Goal: Task Accomplishment & Management: Manage account settings

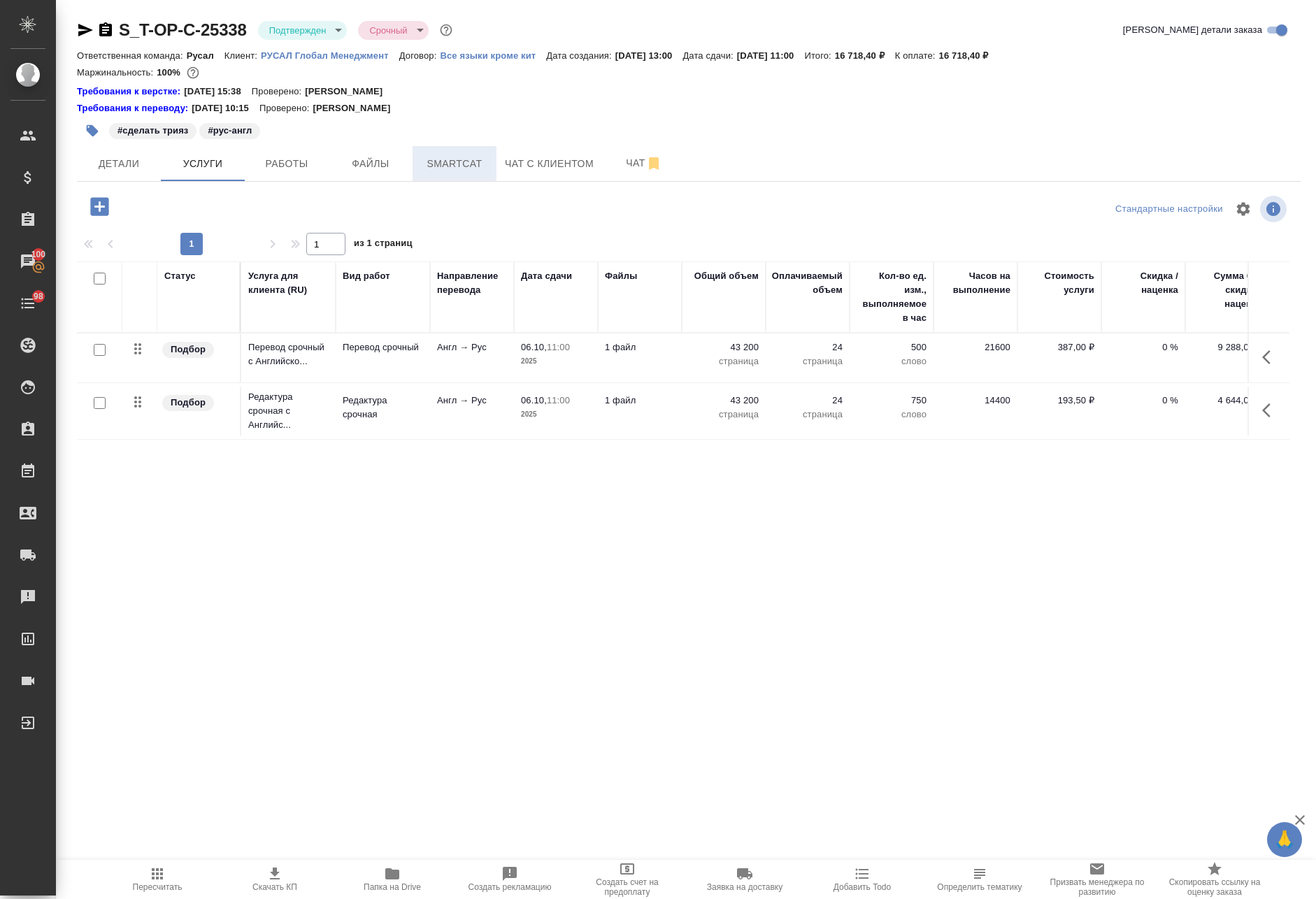
click at [431, 165] on span "Smartcat" at bounding box center [455, 164] width 67 height 18
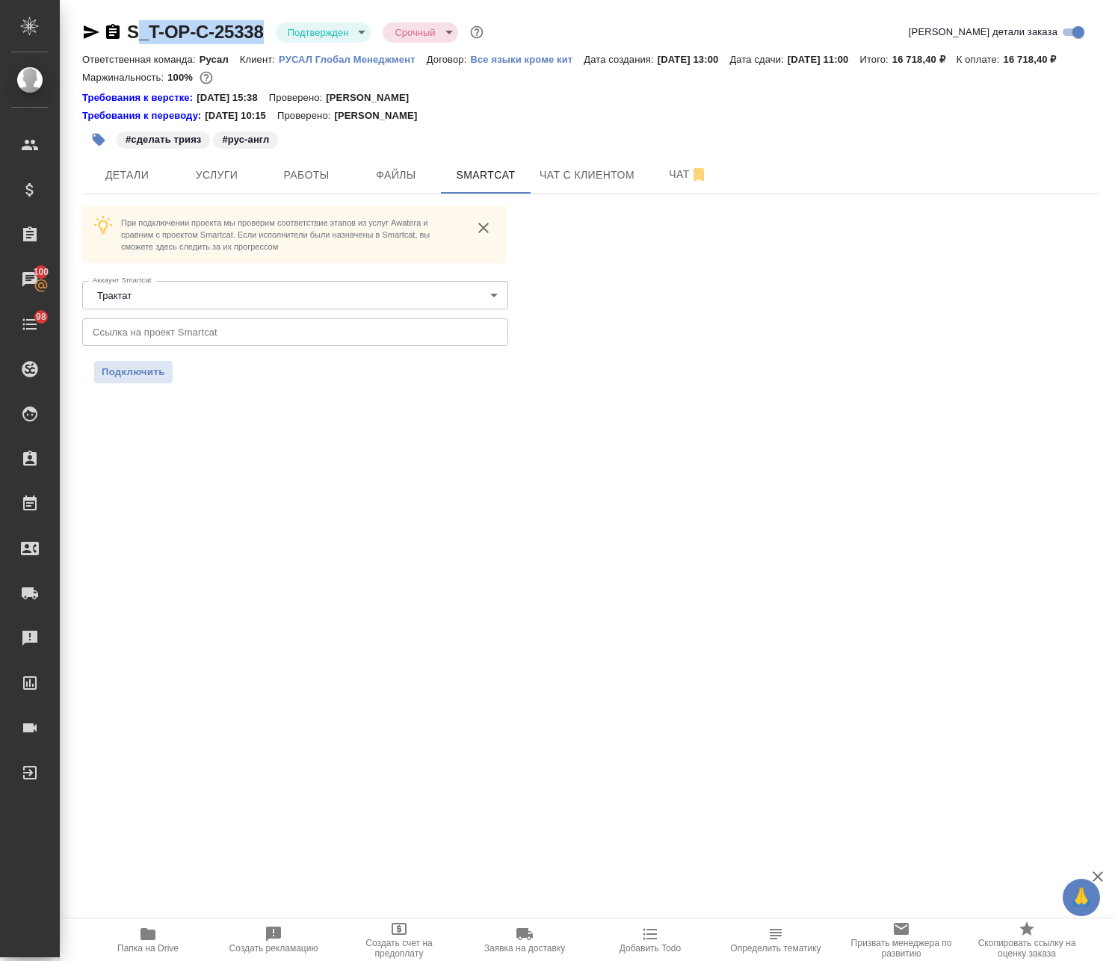
drag, startPoint x: 266, startPoint y: 12, endPoint x: 140, endPoint y: 34, distance: 128.2
click at [140, 34] on div "S_T-OP-C-25338 Подтвержден confirmed Срочный urgent Кратко детали заказа Ответс…" at bounding box center [590, 210] width 1032 height 421
drag, startPoint x: 125, startPoint y: 9, endPoint x: 264, endPoint y: 43, distance: 143.1
click at [264, 43] on div "S_T-OP-C-25338 Подтвержден confirmed Срочный urgent Кратко детали заказа Ответс…" at bounding box center [590, 210] width 1032 height 421
copy link "S_T-OP-C-25338"
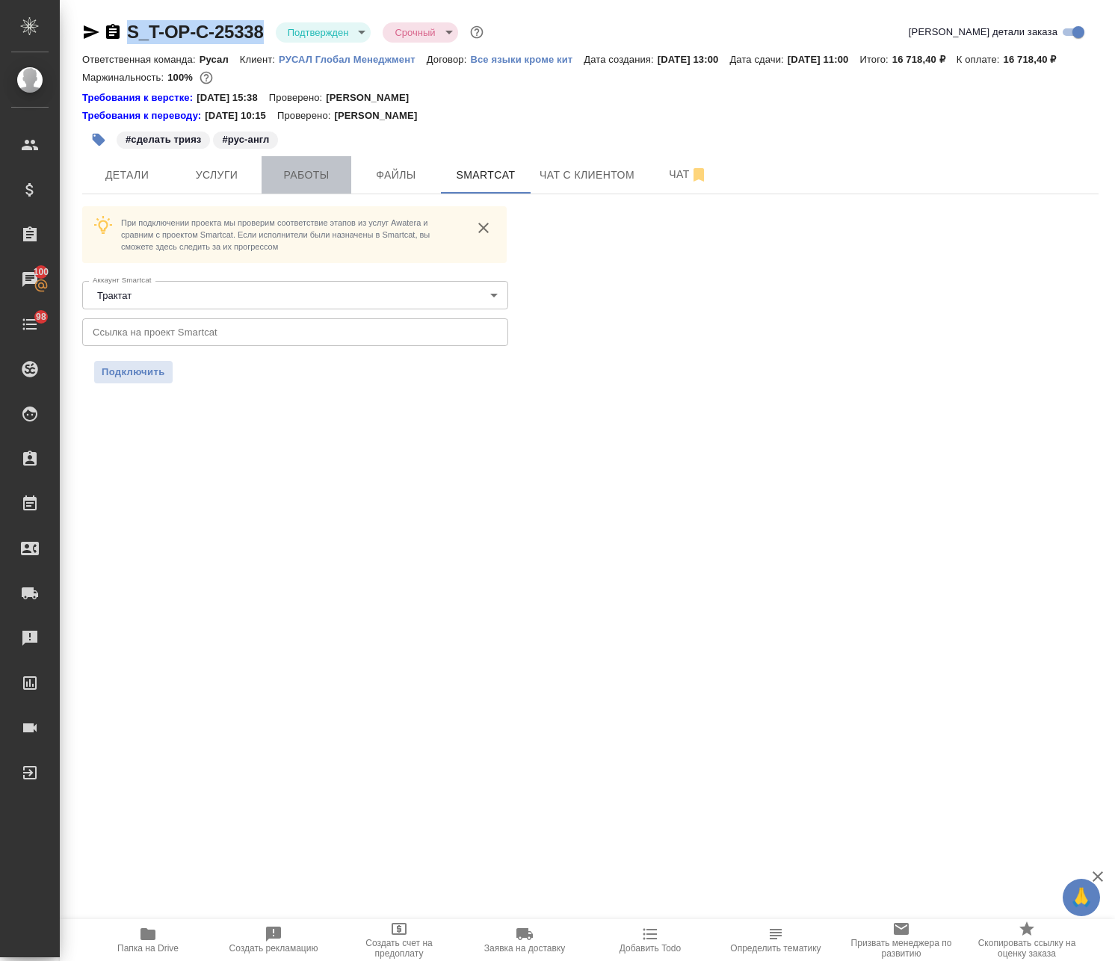
click at [294, 185] on span "Работы" at bounding box center [306, 175] width 72 height 19
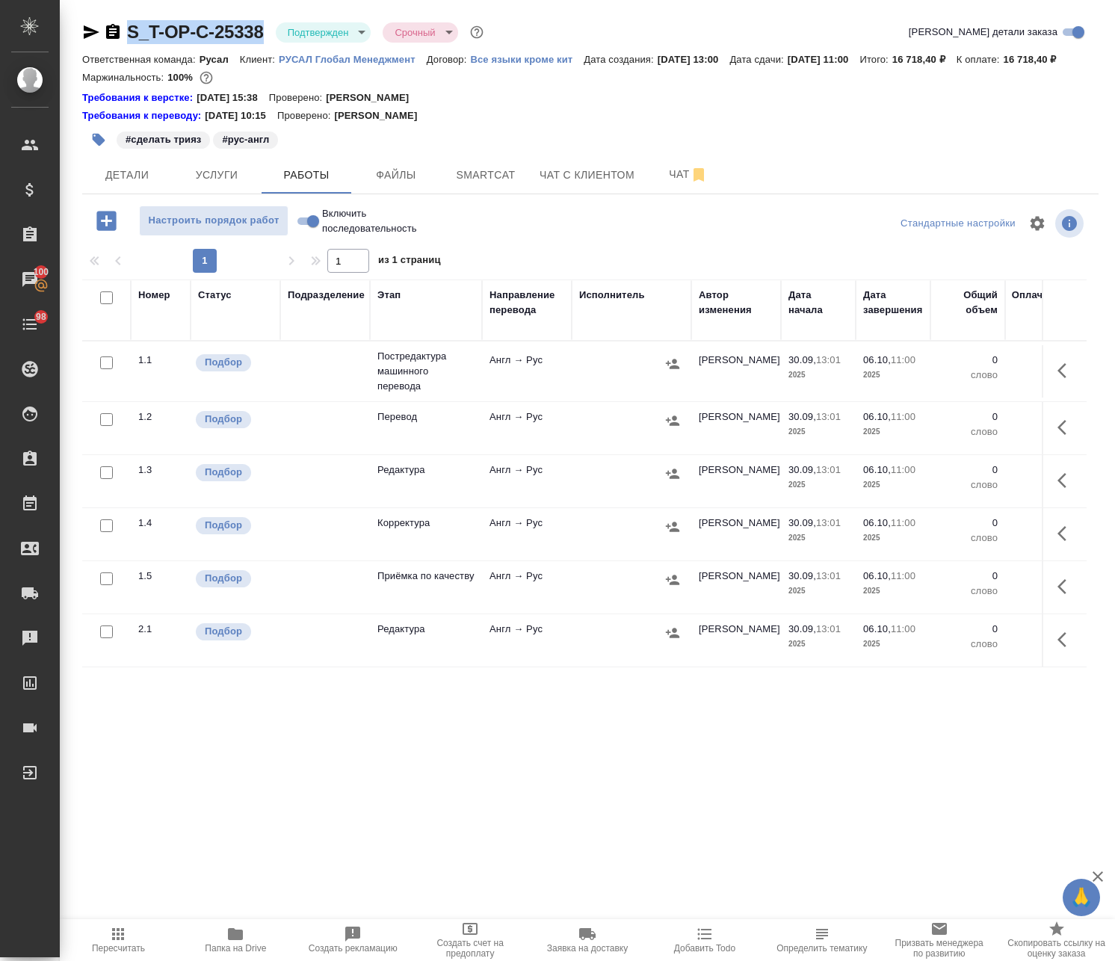
click at [465, 421] on td "Англ → Рус" at bounding box center [527, 428] width 90 height 52
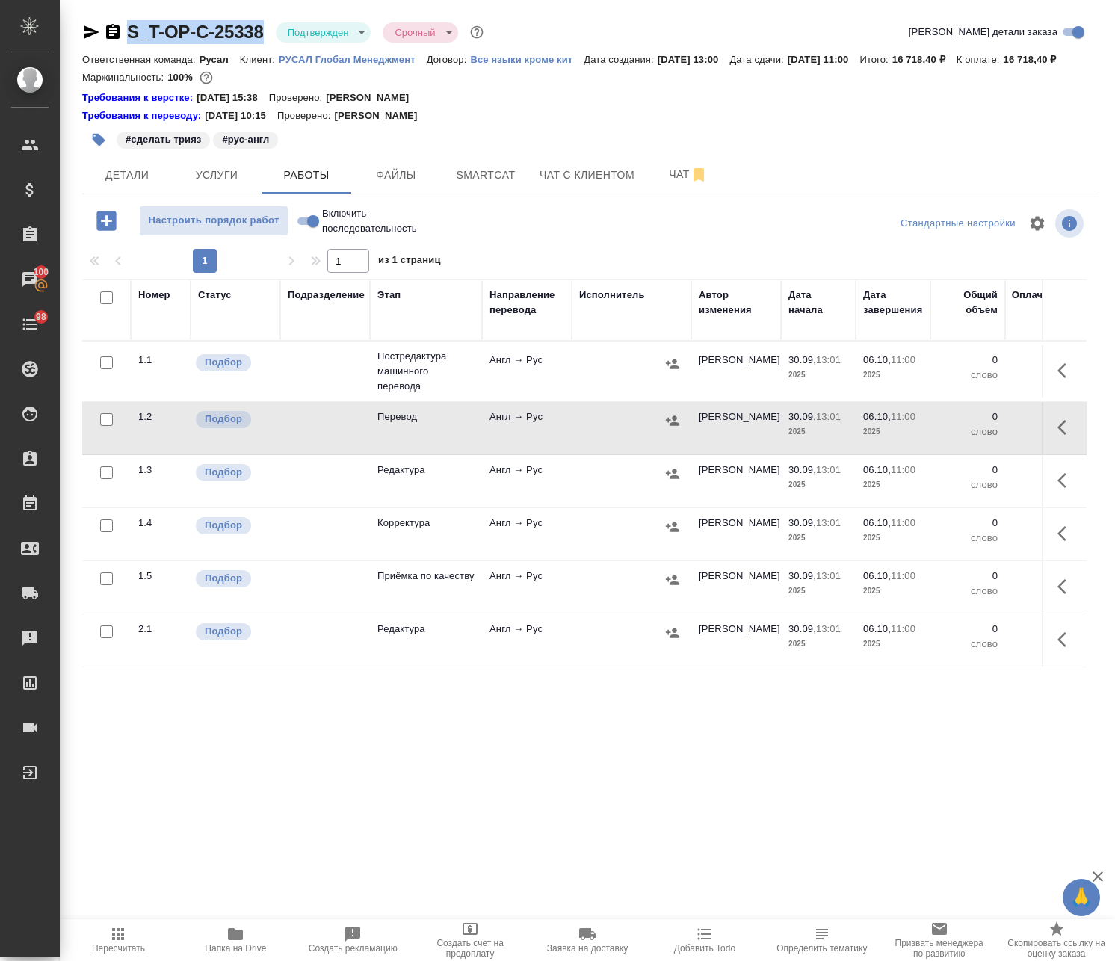
click at [465, 393] on td "Англ → Рус" at bounding box center [527, 371] width 90 height 52
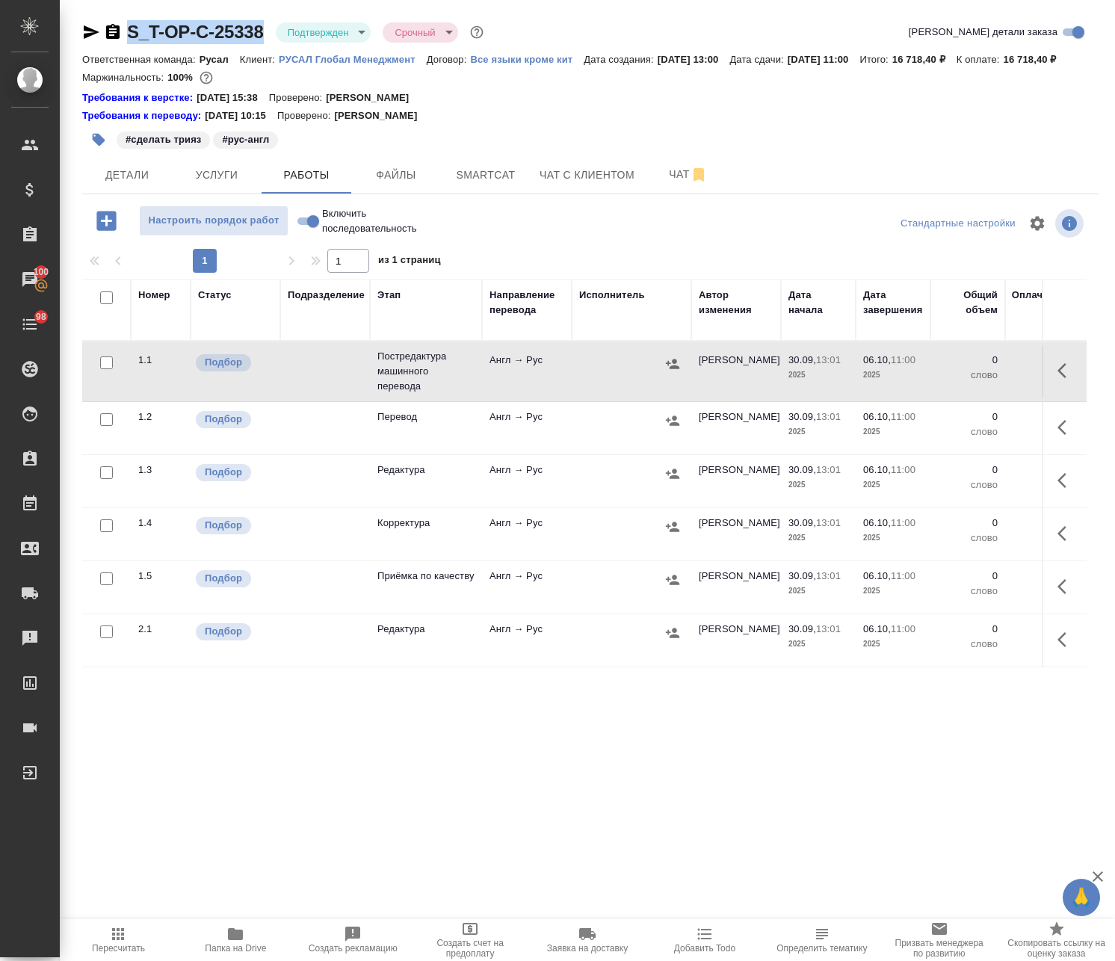
click at [465, 380] on icon "button" at bounding box center [1066, 371] width 18 height 18
click at [465, 377] on icon "button" at bounding box center [956, 370] width 13 height 13
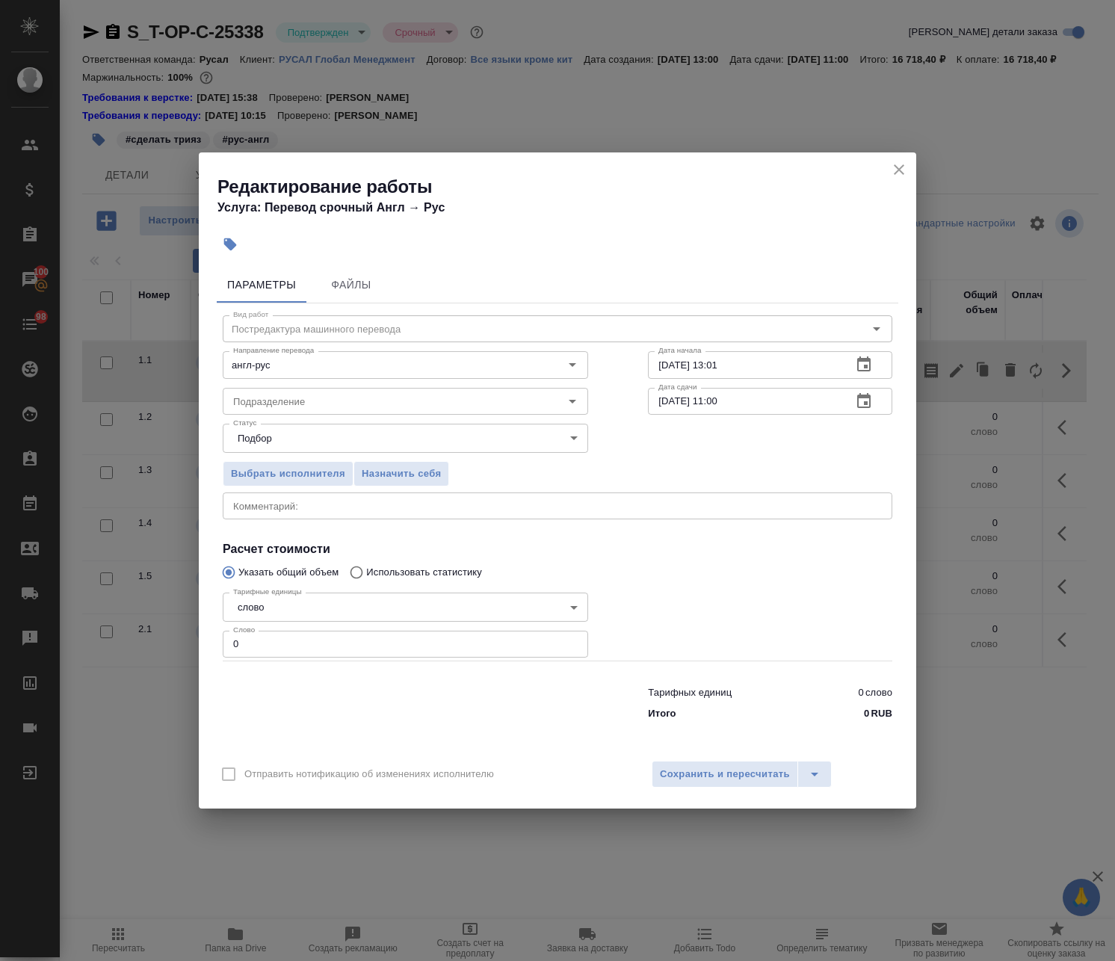
drag, startPoint x: 302, startPoint y: 647, endPoint x: 130, endPoint y: 637, distance: 172.1
click at [131, 637] on div "Редактирование работы Услуга: Перевод срочный Англ → Рус Параметры Файлы Вид ра…" at bounding box center [557, 480] width 1115 height 961
paste input "1967"
type input "1967"
drag, startPoint x: 726, startPoint y: 367, endPoint x: 716, endPoint y: 378, distance: 14.8
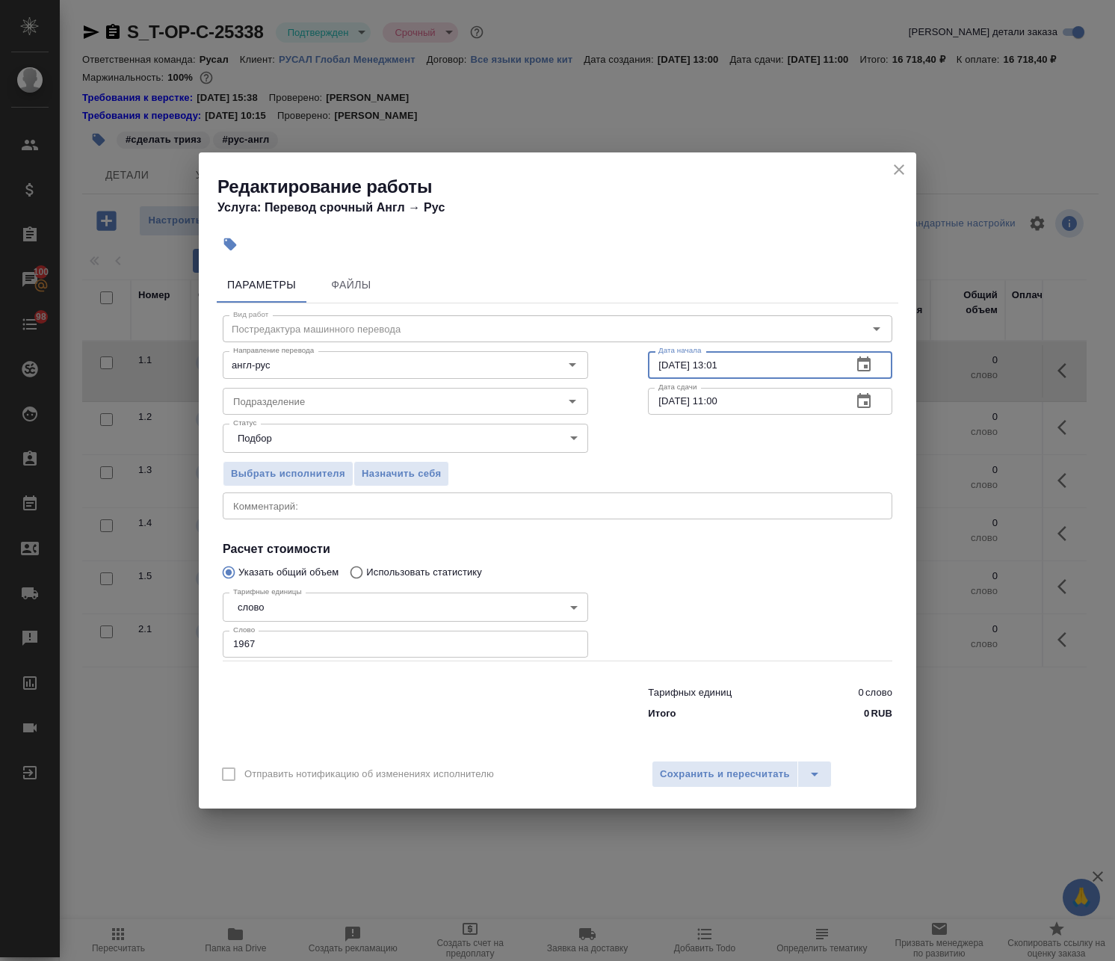
click at [465, 378] on input "30.09.2025 13:01" at bounding box center [744, 364] width 192 height 27
click at [465, 359] on icon "button" at bounding box center [863, 363] width 13 height 15
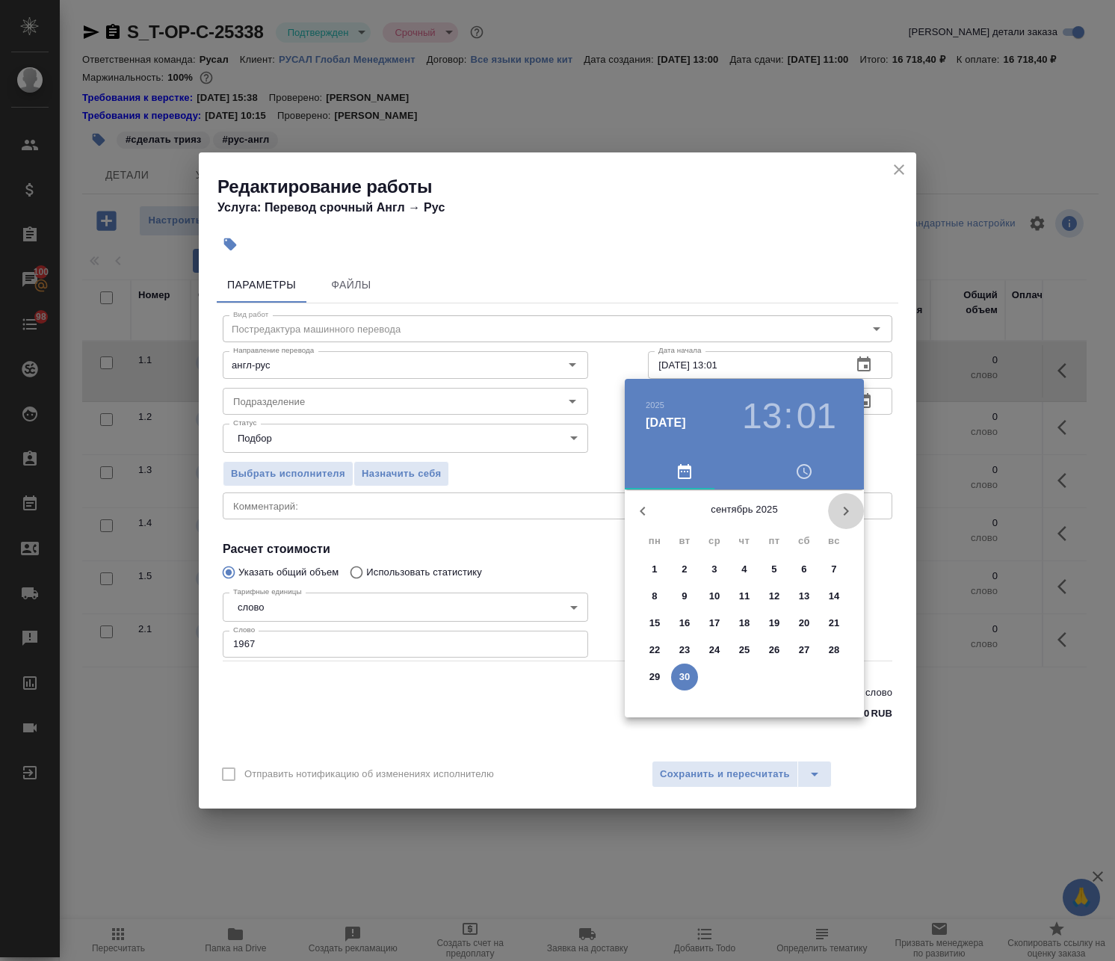
click at [465, 504] on icon "button" at bounding box center [846, 511] width 18 height 18
click at [465, 567] on p "4" at bounding box center [803, 569] width 5 height 15
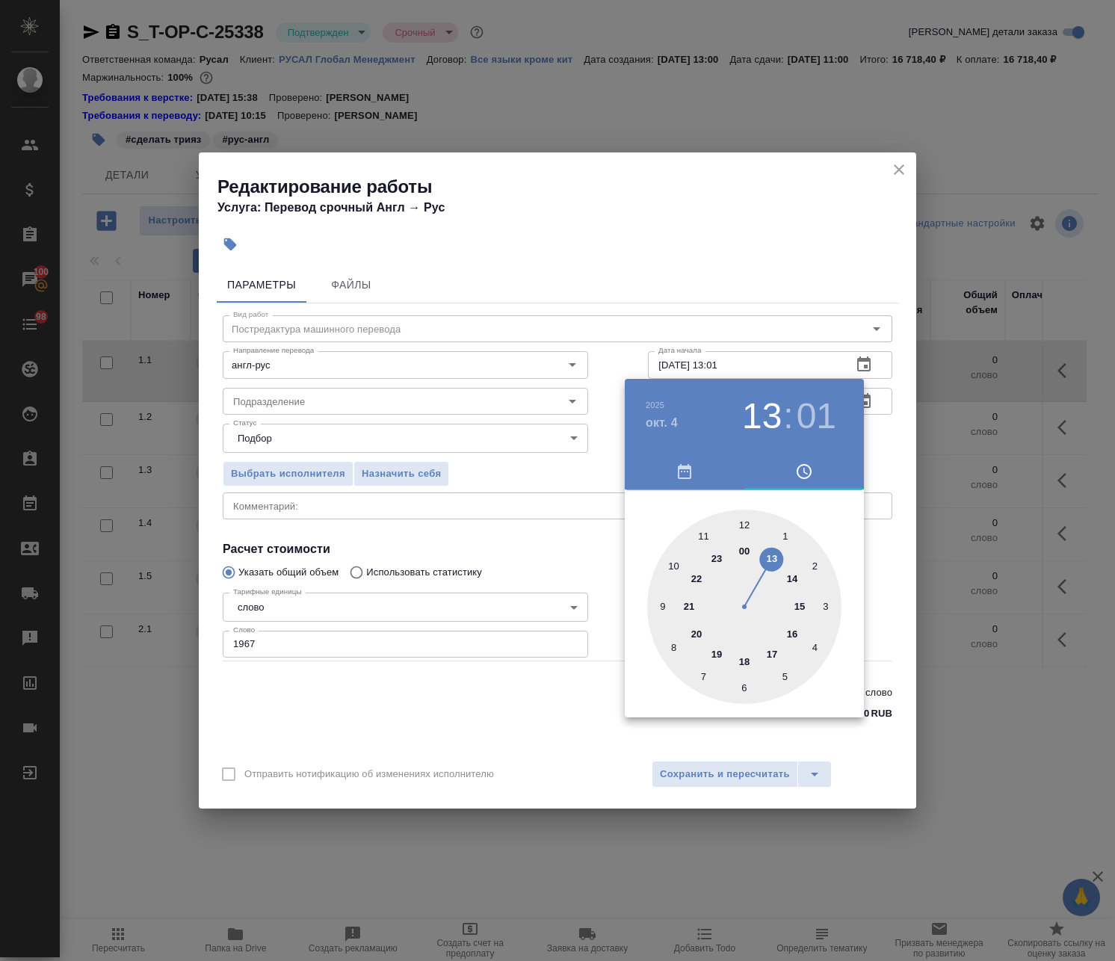
click at [465, 557] on div at bounding box center [744, 607] width 194 height 194
type input "04.10.2025 13:30"
click at [465, 684] on div at bounding box center [744, 607] width 194 height 194
click at [465, 459] on div at bounding box center [557, 480] width 1115 height 961
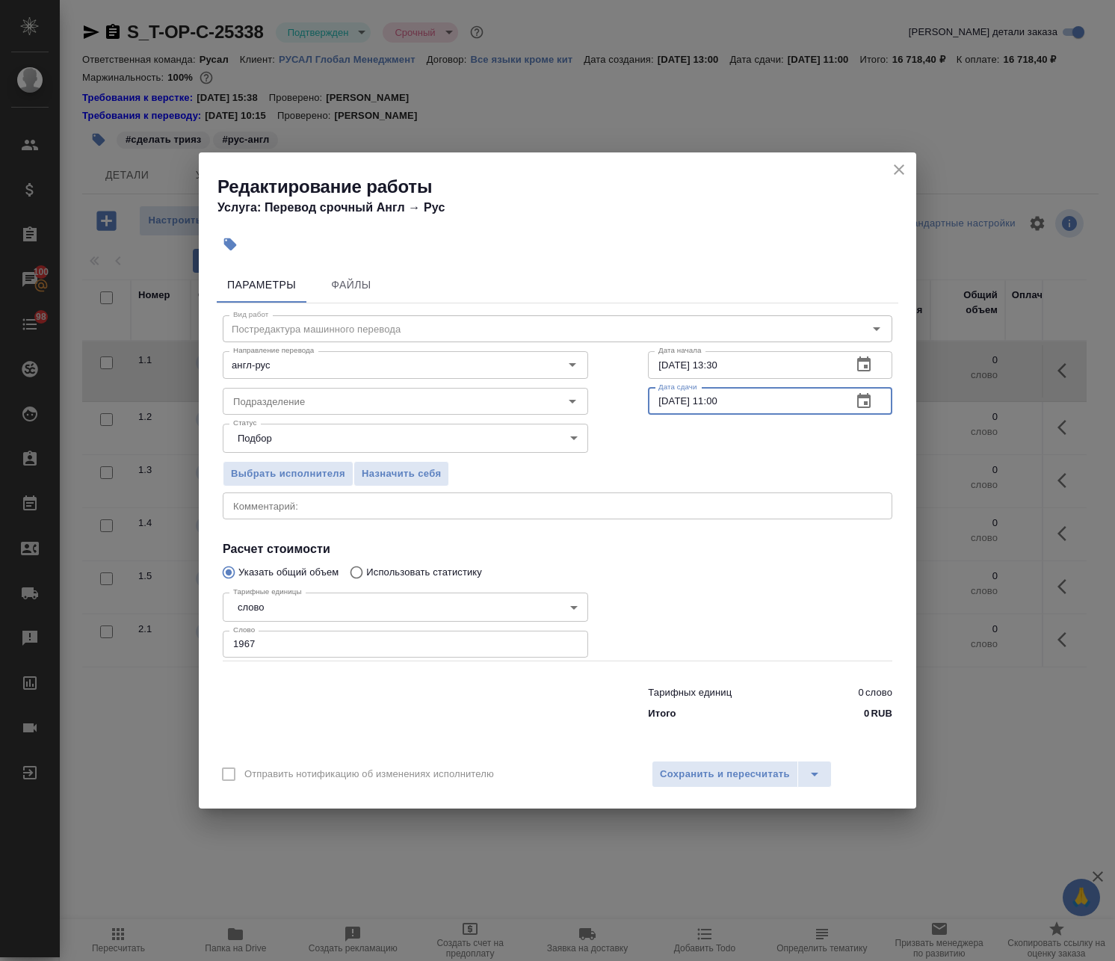
click at [465, 407] on input "06.10.2025 11:00" at bounding box center [744, 401] width 192 height 27
type input "06.10.2025 10:00"
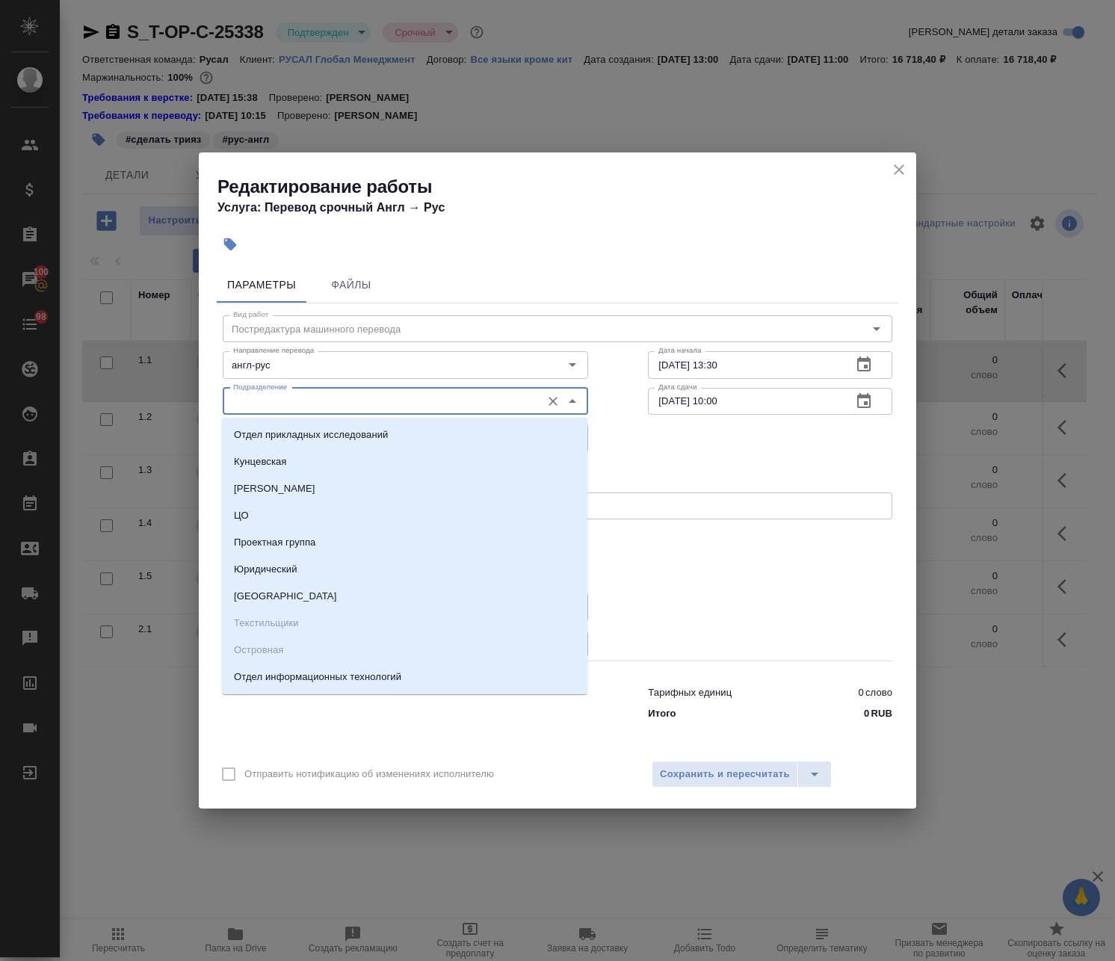
click at [407, 400] on input "Подразделение" at bounding box center [380, 401] width 306 height 18
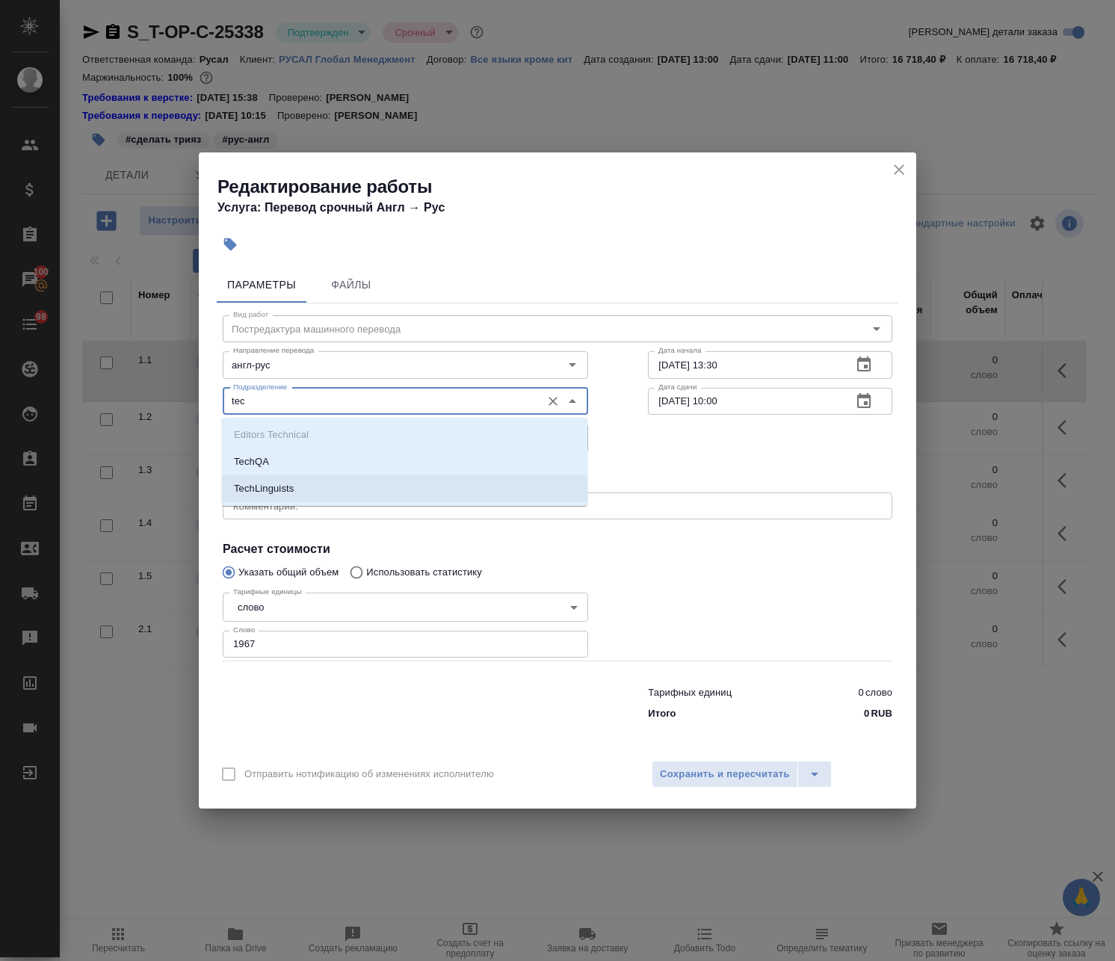
click at [399, 482] on li "TechLinguists" at bounding box center [404, 488] width 365 height 27
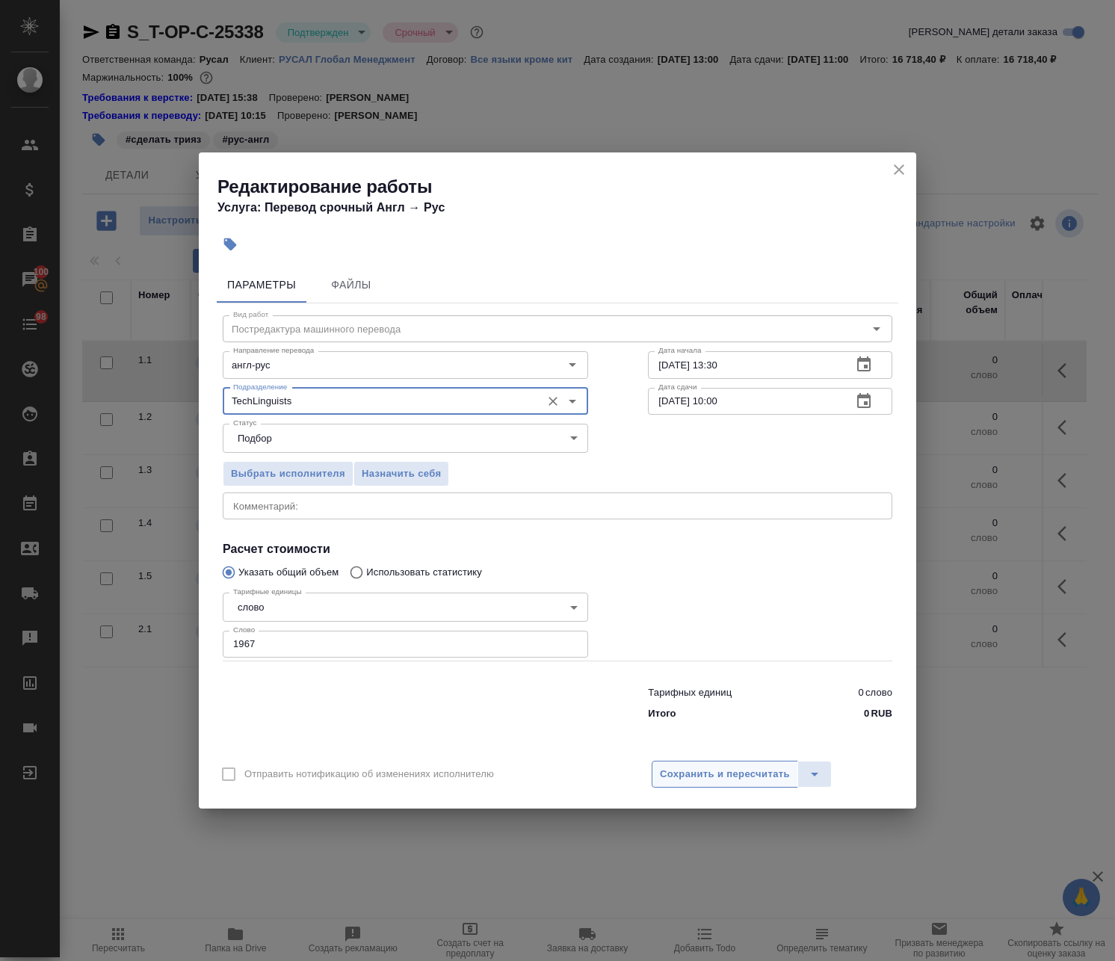
type input "TechLinguists"
click at [465, 775] on span "Сохранить и пересчитать" at bounding box center [725, 774] width 130 height 17
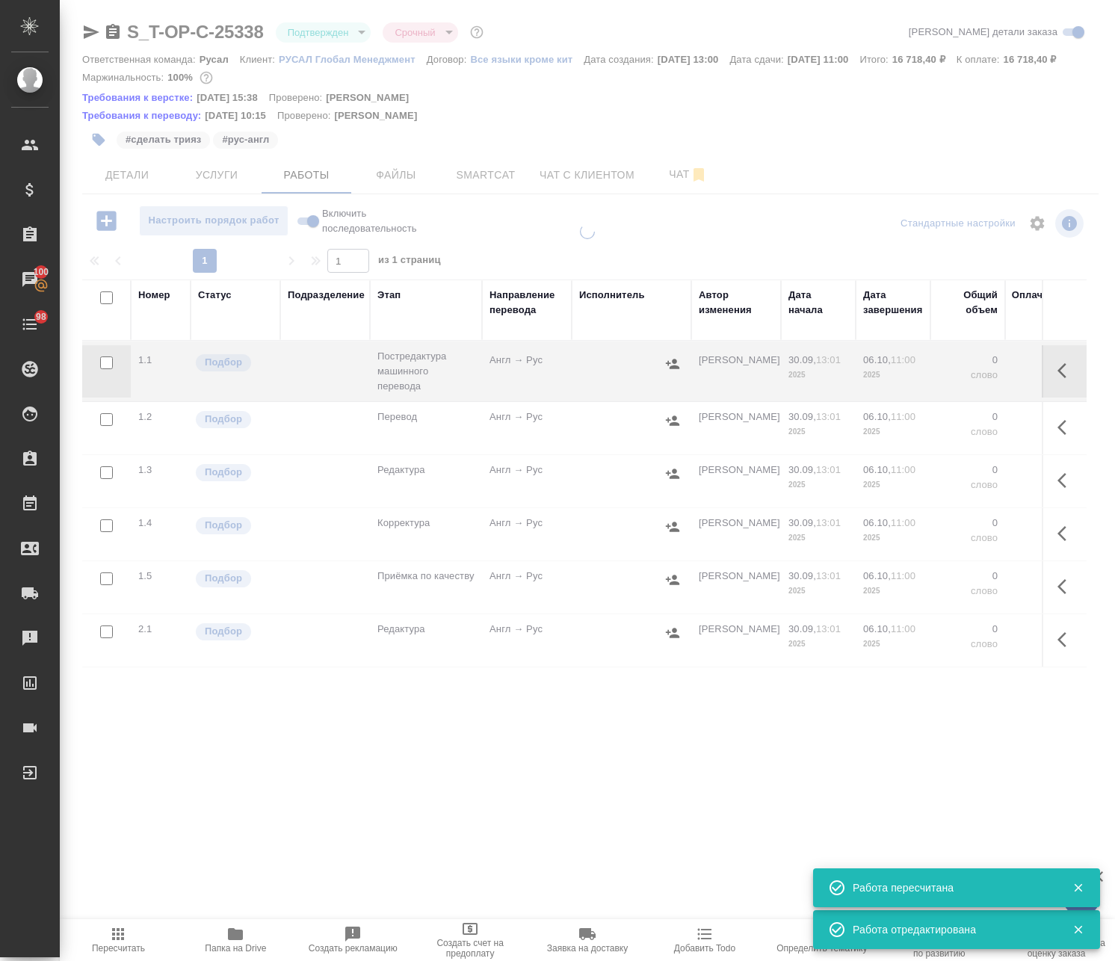
click at [465, 380] on icon "button" at bounding box center [1066, 371] width 18 height 18
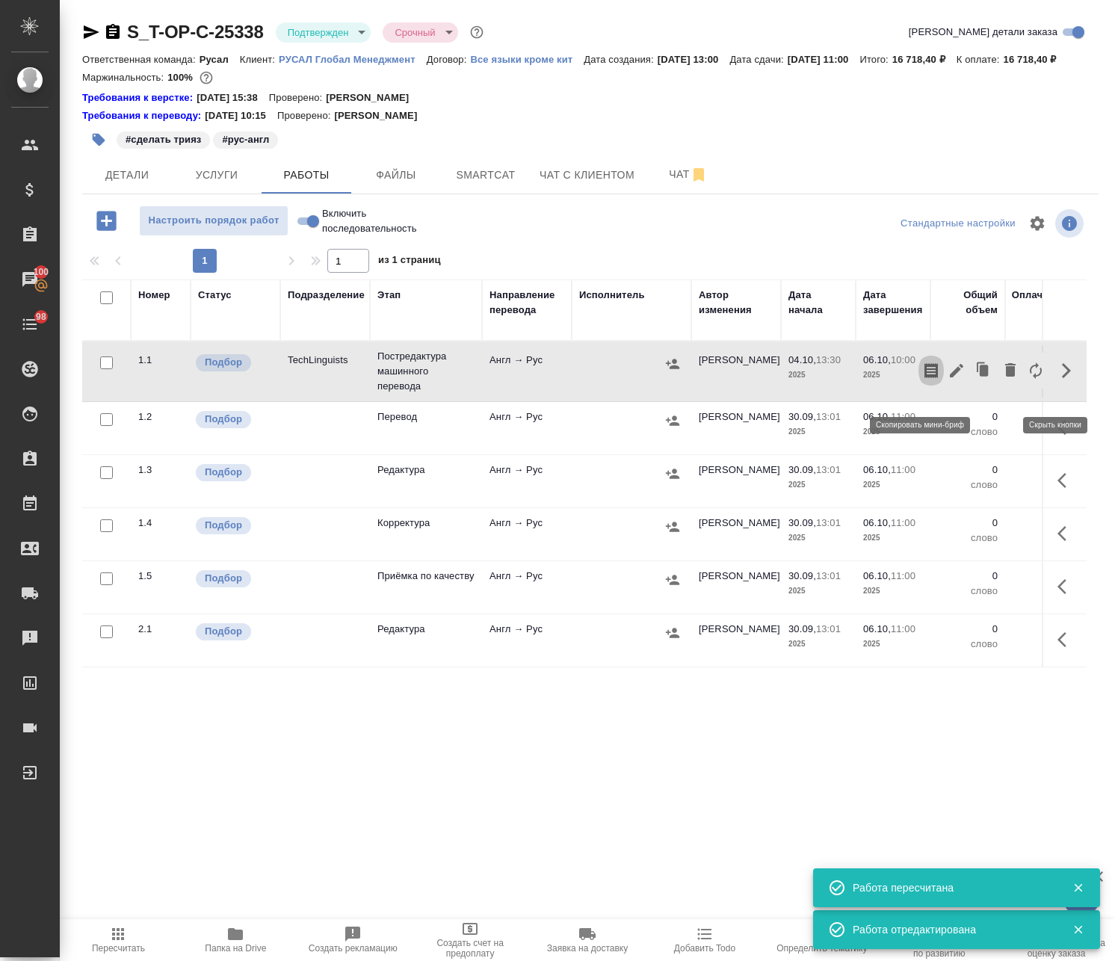
click at [465, 378] on icon "button" at bounding box center [930, 370] width 13 height 15
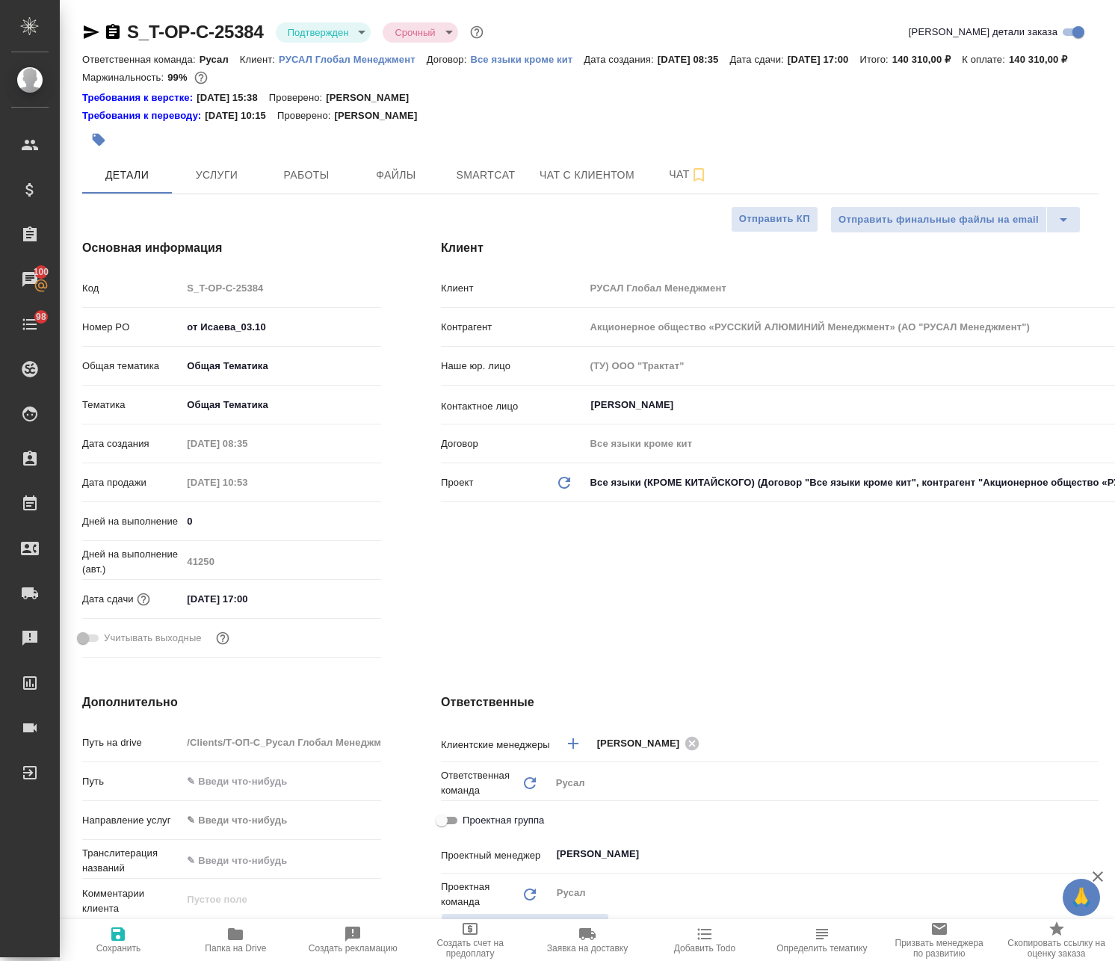
select select "RU"
click at [303, 185] on span "Работы" at bounding box center [306, 175] width 72 height 19
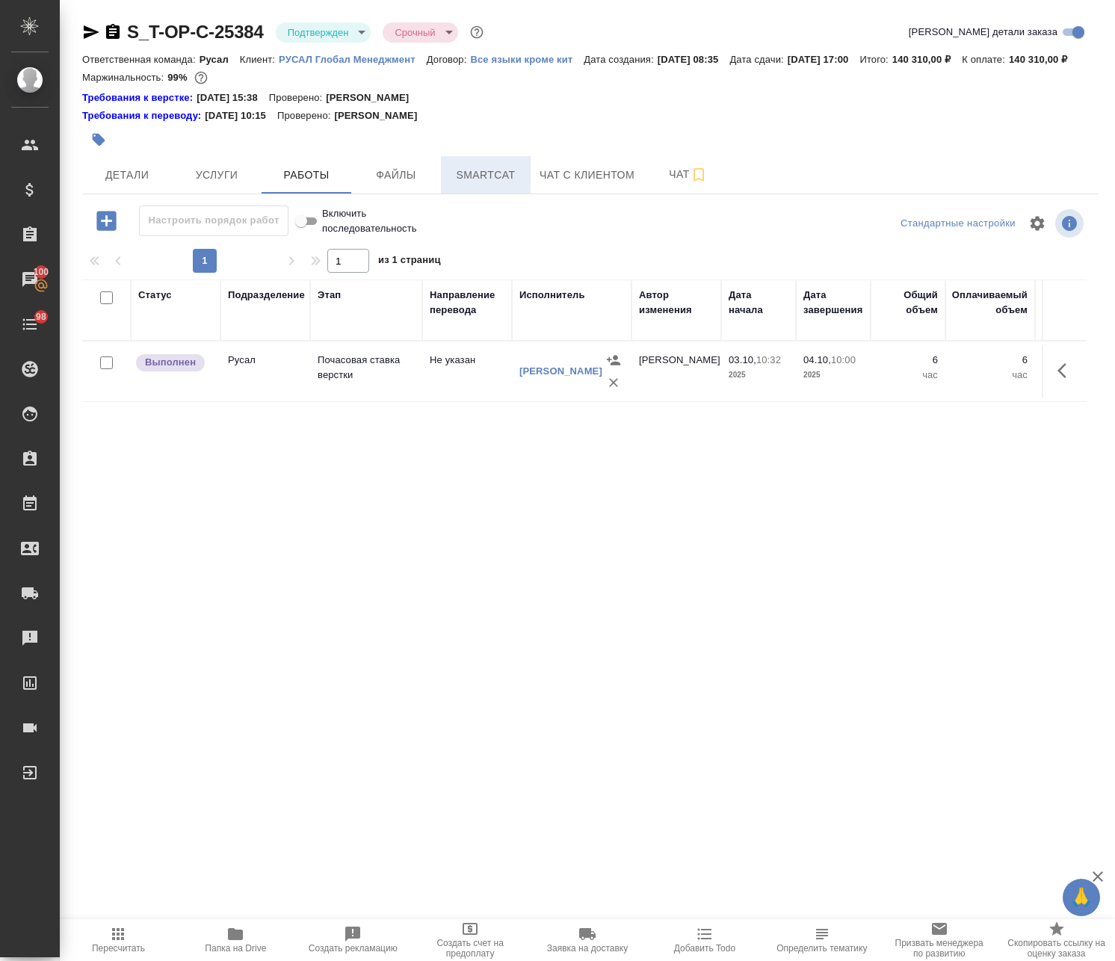
click at [463, 185] on span "Smartcat" at bounding box center [486, 175] width 72 height 19
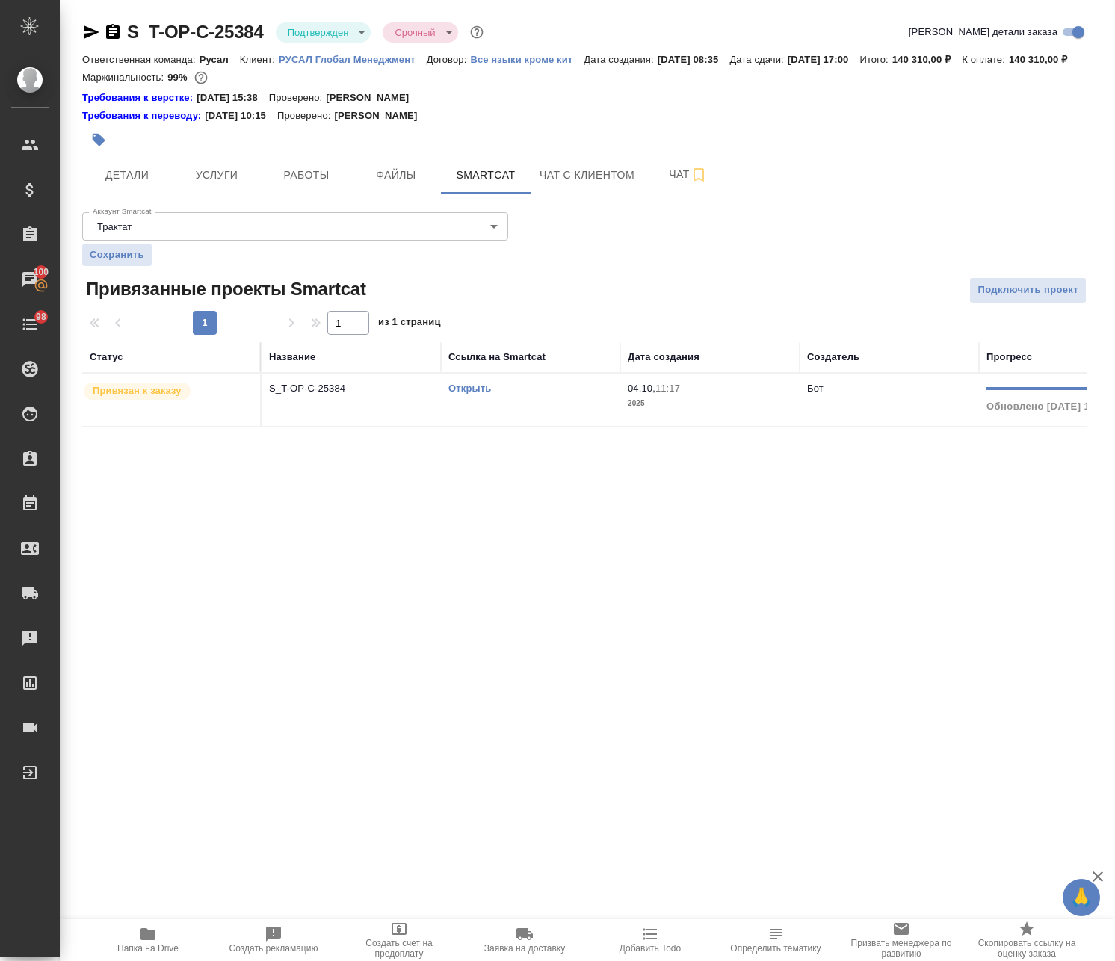
click at [465, 394] on link "Открыть" at bounding box center [469, 387] width 43 height 11
click at [155, 936] on span "Папка на Drive" at bounding box center [148, 939] width 108 height 28
click at [314, 185] on span "Работы" at bounding box center [306, 175] width 72 height 19
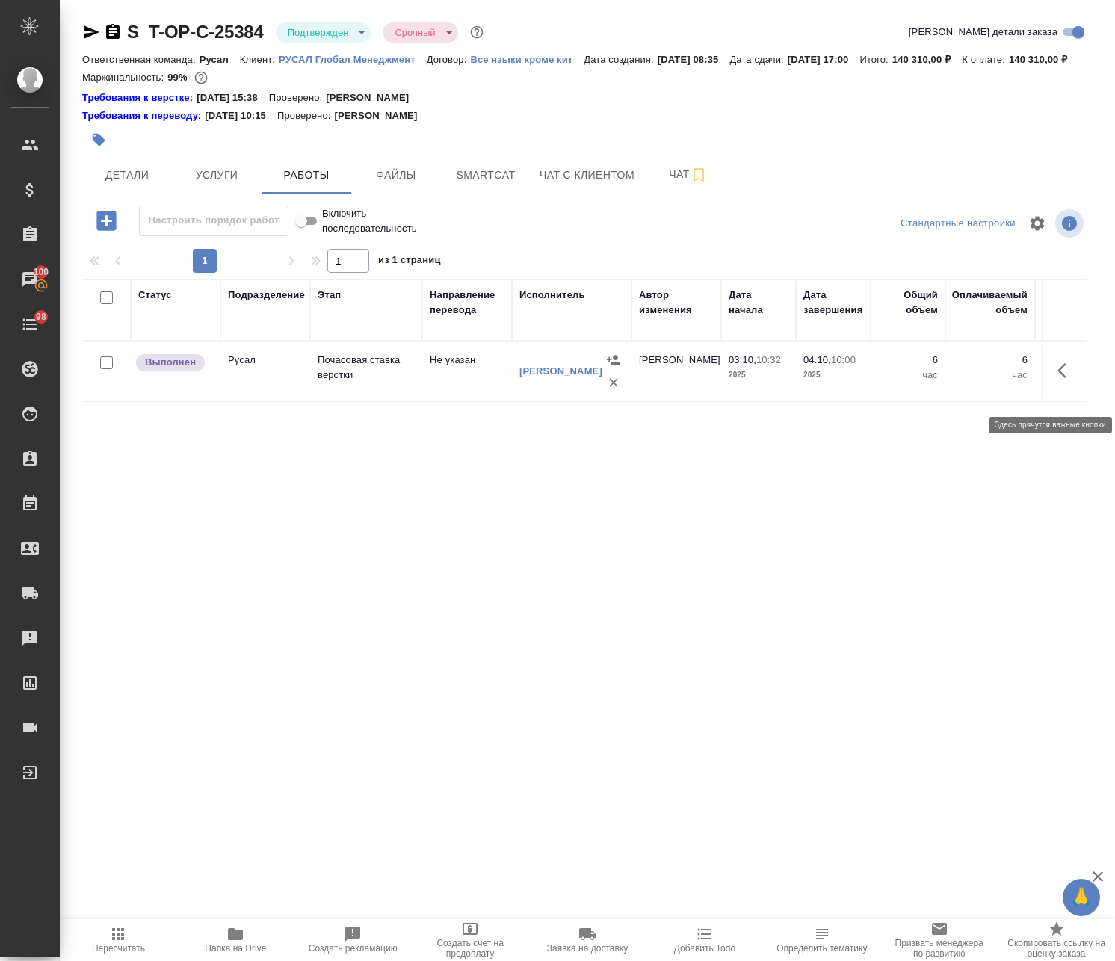
click at [1057, 378] on icon "button" at bounding box center [1061, 370] width 9 height 15
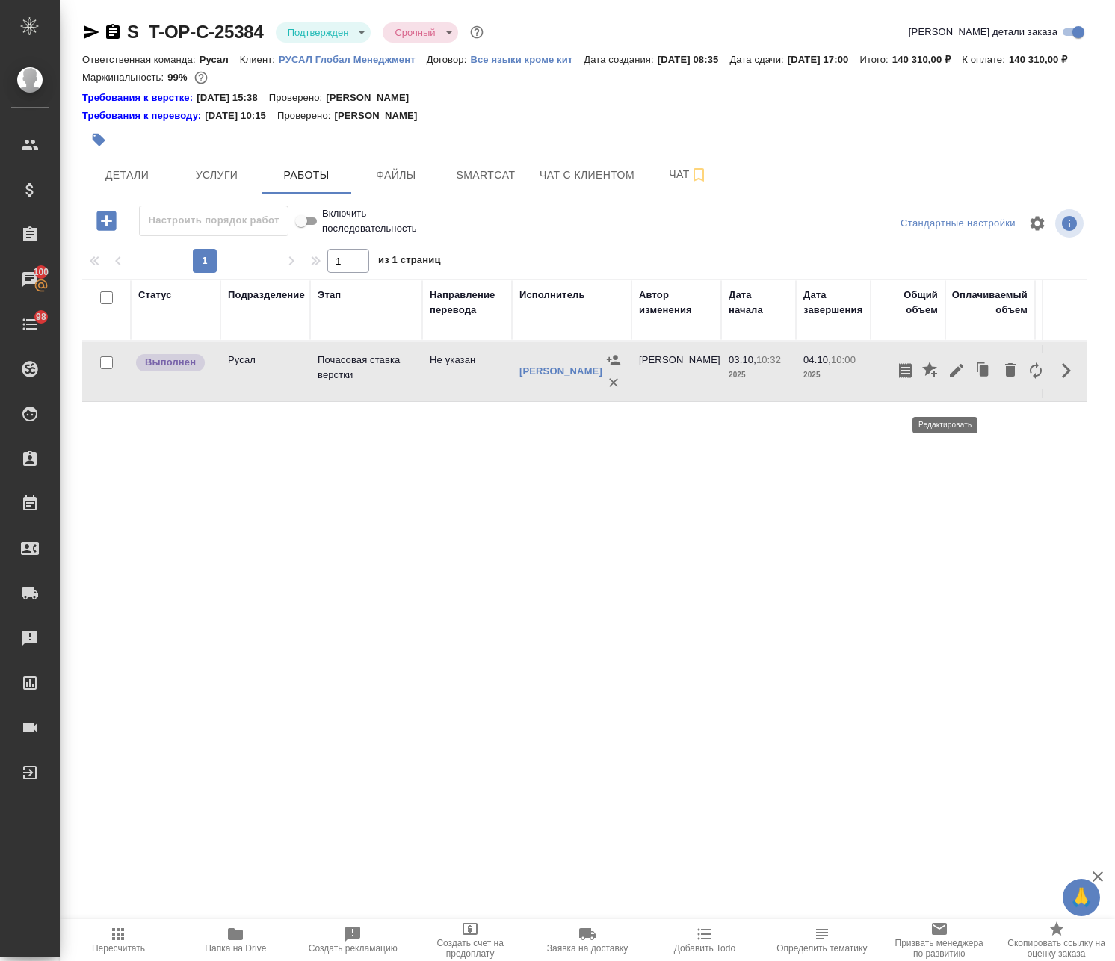
click at [949, 380] on icon "button" at bounding box center [956, 371] width 18 height 18
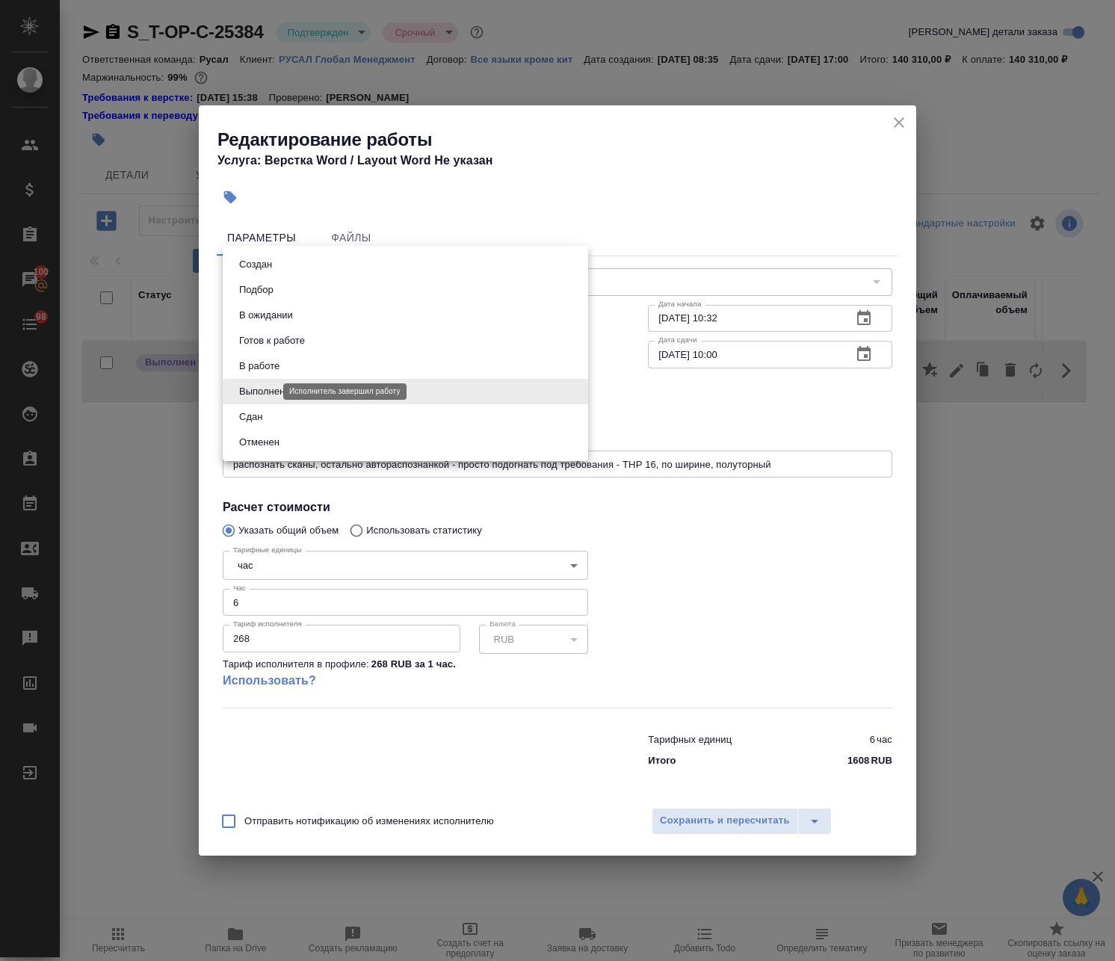
click at [267, 390] on body "🙏 .cls-1 fill:#fff; AWATERA Avdeenko Kirill Клиенты Спецификации Заказы 100 Чат…" at bounding box center [557, 480] width 1115 height 961
click at [267, 418] on button "Сдан" at bounding box center [251, 417] width 32 height 16
type input "closed"
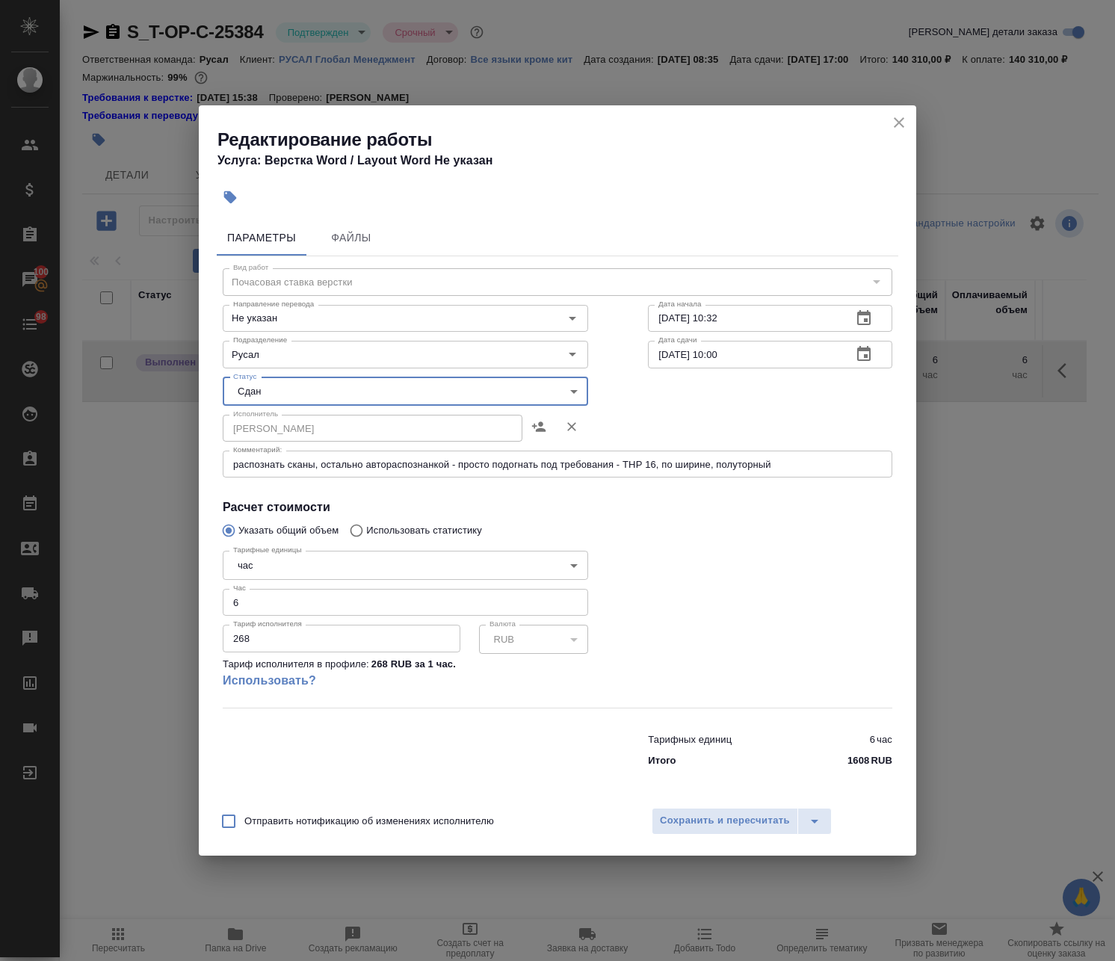
drag, startPoint x: 713, startPoint y: 815, endPoint x: 611, endPoint y: 769, distance: 112.3
click at [713, 815] on span "Сохранить и пересчитать" at bounding box center [725, 820] width 130 height 17
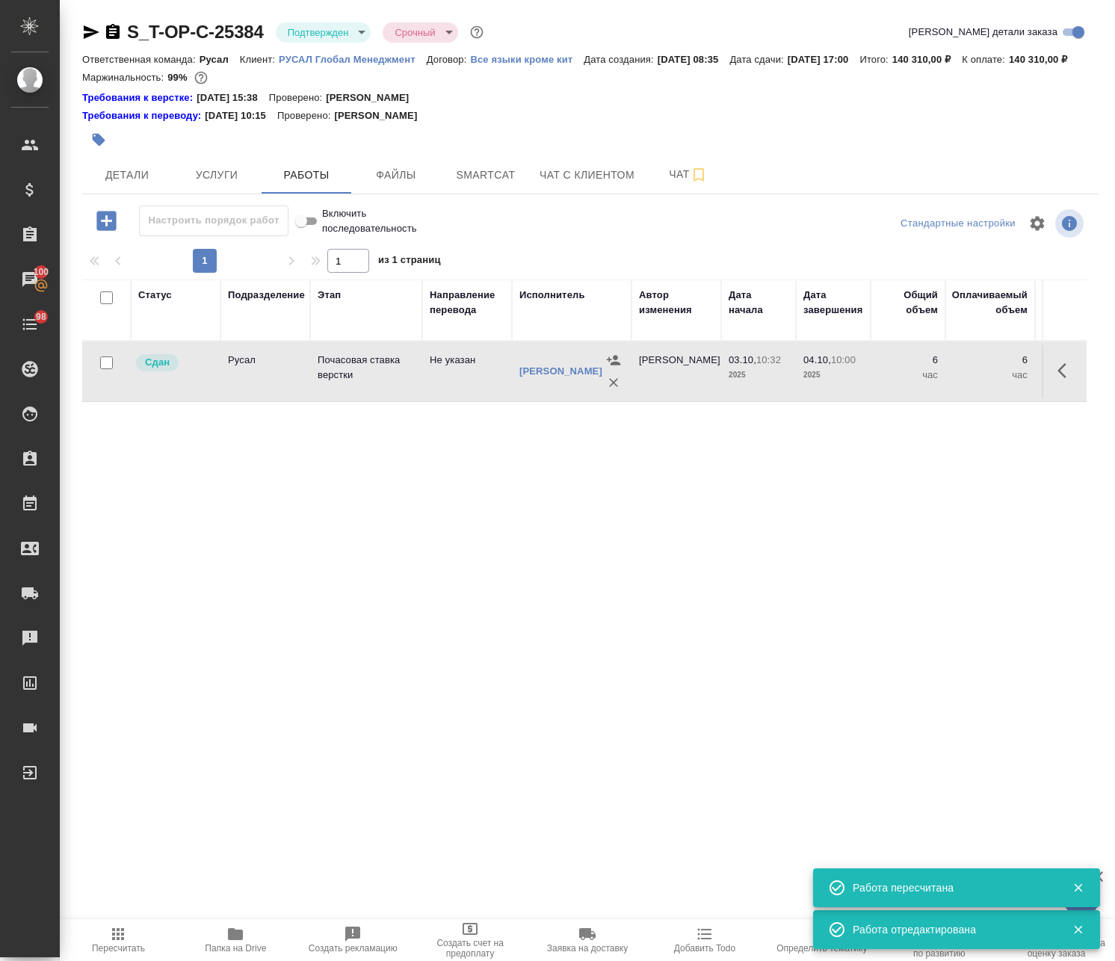
click at [303, 35] on body "🙏 .cls-1 fill:#fff; AWATERA Avdeenko Kirill Клиенты Спецификации Заказы 100 Чат…" at bounding box center [557, 480] width 1115 height 961
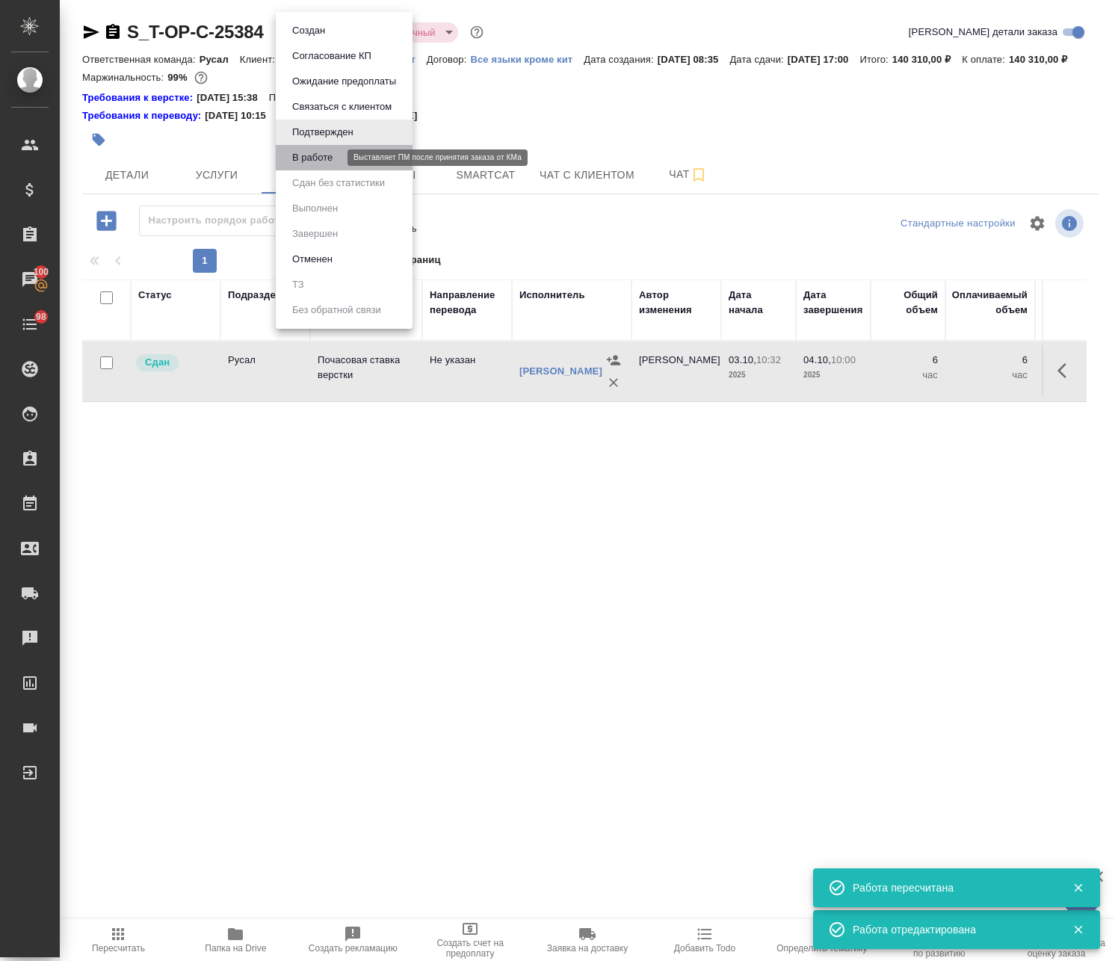
click at [310, 155] on button "В работе" at bounding box center [312, 157] width 49 height 16
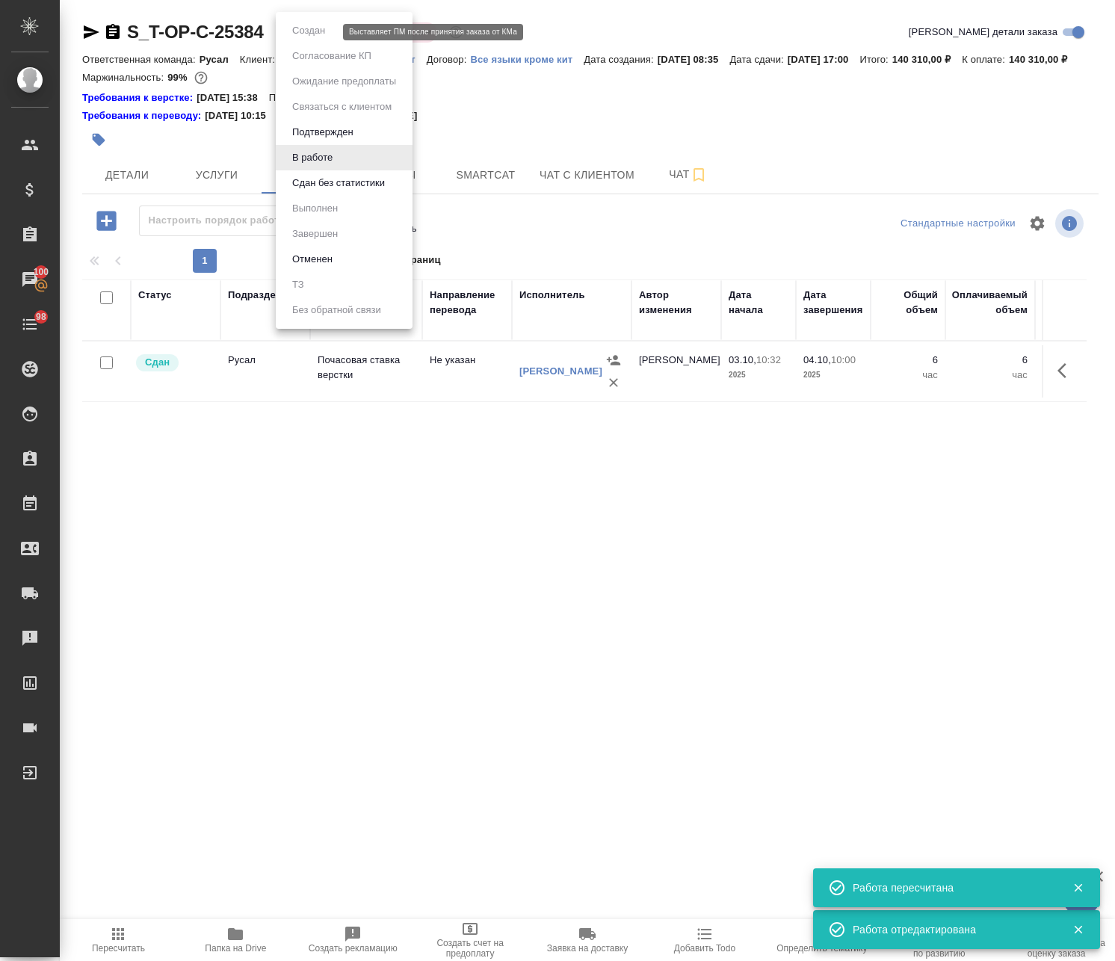
click at [308, 34] on body "🙏 .cls-1 fill:#fff; AWATERA Avdeenko Kirill Клиенты Спецификации Заказы 100 Чат…" at bounding box center [557, 480] width 1115 height 961
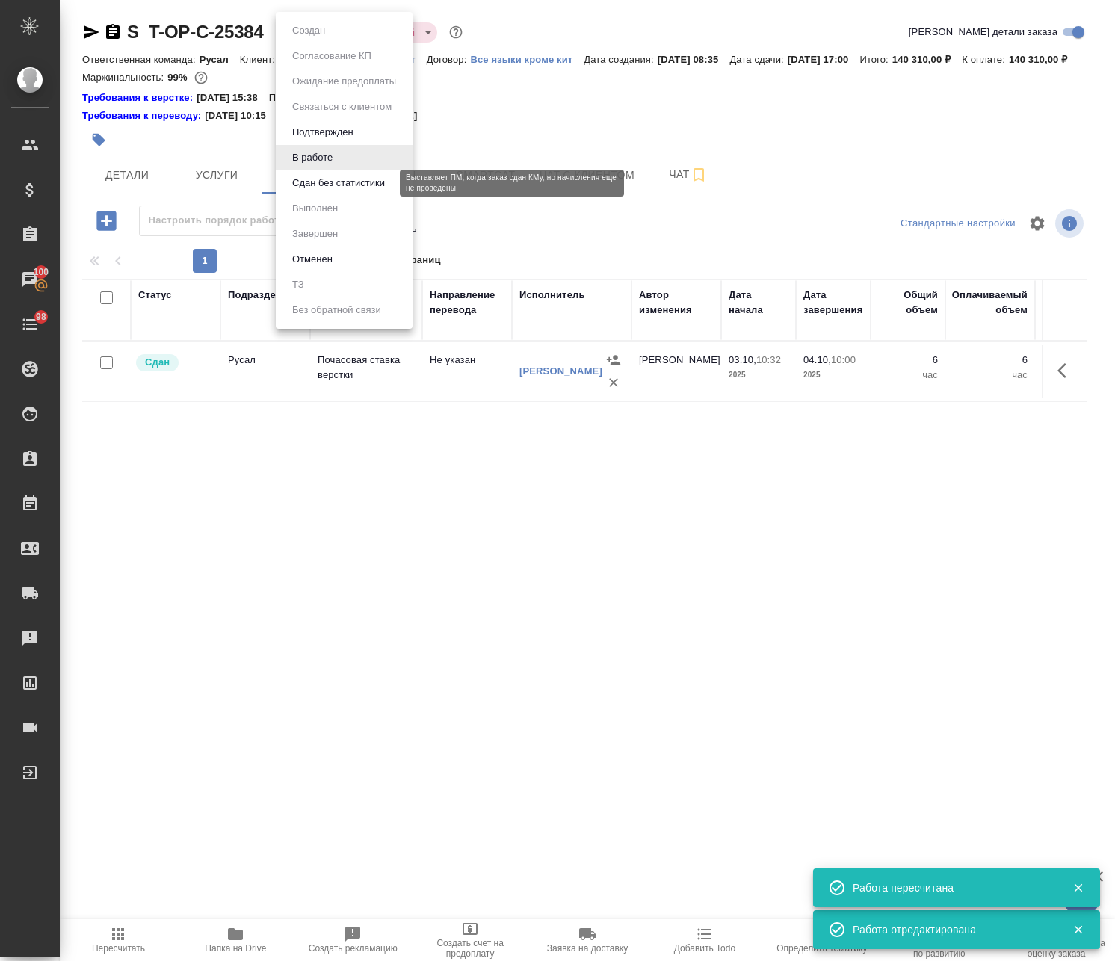
click at [330, 191] on li "Сдан без статистики" at bounding box center [344, 182] width 137 height 25
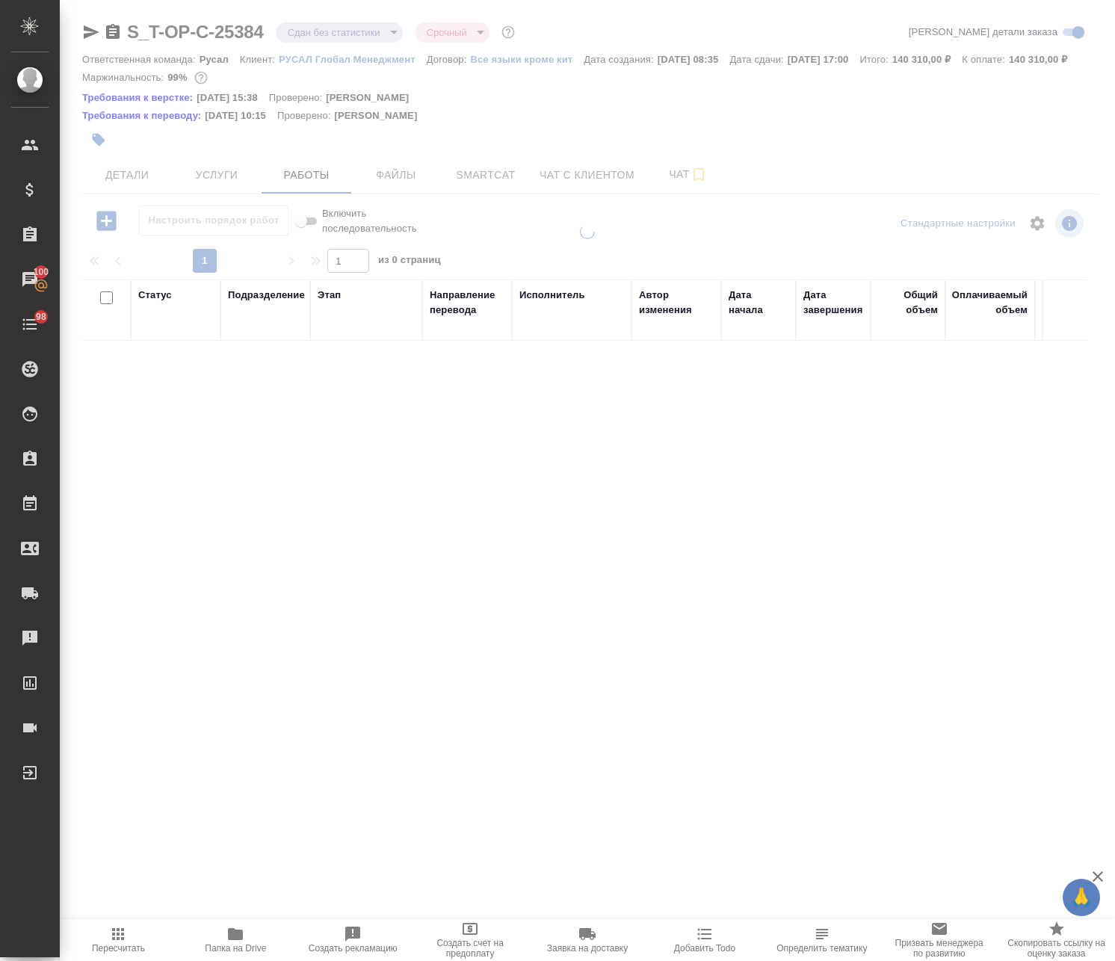
click at [300, 38] on body "🙏 .cls-1 fill:#fff; AWATERA Avdeenko Kirill Клиенты Спецификации Заказы 100 Чат…" at bounding box center [557, 480] width 1115 height 961
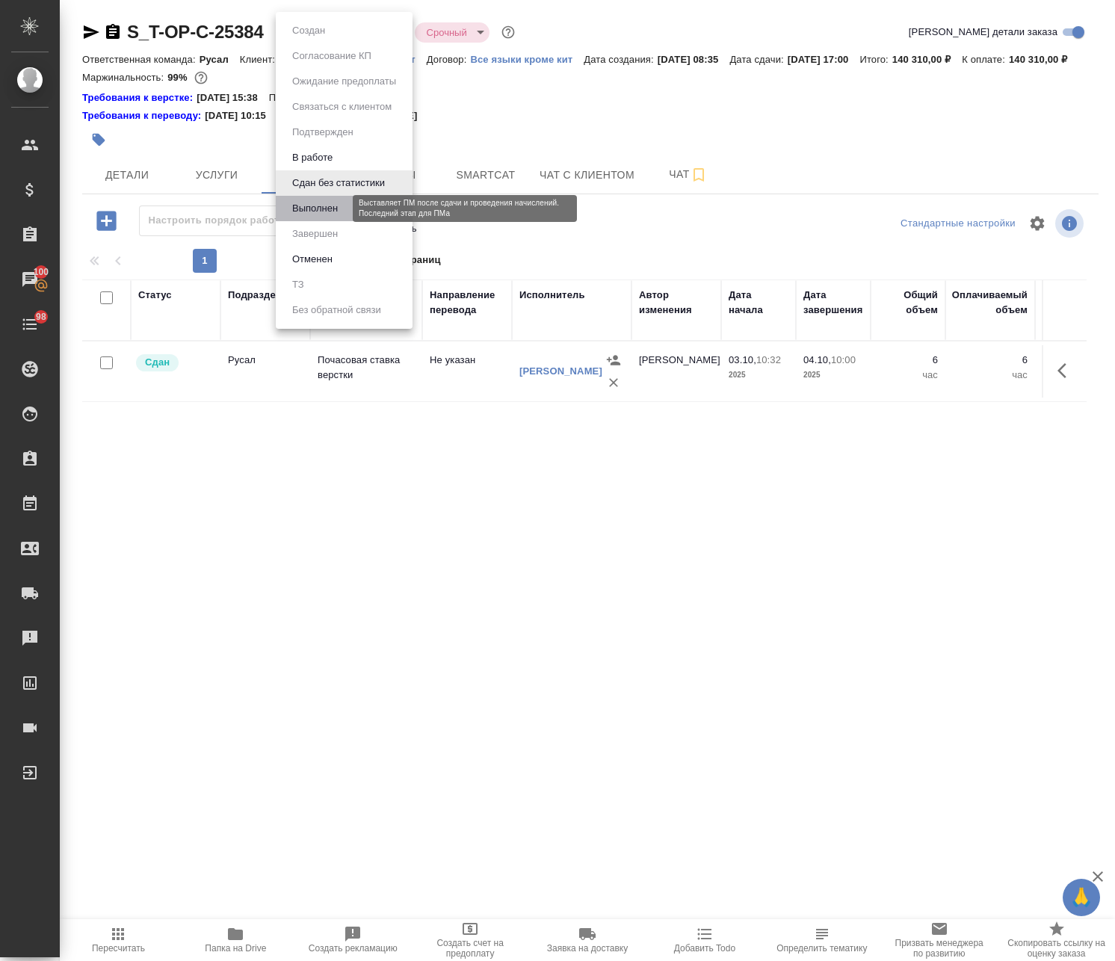
click at [331, 214] on button "Выполнен" at bounding box center [315, 208] width 55 height 16
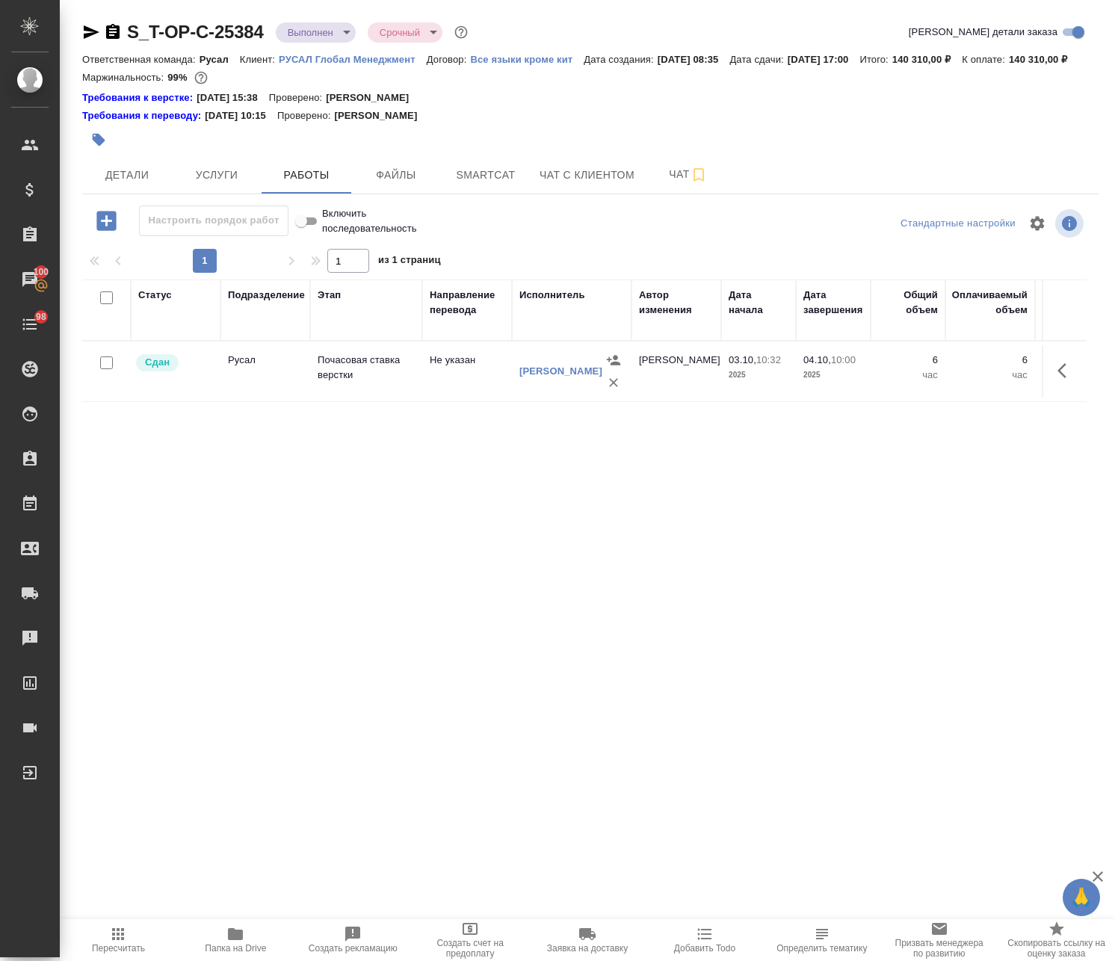
click at [90, 33] on icon "button" at bounding box center [92, 31] width 16 height 13
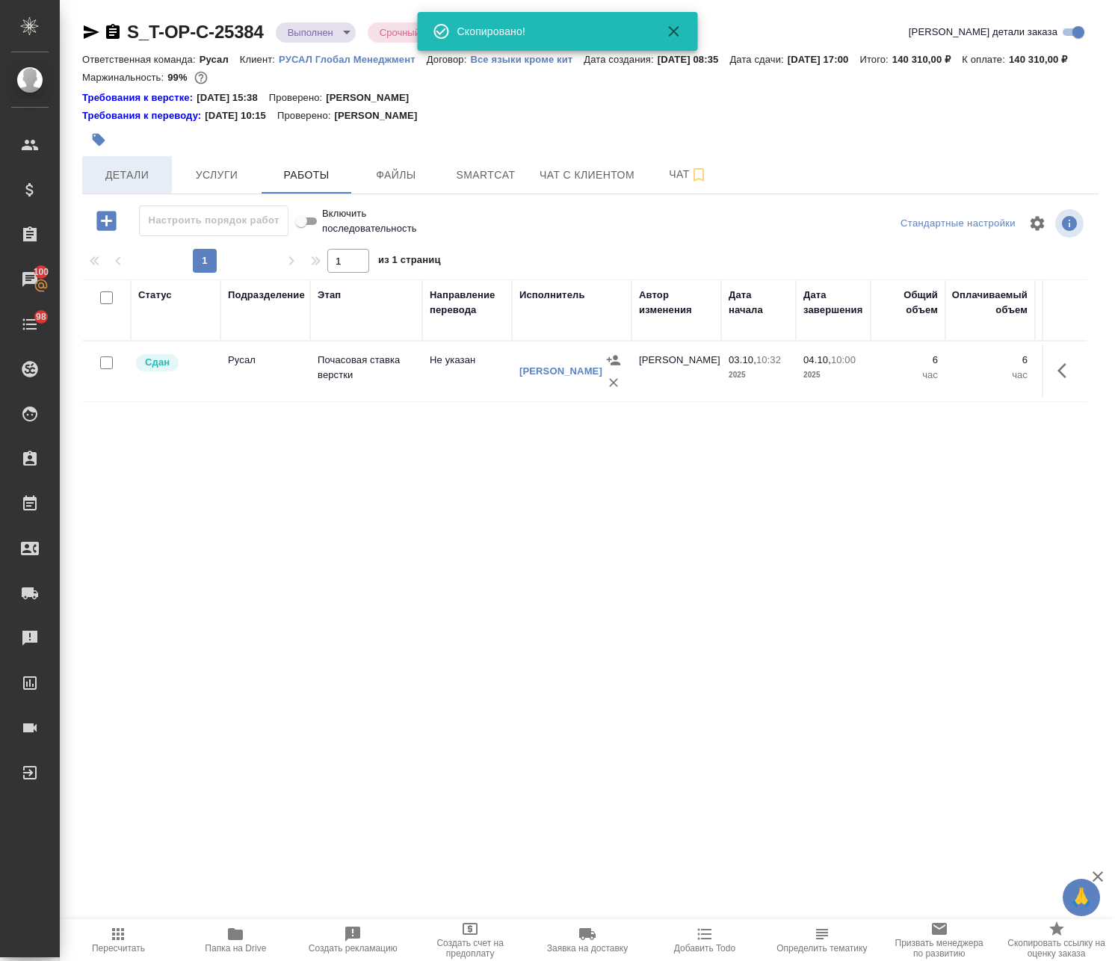
click at [128, 185] on span "Детали" at bounding box center [127, 175] width 72 height 19
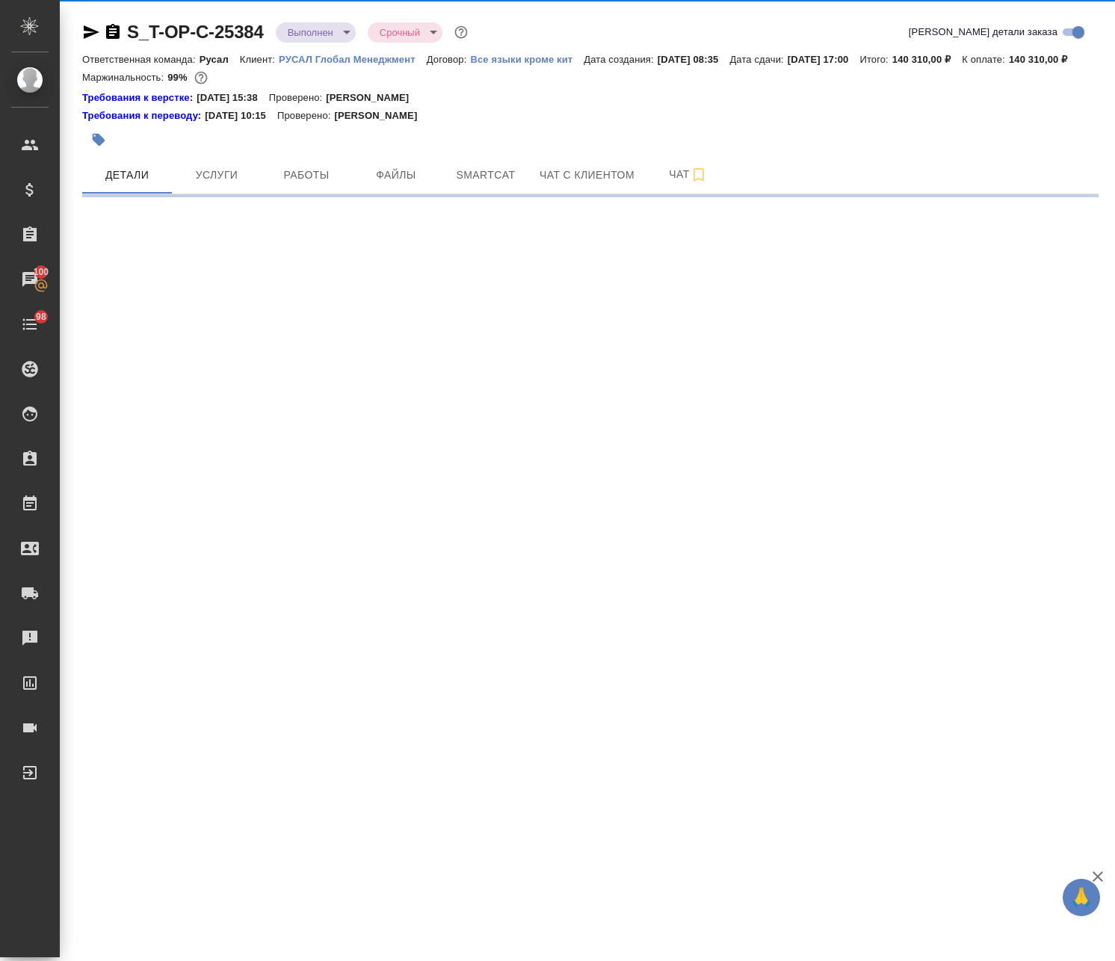
select select "RU"
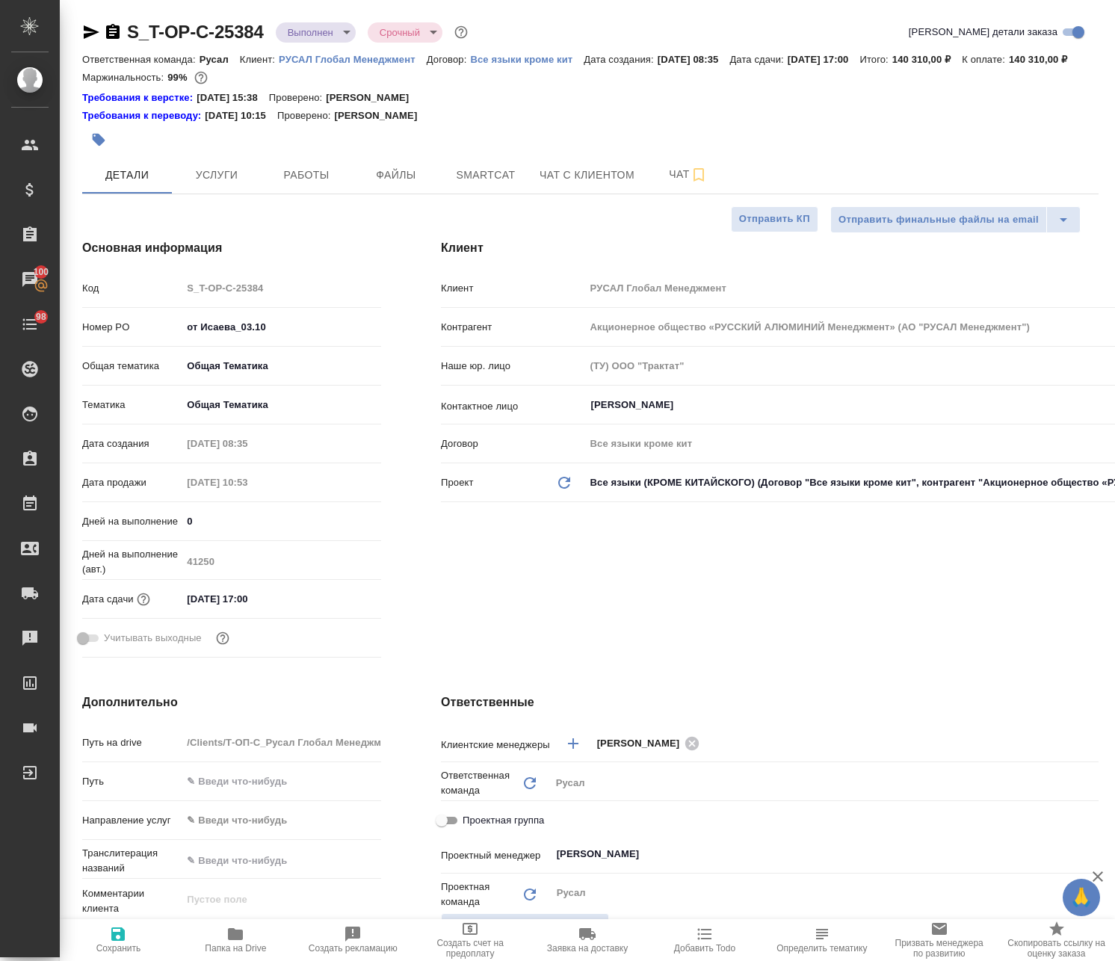
type textarea "x"
drag, startPoint x: 282, startPoint y: 341, endPoint x: 161, endPoint y: 329, distance: 122.4
click at [161, 329] on div "Код S_T-OP-C-25384 Номер PO от Исаева_03.10 Общая тематика Общая Тематика obtem…" at bounding box center [231, 469] width 299 height 388
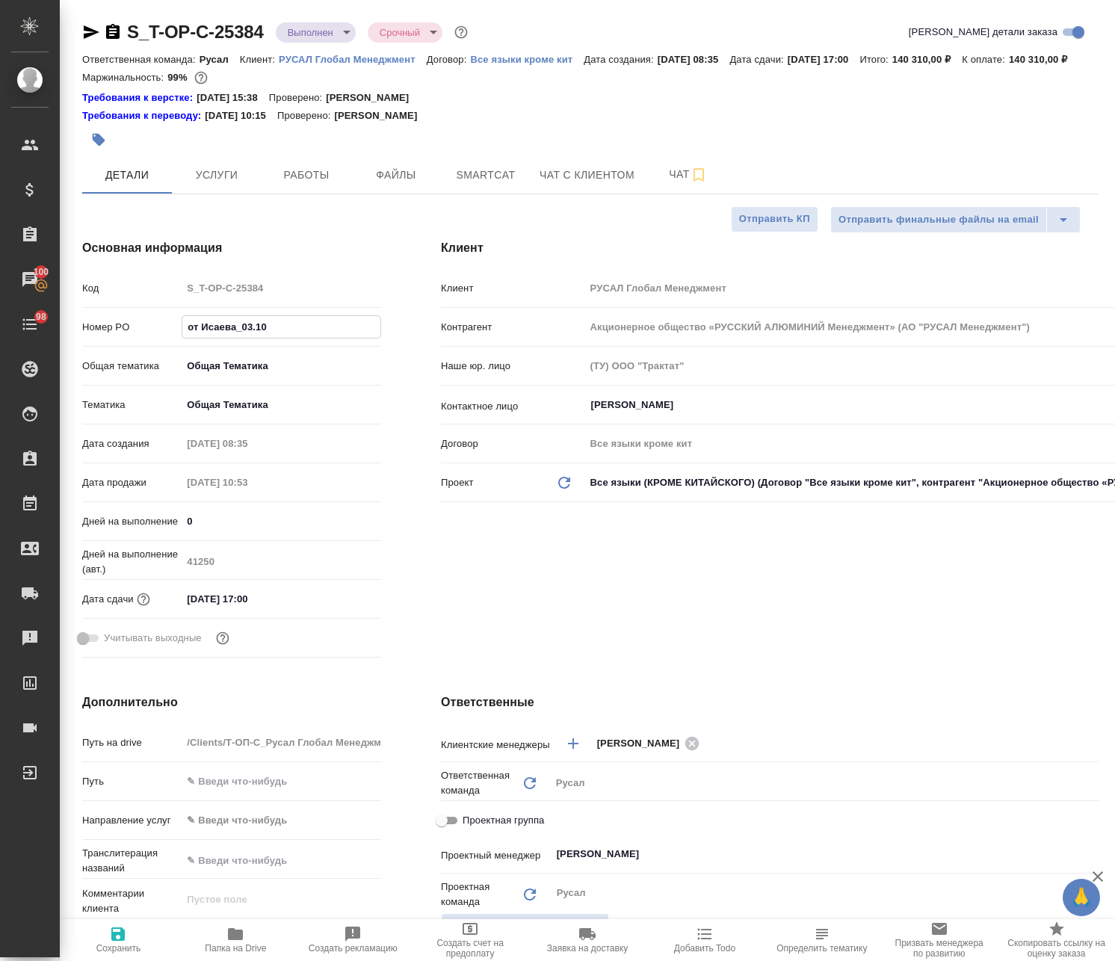
type textarea "x"
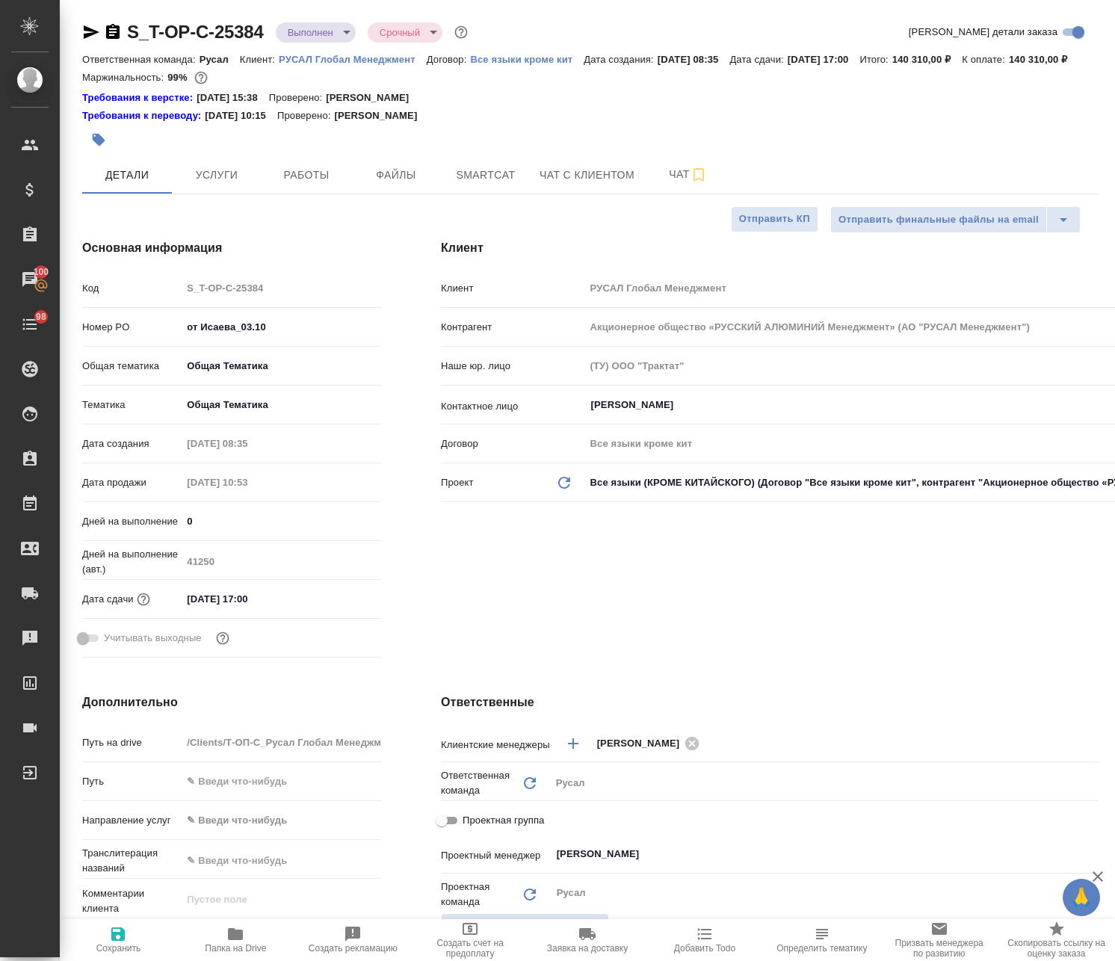
type textarea "x"
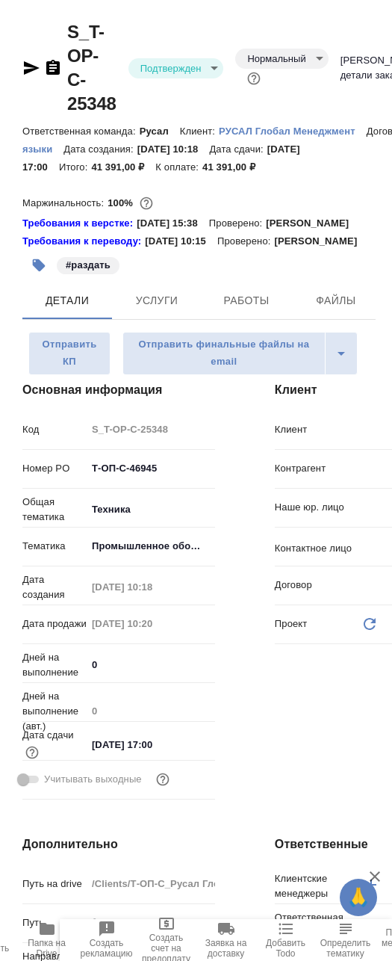
select select "RU"
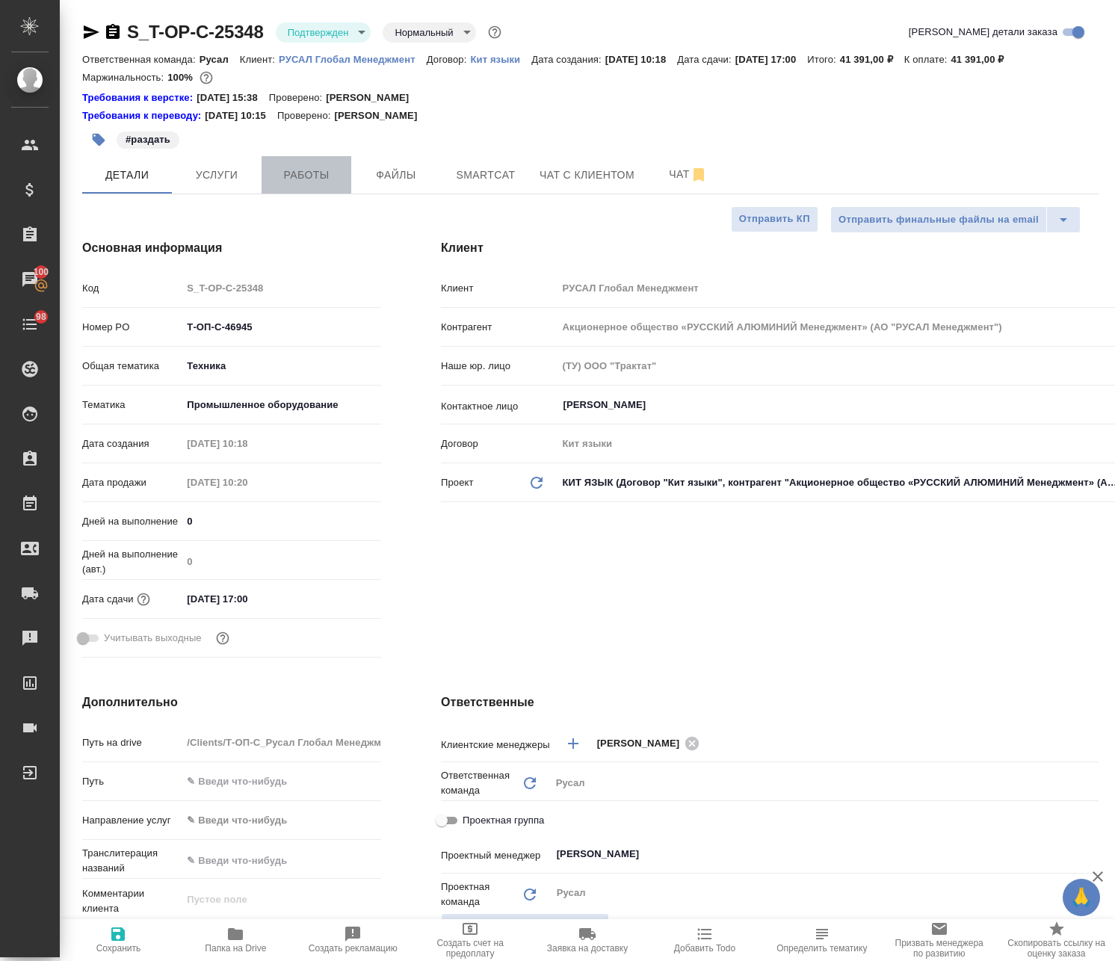
click at [309, 187] on button "Работы" at bounding box center [306, 174] width 90 height 37
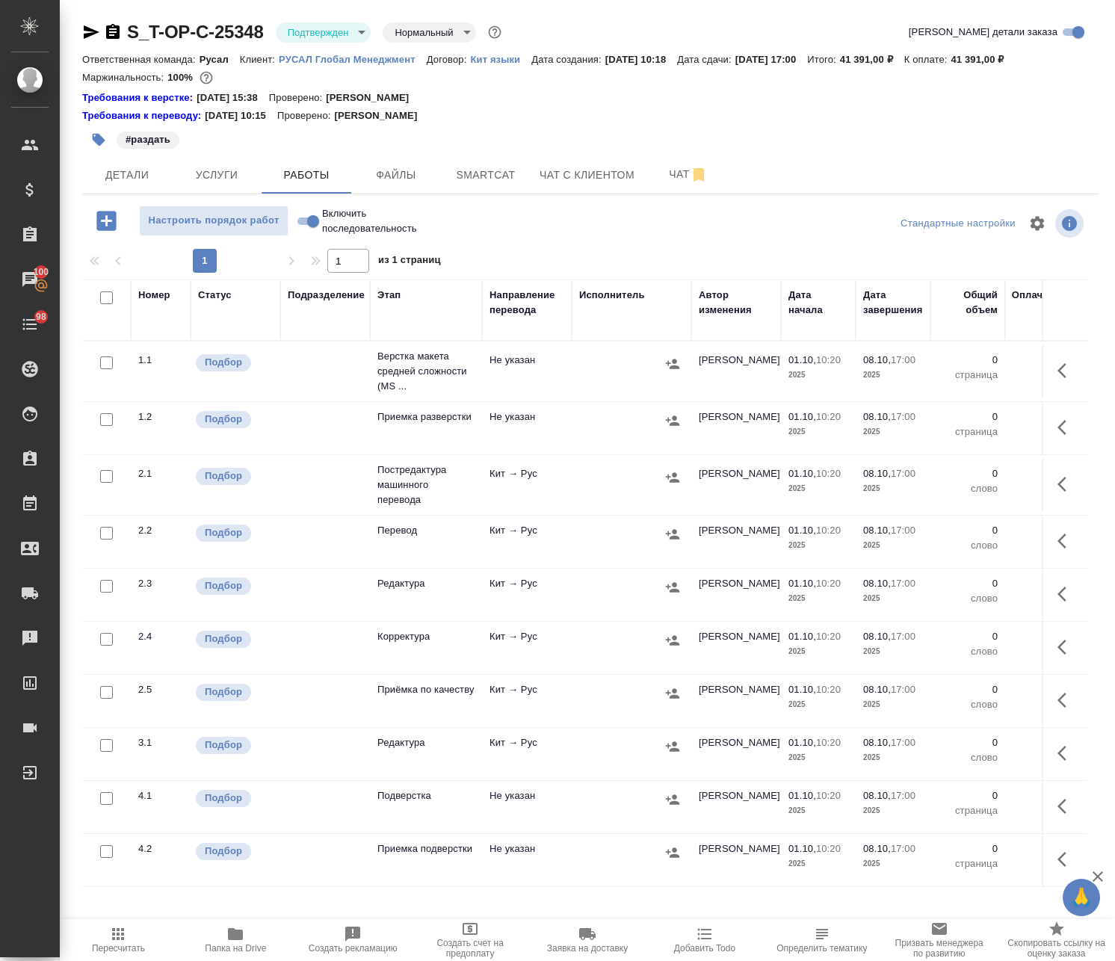
click at [244, 935] on icon "button" at bounding box center [235, 934] width 18 height 18
drag, startPoint x: 270, startPoint y: 13, endPoint x: 111, endPoint y: 40, distance: 161.4
click at [111, 40] on div "S_T-OP-C-25348 Подтвержден confirmed Нормальный normal Кратко детали заказа Отв…" at bounding box center [590, 607] width 1032 height 1214
drag, startPoint x: 479, startPoint y: 491, endPoint x: 601, endPoint y: 483, distance: 122.8
click at [391, 491] on td "Постредактура машинного перевода" at bounding box center [426, 485] width 112 height 60
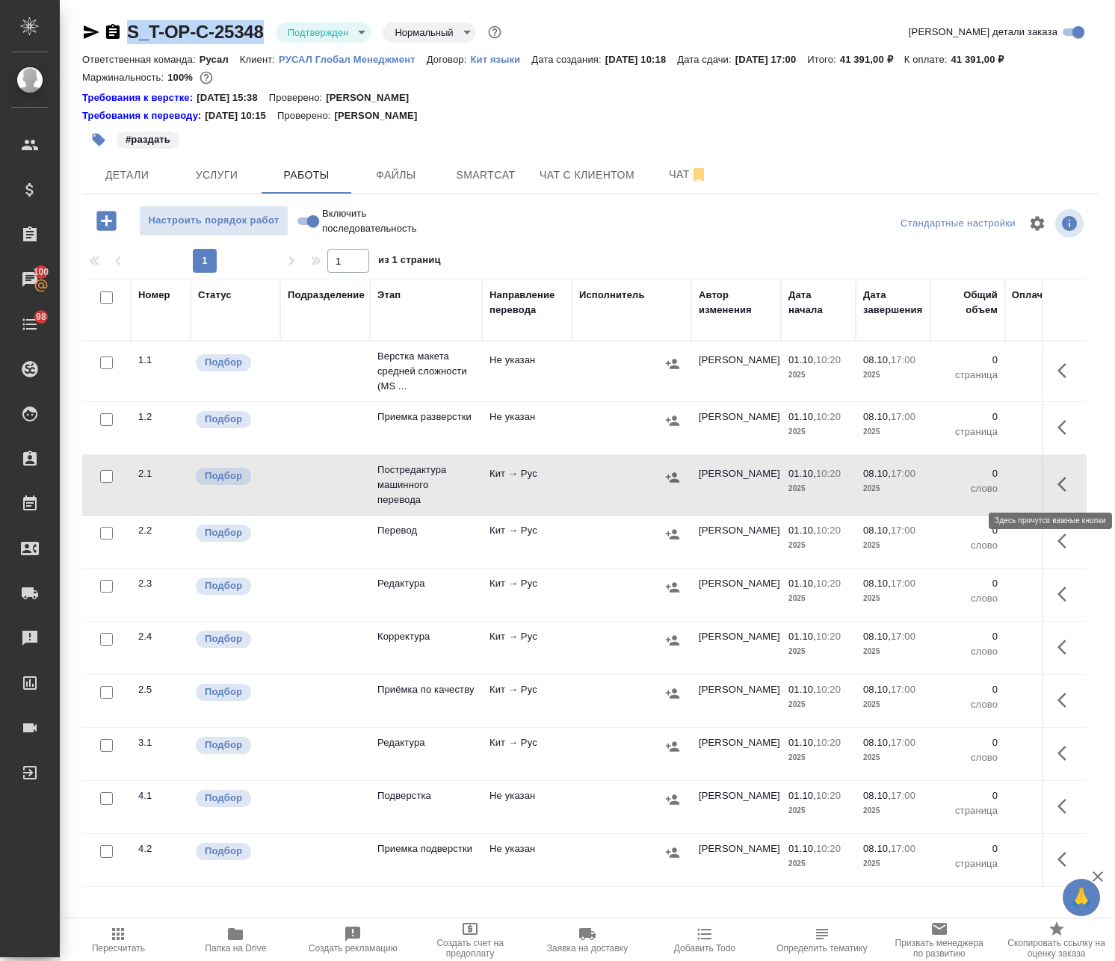
click at [391, 483] on button "button" at bounding box center [1066, 484] width 36 height 36
click at [391, 480] on icon "button" at bounding box center [956, 484] width 18 height 18
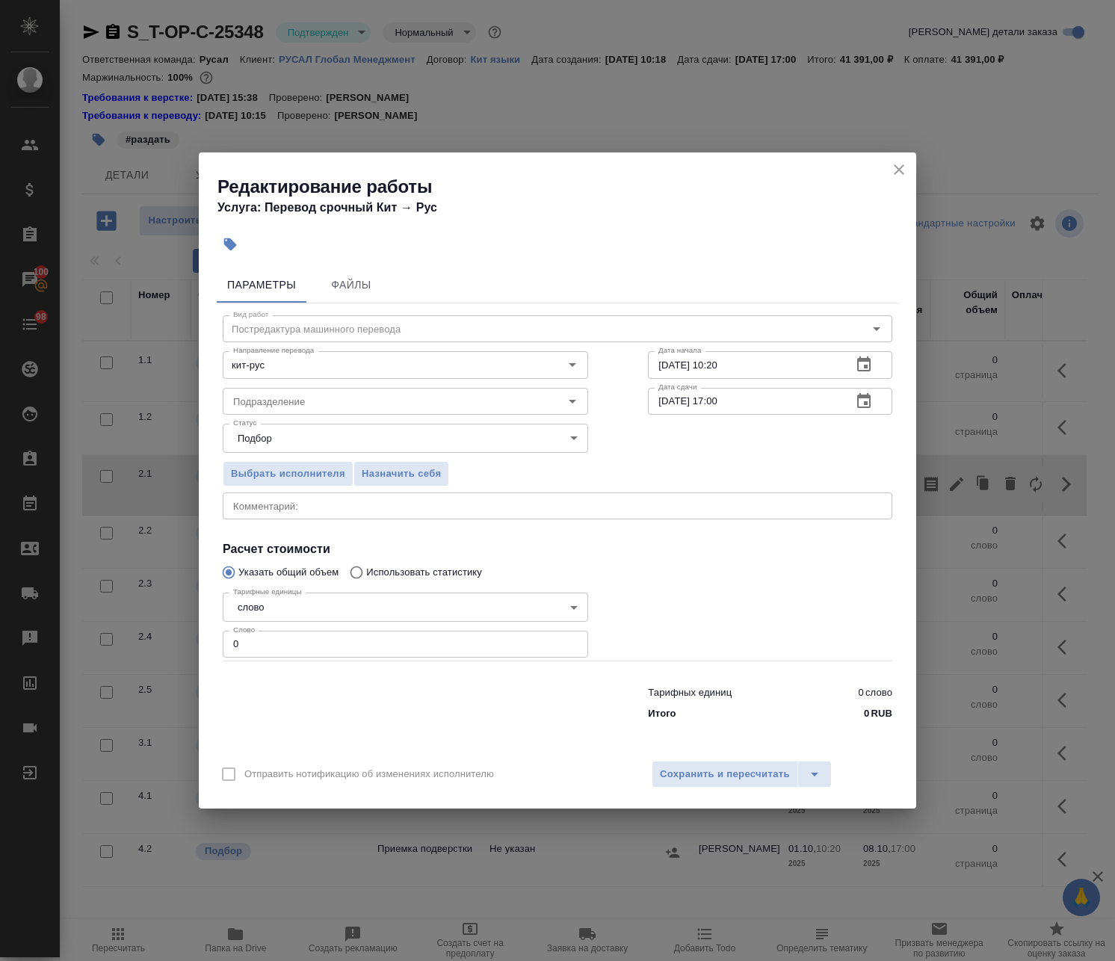
drag, startPoint x: 181, startPoint y: 648, endPoint x: 309, endPoint y: 631, distance: 128.9
click at [139, 641] on div "Редактирование работы Услуга: Перевод срочный Кит → [PERSON_NAME] Файлы Вид раб…" at bounding box center [557, 480] width 1115 height 961
paste input "1239"
type input "1239"
click at [391, 399] on icon "button" at bounding box center [864, 401] width 18 height 18
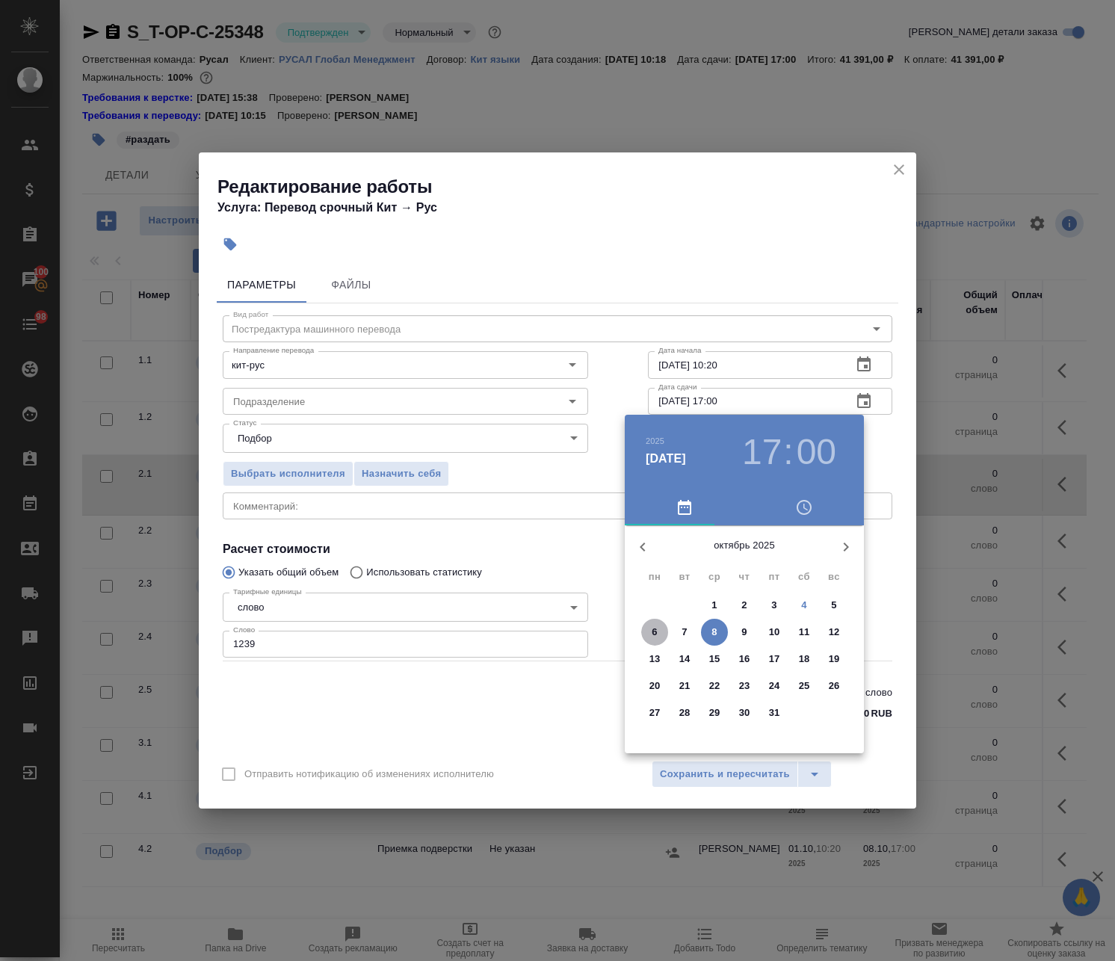
click at [391, 632] on p "6" at bounding box center [653, 632] width 5 height 15
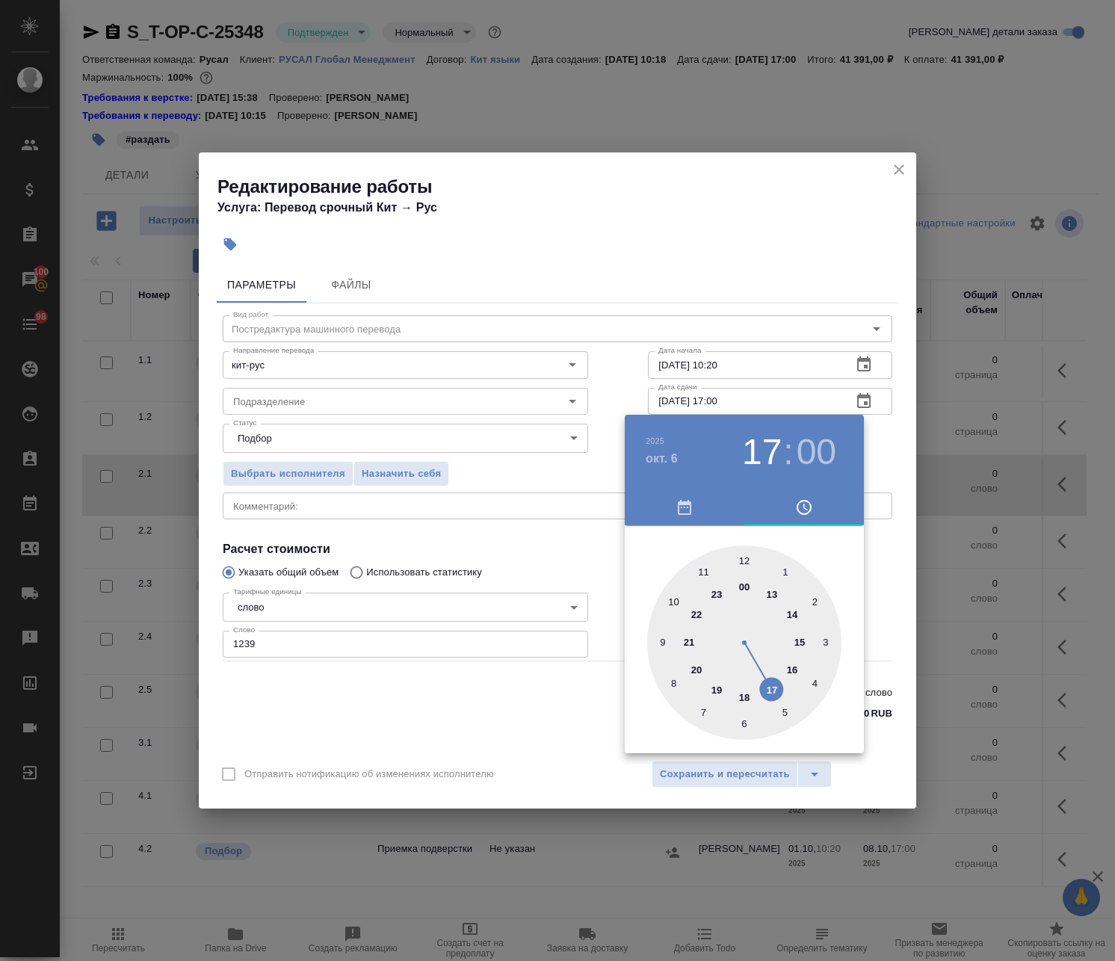
click at [391, 697] on div at bounding box center [744, 642] width 194 height 194
type input "[DATE] 18:00"
click at [391, 356] on div at bounding box center [557, 480] width 1115 height 961
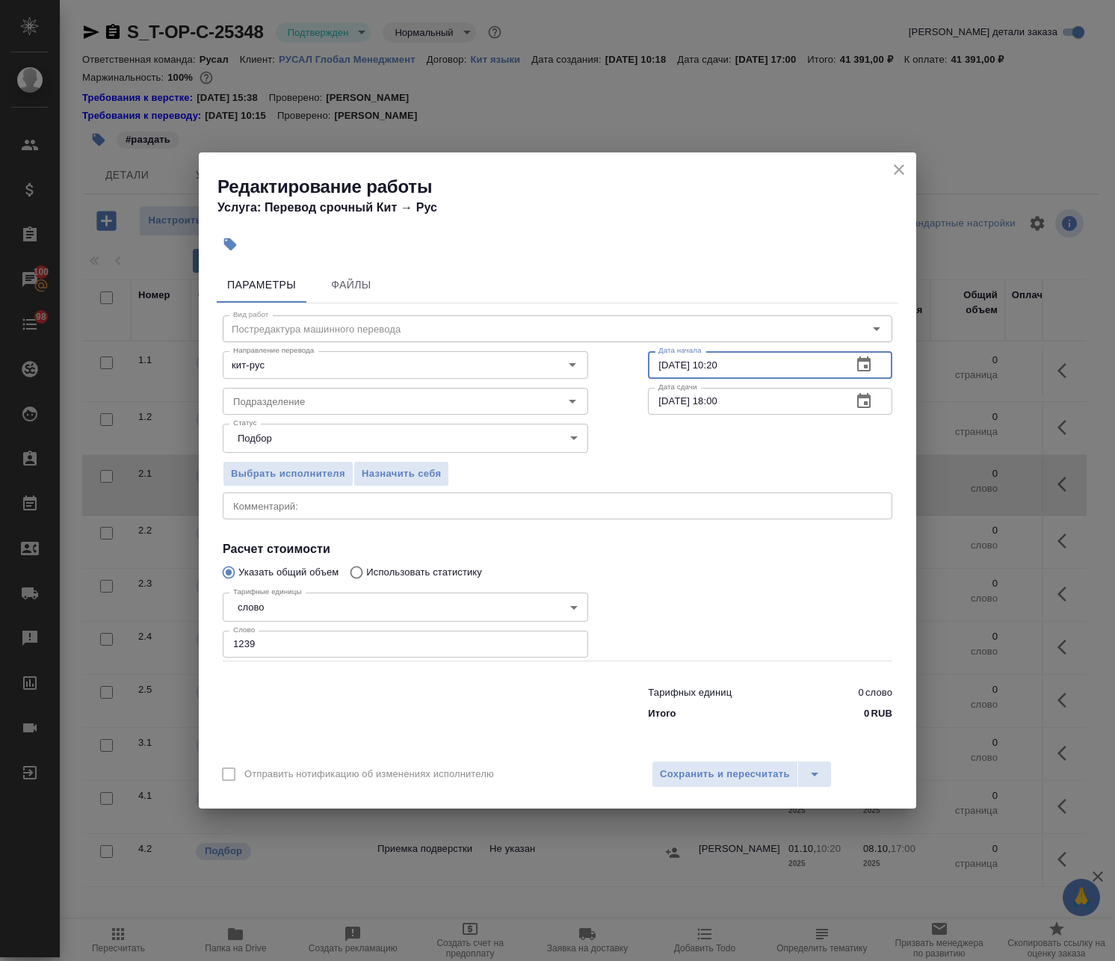
drag, startPoint x: 743, startPoint y: 368, endPoint x: 715, endPoint y: 378, distance: 30.3
click at [391, 377] on input "[DATE] 10:20" at bounding box center [744, 364] width 192 height 27
drag, startPoint x: 663, startPoint y: 362, endPoint x: 667, endPoint y: 369, distance: 8.7
click at [391, 369] on input "01.10.2025 13:40" at bounding box center [744, 364] width 192 height 27
type input "04.10.2025 13:40"
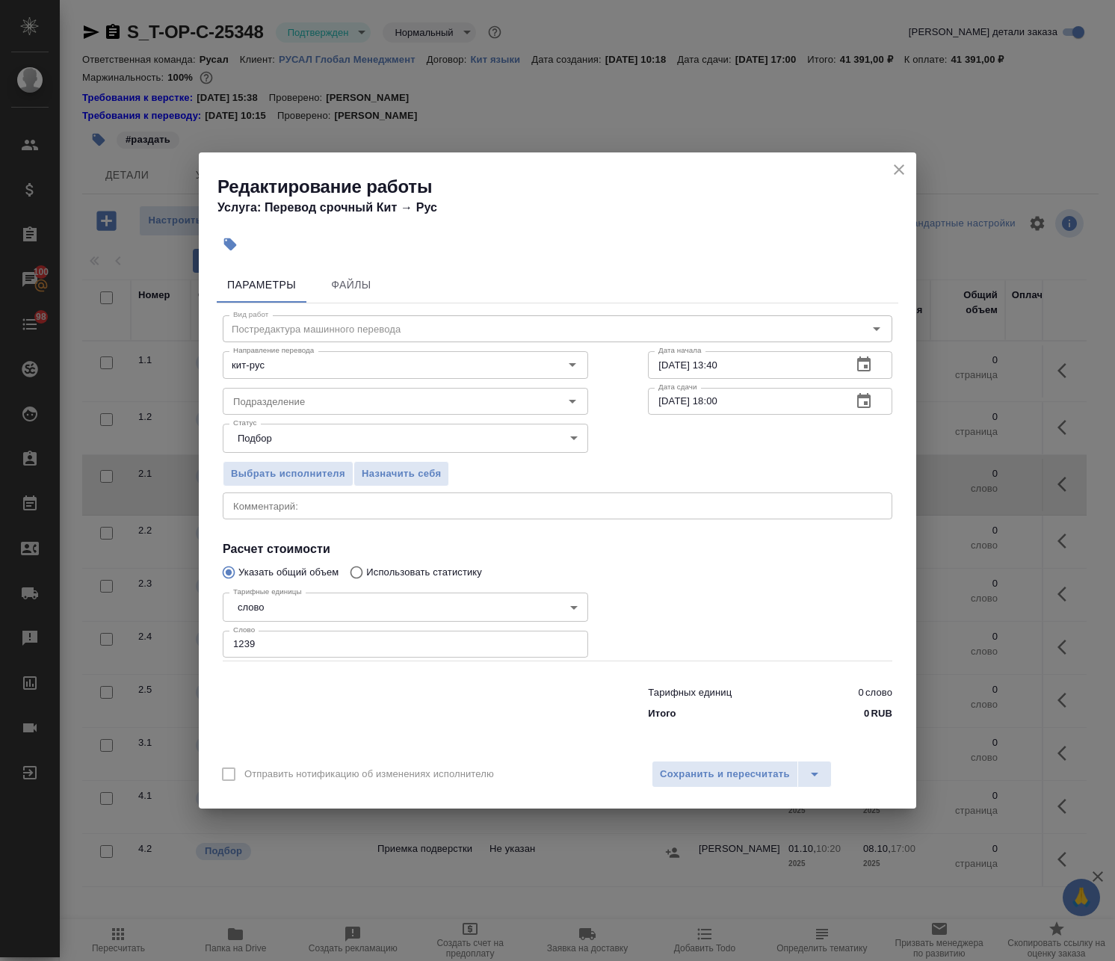
drag, startPoint x: 707, startPoint y: 775, endPoint x: 565, endPoint y: 482, distance: 325.4
click at [391, 494] on div "Редактирование работы Услуга: Перевод срочный Кит → Рус Параметры Файлы Вид раб…" at bounding box center [557, 480] width 717 height 656
click at [391, 779] on span "Сохранить и пересчитать" at bounding box center [725, 774] width 130 height 17
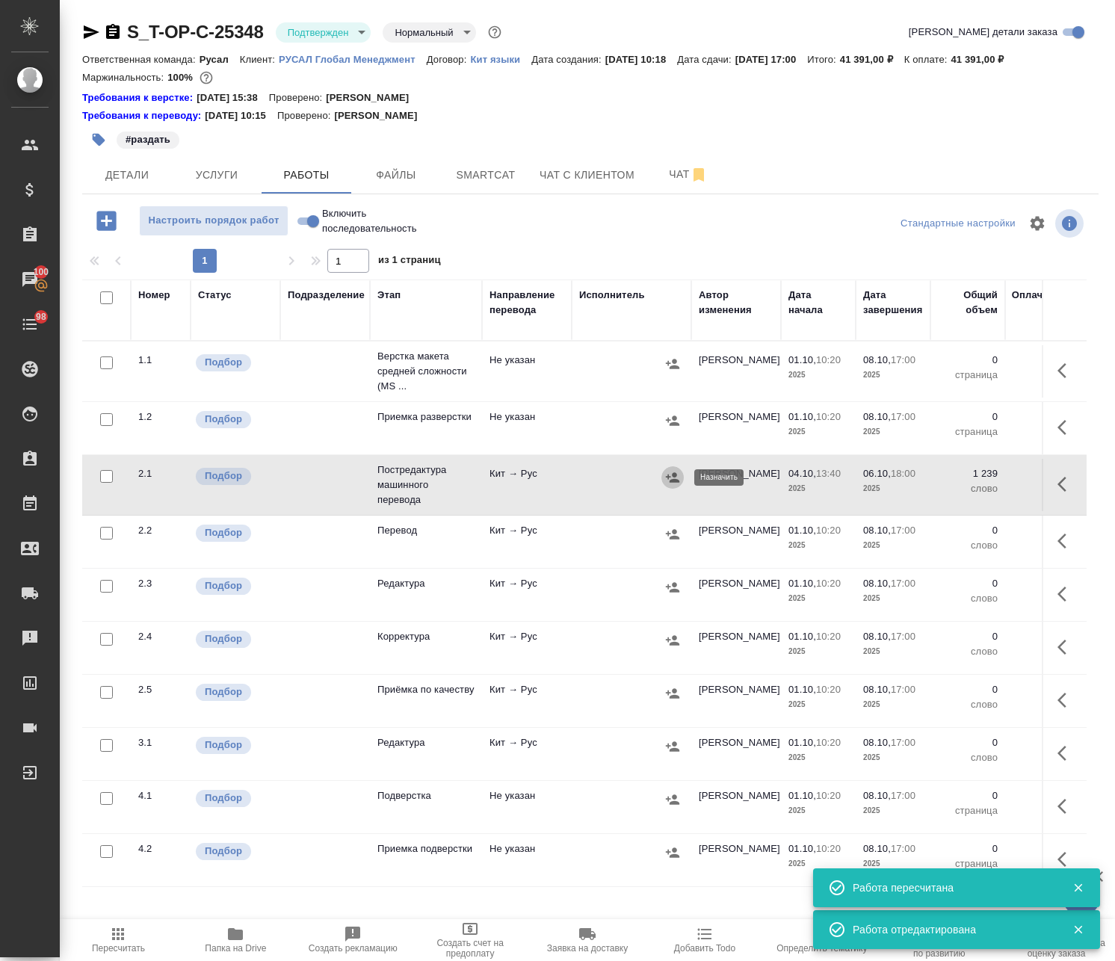
click at [391, 482] on icon "button" at bounding box center [672, 477] width 13 height 10
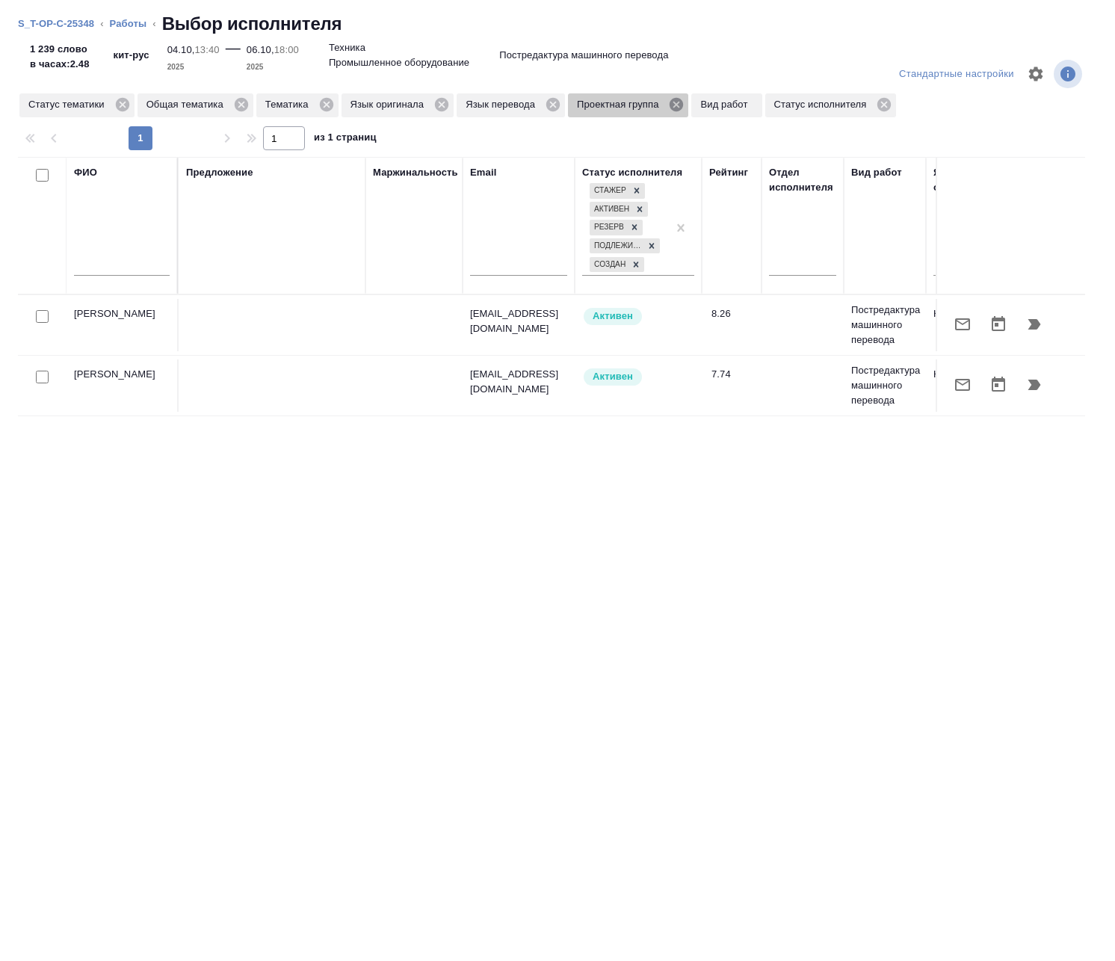
click at [391, 102] on icon at bounding box center [675, 104] width 13 height 13
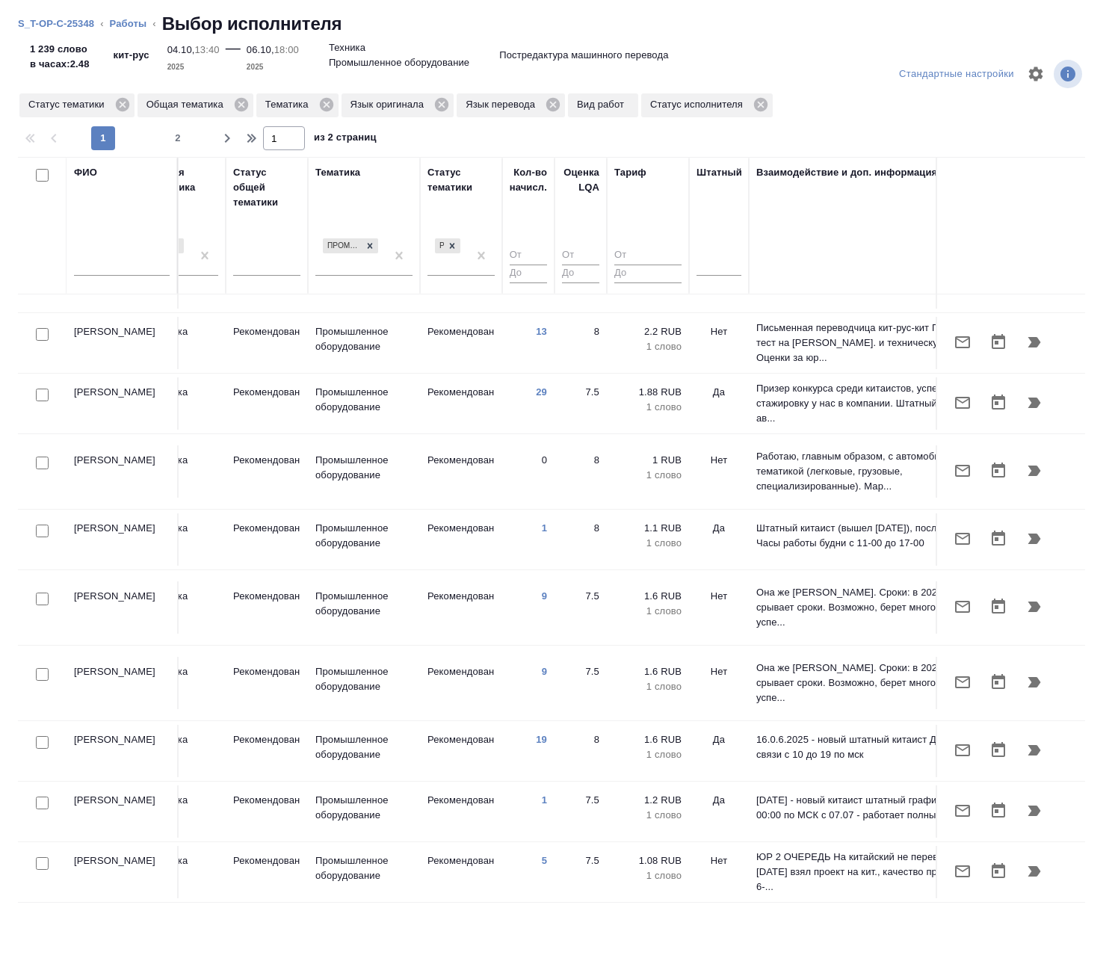
scroll to position [224, 1037]
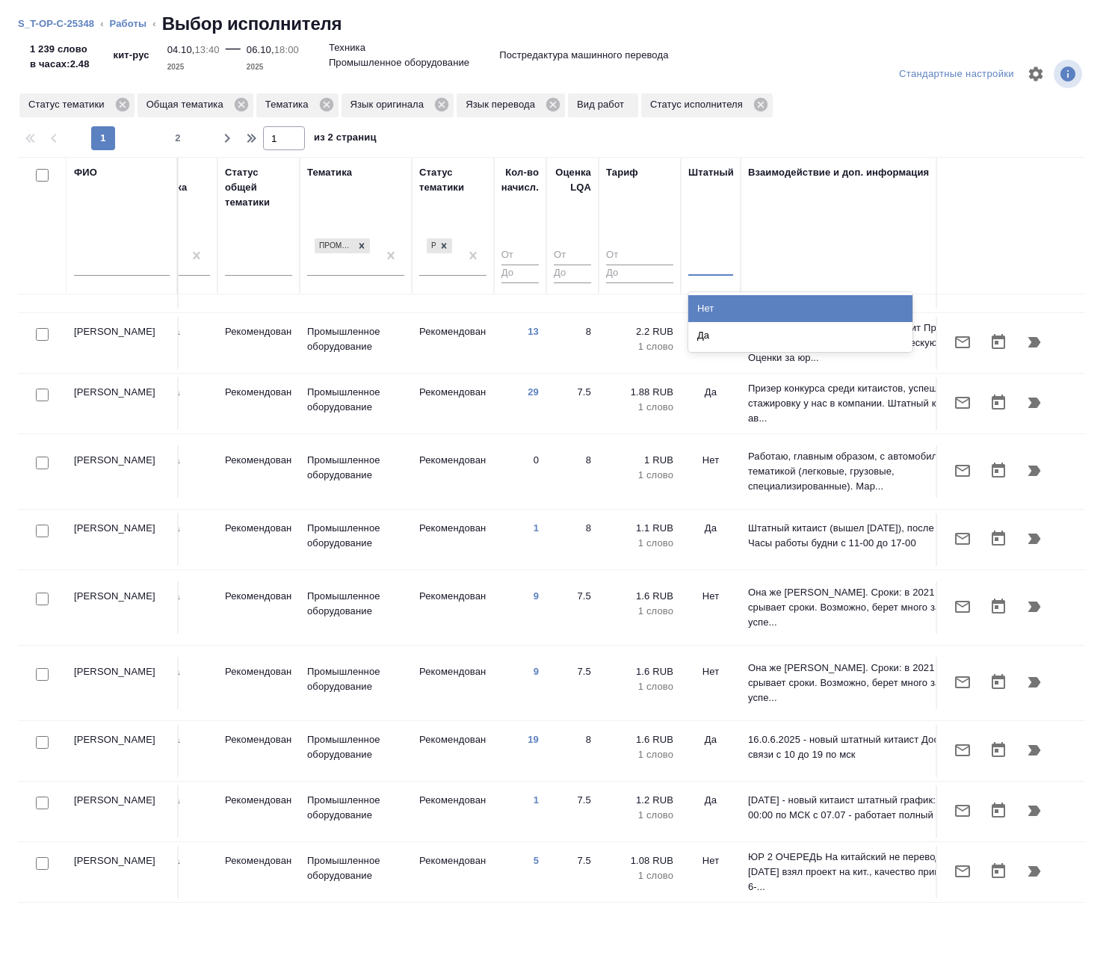
click at [391, 272] on div at bounding box center [710, 261] width 45 height 28
click at [391, 306] on div "Нет" at bounding box center [800, 308] width 224 height 27
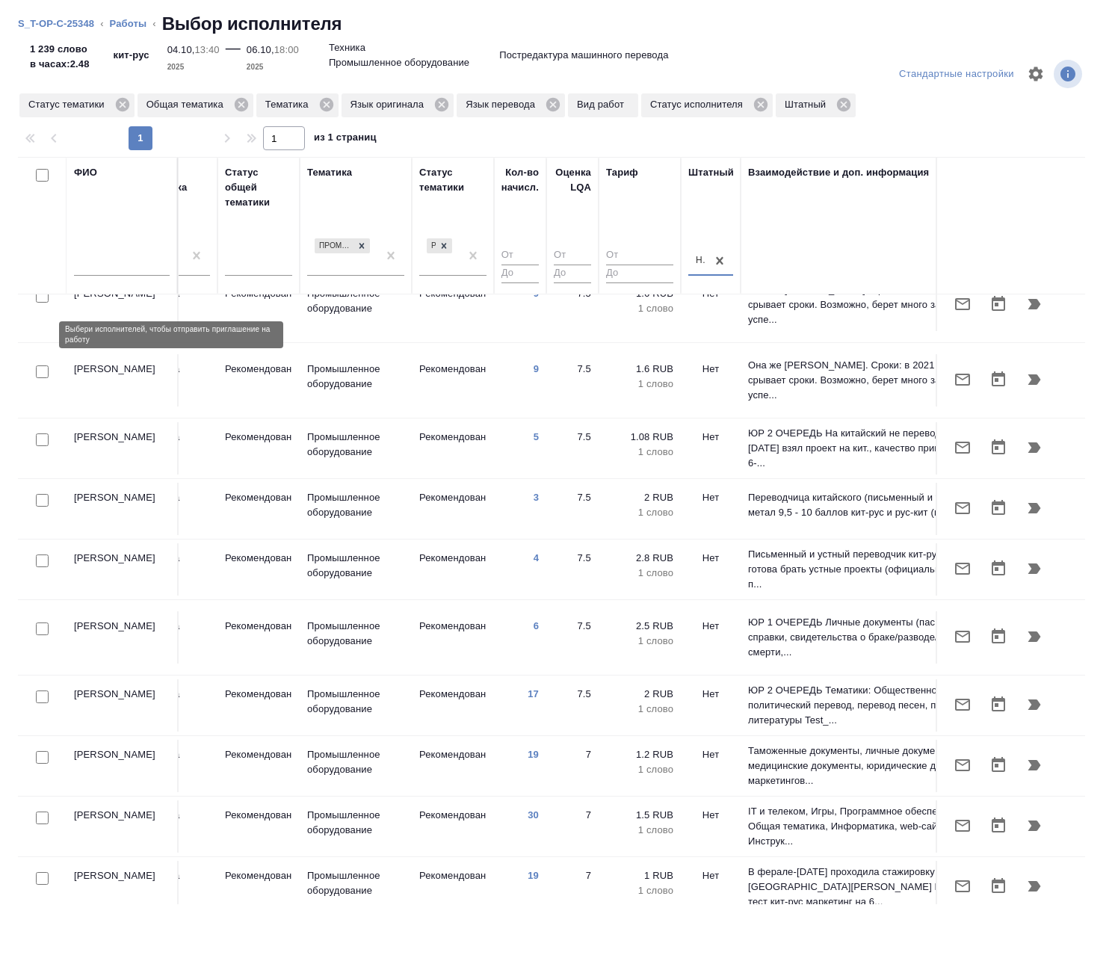
click at [40, 365] on input "checkbox" at bounding box center [42, 371] width 13 height 13
checkbox input "true"
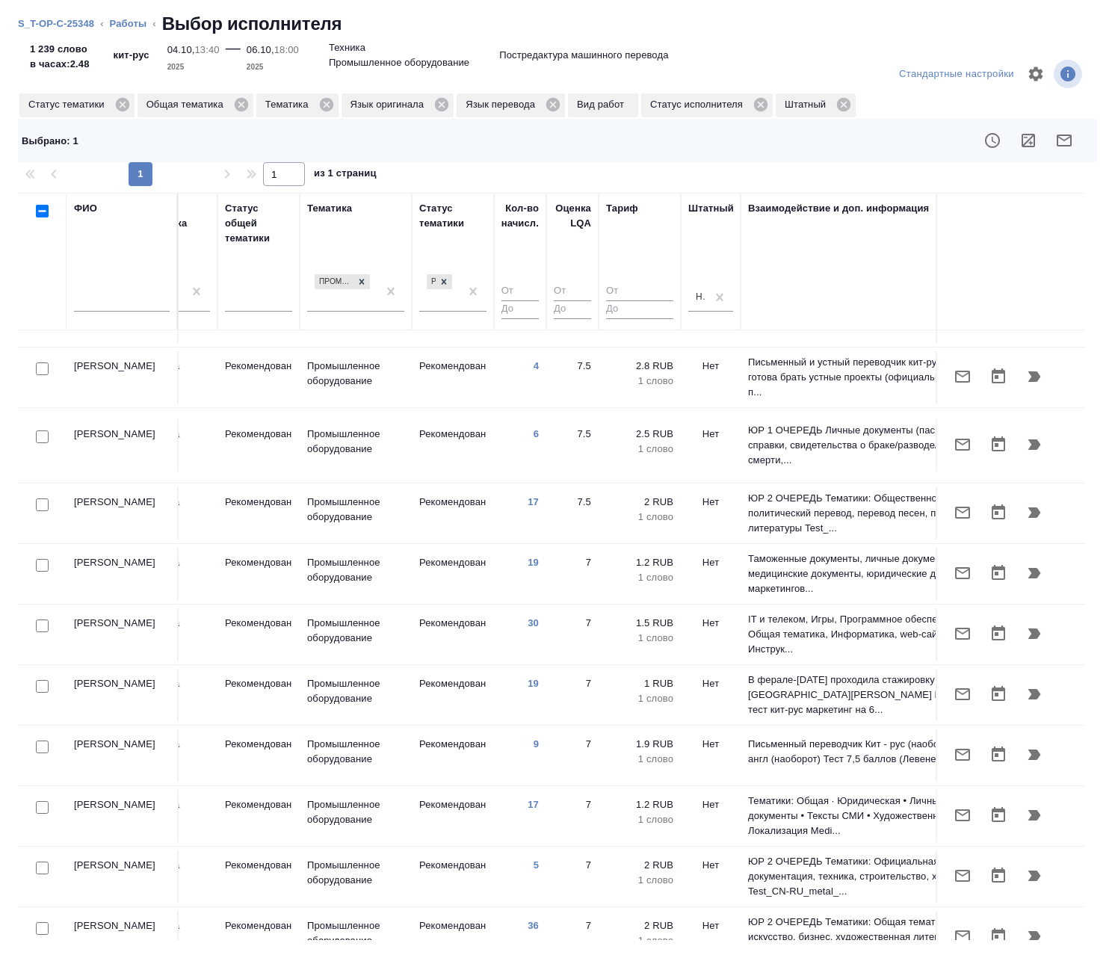
scroll to position [523, 1037]
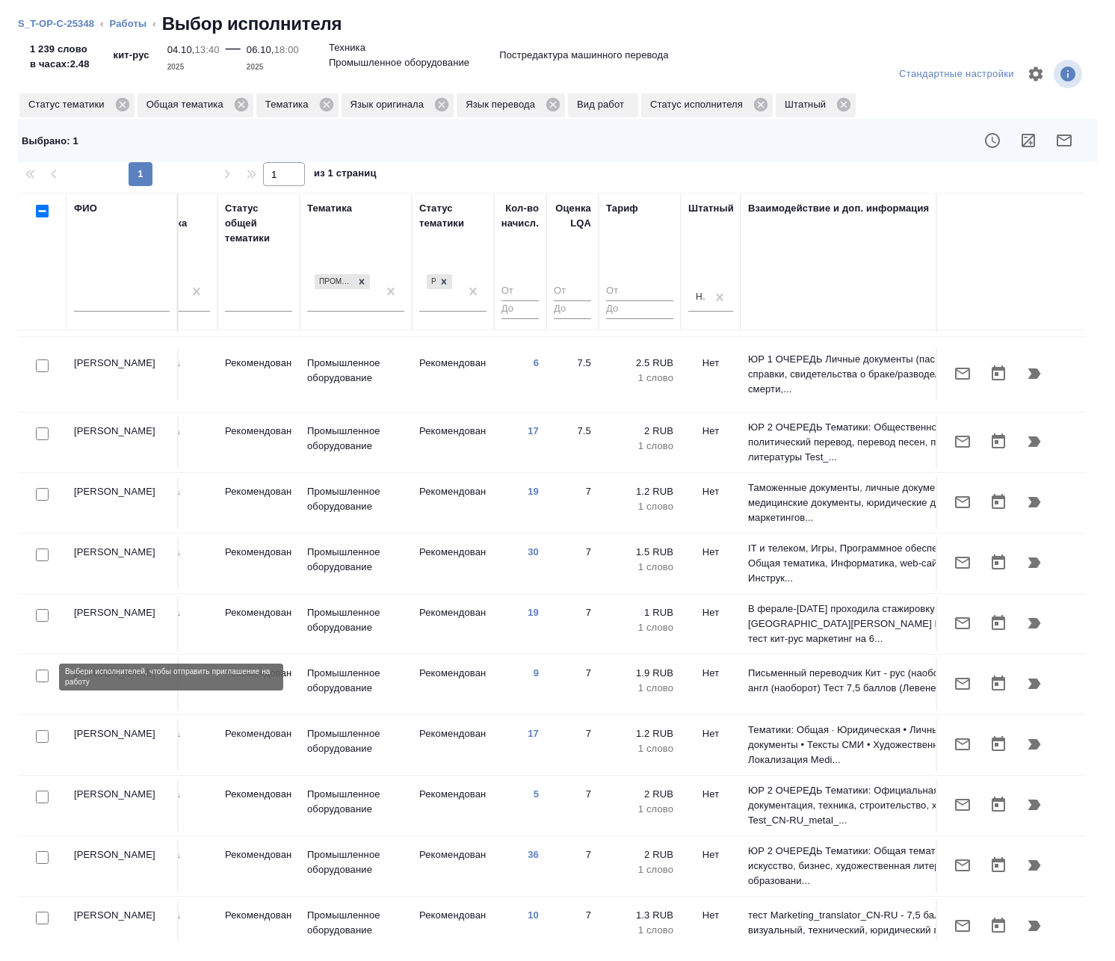
click at [43, 730] on input "checkbox" at bounding box center [42, 736] width 13 height 13
checkbox input "true"
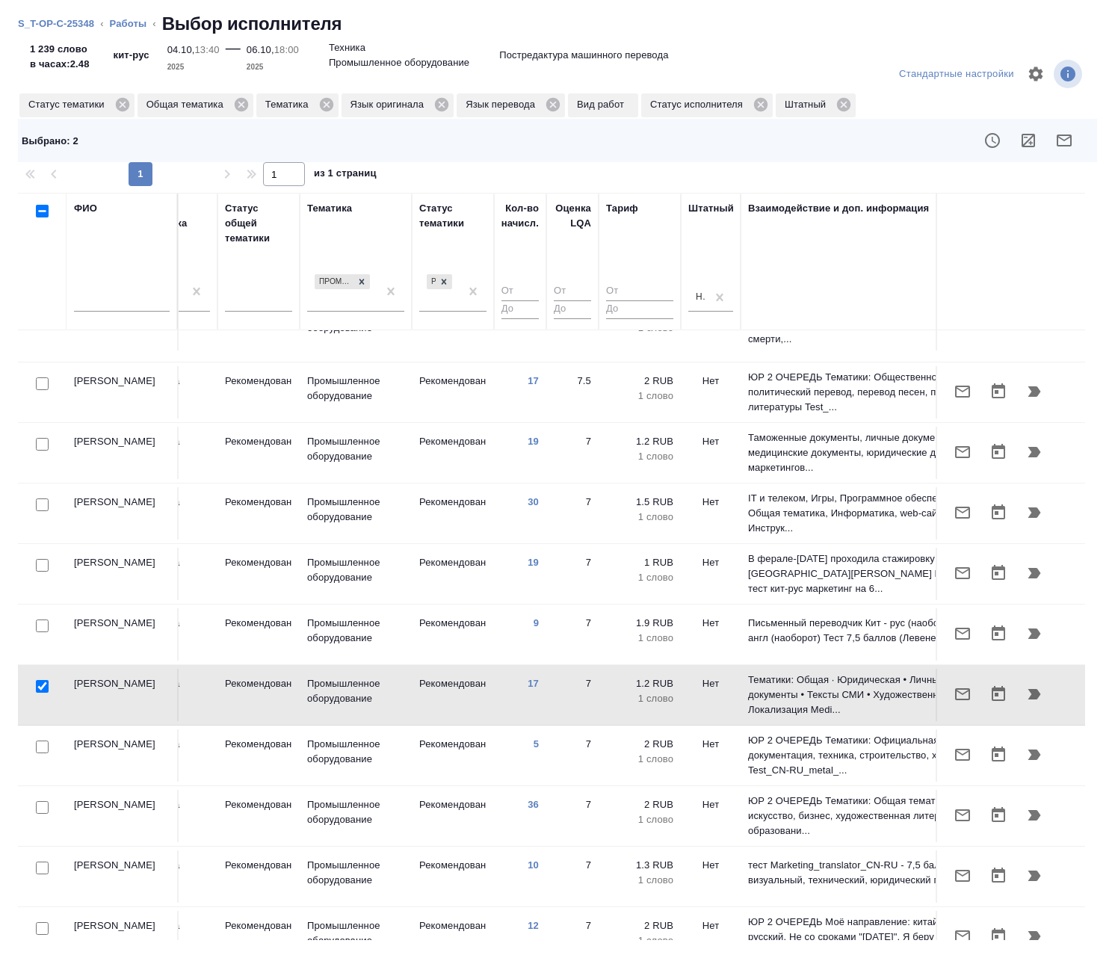
scroll to position [598, 1037]
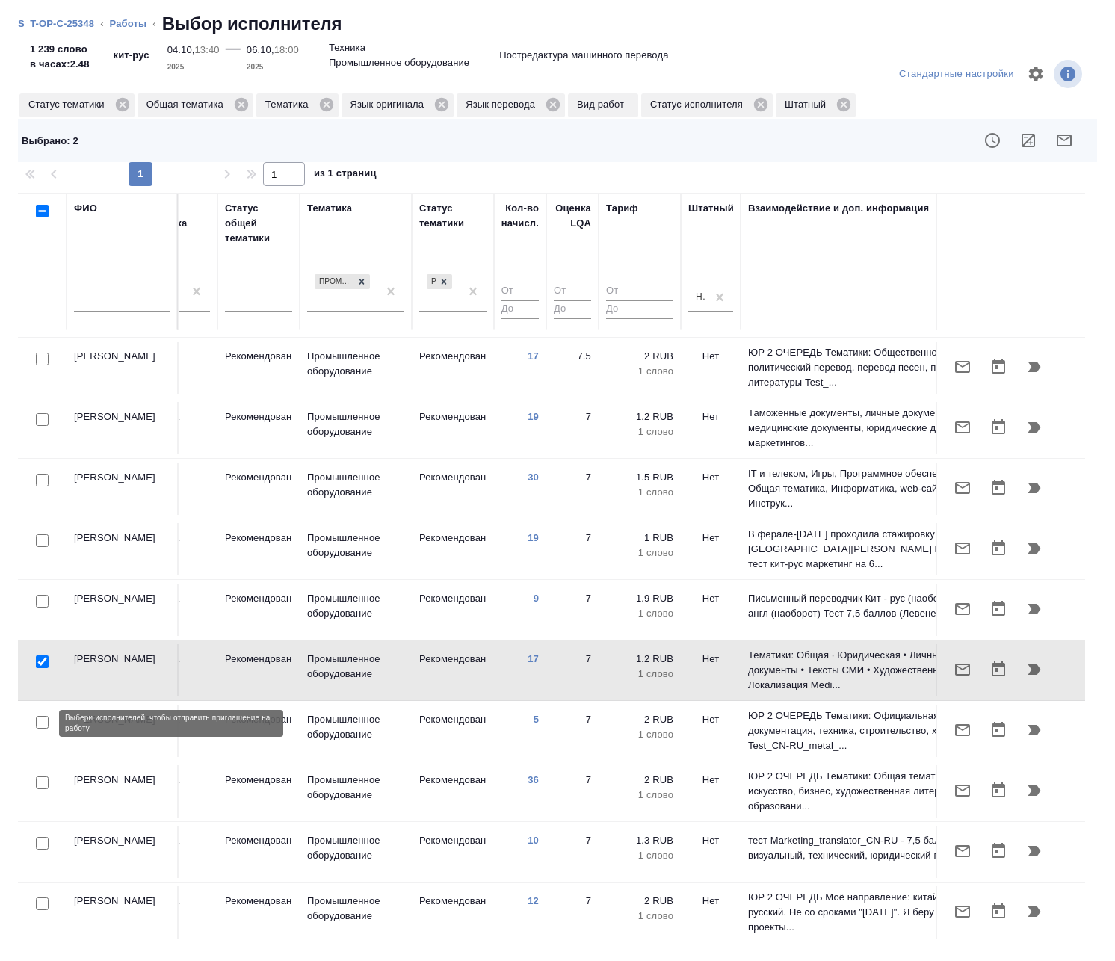
click at [42, 776] on input "checkbox" at bounding box center [42, 782] width 13 height 13
checkbox input "true"
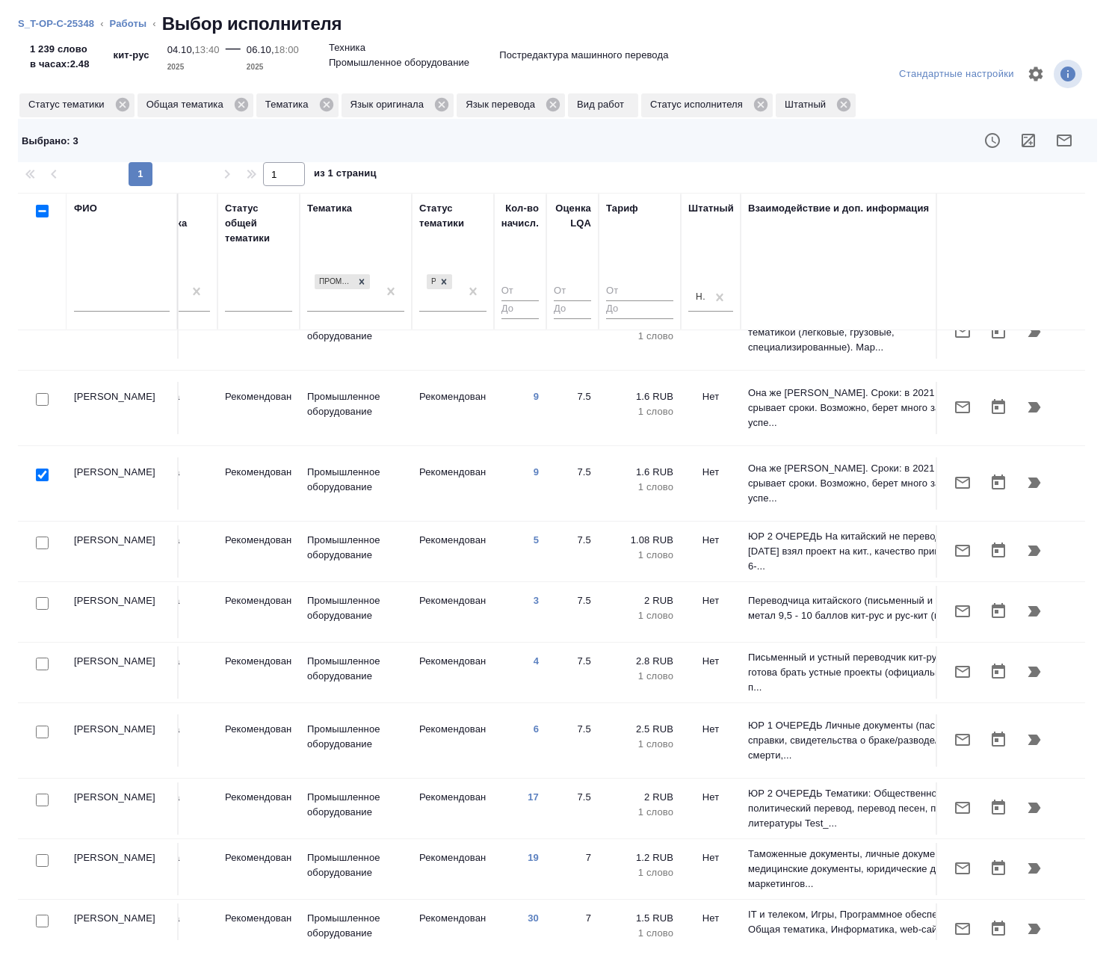
scroll to position [0, 1037]
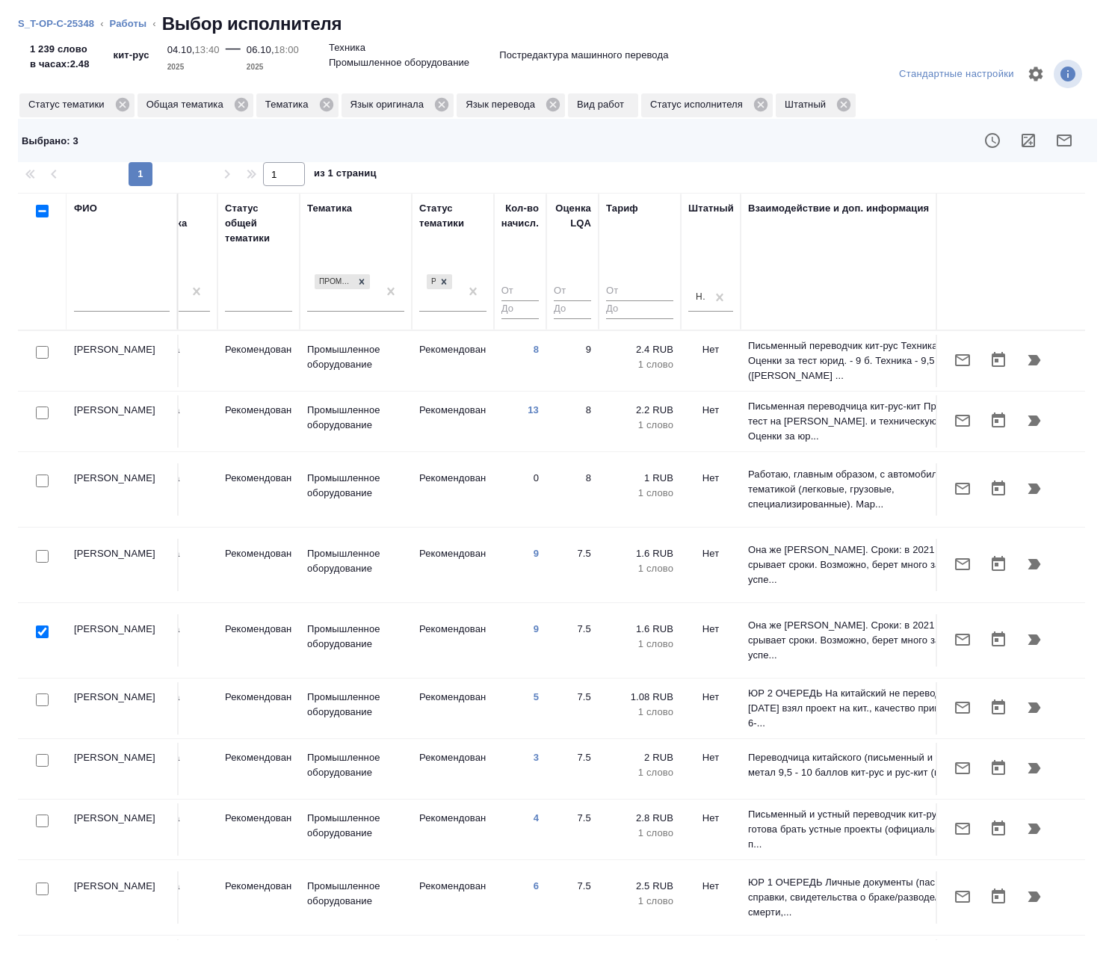
drag, startPoint x: 50, startPoint y: 835, endPoint x: 91, endPoint y: 834, distance: 41.1
click at [49, 879] on div at bounding box center [42, 889] width 34 height 21
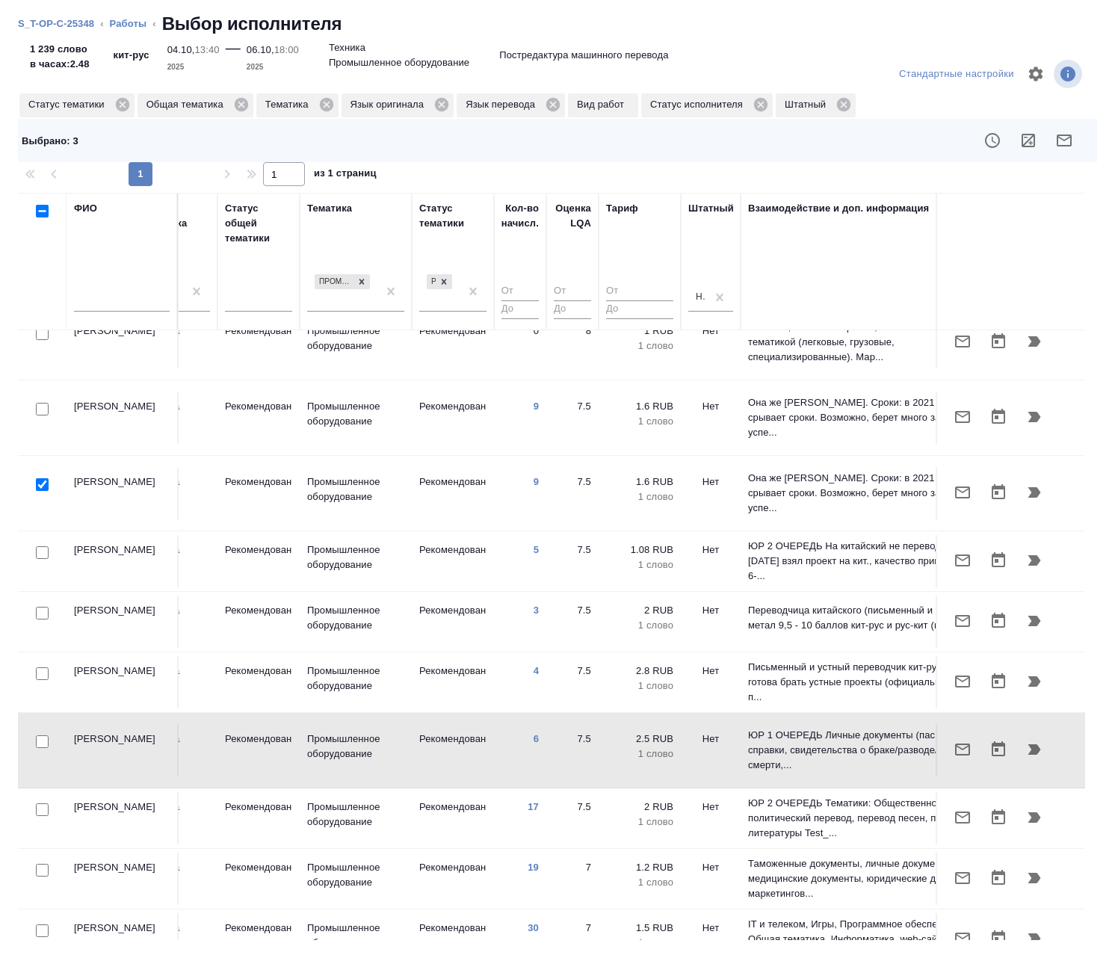
scroll to position [149, 1037]
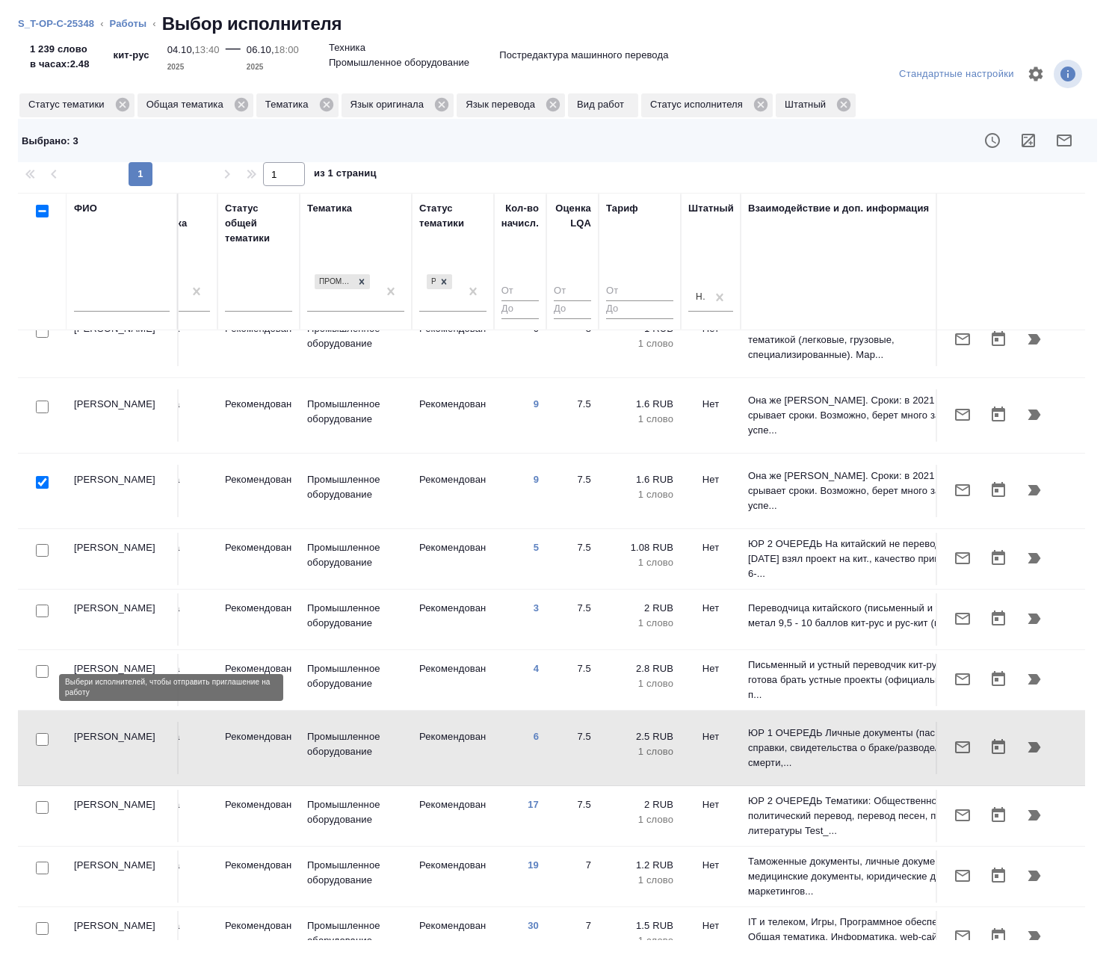
click at [43, 733] on input "checkbox" at bounding box center [42, 739] width 13 height 13
checkbox input "true"
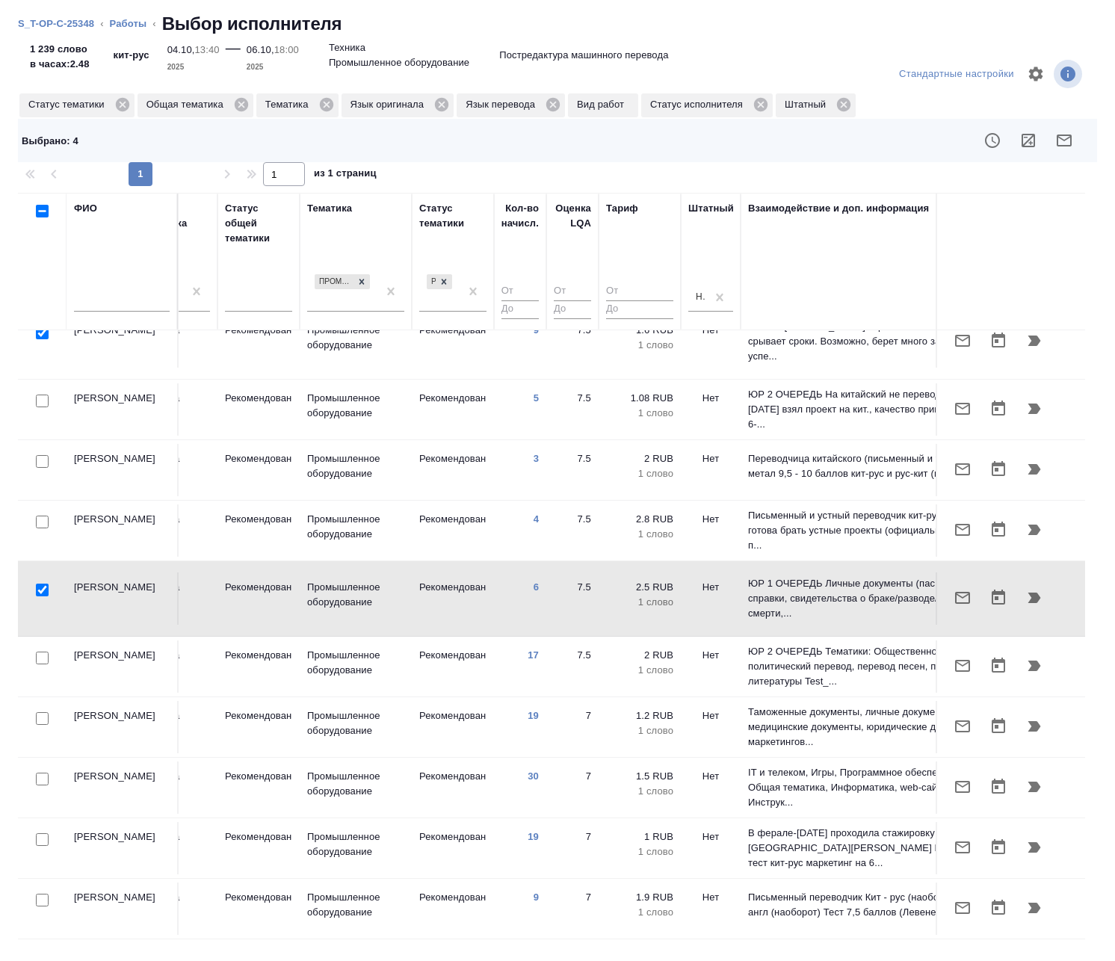
scroll to position [0, 1037]
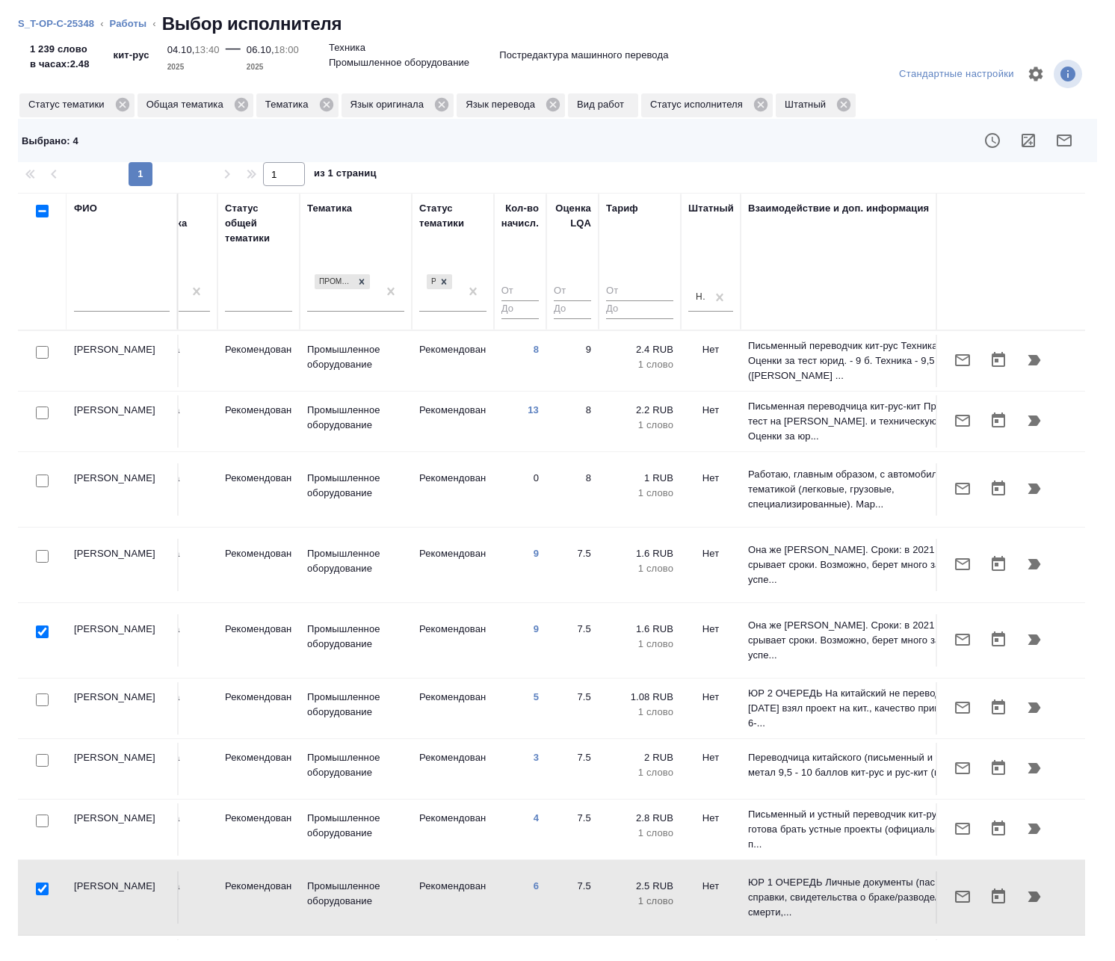
click at [127, 298] on input "text" at bounding box center [122, 302] width 96 height 19
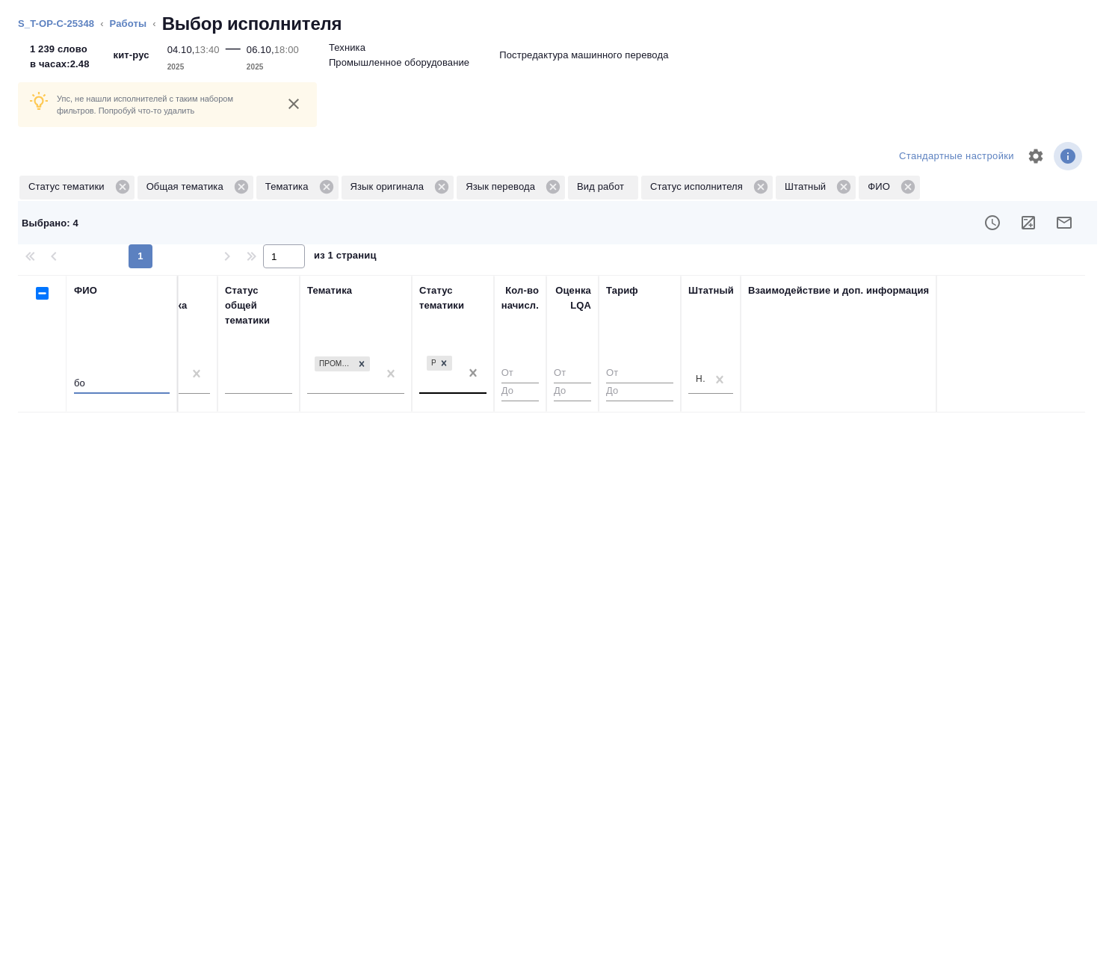
type input "бо"
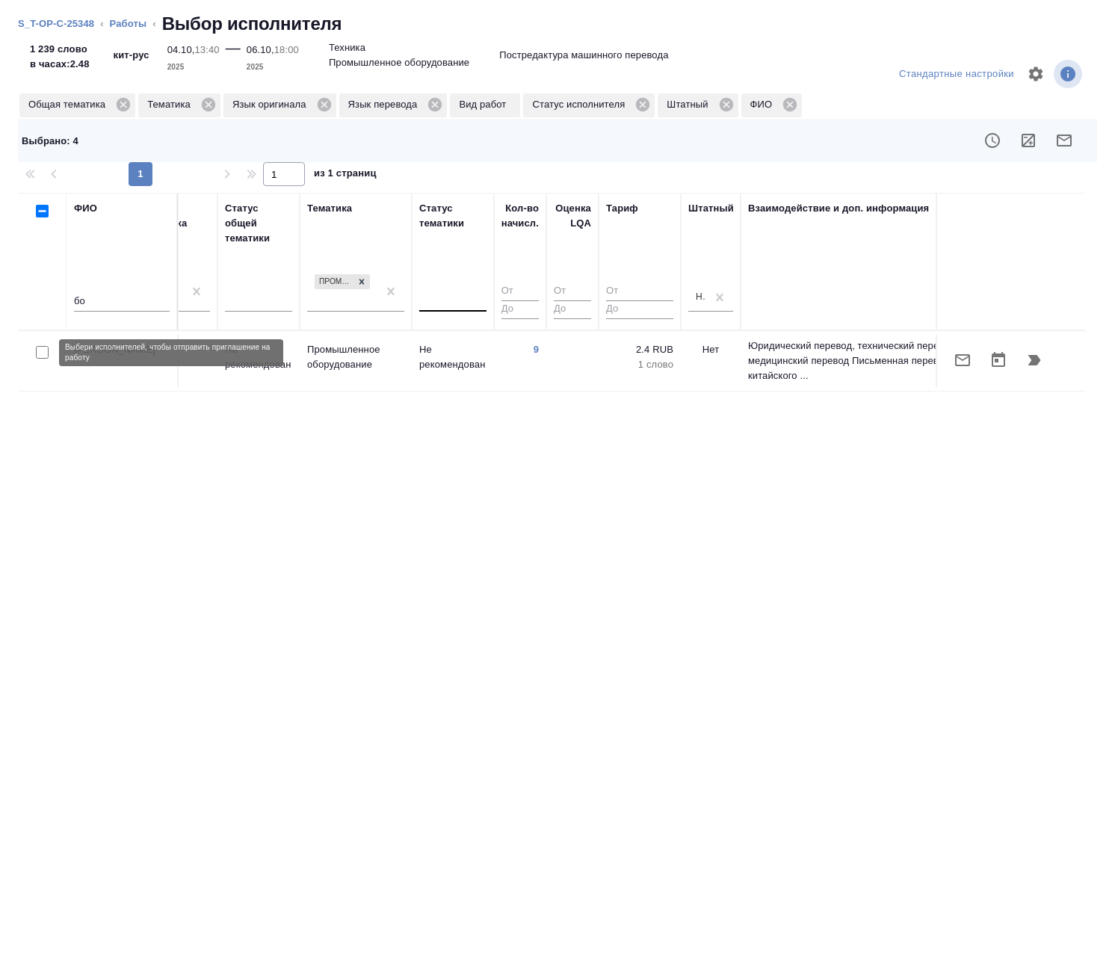
click at [37, 350] on input "checkbox" at bounding box center [42, 352] width 13 height 13
checkbox input "true"
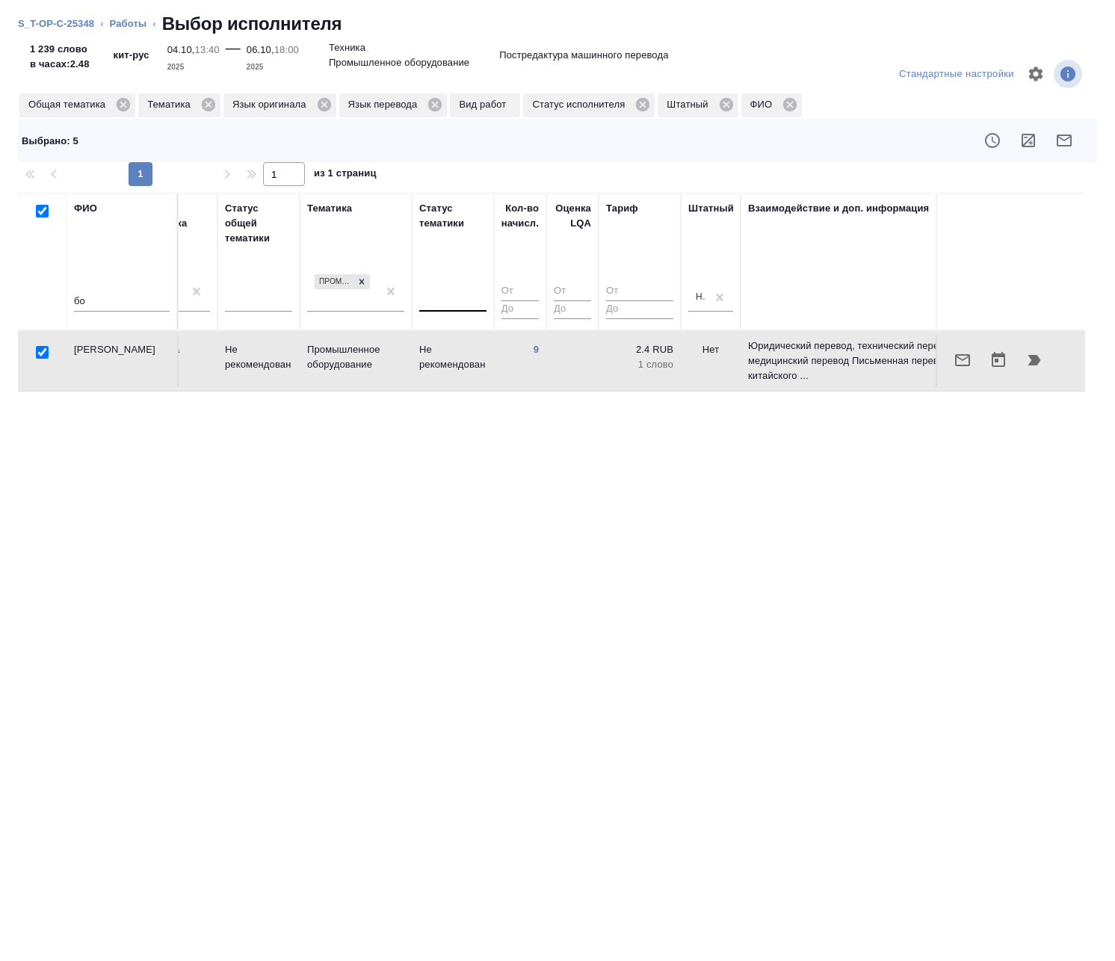
click at [391, 134] on icon "button" at bounding box center [1063, 140] width 15 height 12
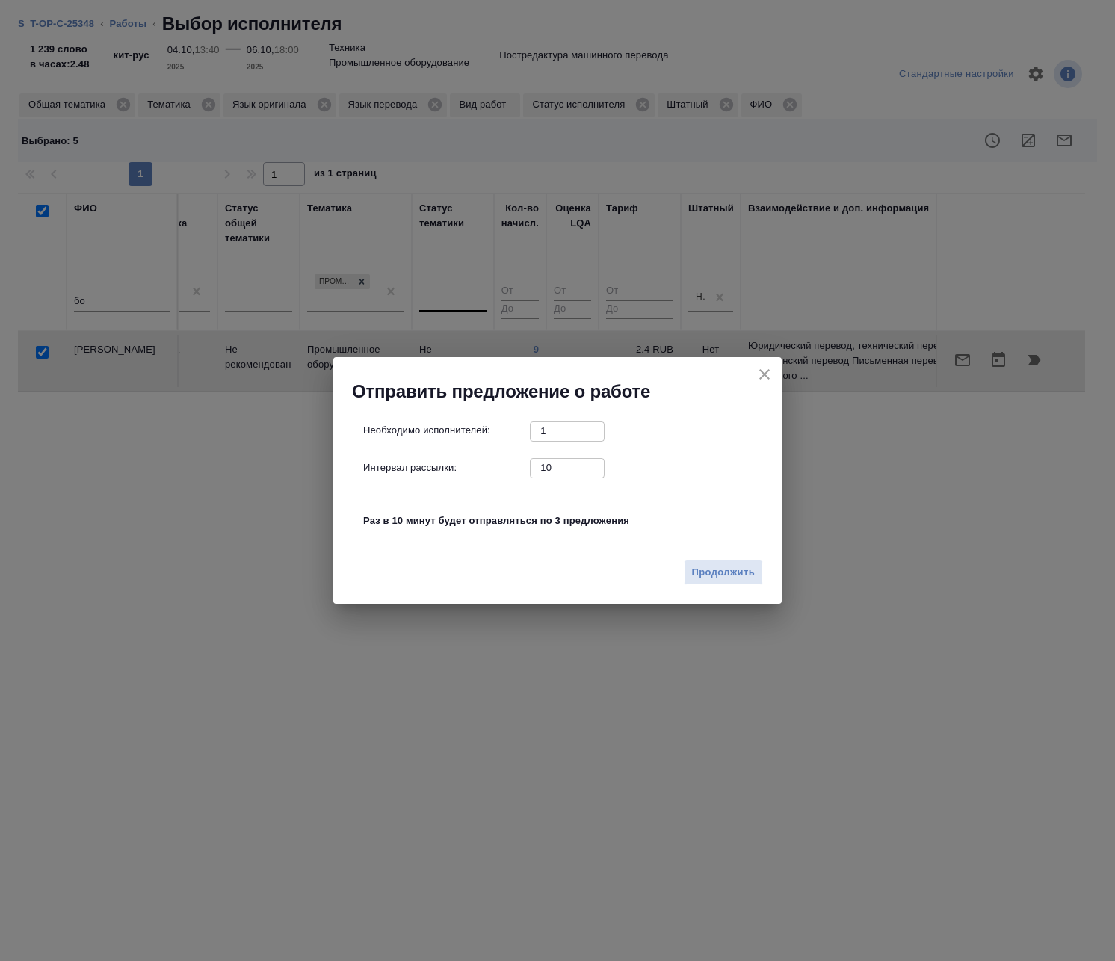
drag, startPoint x: 572, startPoint y: 468, endPoint x: 522, endPoint y: 463, distance: 49.5
click at [391, 463] on div "Интервал рассылки: 10 ​" at bounding box center [563, 467] width 400 height 19
type input "0"
click at [391, 574] on span "Продолжить" at bounding box center [723, 572] width 63 height 17
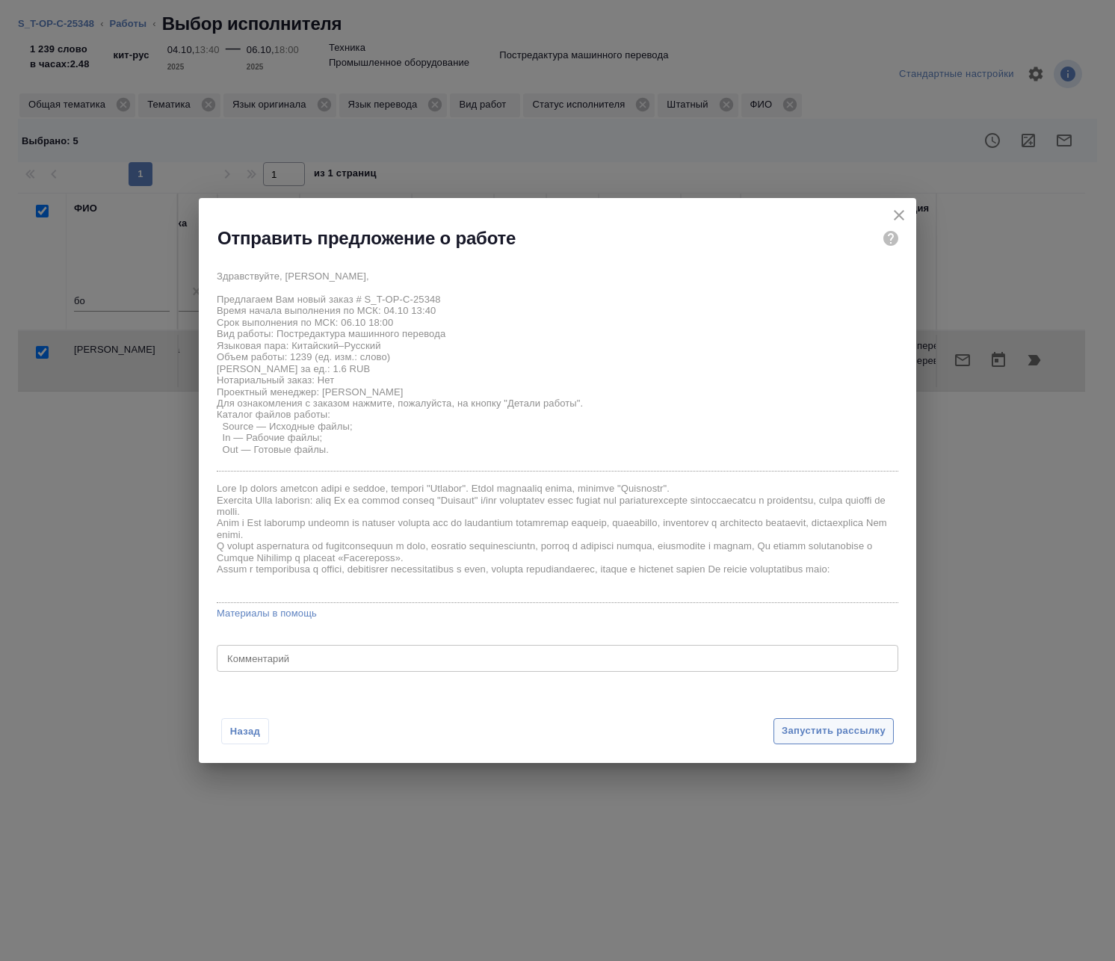
click at [391, 723] on span "Запустить рассылку" at bounding box center [833, 730] width 104 height 17
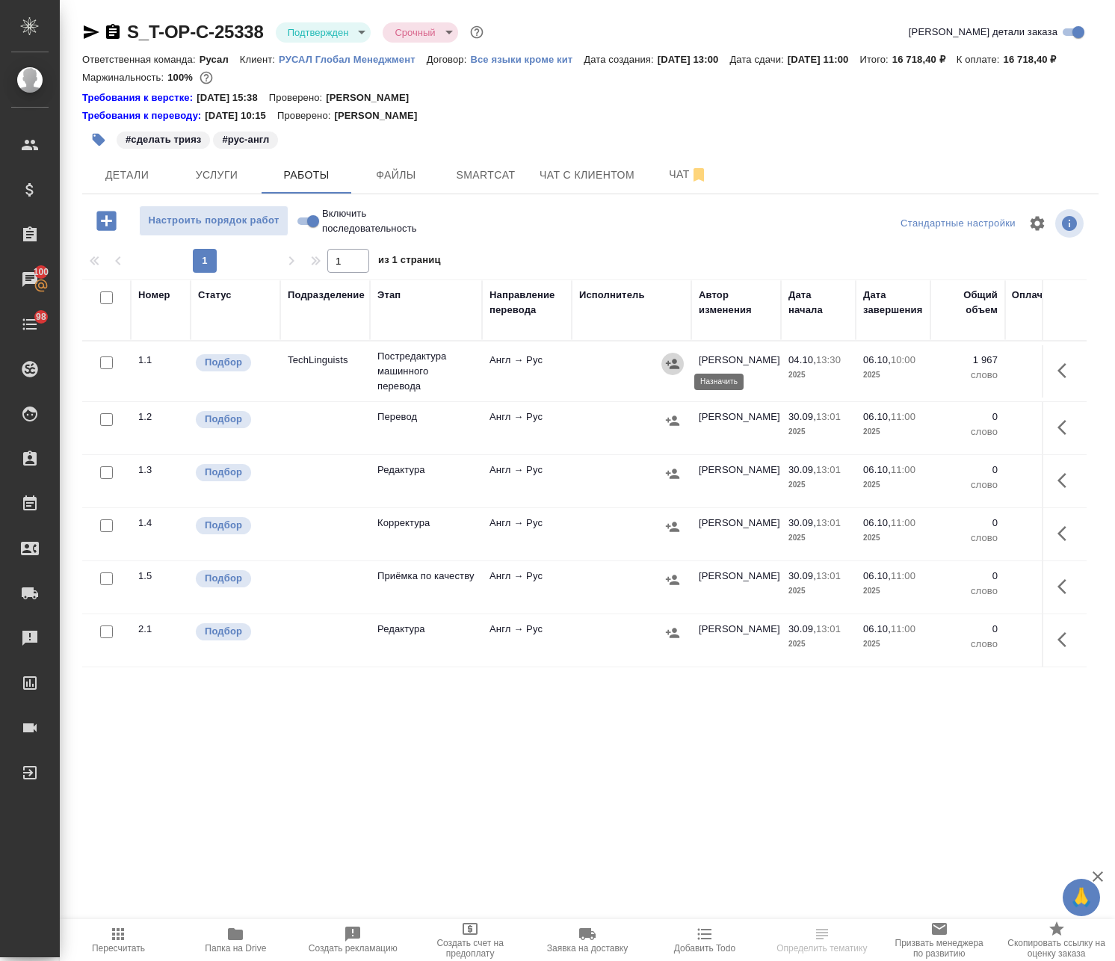
click at [675, 368] on icon "button" at bounding box center [672, 364] width 13 height 10
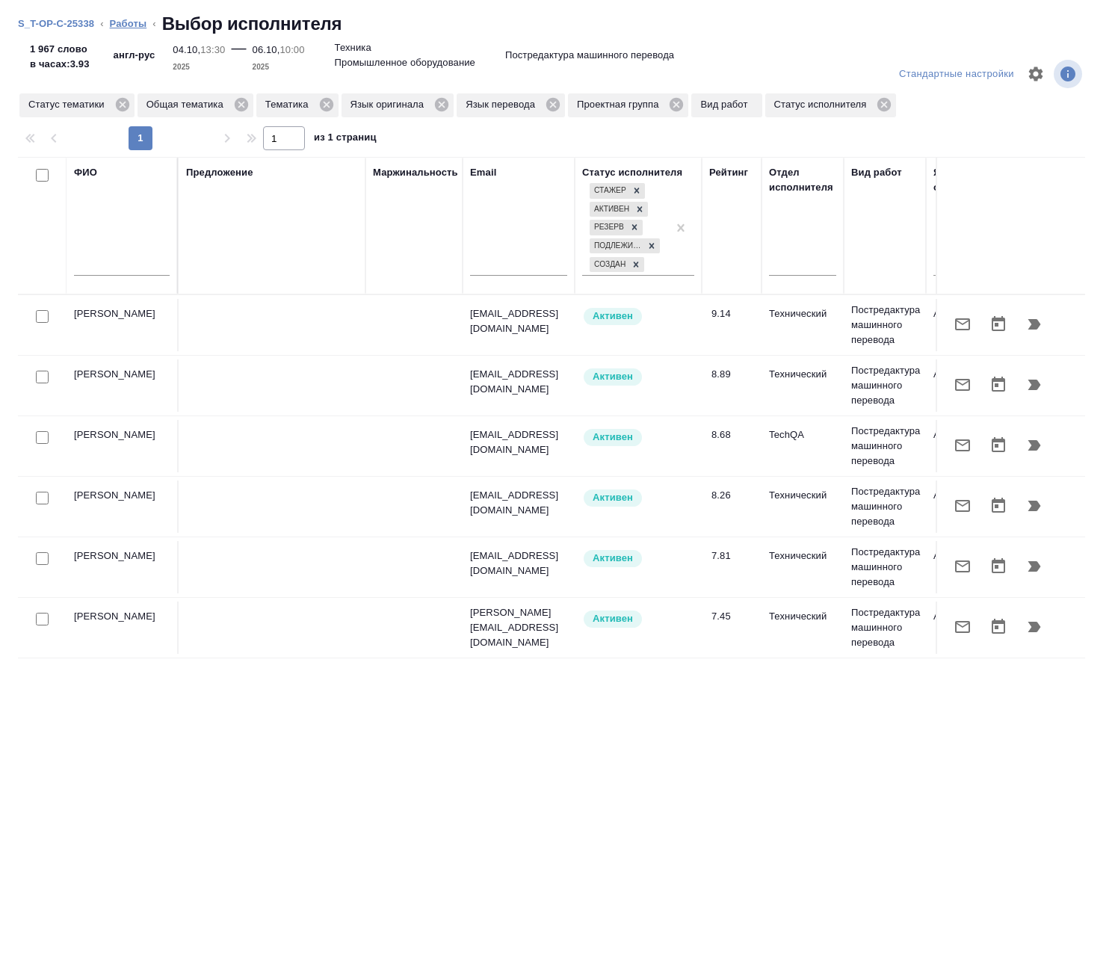
click at [140, 26] on link "Работы" at bounding box center [128, 23] width 37 height 11
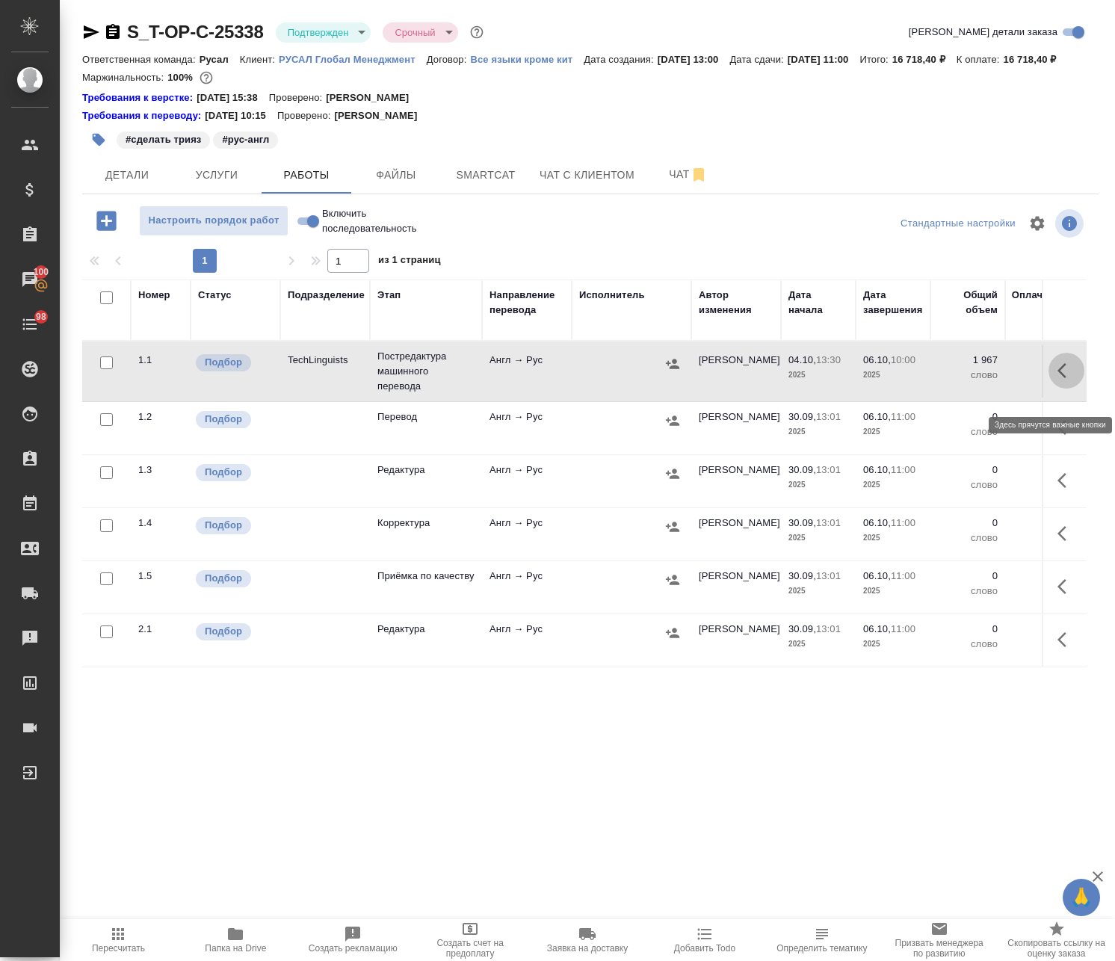
click at [1057, 380] on icon "button" at bounding box center [1066, 371] width 18 height 18
click at [947, 380] on icon "button" at bounding box center [956, 371] width 18 height 18
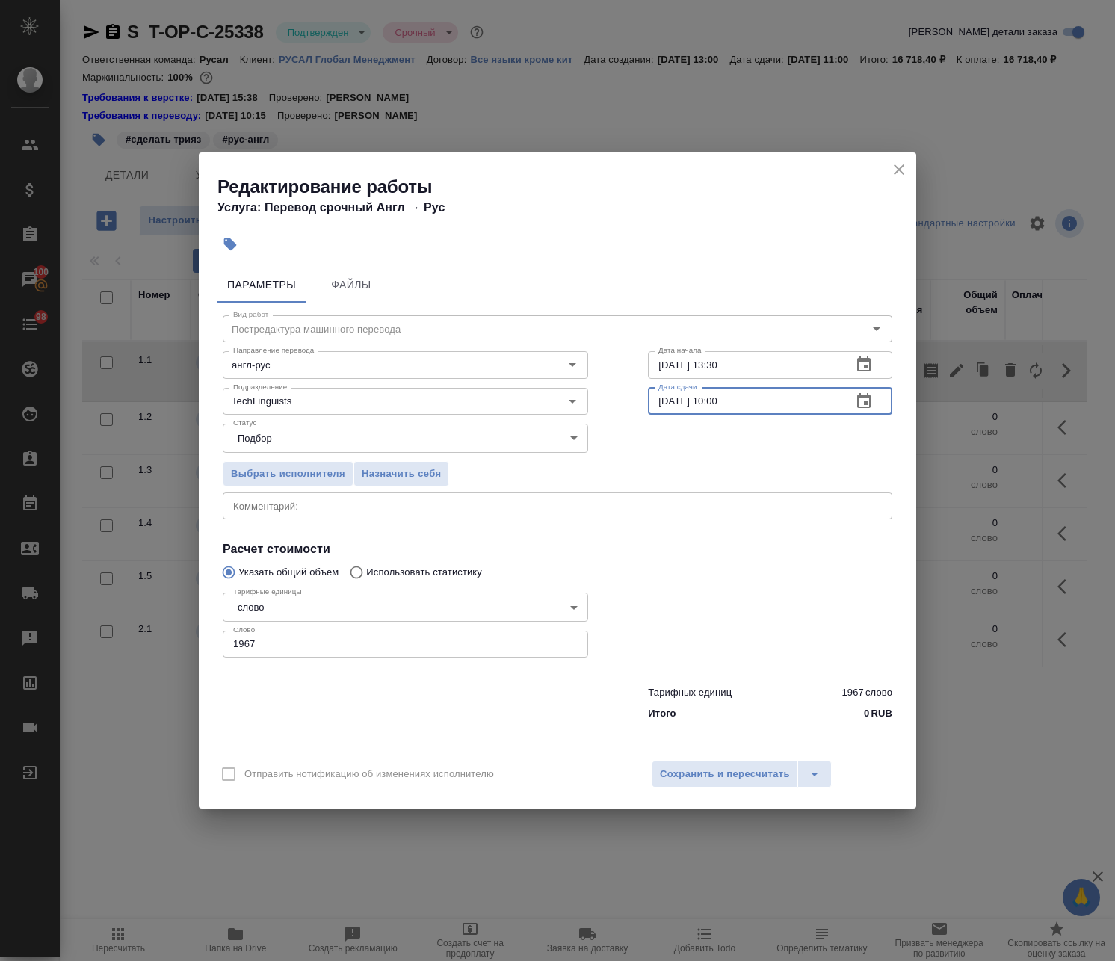
drag, startPoint x: 745, startPoint y: 397, endPoint x: 737, endPoint y: 401, distance: 9.0
click at [737, 401] on input "06.10.2025 10:00" at bounding box center [744, 401] width 192 height 27
drag, startPoint x: 720, startPoint y: 403, endPoint x: 712, endPoint y: 407, distance: 9.0
click at [712, 407] on input "06.10.2025 10:00" at bounding box center [744, 401] width 192 height 27
type input "06.10.2025 09:00"
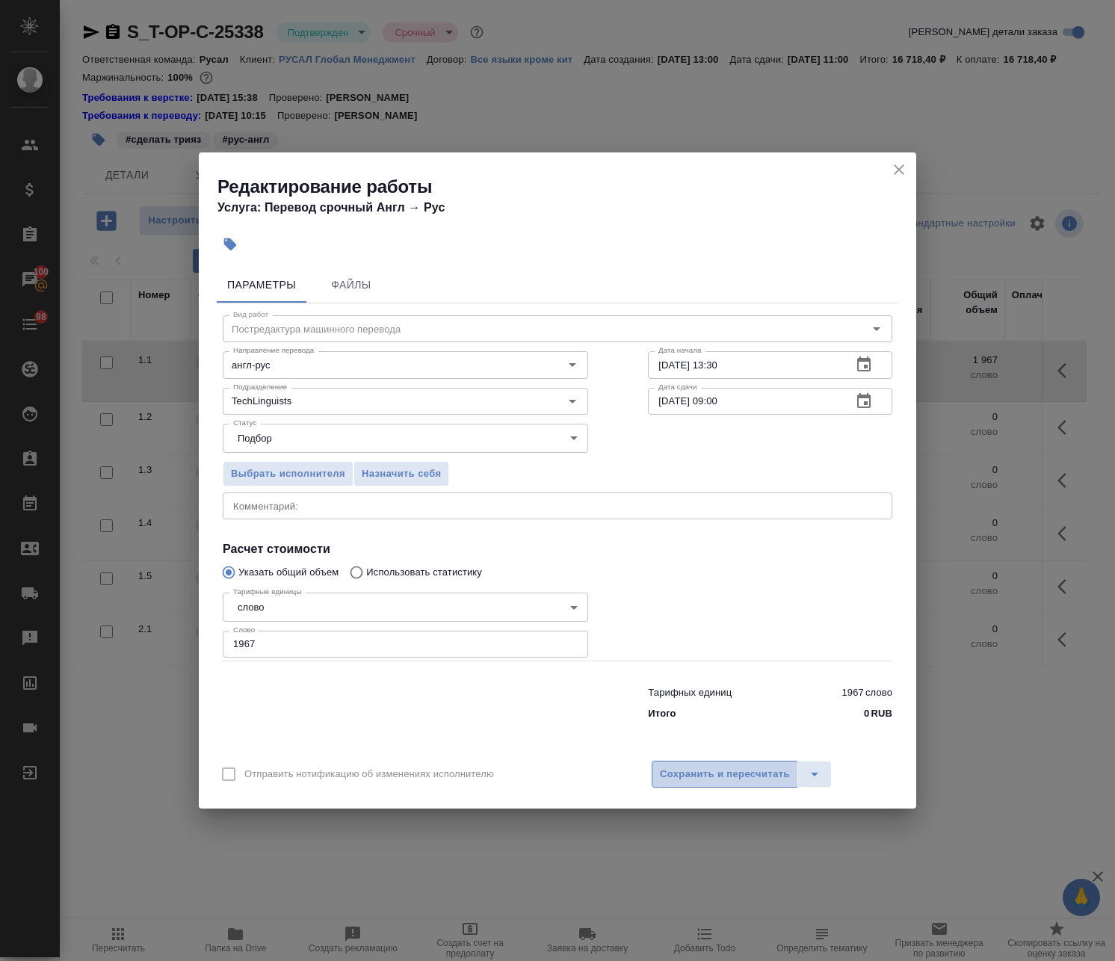
click at [710, 768] on span "Сохранить и пересчитать" at bounding box center [725, 774] width 130 height 17
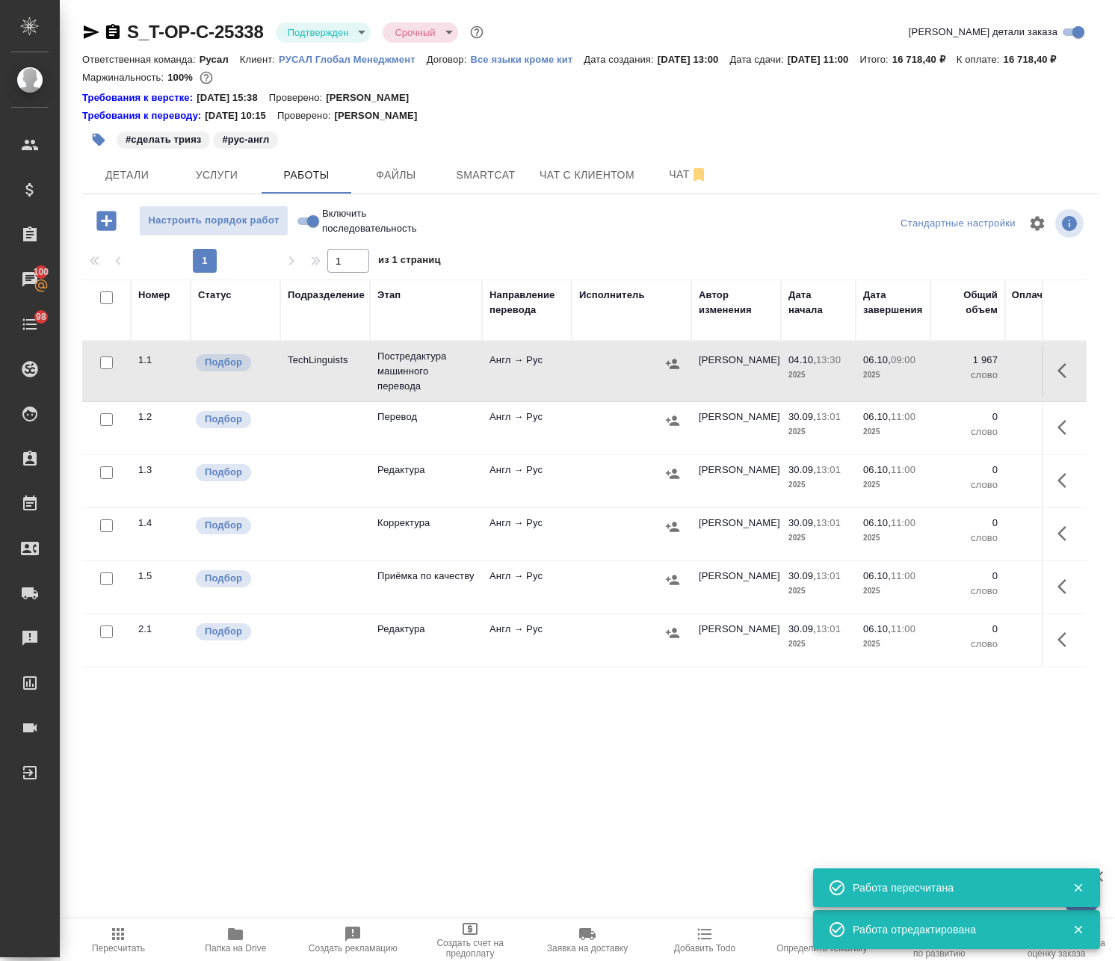
click at [668, 368] on icon "button" at bounding box center [672, 364] width 13 height 10
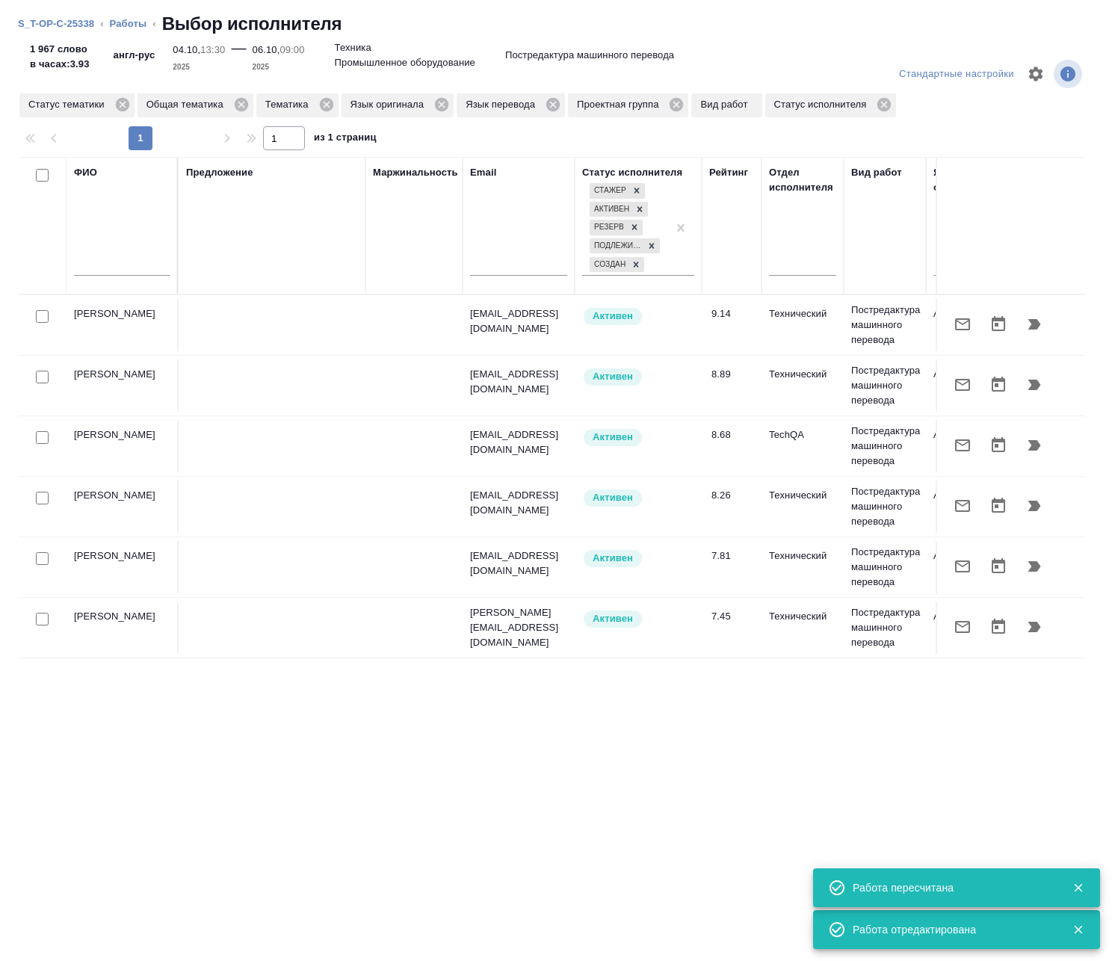
drag, startPoint x: 359, startPoint y: 879, endPoint x: 488, endPoint y: 879, distance: 128.5
click at [488, 879] on div "ФИО Предложение Маржинальность Email Статус исполнителя Стажер Активен Резерв П…" at bounding box center [551, 530] width 1067 height 747
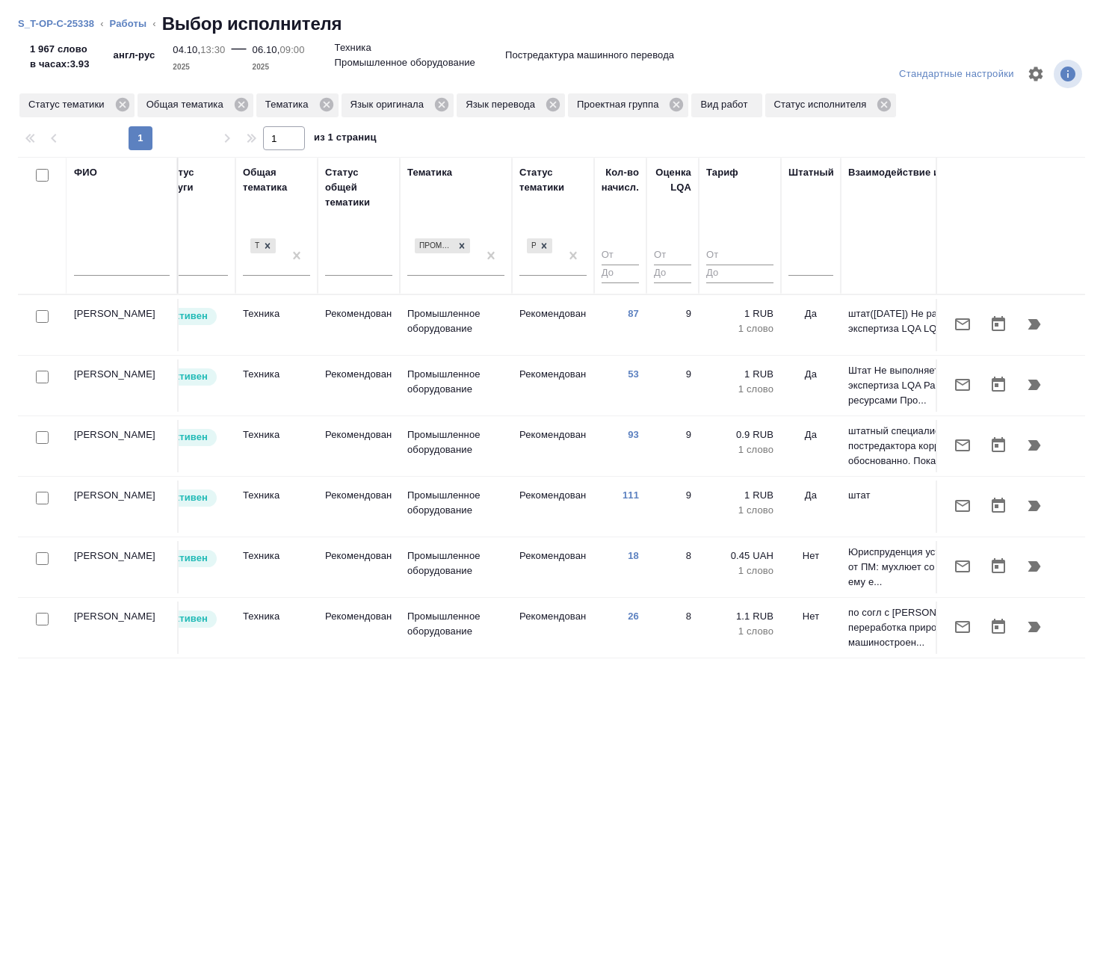
scroll to position [0, 1003]
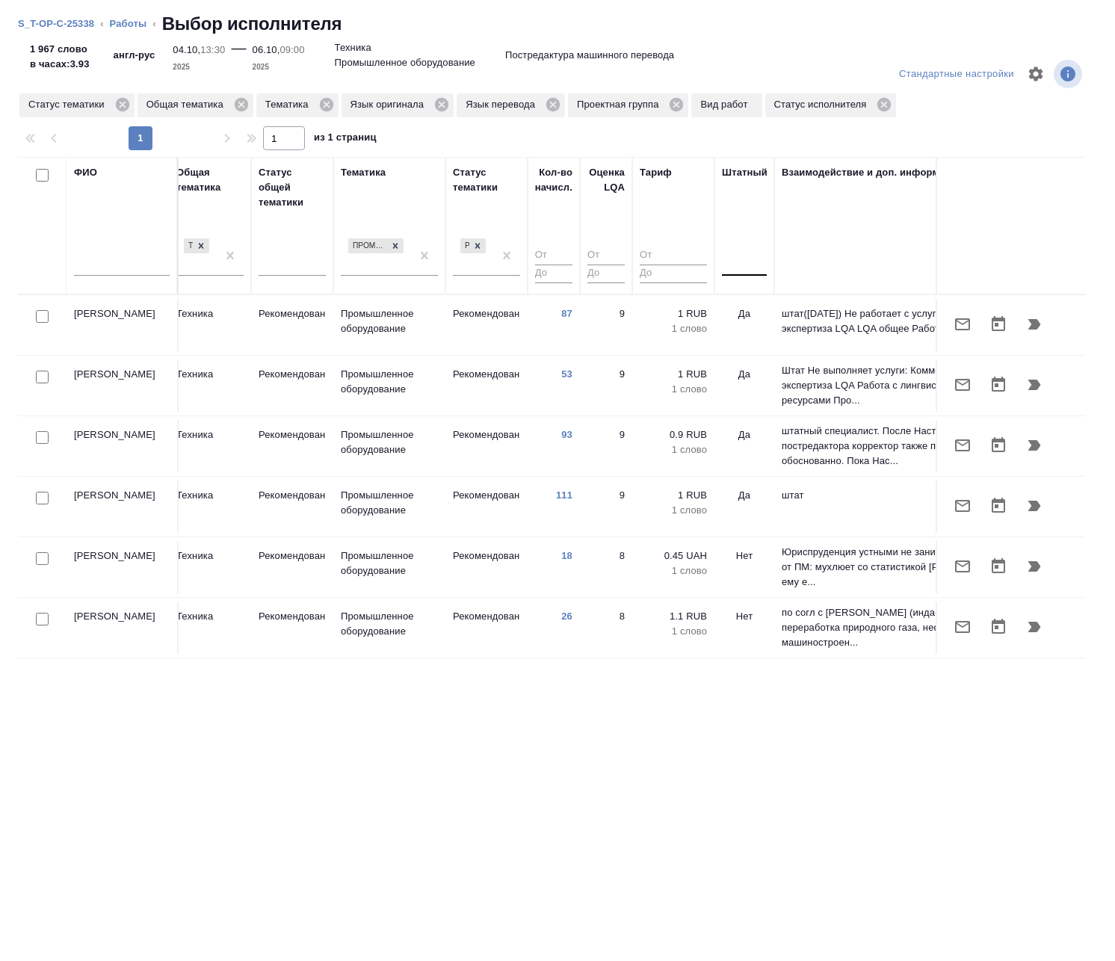
click at [759, 258] on div at bounding box center [744, 261] width 45 height 22
click at [766, 315] on div "Нет" at bounding box center [834, 308] width 224 height 27
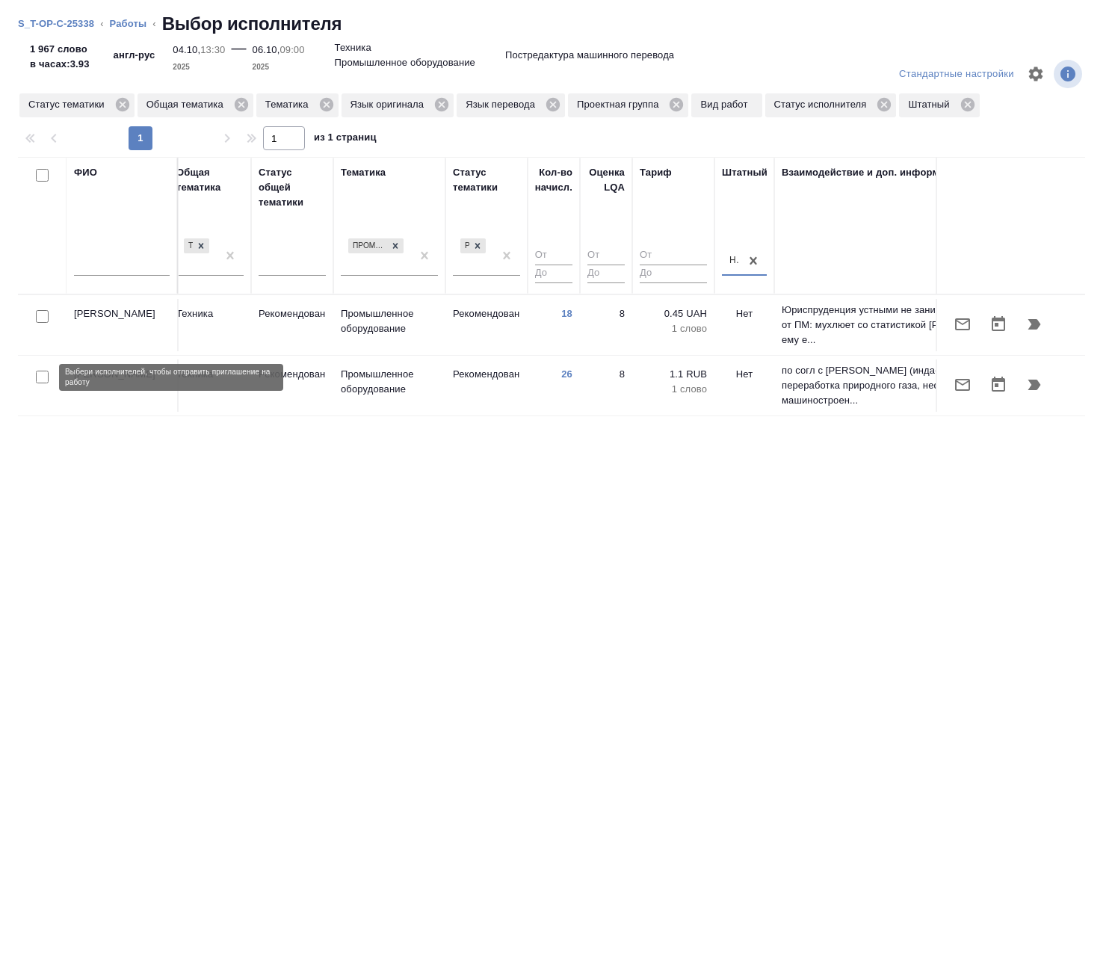
click at [39, 378] on input "checkbox" at bounding box center [42, 377] width 13 height 13
checkbox input "true"
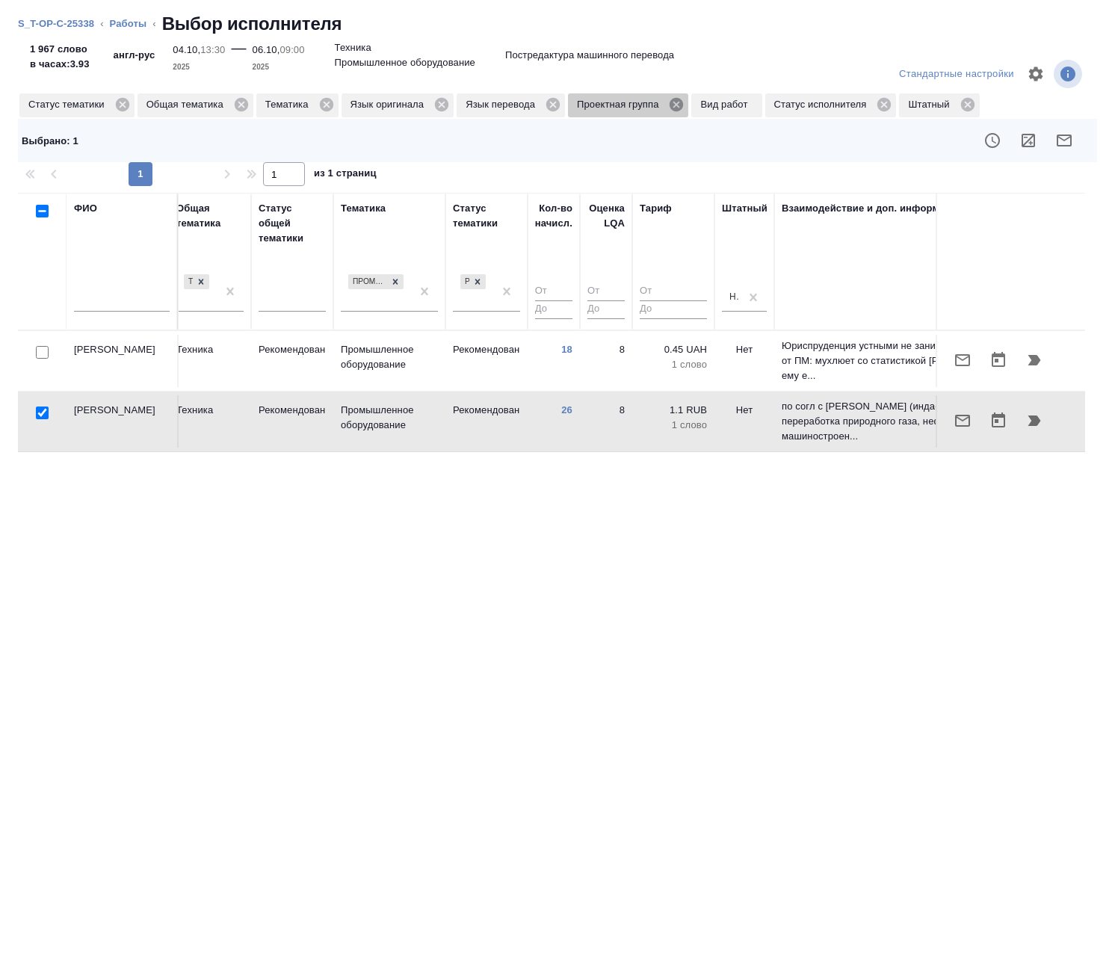
click at [675, 106] on icon at bounding box center [676, 104] width 16 height 16
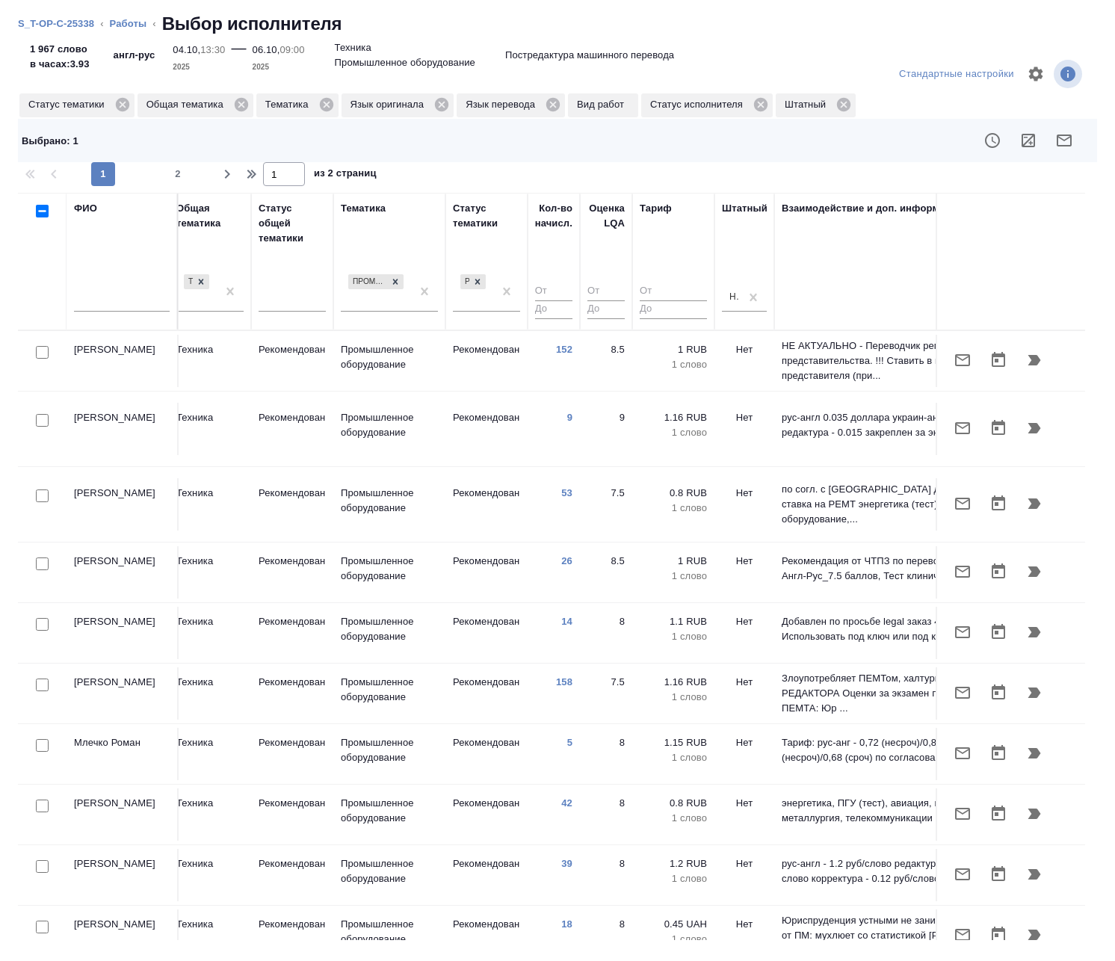
click at [40, 351] on input "checkbox" at bounding box center [42, 352] width 13 height 13
checkbox input "true"
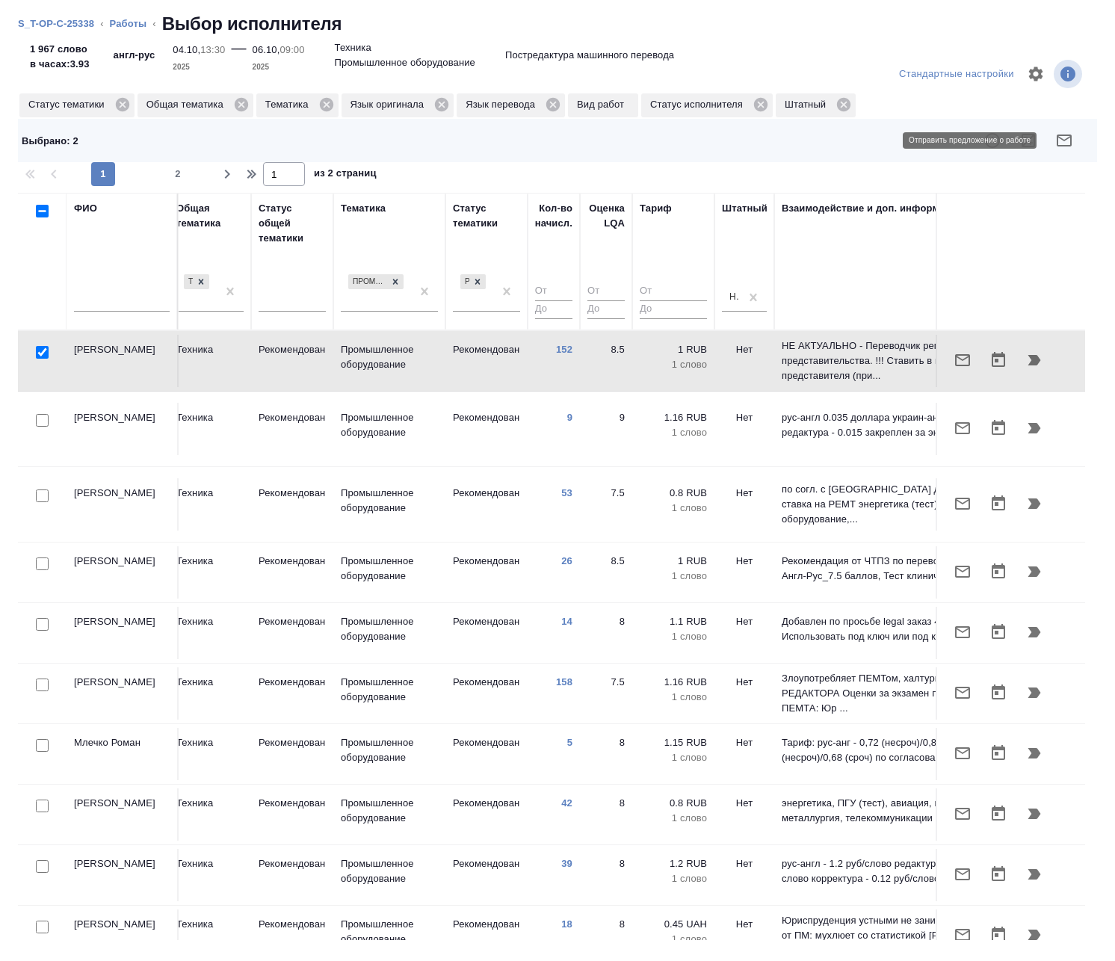
click at [1062, 133] on icon "button" at bounding box center [1064, 140] width 18 height 18
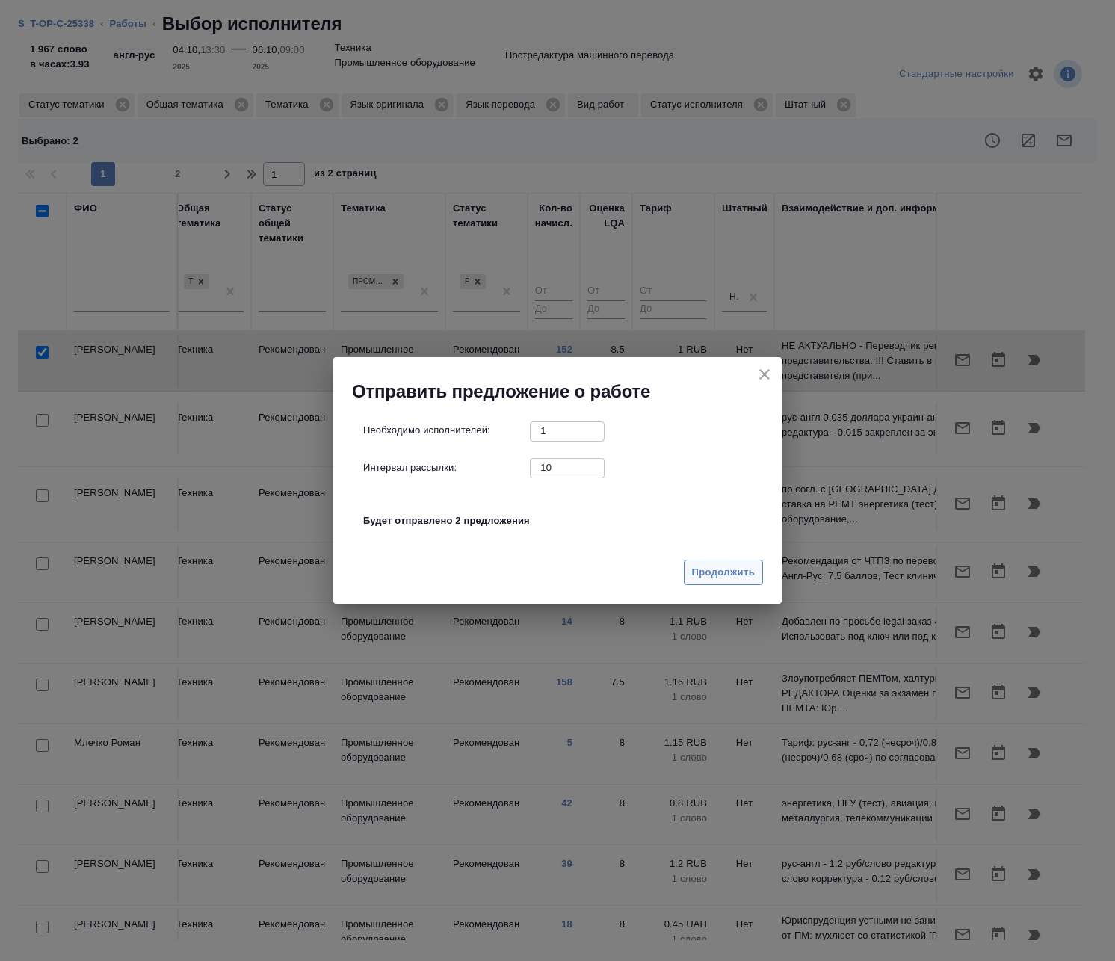
click at [721, 579] on span "Продолжить" at bounding box center [723, 572] width 63 height 17
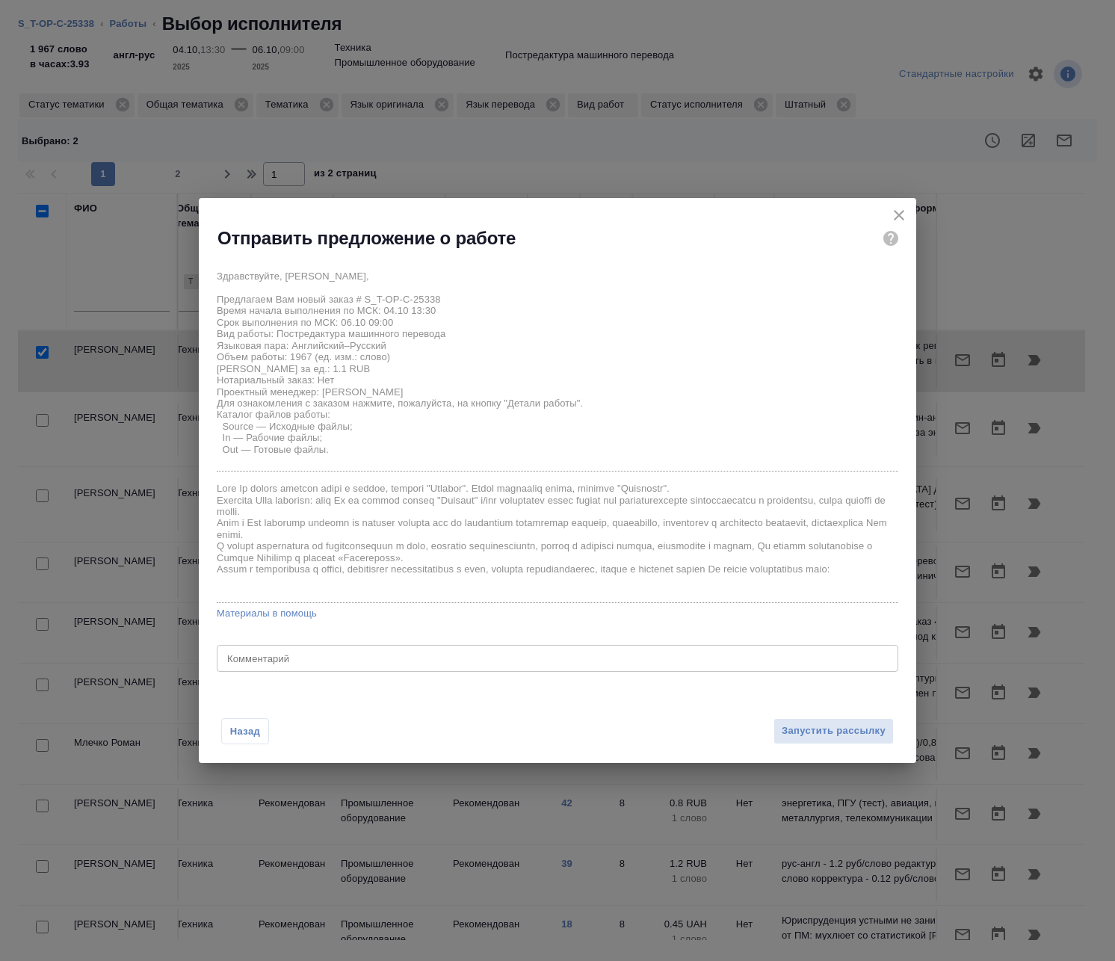
click at [259, 659] on div "x Комментарий" at bounding box center [557, 658] width 681 height 27
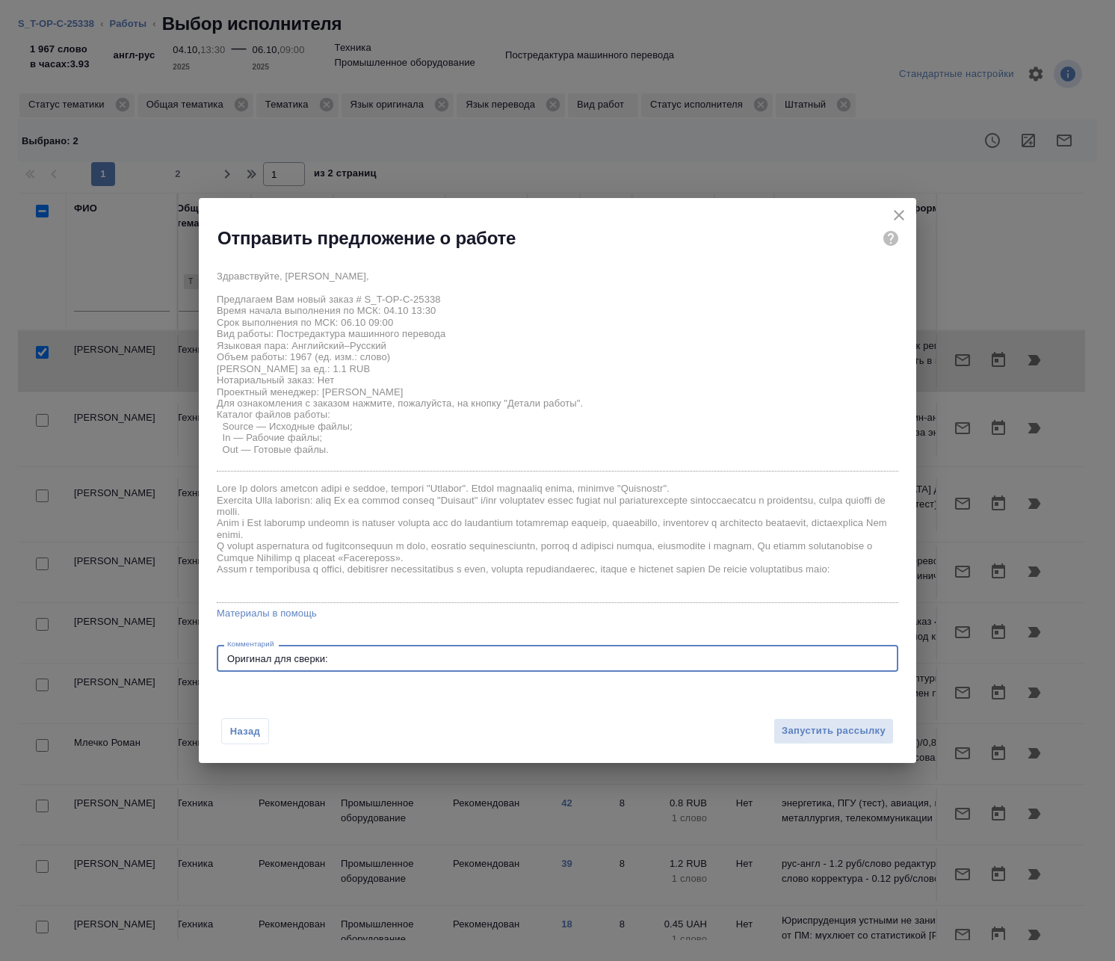
paste textarea "https://drive.awatera.com/s/3eRHebGEbZYHaw5"
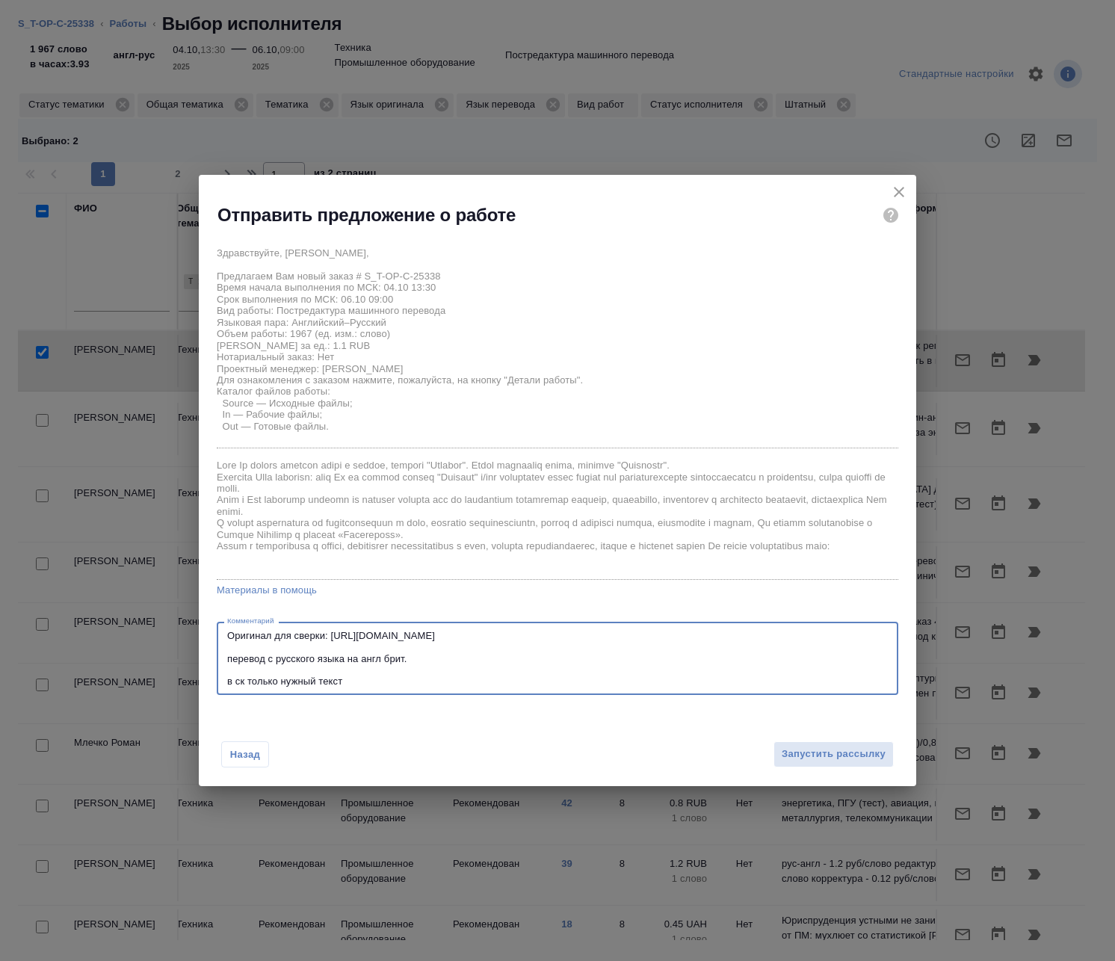
drag, startPoint x: 376, startPoint y: 657, endPoint x: 610, endPoint y: 654, distance: 233.9
click at [610, 654] on textarea "Оригинал для сверки: https://drive.awatera.com/s/3eRHebGEbZYHaw5 перевод с русс…" at bounding box center [557, 659] width 660 height 58
click at [412, 683] on textarea "Оригинал для сверки: https://drive.awatera.com/s/3eRHebGEbZYHaw5 перевод с русс…" at bounding box center [557, 659] width 660 height 58
type textarea "Оригинал для сверки: https://drive.awatera.com/s/3eRHebGEbZYHaw5 перевод с русс…"
drag, startPoint x: 904, startPoint y: 187, endPoint x: 882, endPoint y: 222, distance: 41.7
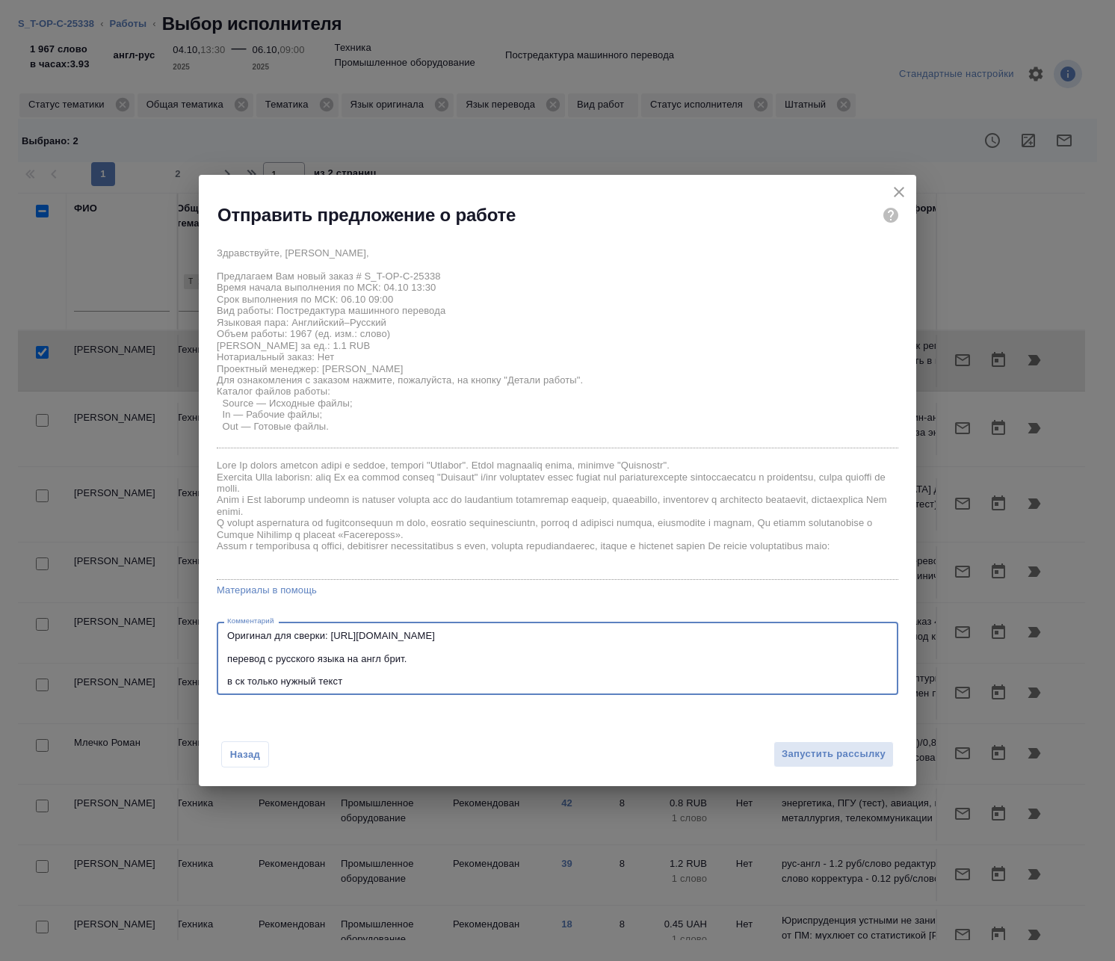
click at [904, 187] on icon "close" at bounding box center [899, 192] width 18 height 18
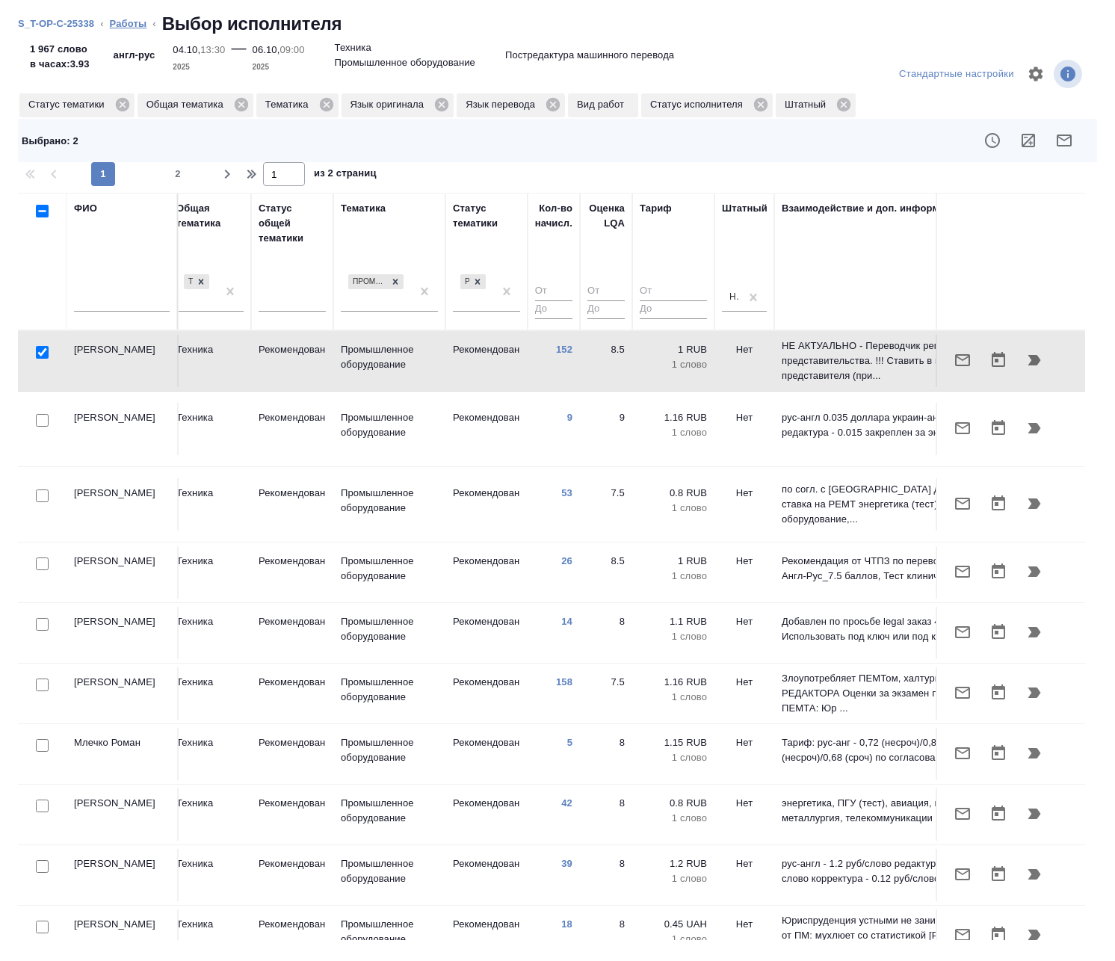
click at [135, 28] on li "Работы" at bounding box center [128, 23] width 37 height 15
click at [132, 23] on link "Работы" at bounding box center [128, 23] width 37 height 11
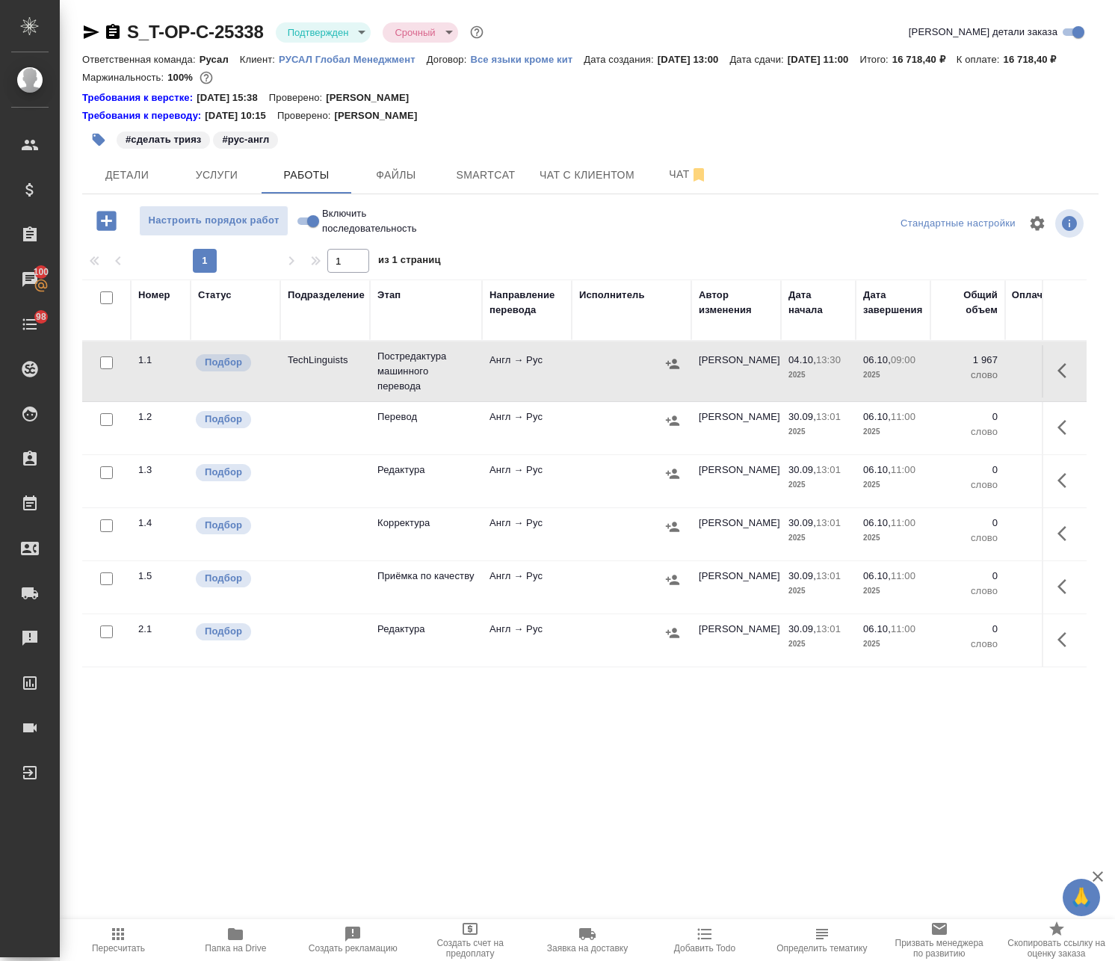
click at [1048, 386] on button "button" at bounding box center [1066, 371] width 36 height 36
click at [947, 380] on icon "button" at bounding box center [956, 371] width 18 height 18
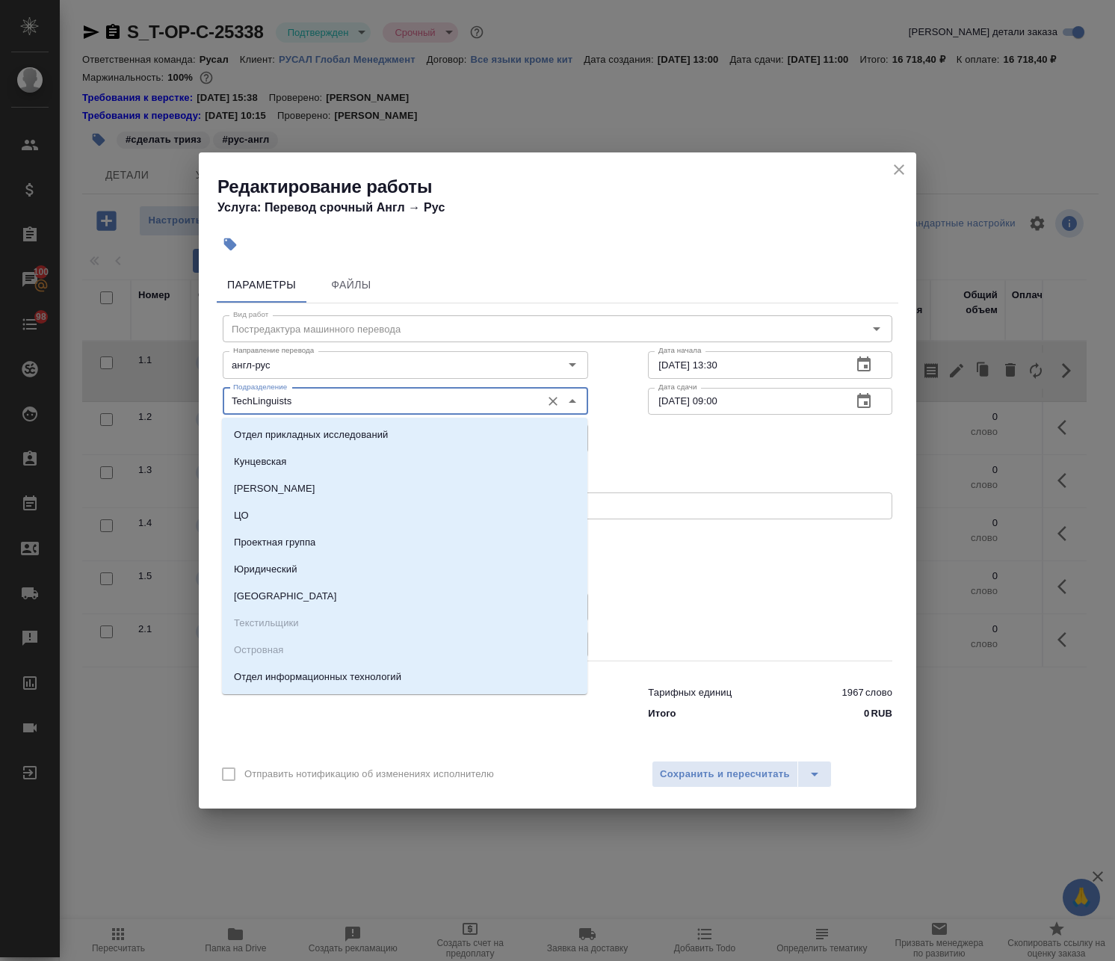
click at [418, 404] on input "TechLinguists" at bounding box center [380, 401] width 306 height 18
click at [383, 372] on input "англ-рус" at bounding box center [380, 365] width 306 height 18
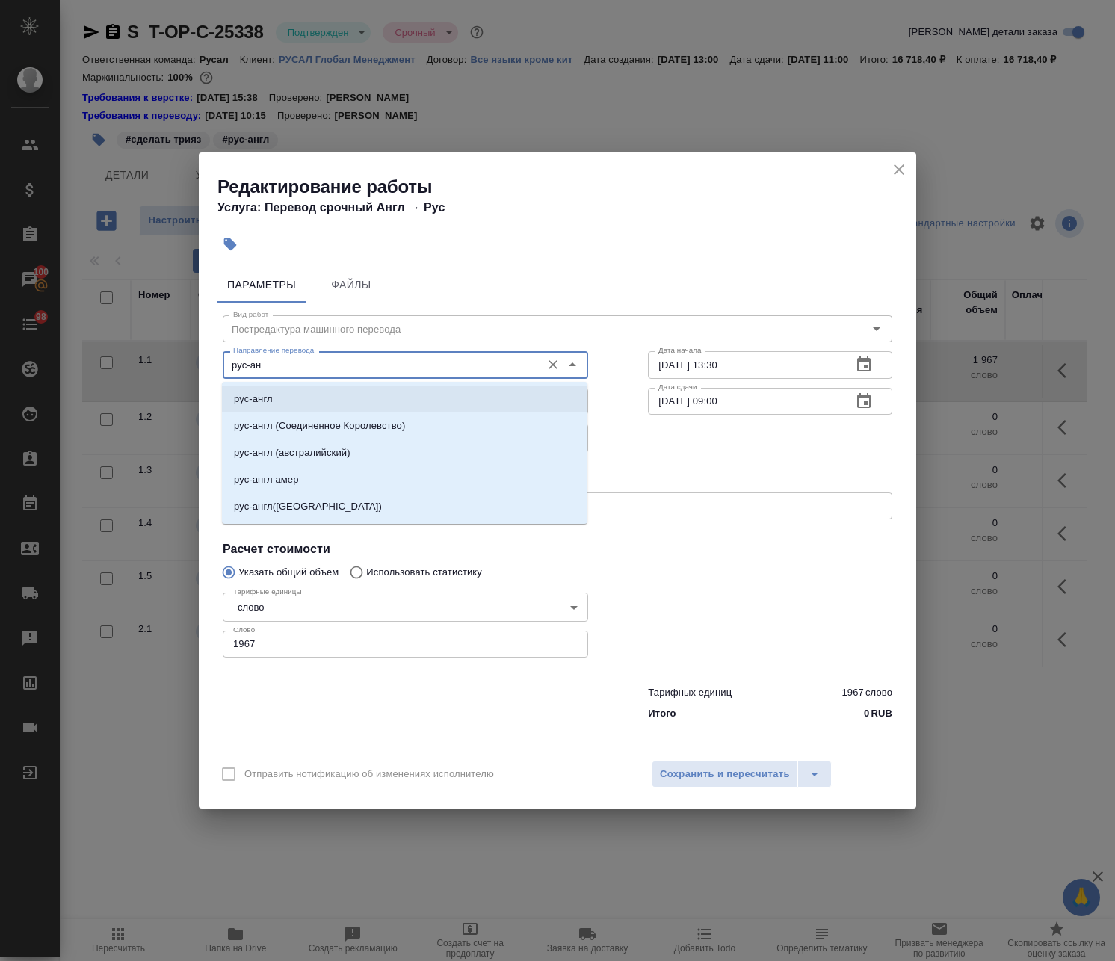
click at [381, 394] on li "рус-англ" at bounding box center [404, 398] width 365 height 27
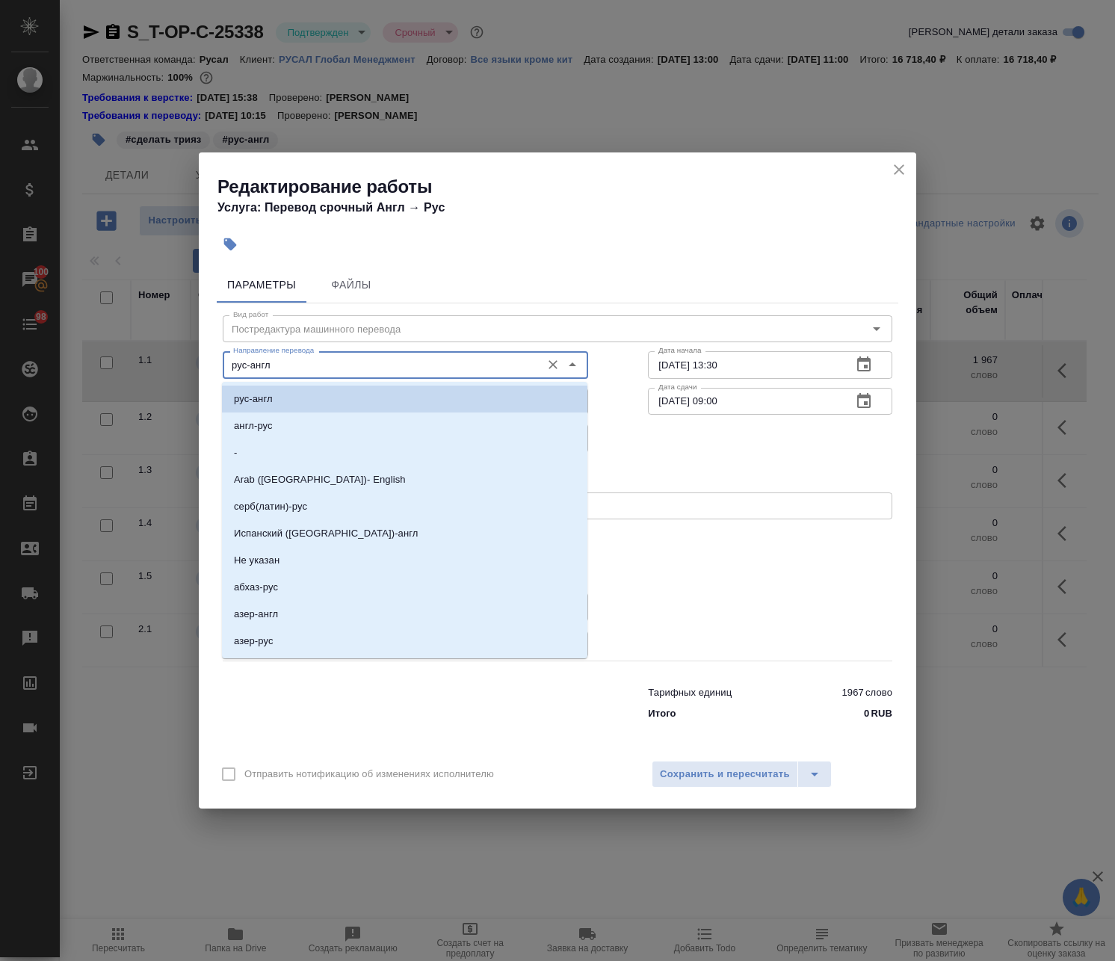
click at [442, 371] on input "рус-англ" at bounding box center [380, 365] width 306 height 18
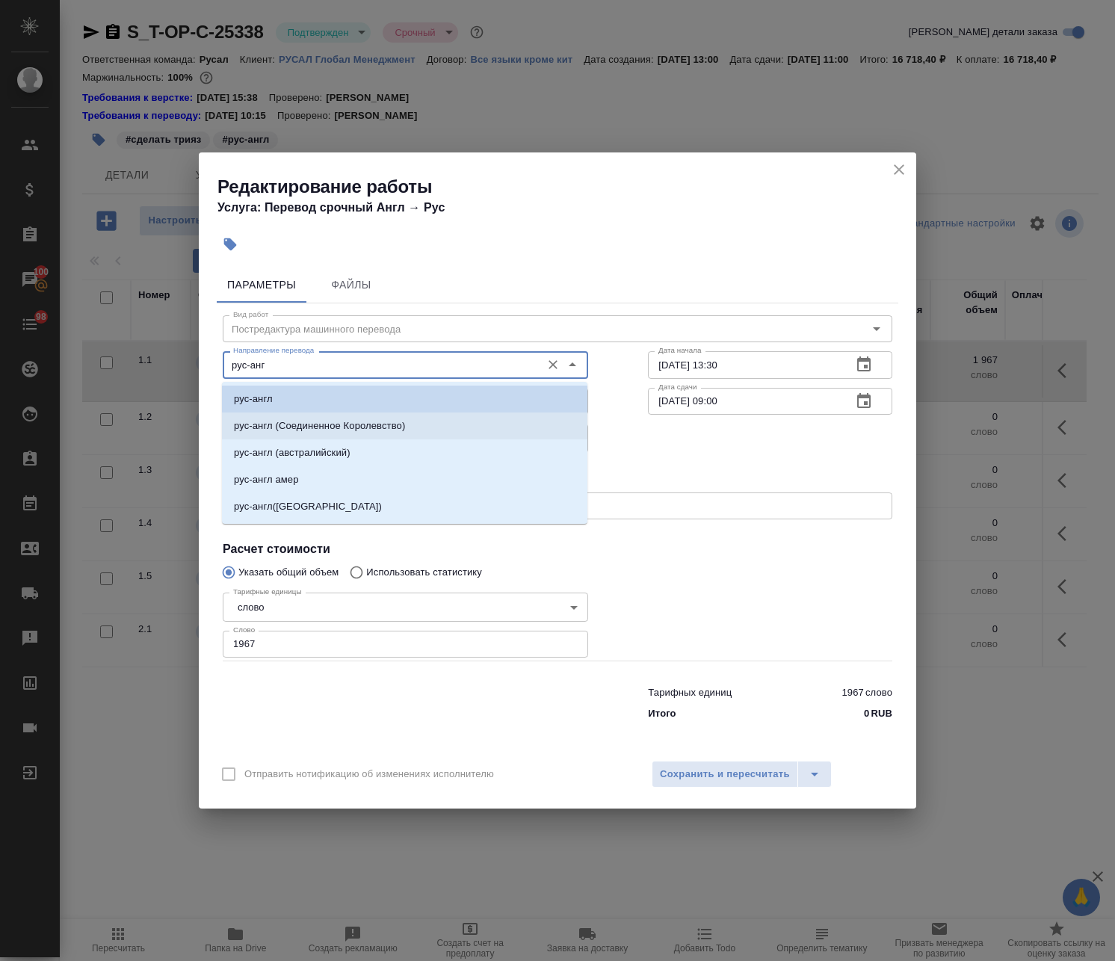
click at [349, 427] on p "рус-англ (Соединенное Королевство)" at bounding box center [319, 425] width 171 height 15
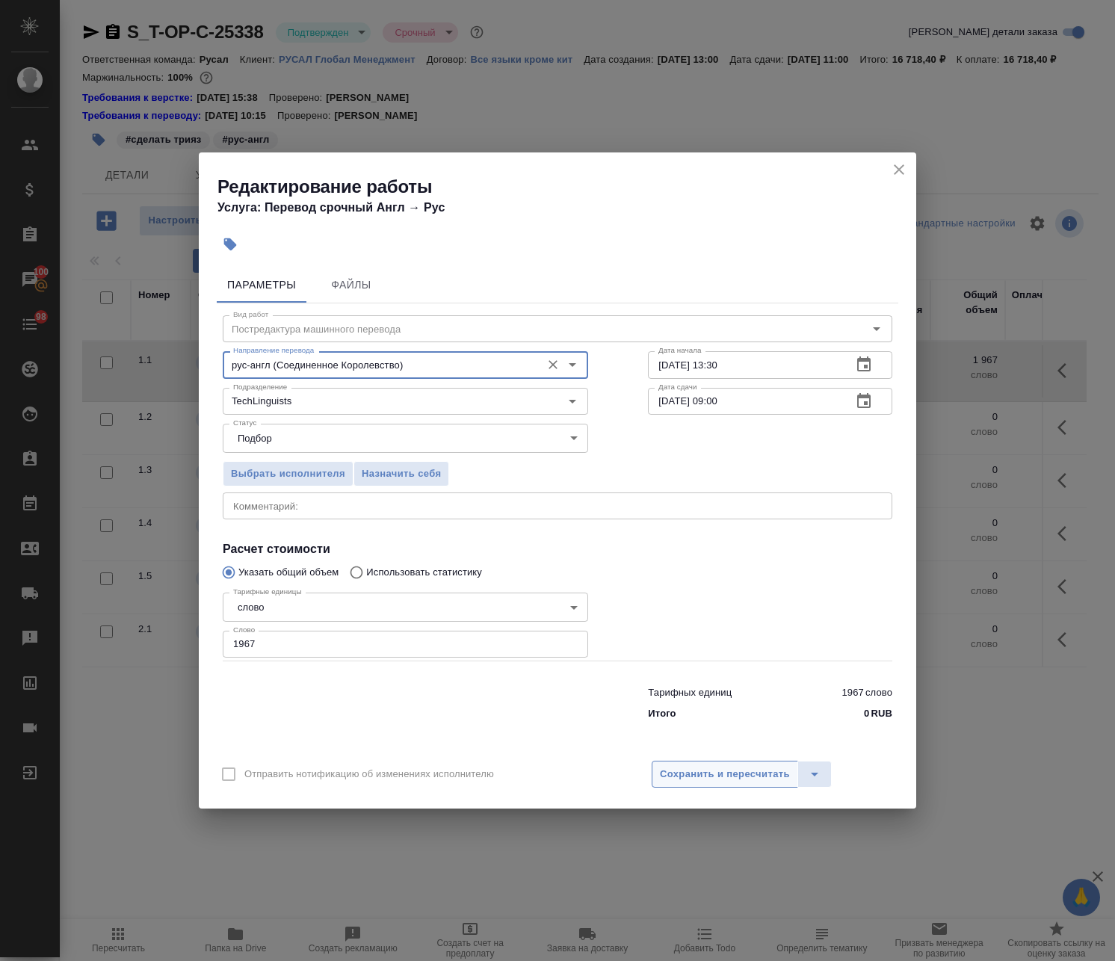
type input "рус-англ (Соединенное Королевство)"
click at [694, 775] on span "Сохранить и пересчитать" at bounding box center [725, 774] width 130 height 17
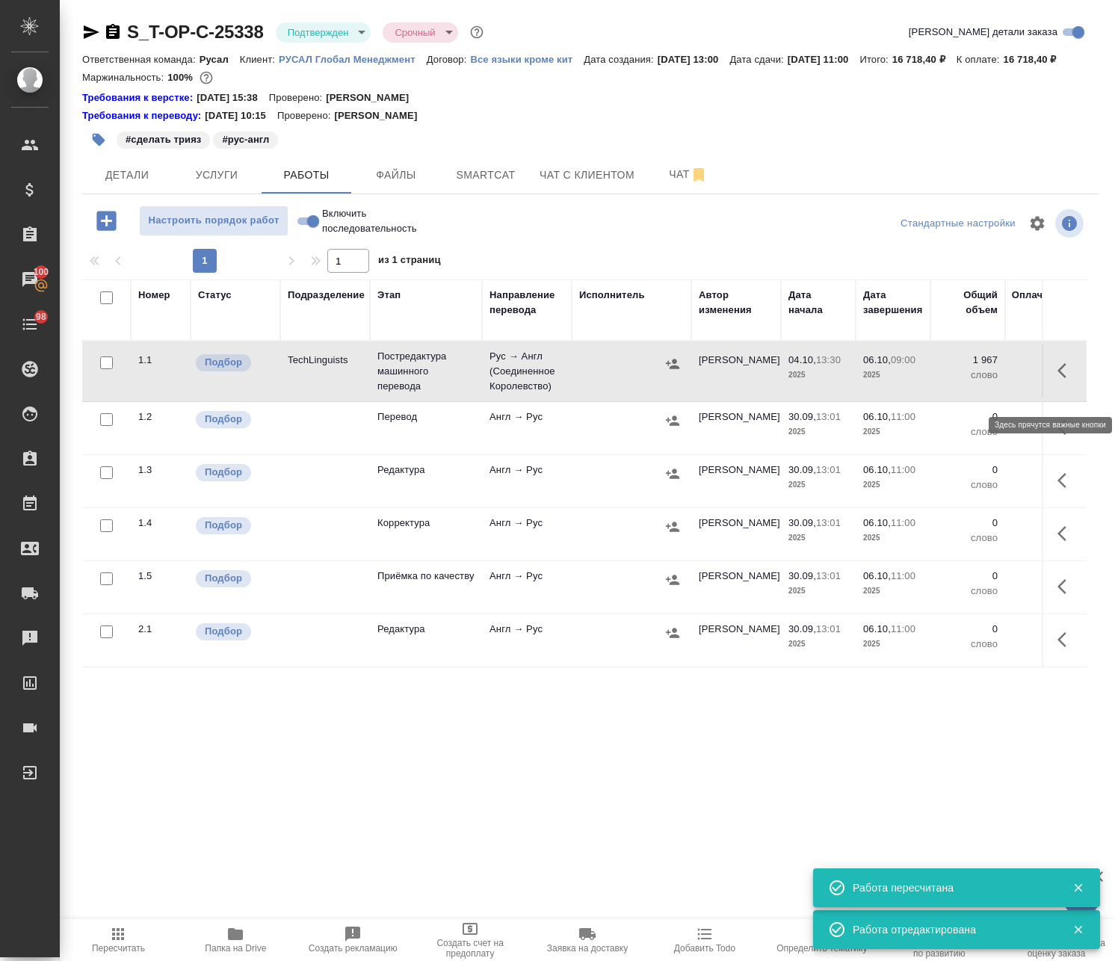
click at [1048, 388] on button "button" at bounding box center [1066, 371] width 36 height 36
click at [947, 380] on icon "button" at bounding box center [956, 371] width 18 height 18
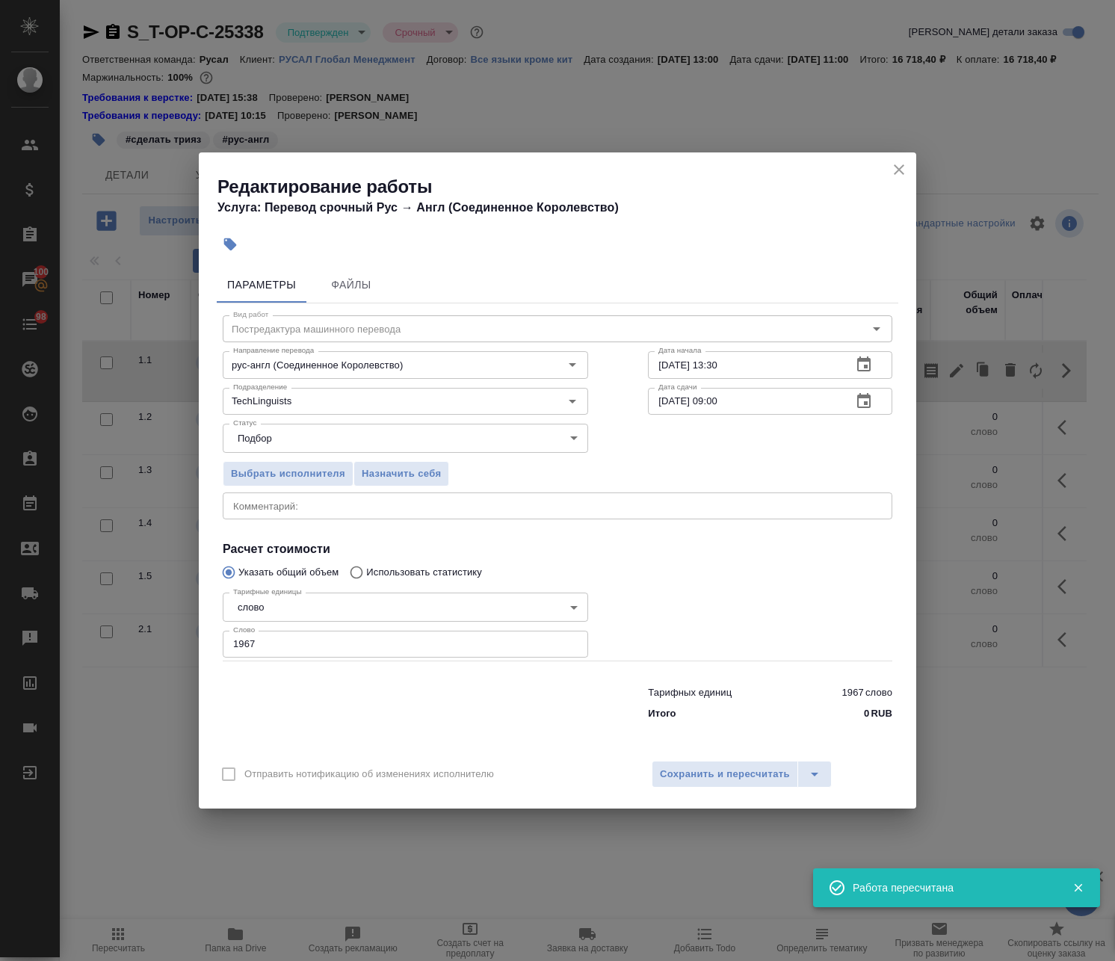
click at [350, 507] on textarea at bounding box center [557, 506] width 648 height 11
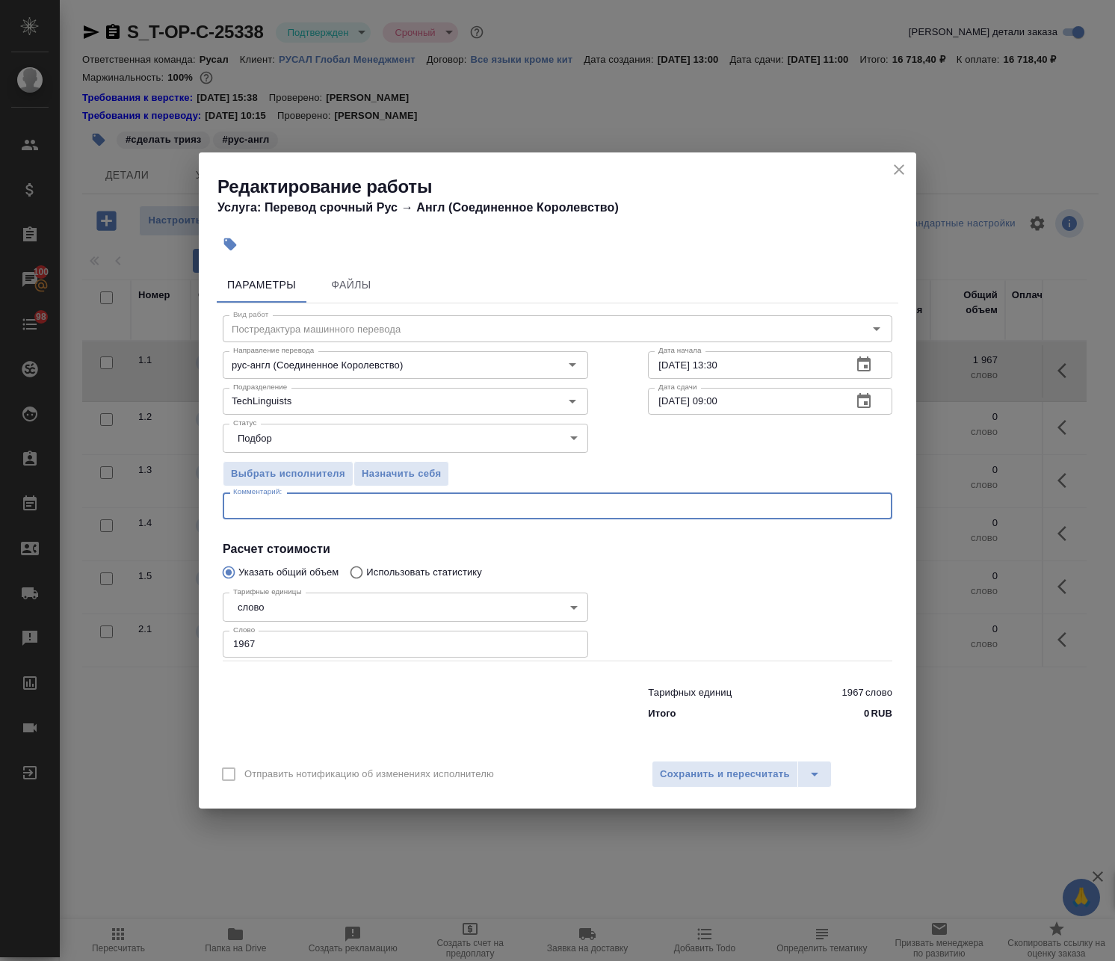
paste textarea "https://drive.awatera.com/s/3eRHebGEbZYHaw5"
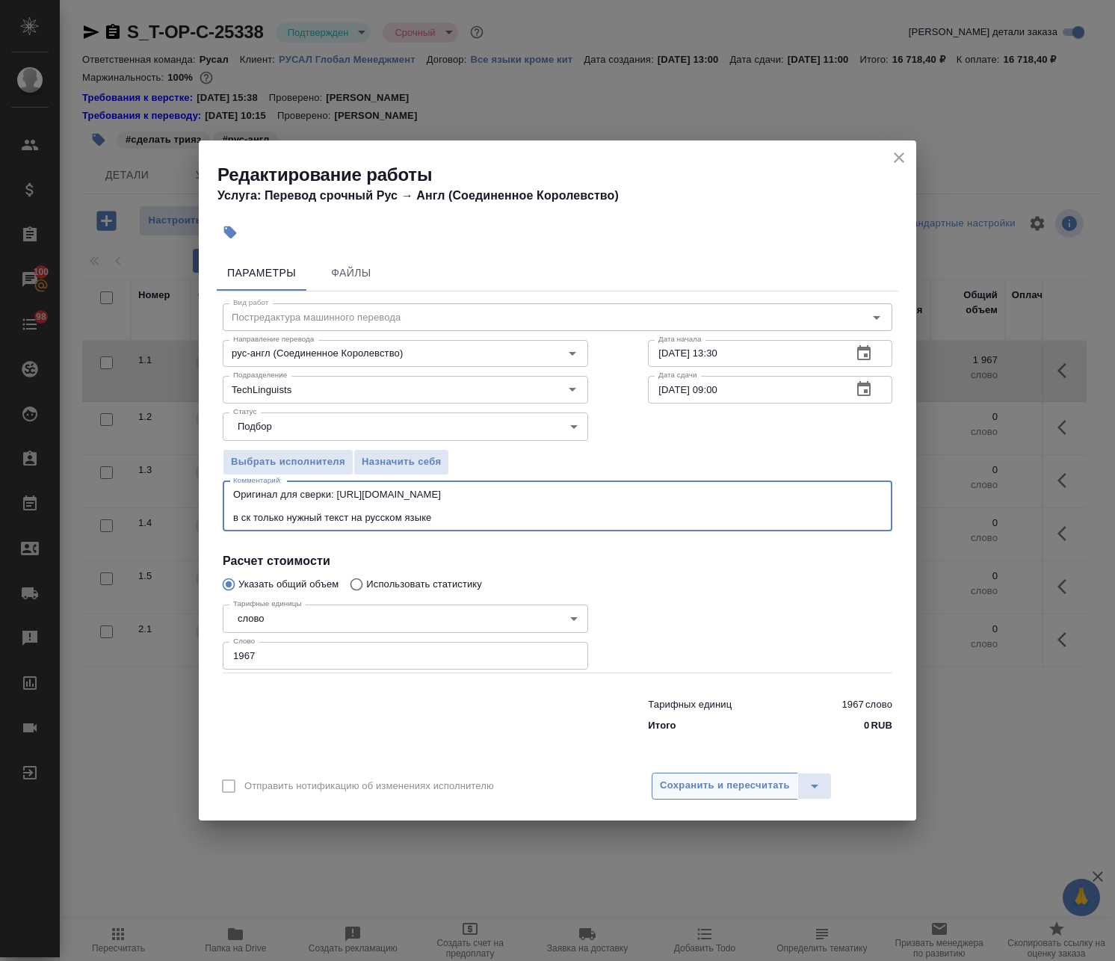
type textarea "Оригинал для сверки: https://drive.awatera.com/s/3eRHebGEbZYHaw5 в ск только ну…"
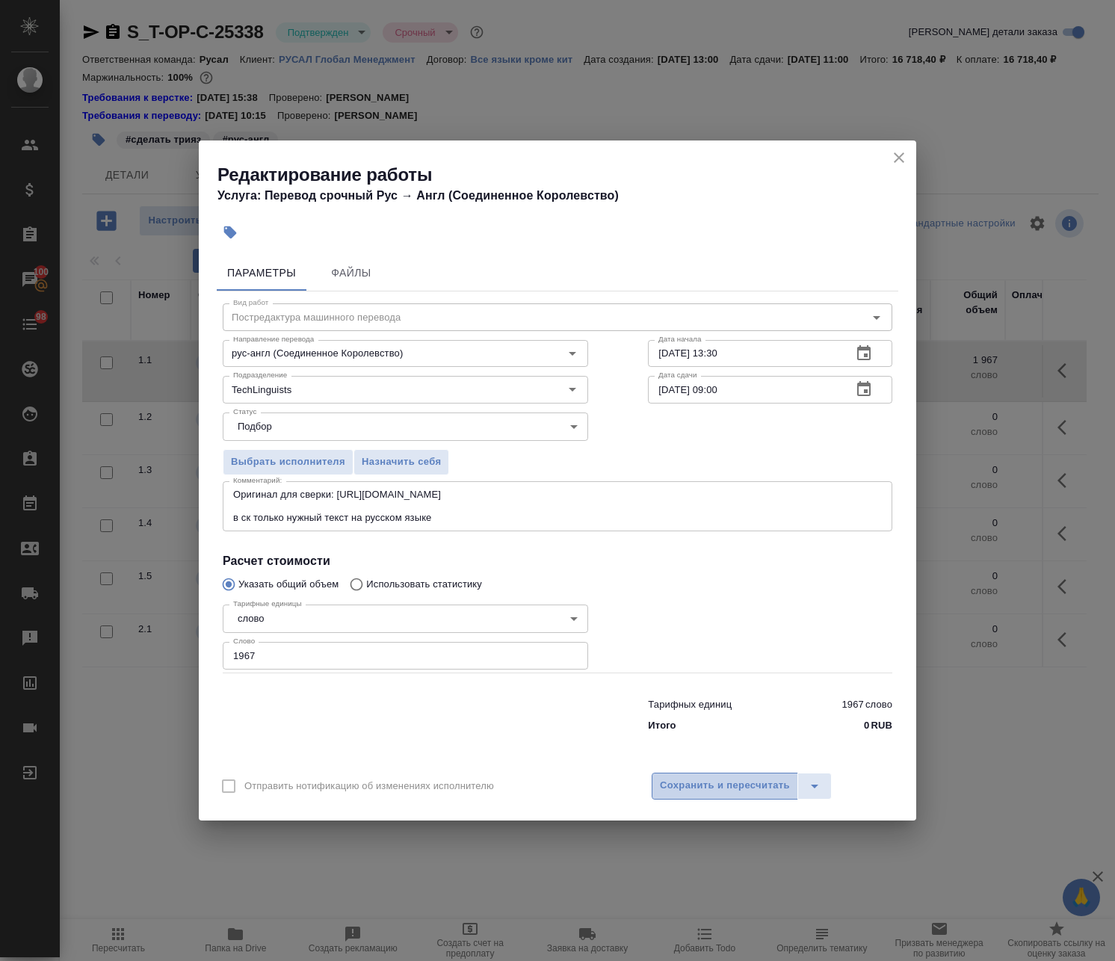
click at [704, 794] on span "Сохранить и пересчитать" at bounding box center [725, 785] width 130 height 17
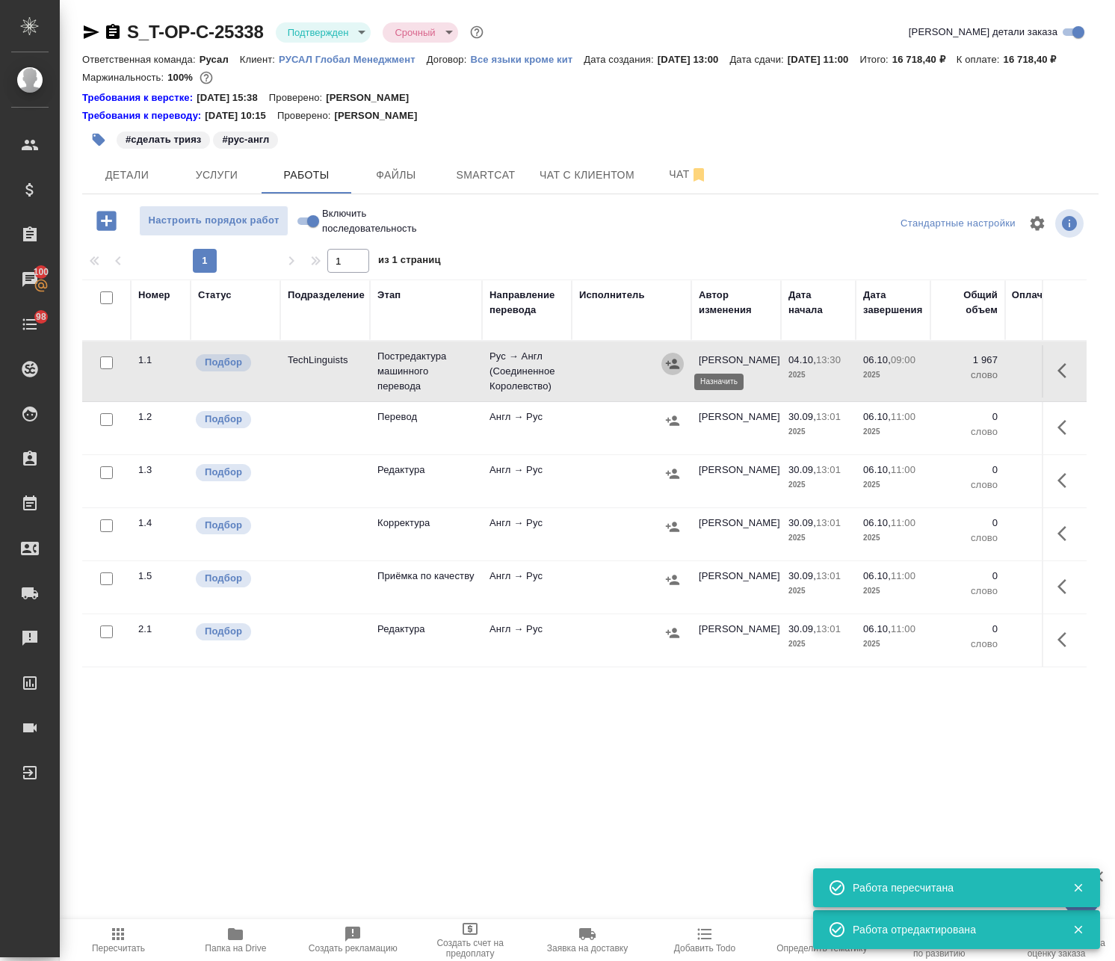
click at [672, 371] on icon "button" at bounding box center [672, 363] width 15 height 15
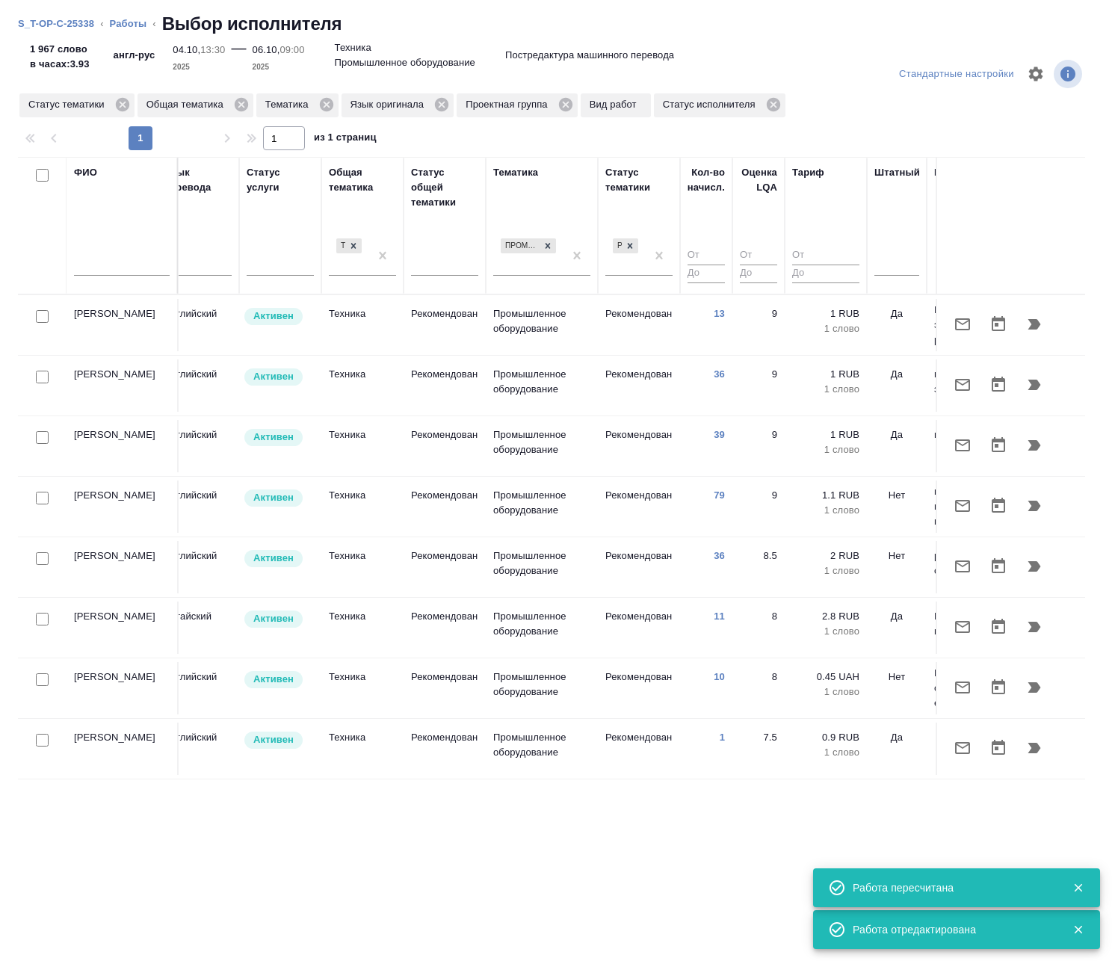
scroll to position [0, 852]
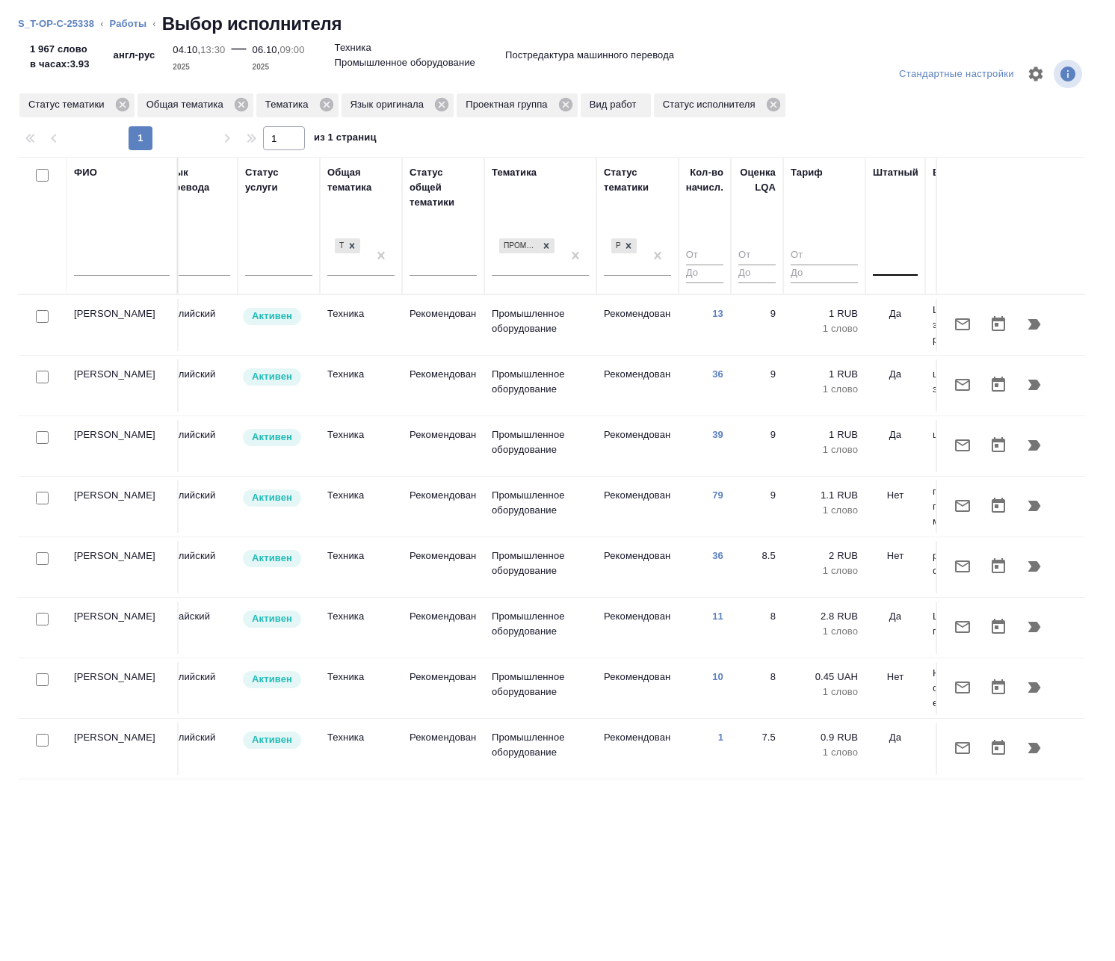
click at [890, 269] on div at bounding box center [895, 261] width 45 height 22
click at [911, 305] on div "Нет" at bounding box center [985, 308] width 224 height 27
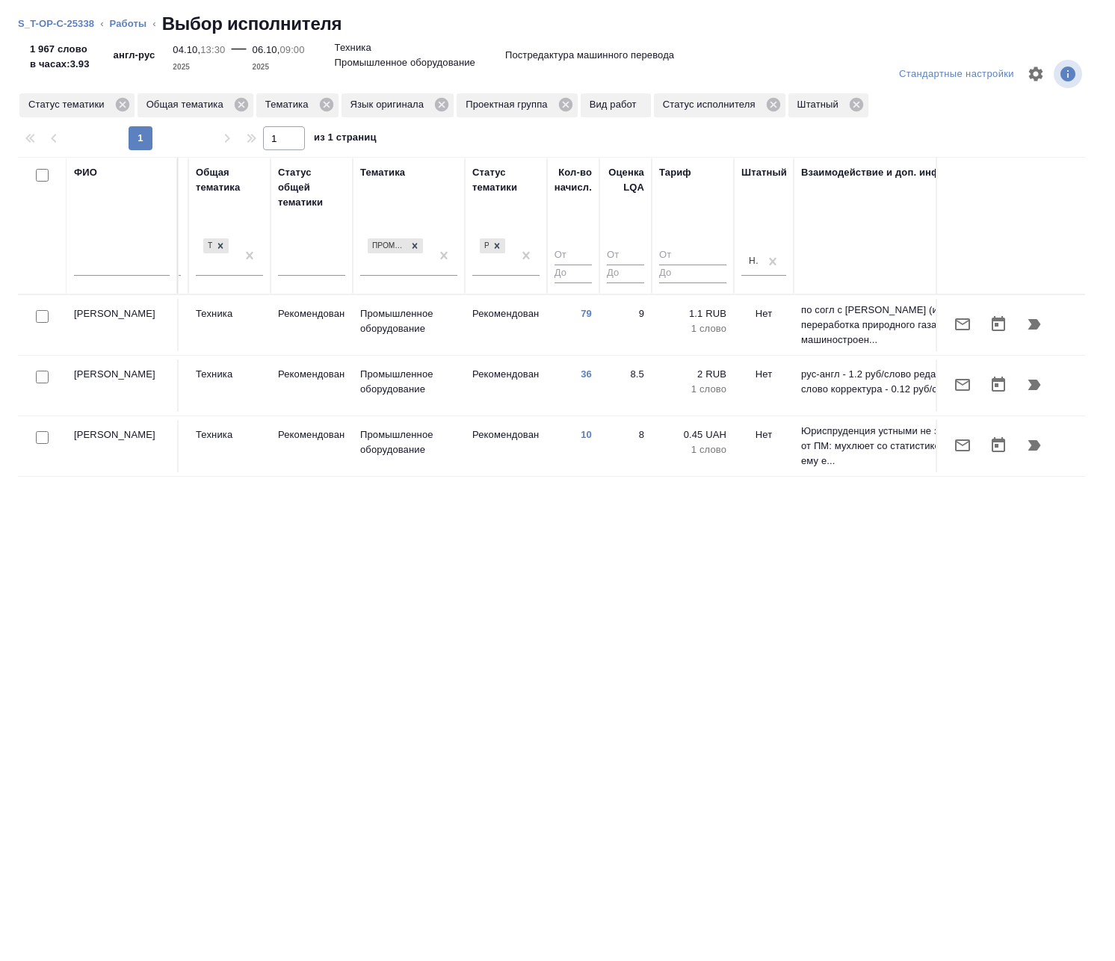
scroll to position [0, 1103]
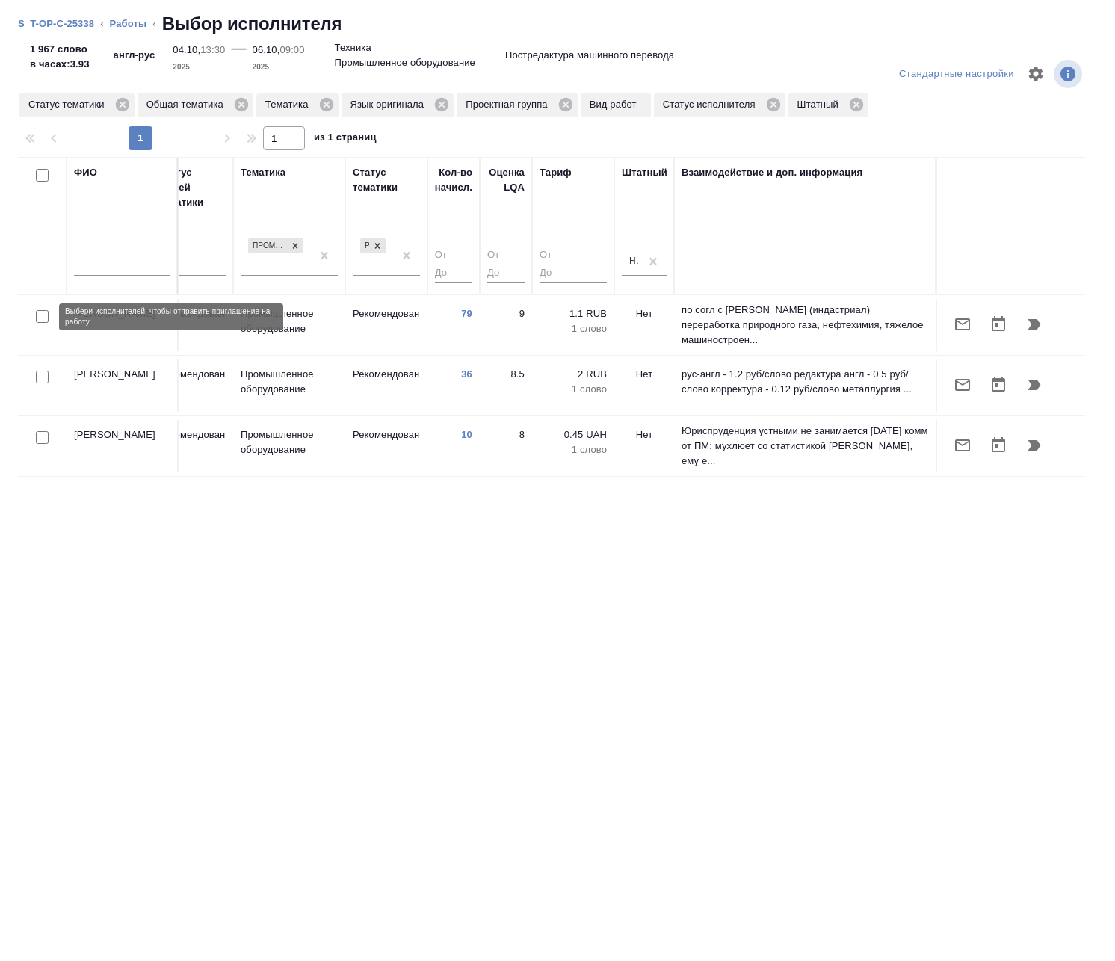
click at [43, 315] on input "checkbox" at bounding box center [42, 316] width 13 height 13
checkbox input "true"
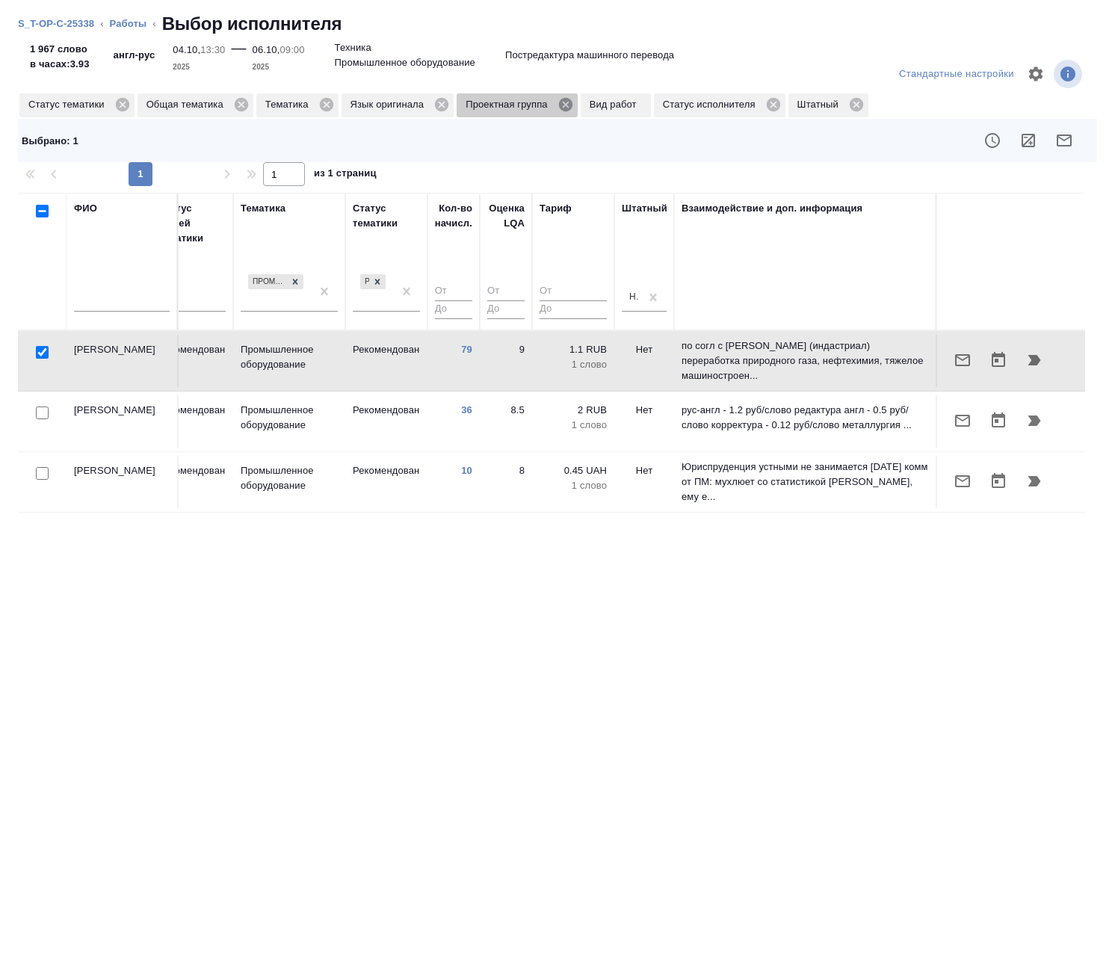
click at [565, 101] on icon at bounding box center [564, 104] width 13 height 13
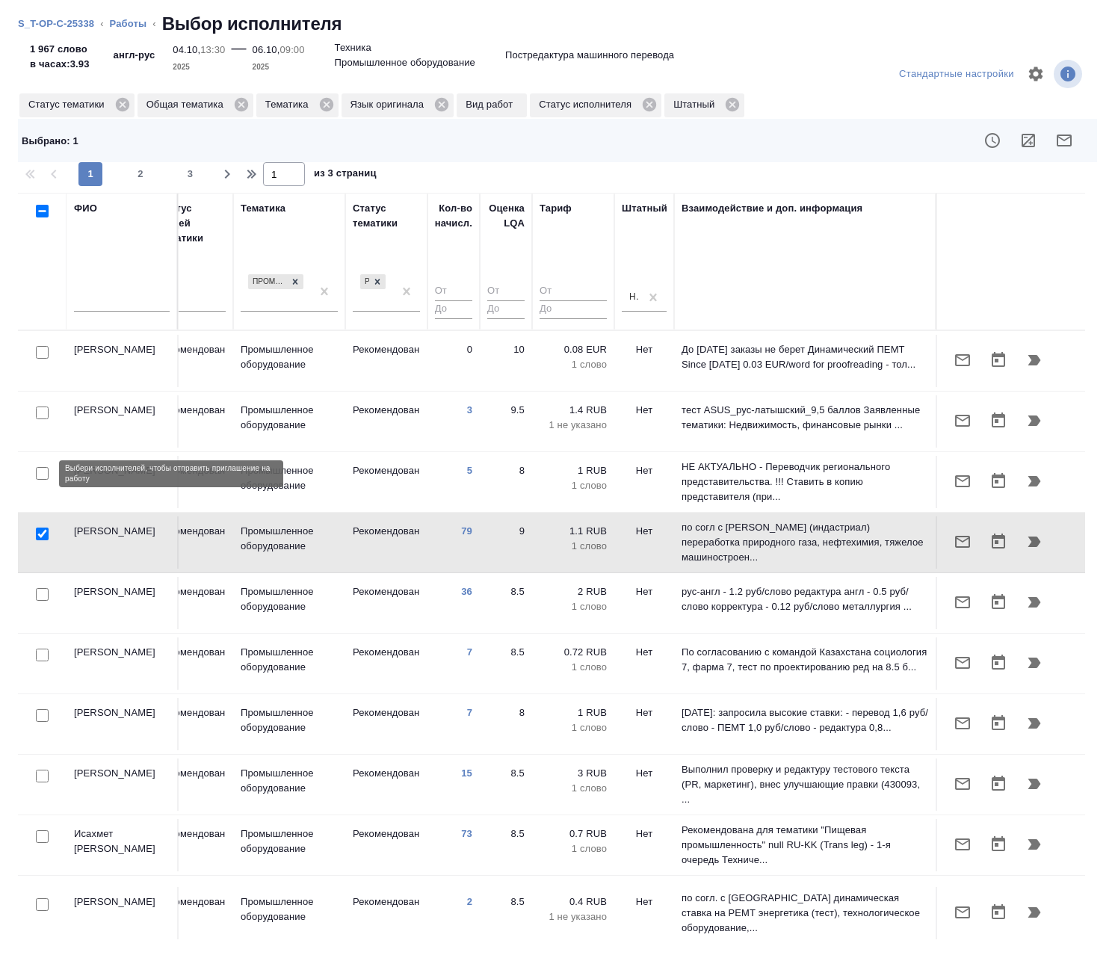
click at [42, 470] on input "checkbox" at bounding box center [42, 473] width 13 height 13
checkbox input "true"
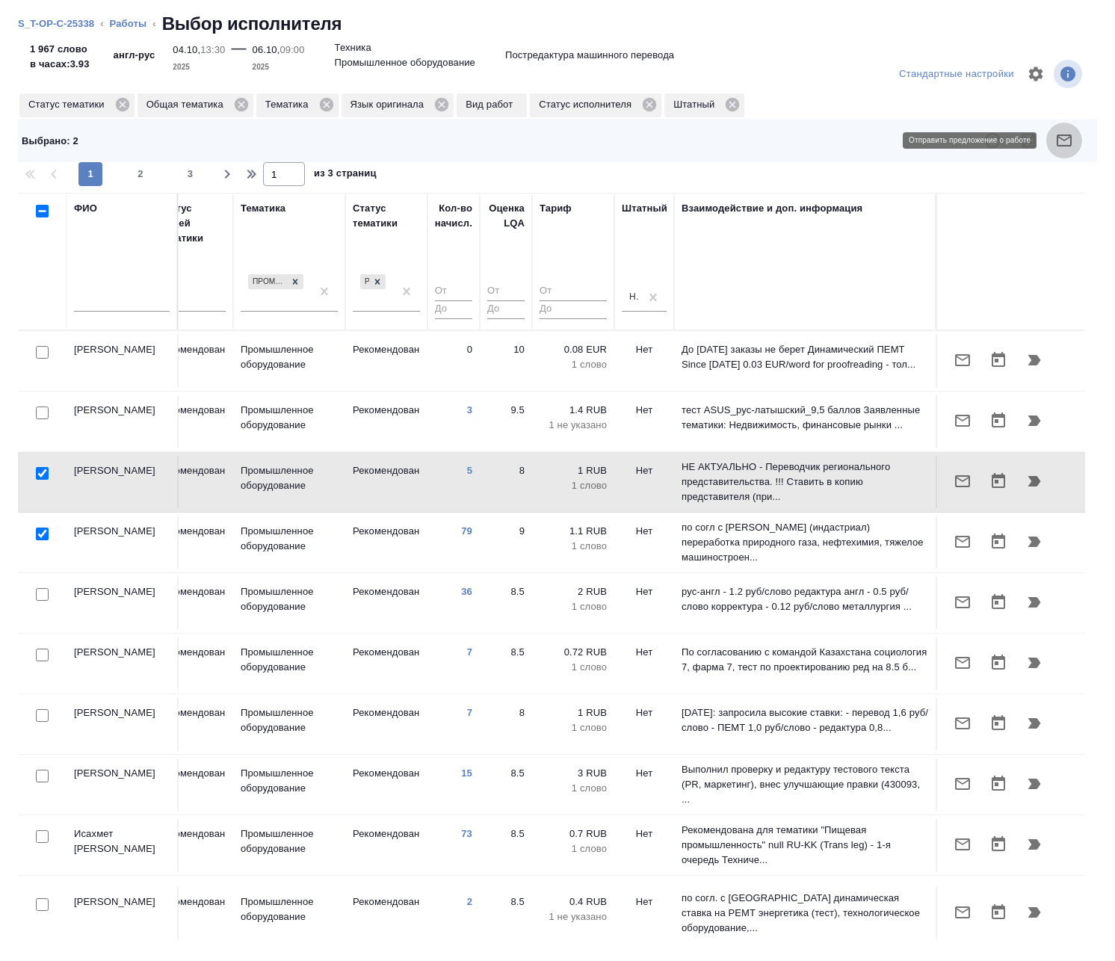
click at [1068, 143] on icon "button" at bounding box center [1064, 140] width 18 height 18
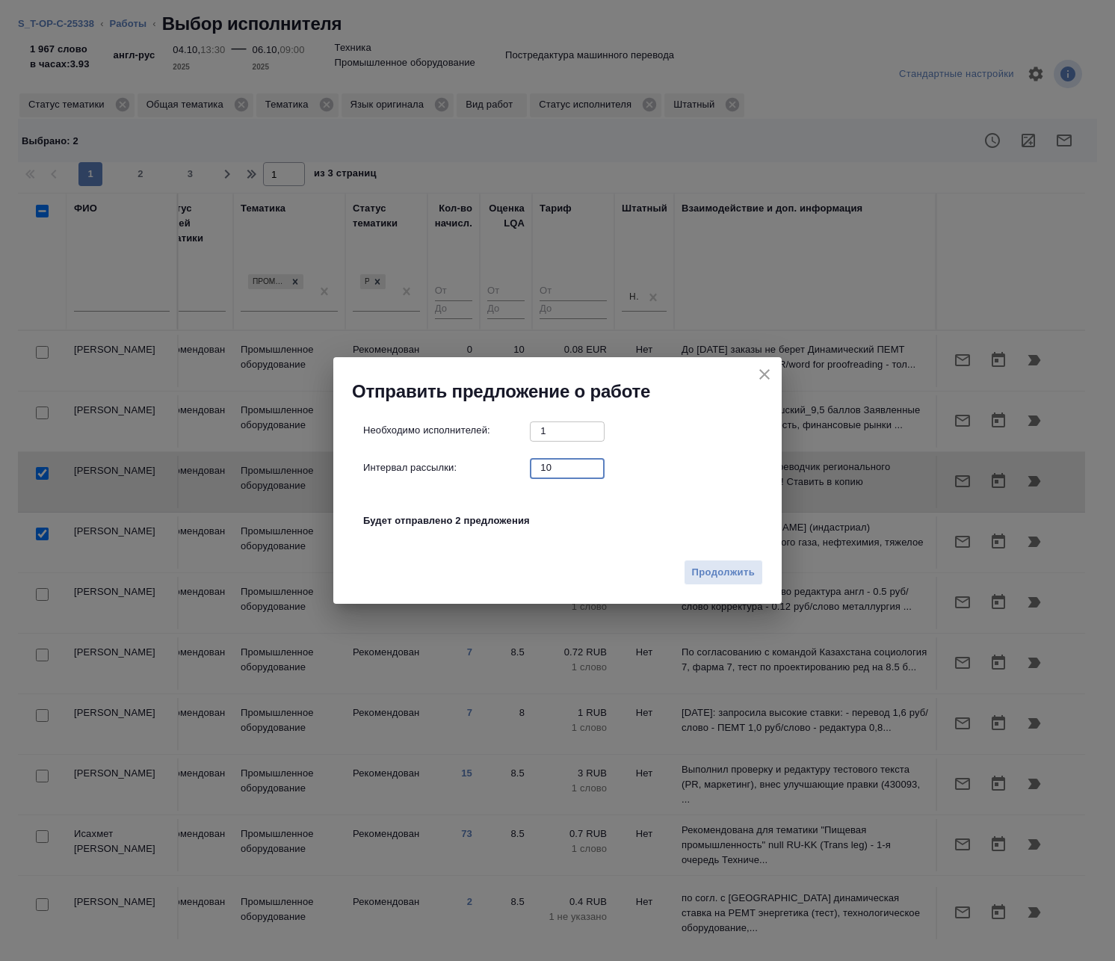
drag, startPoint x: 569, startPoint y: 469, endPoint x: 402, endPoint y: 453, distance: 167.3
click at [404, 453] on div "Необходимо исполнителей: 1 ​ Интервал рассылки: 10 ​ Будет отправлено 2 предлож…" at bounding box center [563, 483] width 400 height 125
type input "0"
click at [726, 572] on span "Продолжить" at bounding box center [723, 572] width 63 height 17
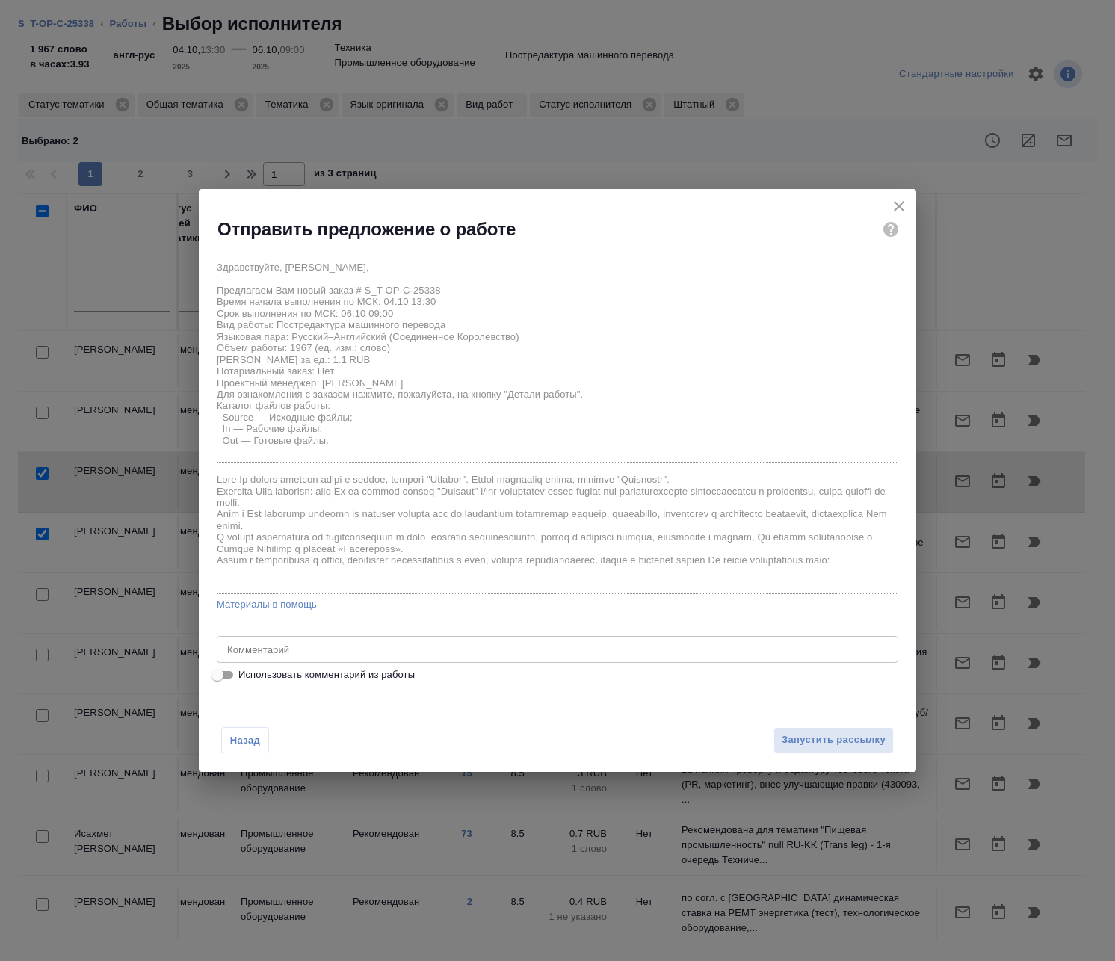
click at [389, 678] on span "Использовать комментарий из работы" at bounding box center [326, 674] width 176 height 15
click at [244, 678] on input "Использовать комментарий из работы" at bounding box center [218, 675] width 54 height 18
checkbox input "true"
type textarea "Оригинал для сверки: https://drive.awatera.com/s/3eRHebGEbZYHaw5 в ск только ну…"
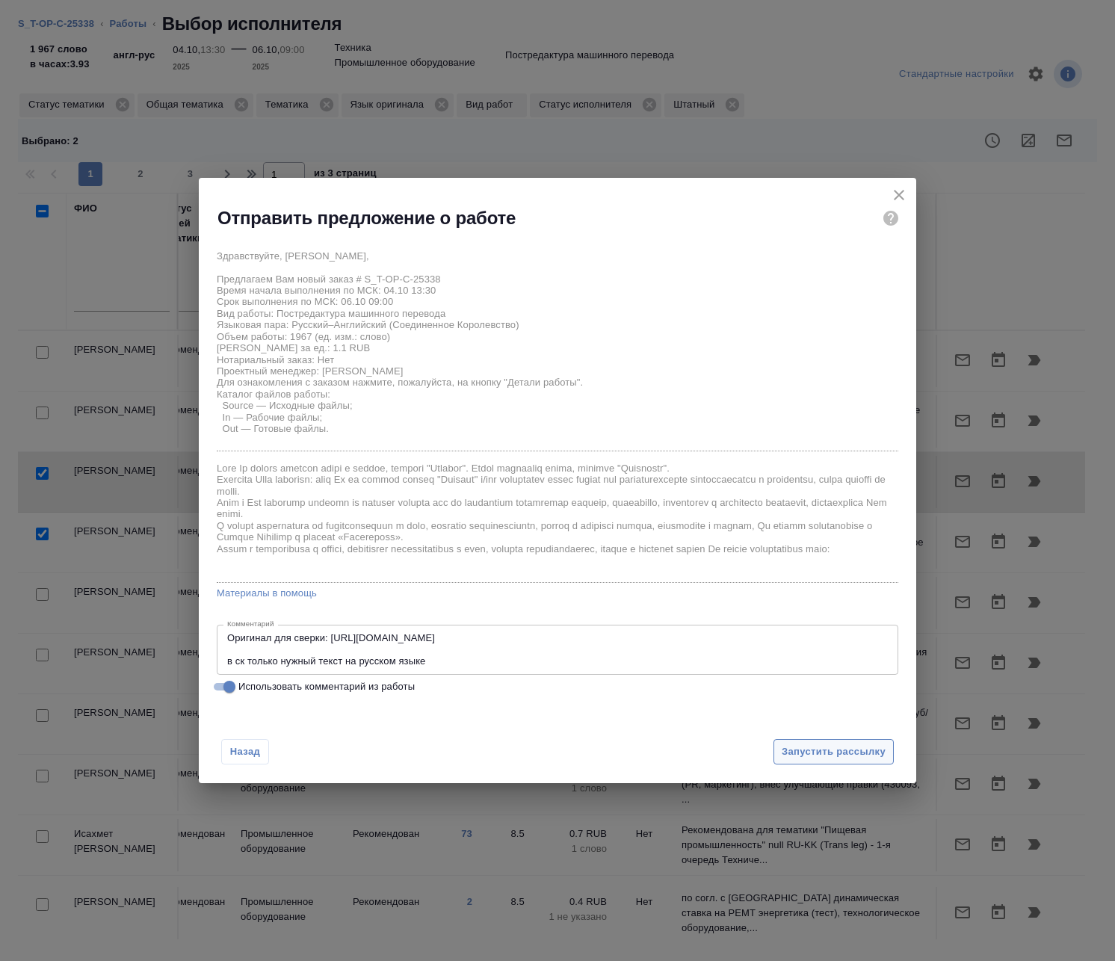
click at [854, 751] on span "Запустить рассылку" at bounding box center [833, 751] width 104 height 17
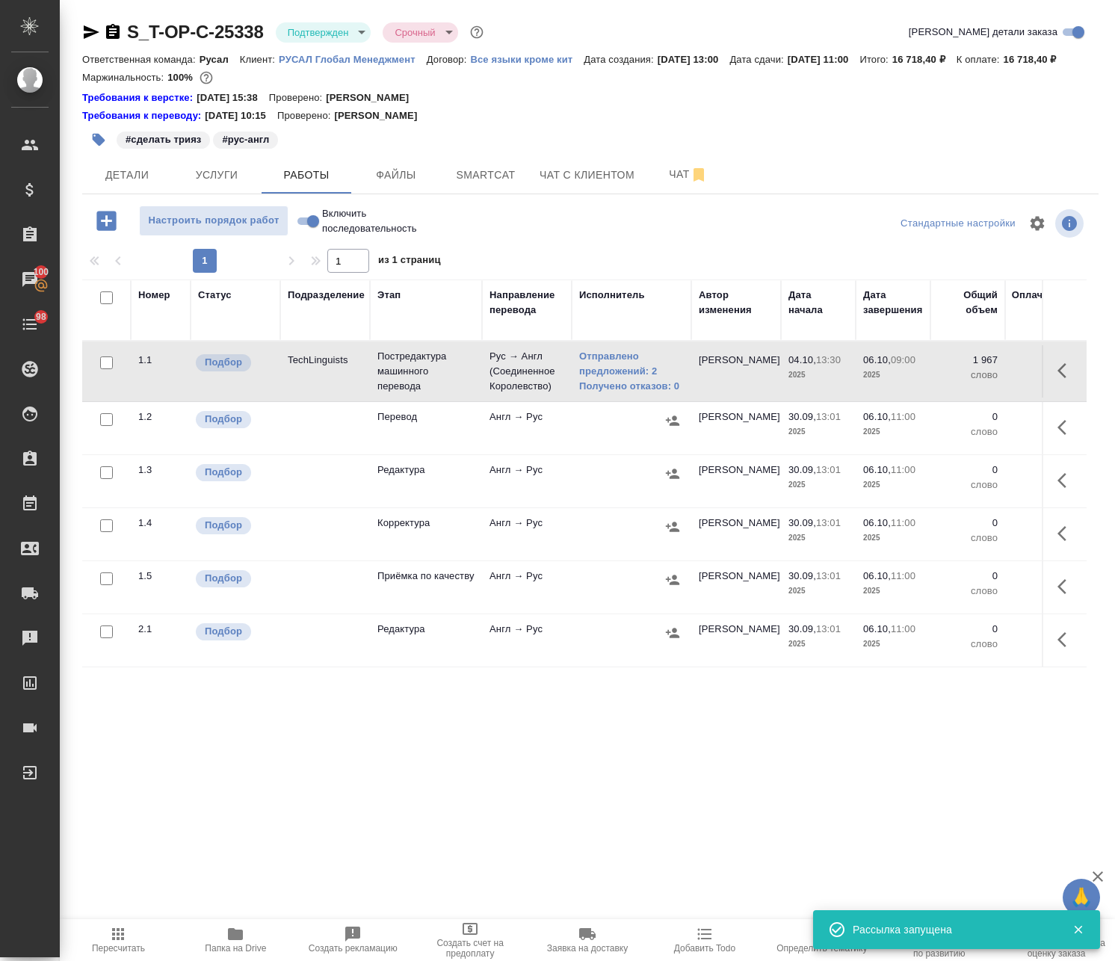
click at [1057, 378] on icon "button" at bounding box center [1061, 370] width 9 height 15
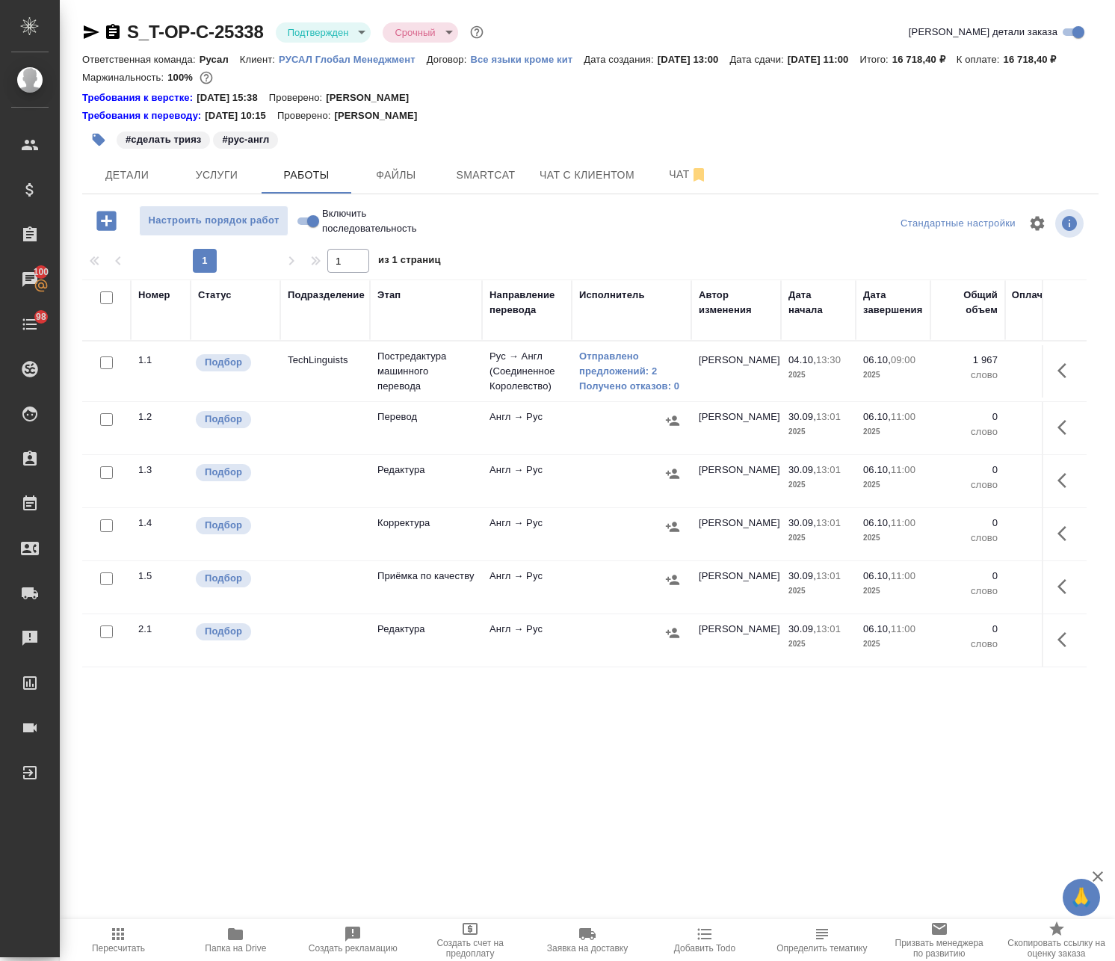
click at [96, 147] on icon "button" at bounding box center [98, 139] width 15 height 15
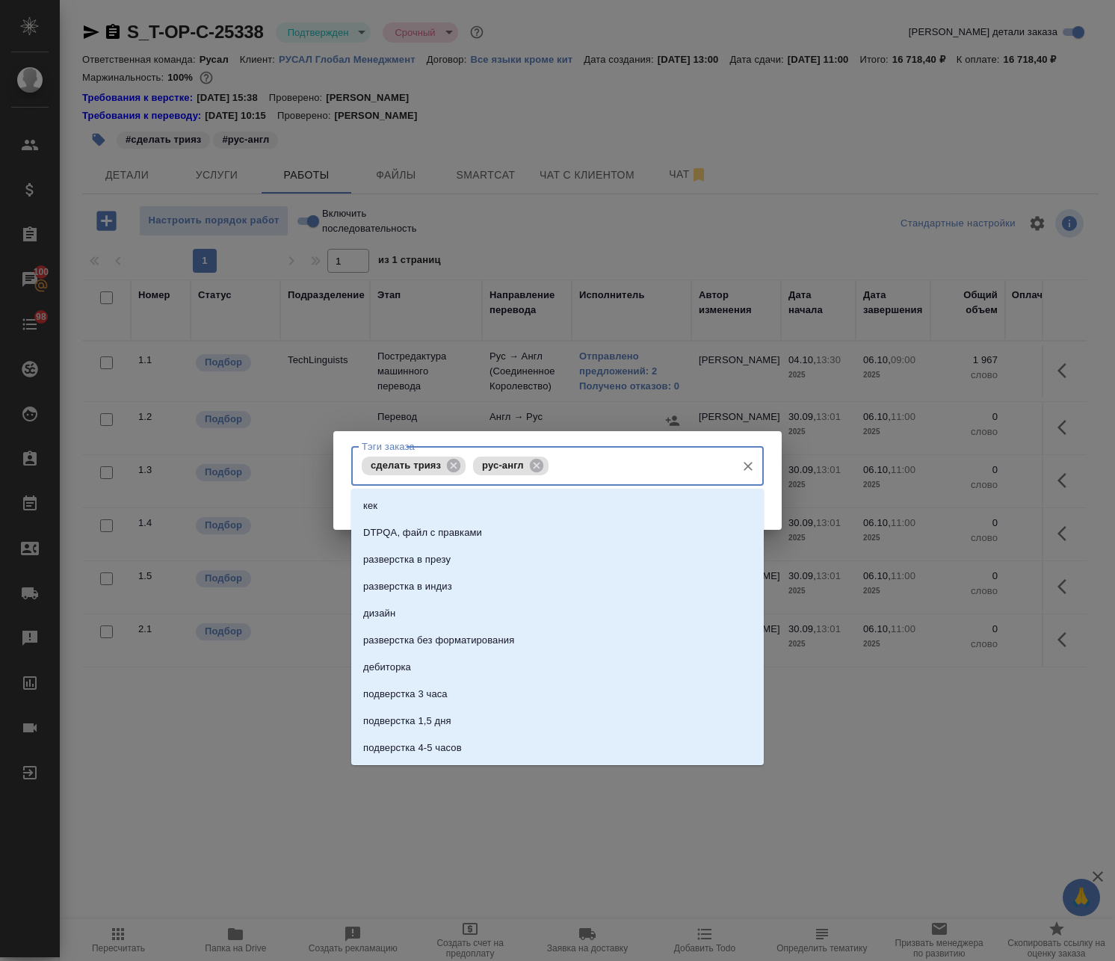
click at [569, 461] on input "Тэги заказа" at bounding box center [640, 465] width 176 height 25
type input "ищу"
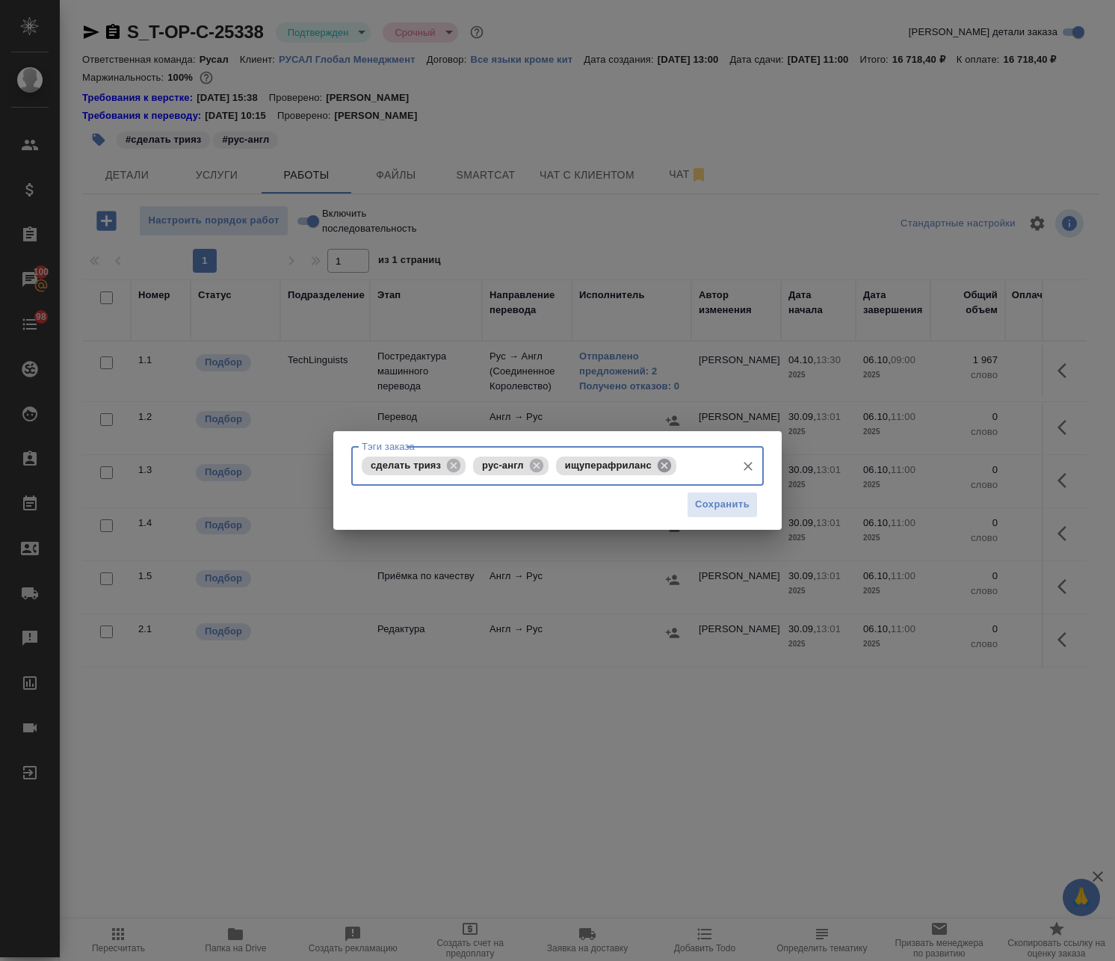
click at [664, 467] on icon at bounding box center [663, 464] width 13 height 13
click at [734, 499] on span "Сохранить" at bounding box center [722, 504] width 55 height 17
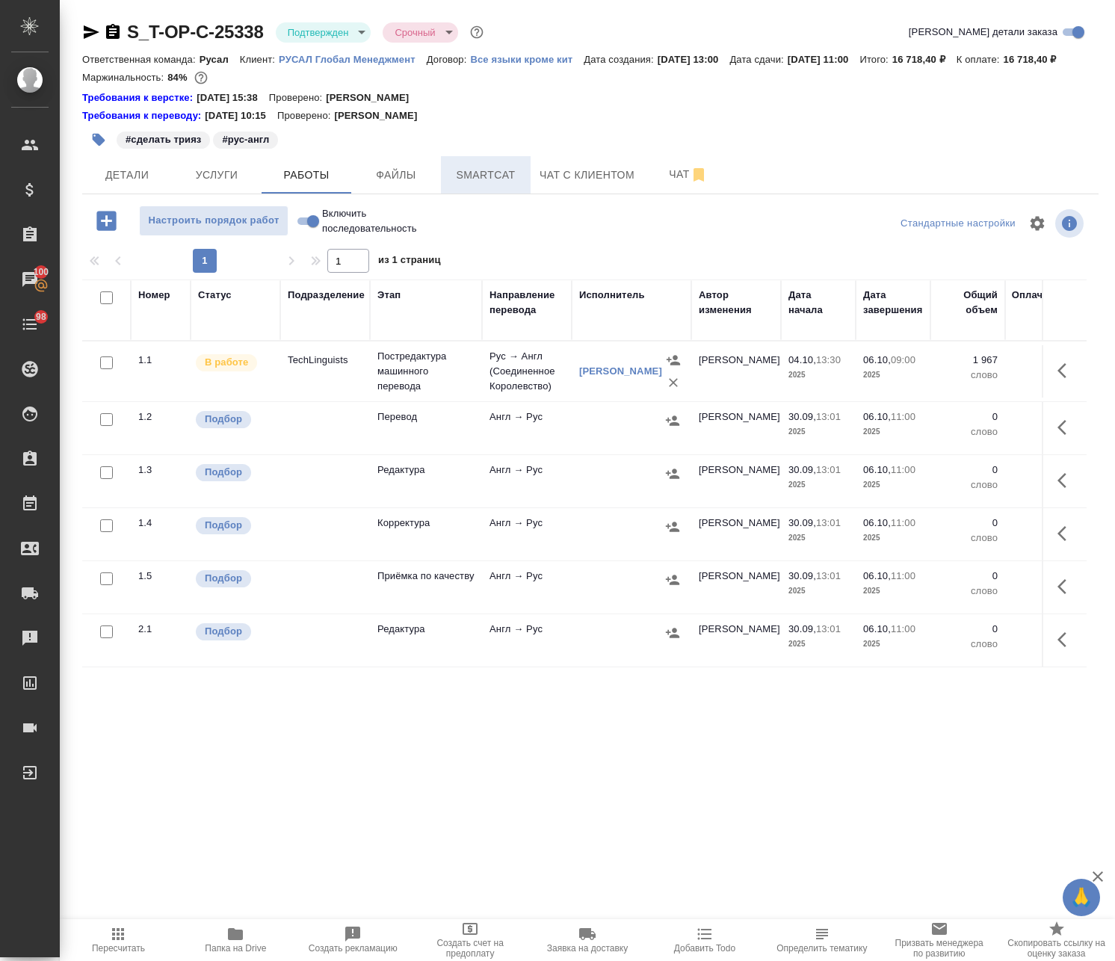
click at [513, 185] on span "Smartcat" at bounding box center [486, 175] width 72 height 19
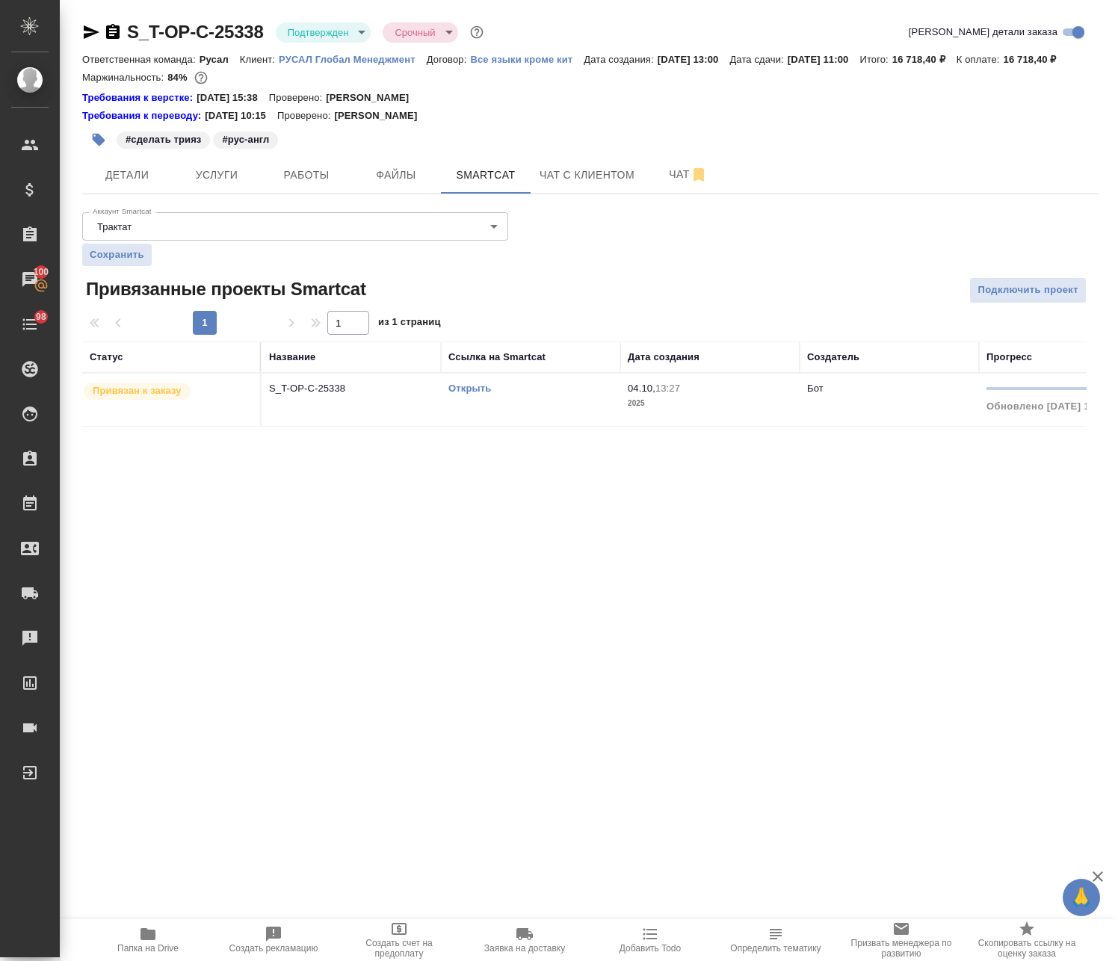
click at [471, 394] on link "Открыть" at bounding box center [469, 387] width 43 height 11
click at [328, 185] on span "Работы" at bounding box center [306, 175] width 72 height 19
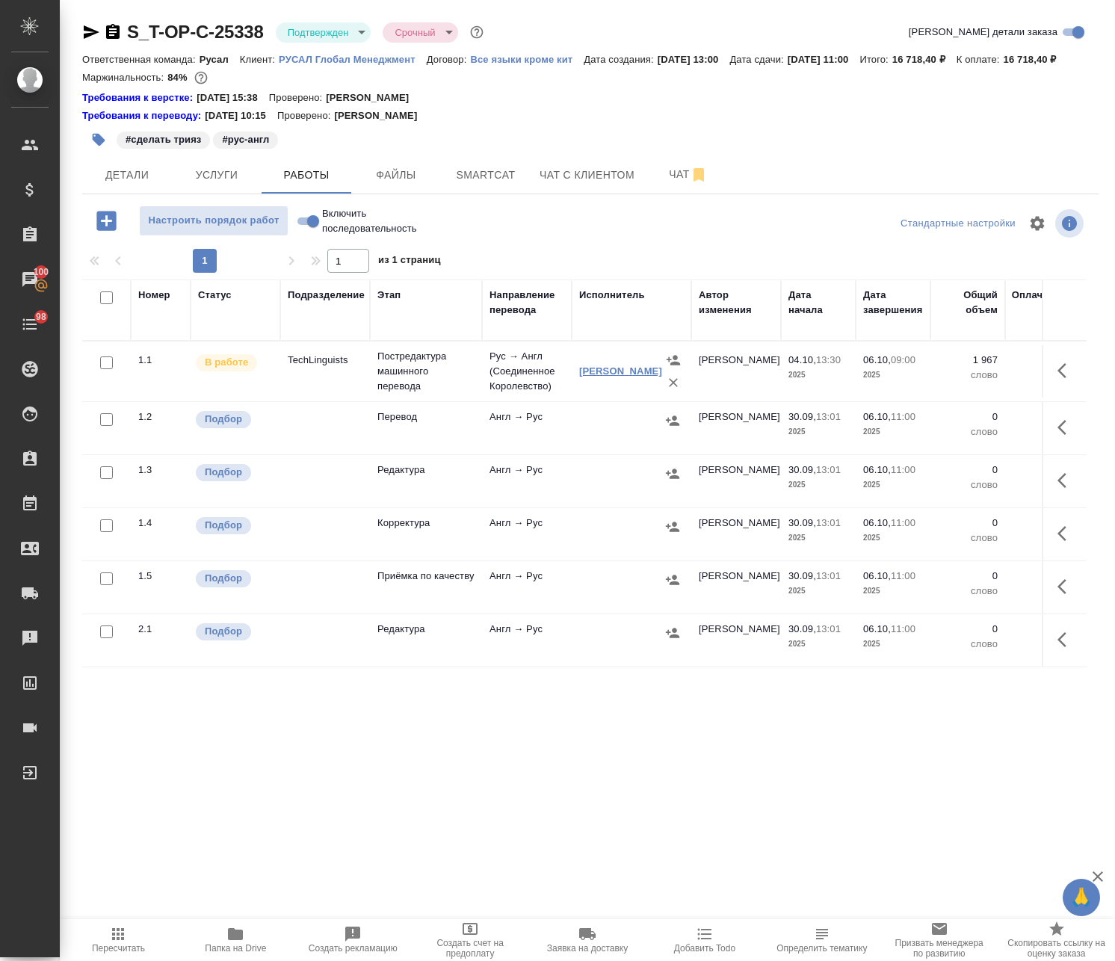
click at [601, 377] on link "Быргин Евгений Олегович" at bounding box center [620, 370] width 83 height 11
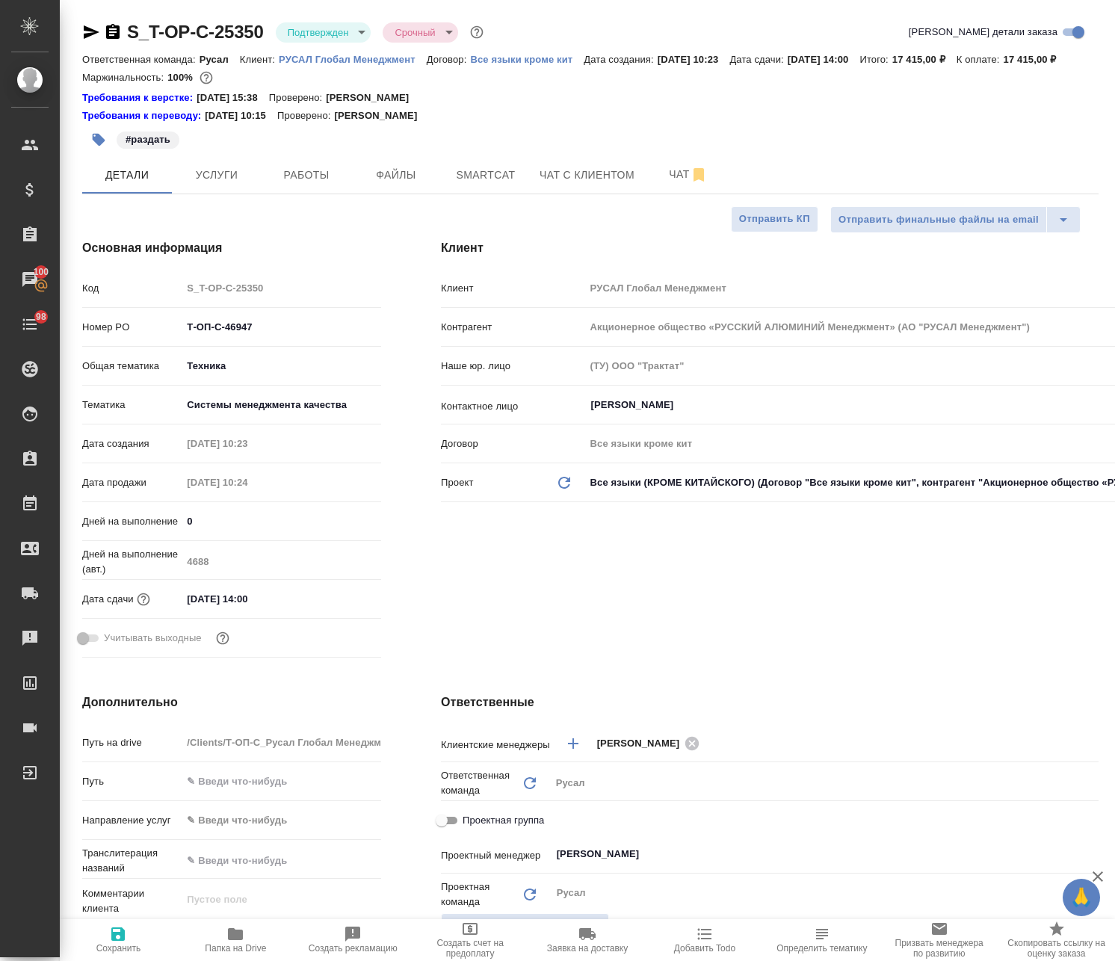
select select "RU"
click at [237, 941] on icon "button" at bounding box center [235, 934] width 18 height 18
click at [302, 185] on span "Работы" at bounding box center [306, 175] width 72 height 19
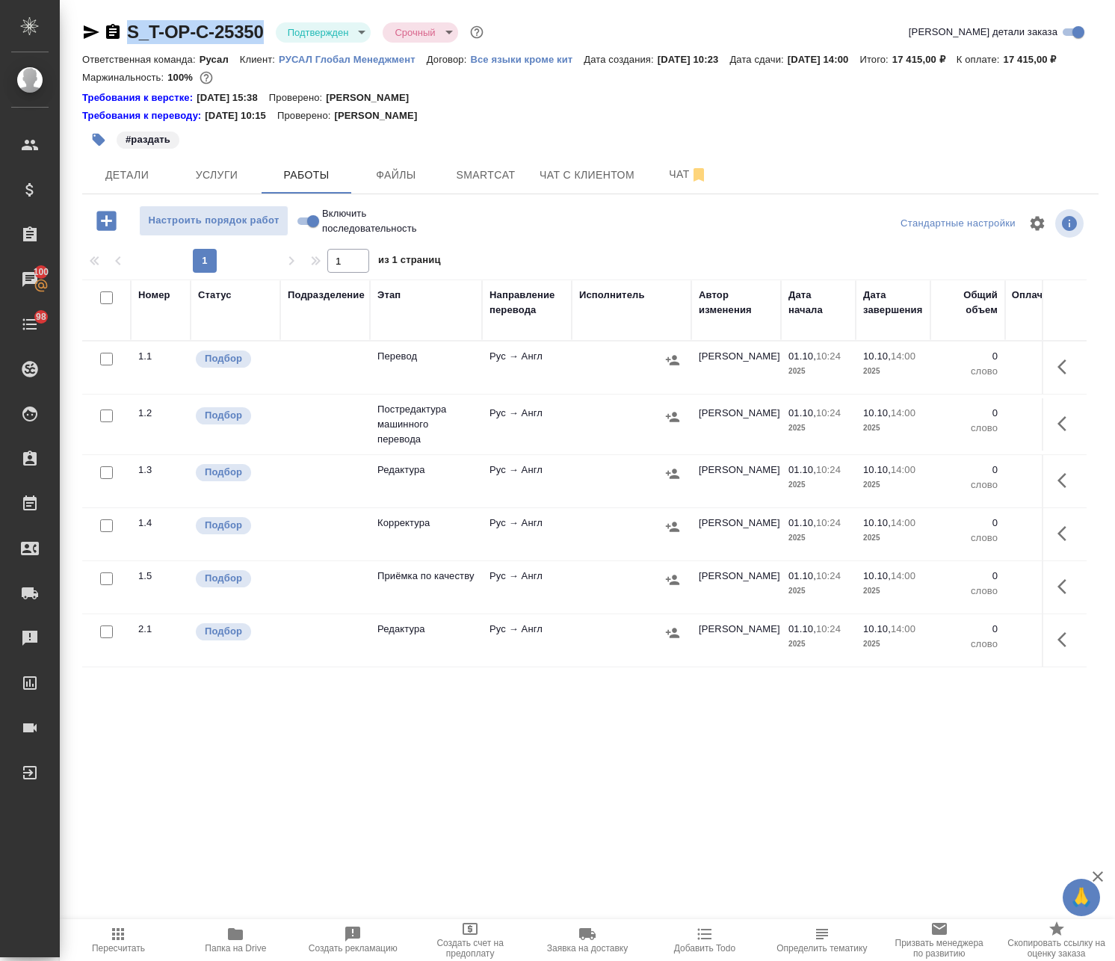
drag, startPoint x: 262, startPoint y: 19, endPoint x: 115, endPoint y: 34, distance: 147.9
click at [115, 34] on div "S_T-OP-C-25350 Подтвержден confirmed Срочный urgent Кратко детали заказа Ответс…" at bounding box center [590, 607] width 1032 height 1214
copy link "S_T-OP-C-25350"
click at [129, 182] on button "Детали" at bounding box center [127, 174] width 90 height 37
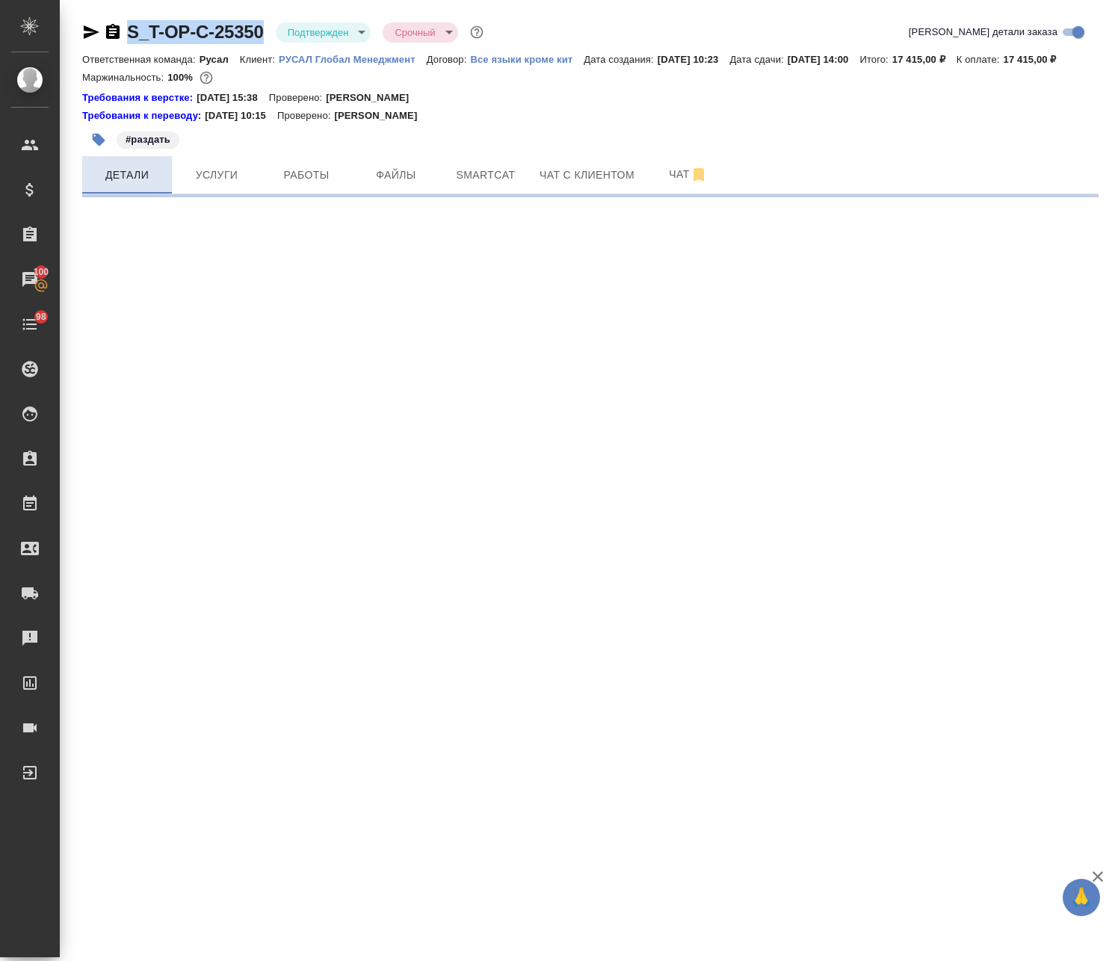
select select "RU"
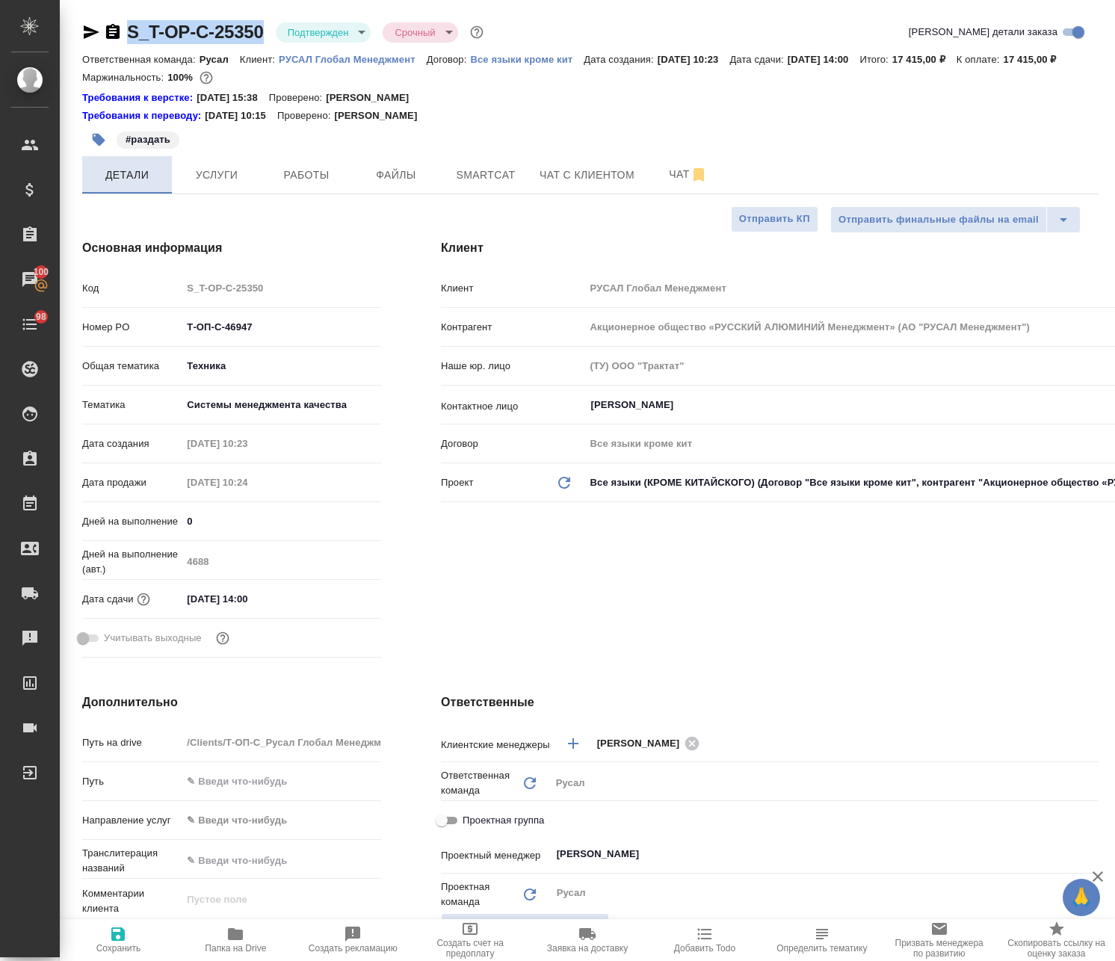
type textarea "x"
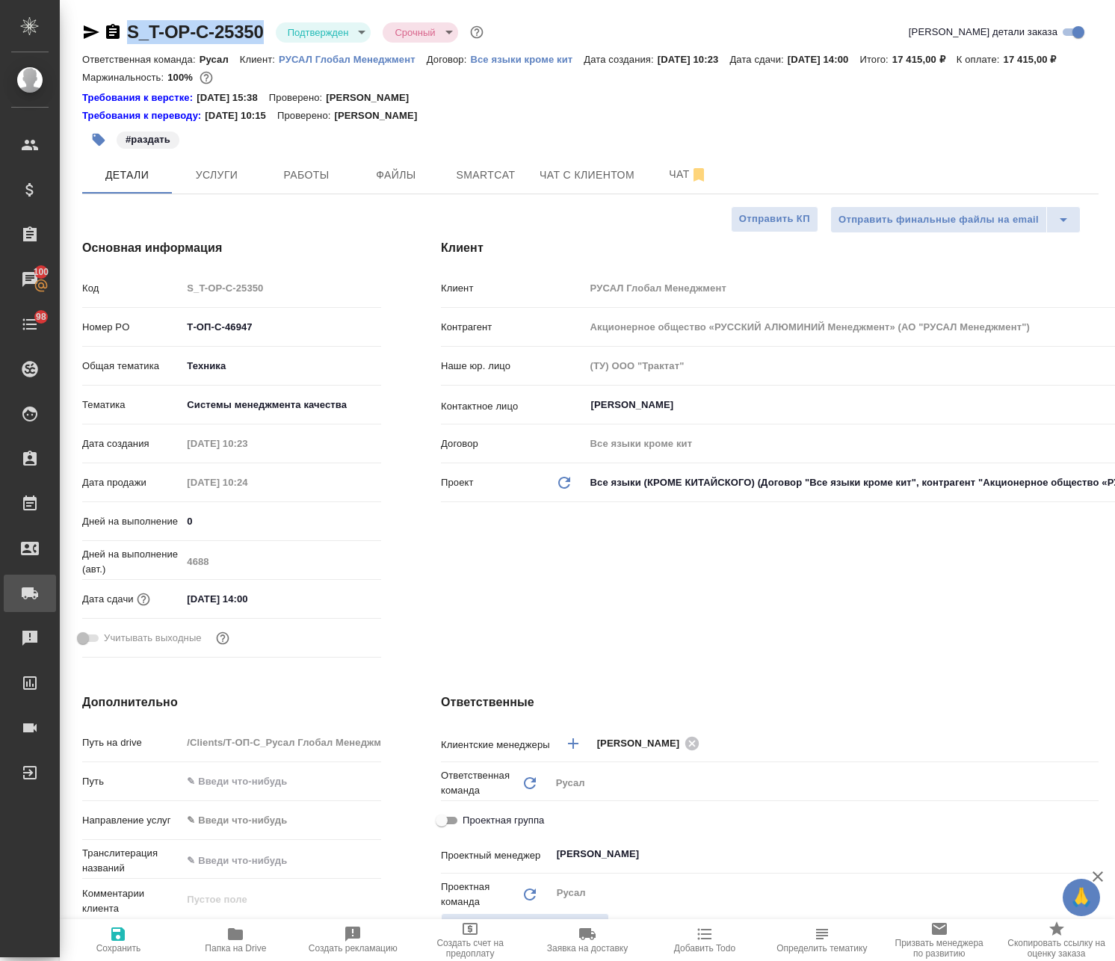
type textarea "x"
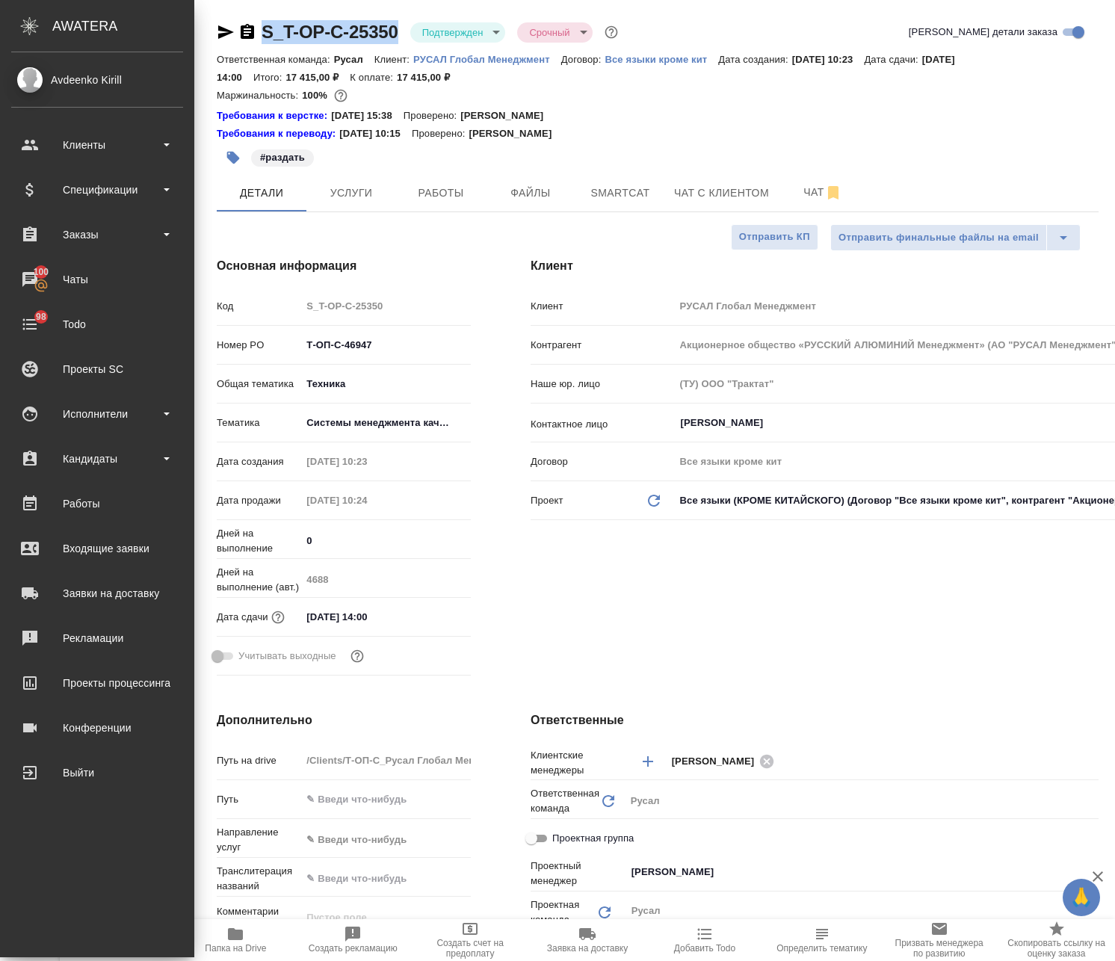
type textarea "x"
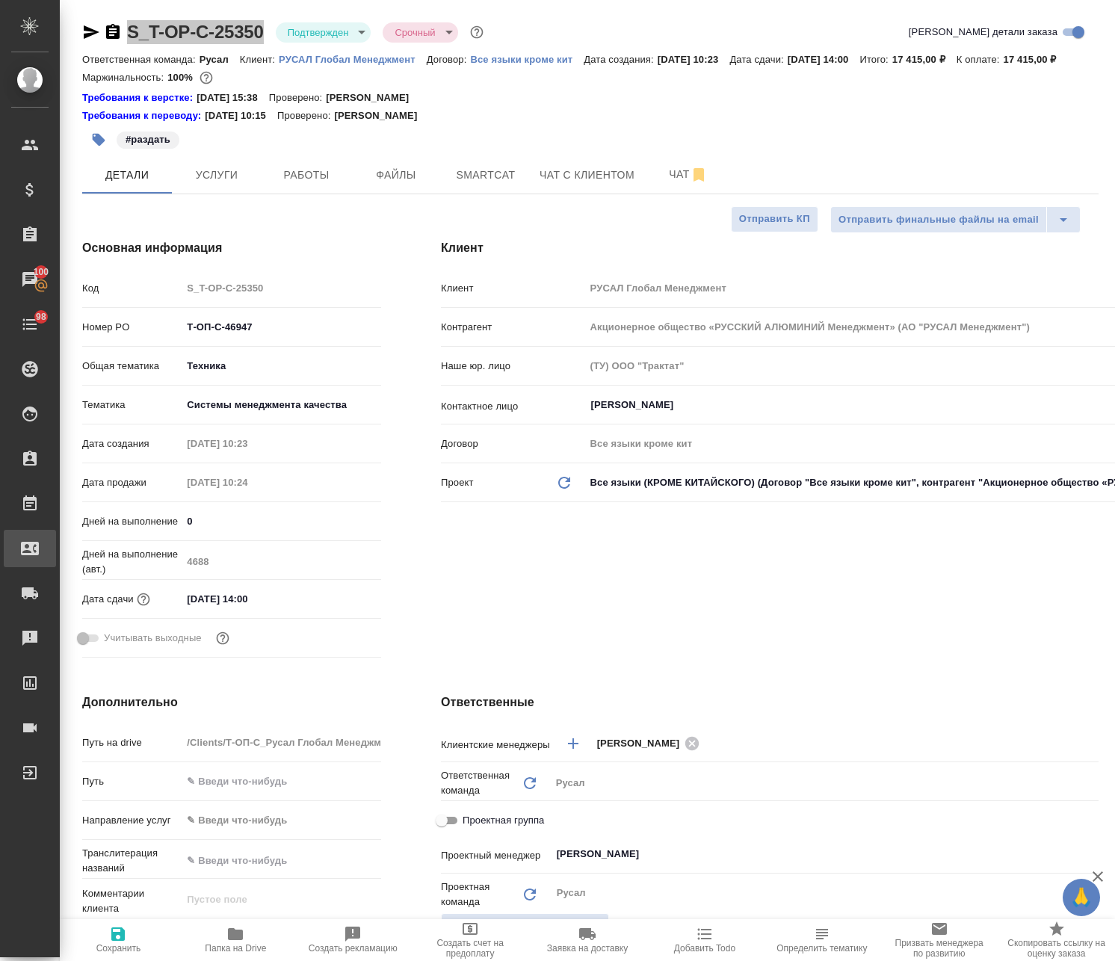
type textarea "x"
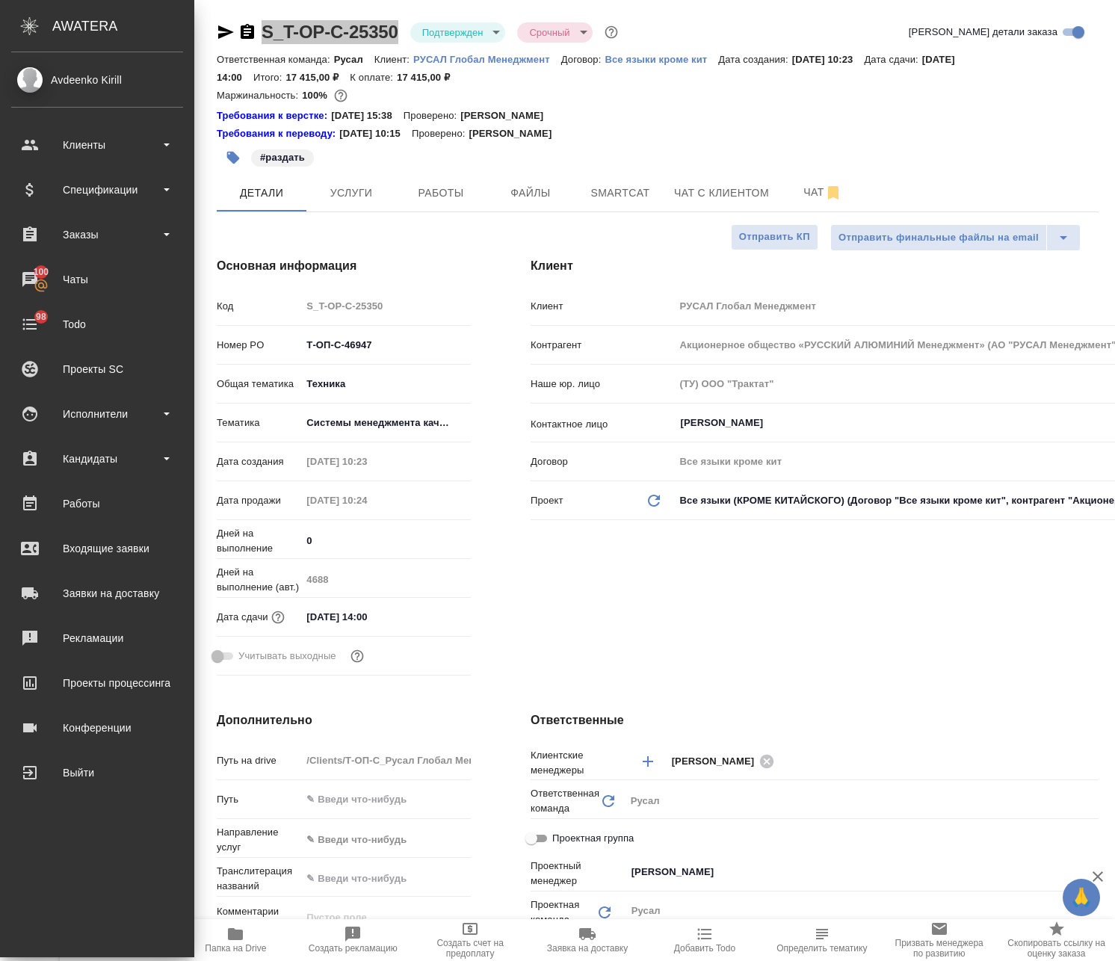
type textarea "x"
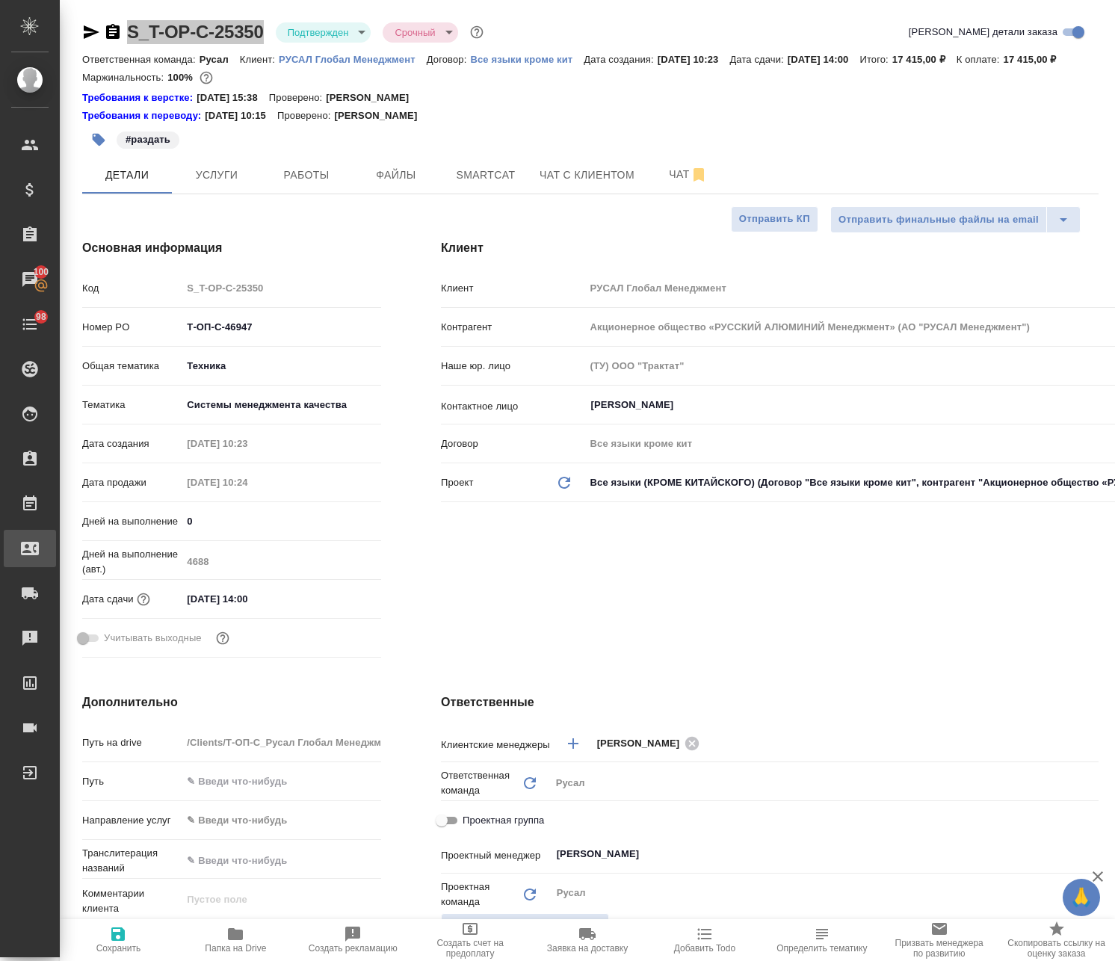
type textarea "x"
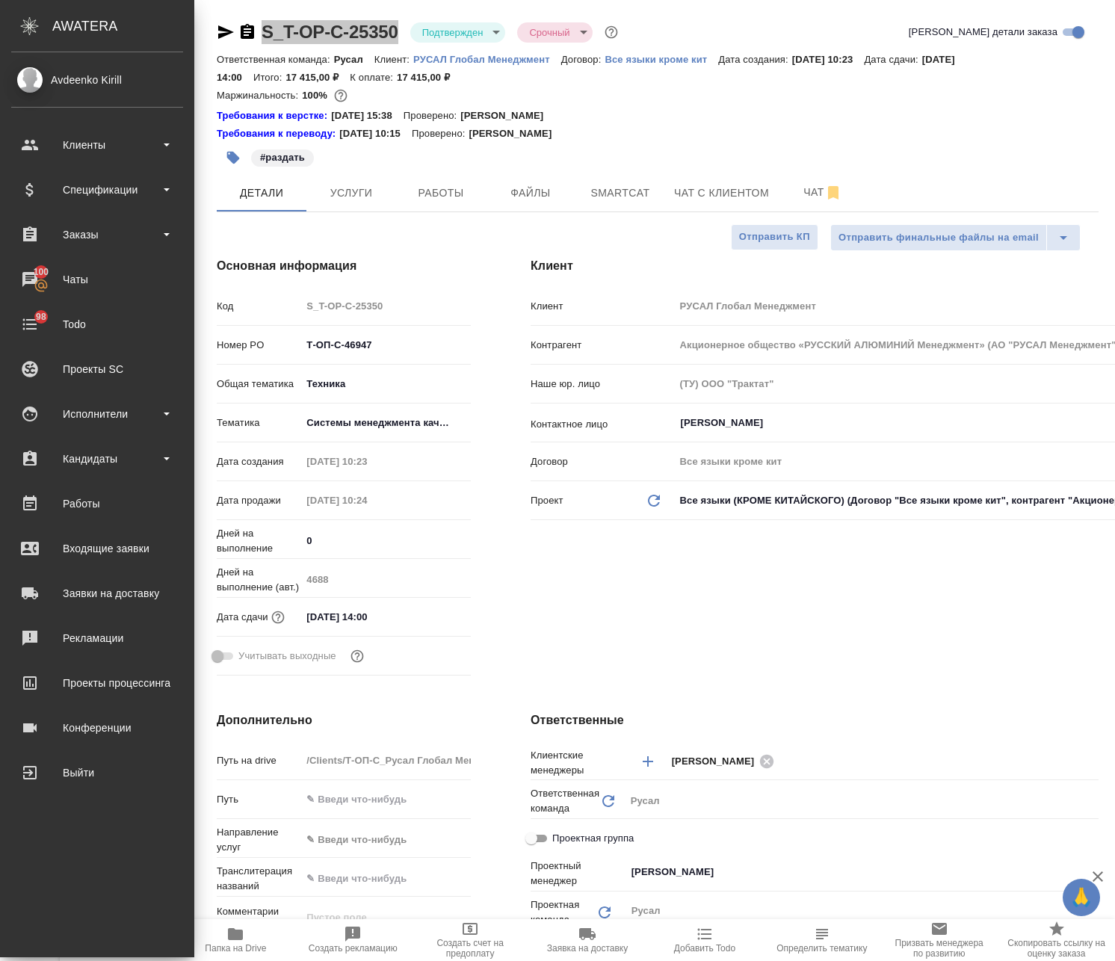
type textarea "x"
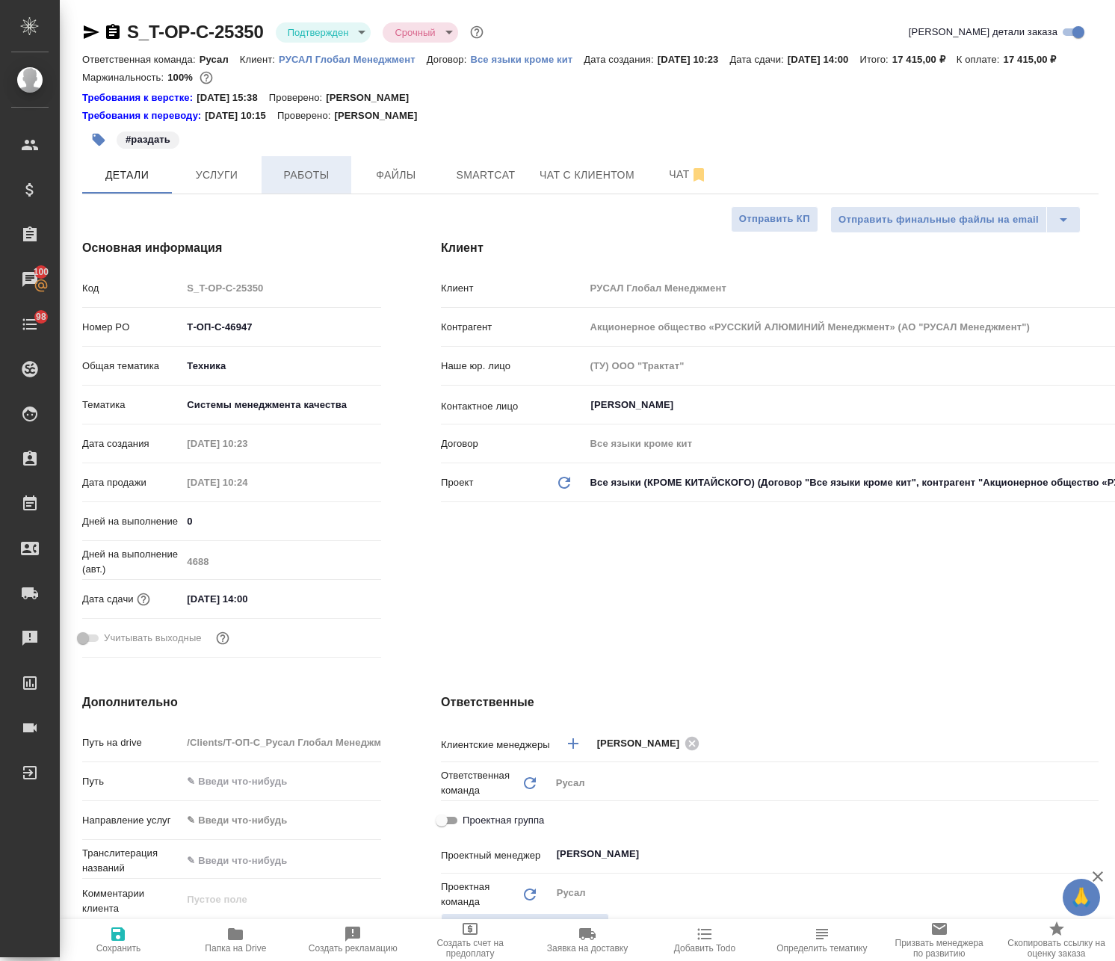
click at [303, 208] on div "S_T-OP-C-25350 Подтвержден confirmed Срочный urgent Кратко детали заказа Ответс…" at bounding box center [590, 786] width 1032 height 1573
click at [301, 185] on span "Работы" at bounding box center [306, 175] width 72 height 19
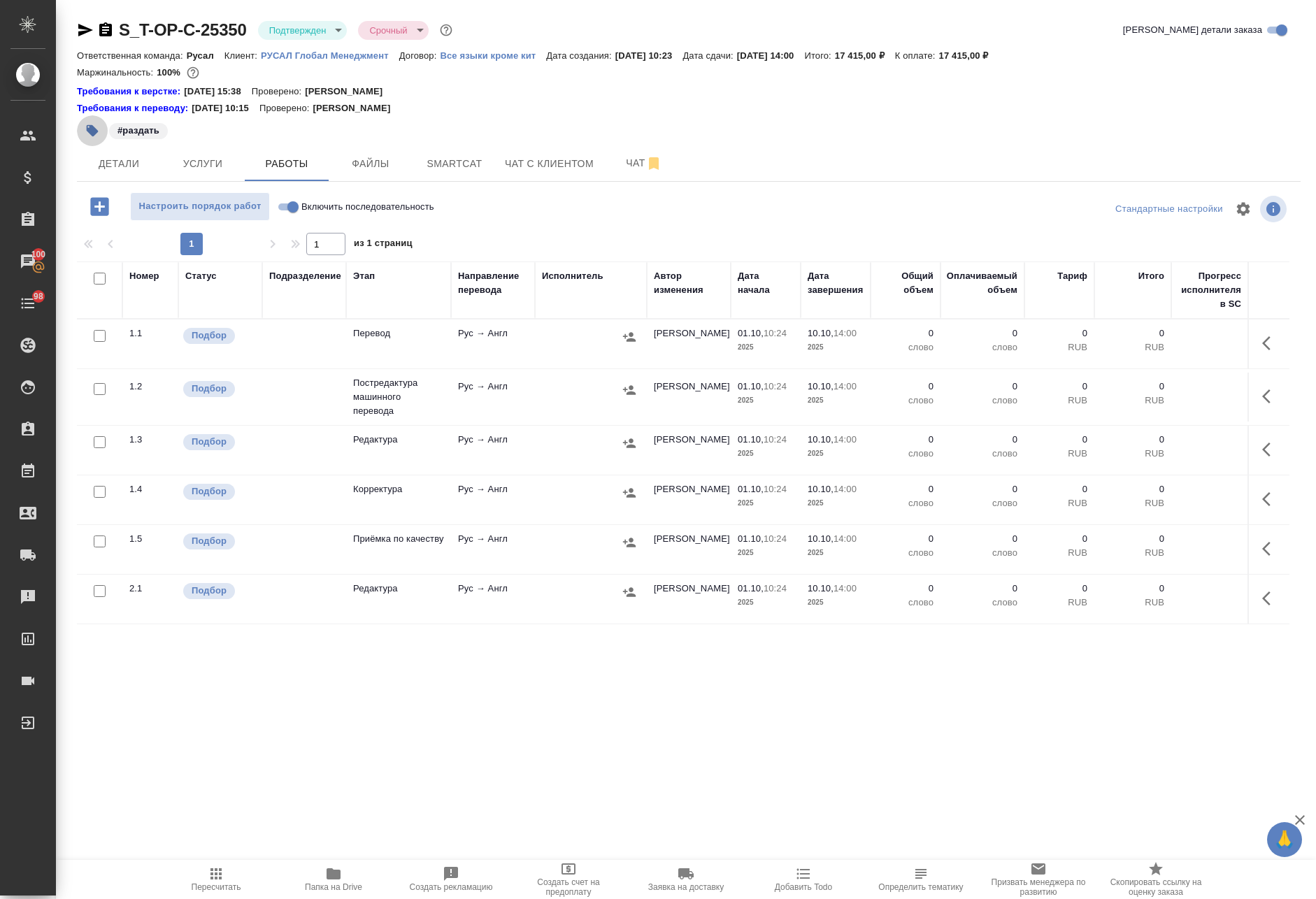
click at [87, 128] on icon "button" at bounding box center [93, 131] width 12 height 12
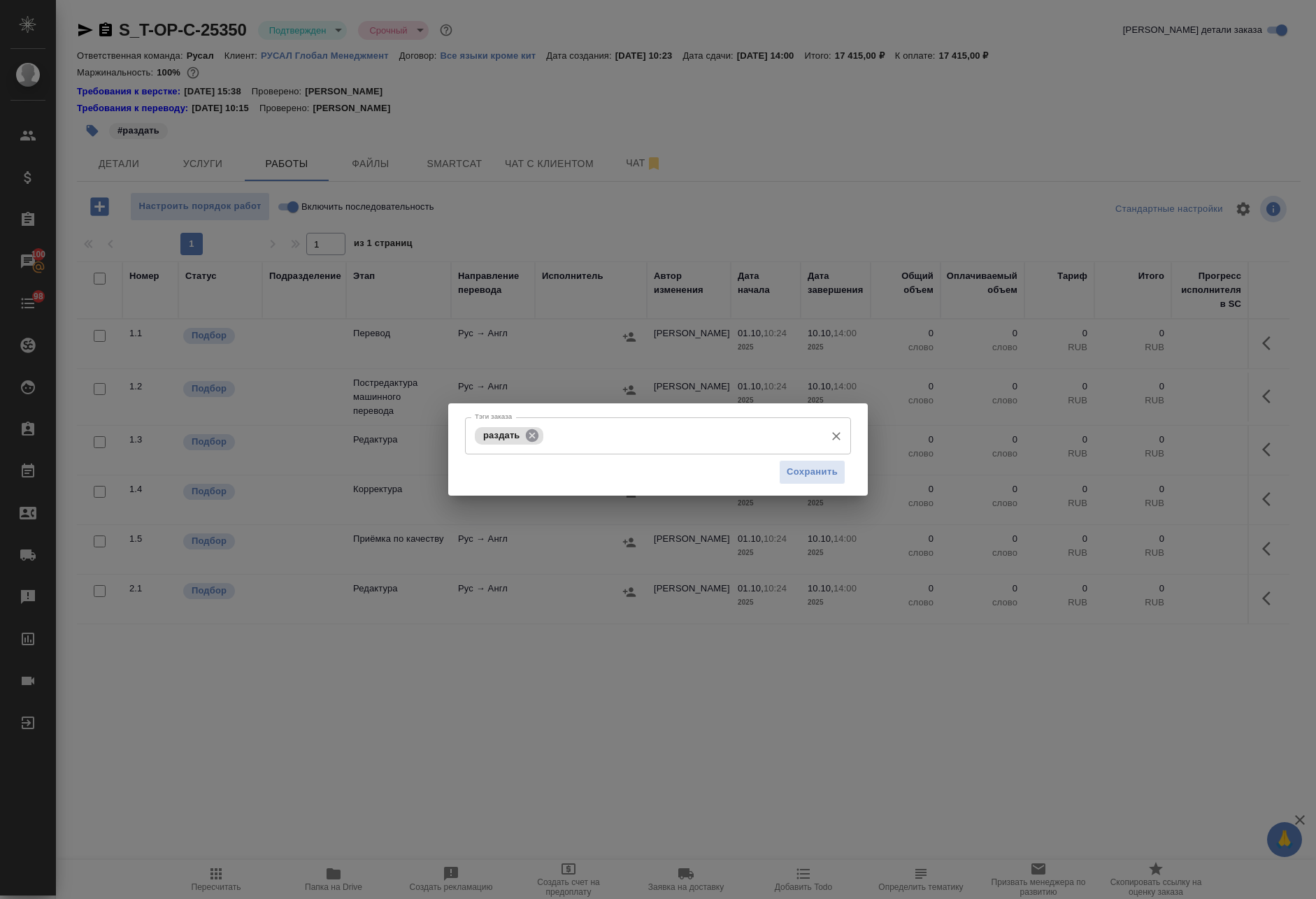
click at [532, 433] on icon at bounding box center [531, 434] width 12 height 12
click at [596, 433] on input "Тэги заказа" at bounding box center [682, 435] width 272 height 23
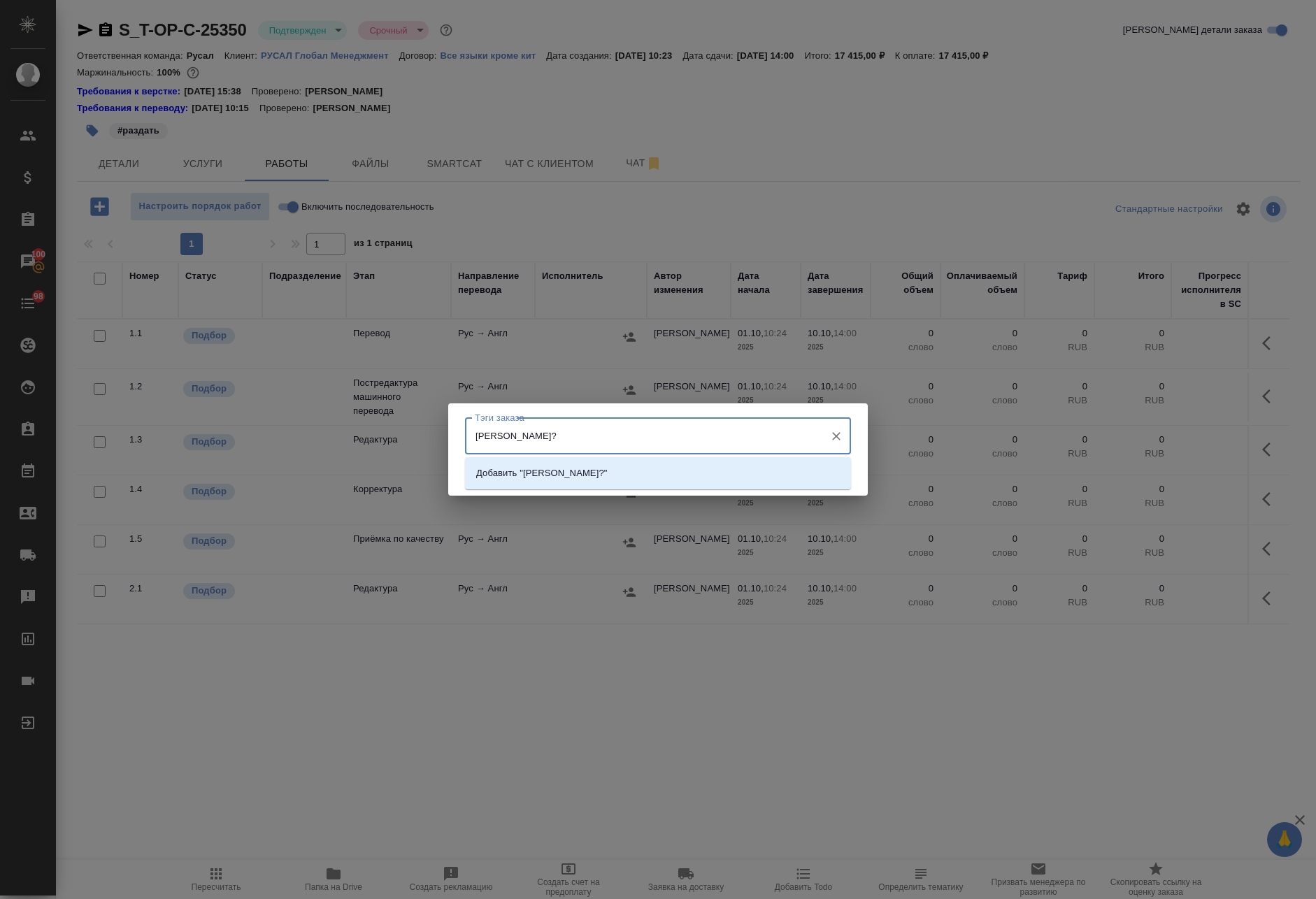
drag, startPoint x: 573, startPoint y: 431, endPoint x: 227, endPoint y: 457, distance: 347.0
click at [256, 455] on div "Тэги заказа НАстя? Тэги заказа Сохранить" at bounding box center [658, 449] width 1316 height 899
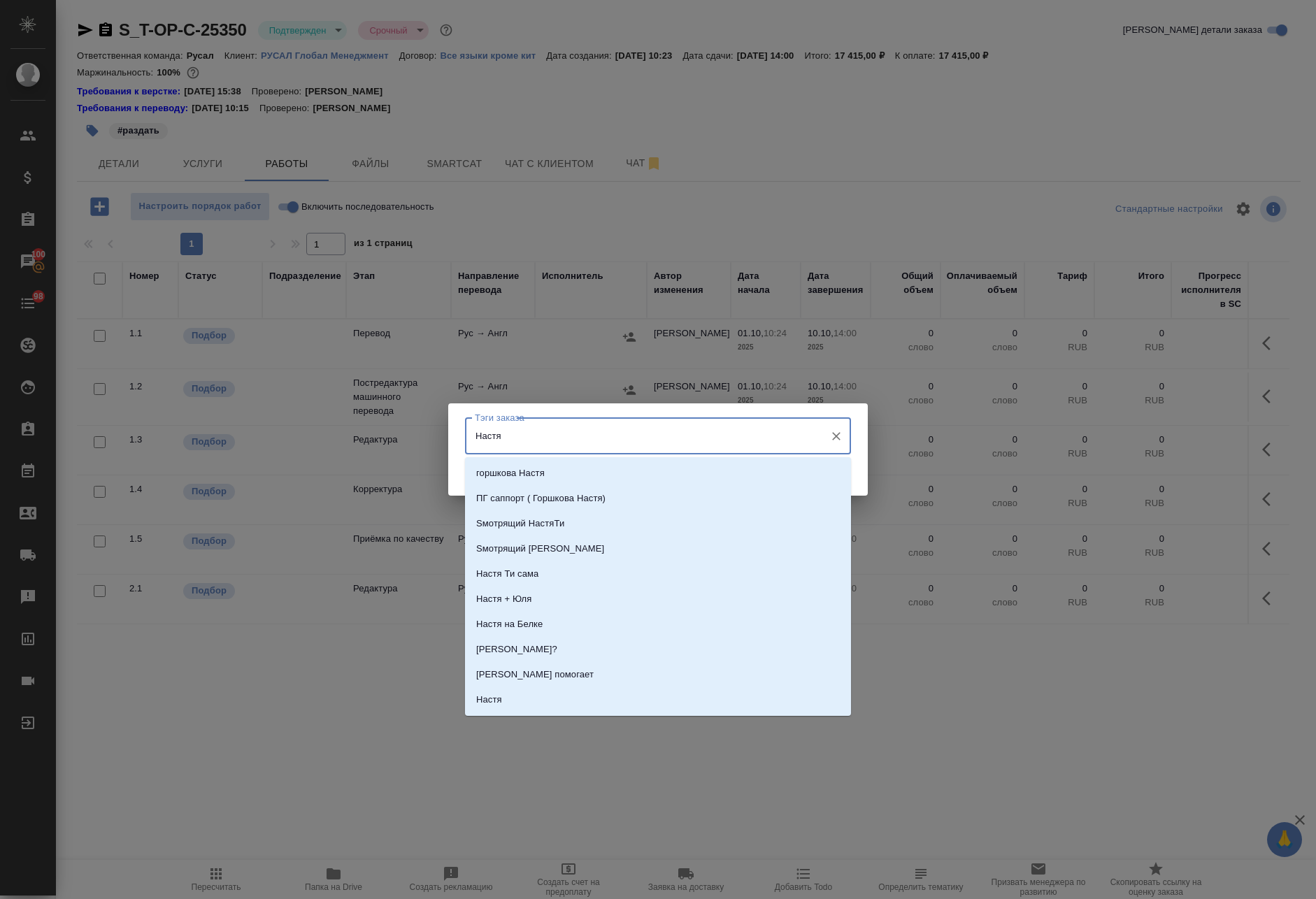
type input "Настя?"
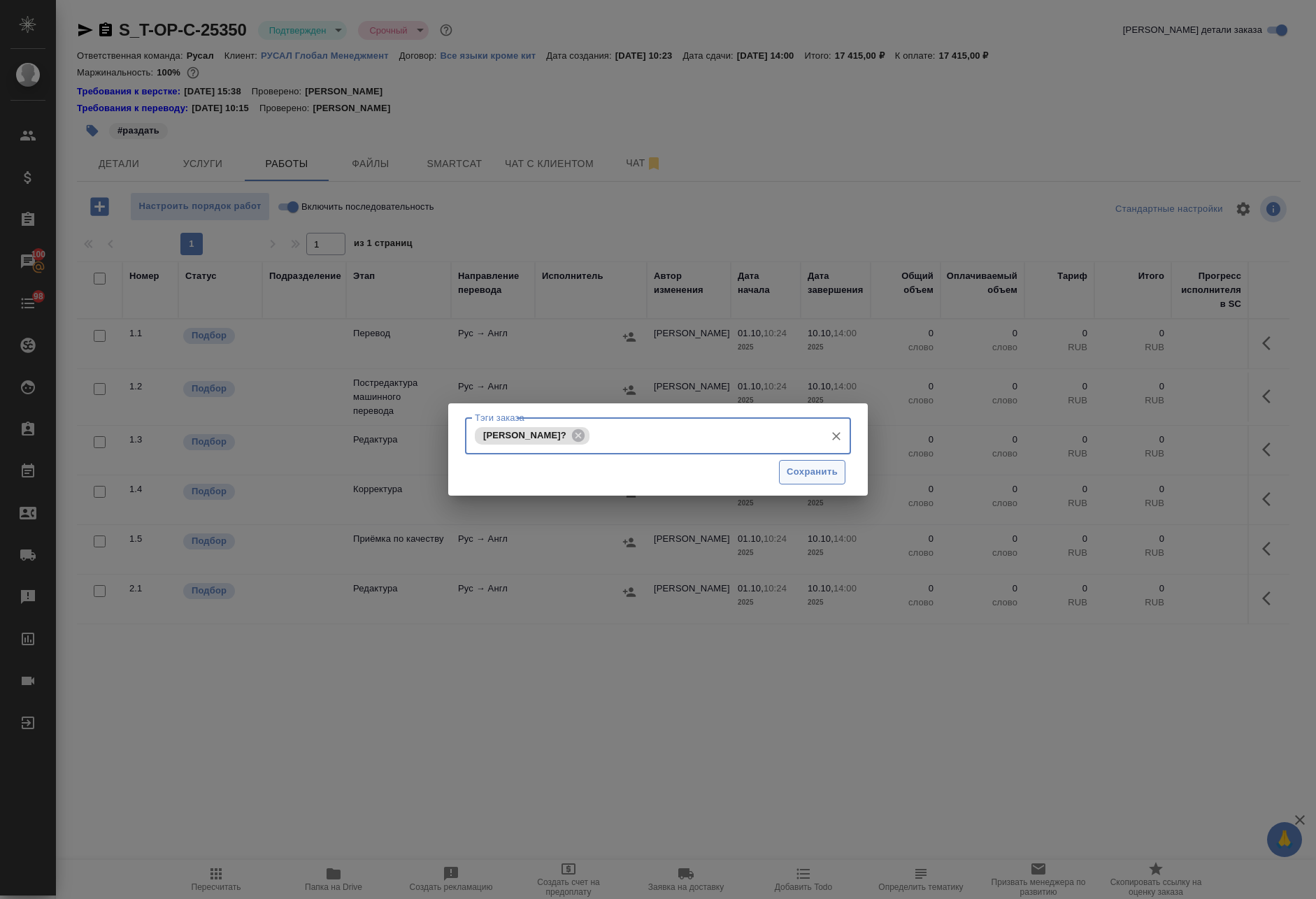
click at [812, 463] on button "Сохранить" at bounding box center [812, 472] width 66 height 24
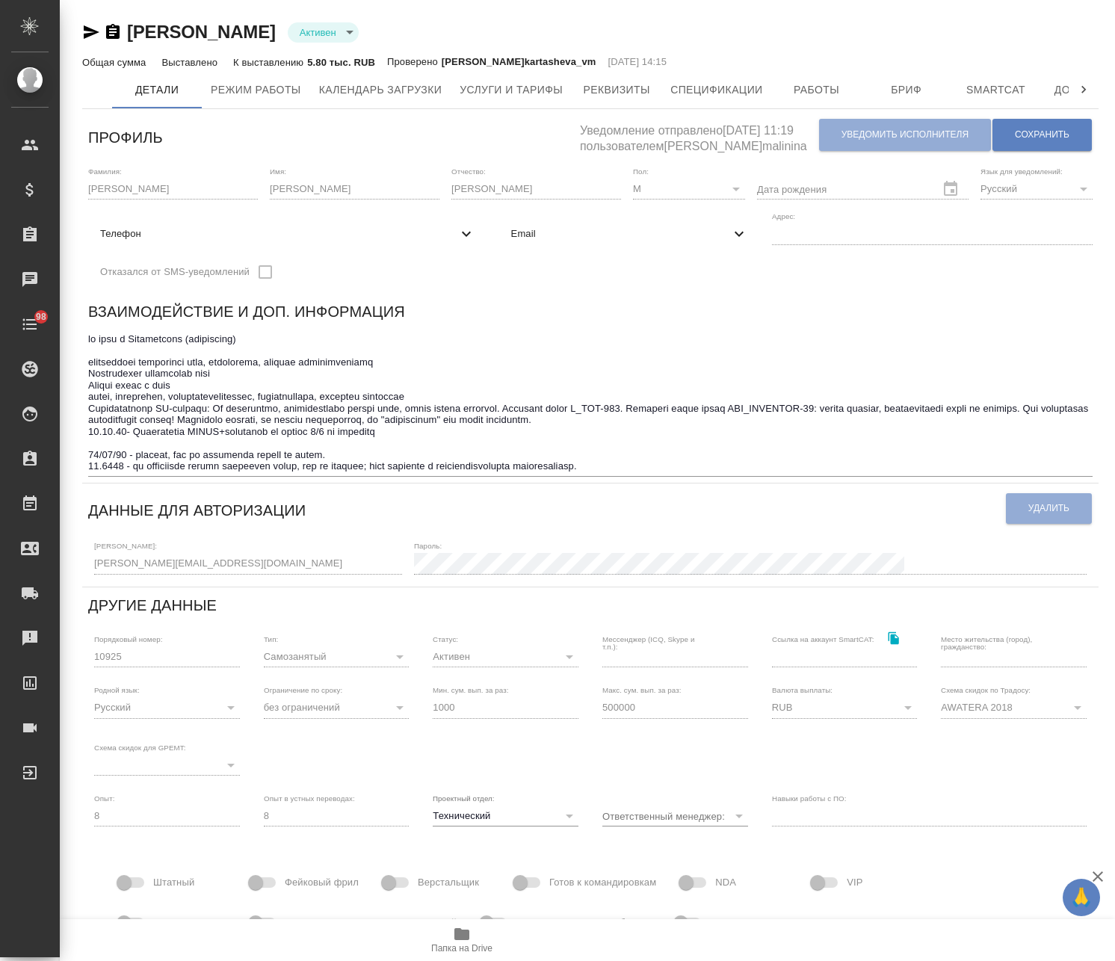
click at [577, 238] on span "Email" at bounding box center [621, 233] width 220 height 15
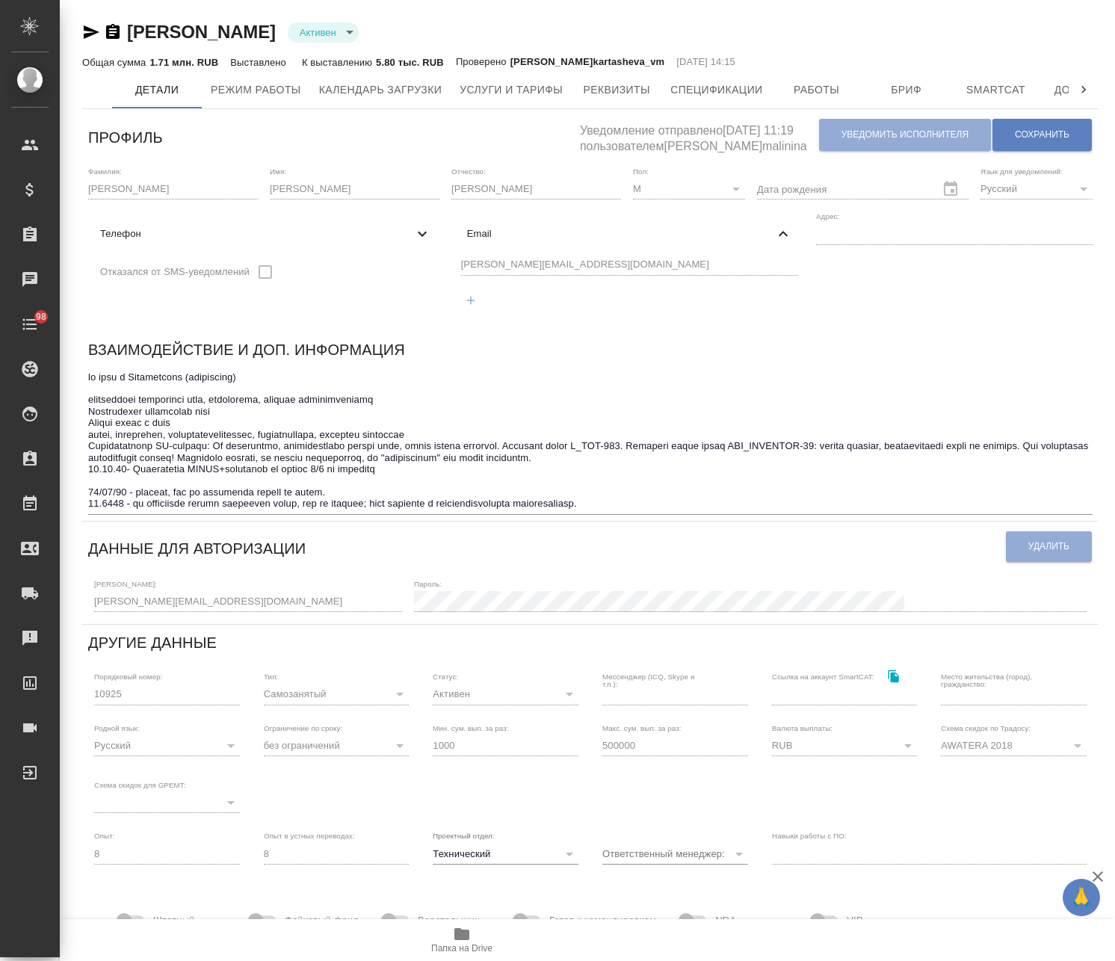
click at [471, 270] on div "[PERSON_NAME][EMAIL_ADDRESS][DOMAIN_NAME]" at bounding box center [630, 284] width 350 height 69
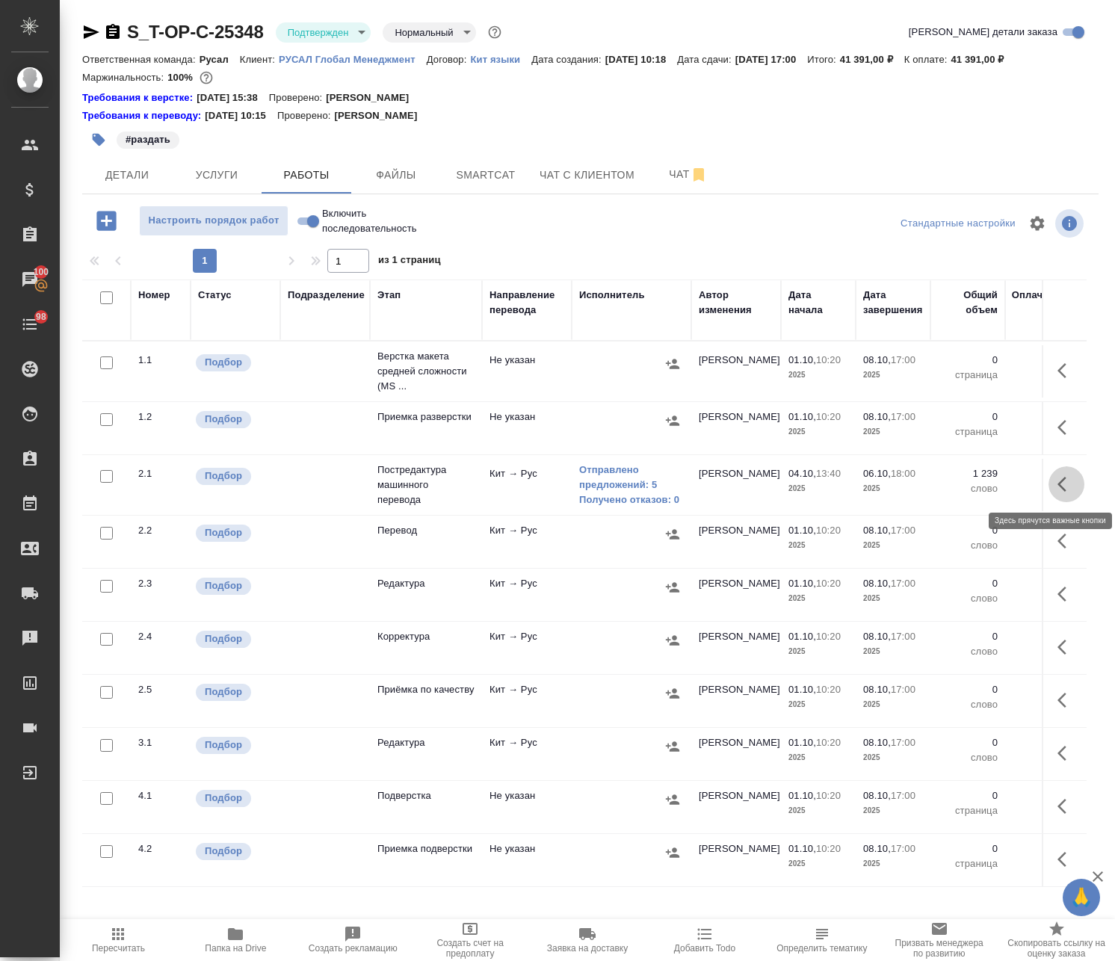
click at [1048, 485] on button "button" at bounding box center [1066, 484] width 36 height 36
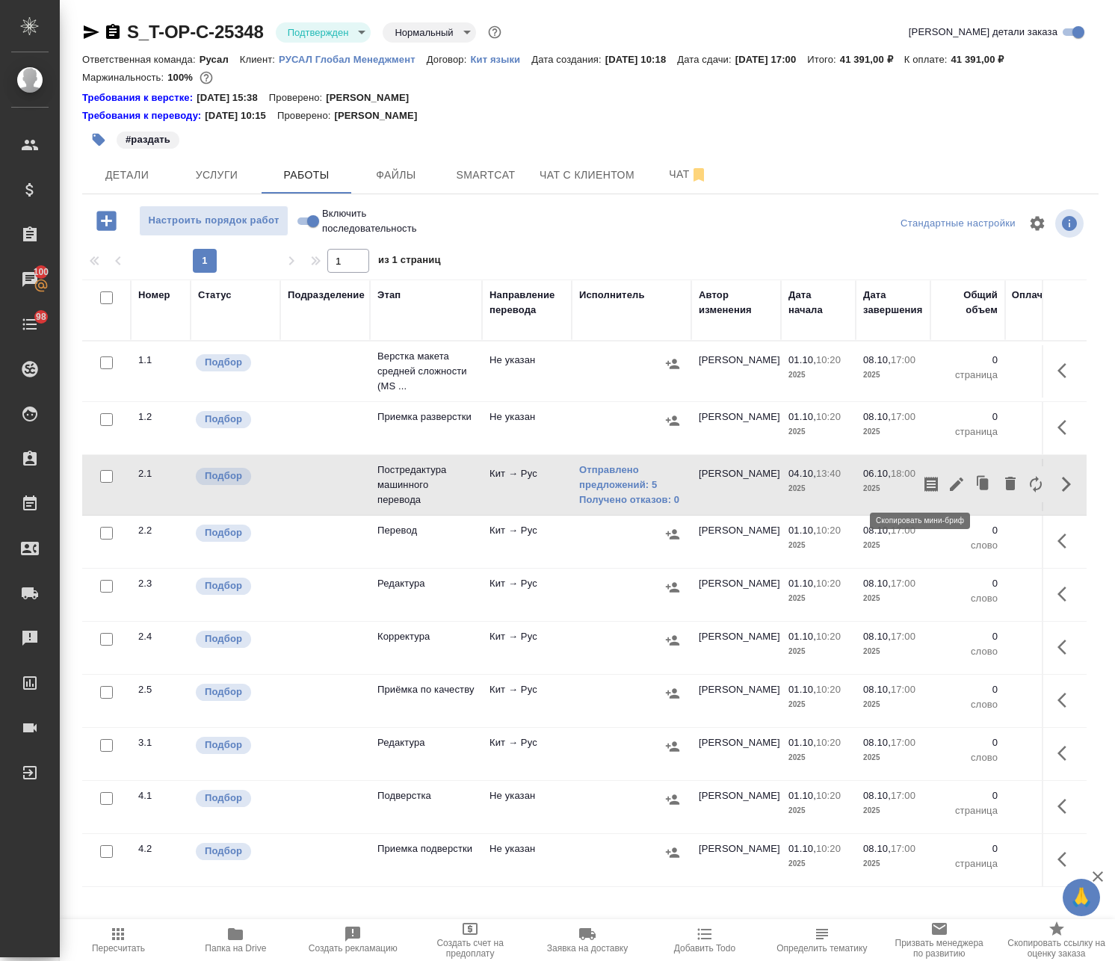
click at [924, 485] on icon "button" at bounding box center [930, 484] width 13 height 15
click at [487, 173] on span "Smartcat" at bounding box center [486, 175] width 72 height 19
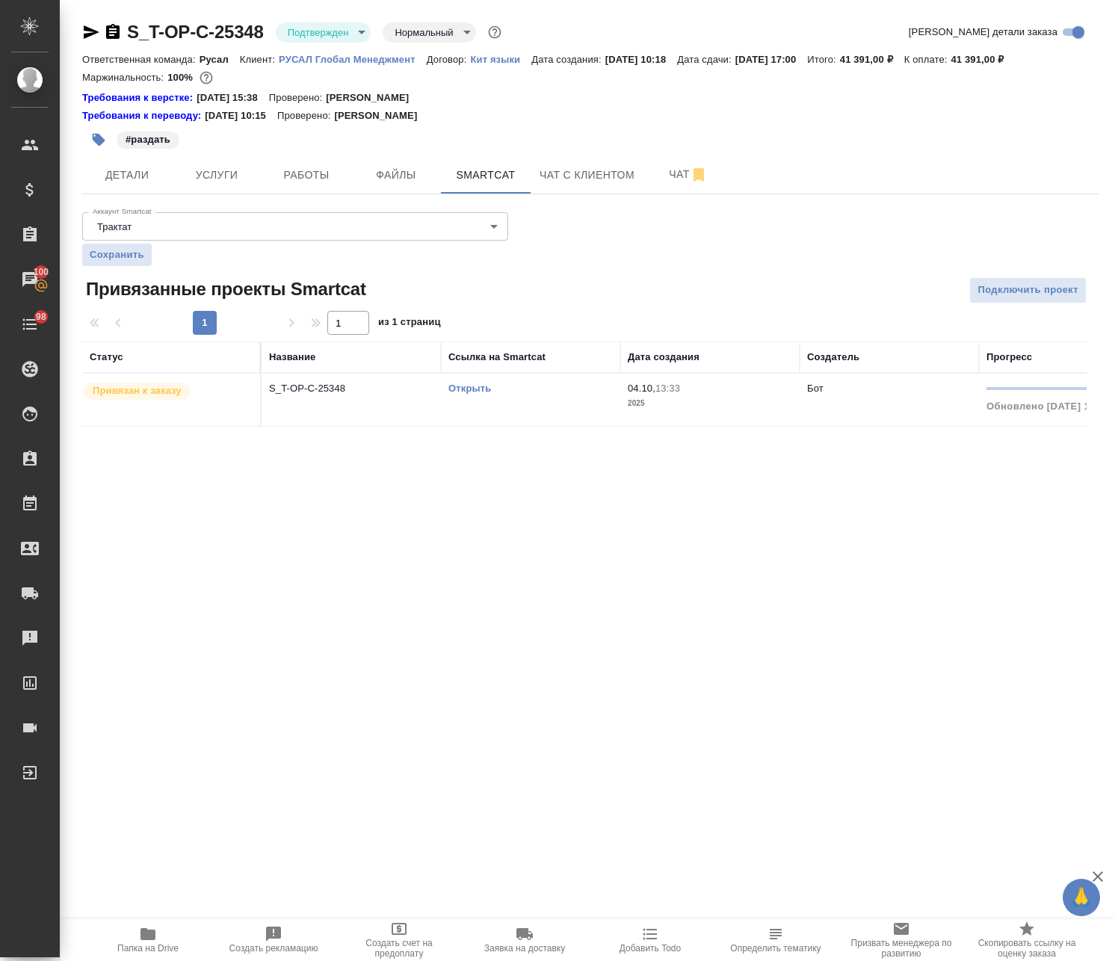
click at [465, 390] on link "Открыть" at bounding box center [469, 387] width 43 height 11
drag, startPoint x: 292, startPoint y: 146, endPoint x: 294, endPoint y: 161, distance: 15.1
click at [292, 149] on div "#раздать" at bounding box center [421, 139] width 678 height 33
click at [294, 161] on button "Работы" at bounding box center [306, 174] width 90 height 37
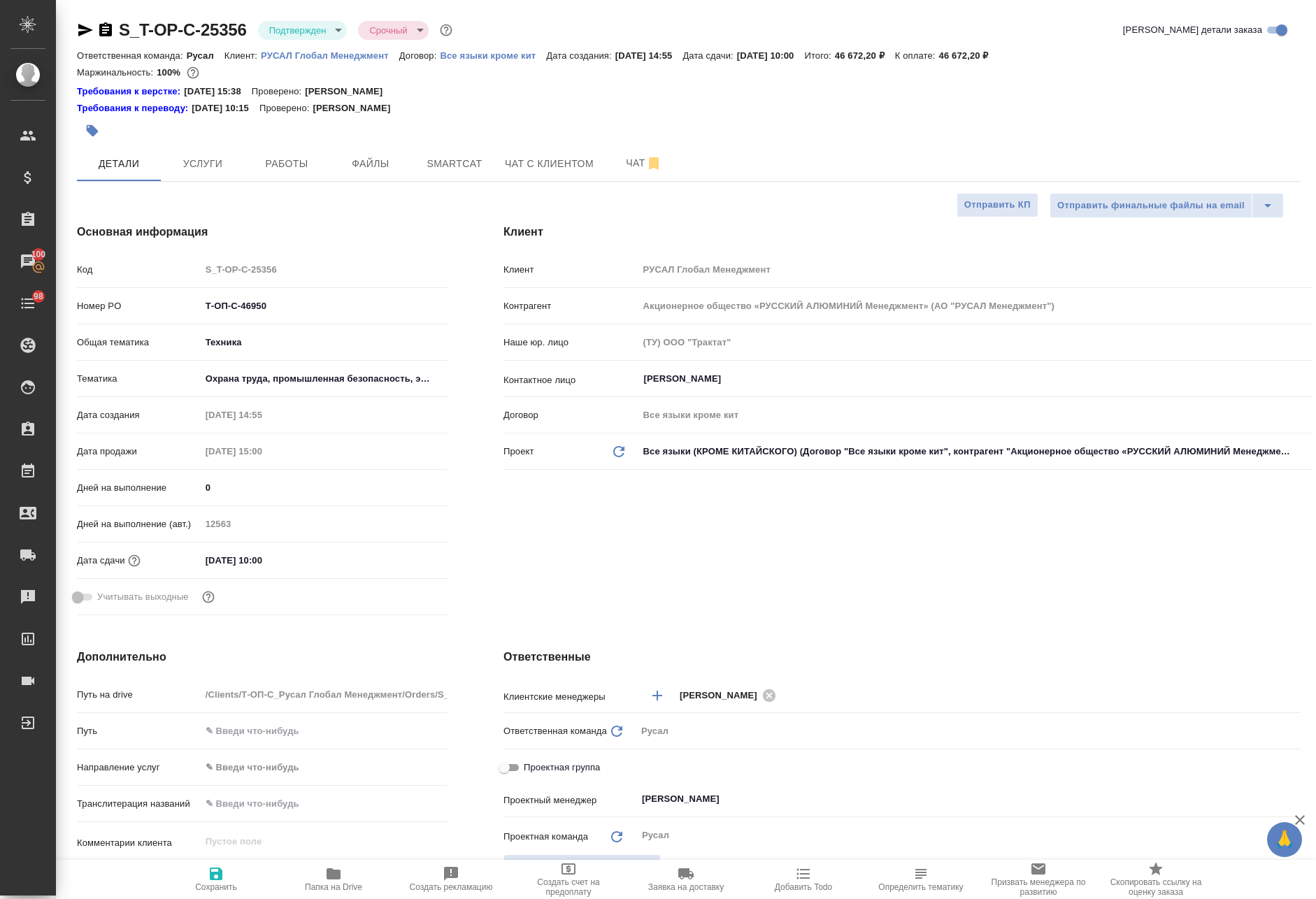
select select "RU"
click at [291, 166] on span "Работы" at bounding box center [286, 164] width 67 height 18
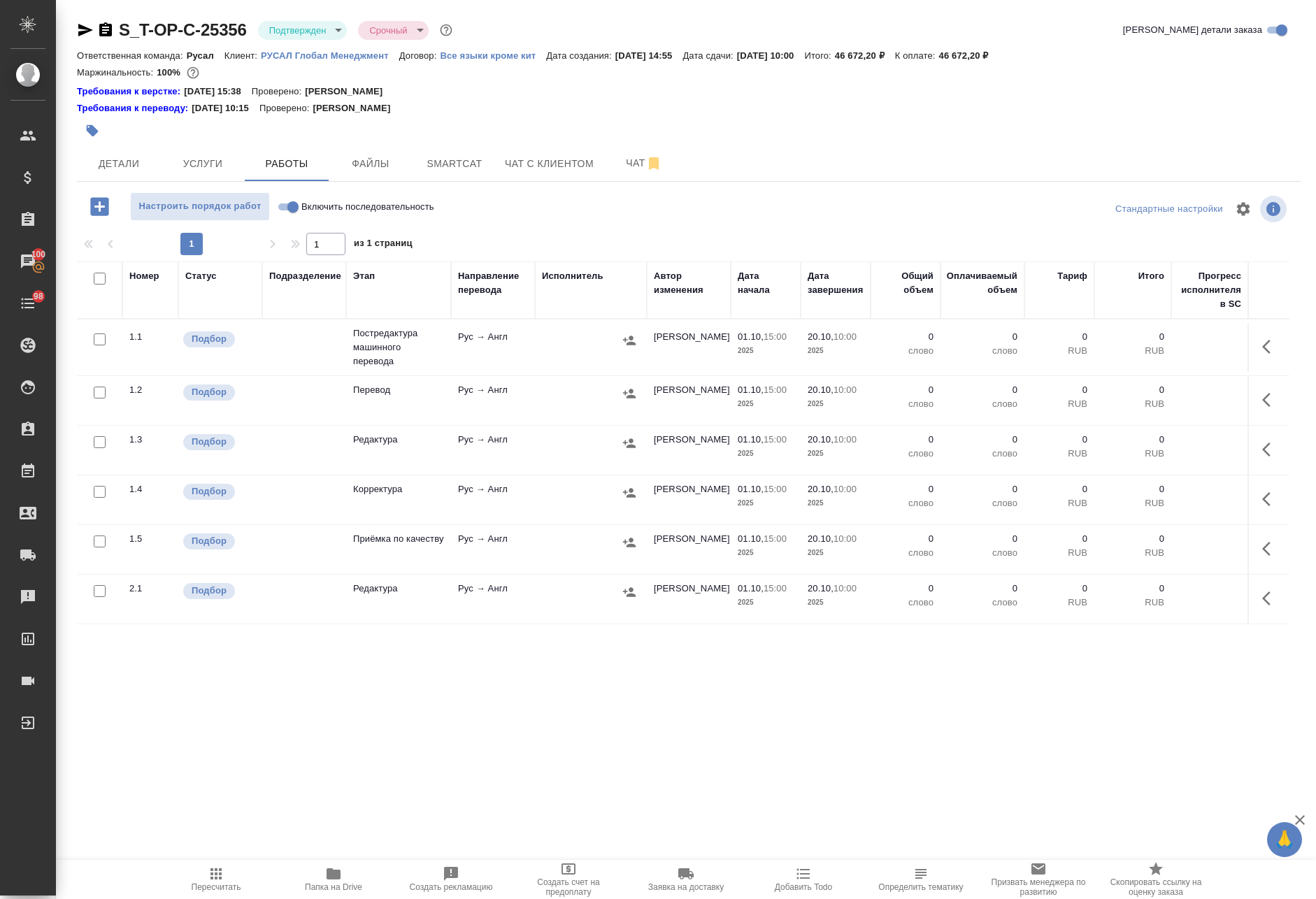
drag, startPoint x: 555, startPoint y: 344, endPoint x: 629, endPoint y: 334, distance: 74.7
click at [556, 341] on div at bounding box center [591, 341] width 98 height 21
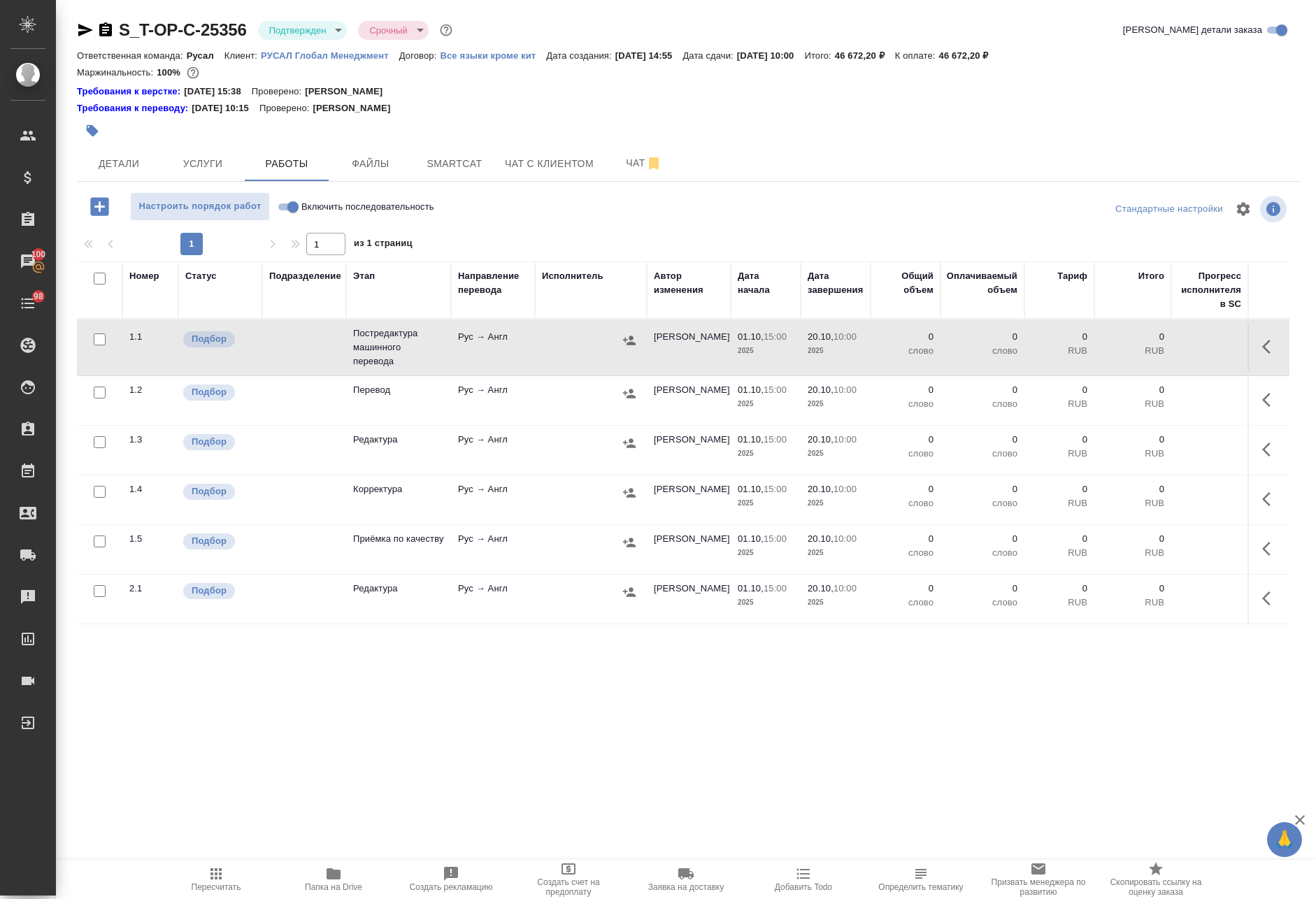
drag, startPoint x: 1279, startPoint y: 346, endPoint x: 1257, endPoint y: 350, distance: 22.4
click at [1276, 345] on icon "button" at bounding box center [1270, 347] width 17 height 17
click at [1168, 346] on icon "button" at bounding box center [1167, 346] width 12 height 12
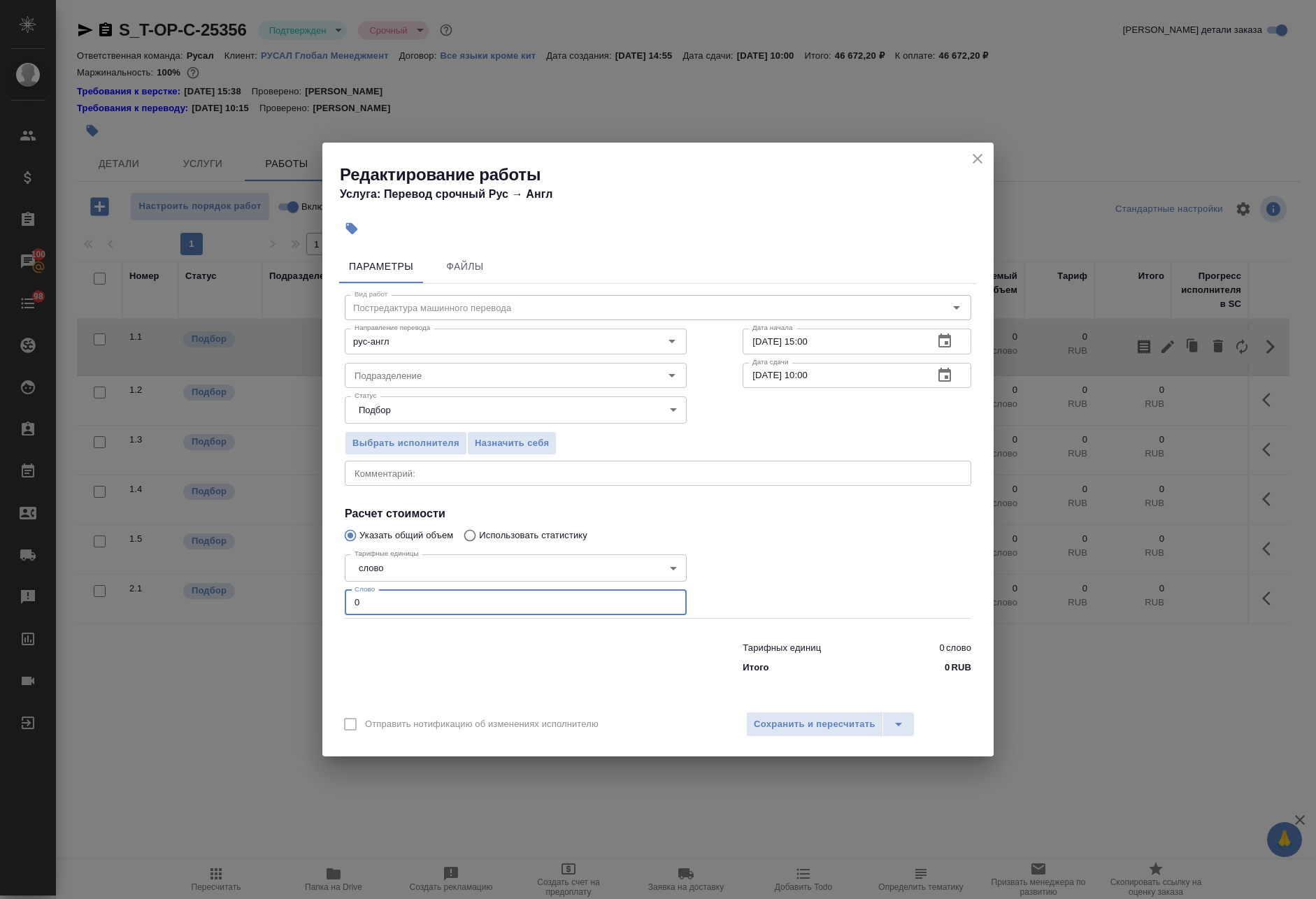
drag, startPoint x: 224, startPoint y: 578, endPoint x: 401, endPoint y: 571, distance: 177.1
click at [220, 576] on div "Редактирование работы Услуга: Перевод срочный Рус → Англ Параметры Файлы Вид ра…" at bounding box center [658, 449] width 1316 height 899
paste input "594"
type input "594"
click at [948, 372] on icon "button" at bounding box center [944, 375] width 17 height 17
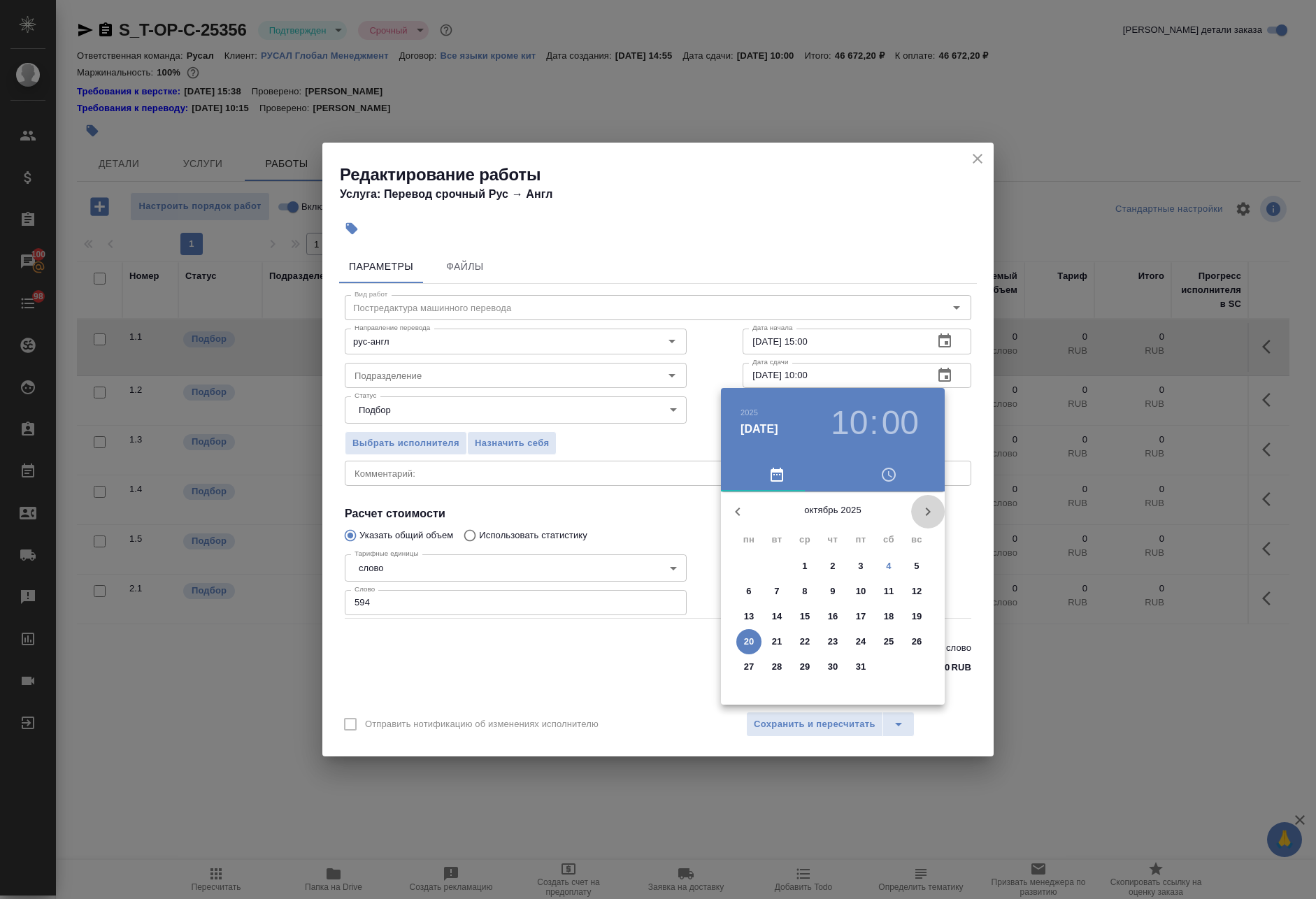
click at [927, 509] on icon "button" at bounding box center [928, 511] width 5 height 8
click at [738, 511] on icon "button" at bounding box center [738, 512] width 17 height 17
click at [835, 593] on p "9" at bounding box center [832, 591] width 5 height 14
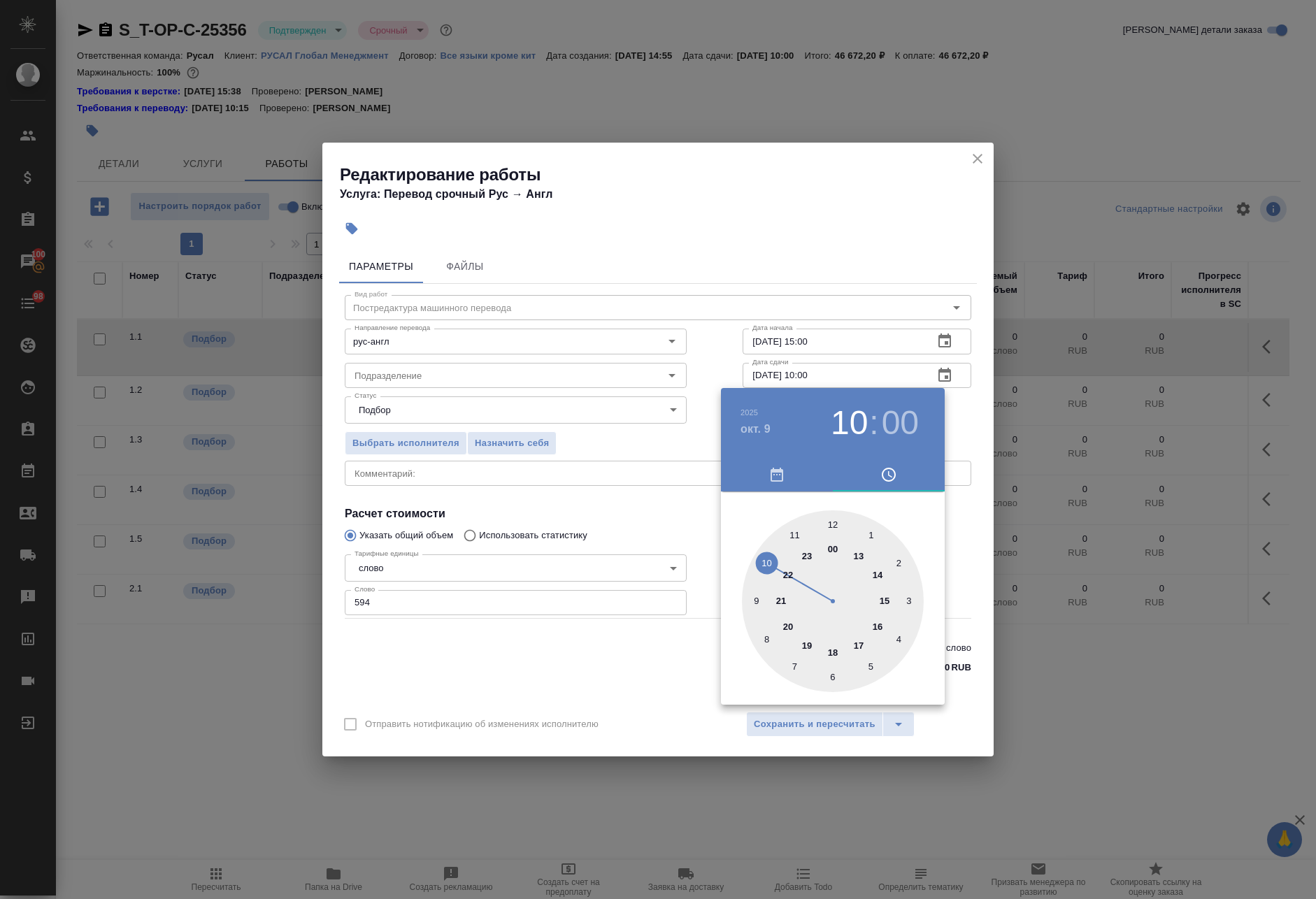
click at [975, 423] on div at bounding box center [658, 449] width 1316 height 899
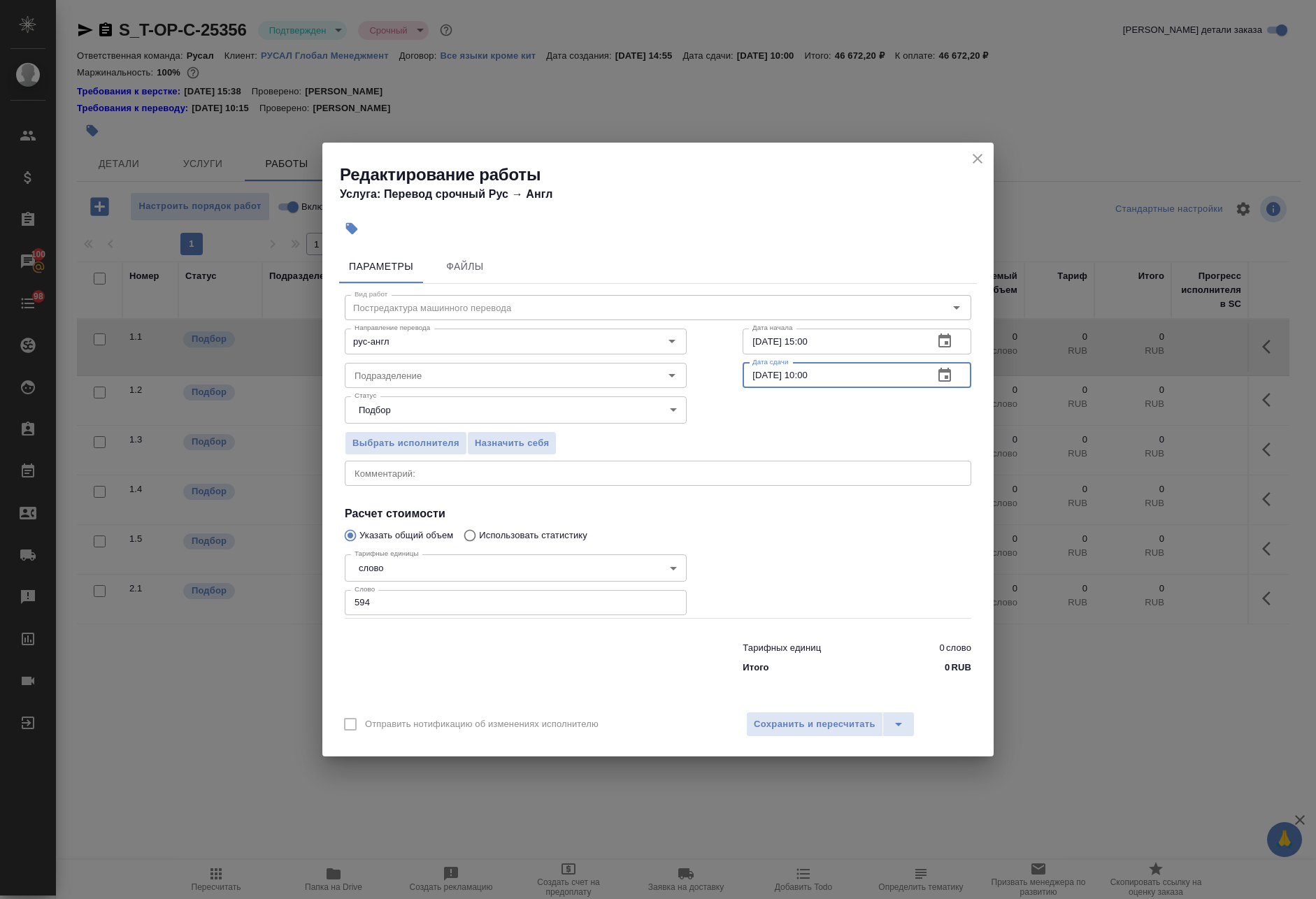
drag, startPoint x: 764, startPoint y: 374, endPoint x: 728, endPoint y: 391, distance: 39.8
click at [732, 387] on div "Вид работ Постредактура машинного перевода Вид работ Направление перевода рус-а…" at bounding box center [657, 482] width 637 height 397
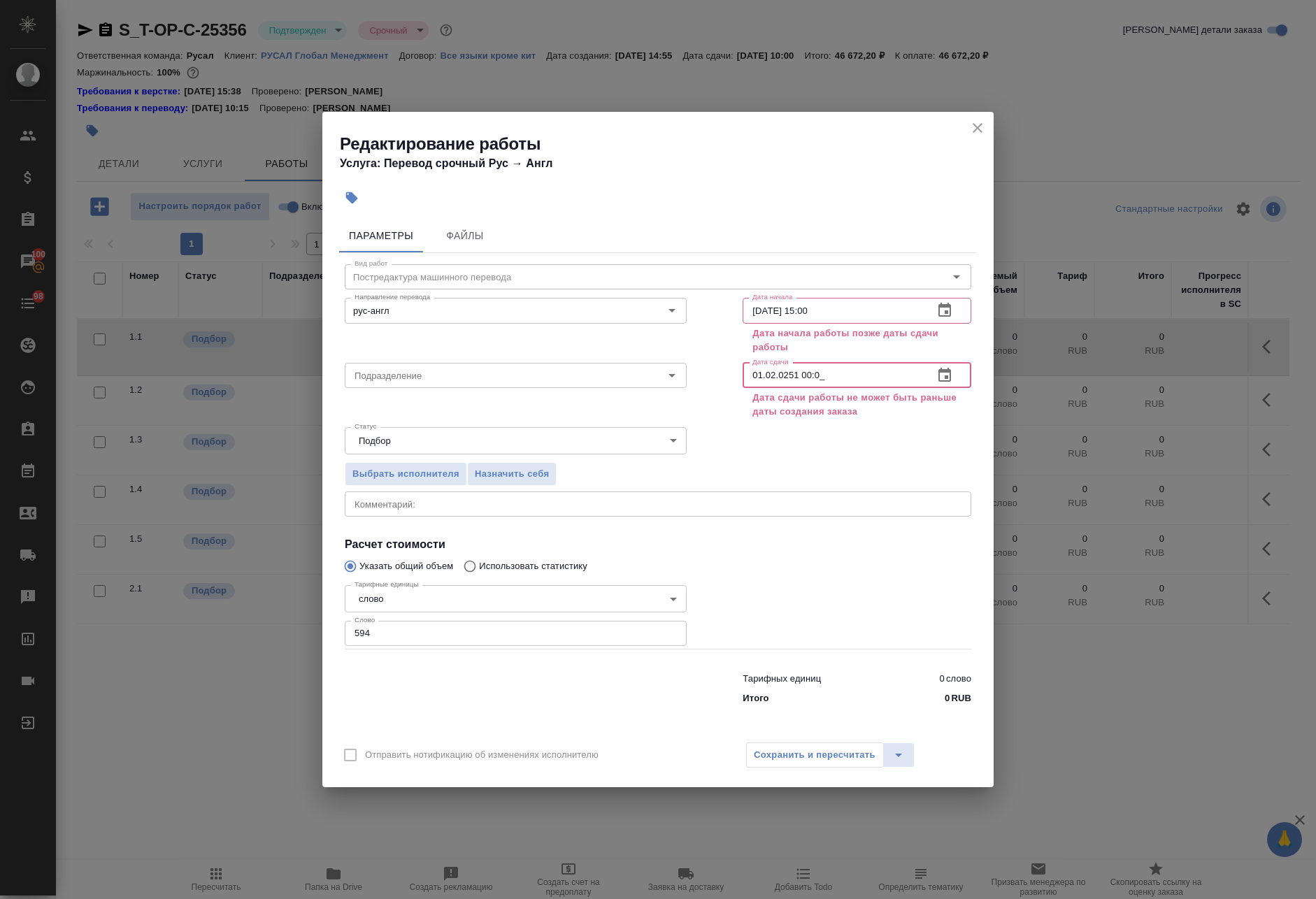
type input "09.10.2025 10:00"
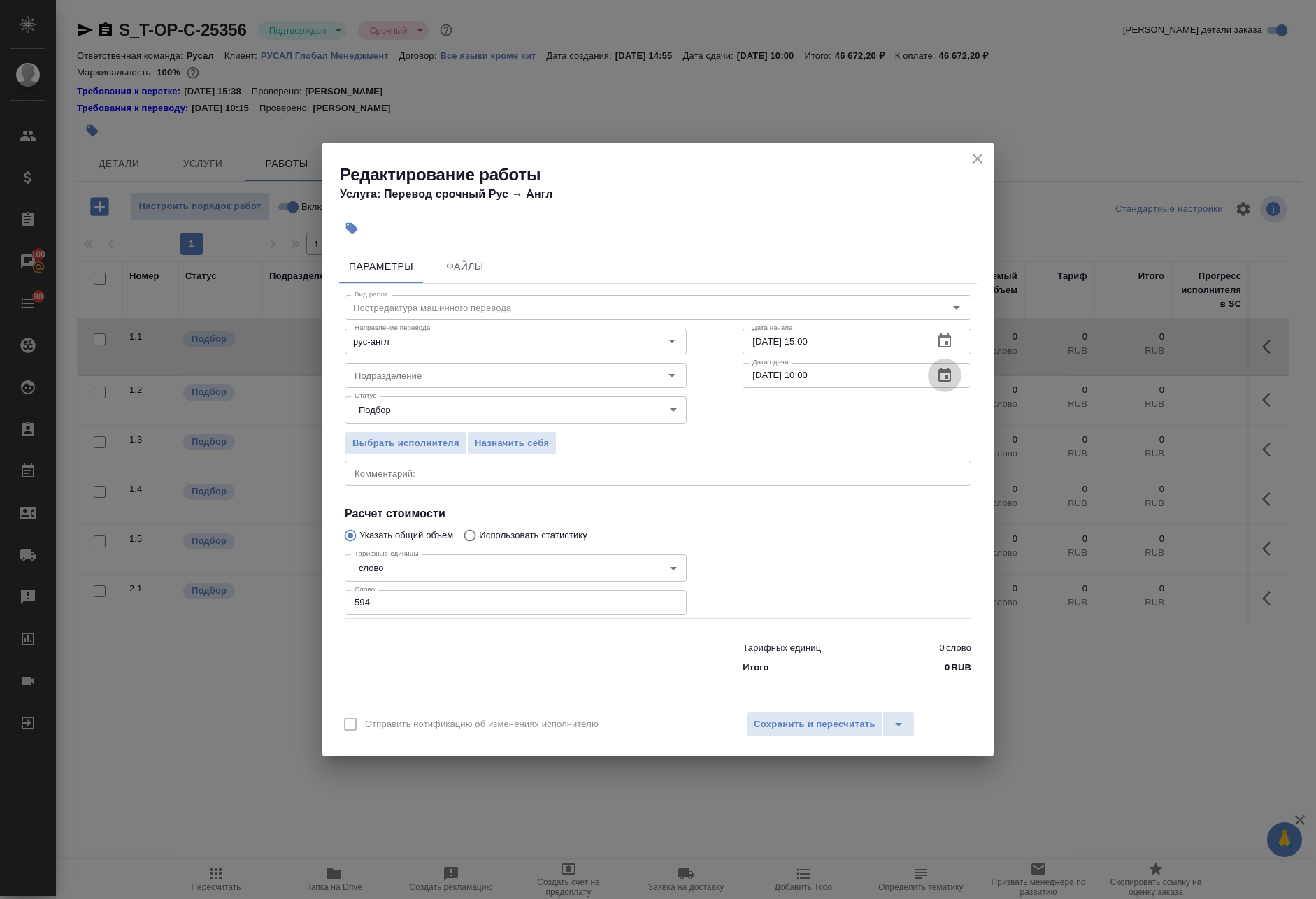
click at [944, 369] on icon "button" at bounding box center [944, 375] width 17 height 17
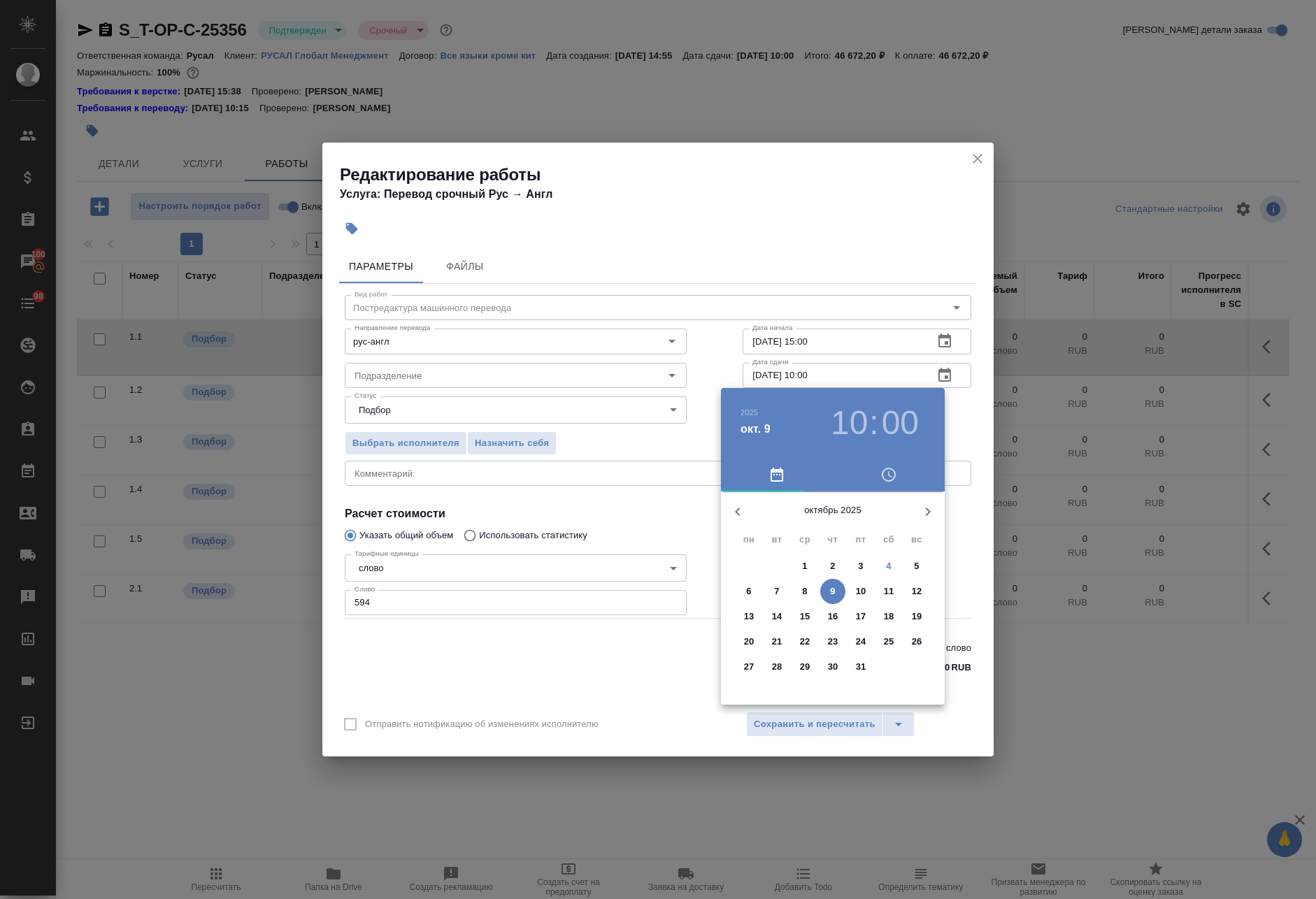
click at [841, 343] on div at bounding box center [658, 449] width 1316 height 899
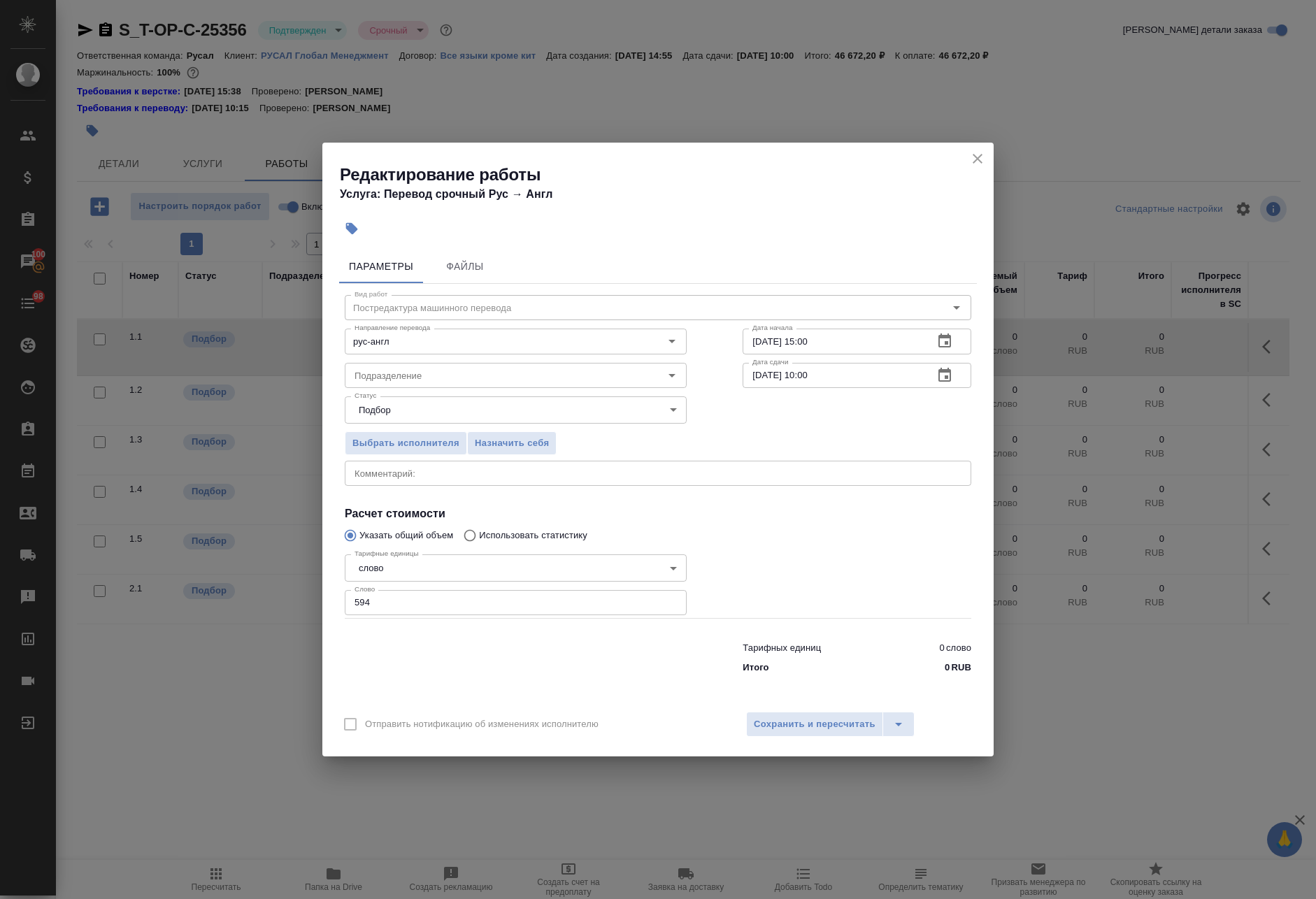
click at [838, 342] on input "01.10.2025 15:00" at bounding box center [832, 341] width 180 height 25
click at [948, 341] on icon "button" at bounding box center [944, 341] width 17 height 17
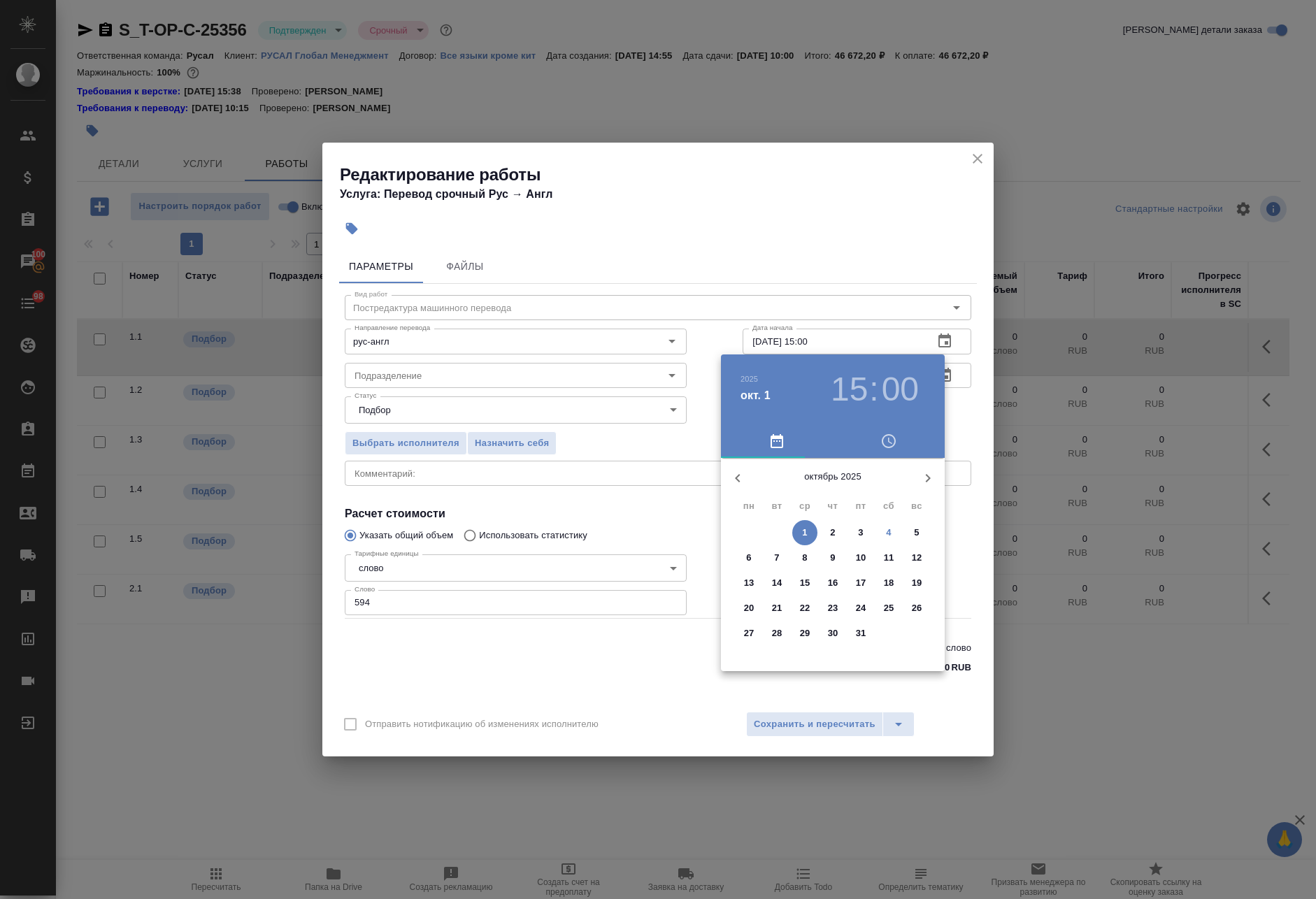
click at [890, 529] on p "4" at bounding box center [888, 532] width 5 height 14
type input "04.10.2025 15:00"
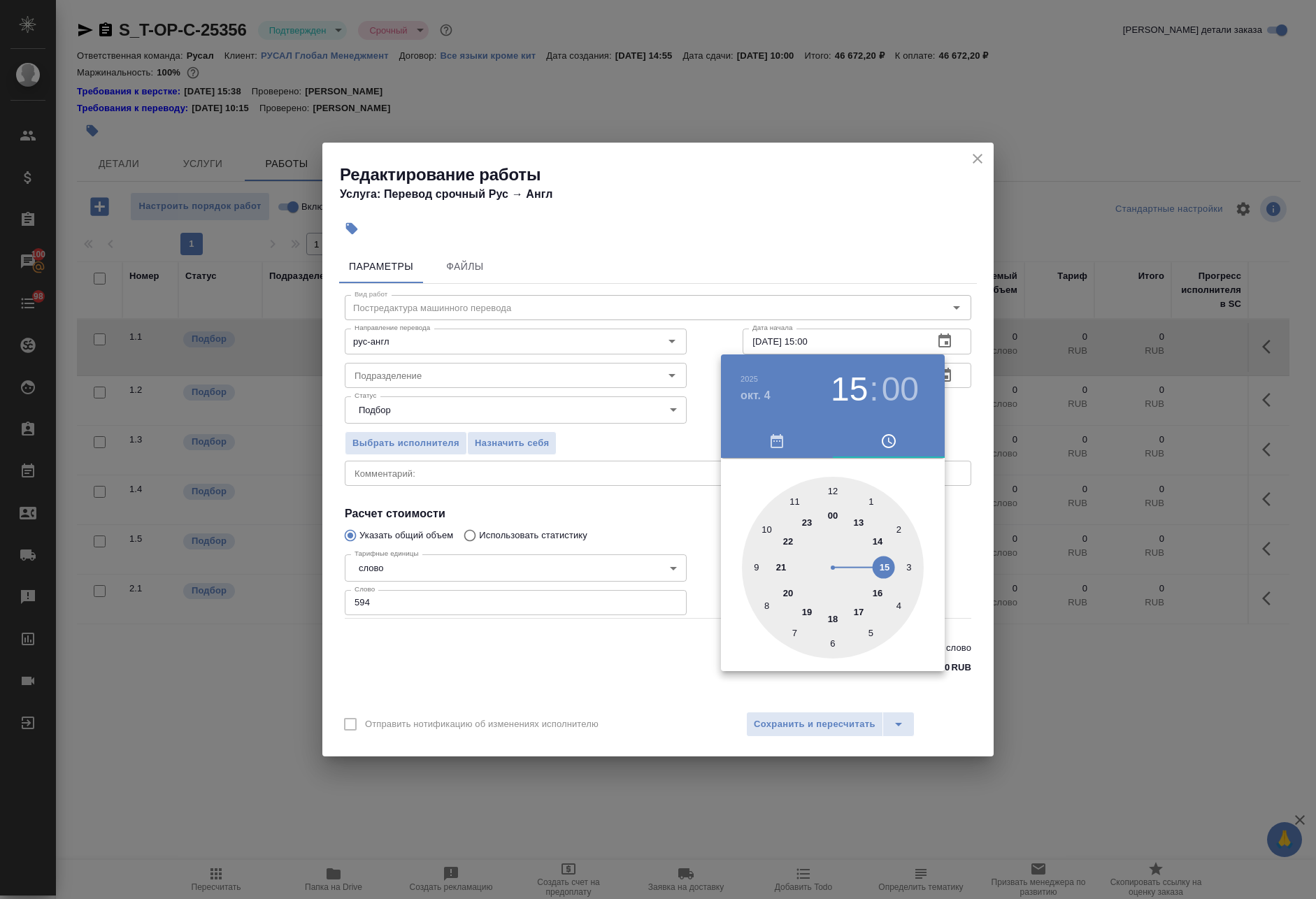
click at [378, 607] on div at bounding box center [658, 449] width 1316 height 899
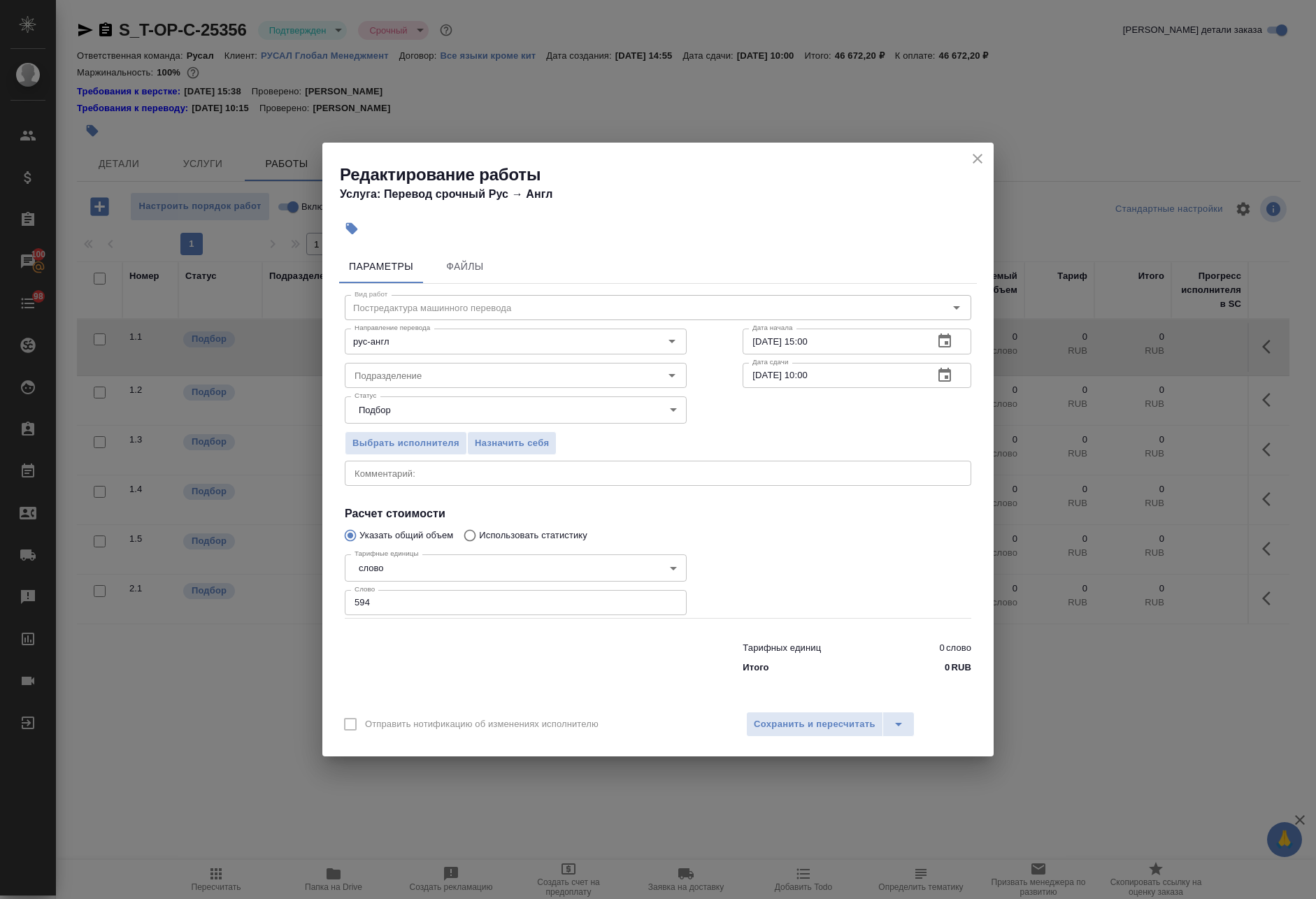
click at [410, 601] on div "2025 окт. 4 15 : 00 00 1 2 3 4 5 6 7 8 9 10 11 12 13 14 15 16 17 18 19 20 21 22…" at bounding box center [658, 449] width 1316 height 899
drag, startPoint x: 344, startPoint y: 601, endPoint x: 287, endPoint y: 601, distance: 57.0
click at [288, 600] on div "Редактирование работы Услуга: Перевод срочный Рус → Англ Параметры Файлы Вид ра…" at bounding box center [658, 449] width 1316 height 899
type input "2500"
click at [943, 340] on icon "button" at bounding box center [944, 341] width 17 height 17
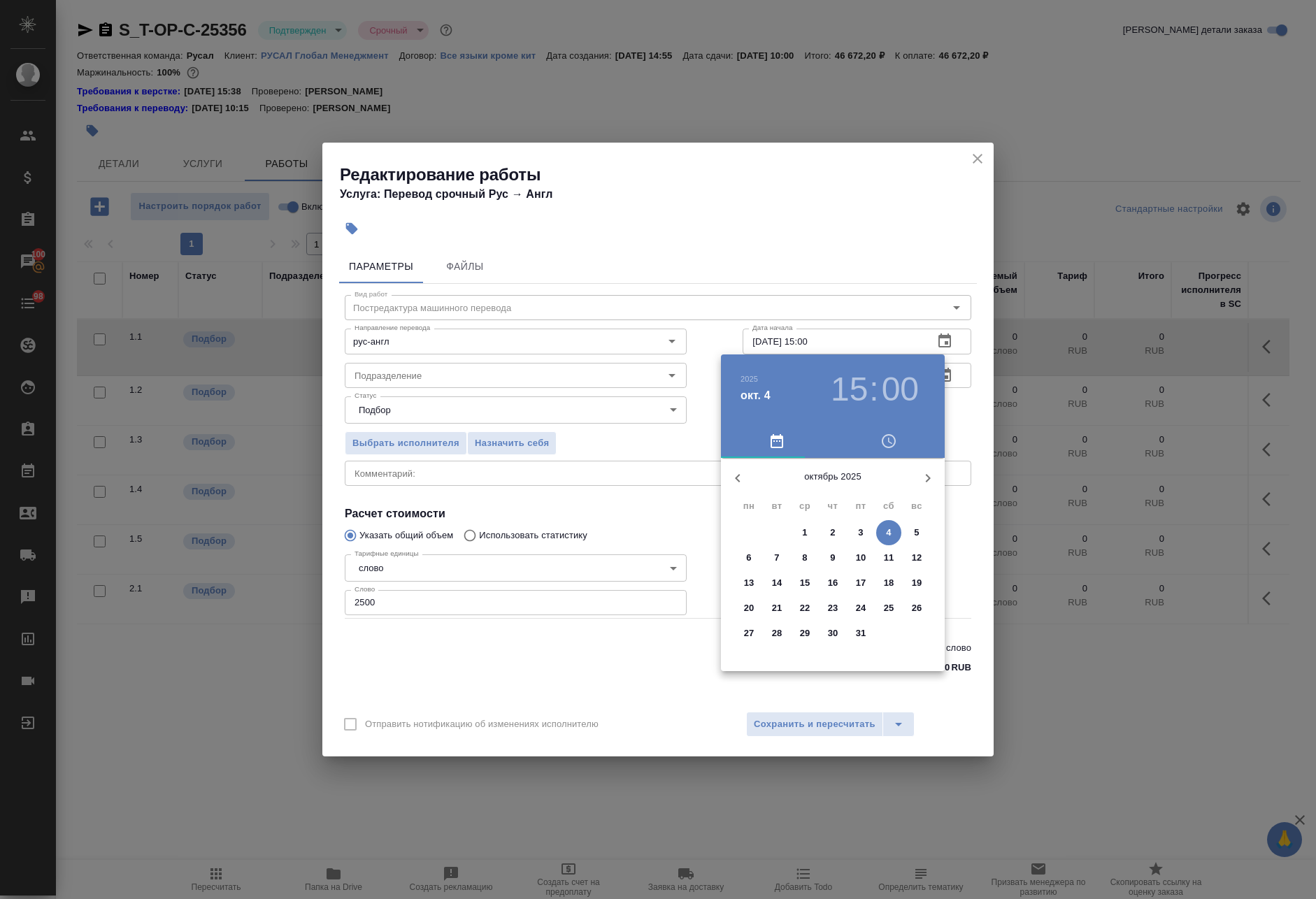
click at [886, 529] on p "4" at bounding box center [888, 532] width 5 height 14
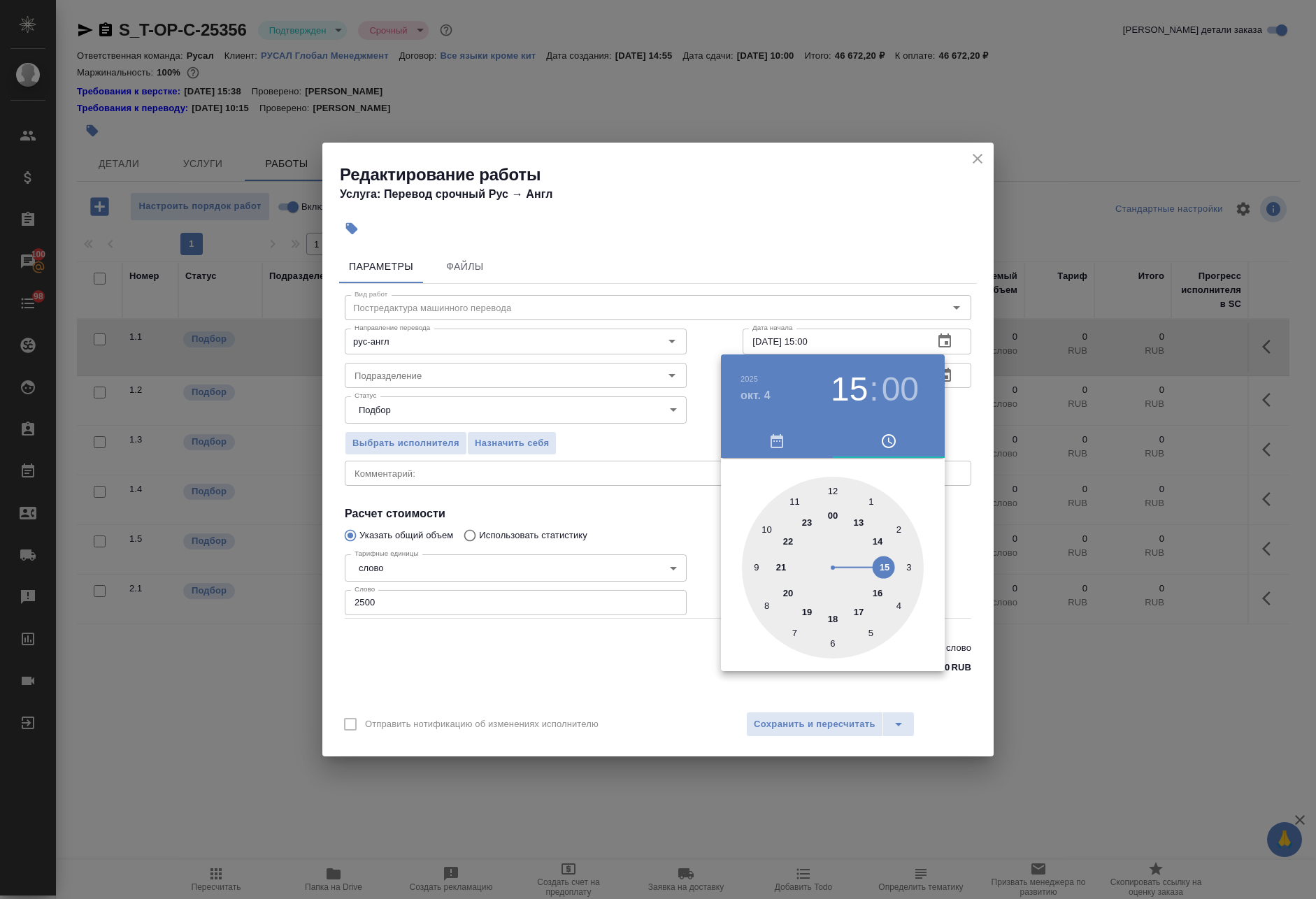
click at [876, 569] on div at bounding box center [833, 568] width 182 height 181
click at [829, 715] on div at bounding box center [658, 449] width 1316 height 899
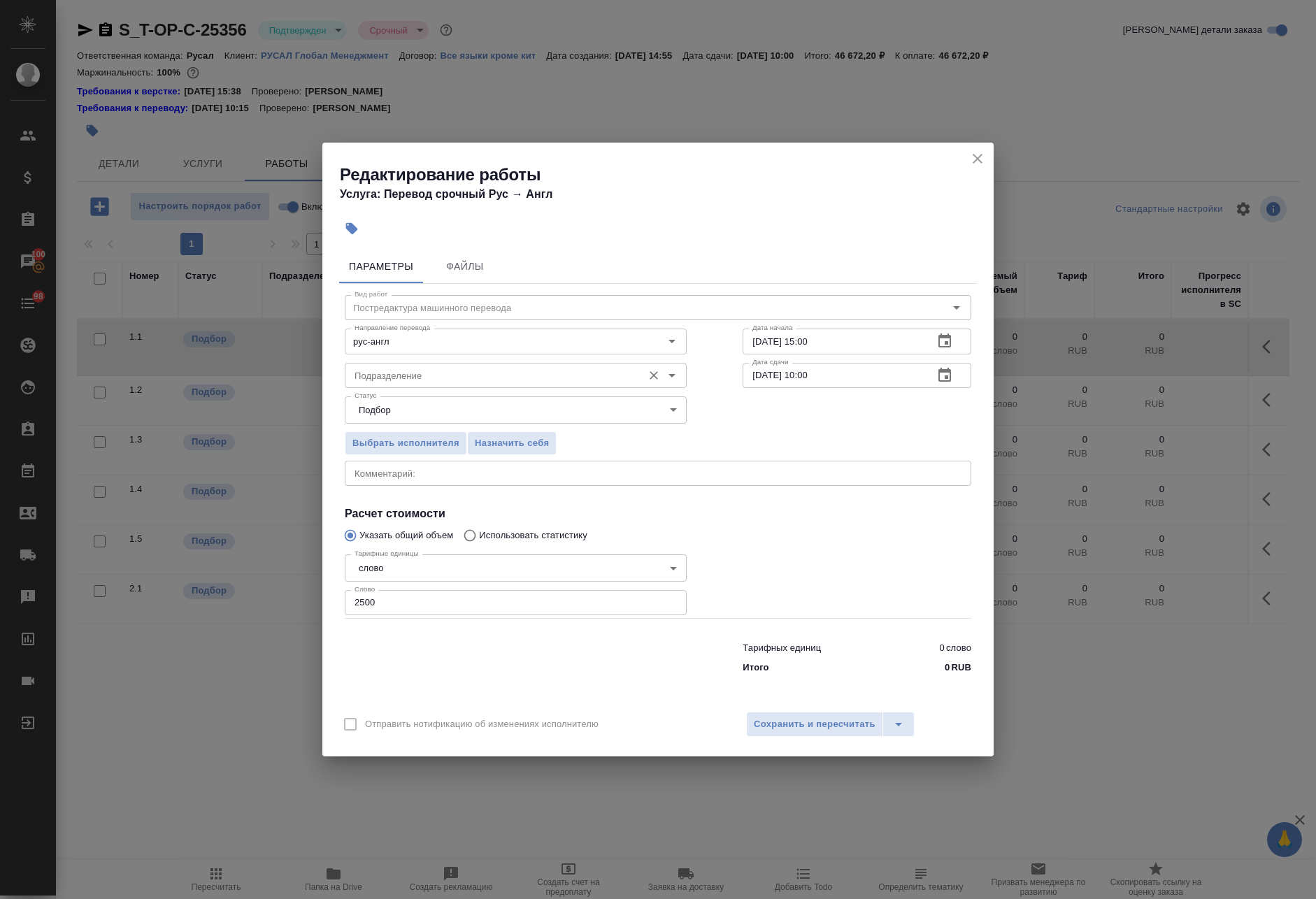
click at [479, 379] on input "Подразделение" at bounding box center [492, 375] width 286 height 17
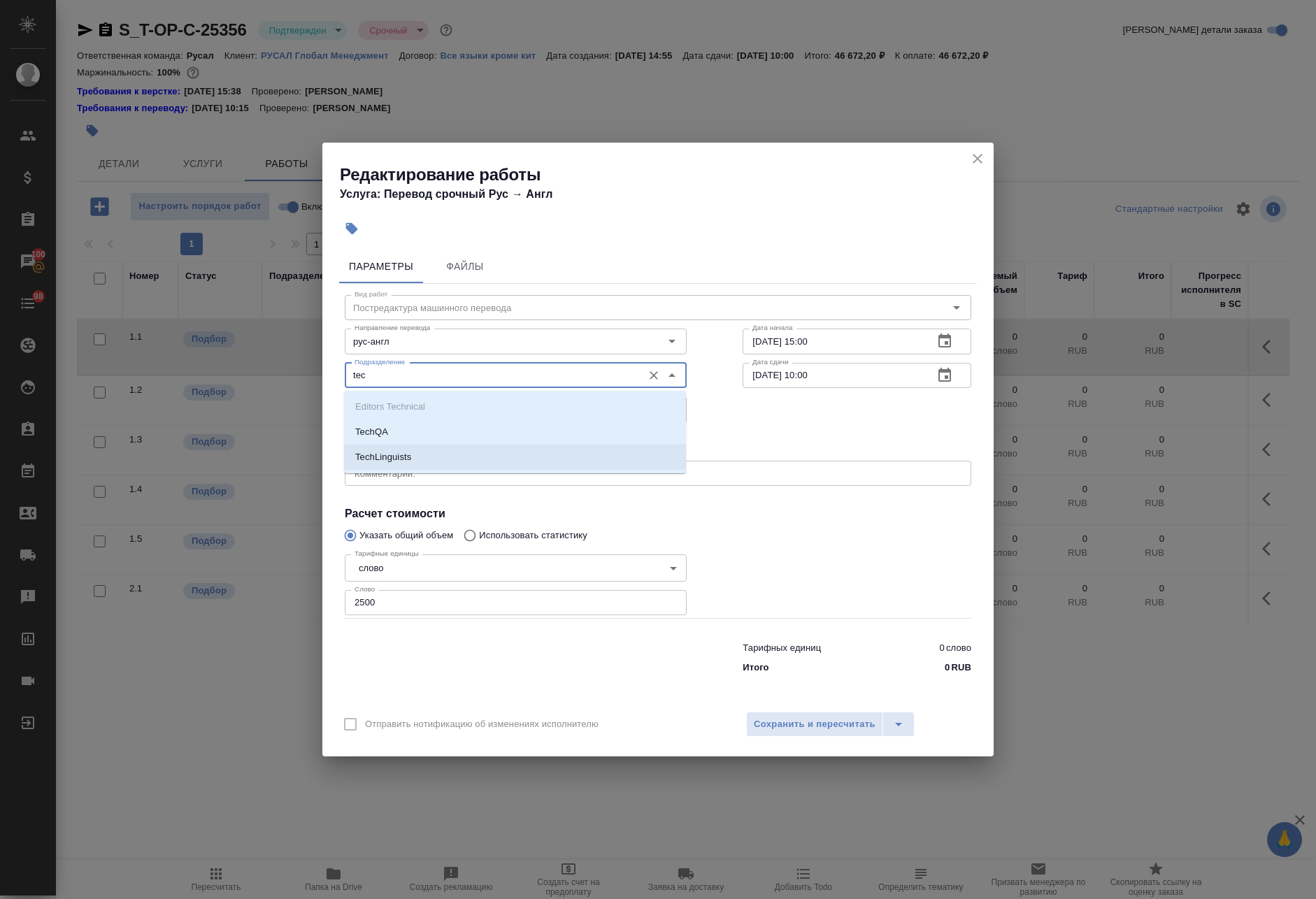
click at [446, 454] on li "TechLinguists" at bounding box center [515, 457] width 342 height 25
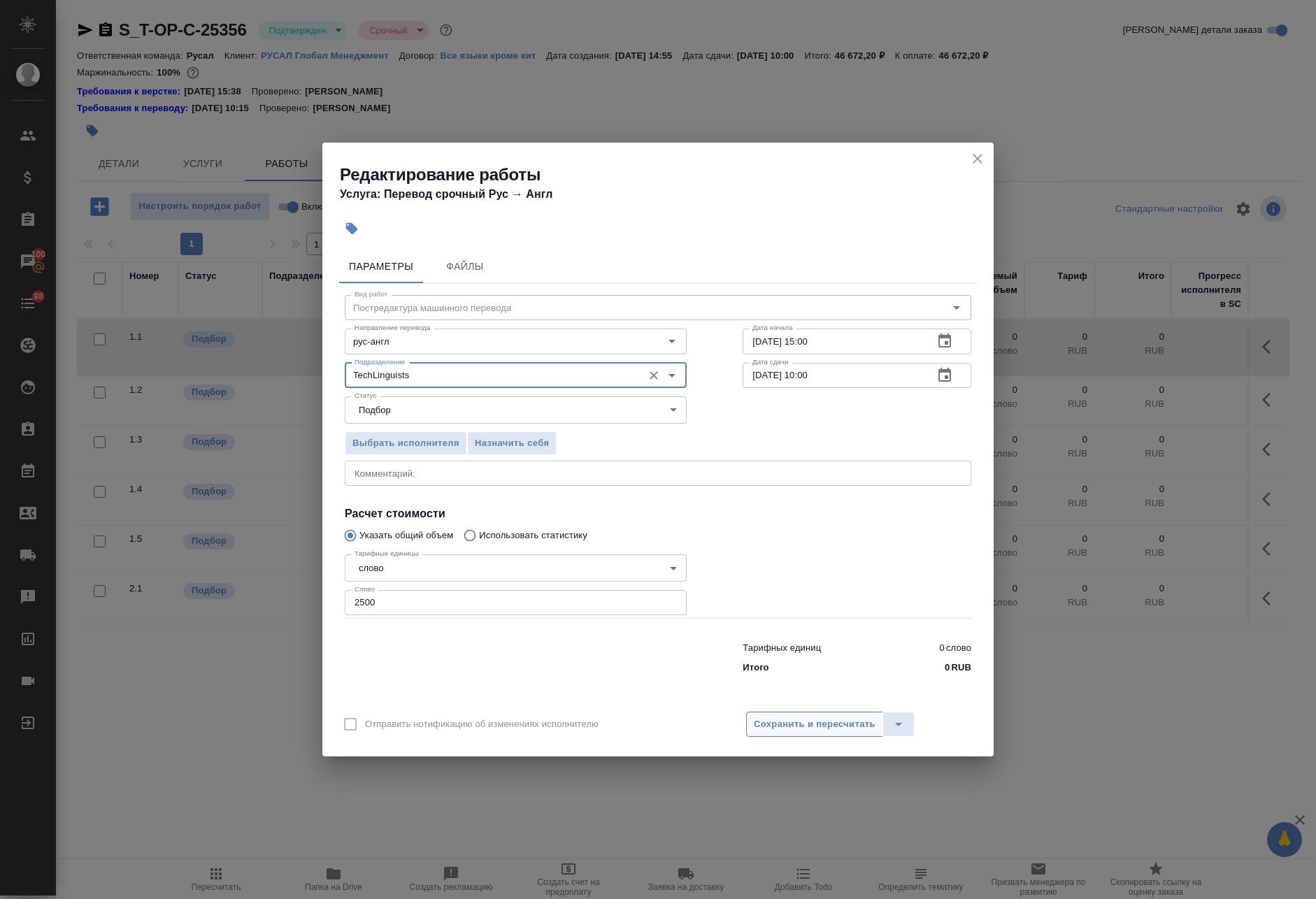
type input "TechLinguists"
click at [797, 715] on button "Сохранить и пересчитать" at bounding box center [814, 724] width 137 height 25
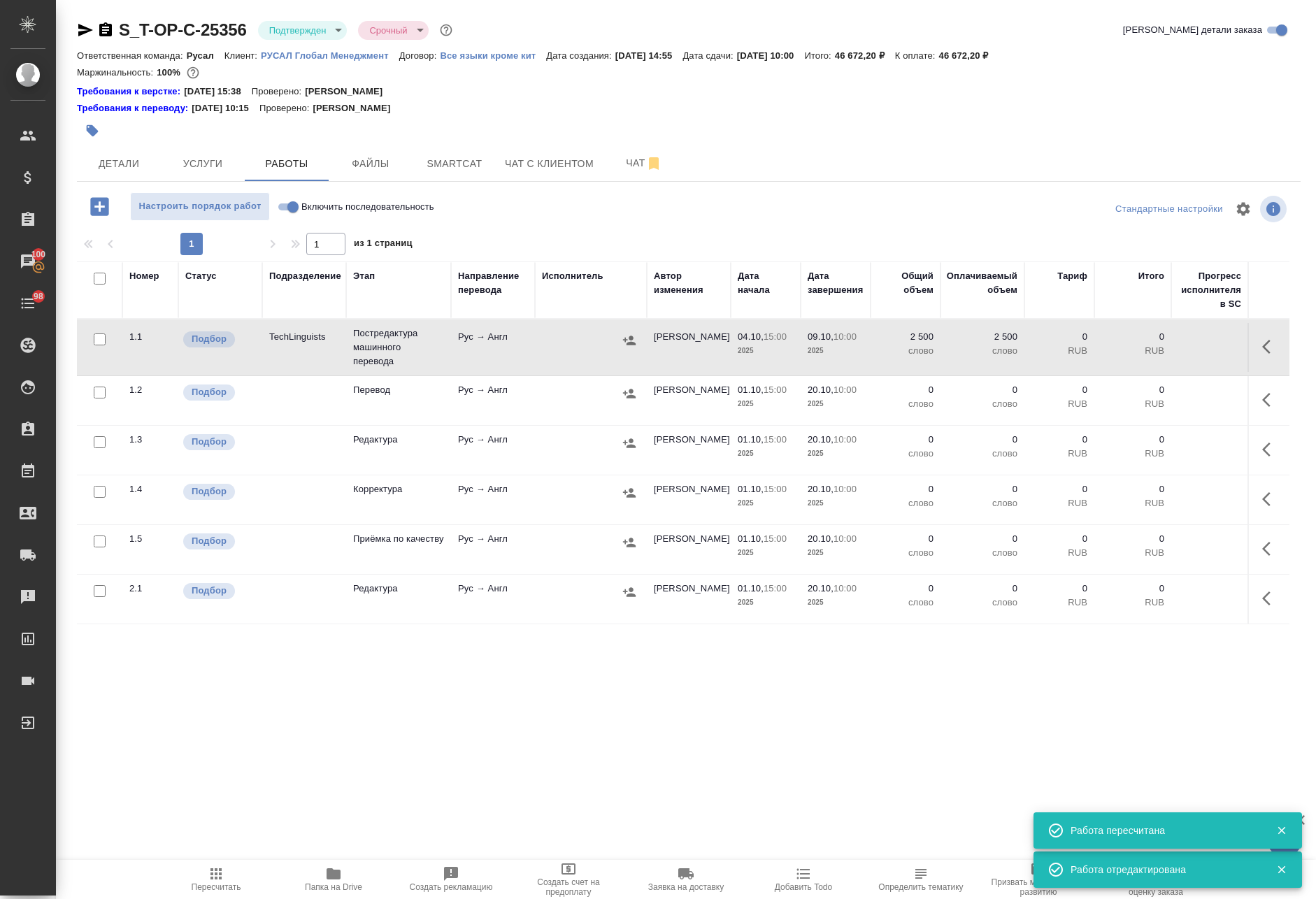
click at [1265, 347] on icon "button" at bounding box center [1270, 347] width 17 height 17
click at [1141, 350] on icon "button" at bounding box center [1143, 346] width 12 height 14
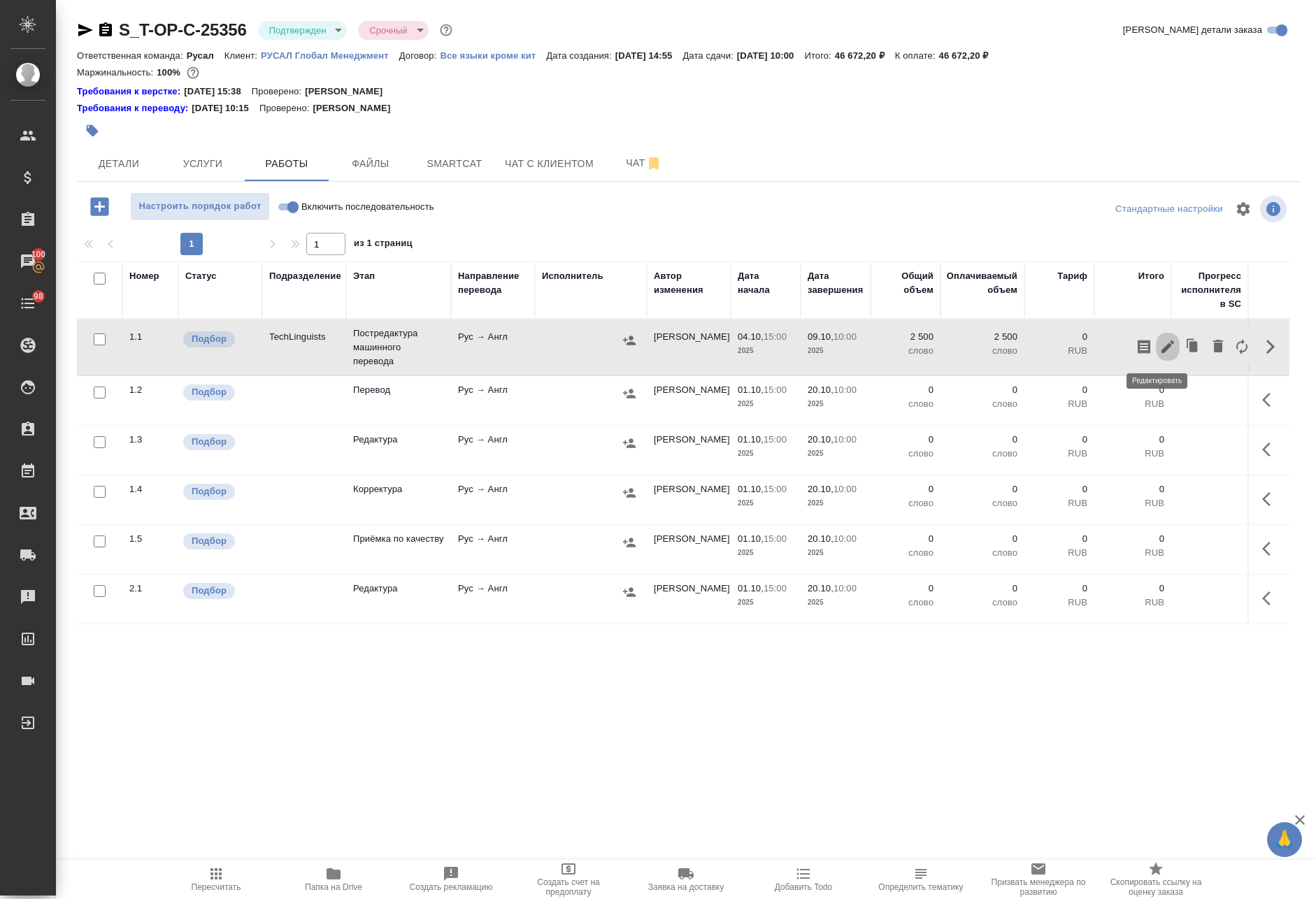
click at [1160, 349] on icon "button" at bounding box center [1168, 347] width 17 height 17
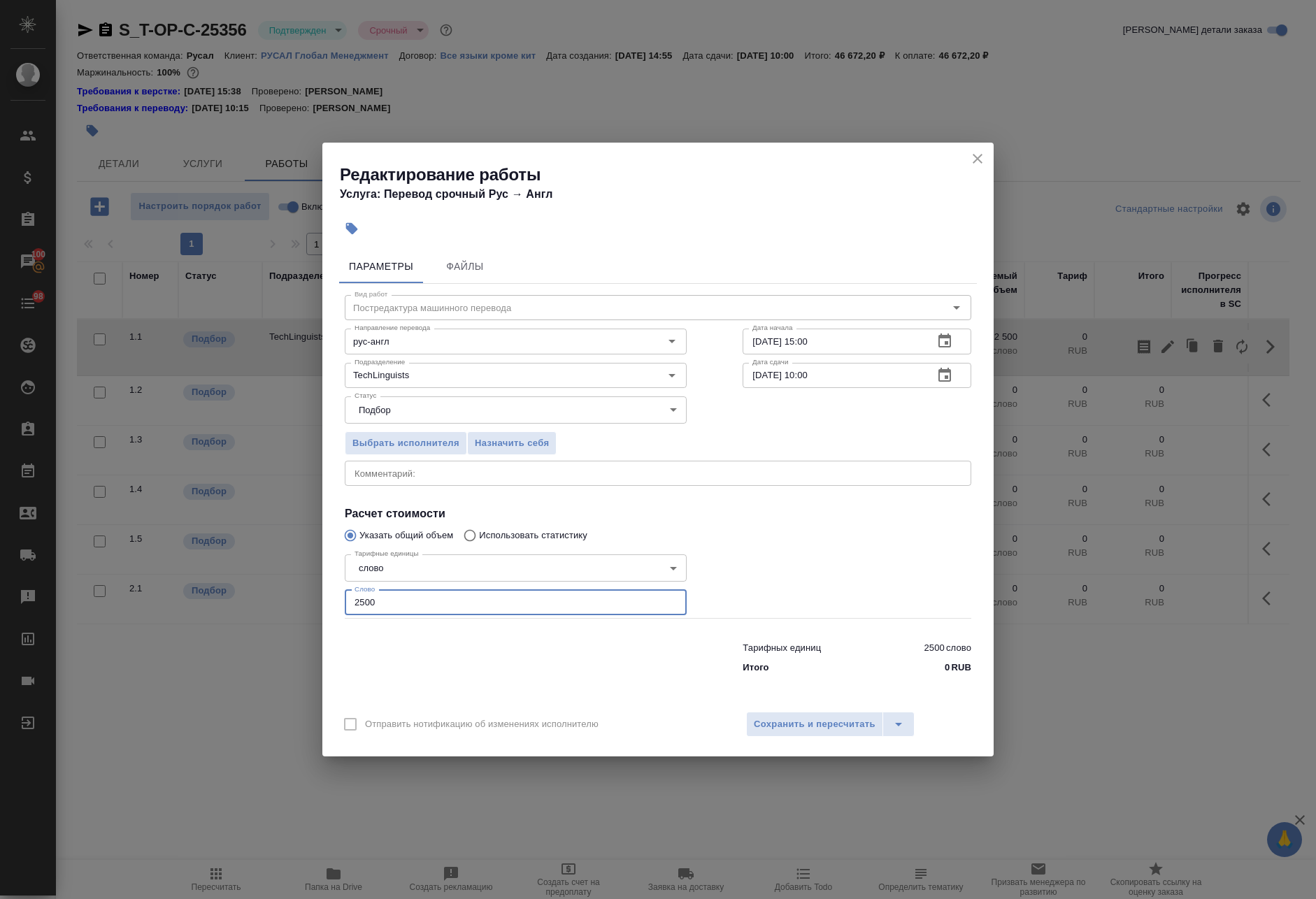
drag, startPoint x: 412, startPoint y: 599, endPoint x: 234, endPoint y: 586, distance: 178.5
click at [226, 587] on div "Редактирование работы Услуга: Перевод срочный Рус → Англ Параметры Файлы Вид ра…" at bounding box center [658, 449] width 1316 height 899
type input "0"
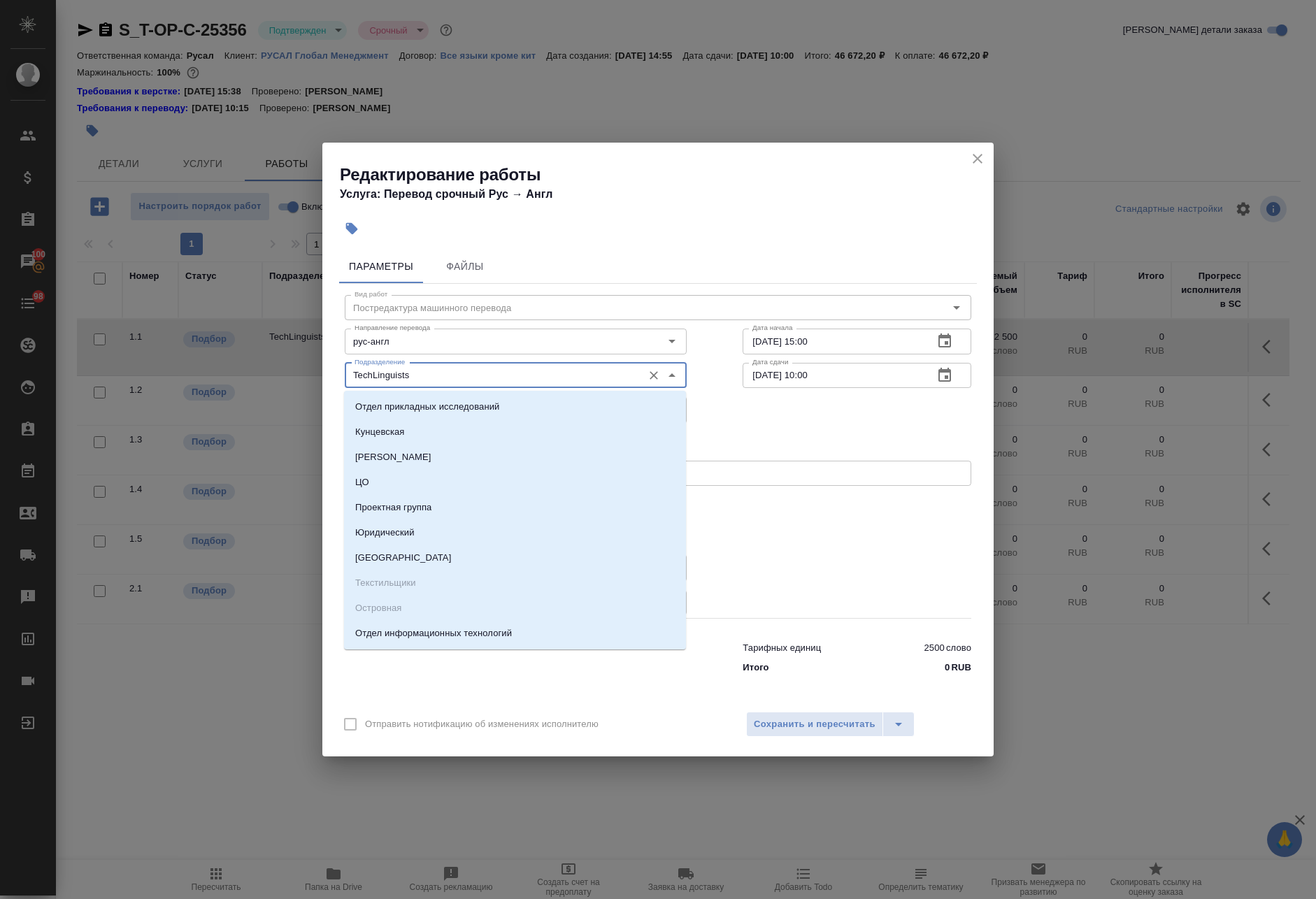
click at [450, 370] on input "TechLinguists" at bounding box center [492, 375] width 286 height 17
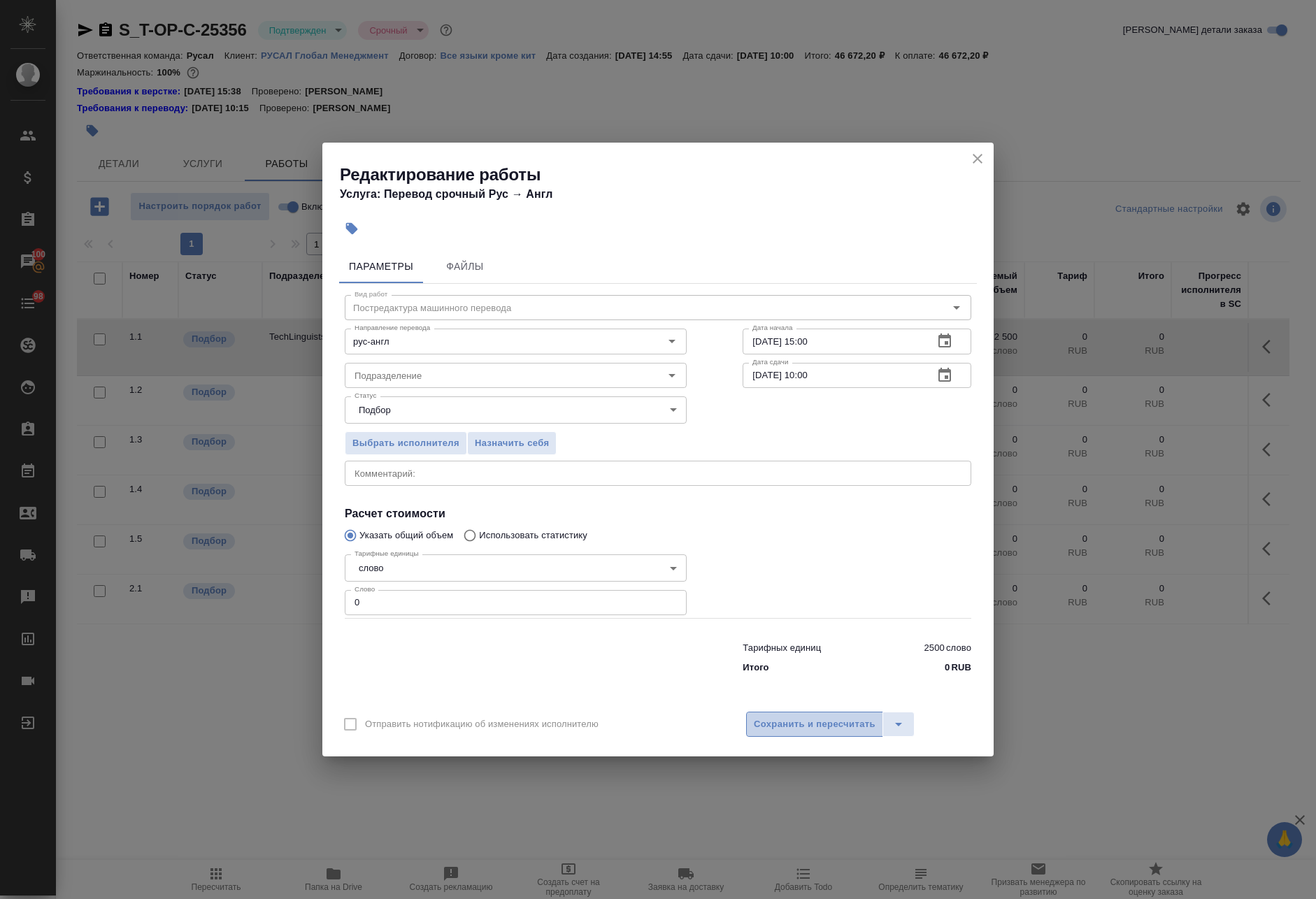
click at [803, 724] on span "Сохранить и пересчитать" at bounding box center [814, 724] width 122 height 16
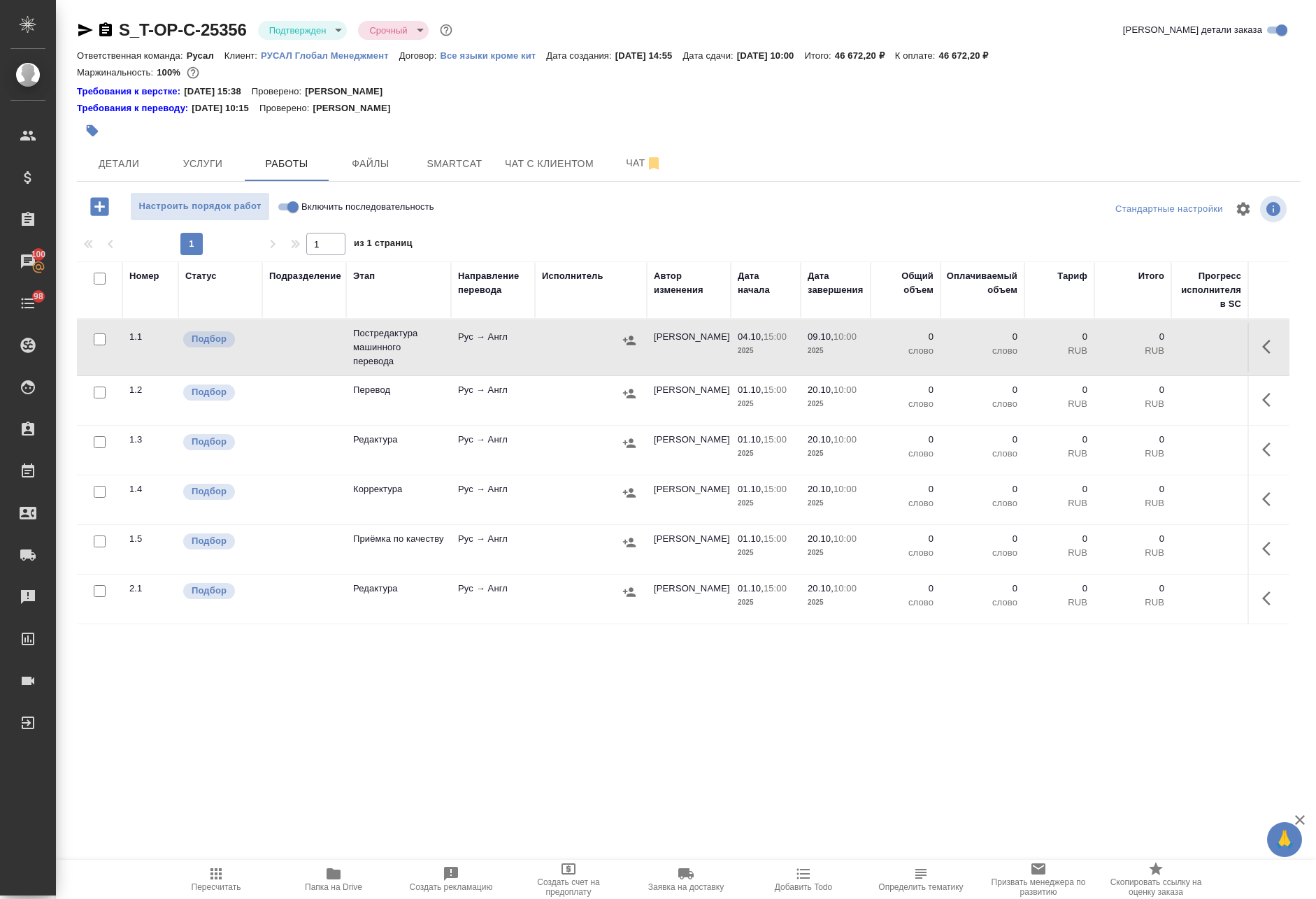
click at [330, 871] on icon "button" at bounding box center [333, 874] width 14 height 11
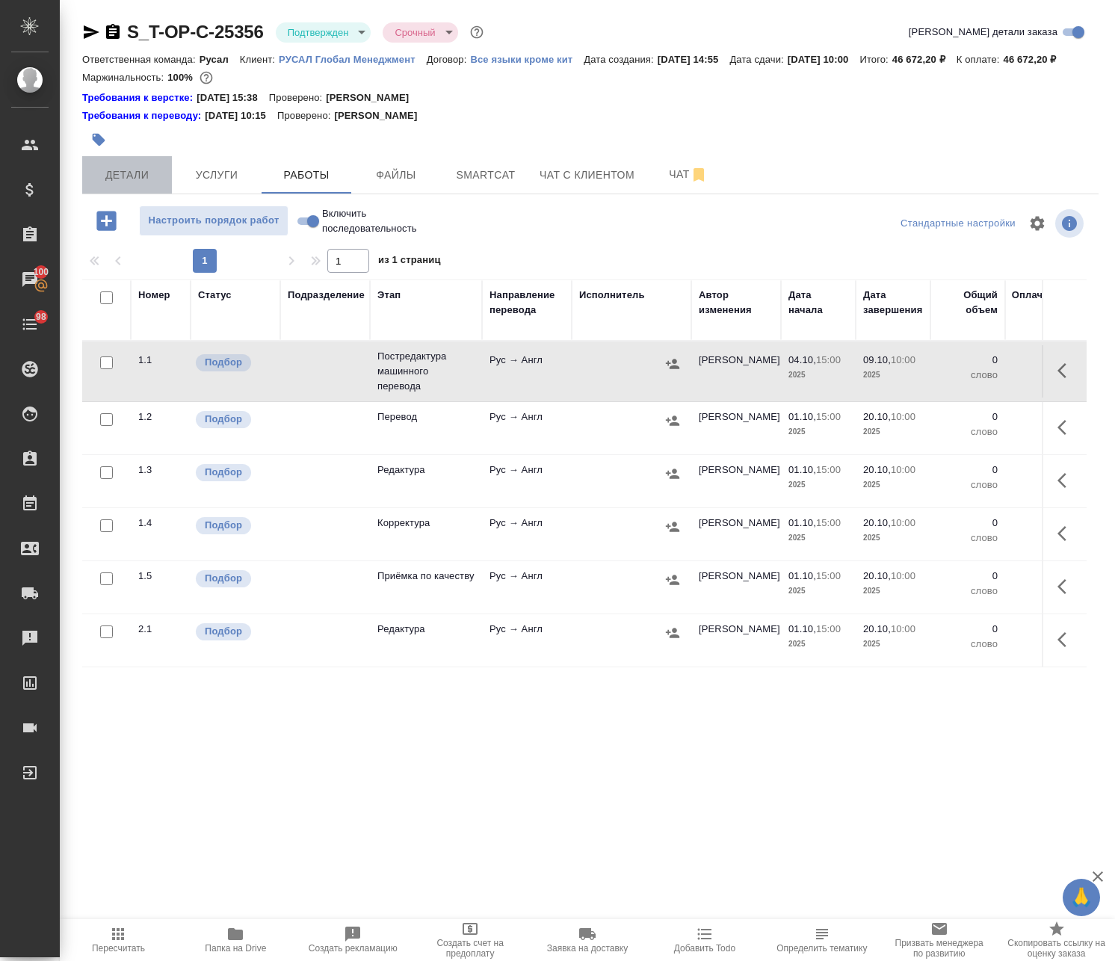
click at [139, 185] on span "Детали" at bounding box center [127, 175] width 72 height 19
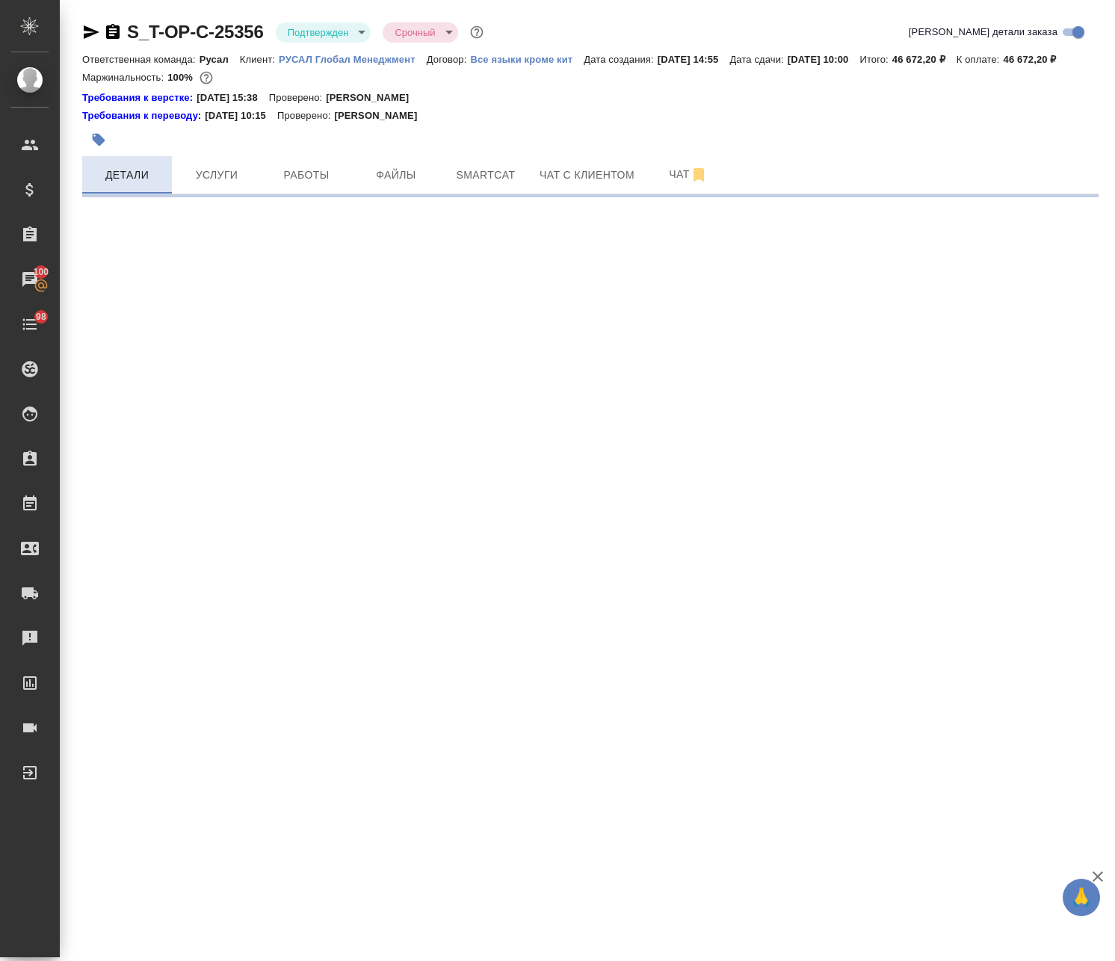
select select "RU"
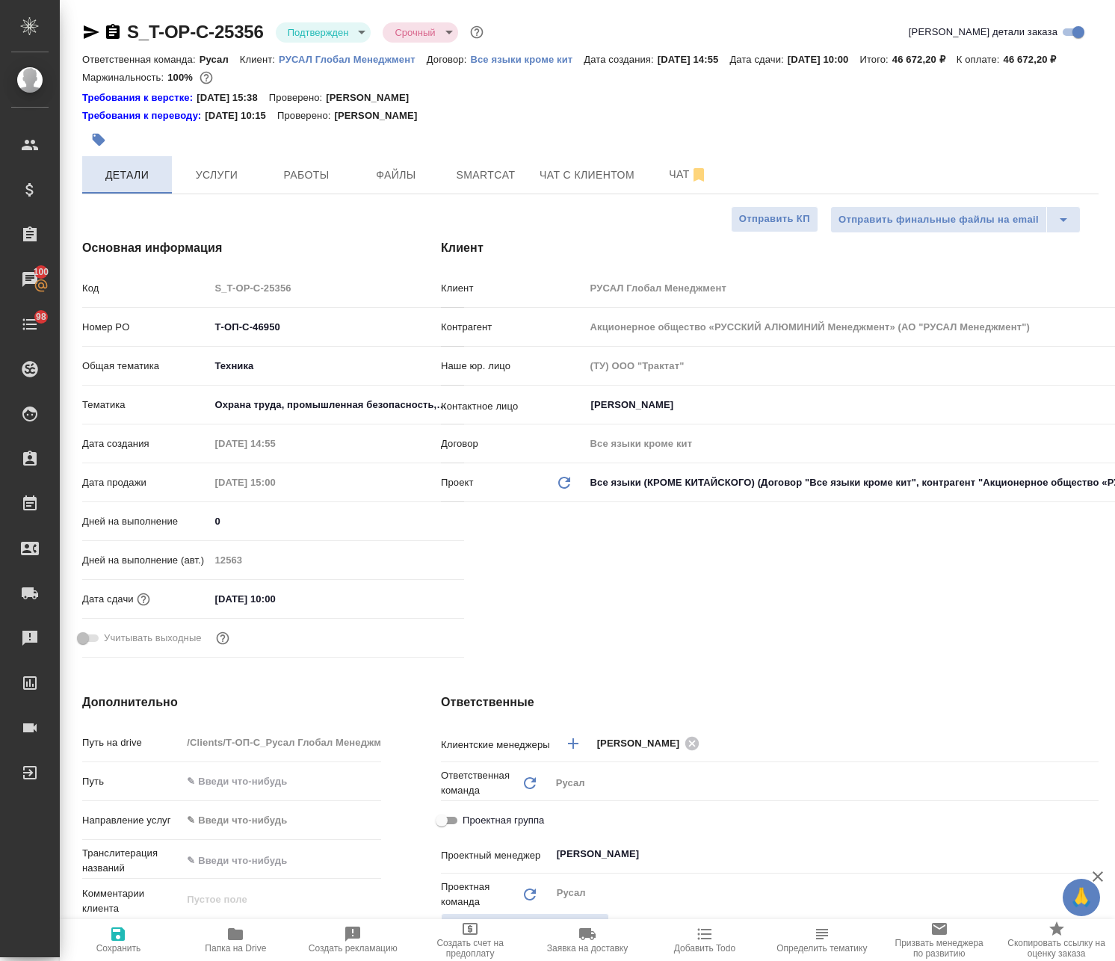
type textarea "x"
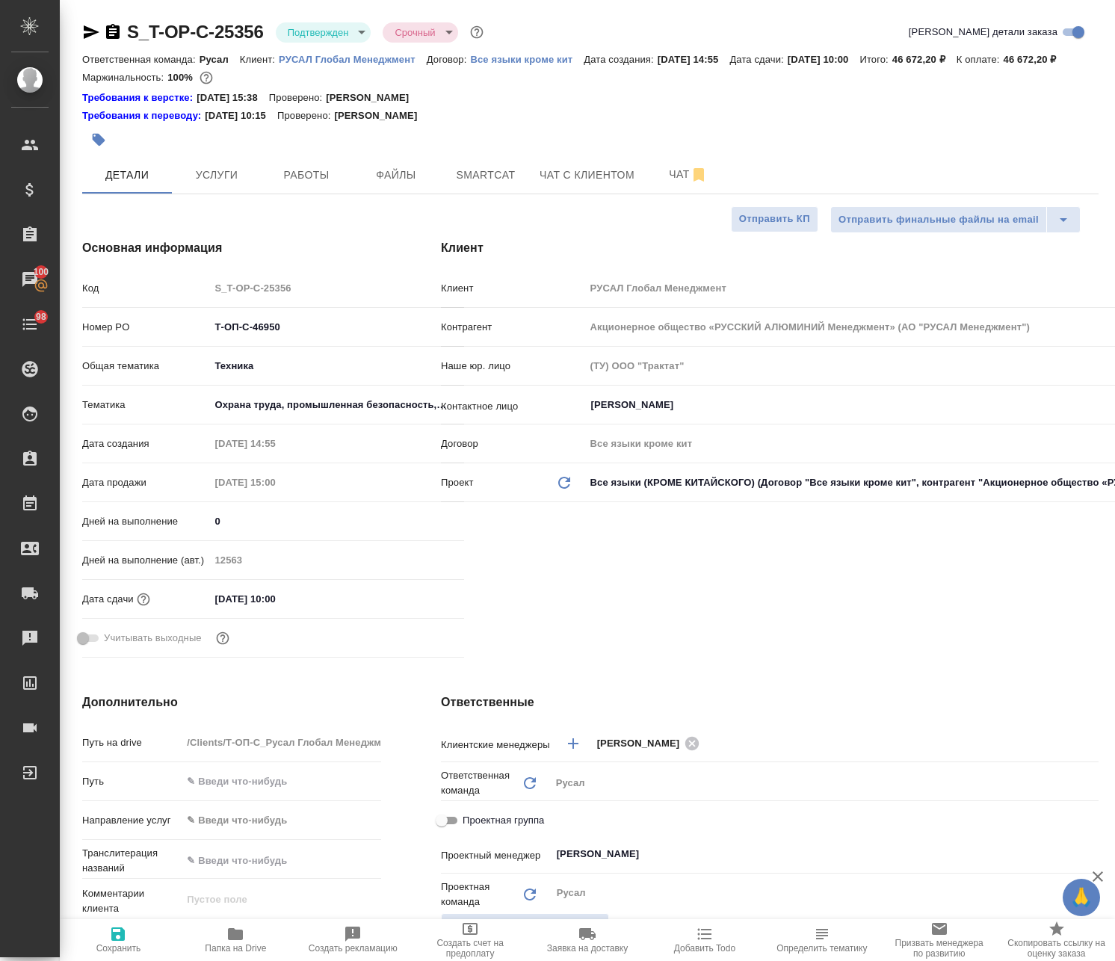
type textarea "x"
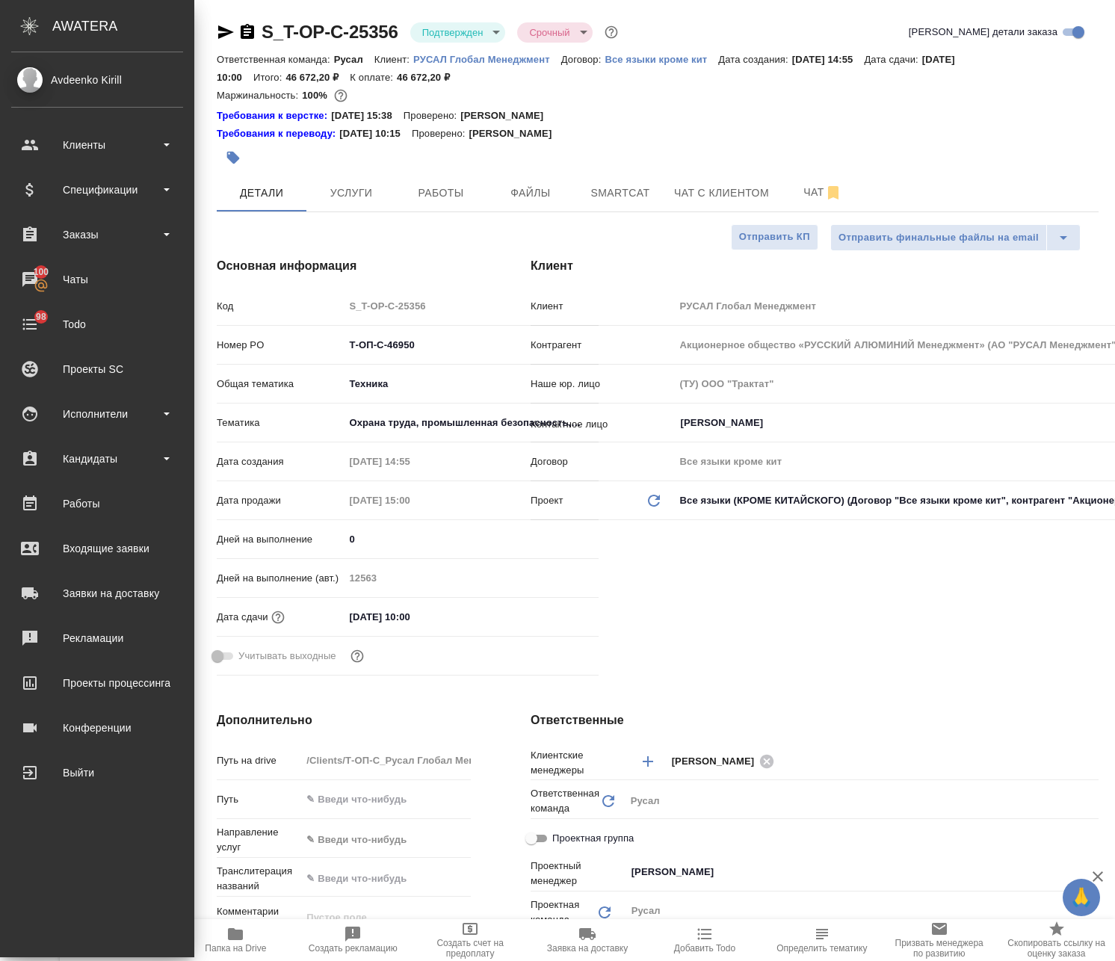
type textarea "x"
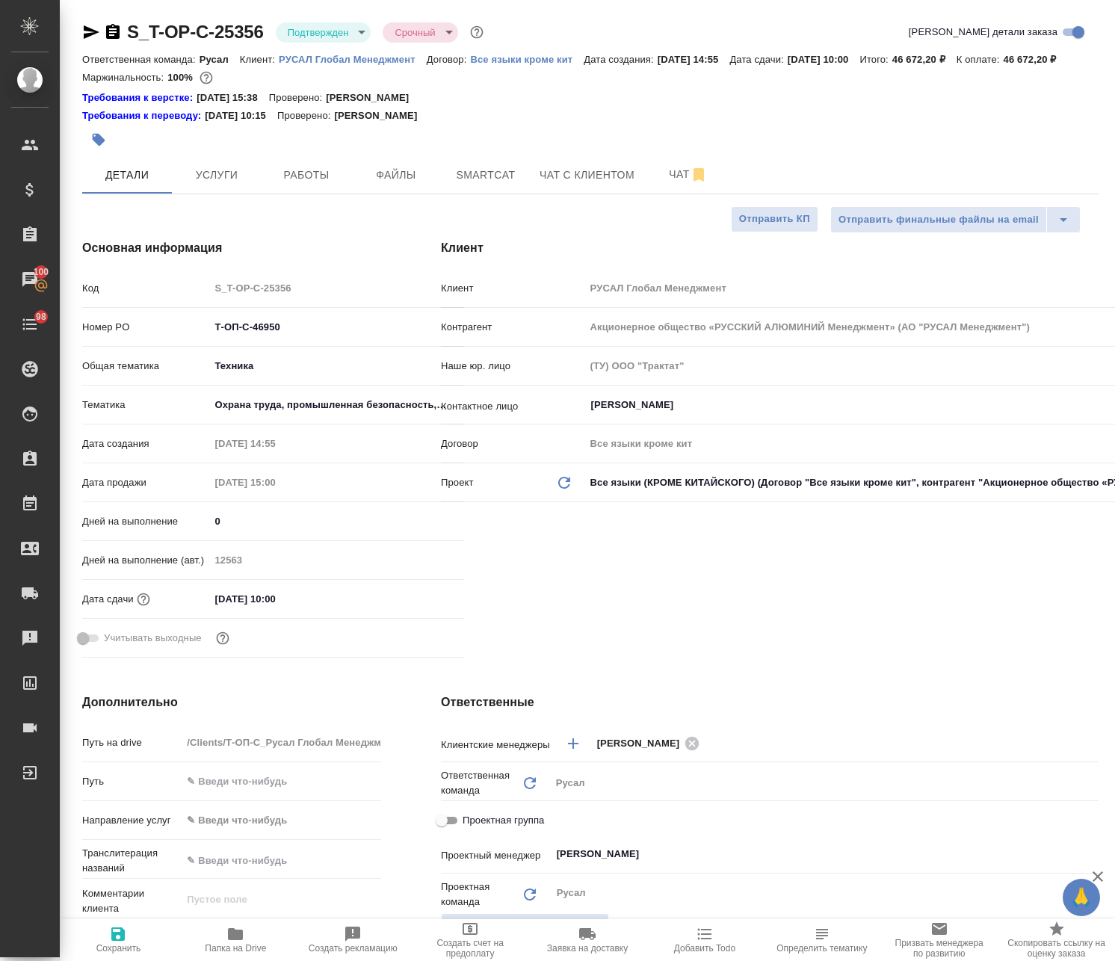
type textarea "x"
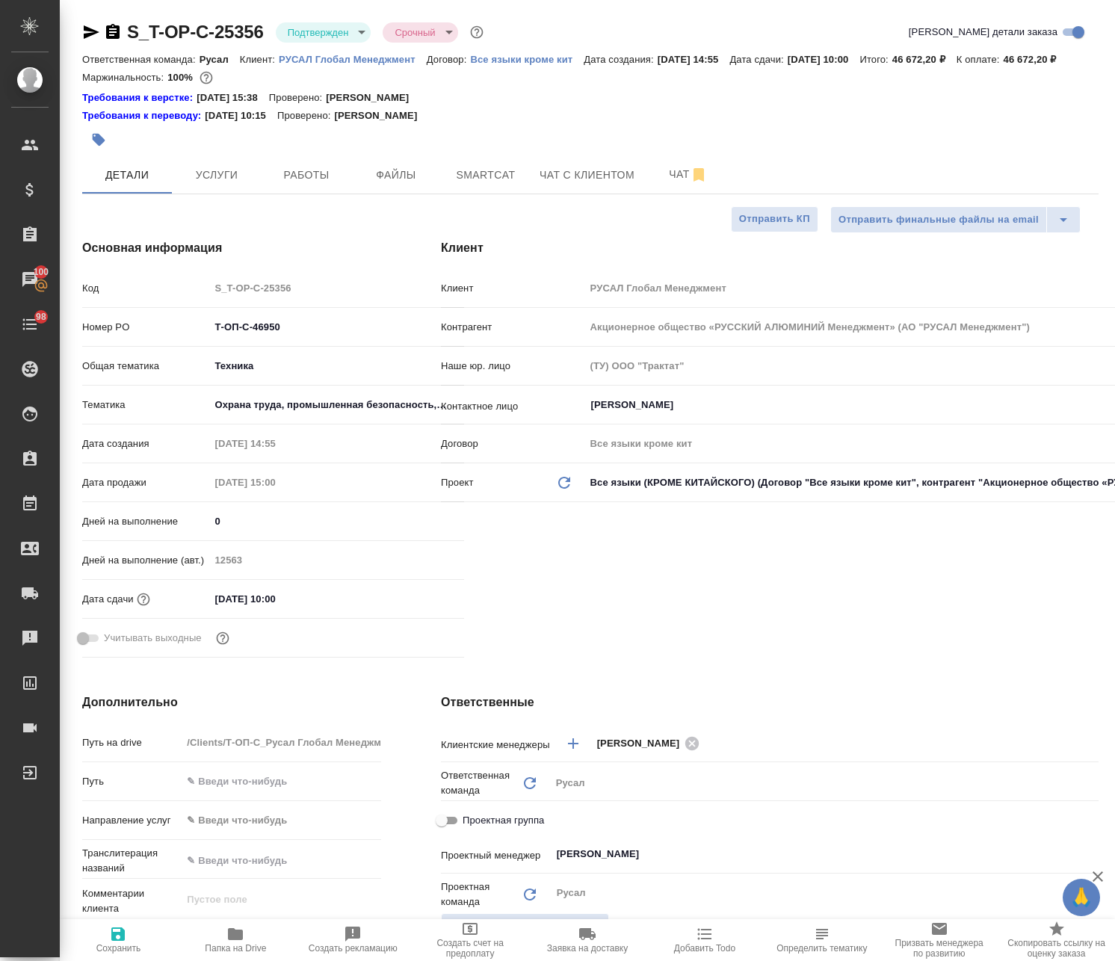
type textarea "x"
click at [198, 185] on span "Услуги" at bounding box center [217, 175] width 72 height 19
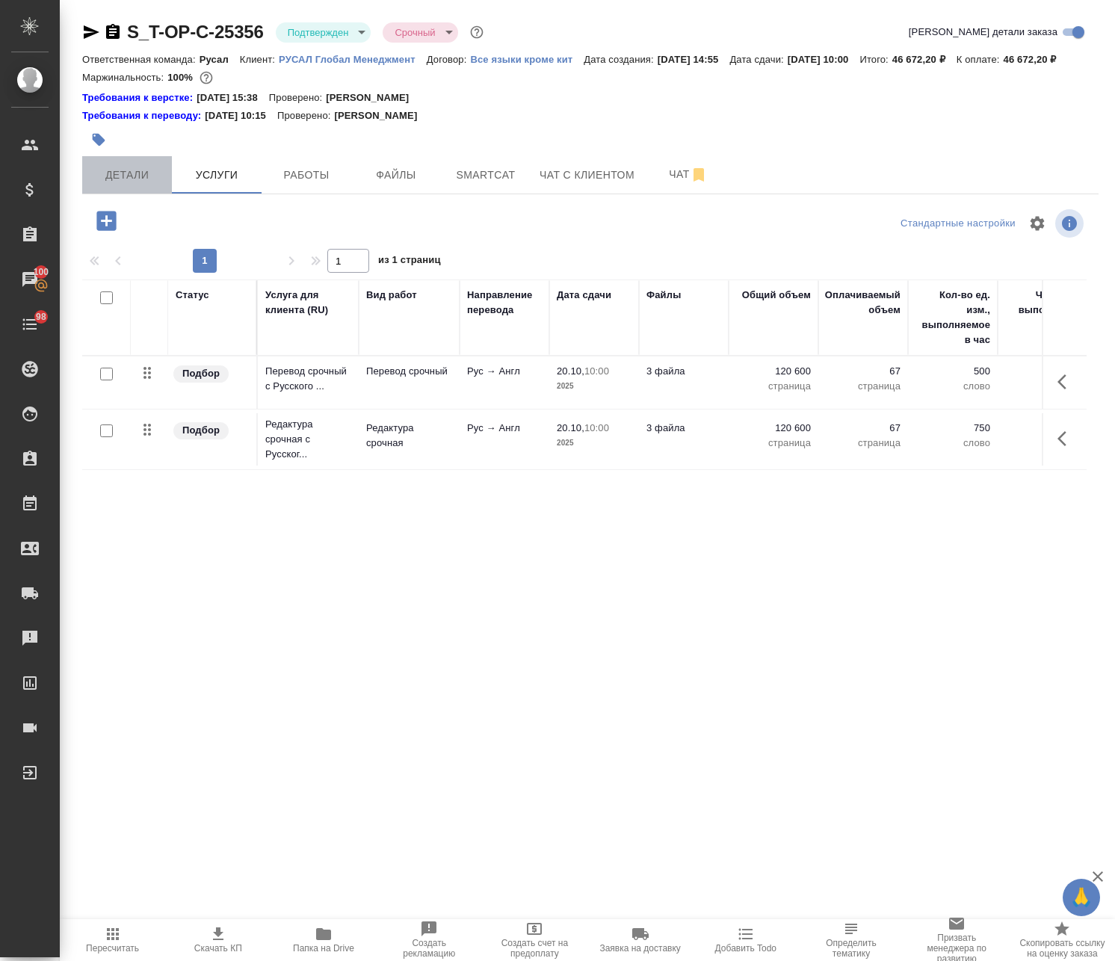
click at [121, 185] on span "Детали" at bounding box center [127, 175] width 72 height 19
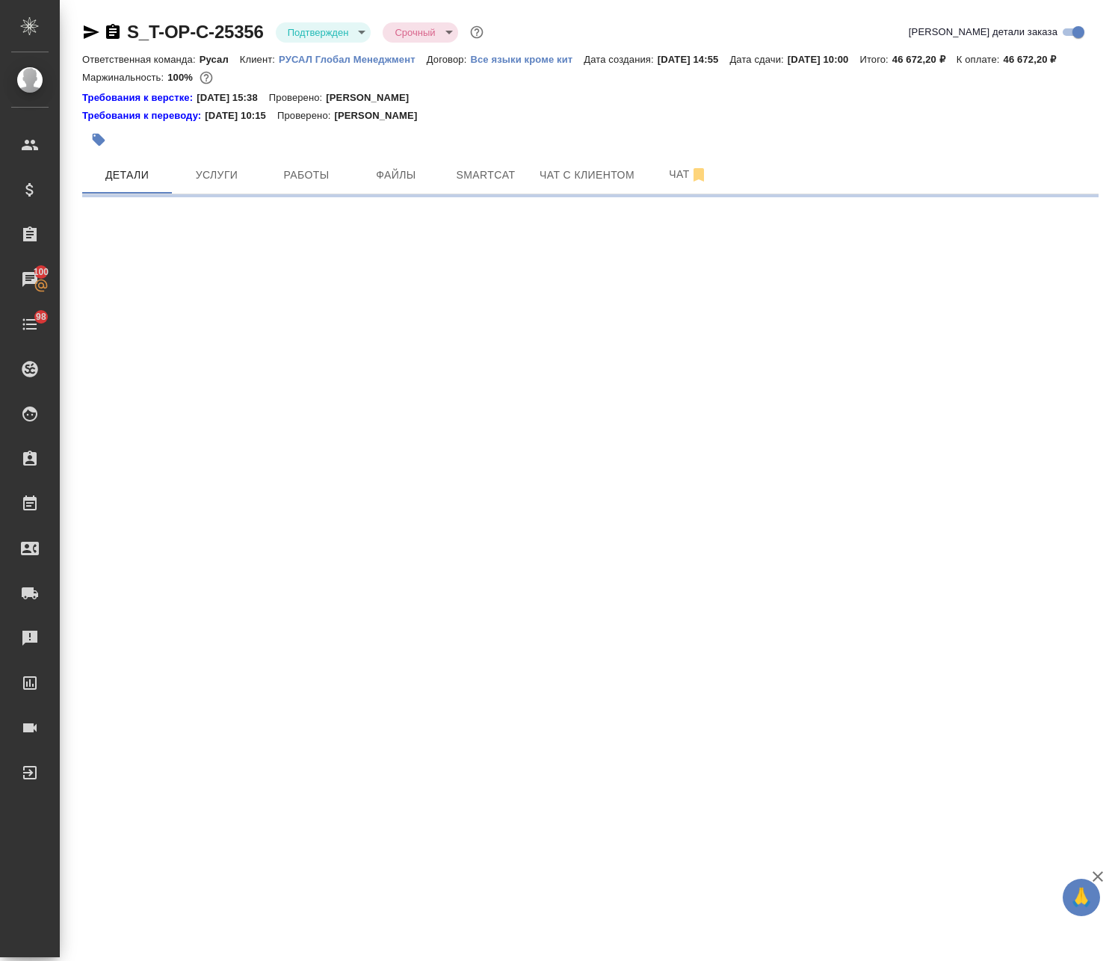
select select "RU"
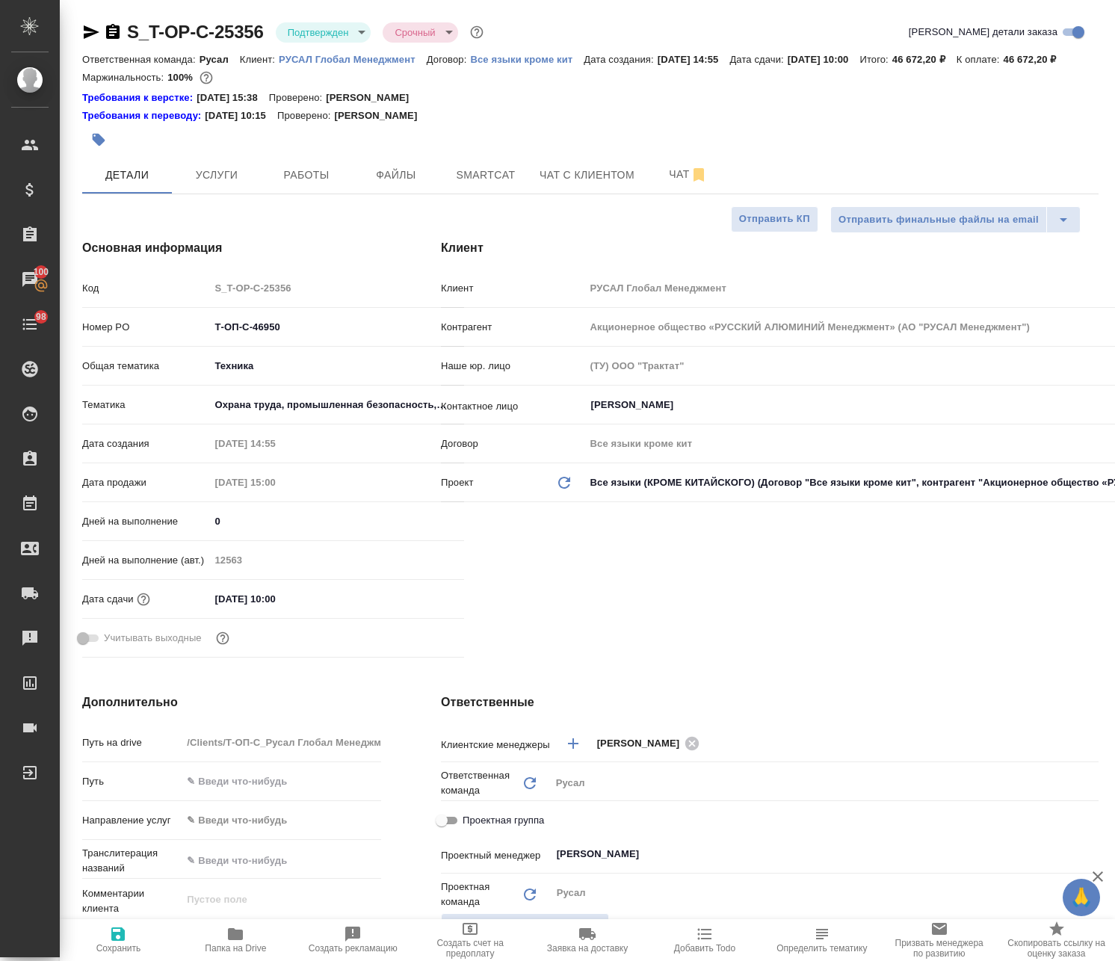
type textarea "x"
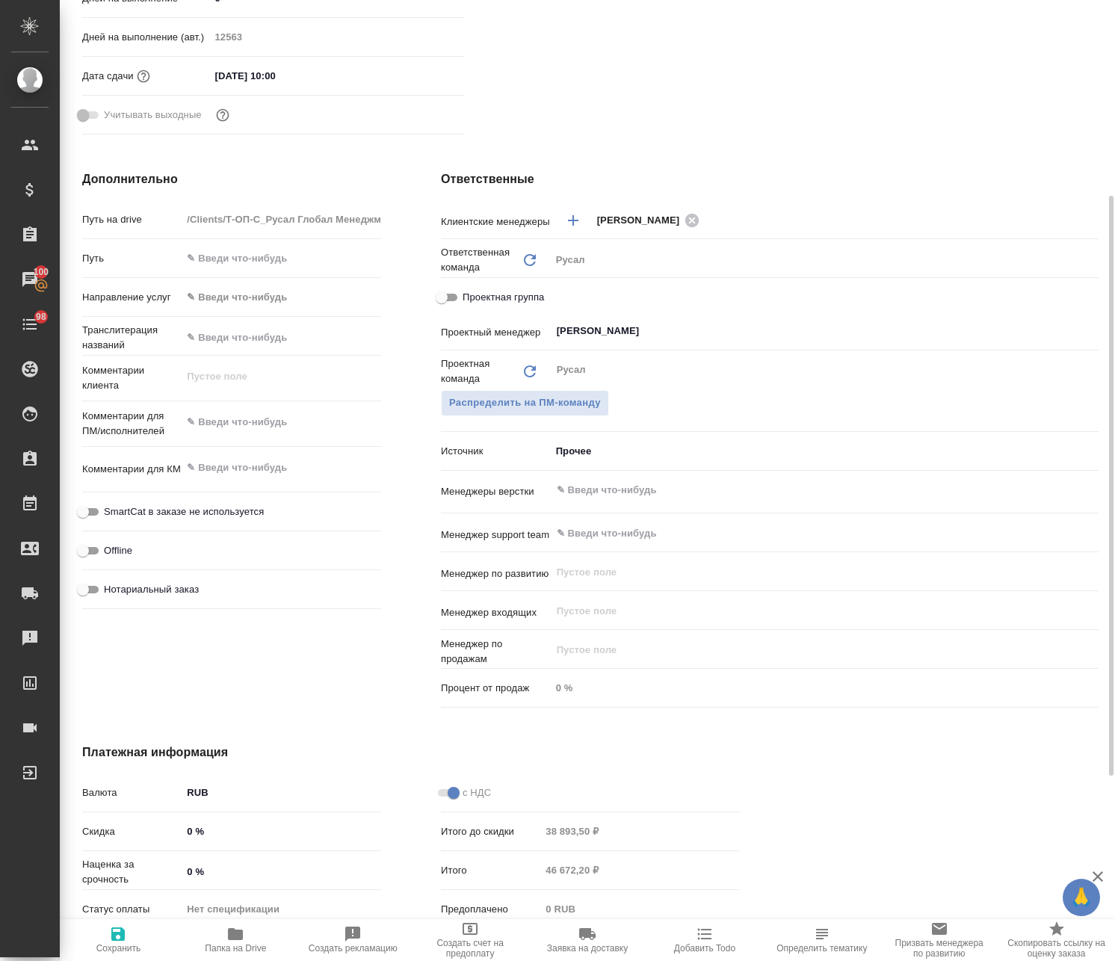
scroll to position [75, 0]
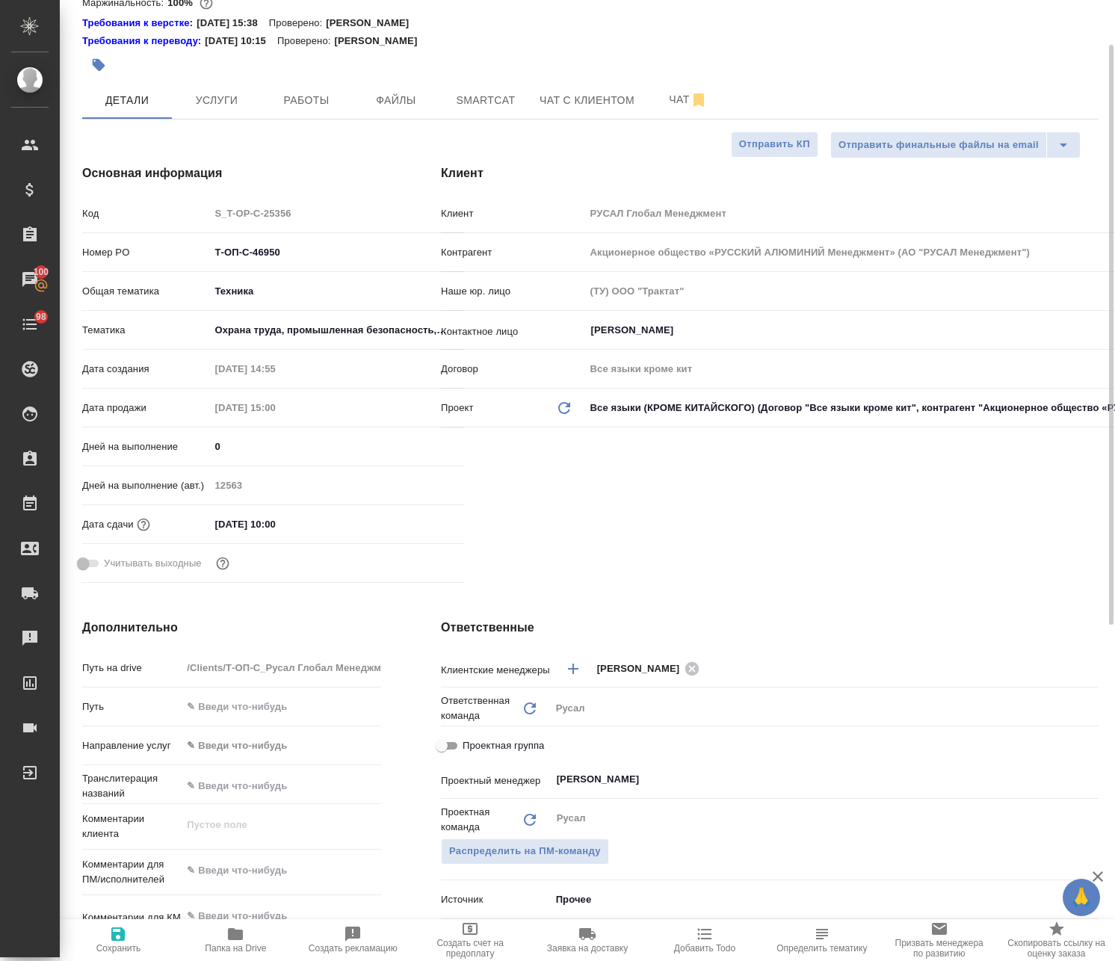
type textarea "x"
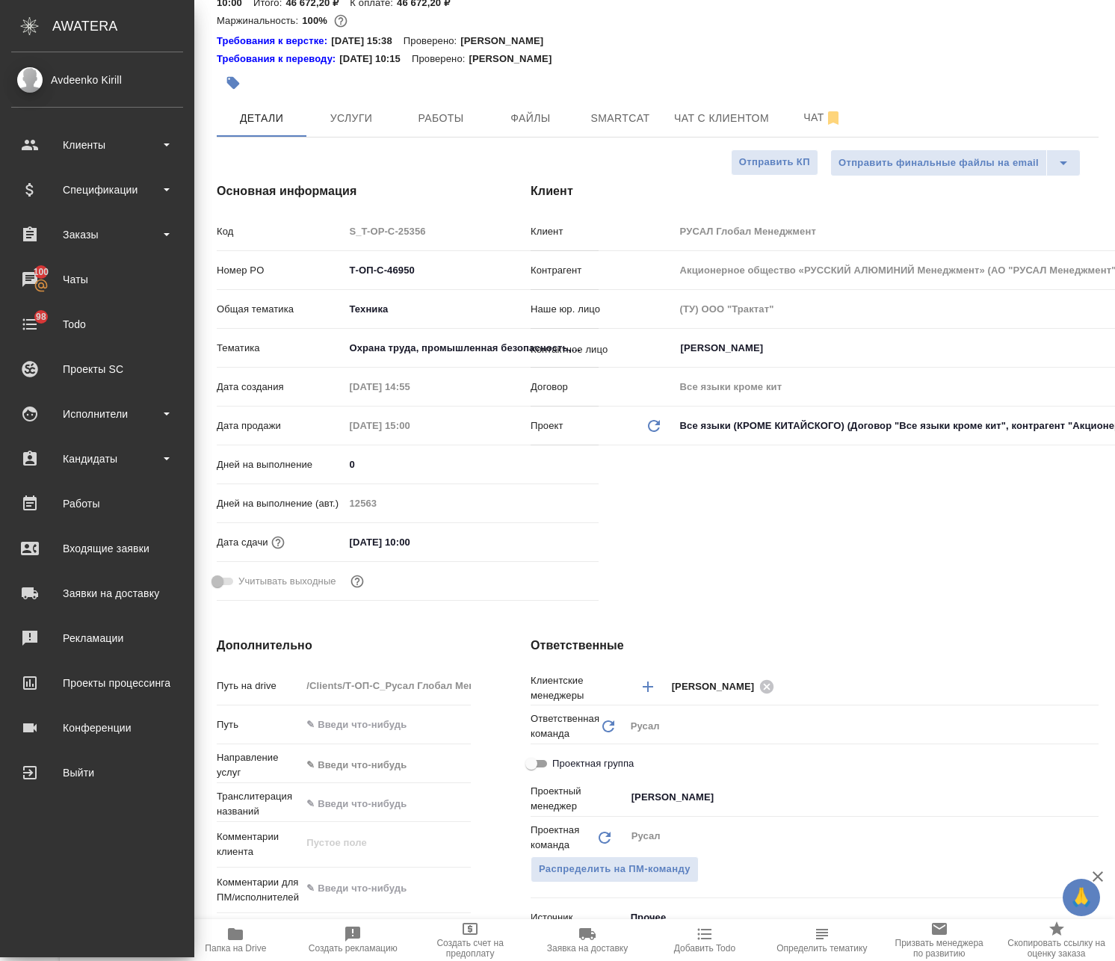
type textarea "x"
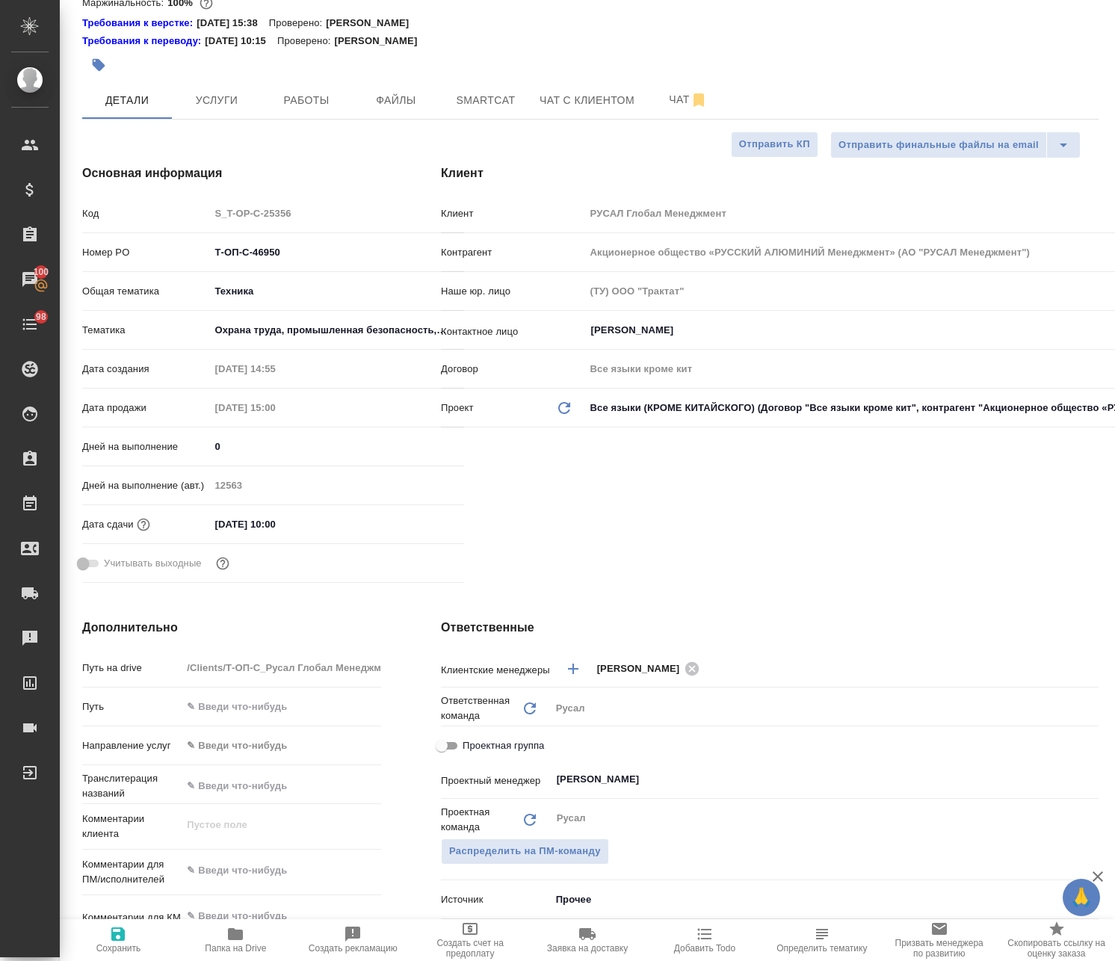
type textarea "x"
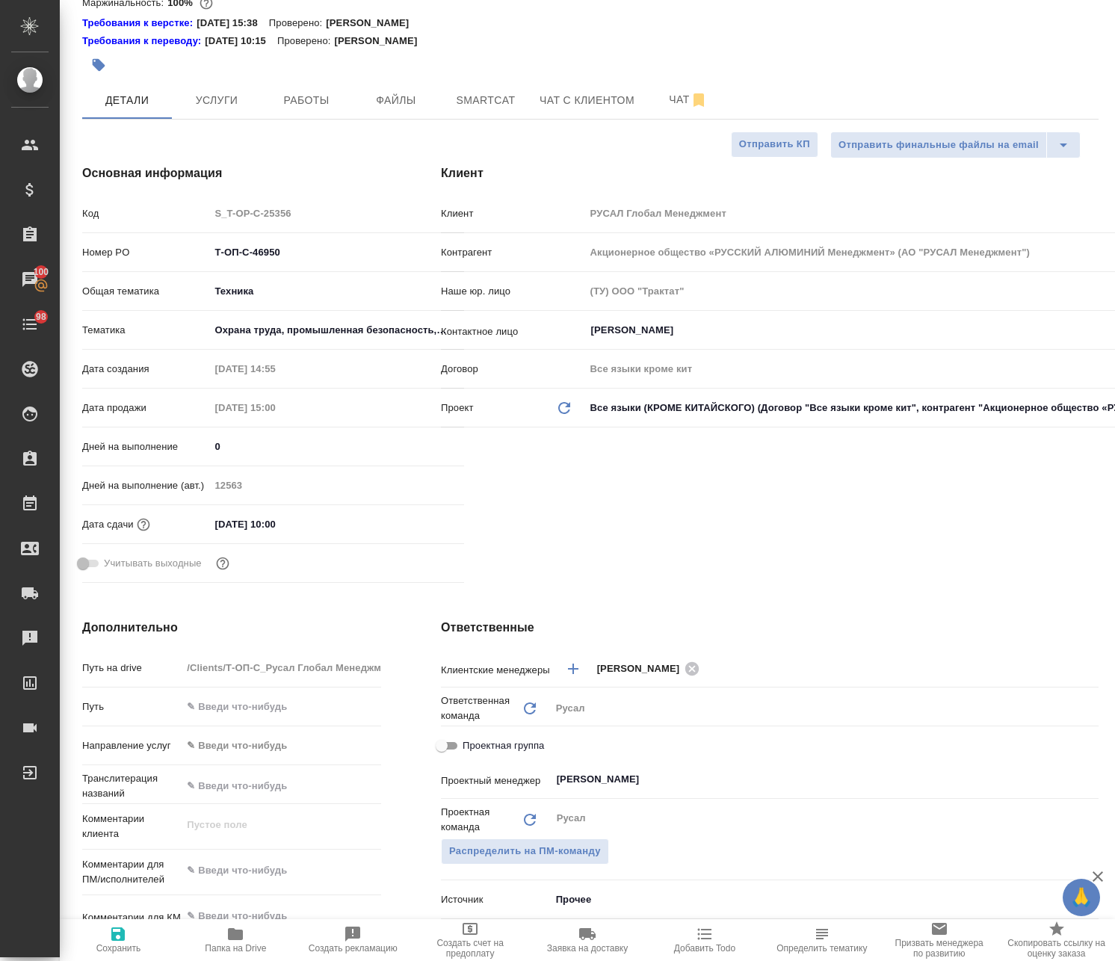
type textarea "x"
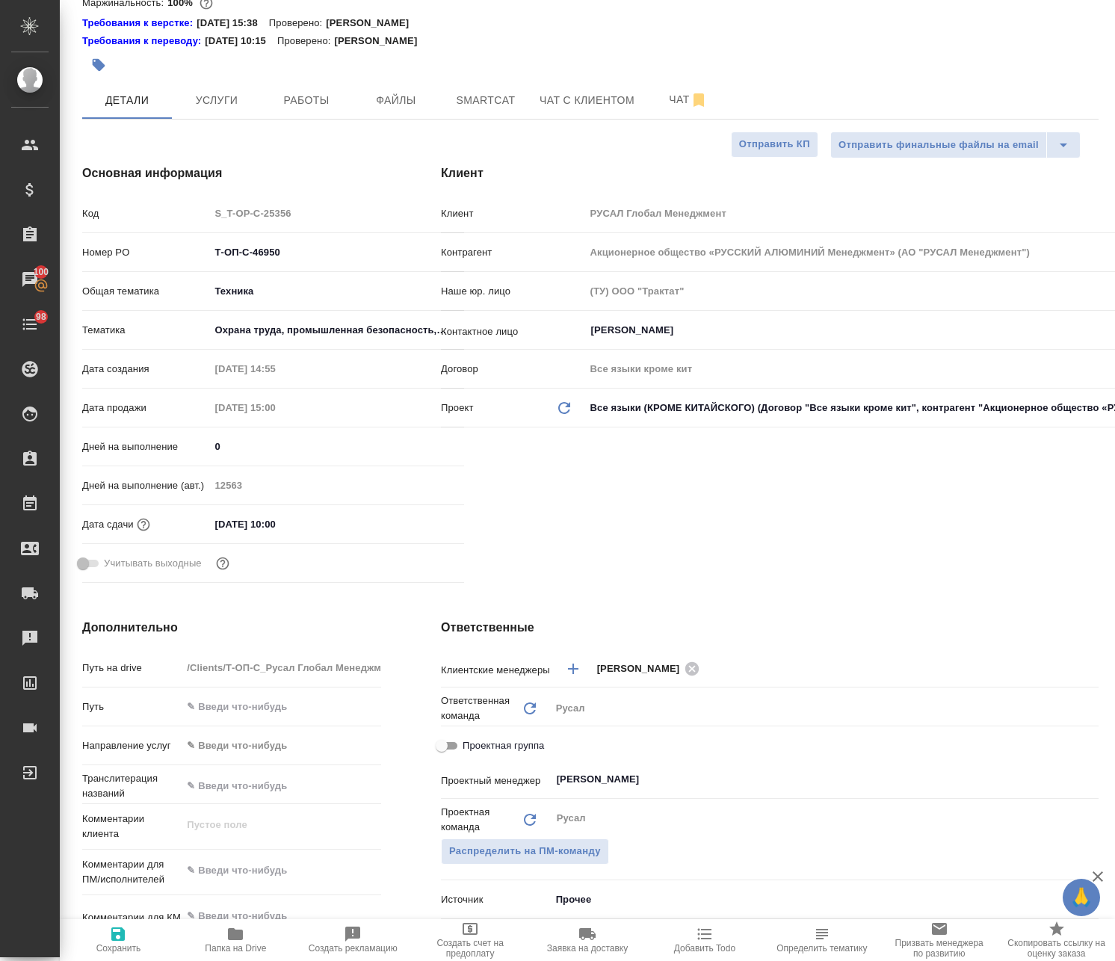
type textarea "x"
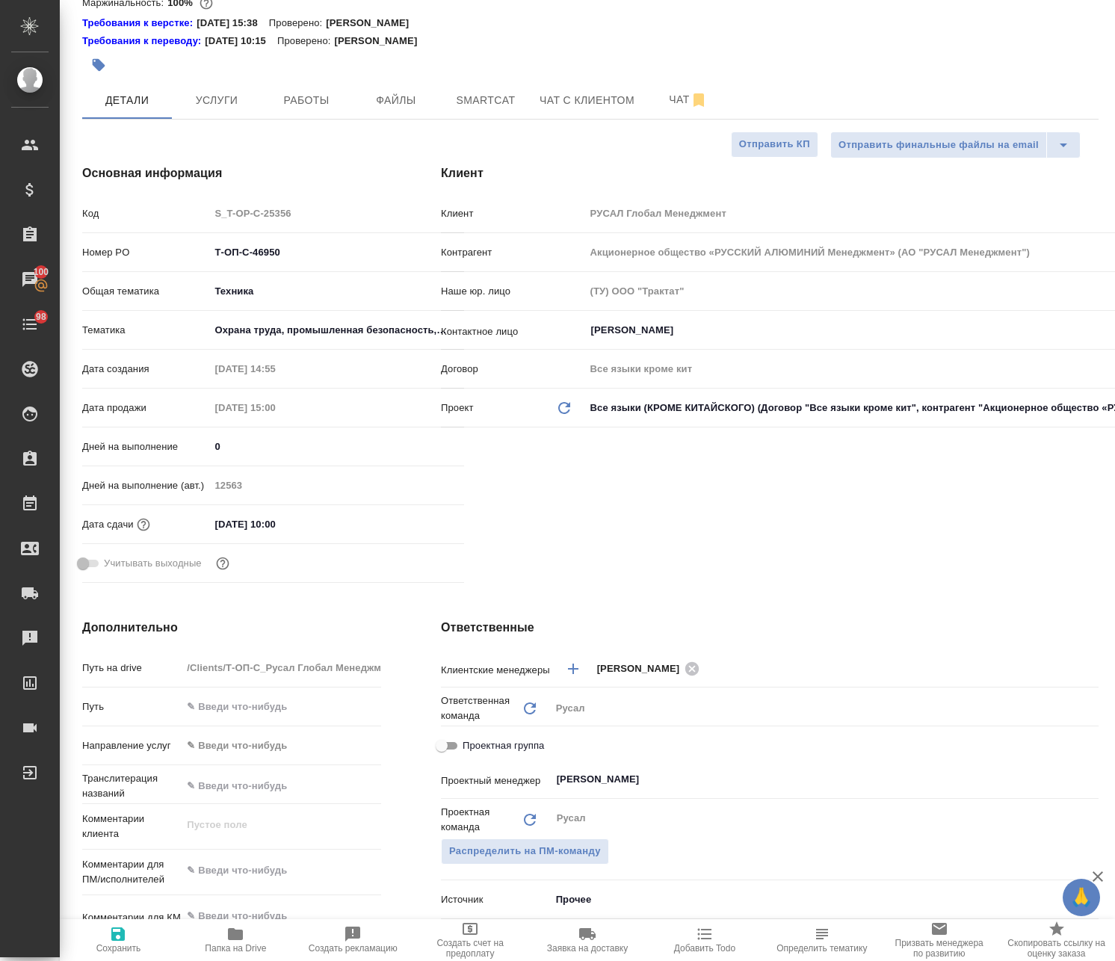
scroll to position [0, 0]
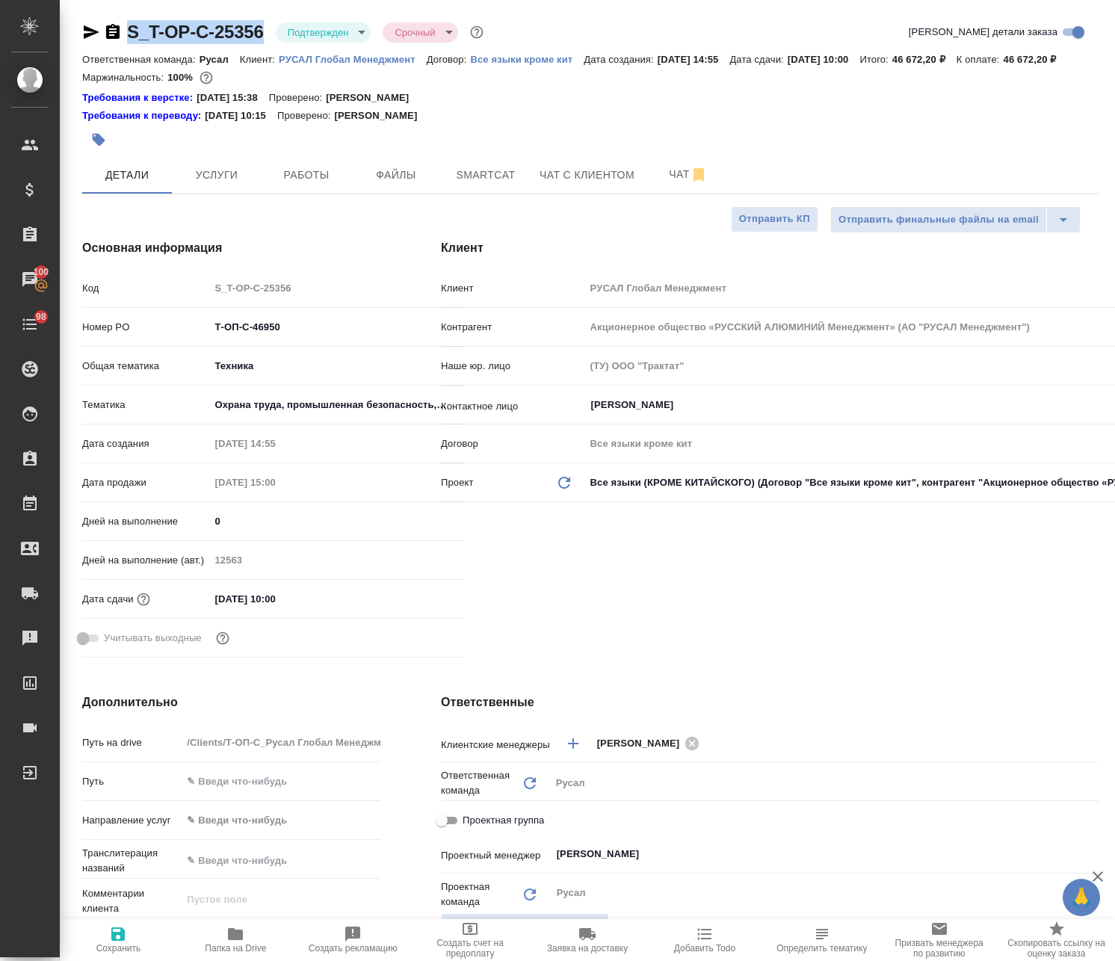
drag, startPoint x: 267, startPoint y: 13, endPoint x: 128, endPoint y: 37, distance: 140.3
click at [128, 37] on div "S_T-OP-C-25356 Подтвержден confirmed Срочный urgent Кратко детали заказа Ответс…" at bounding box center [590, 786] width 1032 height 1573
copy link "S_T-OP-C-25356"
type textarea "x"
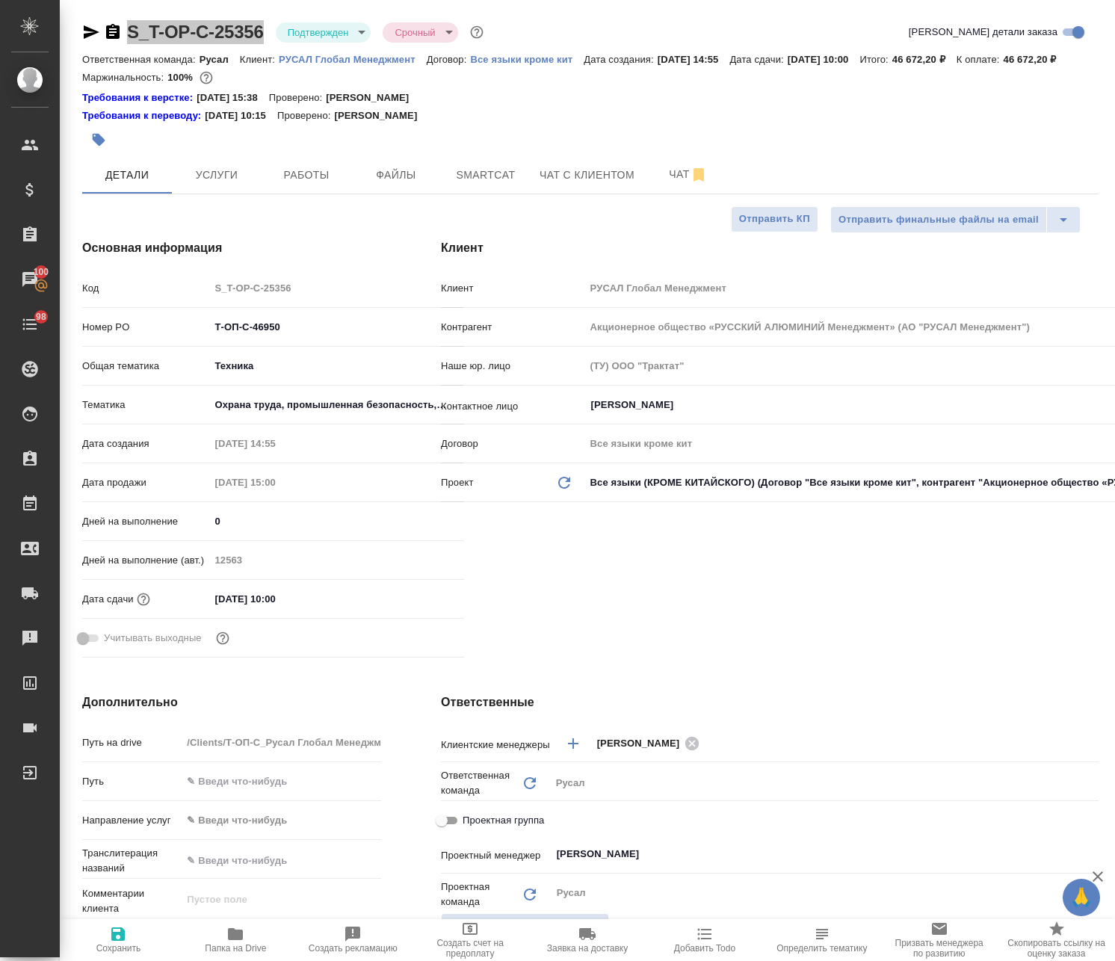
type textarea "x"
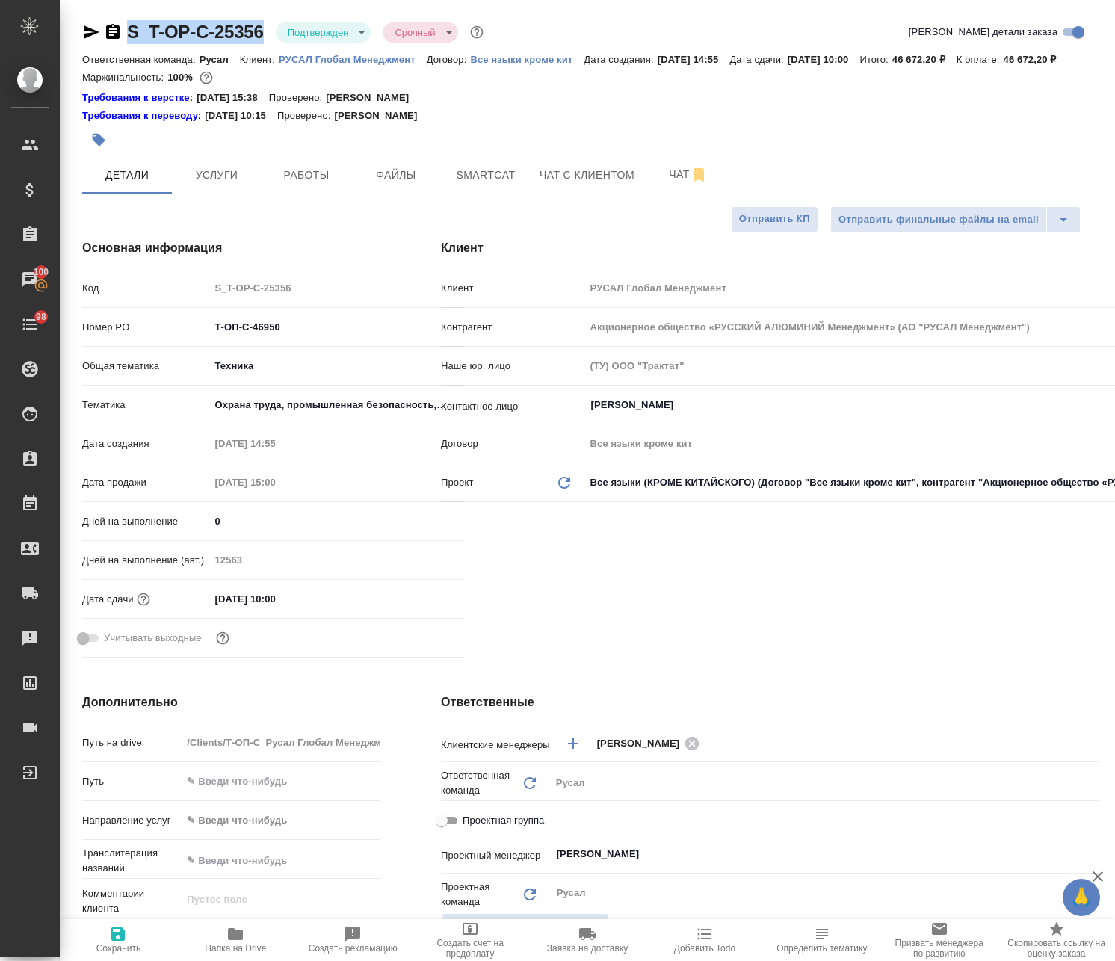
type textarea "x"
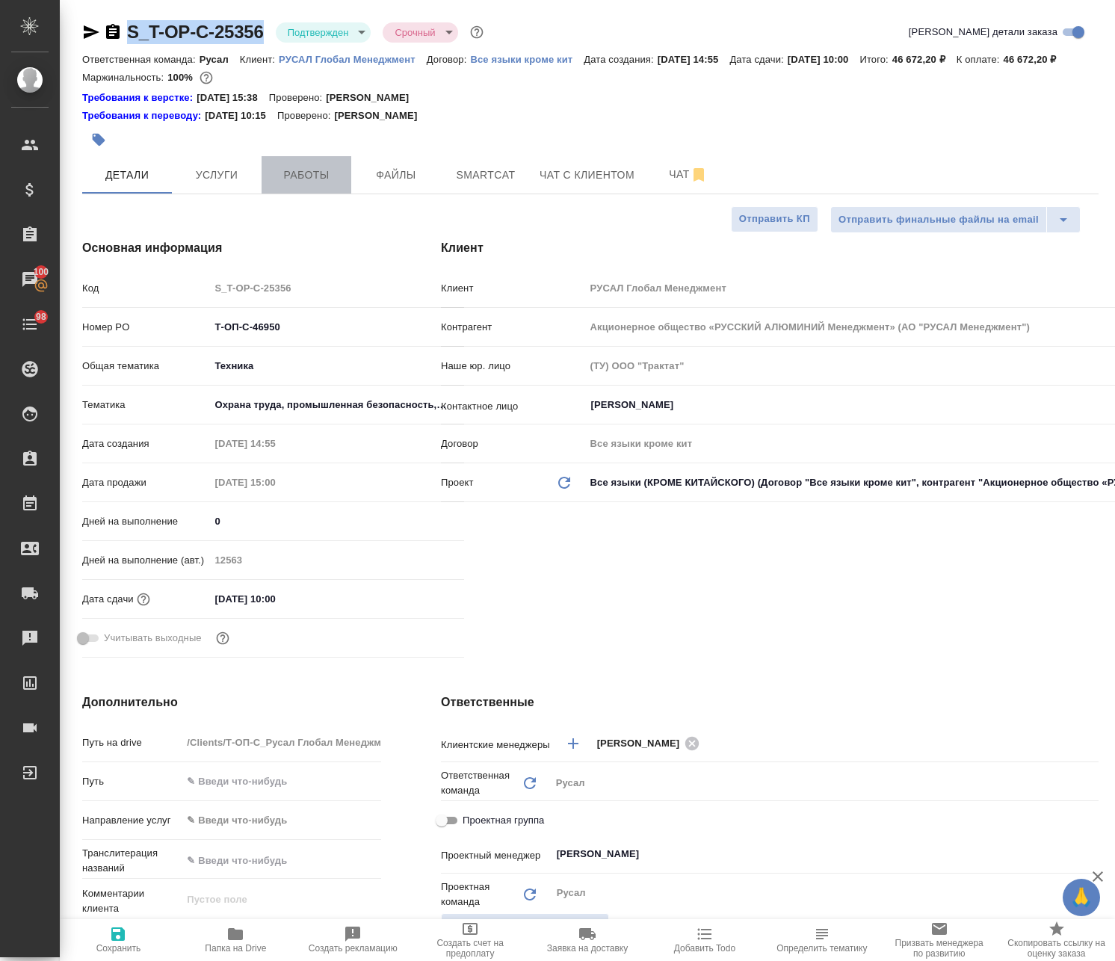
click at [319, 185] on span "Работы" at bounding box center [306, 175] width 72 height 19
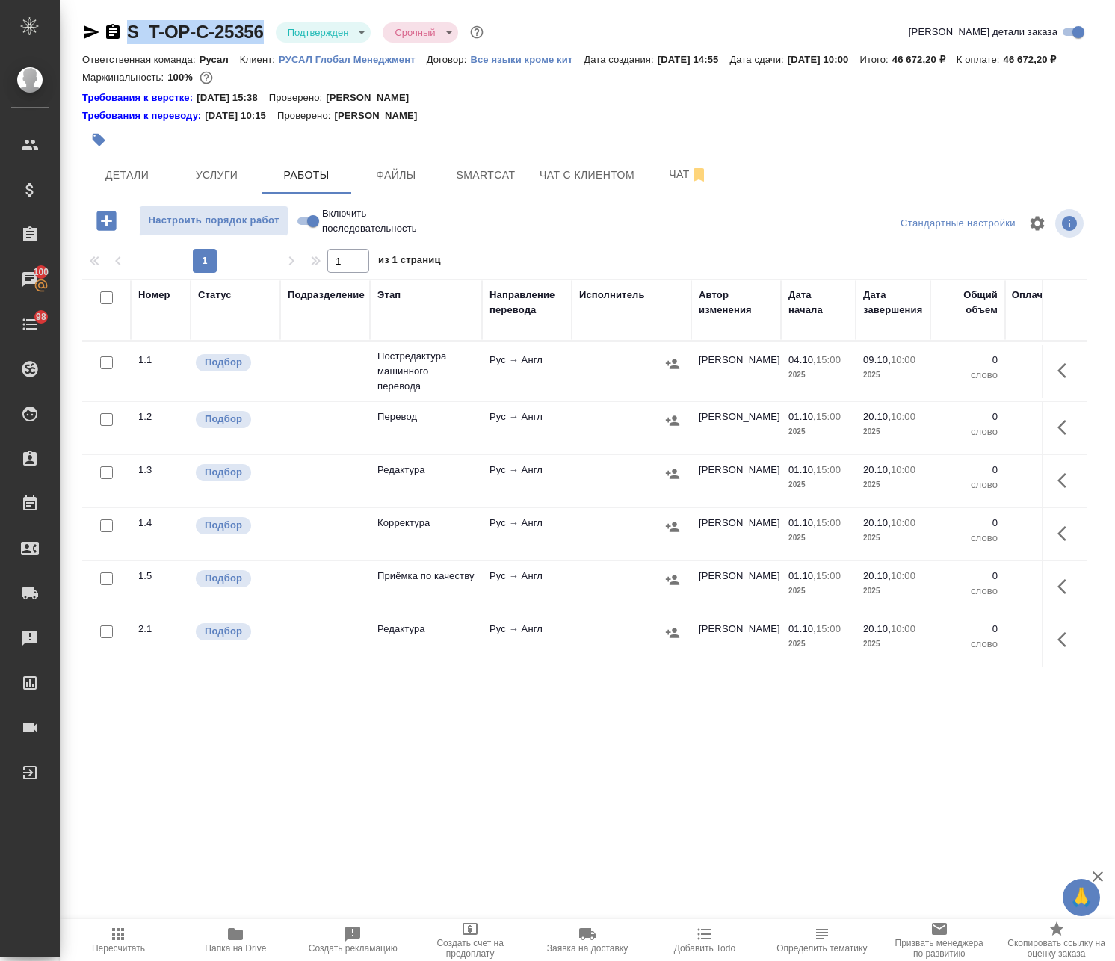
click at [554, 397] on td "Рус → Англ" at bounding box center [527, 371] width 90 height 52
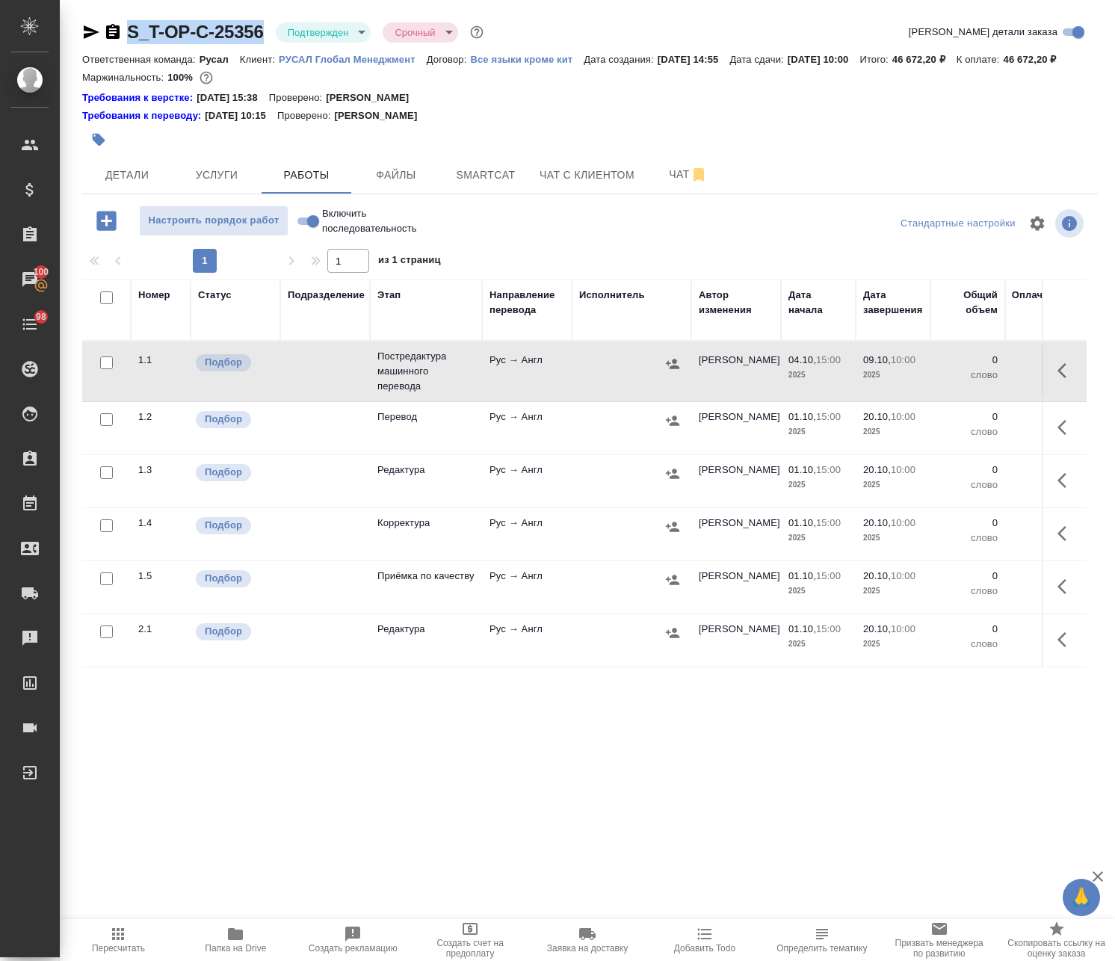
click at [1048, 386] on button "button" at bounding box center [1066, 371] width 36 height 36
click at [948, 380] on icon "button" at bounding box center [956, 371] width 18 height 18
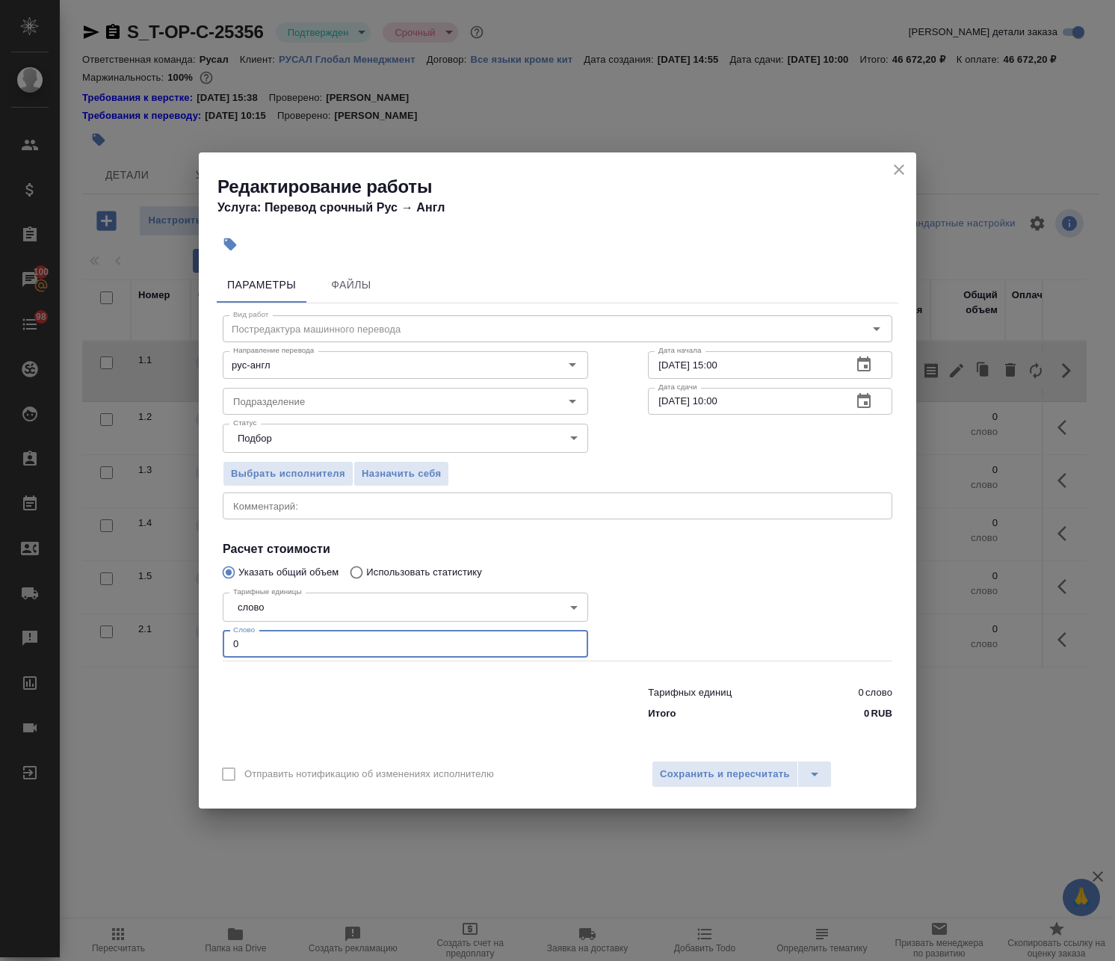
drag, startPoint x: 332, startPoint y: 642, endPoint x: 10, endPoint y: 616, distance: 323.0
click at [16, 621] on div "Редактирование работы Услуга: Перевод срочный Рус → Англ Параметры Файлы Вид ра…" at bounding box center [557, 480] width 1115 height 961
paste input "10731"
type input "10731"
click at [856, 401] on icon "button" at bounding box center [864, 401] width 18 height 18
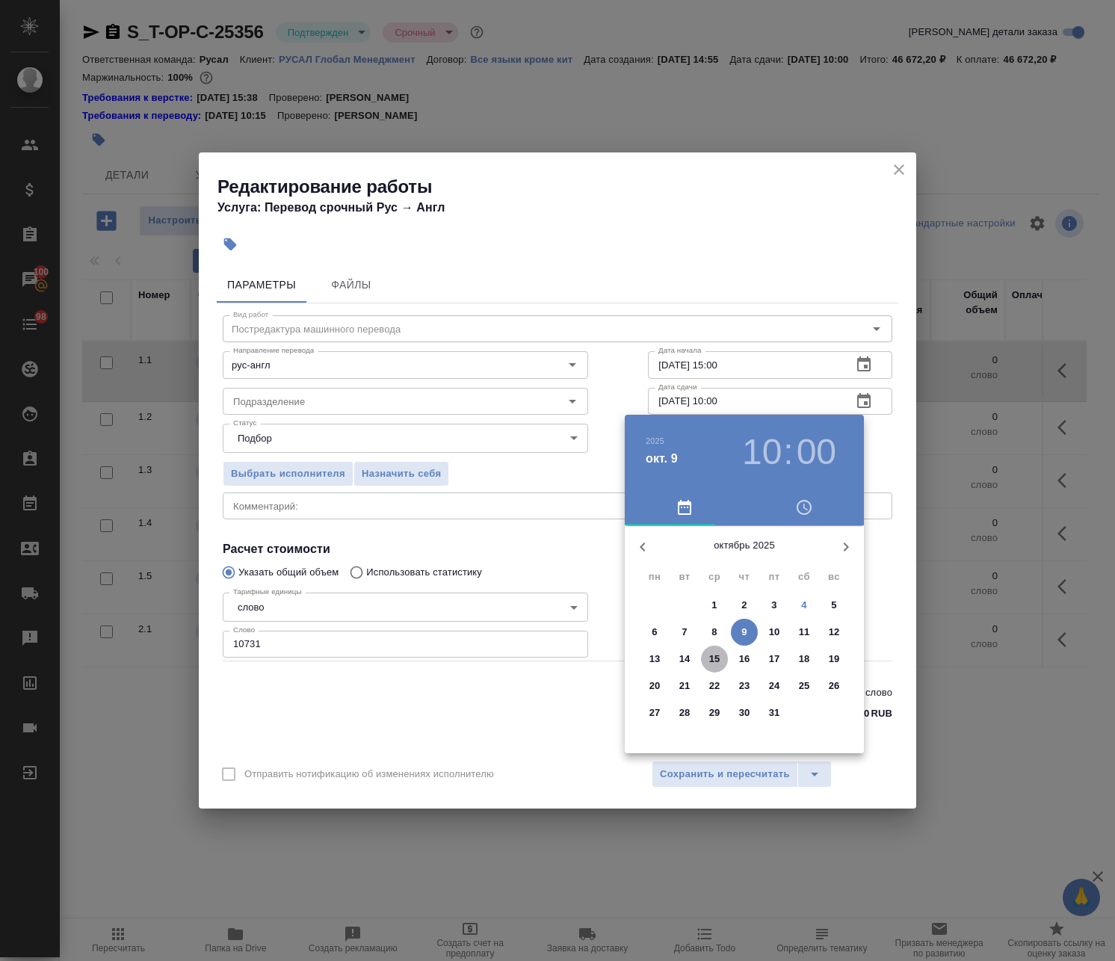
click at [713, 660] on p "15" at bounding box center [714, 658] width 11 height 15
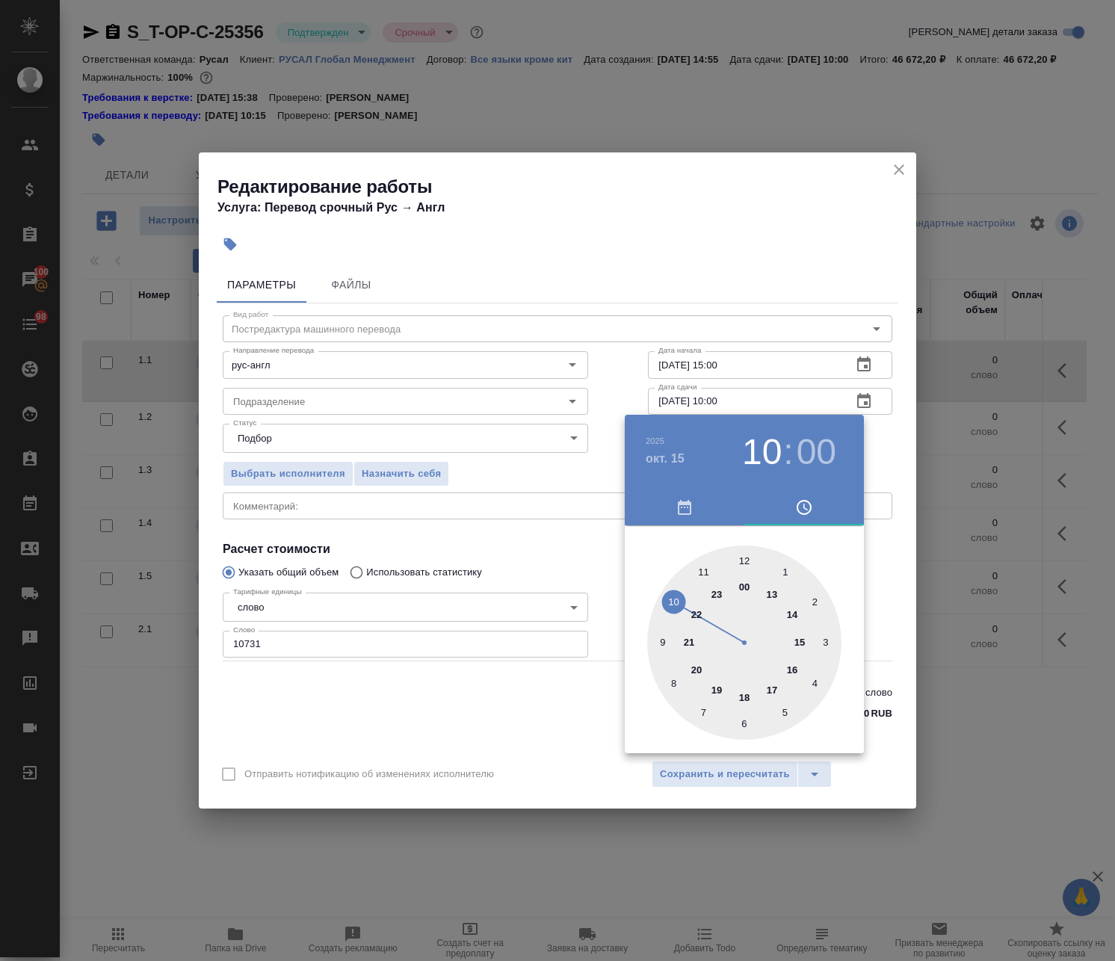
click at [748, 586] on div at bounding box center [744, 642] width 194 height 194
click at [673, 452] on h4 "окт. 15" at bounding box center [664, 459] width 39 height 18
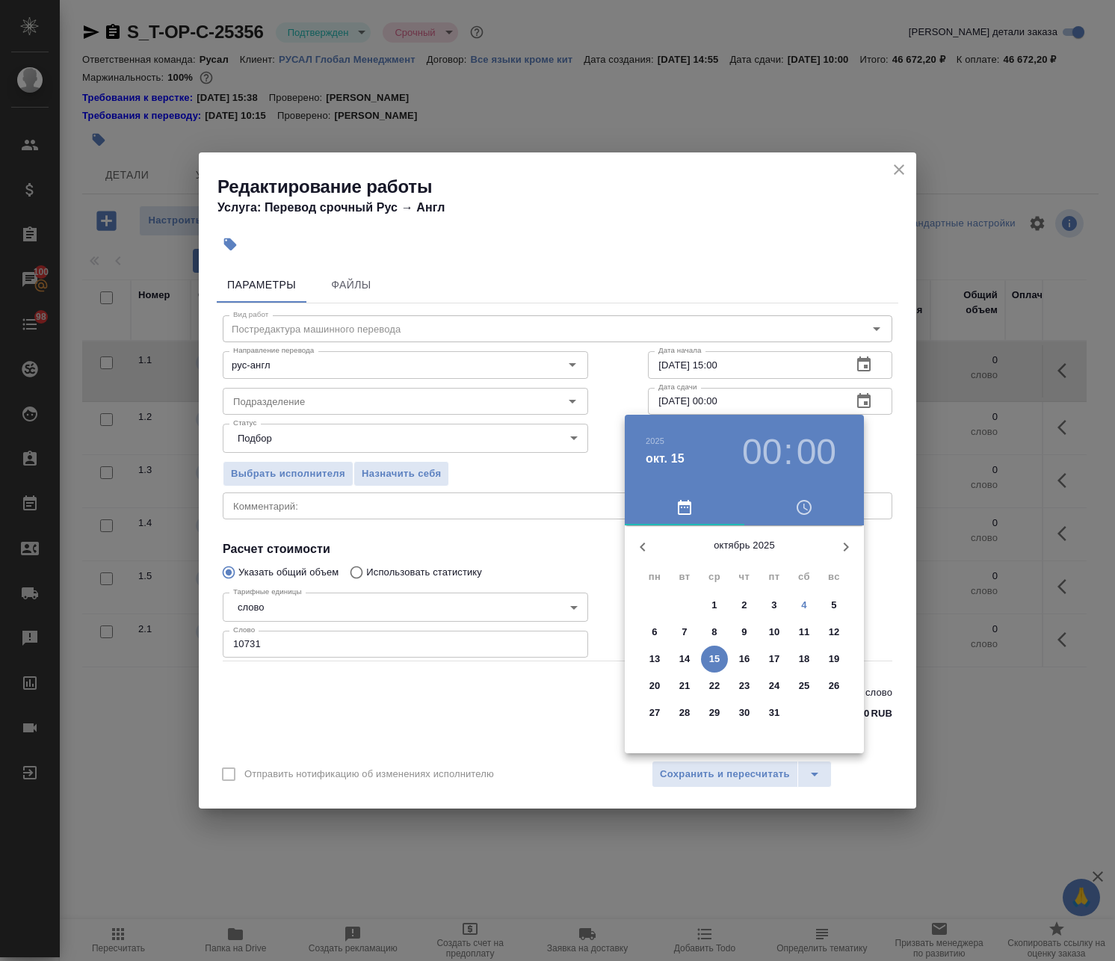
click at [741, 654] on p "16" at bounding box center [744, 658] width 11 height 15
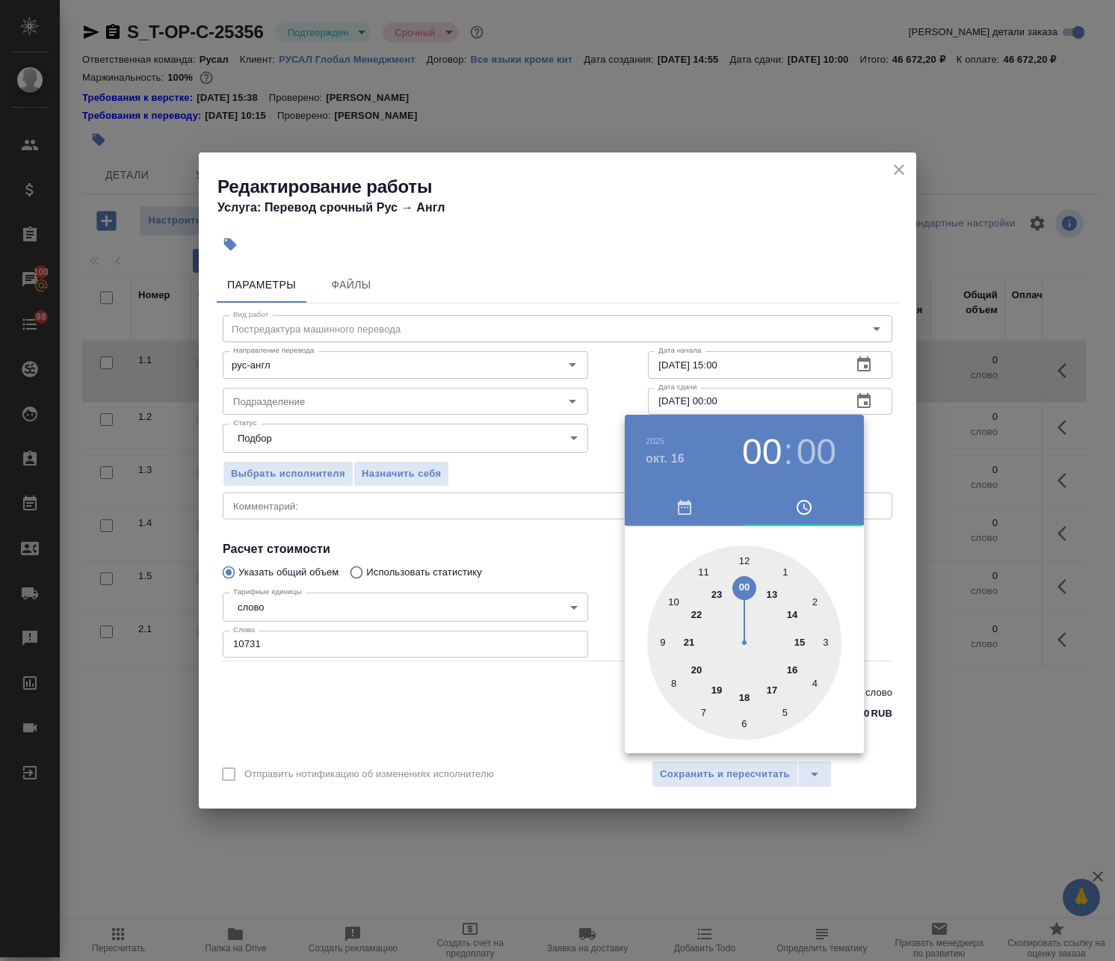
drag, startPoint x: 770, startPoint y: 593, endPoint x: 765, endPoint y: 583, distance: 11.7
click at [770, 592] on div at bounding box center [744, 642] width 194 height 194
type input "16.10.2025 13:00"
click at [680, 239] on div at bounding box center [557, 480] width 1115 height 961
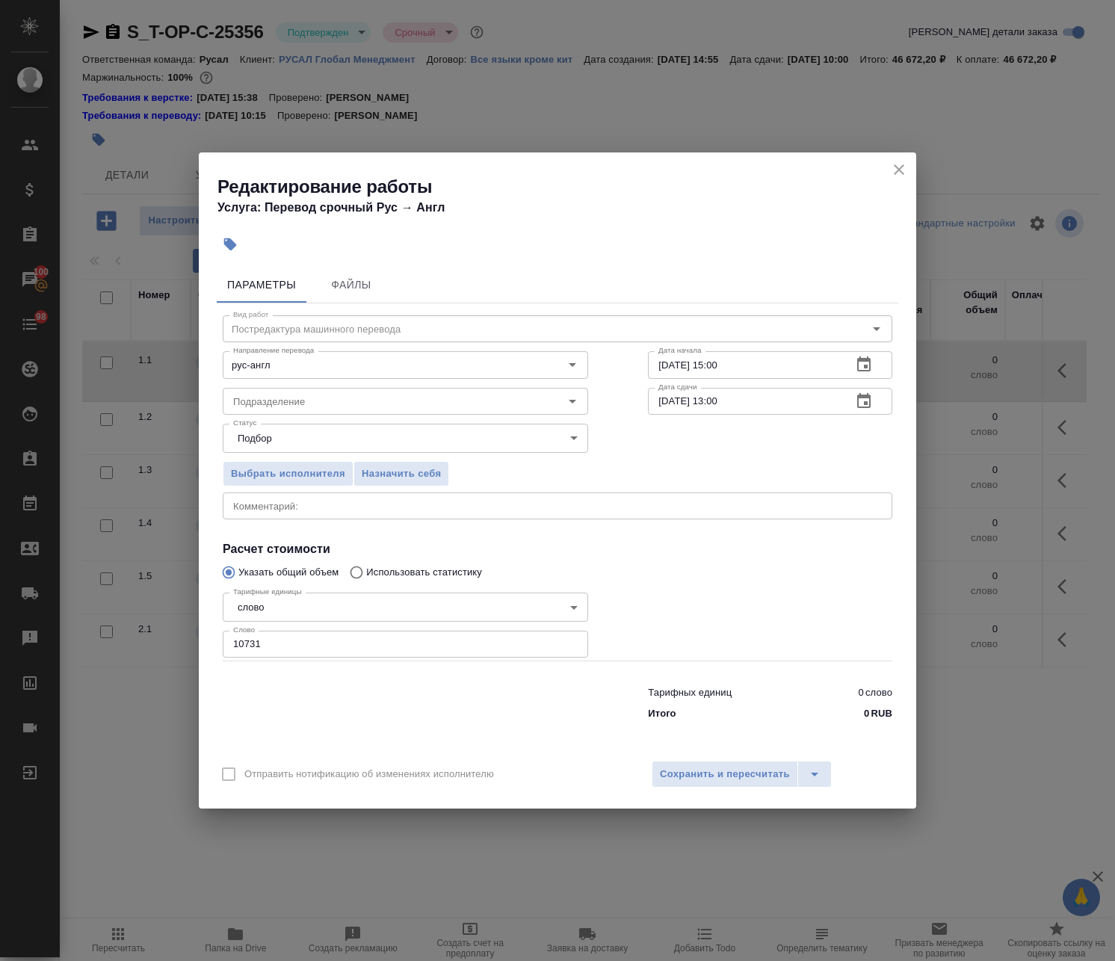
click at [870, 369] on icon "button" at bounding box center [863, 363] width 13 height 15
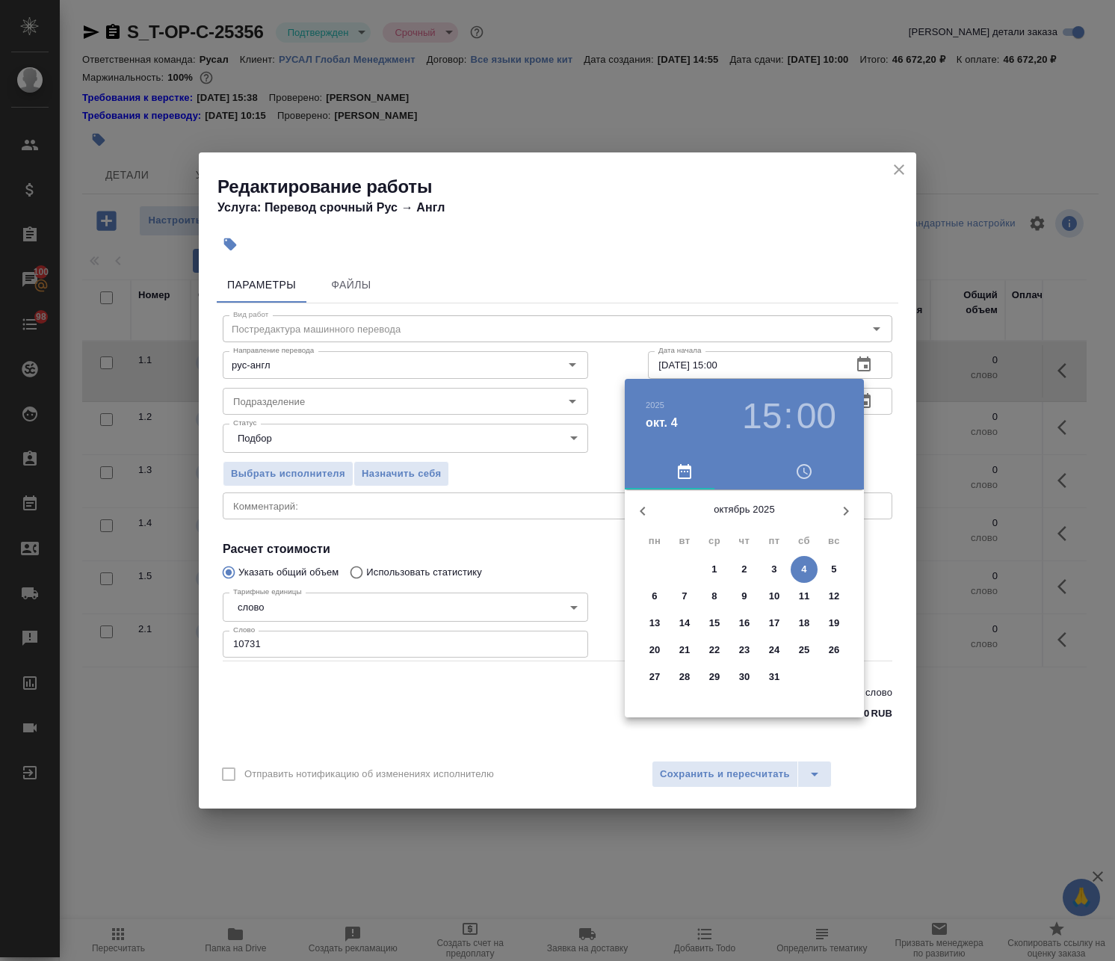
click at [782, 357] on div at bounding box center [557, 480] width 1115 height 961
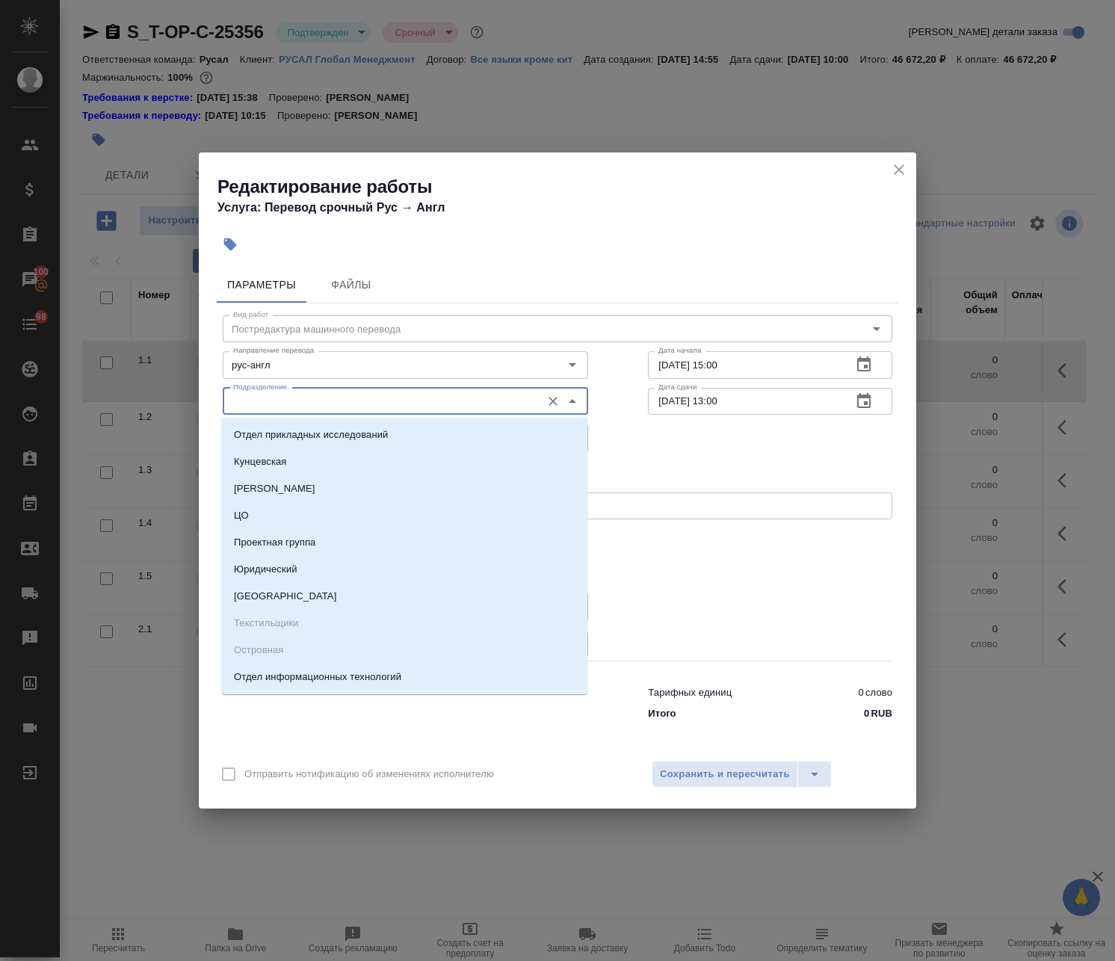
click at [295, 404] on input "Подразделение" at bounding box center [380, 401] width 306 height 18
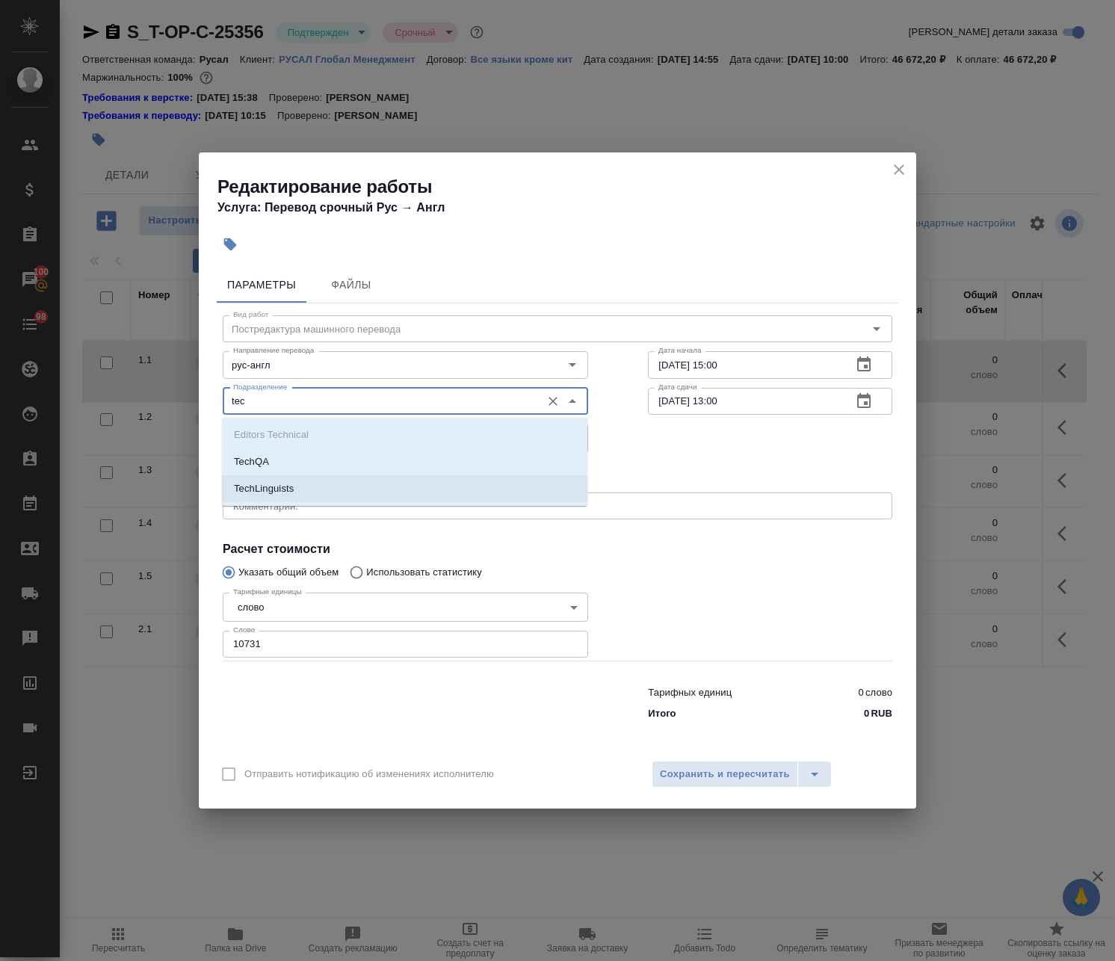
click at [306, 483] on li "TechLinguists" at bounding box center [404, 488] width 365 height 27
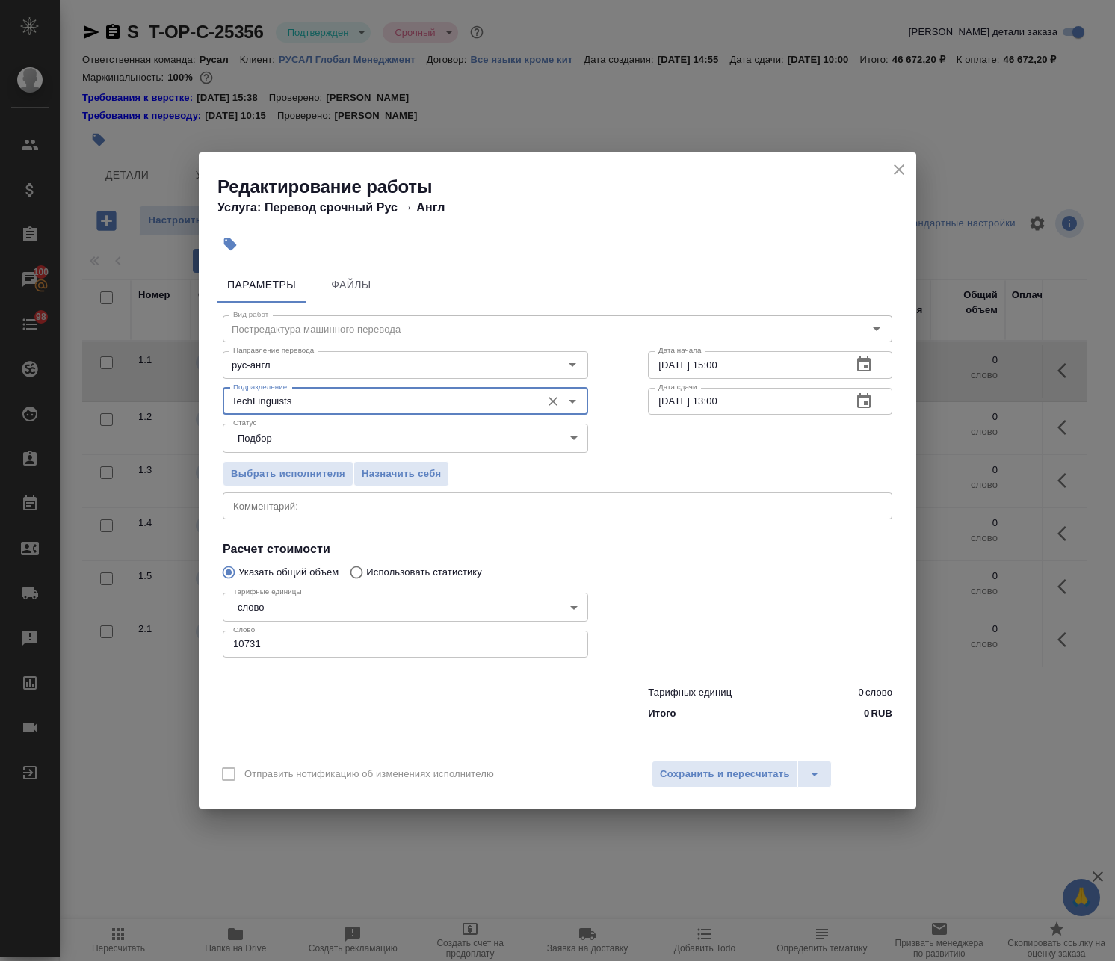
type input "TechLinguists"
drag, startPoint x: 679, startPoint y: 757, endPoint x: 693, endPoint y: 775, distance: 22.4
click at [680, 757] on div "Отправить нотификацию об изменениях исполнителю Сохранить и пересчитать" at bounding box center [557, 780] width 717 height 58
click at [693, 775] on span "Сохранить и пересчитать" at bounding box center [725, 774] width 130 height 17
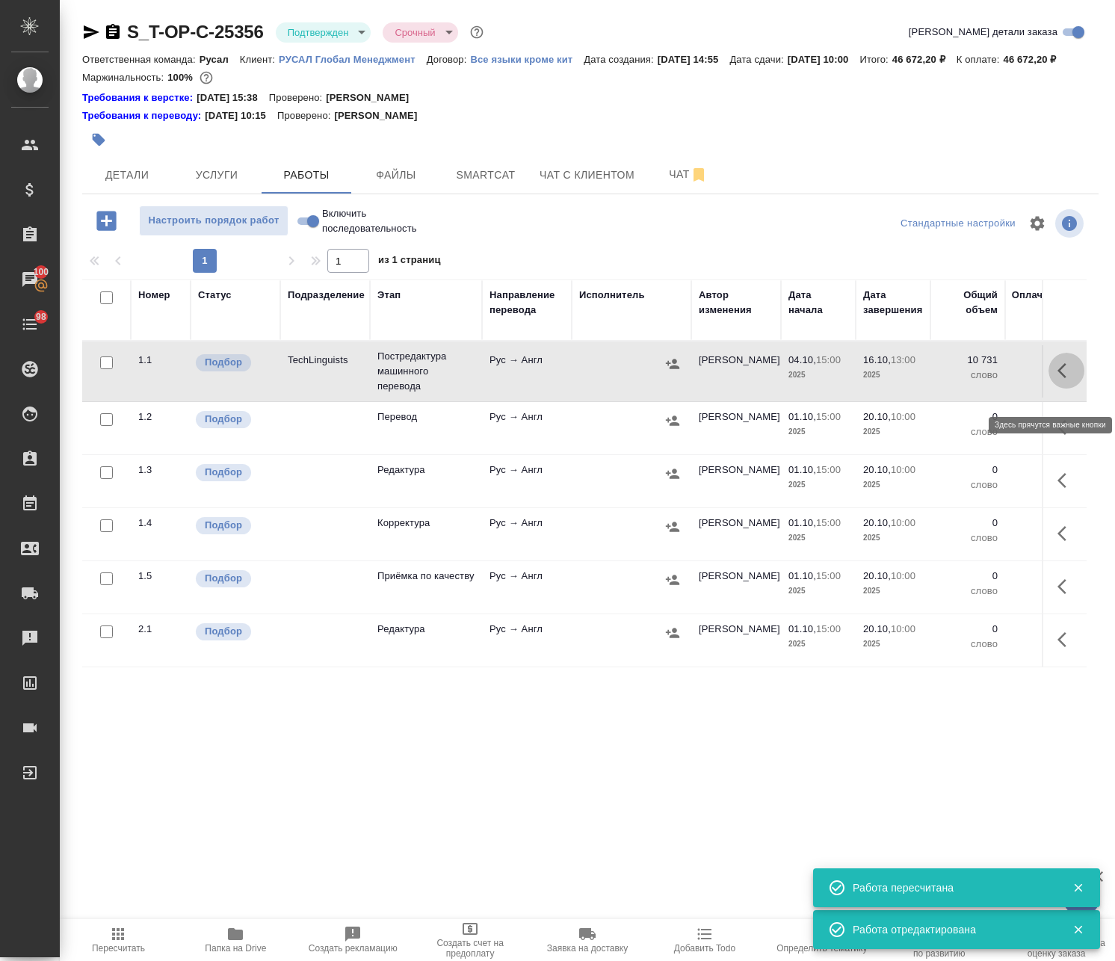
click at [1057, 380] on icon "button" at bounding box center [1066, 371] width 18 height 18
click at [951, 380] on icon "button" at bounding box center [956, 371] width 18 height 18
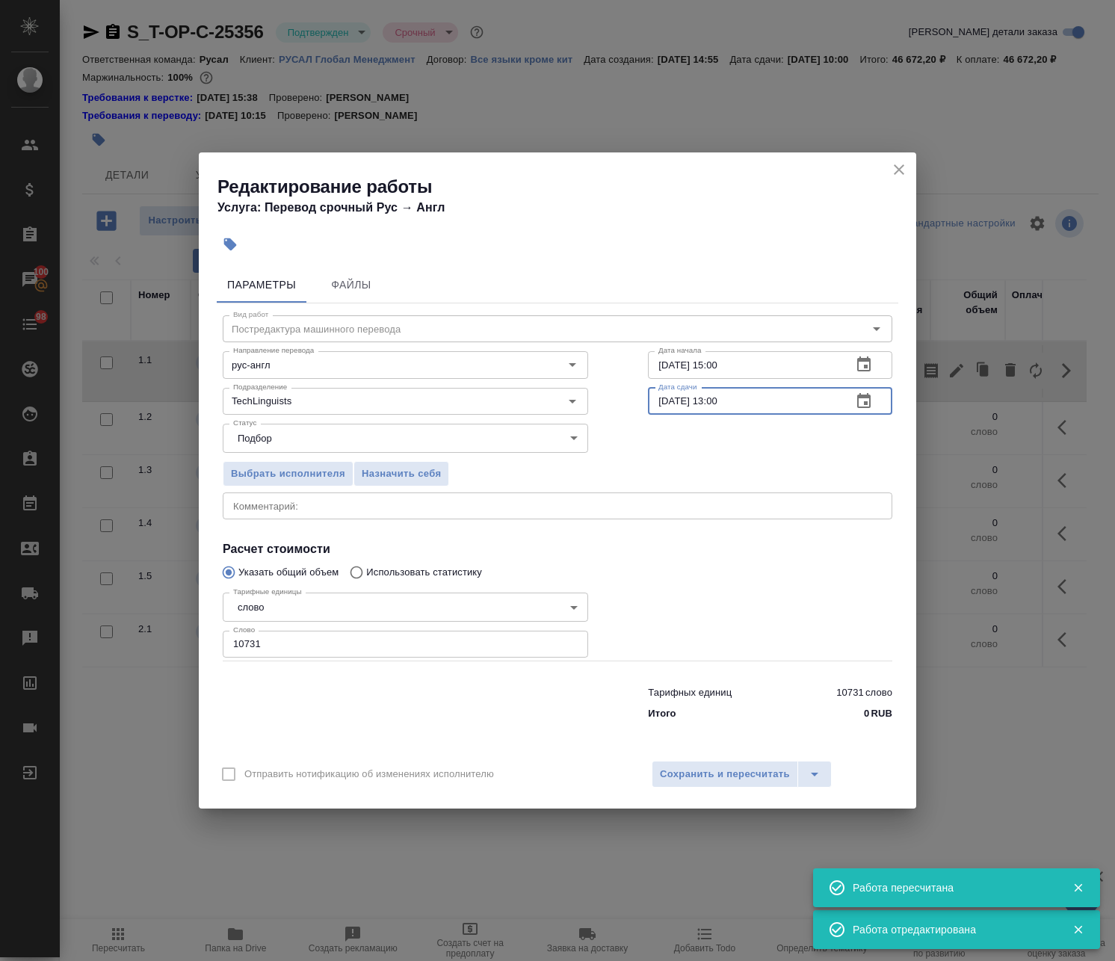
click at [665, 401] on input "16.10.2025 13:00" at bounding box center [744, 401] width 192 height 27
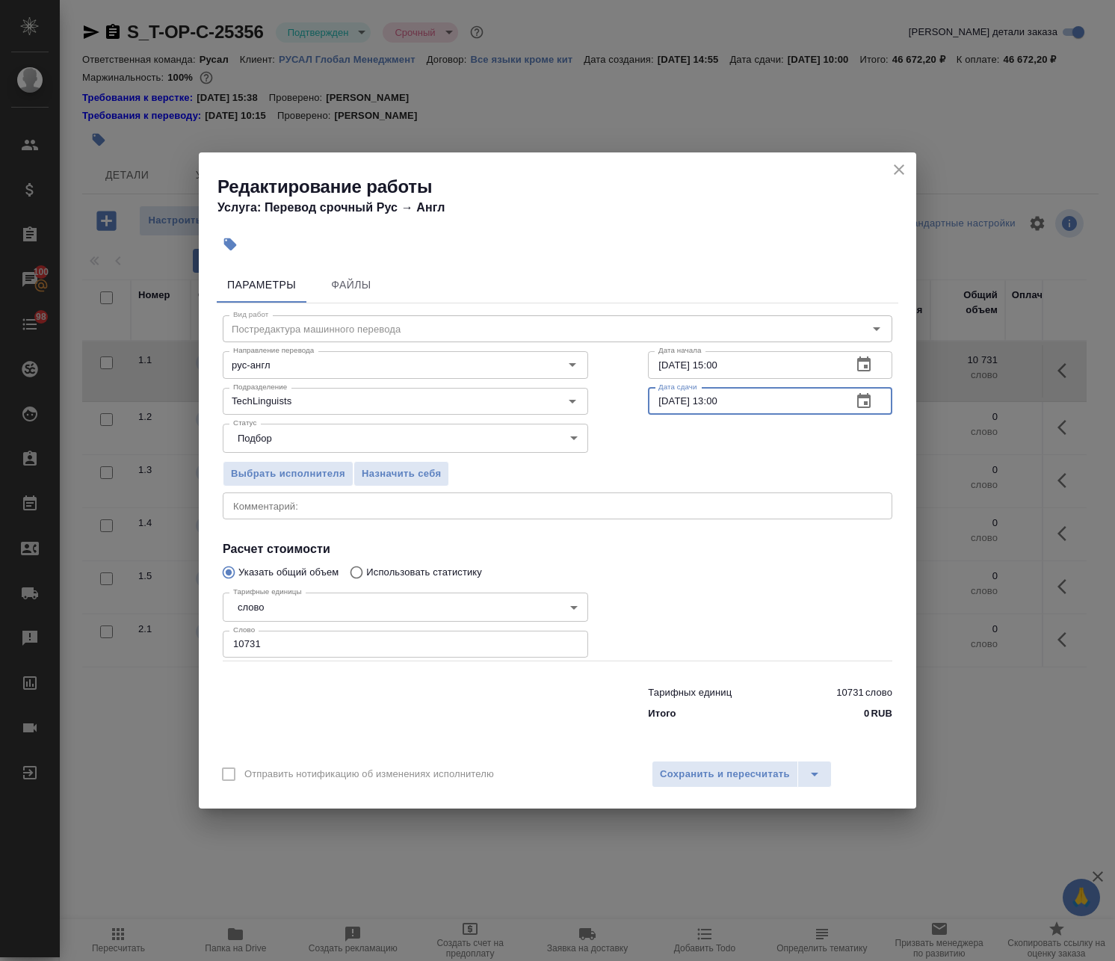
click at [680, 403] on input "16.10.2025 13:00" at bounding box center [744, 401] width 192 height 27
drag, startPoint x: 666, startPoint y: 400, endPoint x: 667, endPoint y: 412, distance: 11.3
click at [667, 412] on input "16.10.2025 13:00" at bounding box center [744, 401] width 192 height 27
type input "13.10.2025 13:00"
click at [717, 775] on span "Сохранить и пересчитать" at bounding box center [725, 774] width 130 height 17
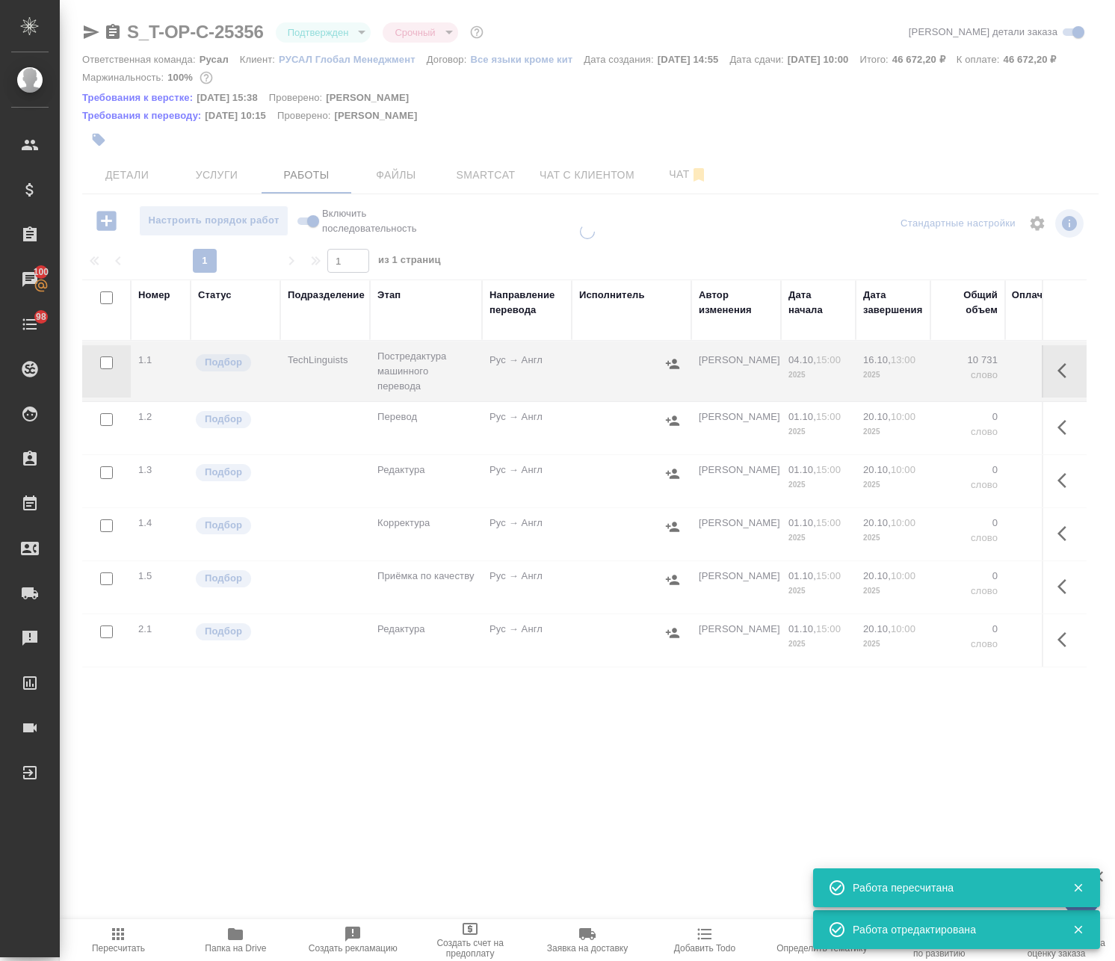
click at [1057, 378] on icon "button" at bounding box center [1061, 370] width 9 height 15
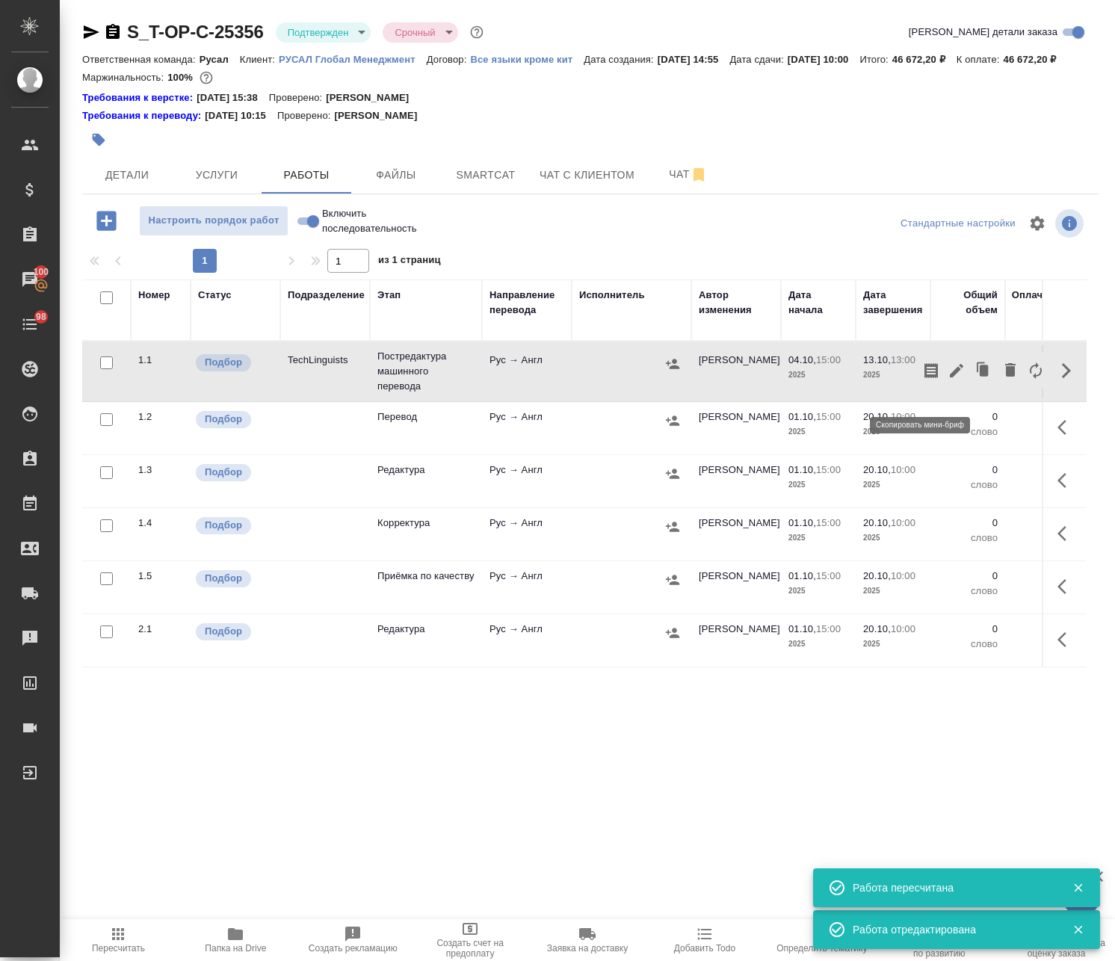
click at [924, 378] on icon "button" at bounding box center [930, 370] width 13 height 15
click at [471, 185] on span "Smartcat" at bounding box center [486, 175] width 72 height 19
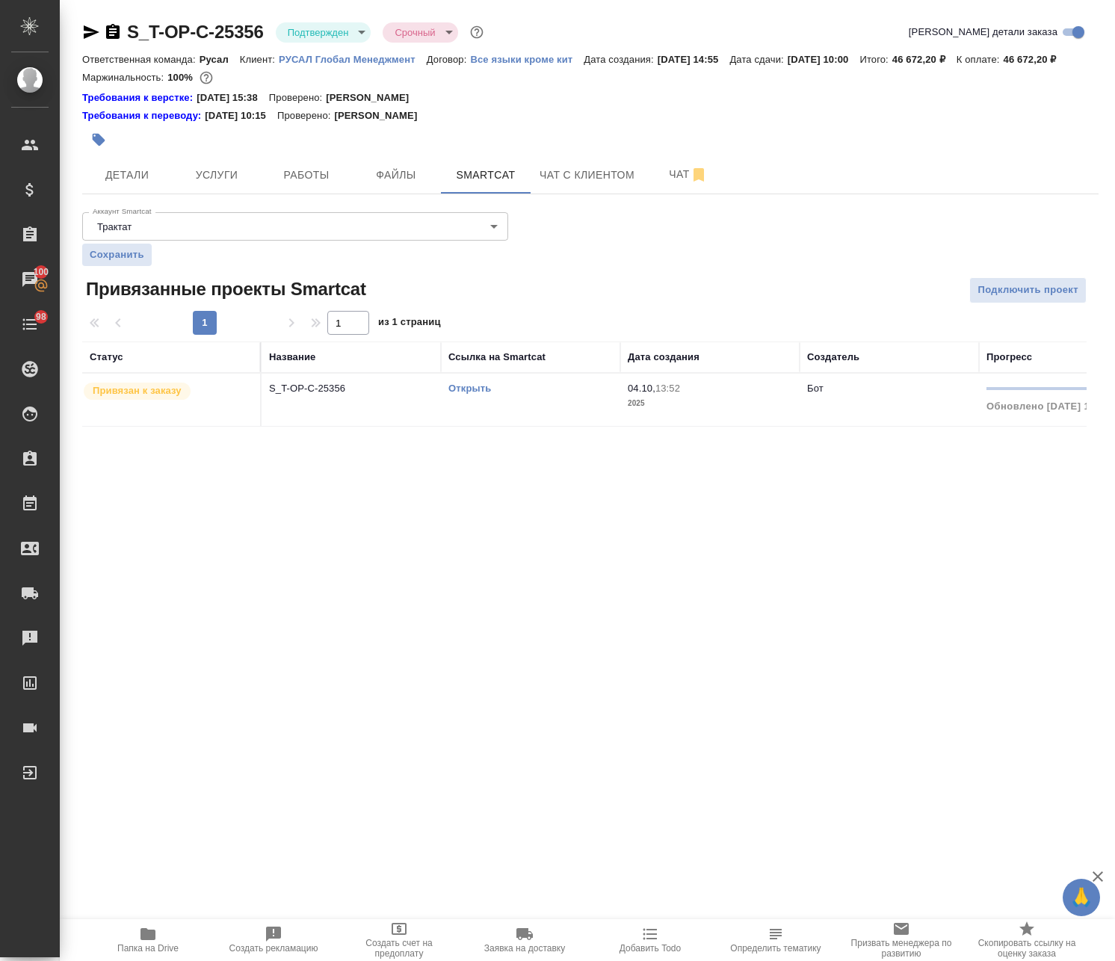
click at [470, 394] on link "Открыть" at bounding box center [469, 387] width 43 height 11
click at [102, 148] on button "button" at bounding box center [98, 139] width 33 height 33
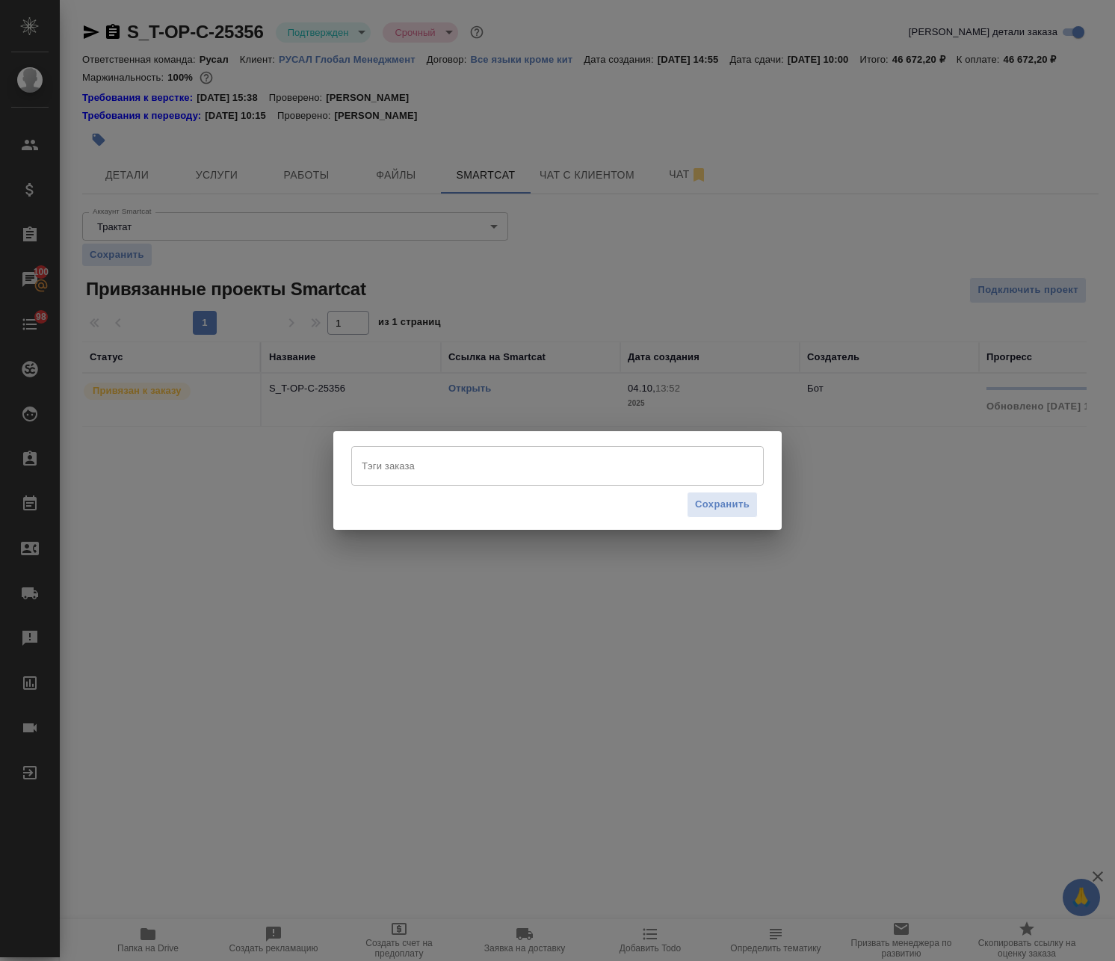
click at [459, 494] on div "Сохранить" at bounding box center [557, 505] width 412 height 38
click at [450, 477] on div "Тэги заказа" at bounding box center [557, 465] width 412 height 39
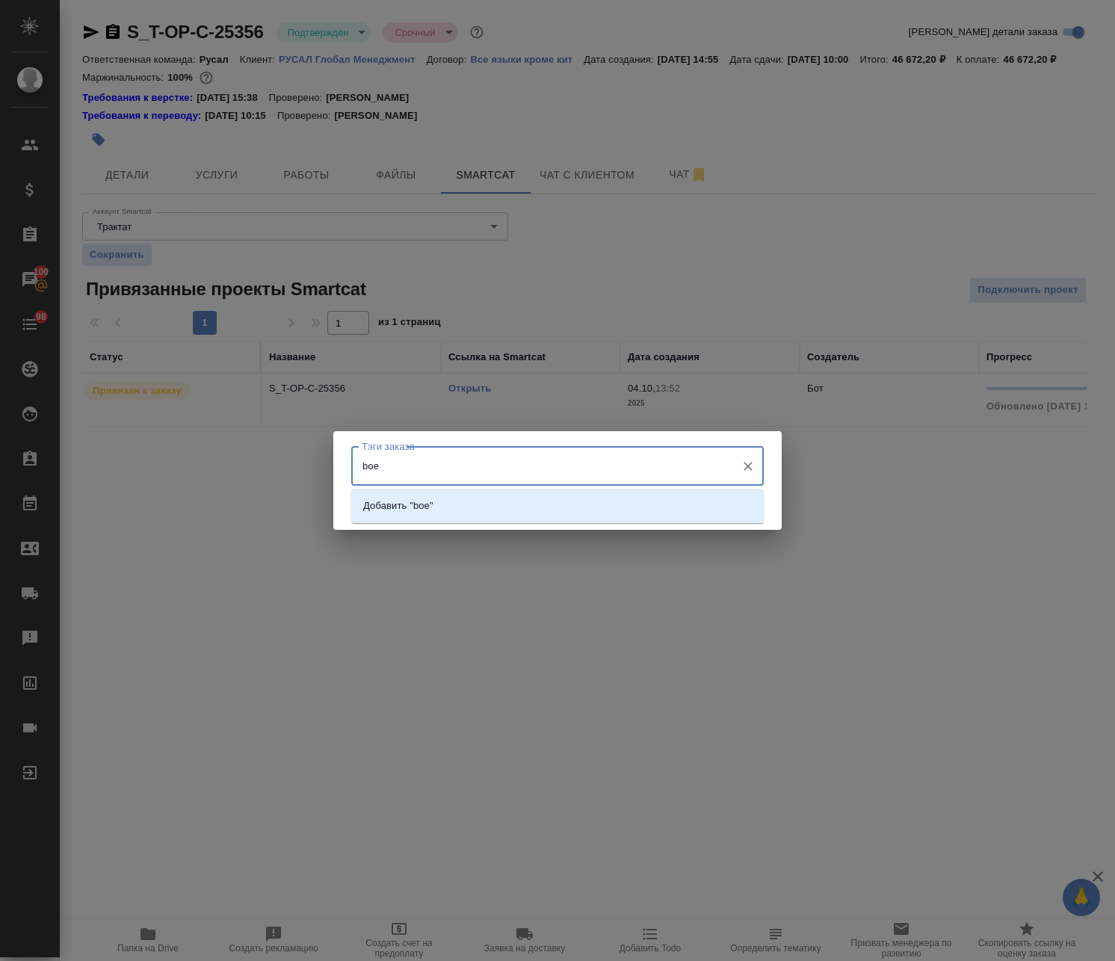
drag, startPoint x: 348, startPoint y: 462, endPoint x: 259, endPoint y: 462, distance: 88.9
click at [261, 462] on div "Тэги заказа boe Тэги заказа Сохранить" at bounding box center [557, 480] width 1115 height 961
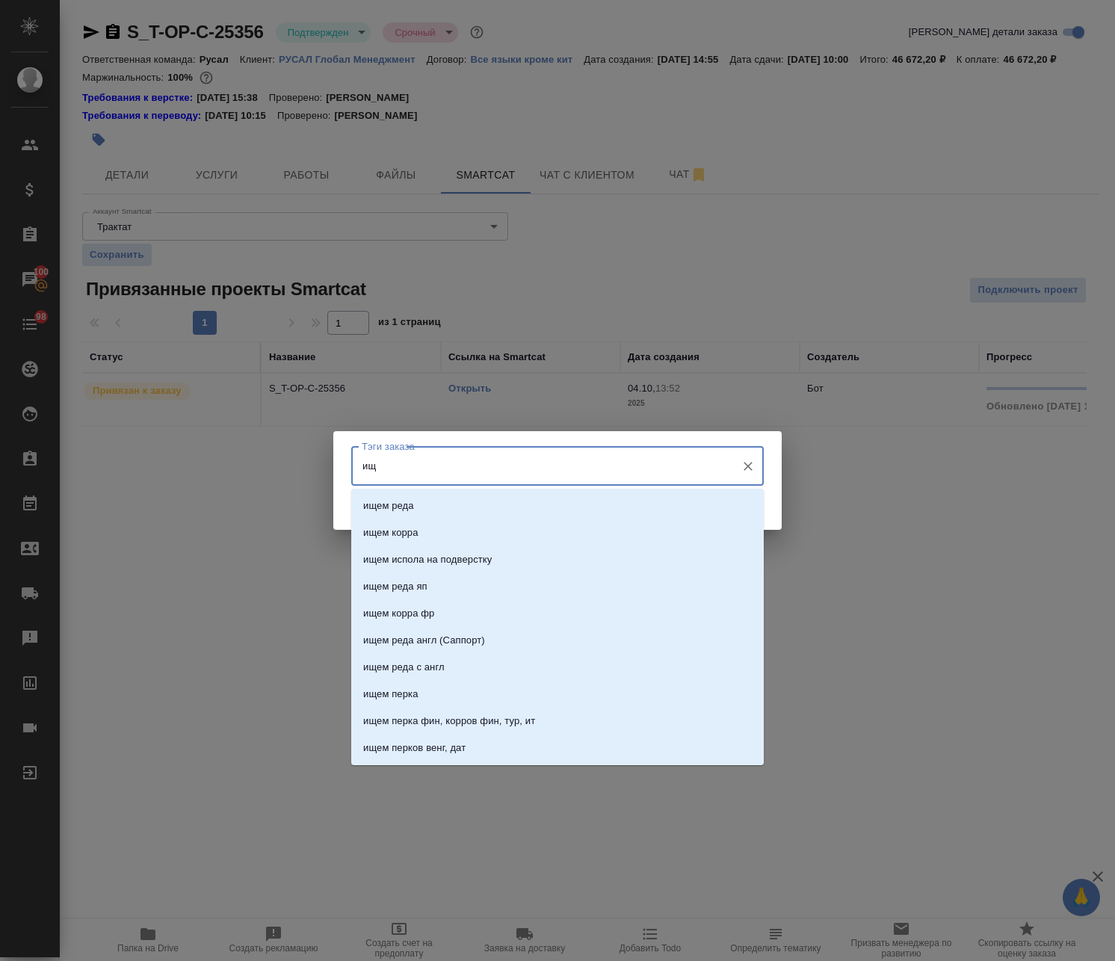
type input "ищу"
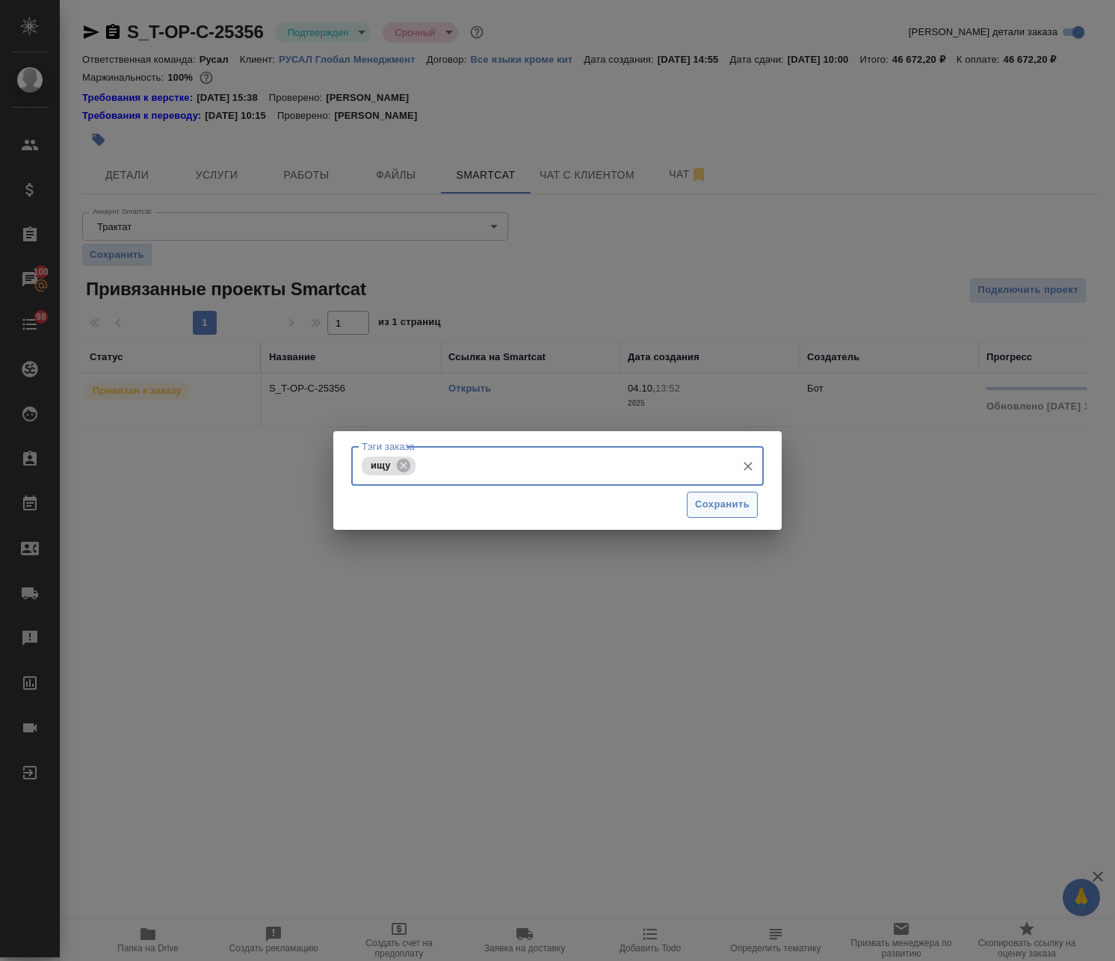
click at [724, 510] on span "Сохранить" at bounding box center [722, 504] width 55 height 17
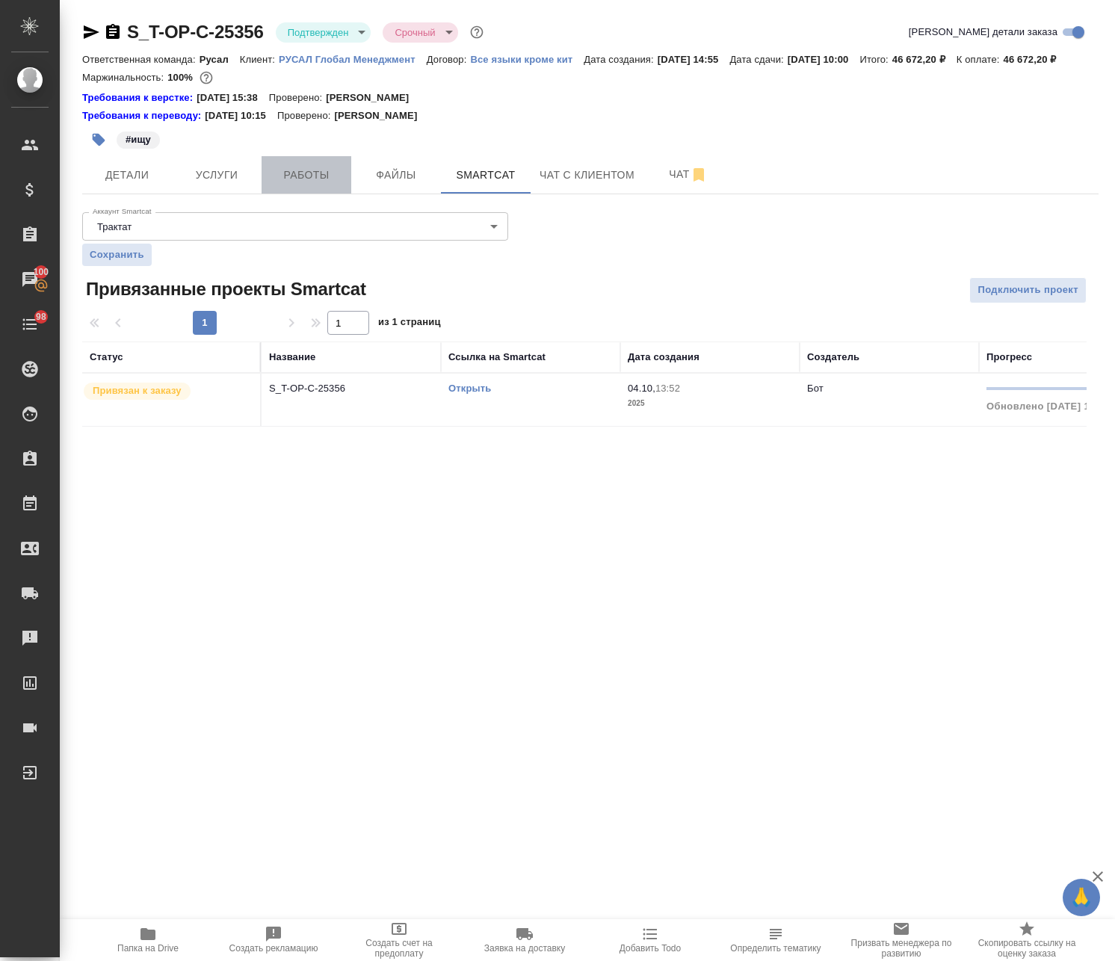
click at [297, 185] on span "Работы" at bounding box center [306, 175] width 72 height 19
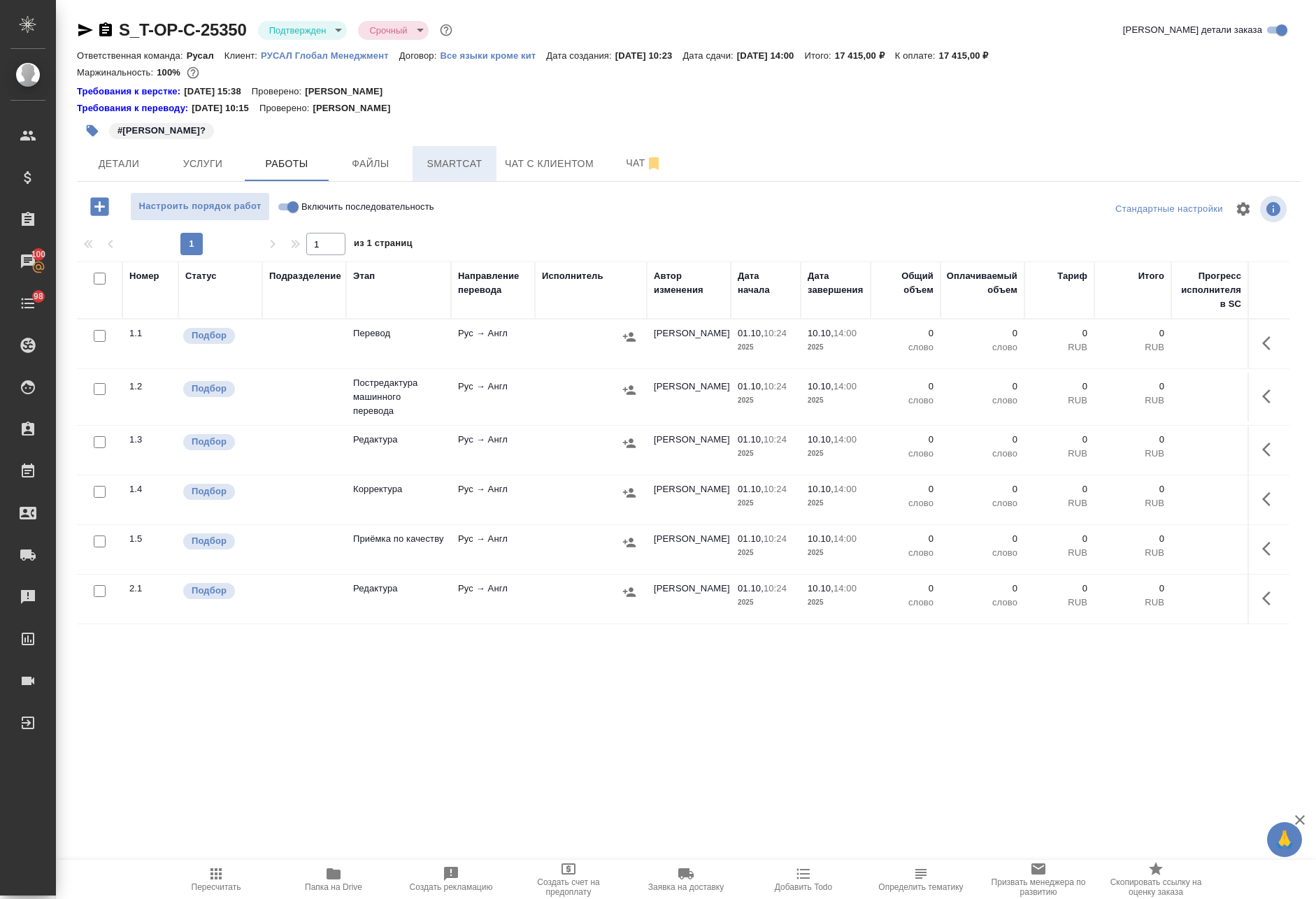
click at [452, 161] on span "Smartcat" at bounding box center [455, 164] width 67 height 18
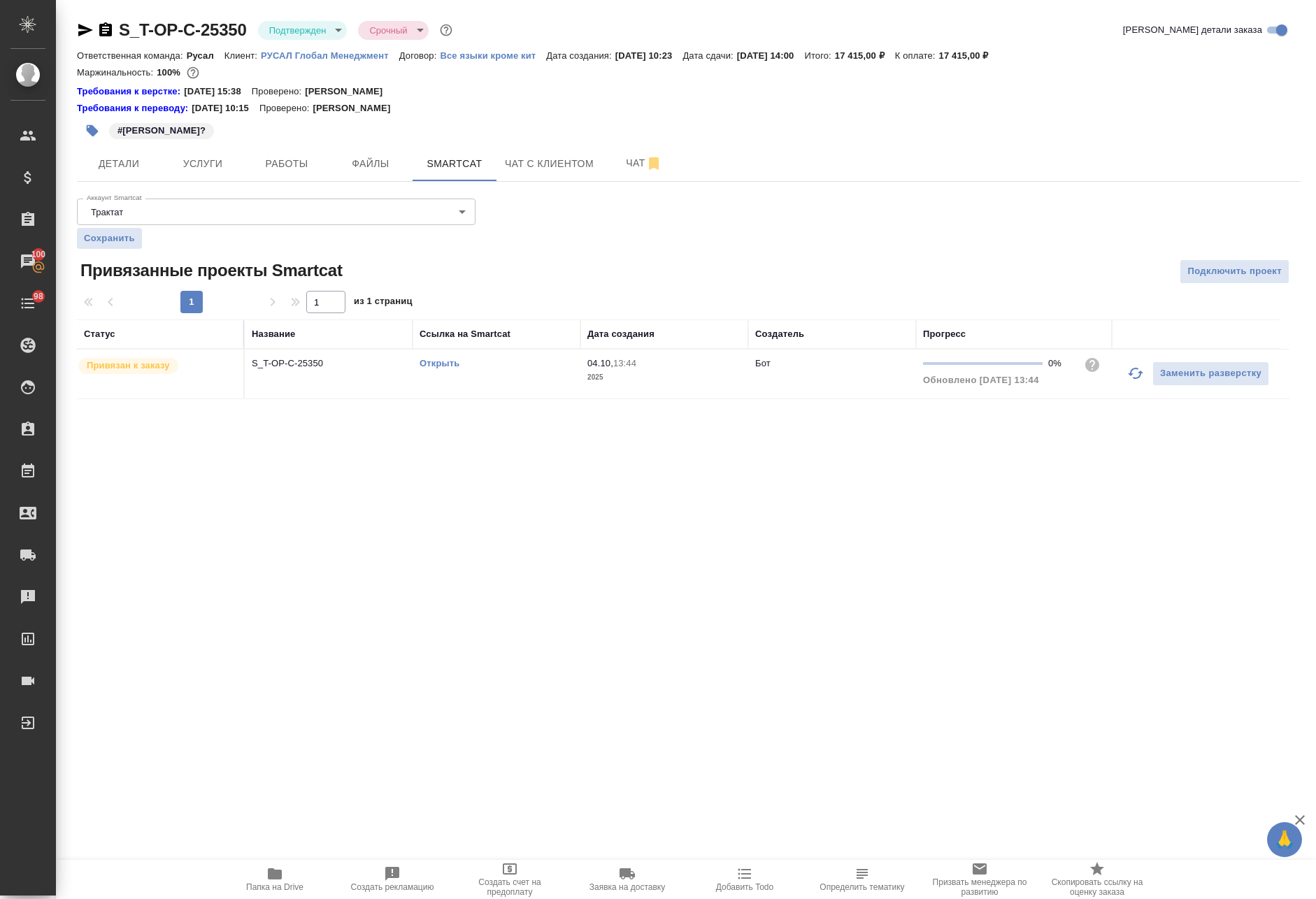
click at [431, 364] on link "Открыть" at bounding box center [439, 362] width 40 height 10
click at [316, 174] on button "Работы" at bounding box center [286, 163] width 84 height 35
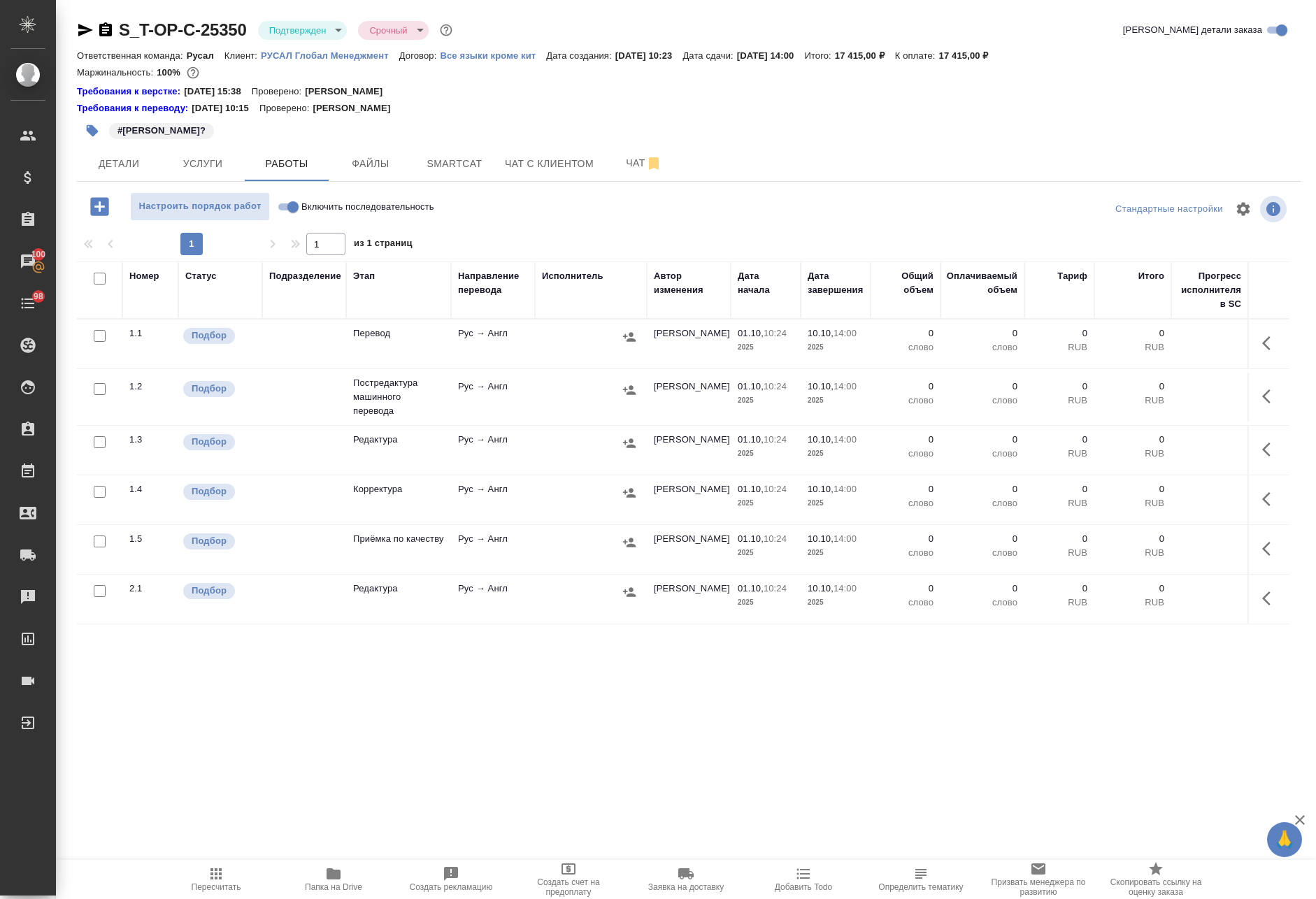
click at [557, 402] on td at bounding box center [592, 397] width 112 height 49
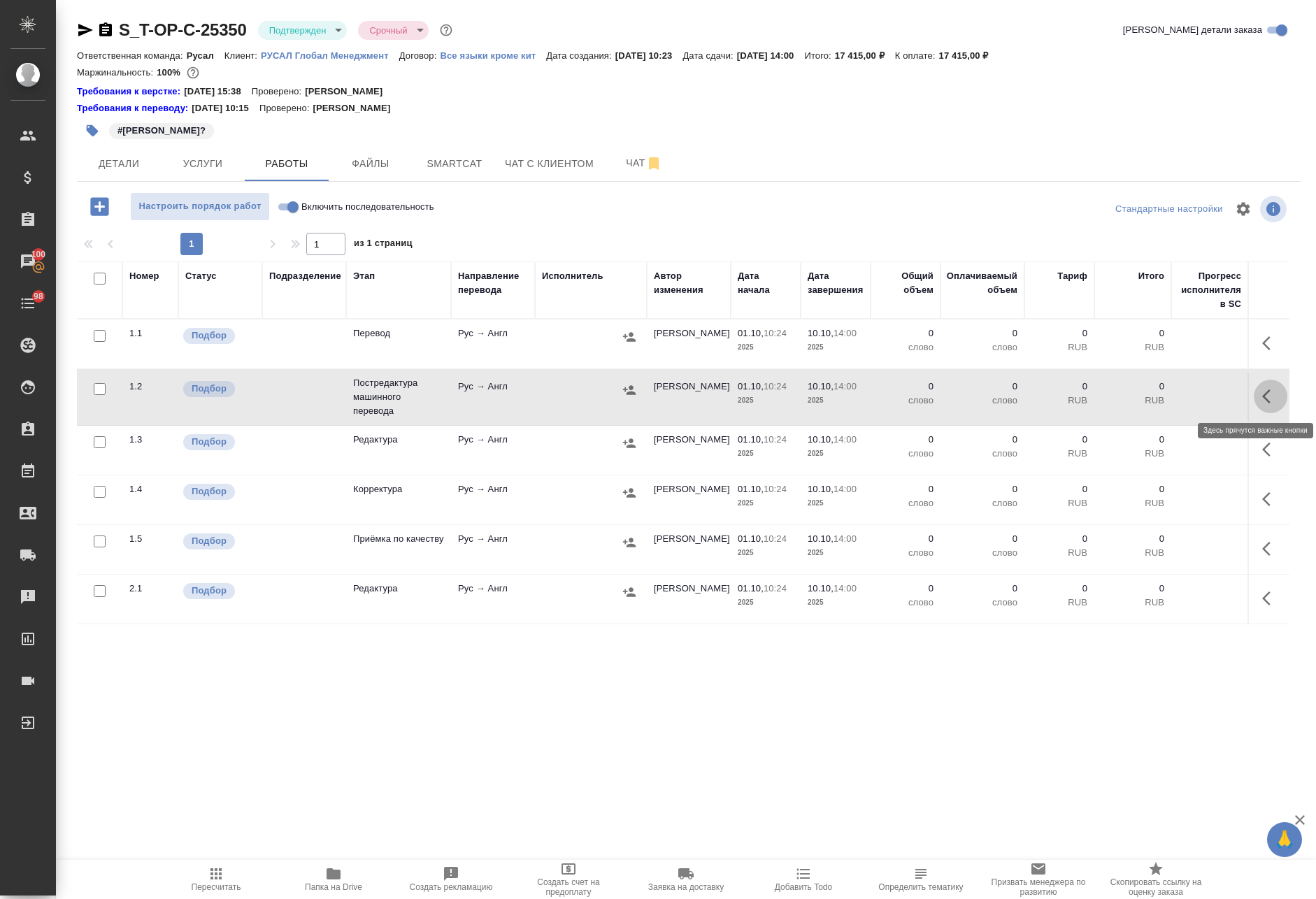
drag, startPoint x: 1262, startPoint y: 392, endPoint x: 1244, endPoint y: 397, distance: 18.7
click at [1262, 393] on icon "button" at bounding box center [1270, 397] width 17 height 17
click at [1162, 399] on icon "button" at bounding box center [1167, 396] width 12 height 12
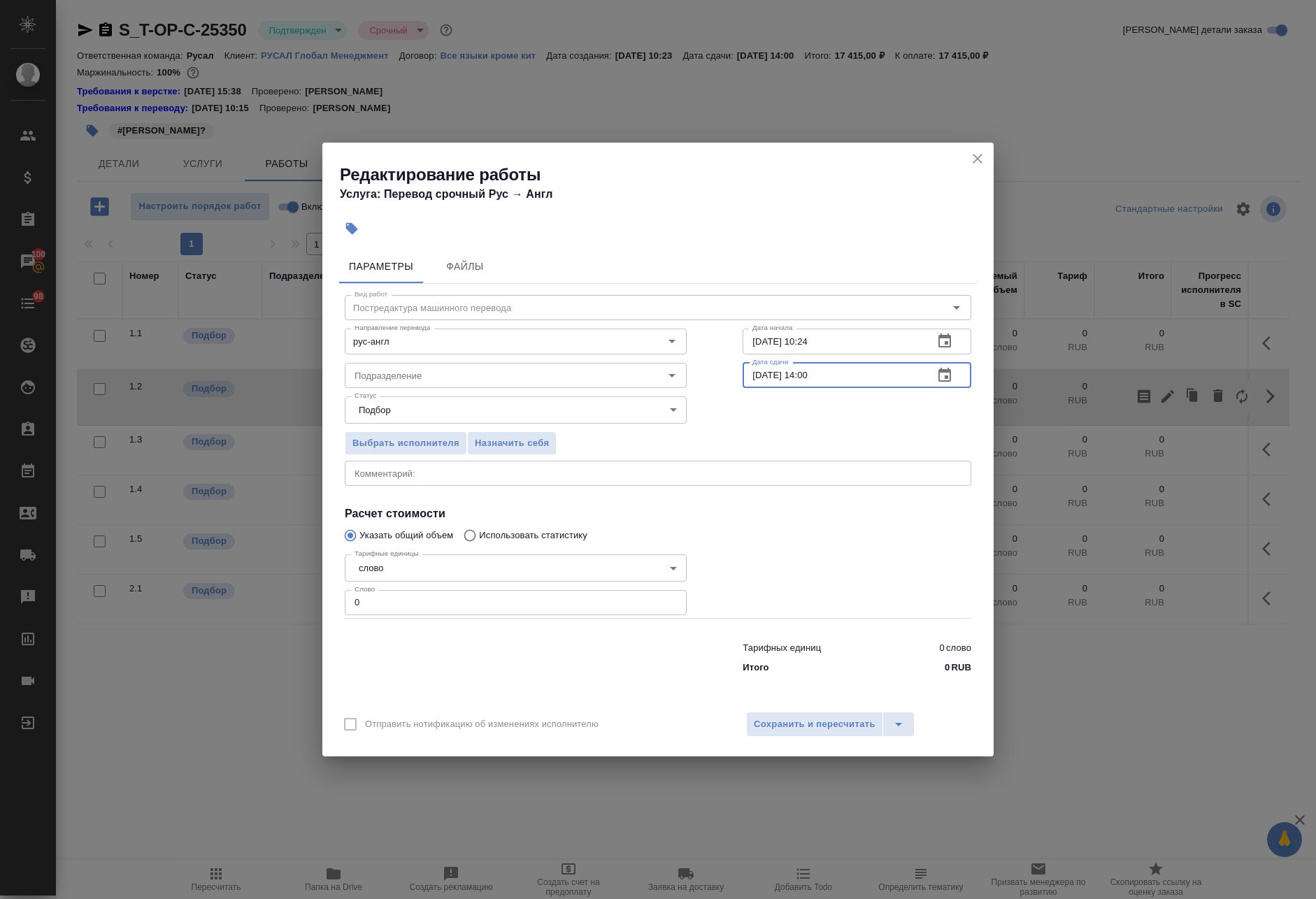
drag, startPoint x: 763, startPoint y: 373, endPoint x: 734, endPoint y: 378, distance: 29.4
click at [734, 378] on div "Вид работ Постредактура машинного перевода Вид работ Направление перевода рус-а…" at bounding box center [657, 482] width 637 height 397
click at [808, 377] on input "09.10.2025 14:00" at bounding box center [832, 375] width 180 height 25
click at [790, 374] on input "09.10.2025 10:00" at bounding box center [832, 375] width 180 height 25
click at [756, 377] on input "09.10.2025 10:00" at bounding box center [832, 375] width 180 height 25
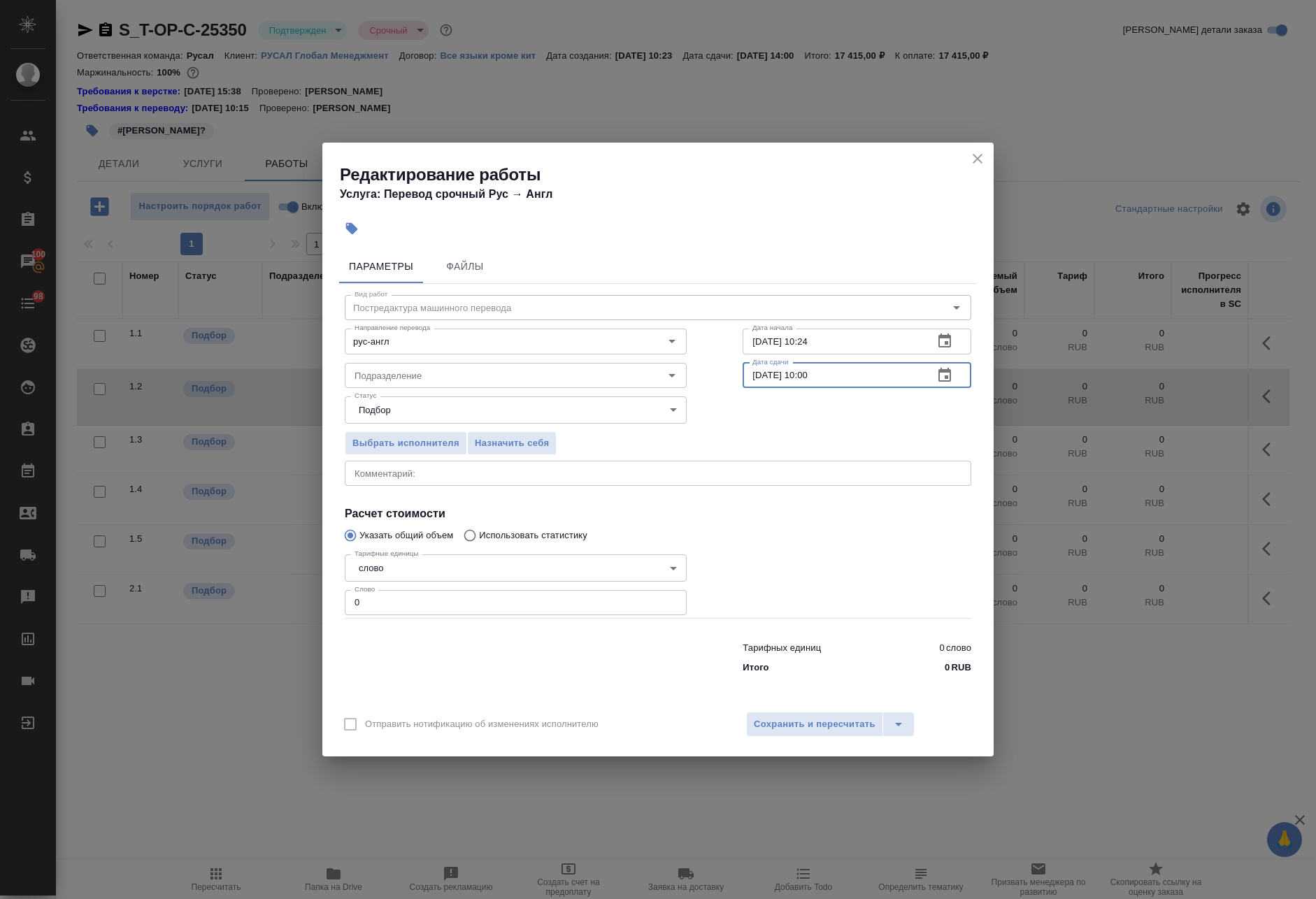
type input "[DATE] 10:00"
drag, startPoint x: 827, startPoint y: 344, endPoint x: 814, endPoint y: 349, distance: 13.9
click at [814, 349] on input "01.10.2025 10:24" at bounding box center [832, 341] width 180 height 25
click at [945, 334] on icon "button" at bounding box center [944, 341] width 17 height 17
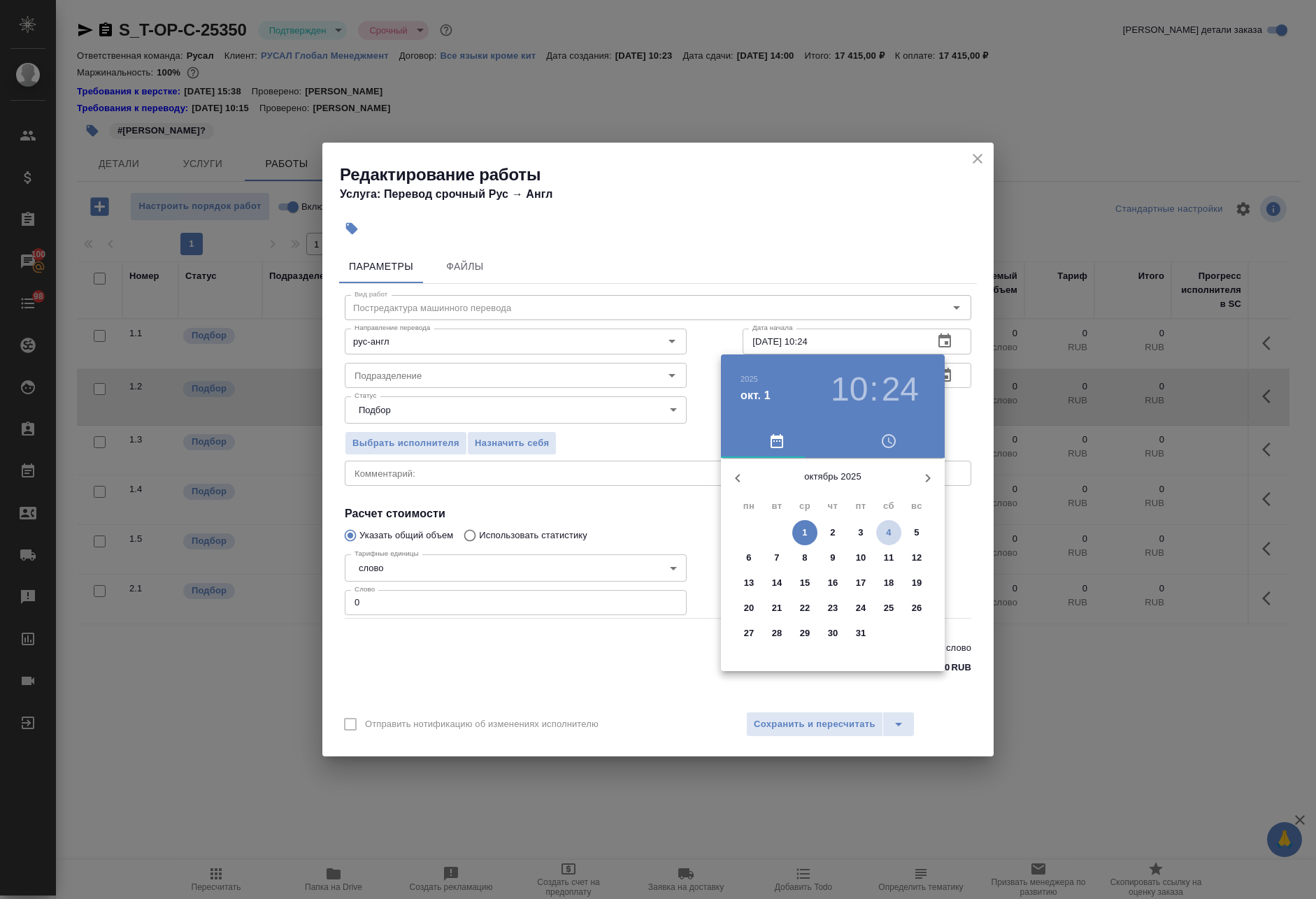
click at [885, 532] on span "4" at bounding box center [888, 532] width 25 height 14
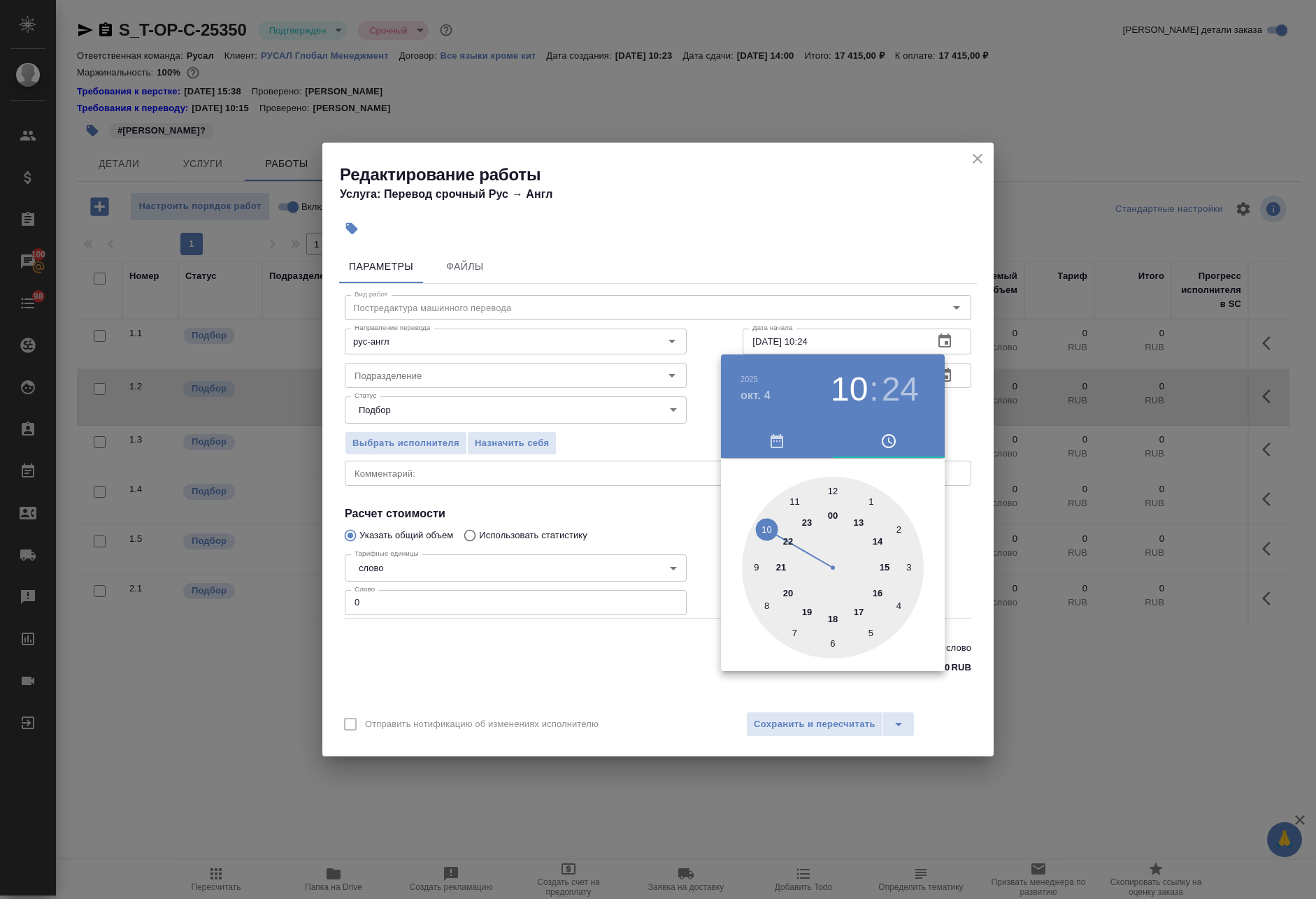
click at [880, 540] on div at bounding box center [833, 568] width 182 height 181
click at [831, 486] on div at bounding box center [833, 568] width 182 height 181
type input "04.10.2025 14:00"
click at [969, 435] on div at bounding box center [658, 449] width 1316 height 899
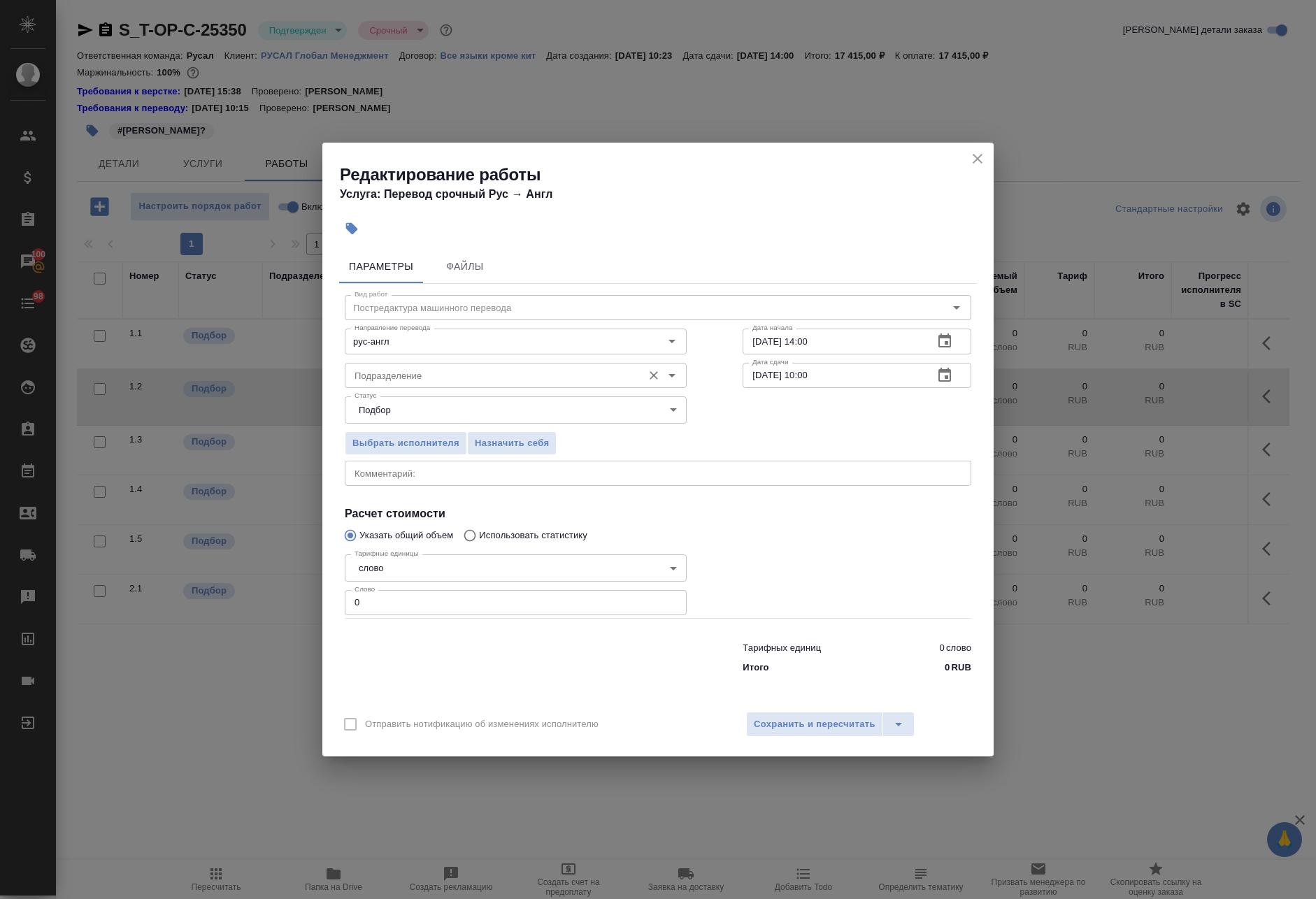
click at [452, 364] on div "Подразделение" at bounding box center [515, 375] width 342 height 25
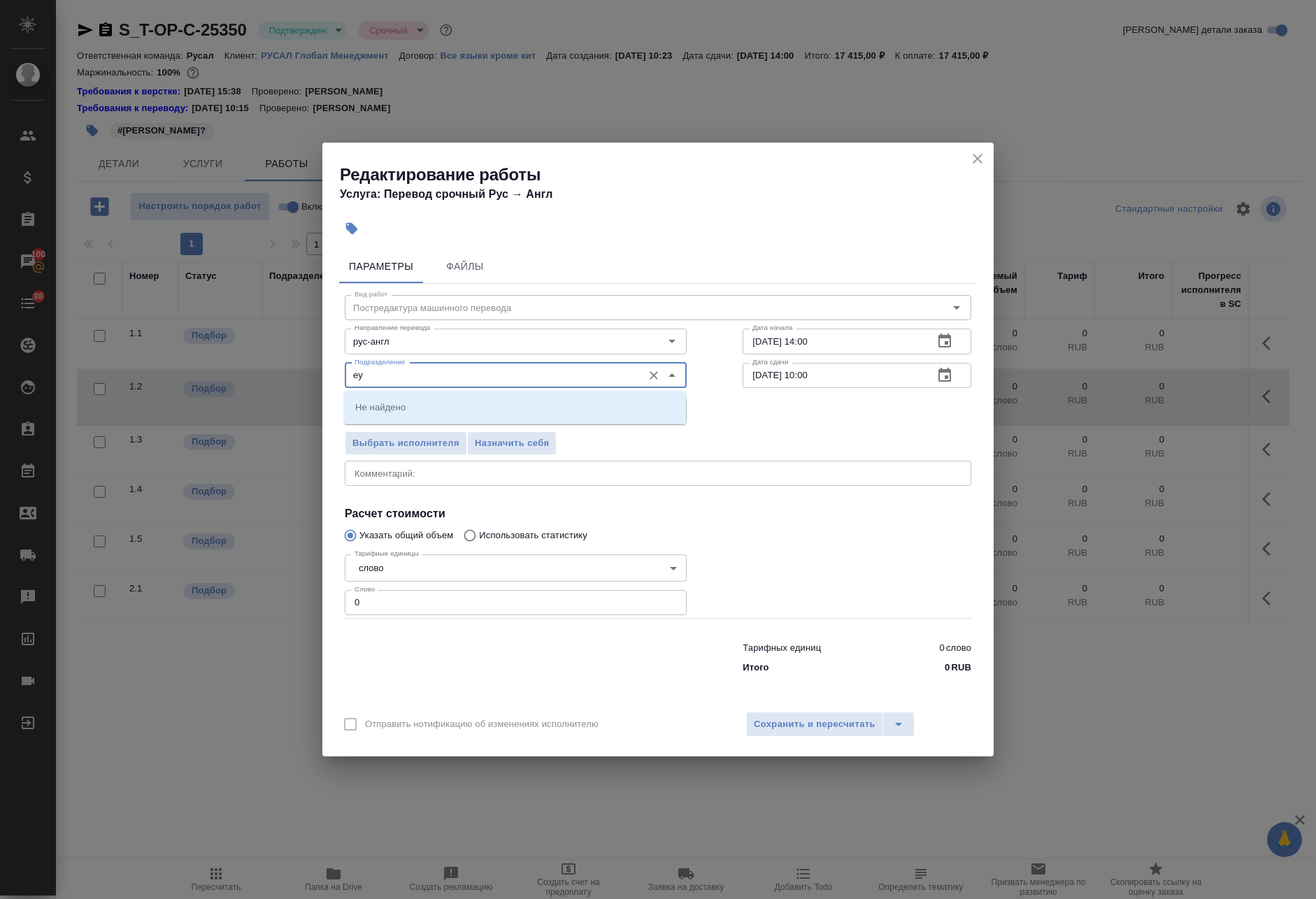
drag, startPoint x: 493, startPoint y: 366, endPoint x: 283, endPoint y: 374, distance: 210.2
click at [283, 374] on div "Редактирование работы Услуга: Перевод срочный Рус → Англ Параметры Файлы Вид ра…" at bounding box center [658, 449] width 1316 height 899
drag, startPoint x: 361, startPoint y: 374, endPoint x: 314, endPoint y: 373, distance: 47.0
click at [314, 373] on div "Редактирование работы Услуга: Перевод срочный Рус → Англ Параметры Файлы Вид ра…" at bounding box center [658, 449] width 1316 height 899
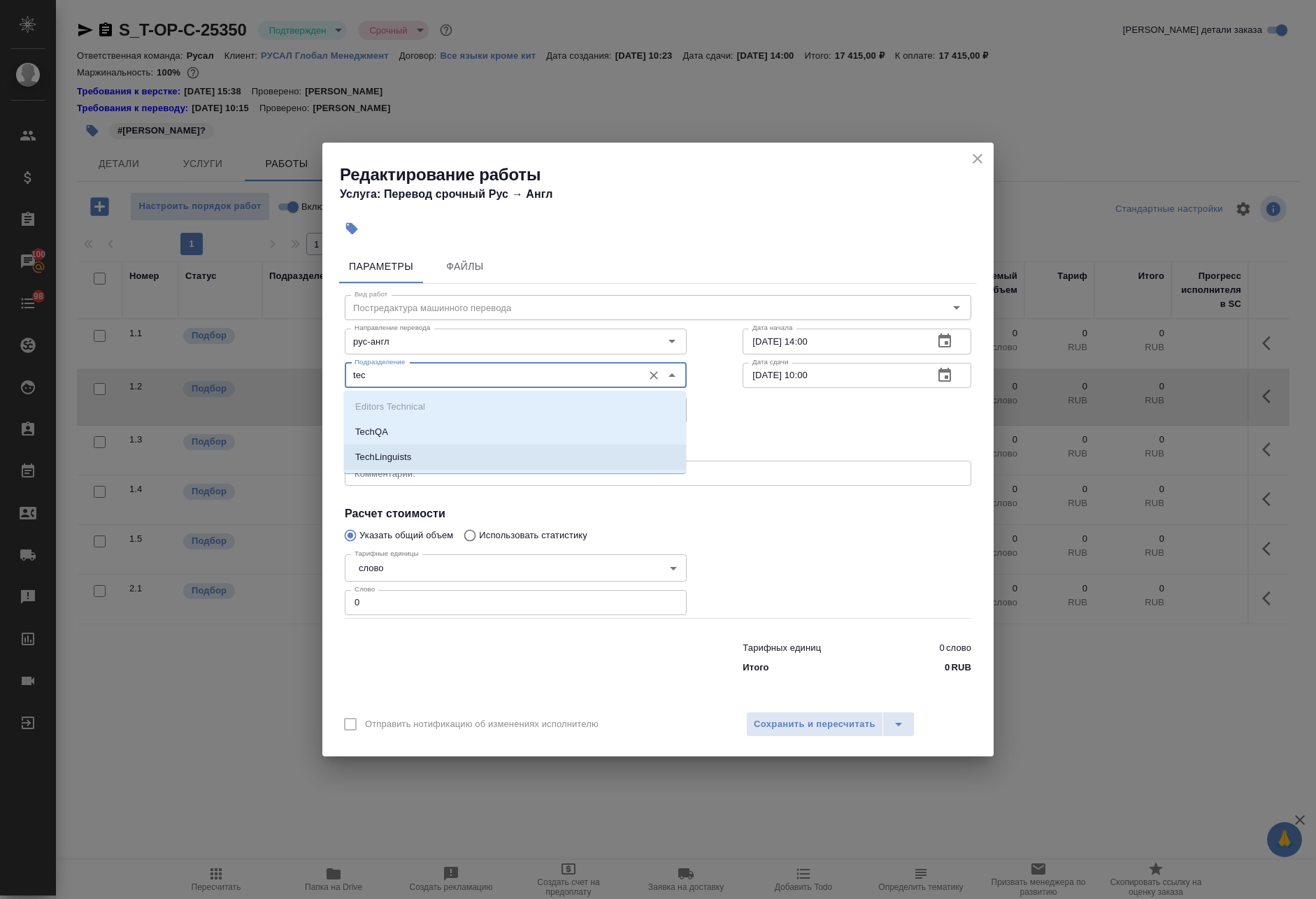
click at [443, 457] on li "TechLinguists" at bounding box center [515, 457] width 342 height 25
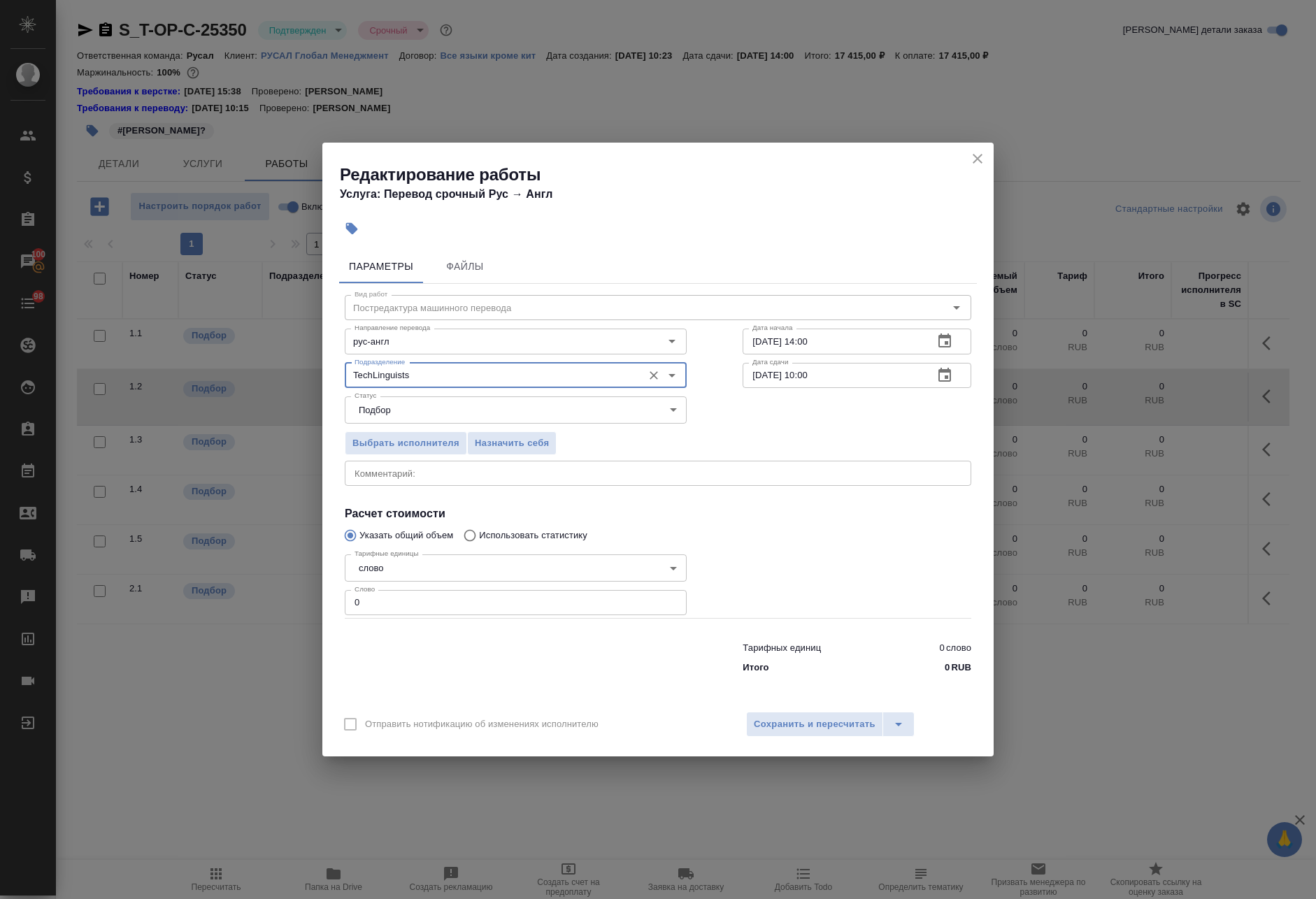
type input "TechLinguists"
drag, startPoint x: 334, startPoint y: 603, endPoint x: 302, endPoint y: 600, distance: 32.1
click at [302, 600] on div "Редактирование работы Услуга: Перевод срочный Рус → Англ Параметры Файлы Вид ра…" at bounding box center [658, 449] width 1316 height 899
type input "2000"
click at [821, 733] on button "Сохранить и пересчитать" at bounding box center [814, 724] width 137 height 25
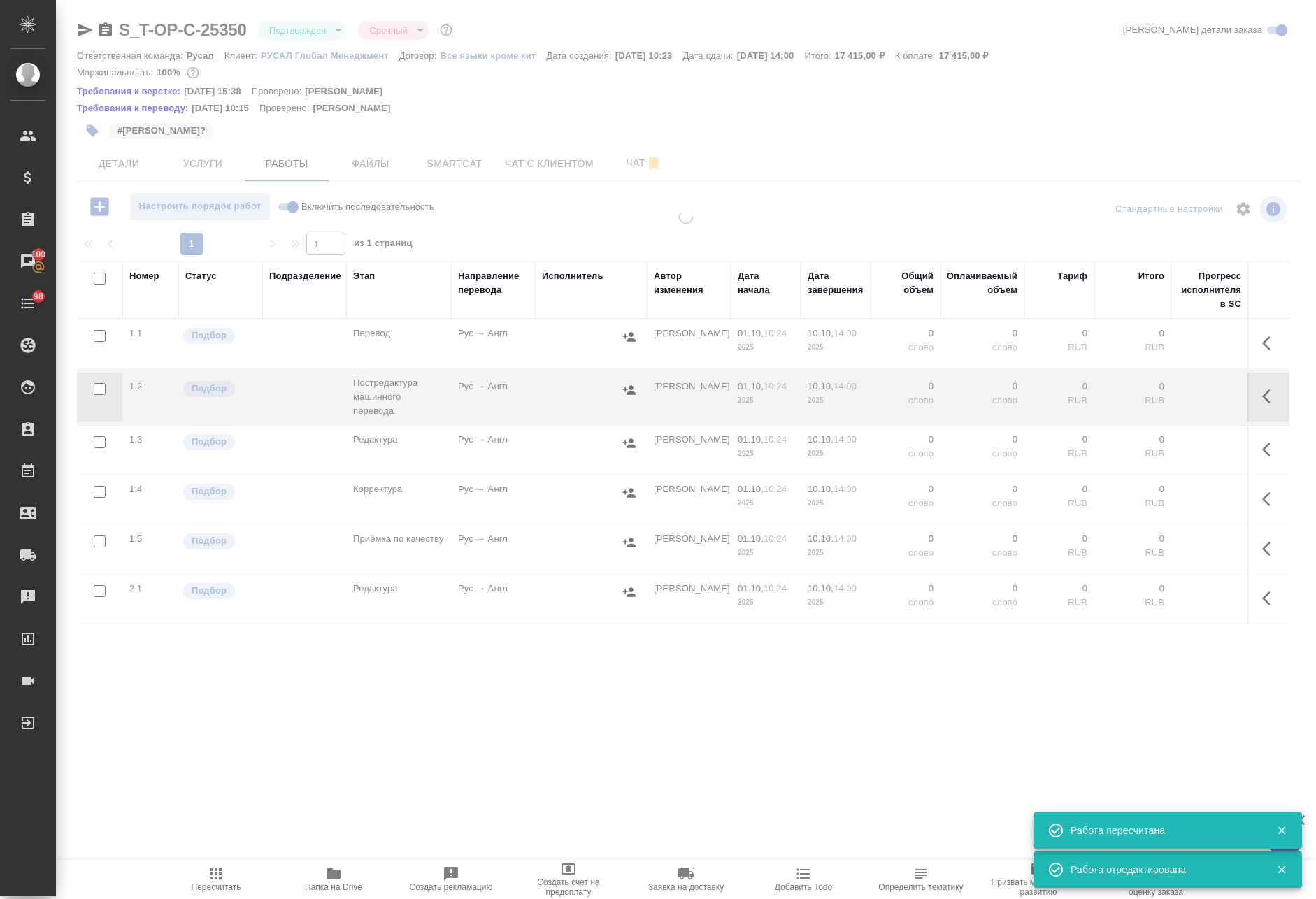
click at [1262, 396] on icon "button" at bounding box center [1270, 397] width 17 height 17
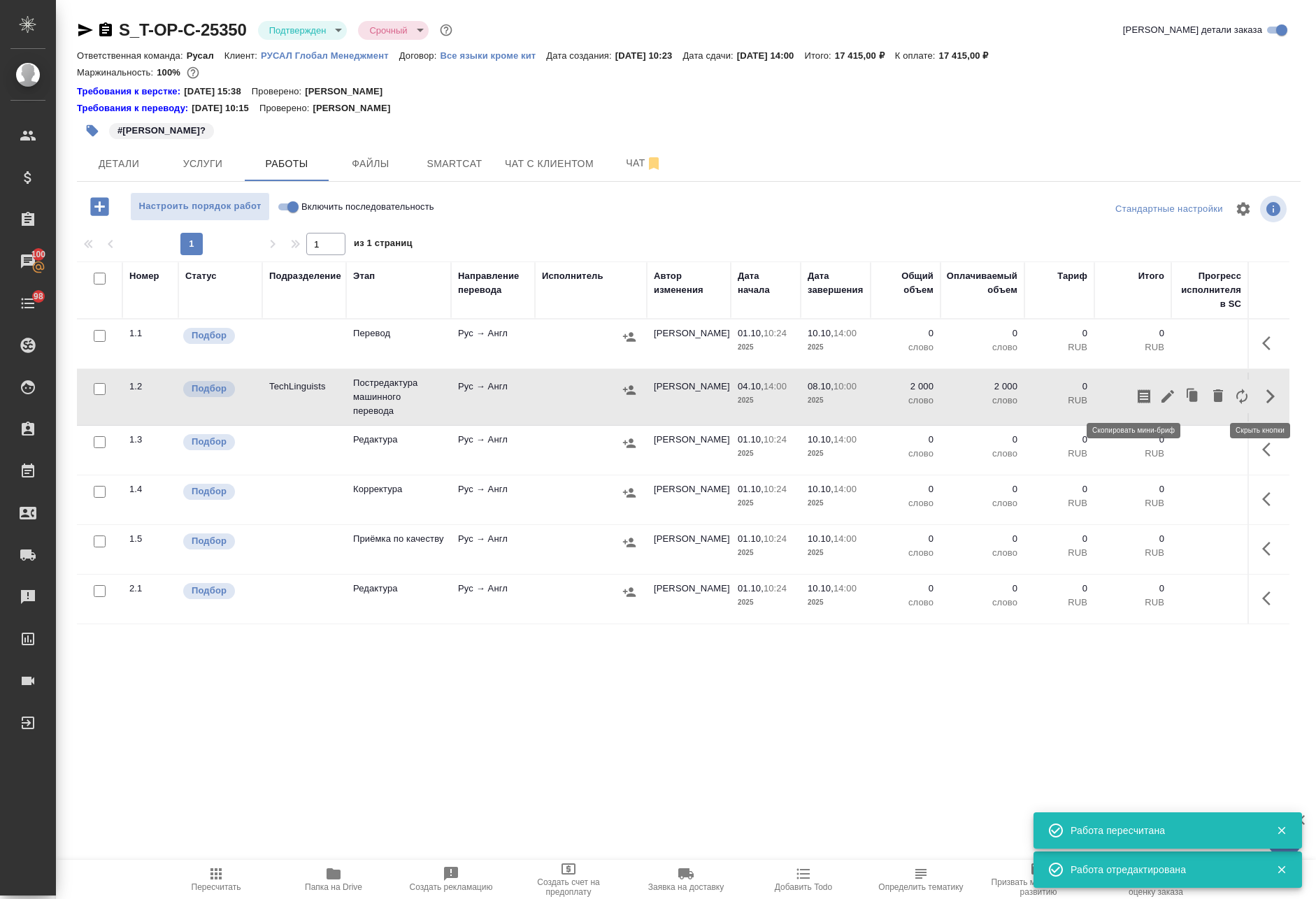
click at [1137, 397] on icon "button" at bounding box center [1143, 396] width 12 height 14
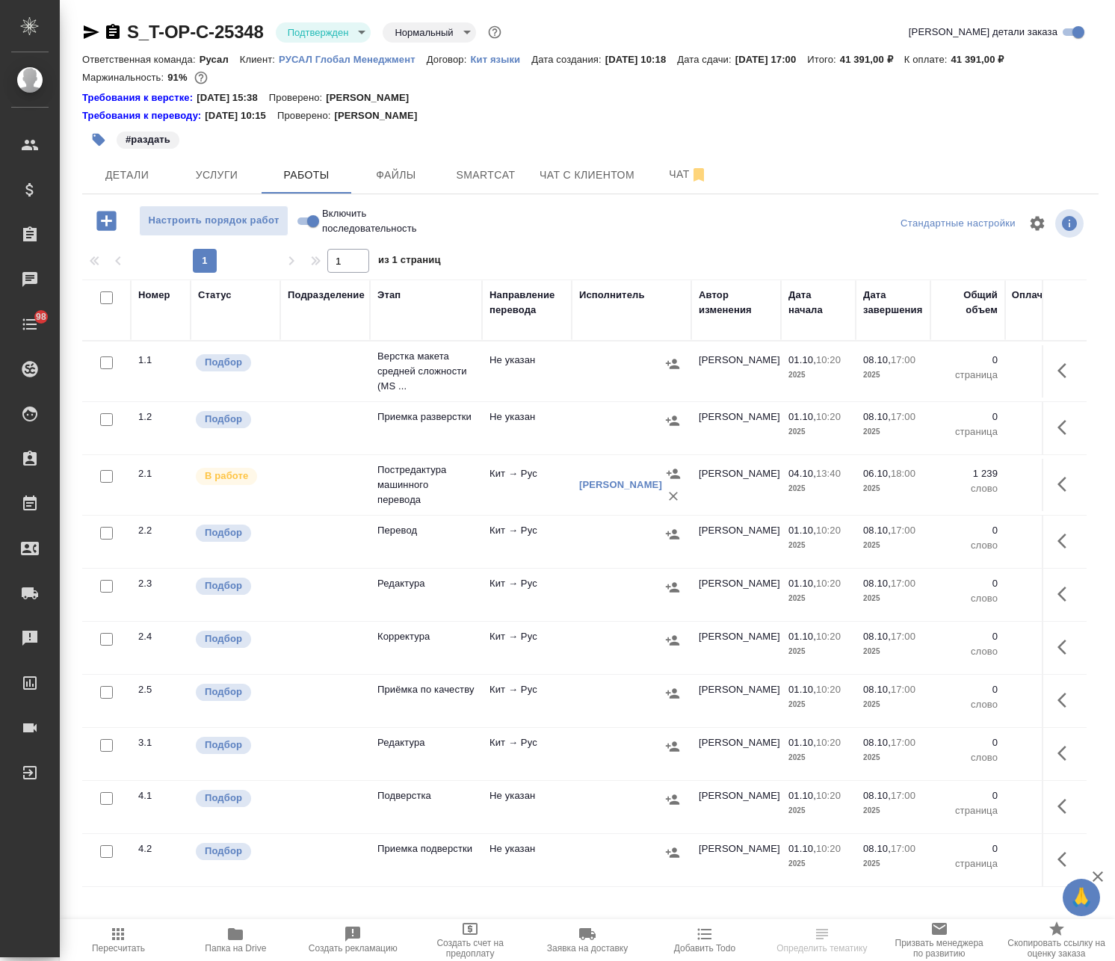
drag, startPoint x: 477, startPoint y: 181, endPoint x: -69, endPoint y: 680, distance: 739.8
click at [0, 680] on html "🙏 .cls-1 fill:#fff; AWATERA Avdeenko Kirill Клиенты Спецификации Заказы Чаты 98…" at bounding box center [557, 480] width 1115 height 961
drag, startPoint x: 325, startPoint y: 588, endPoint x: 333, endPoint y: 587, distance: 8.3
click at [325, 588] on td at bounding box center [325, 595] width 90 height 52
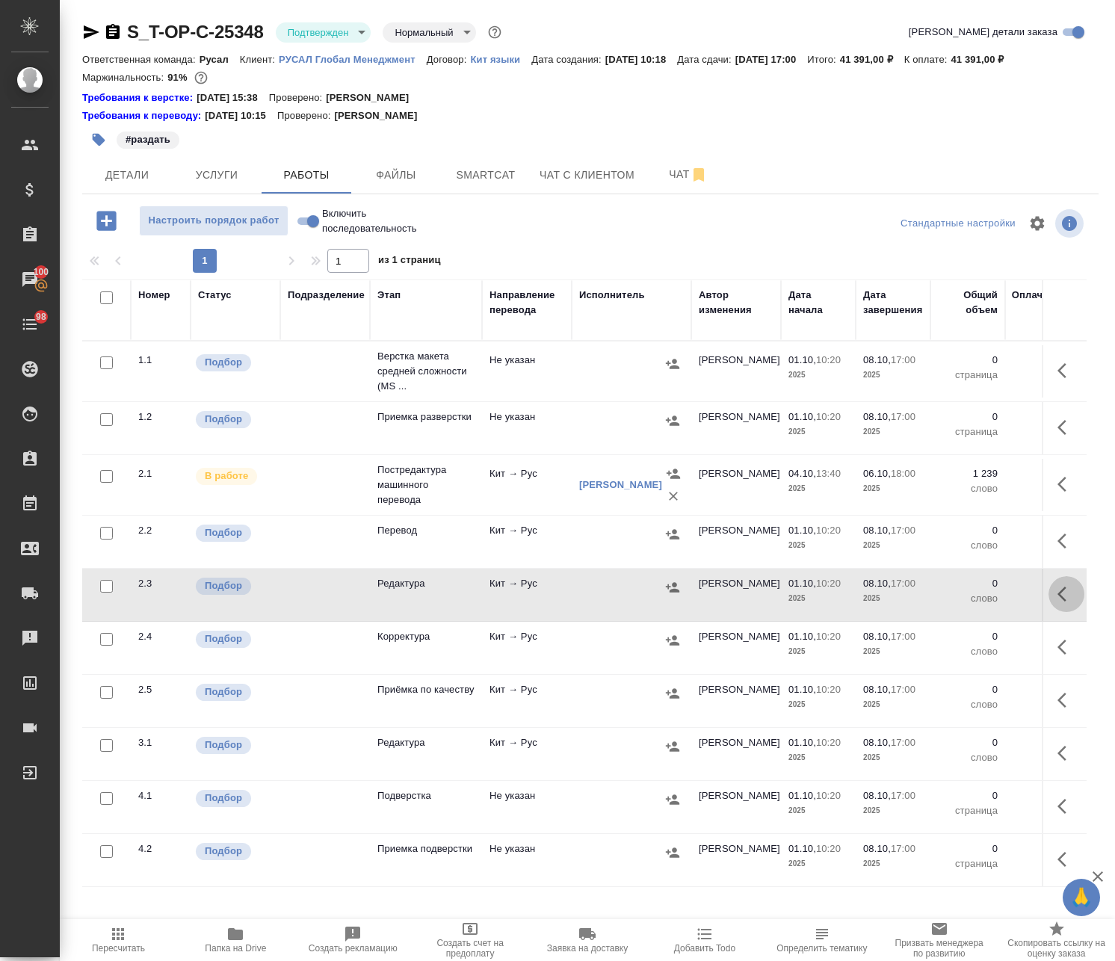
click at [1057, 598] on icon "button" at bounding box center [1066, 594] width 18 height 18
click at [947, 590] on icon "button" at bounding box center [956, 594] width 18 height 18
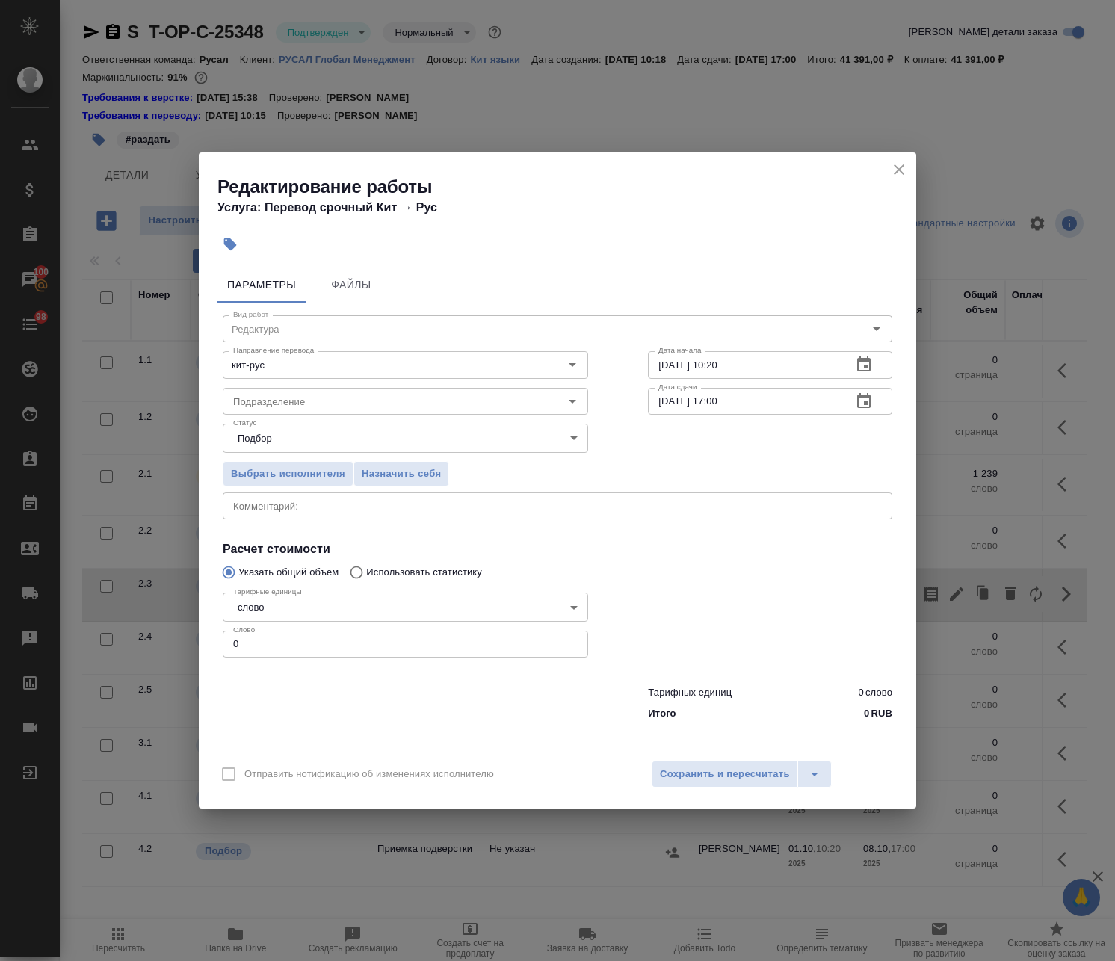
drag, startPoint x: 87, startPoint y: 631, endPoint x: 6, endPoint y: 617, distance: 81.9
click at [1, 619] on div "Редактирование работы Услуга: Перевод срочный Кит → [PERSON_NAME] Файлы Вид раб…" at bounding box center [557, 480] width 1115 height 961
paste input "3606"
type input "3606"
click at [752, 773] on span "Сохранить и пересчитать" at bounding box center [725, 774] width 130 height 17
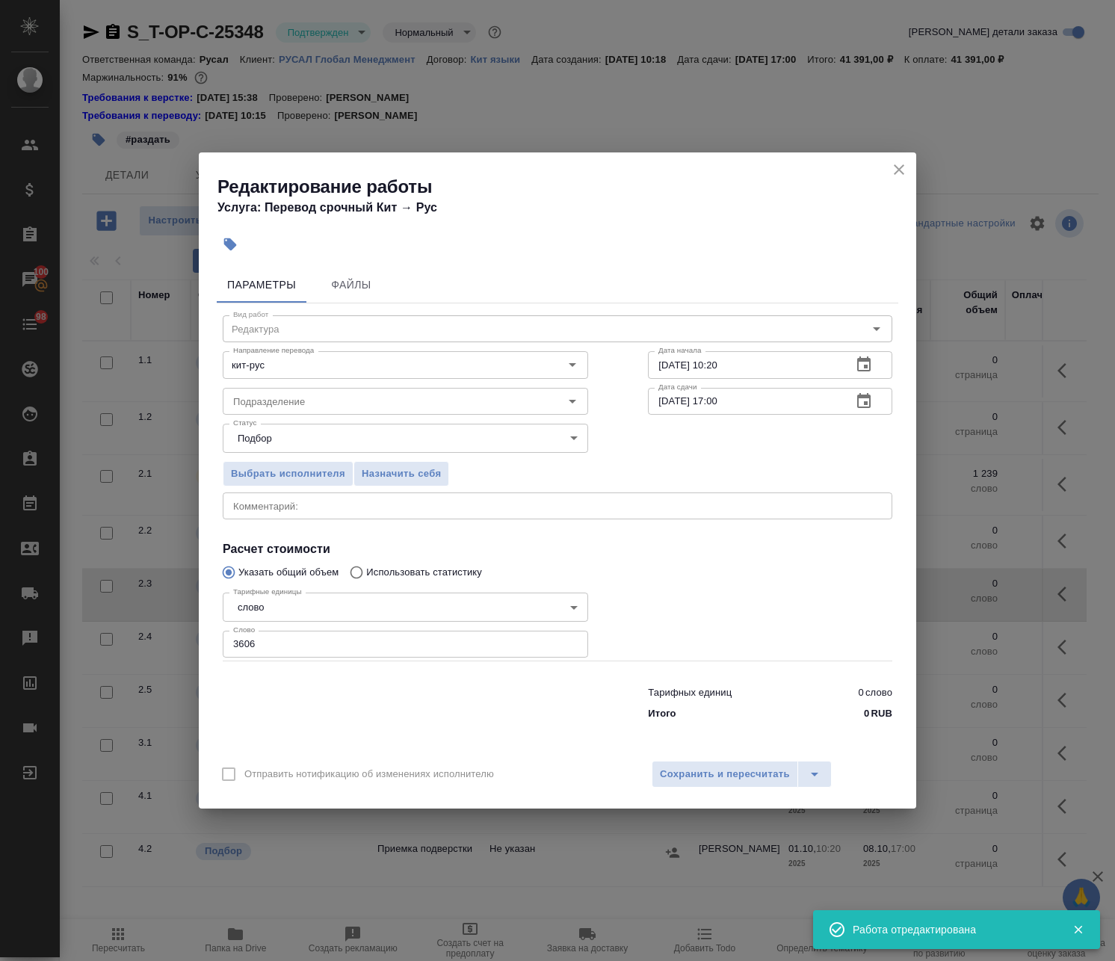
click at [1057, 486] on icon "button" at bounding box center [1066, 484] width 18 height 18
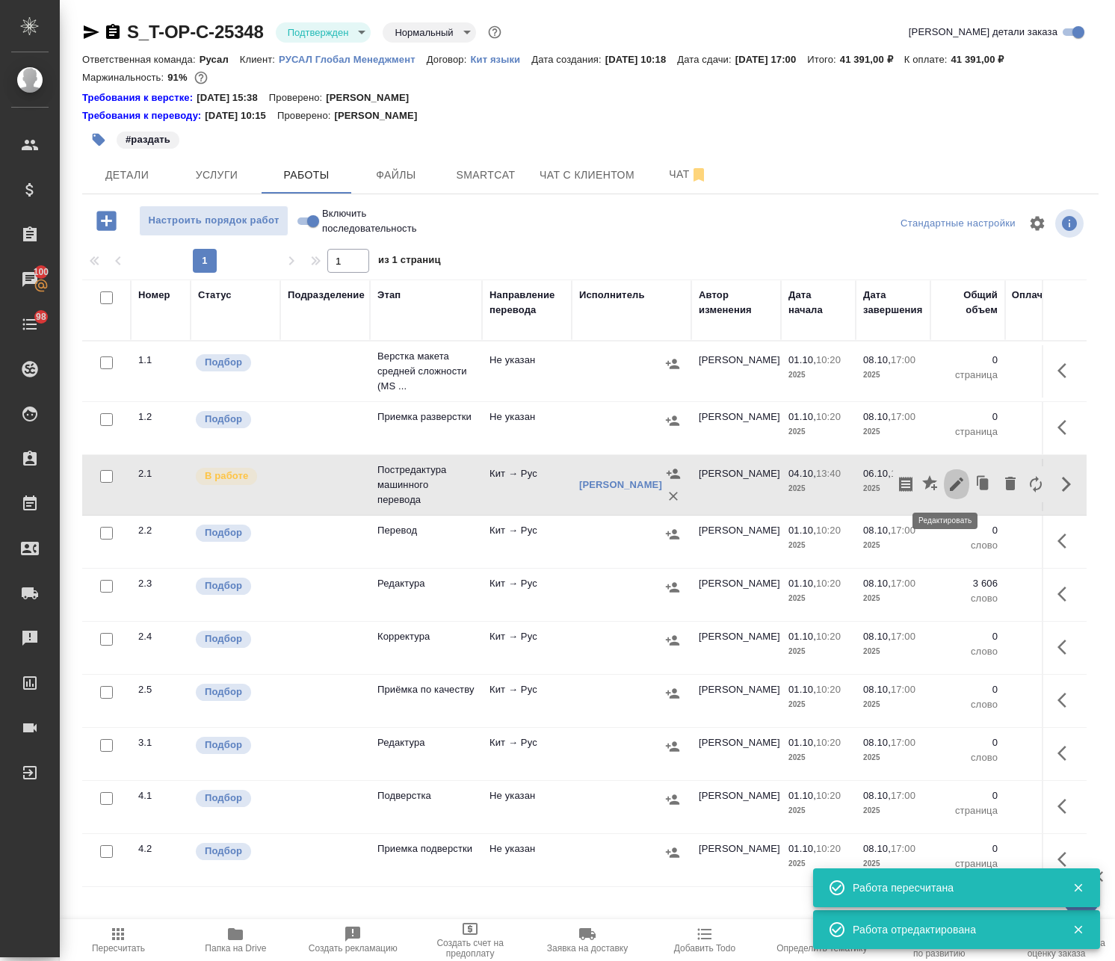
click at [952, 480] on icon "button" at bounding box center [956, 484] width 18 height 18
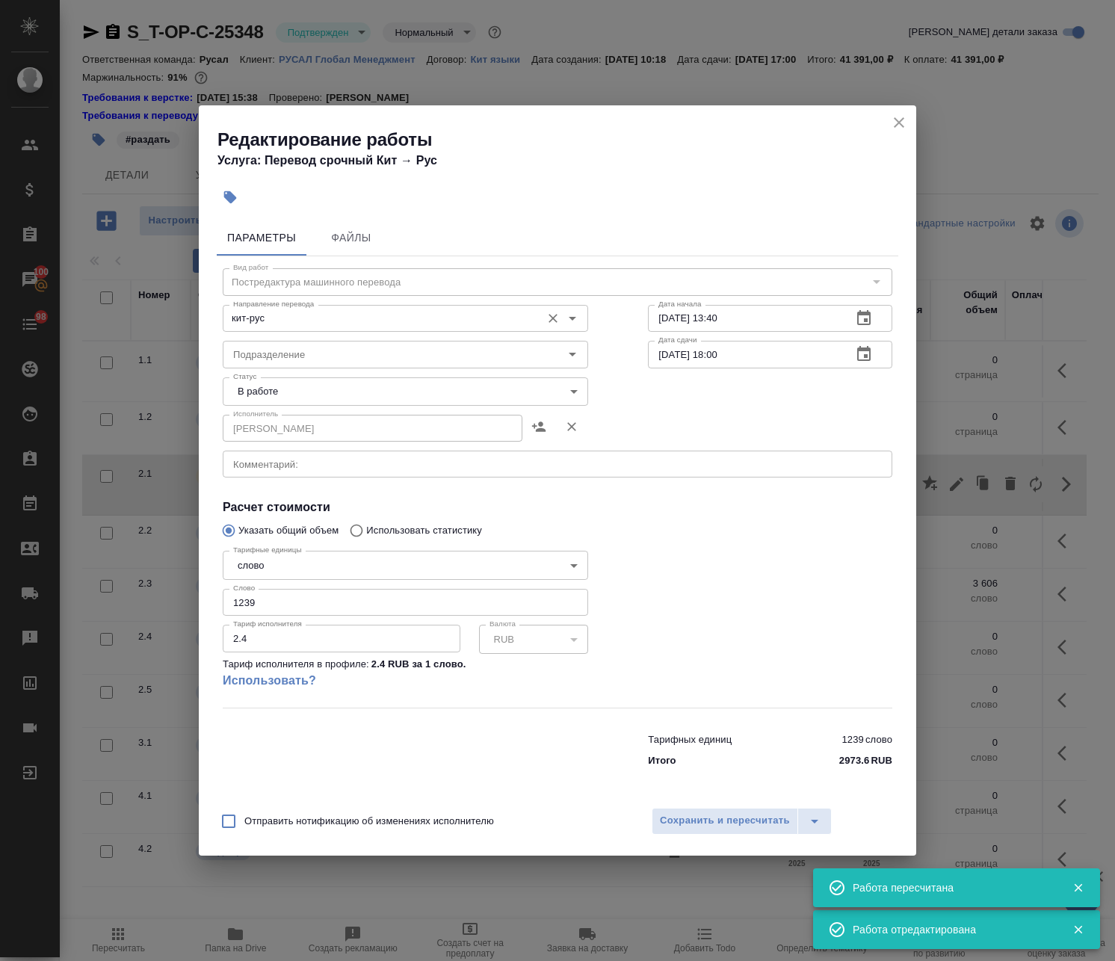
drag, startPoint x: 563, startPoint y: 323, endPoint x: 510, endPoint y: 317, distance: 53.5
click at [523, 318] on div "Вид работ Постредактура машинного перевода Вид работ Направление перевода кит-р…" at bounding box center [557, 515] width 681 height 518
click at [896, 121] on icon "close" at bounding box center [898, 122] width 10 height 10
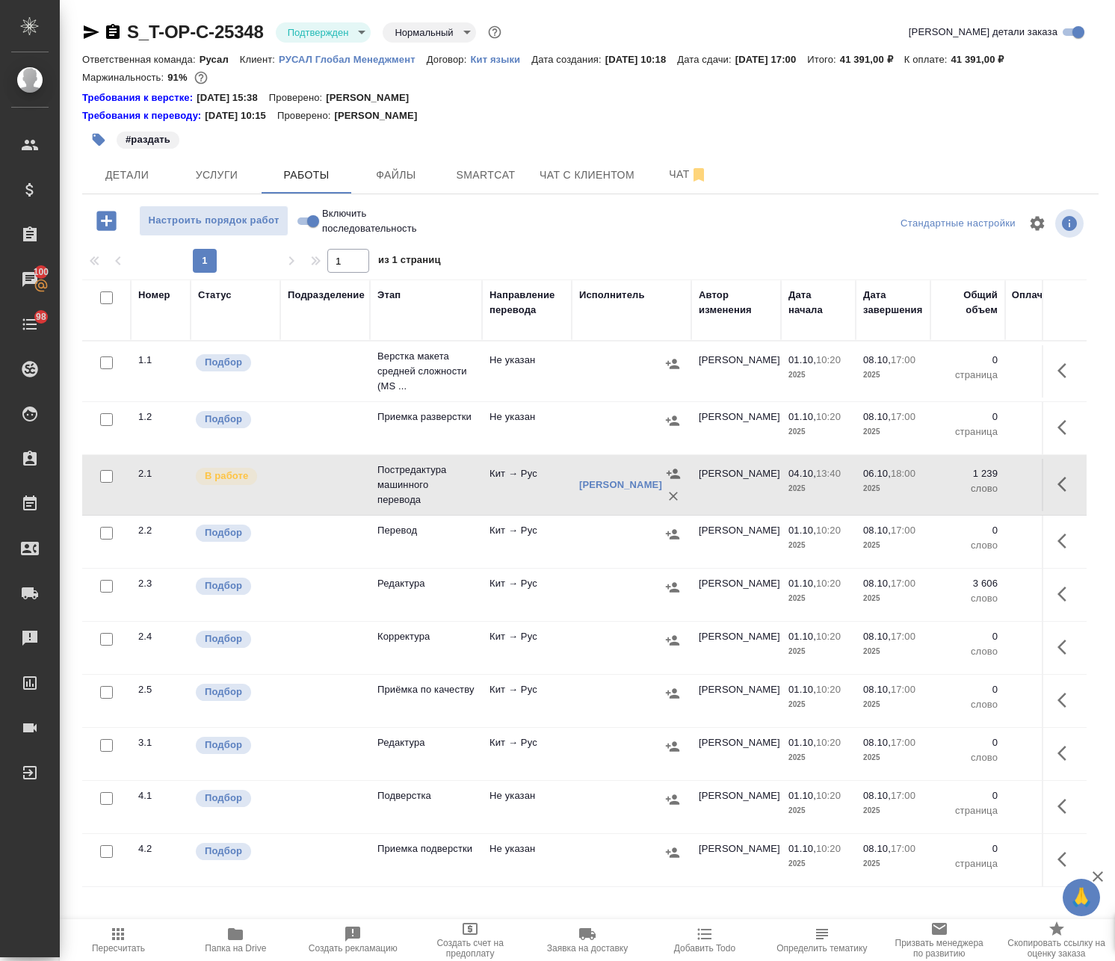
click at [490, 601] on td "Кит → Рус" at bounding box center [527, 595] width 90 height 52
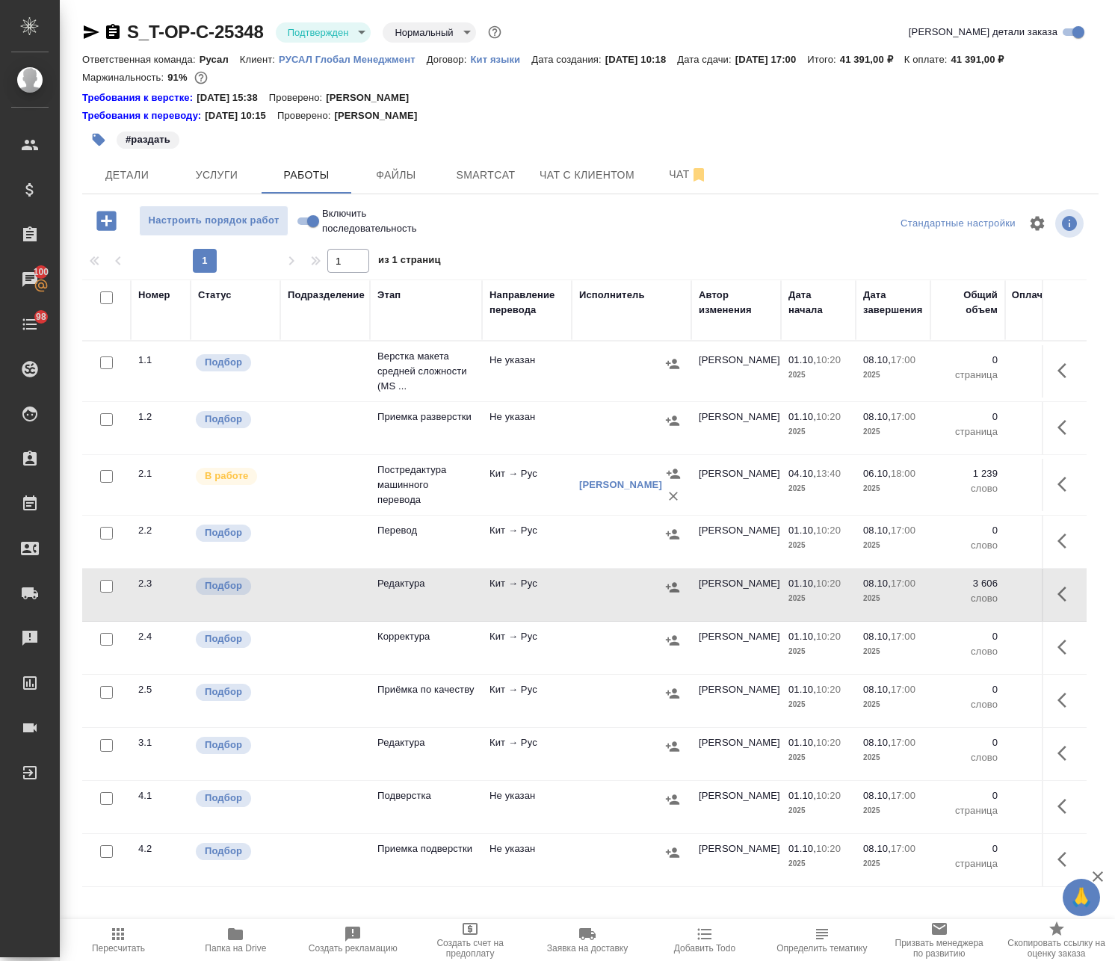
click at [1048, 607] on button "button" at bounding box center [1066, 594] width 36 height 36
click at [950, 593] on icon "button" at bounding box center [956, 593] width 13 height 13
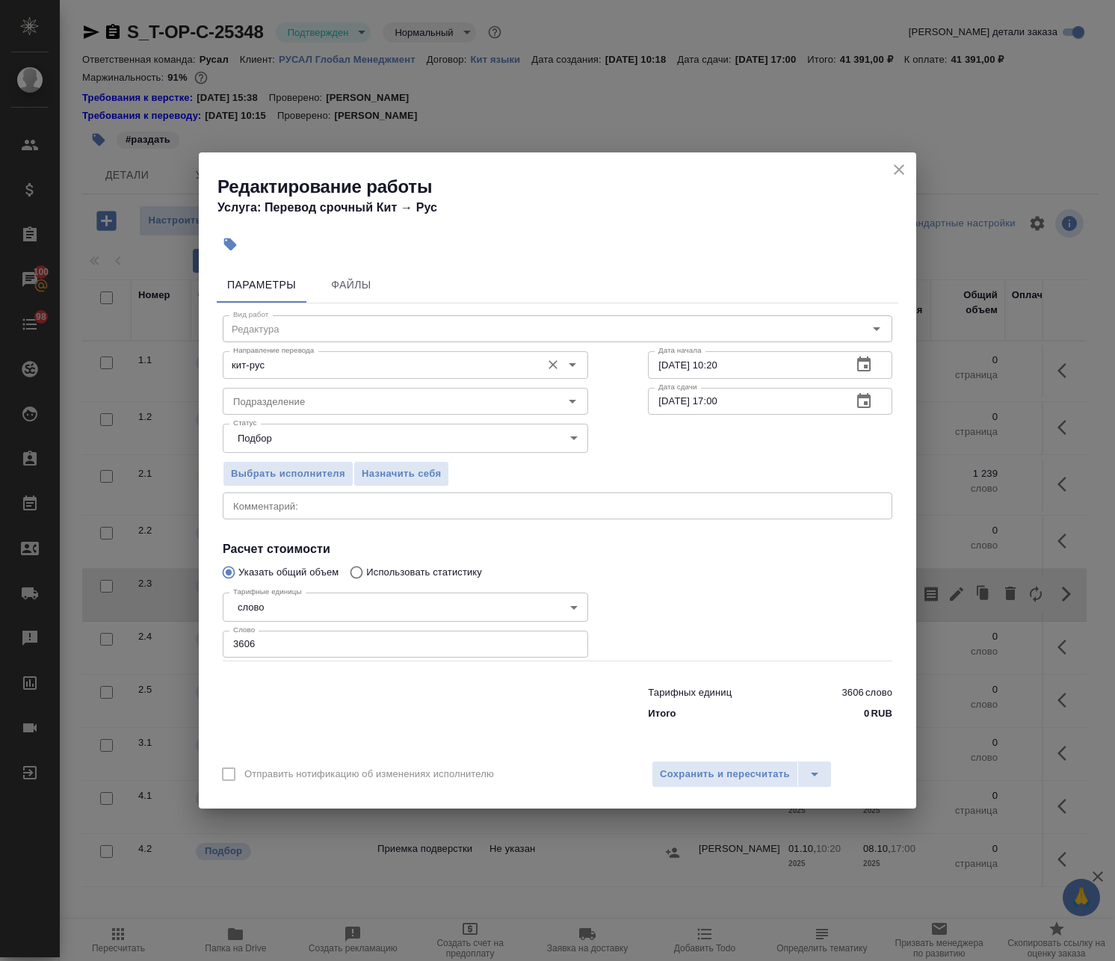
drag, startPoint x: 734, startPoint y: 356, endPoint x: 518, endPoint y: 376, distance: 216.0
click at [538, 375] on div "Направление перевода кит-рус Направление перевода Дата начала [DATE] 10:20 Дата…" at bounding box center [557, 363] width 729 height 96
paste input "[DATE] 18:0"
type input "[DATE] 18:00"
drag, startPoint x: 743, startPoint y: 402, endPoint x: 716, endPoint y: 406, distance: 27.3
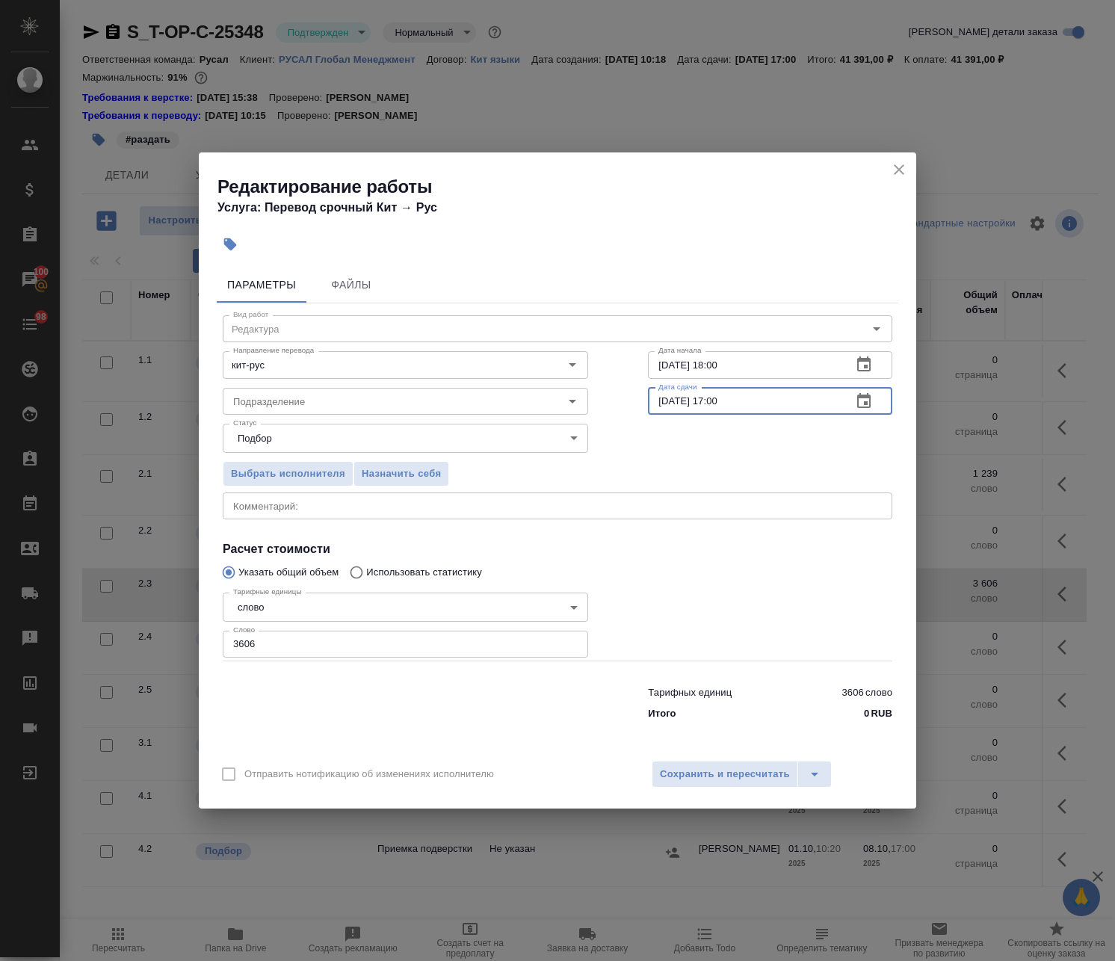
click at [716, 406] on input "[DATE] 17:00" at bounding box center [744, 401] width 192 height 27
click at [720, 403] on input "[DATE] 10:00" at bounding box center [744, 401] width 192 height 27
type input "[DATE] 13:00"
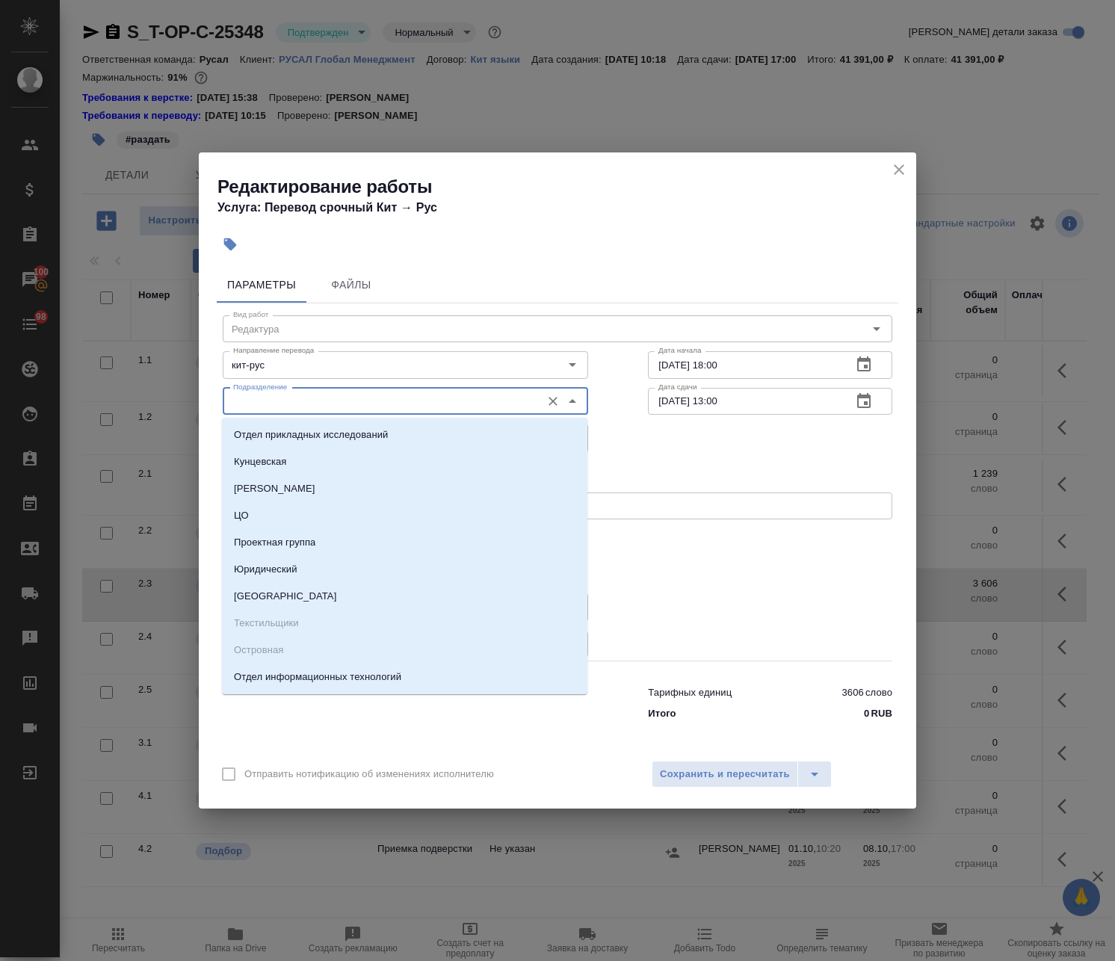
click at [306, 396] on input "Подразделение" at bounding box center [380, 401] width 306 height 18
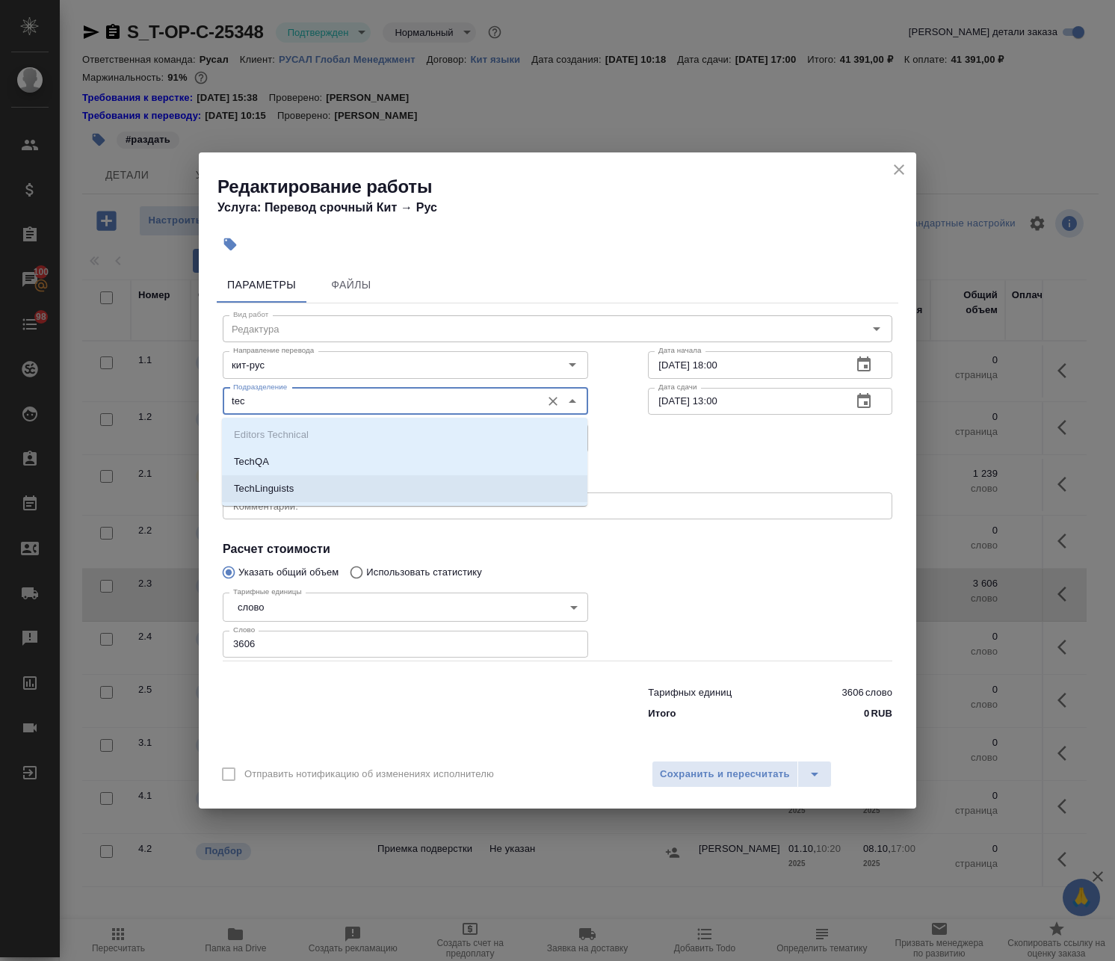
click at [330, 479] on li "TechLinguists" at bounding box center [404, 488] width 365 height 27
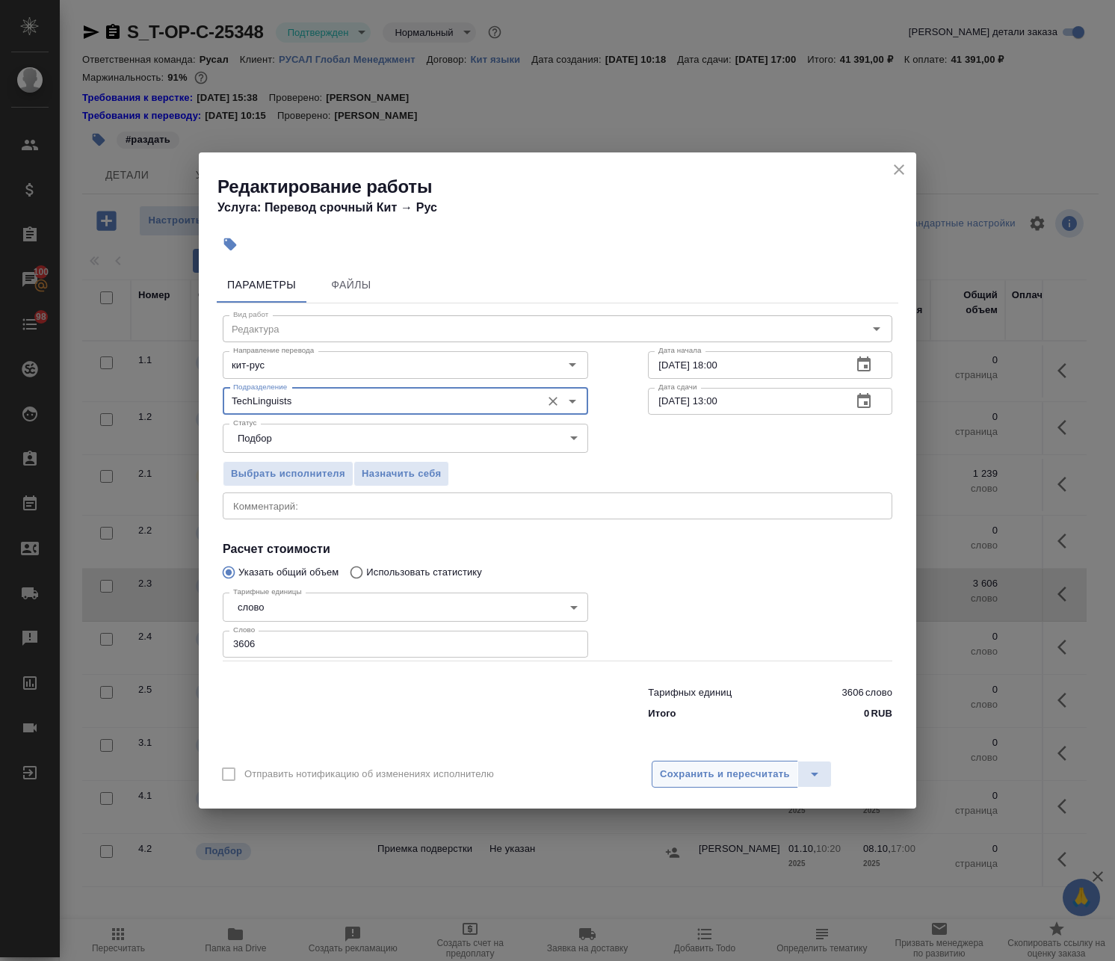
type input "TechLinguists"
click at [692, 764] on button "Сохранить и пересчитать" at bounding box center [724, 774] width 146 height 27
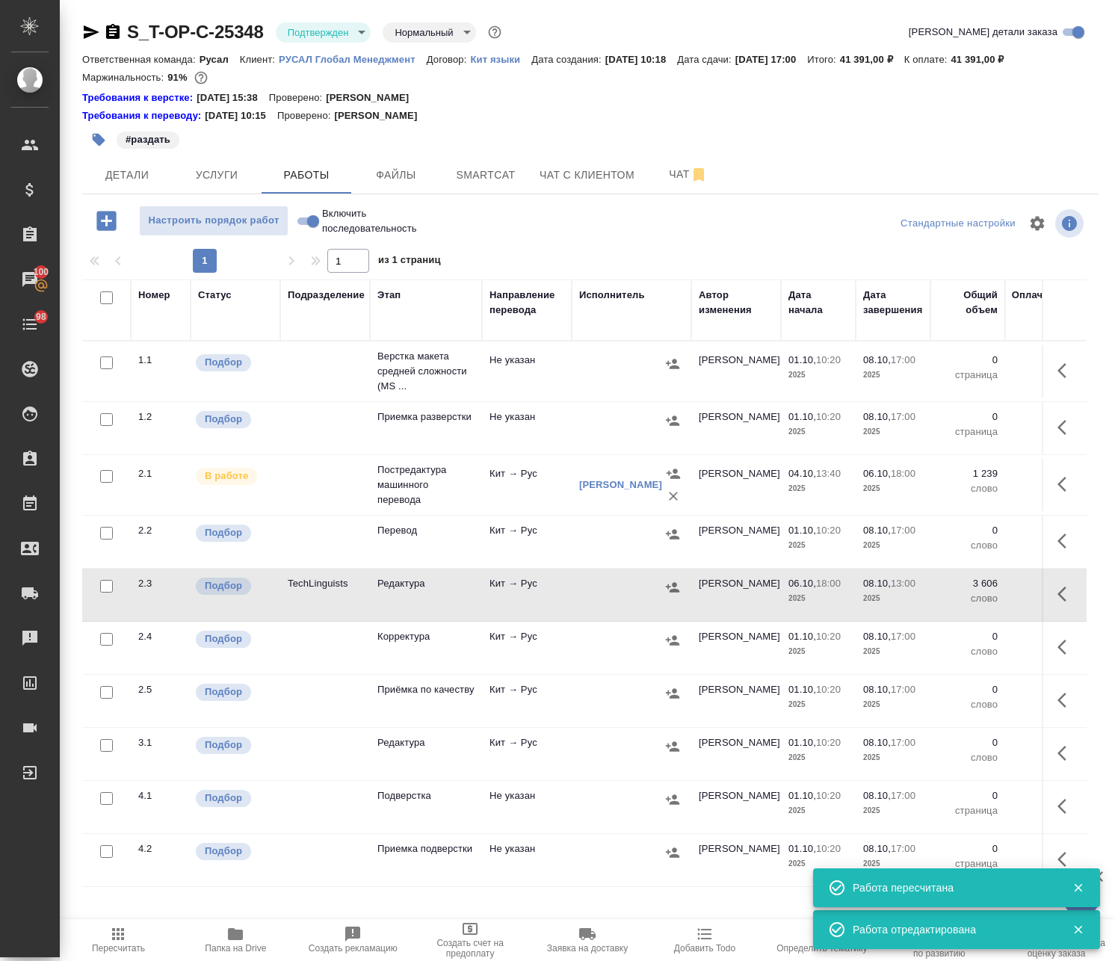
click at [674, 586] on icon "button" at bounding box center [672, 587] width 13 height 10
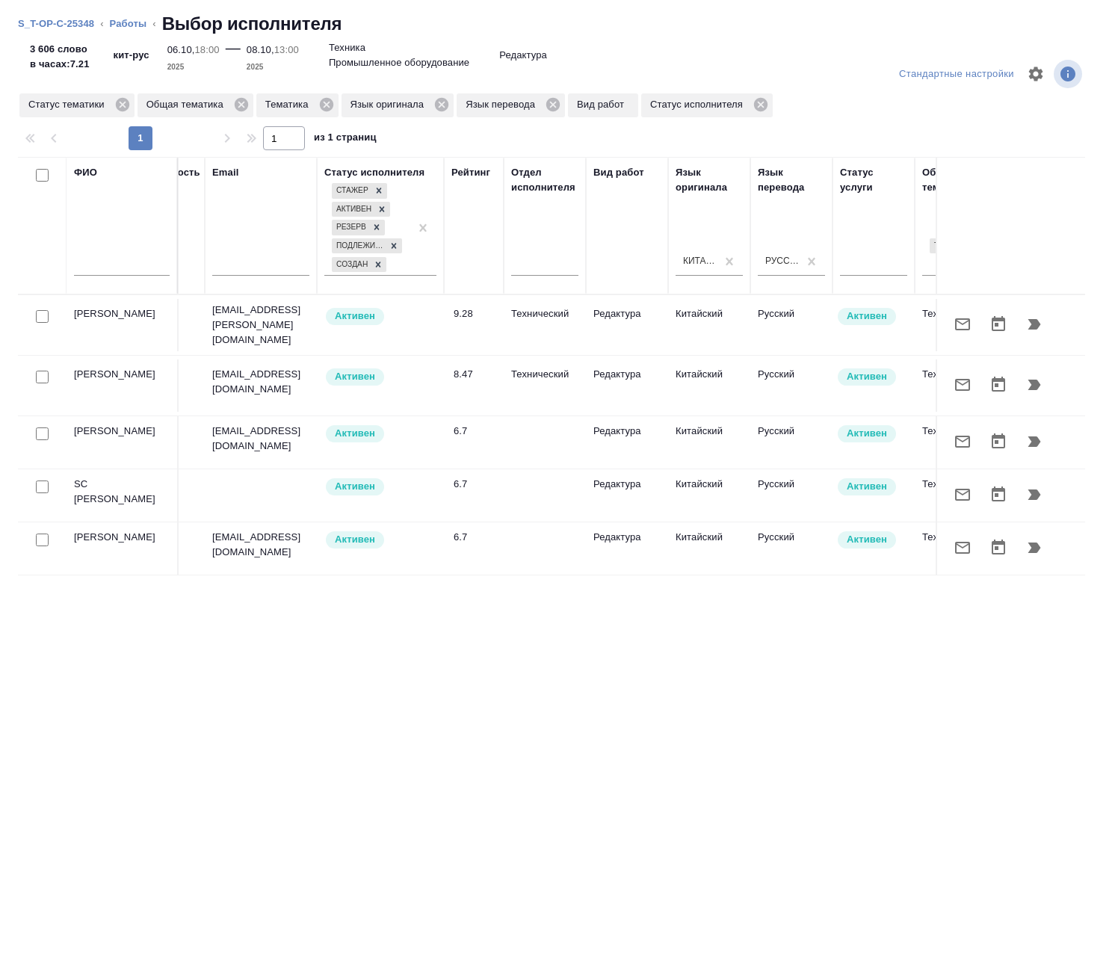
scroll to position [0, 251]
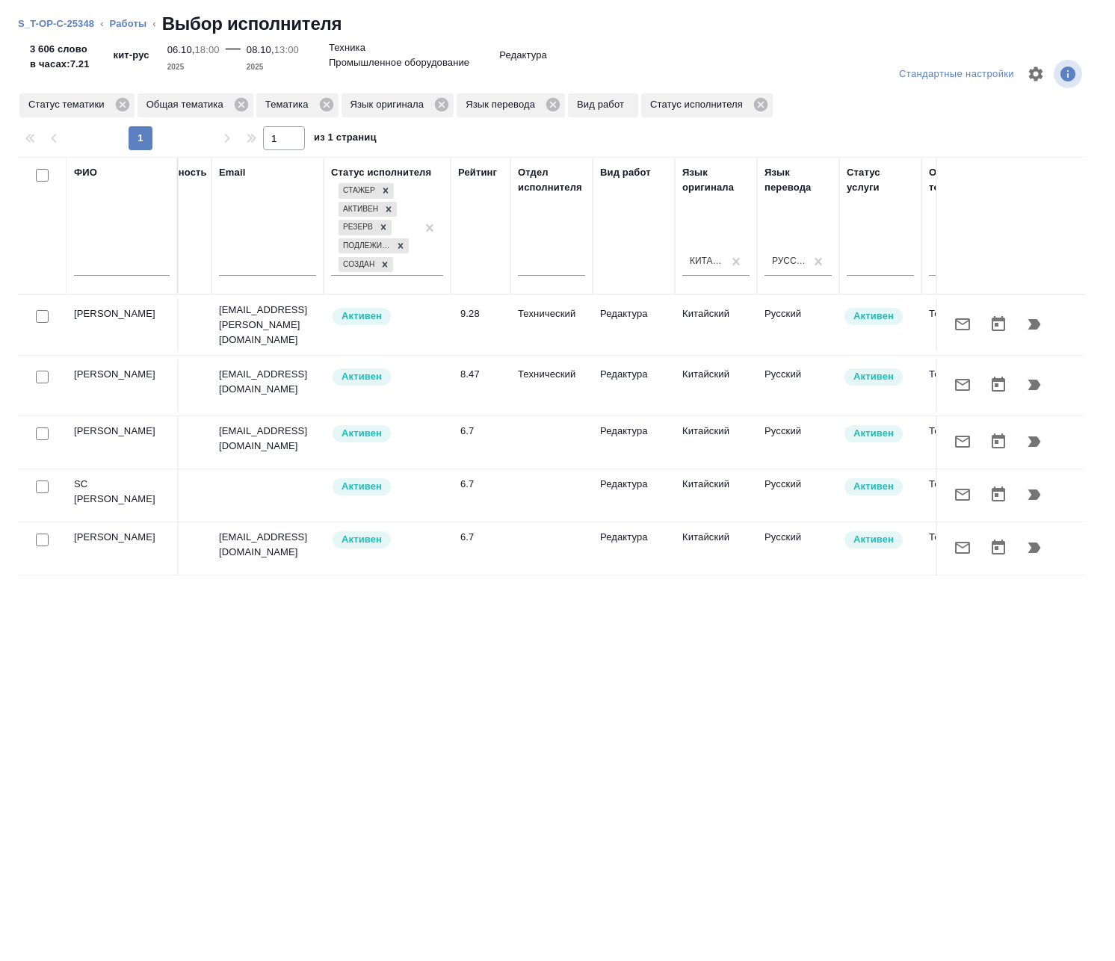
drag, startPoint x: 120, startPoint y: 19, endPoint x: 143, endPoint y: 49, distance: 37.8
click at [120, 20] on link "Работы" at bounding box center [128, 23] width 37 height 11
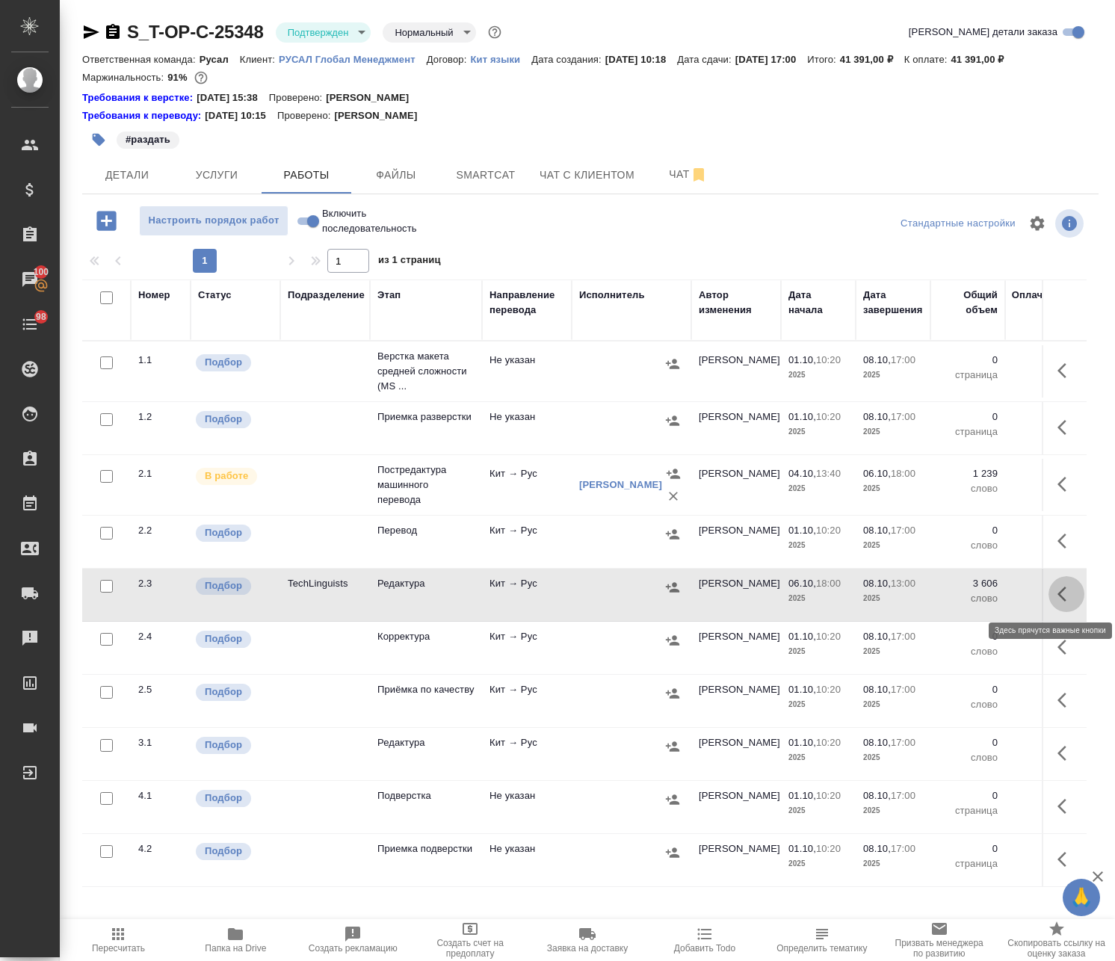
click at [1057, 586] on icon "button" at bounding box center [1066, 594] width 18 height 18
click at [924, 592] on icon "button" at bounding box center [930, 593] width 13 height 15
click at [100, 133] on icon "button" at bounding box center [98, 139] width 15 height 15
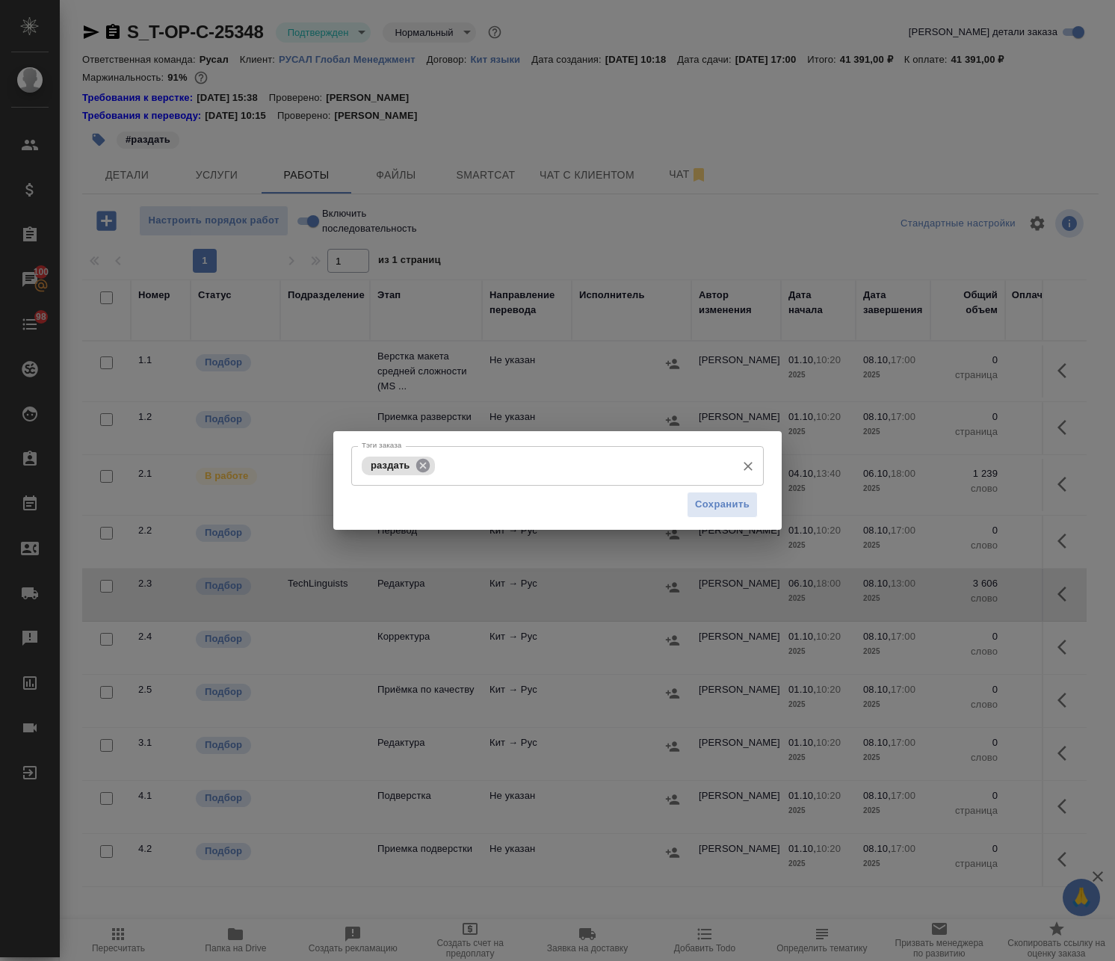
click at [427, 461] on icon at bounding box center [421, 464] width 13 height 13
click at [453, 474] on input "Тэги заказа" at bounding box center [543, 465] width 371 height 25
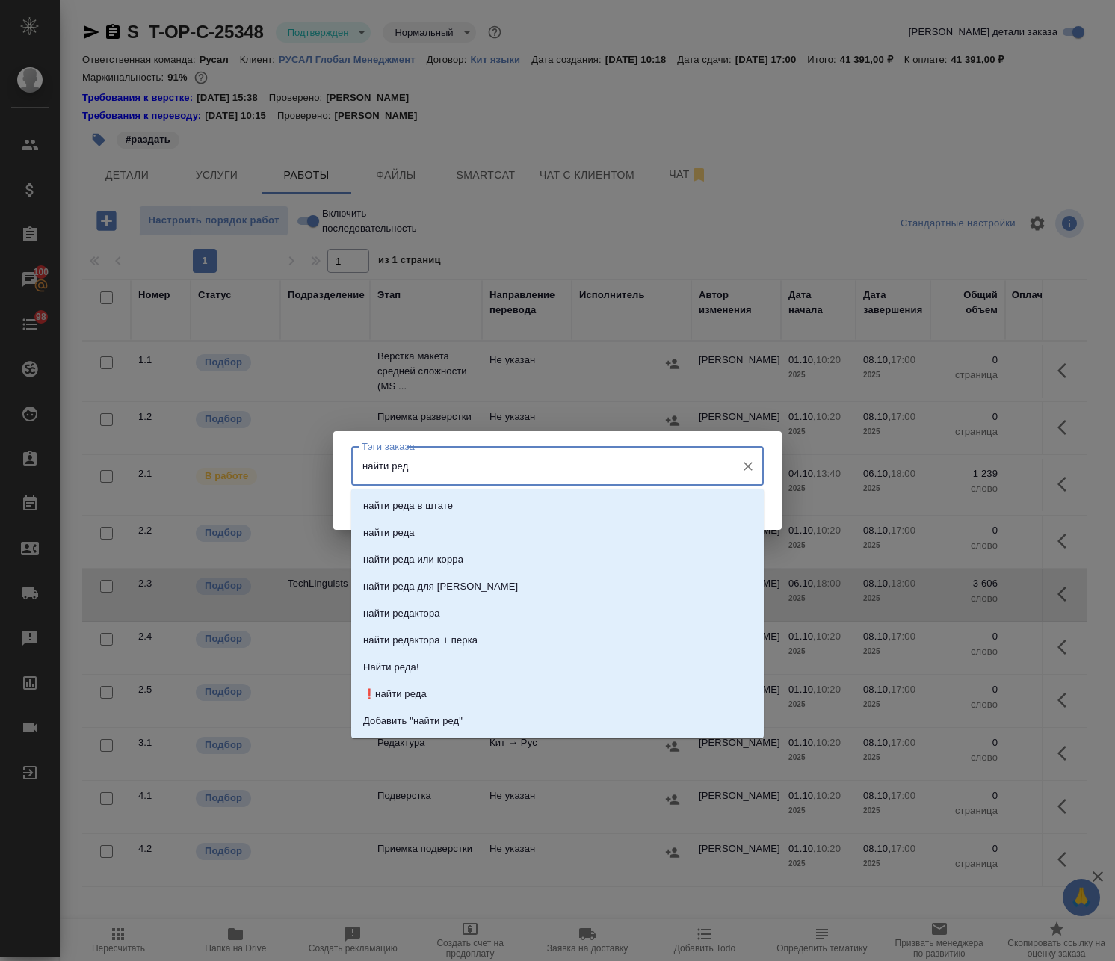
type input "найти реда"
click at [456, 685] on li "❗найти реда" at bounding box center [557, 694] width 412 height 27
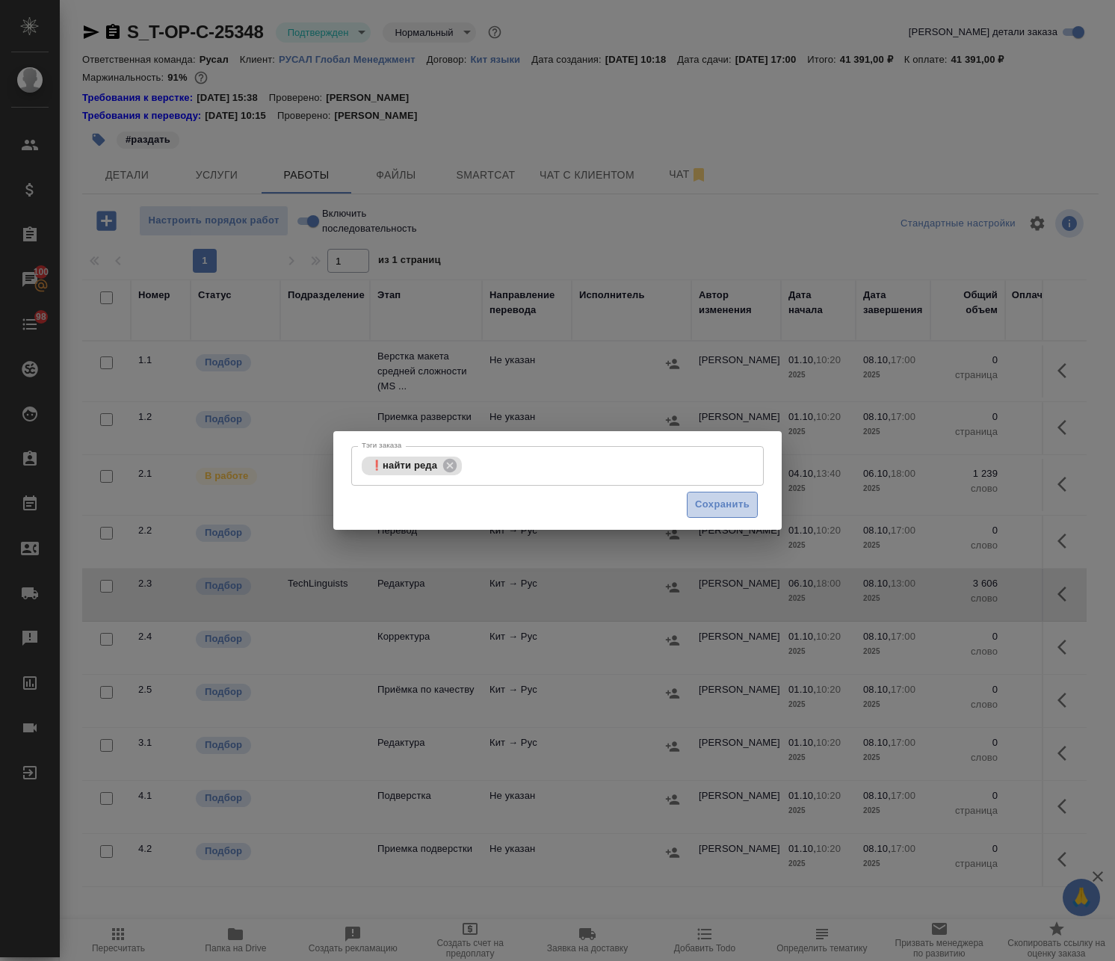
click at [736, 503] on span "Сохранить" at bounding box center [722, 504] width 55 height 17
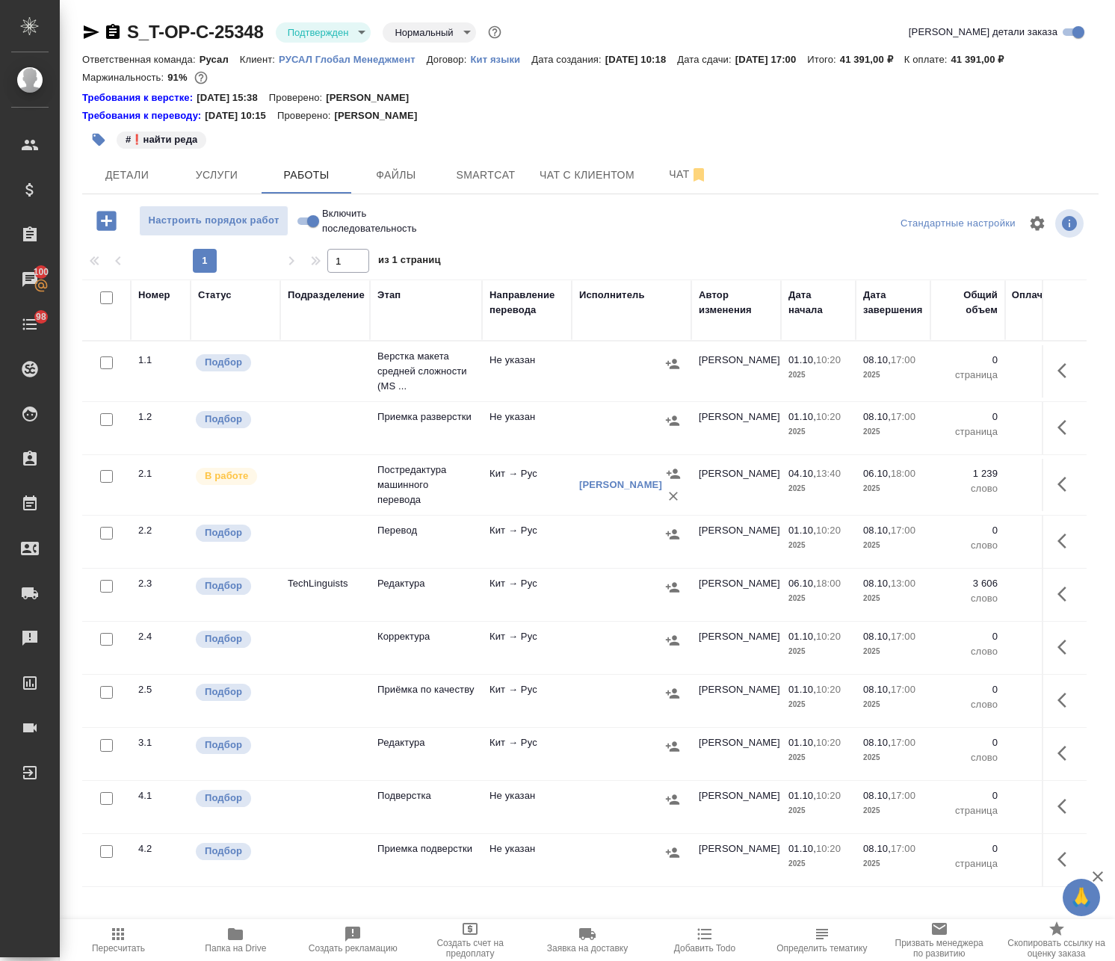
click at [103, 295] on input "checkbox" at bounding box center [106, 297] width 13 height 13
checkbox input "true"
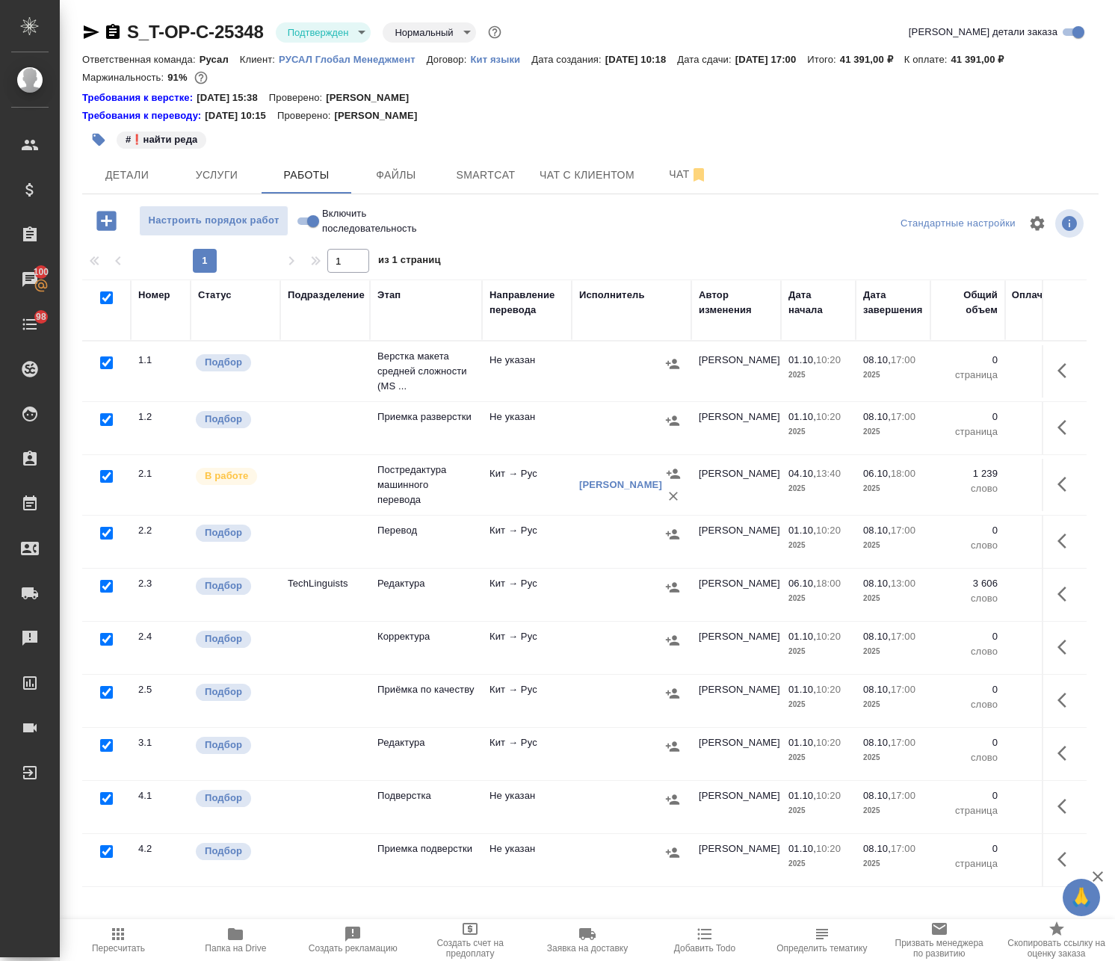
checkbox input "true"
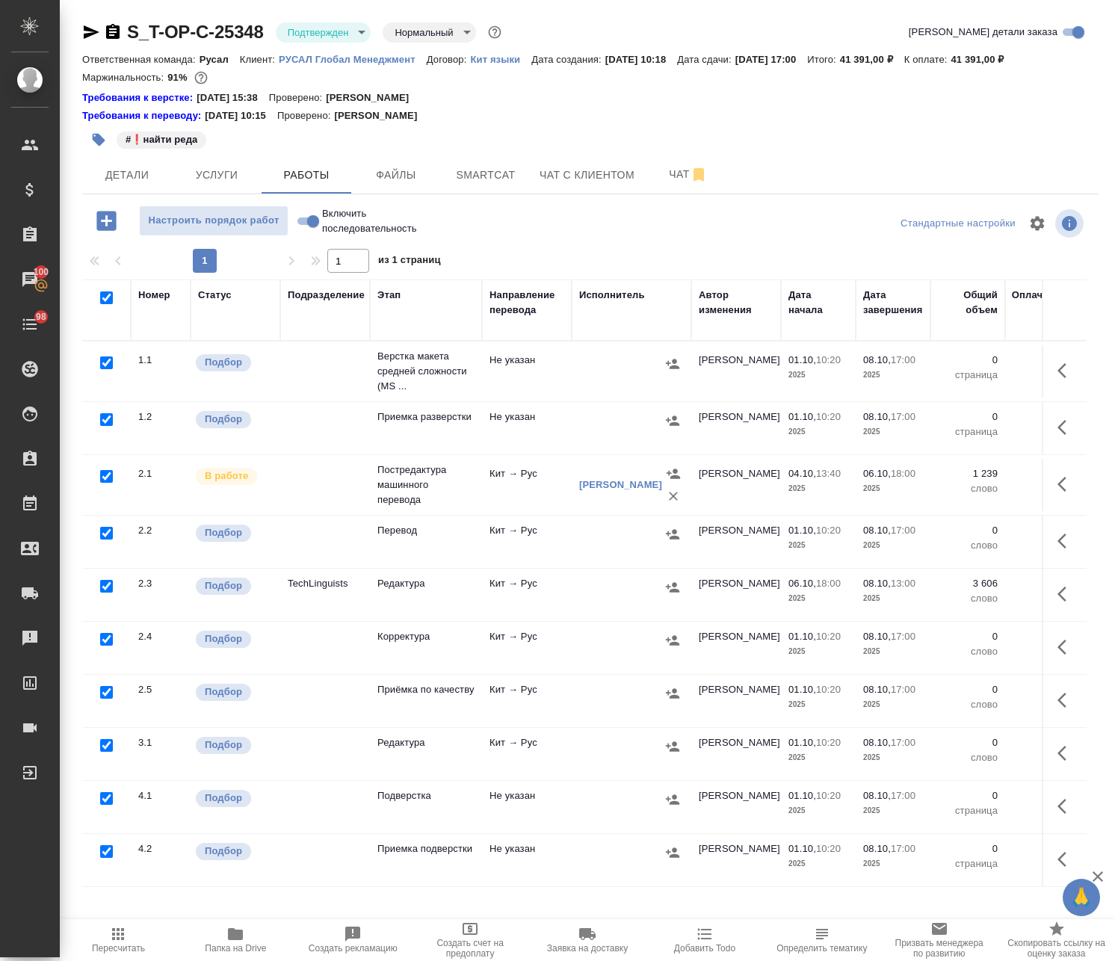
checkbox input "true"
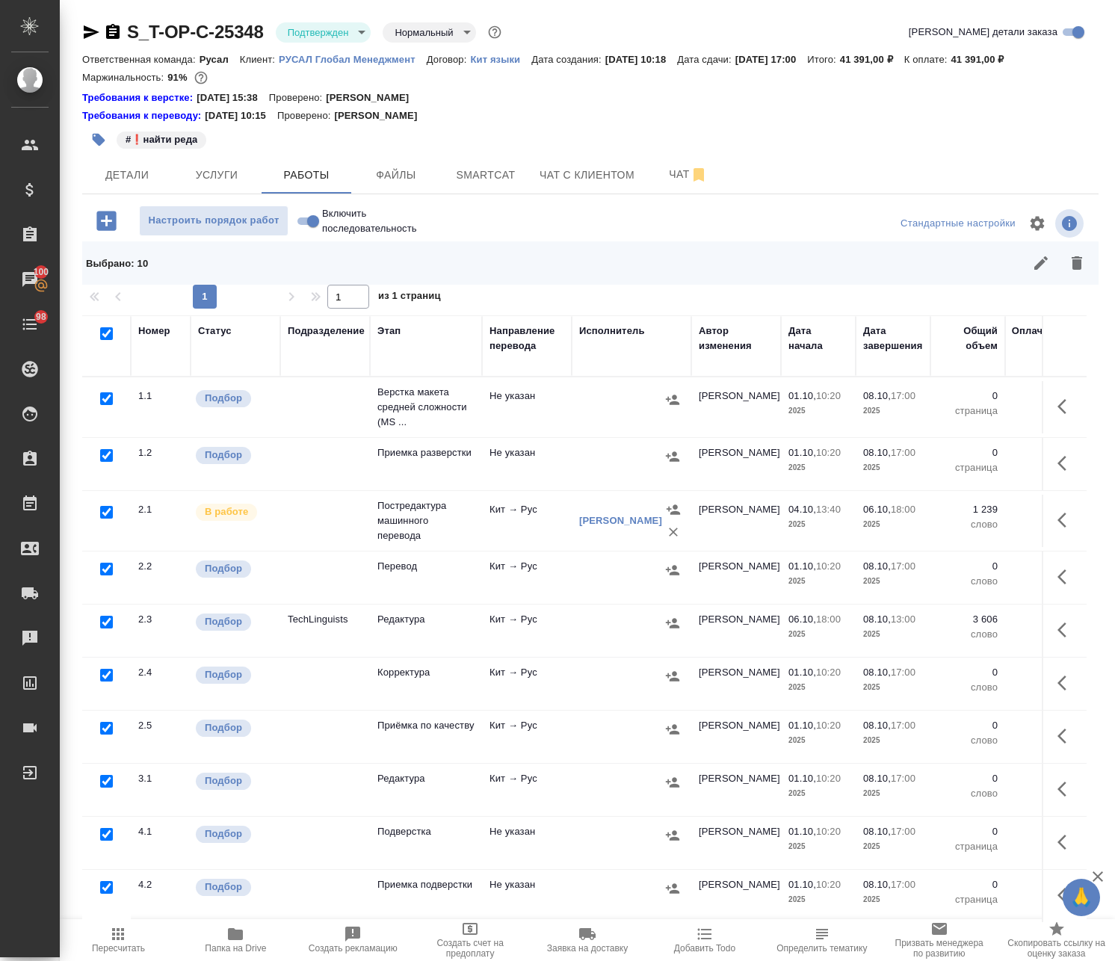
drag, startPoint x: 110, startPoint y: 619, endPoint x: 119, endPoint y: 557, distance: 62.7
click at [109, 619] on input "checkbox" at bounding box center [106, 622] width 13 height 13
checkbox input "false"
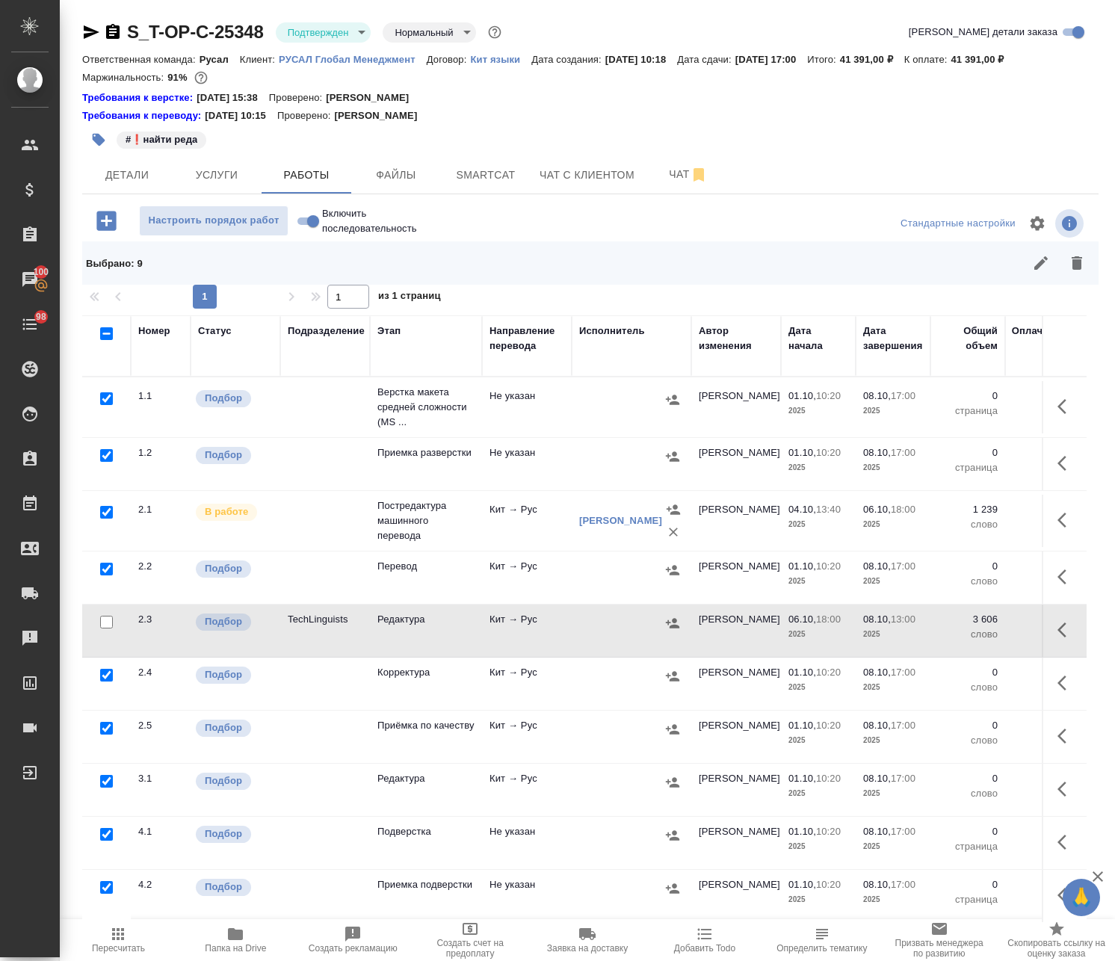
click at [109, 512] on input "checkbox" at bounding box center [106, 512] width 13 height 13
checkbox input "false"
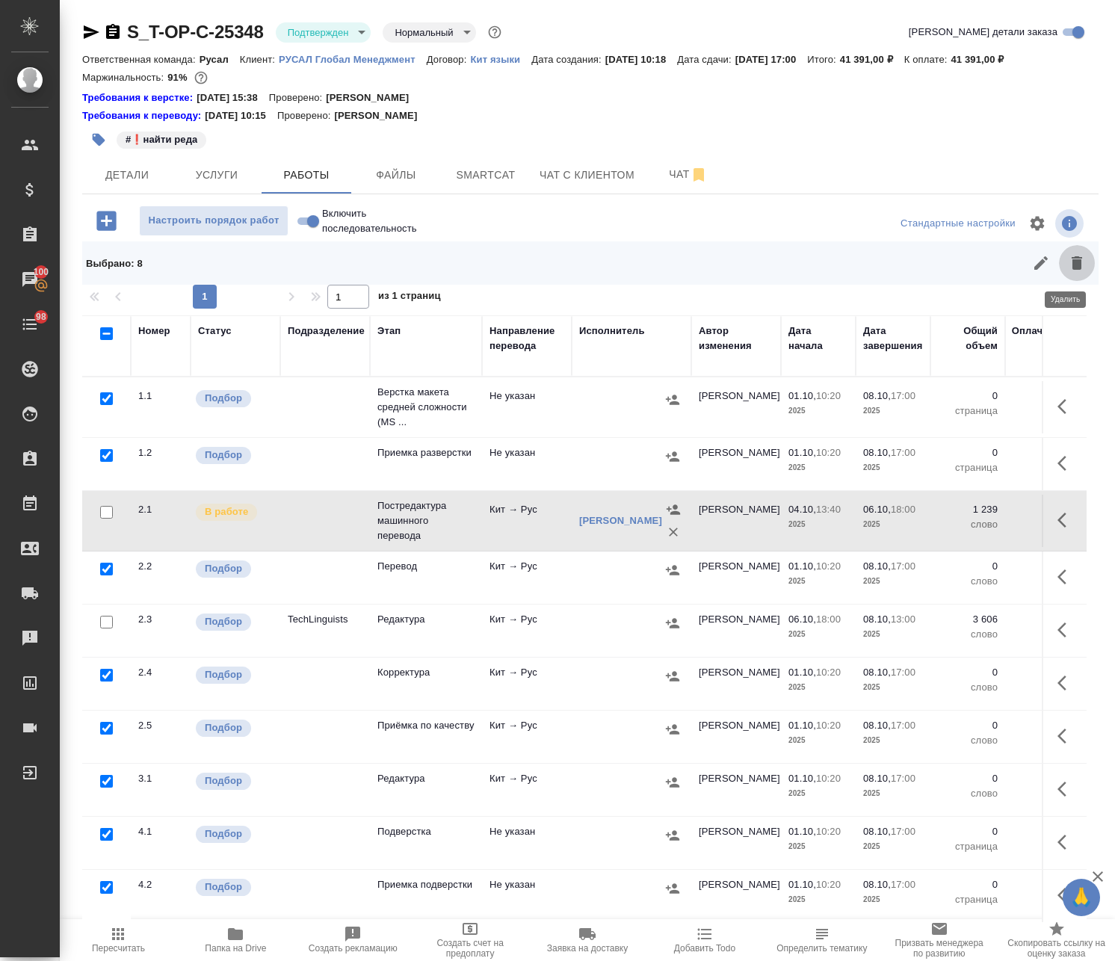
click at [1071, 264] on icon "button" at bounding box center [1076, 262] width 10 height 13
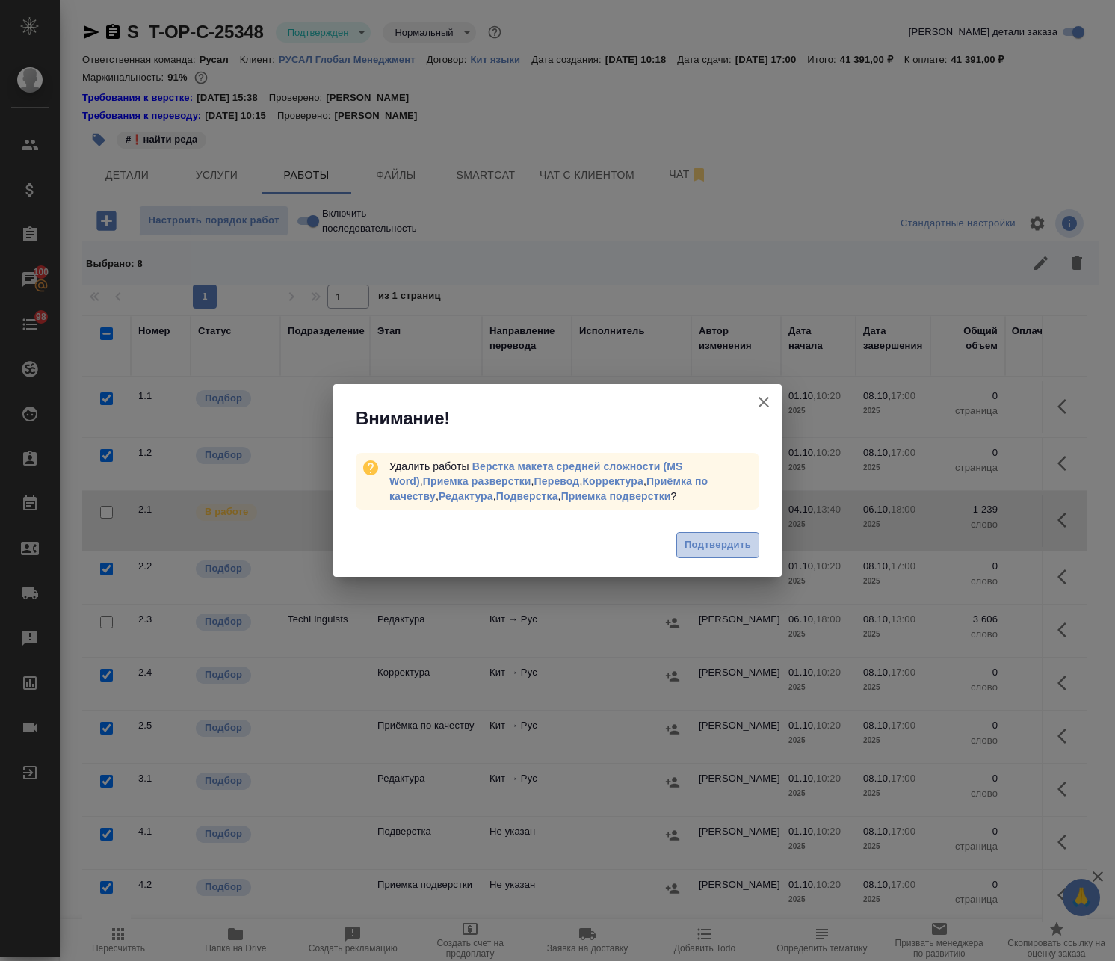
click at [724, 546] on span "Подтвердить" at bounding box center [717, 544] width 66 height 17
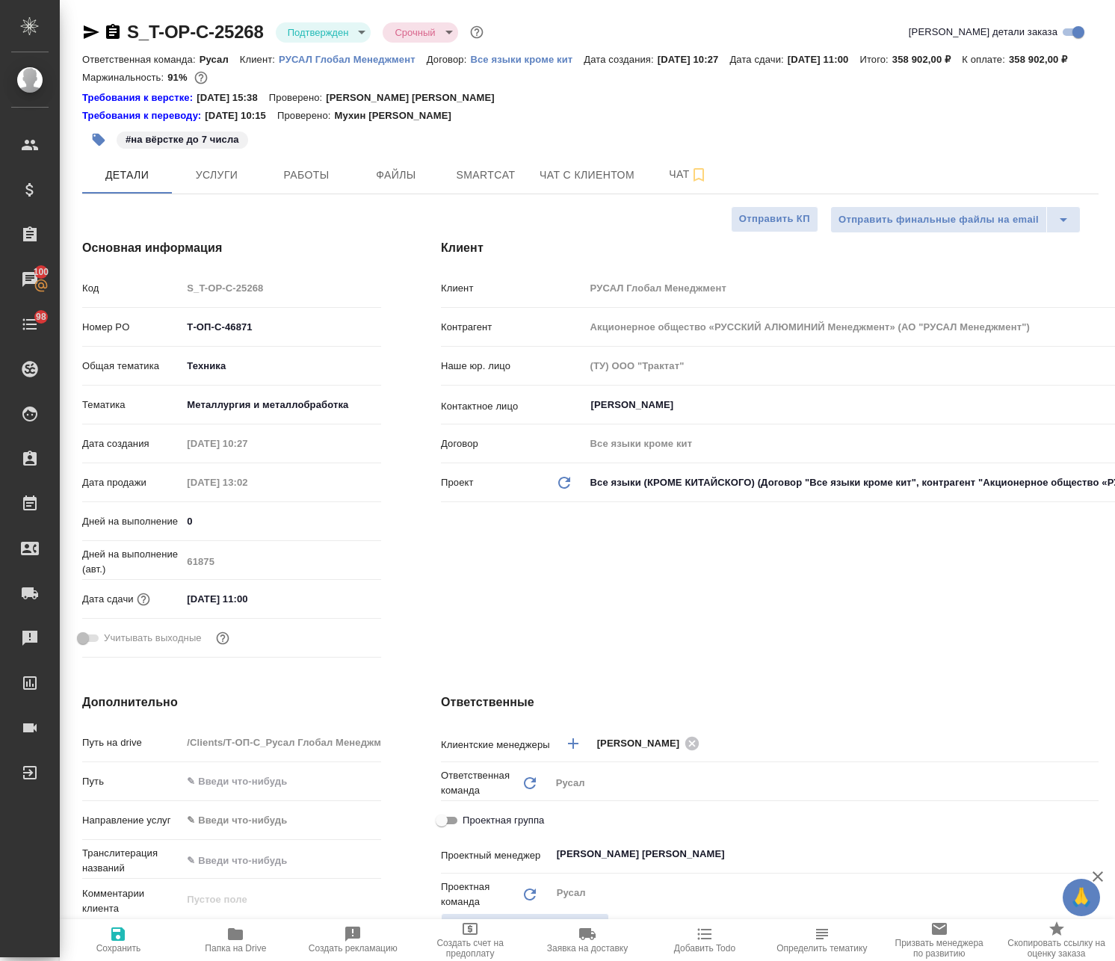
select select "RU"
click at [323, 193] on button "Работы" at bounding box center [306, 174] width 90 height 37
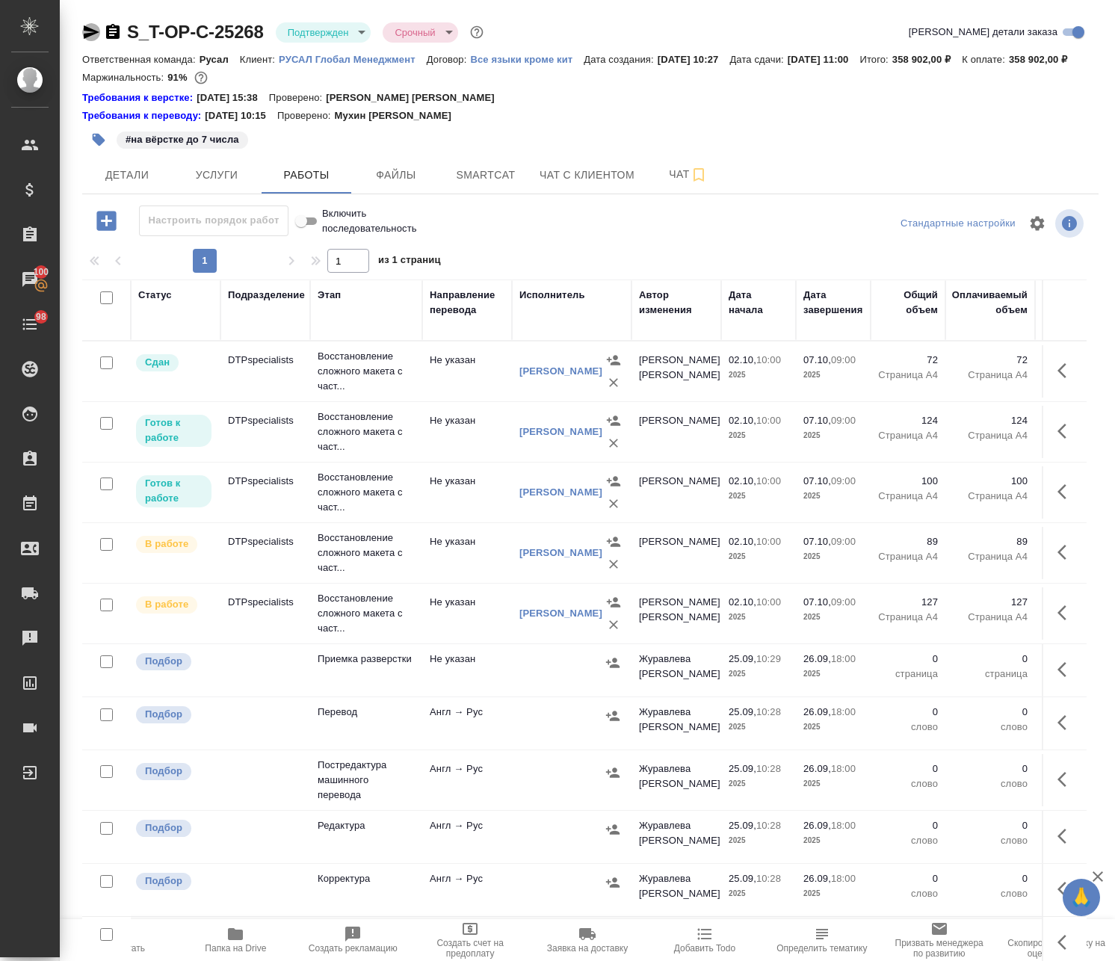
click at [85, 31] on icon "button" at bounding box center [91, 32] width 18 height 18
click at [123, 184] on span "Детали" at bounding box center [127, 175] width 72 height 19
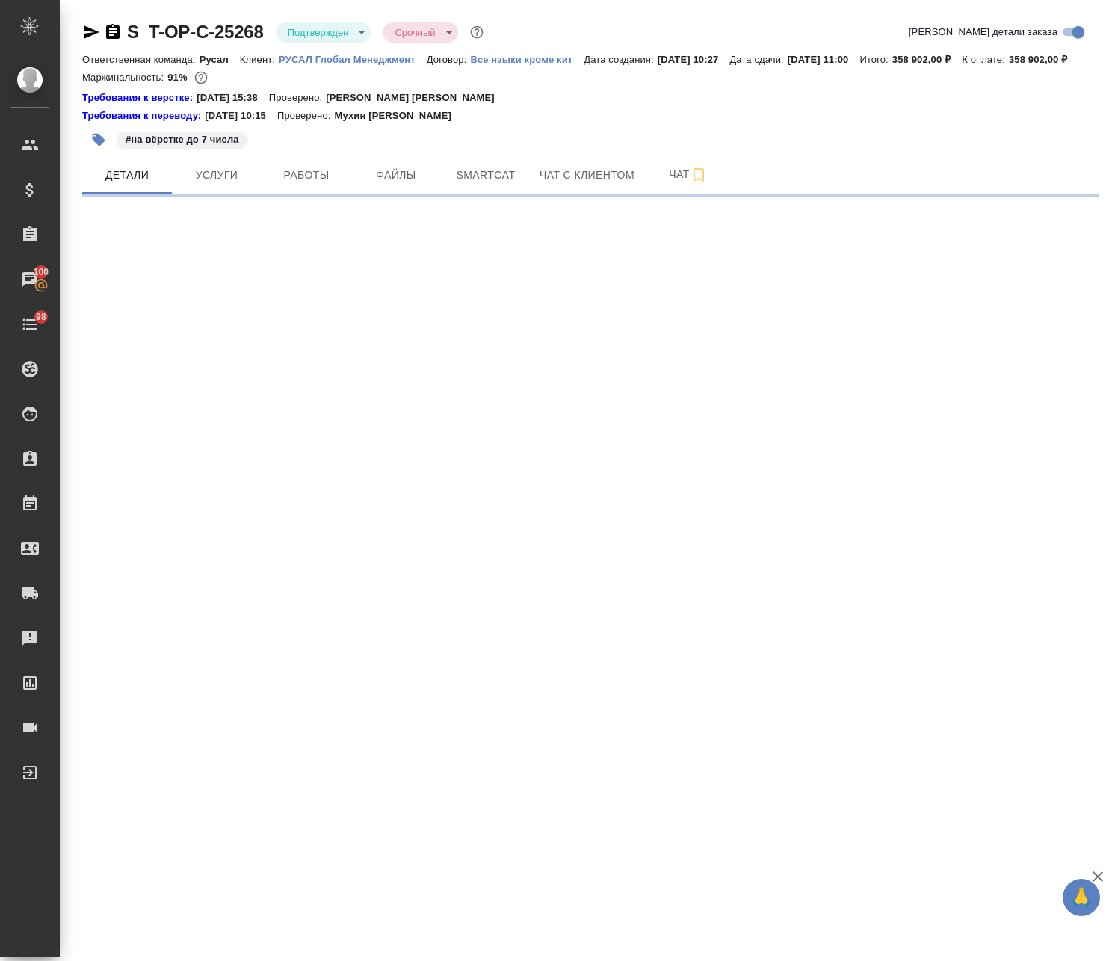
select select "RU"
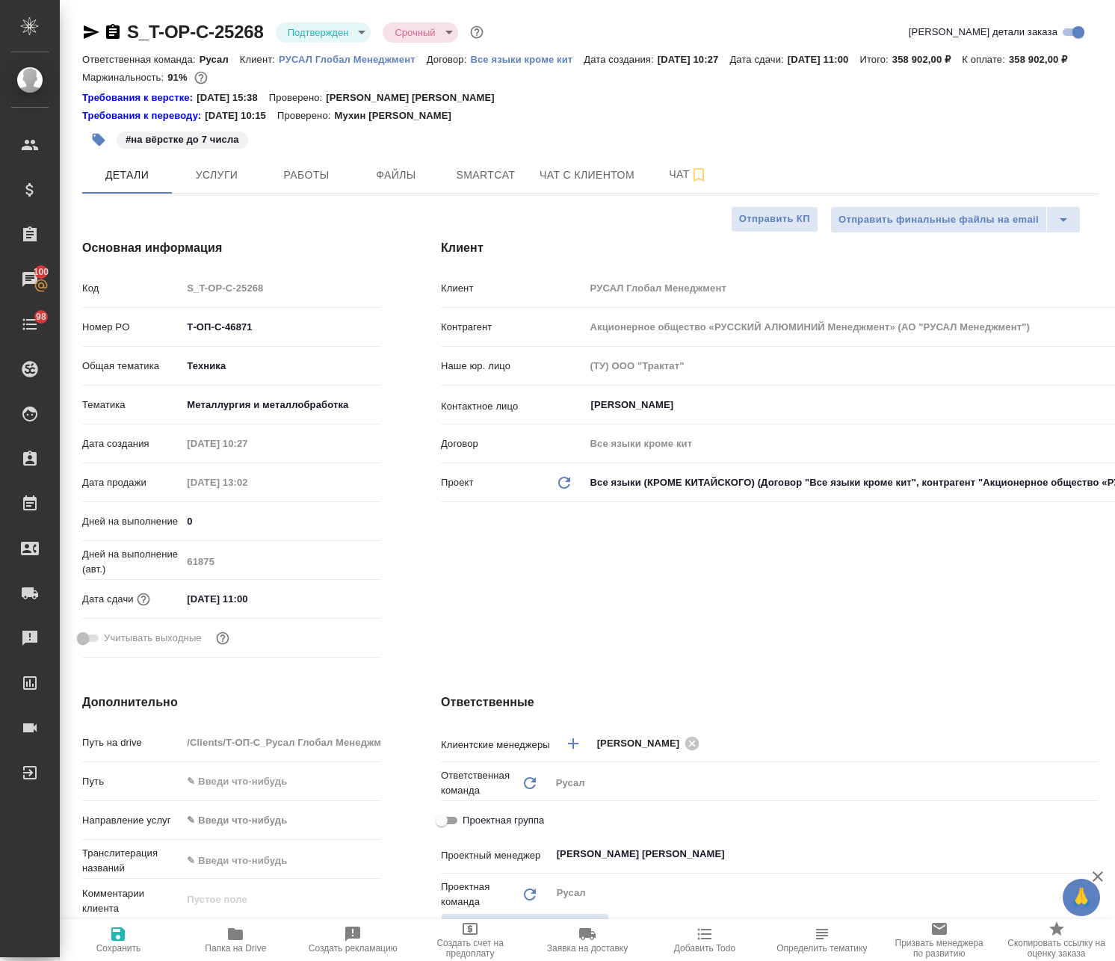
type textarea "x"
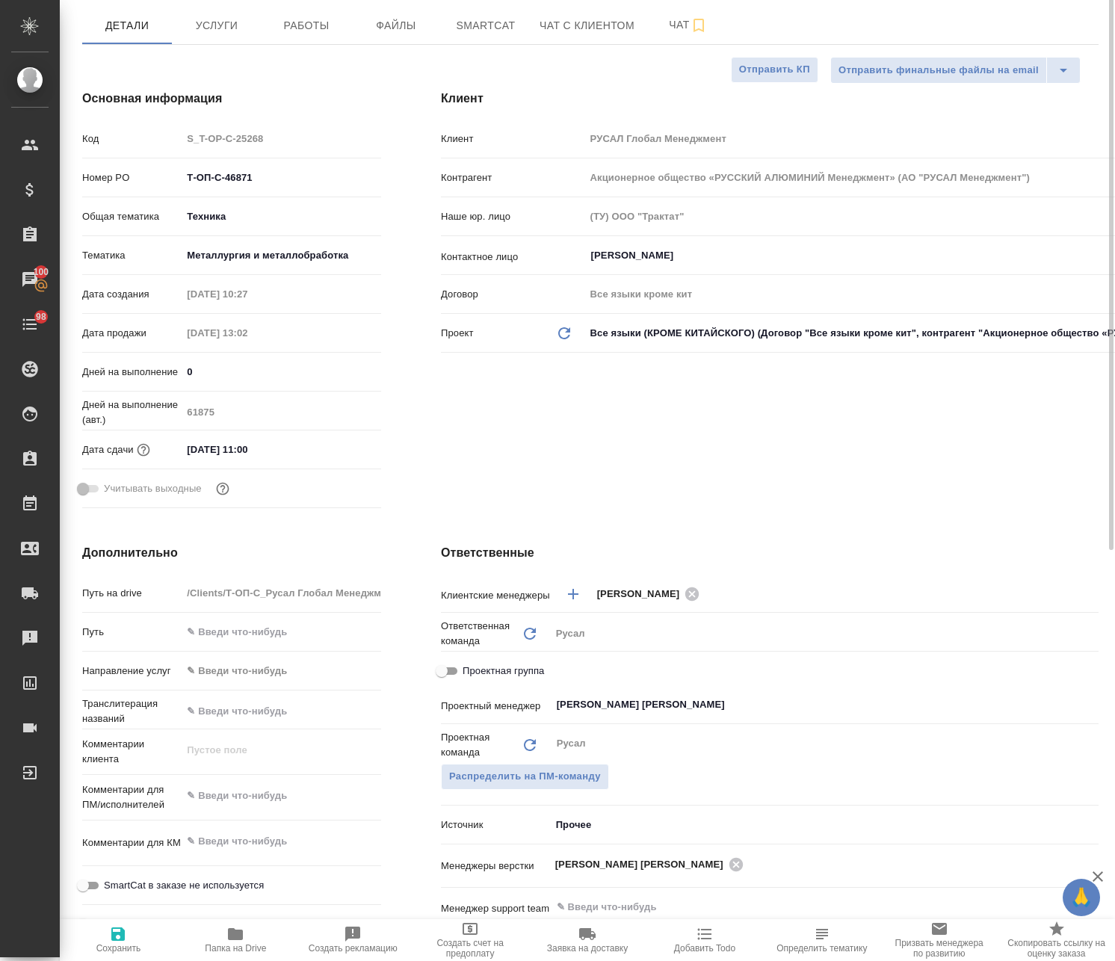
scroll to position [224, 0]
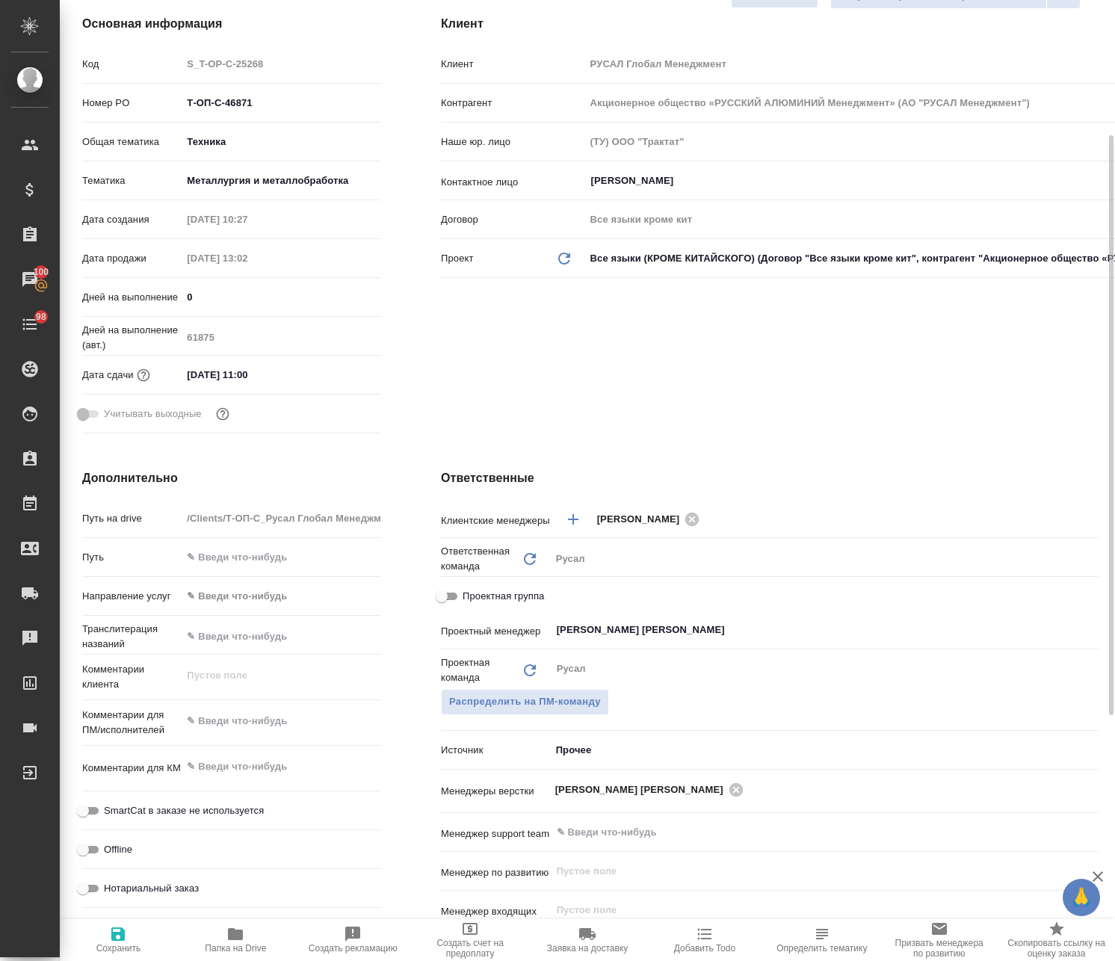
click at [448, 605] on input "Проектная группа" at bounding box center [442, 596] width 54 height 18
checkbox input "true"
type textarea "x"
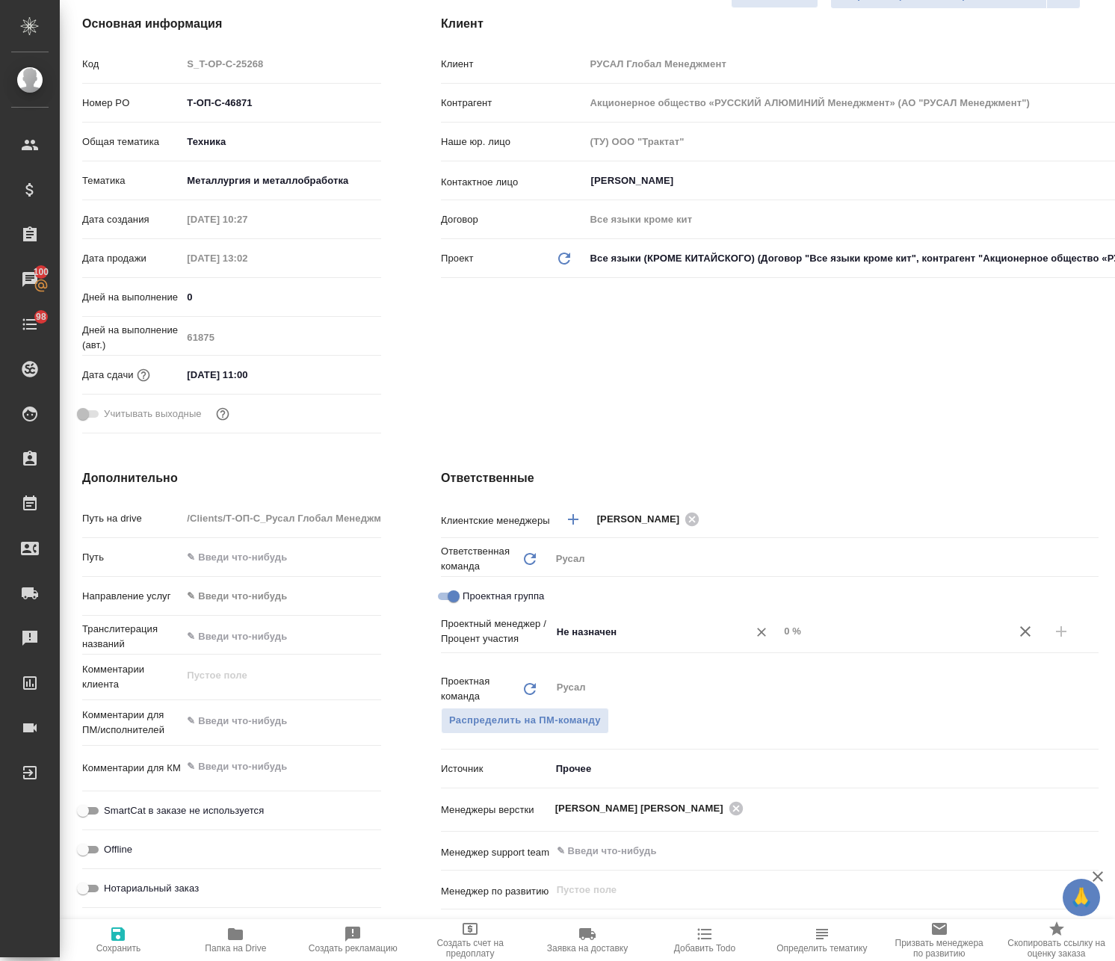
click at [639, 640] on input "Не назначен" at bounding box center [640, 631] width 170 height 18
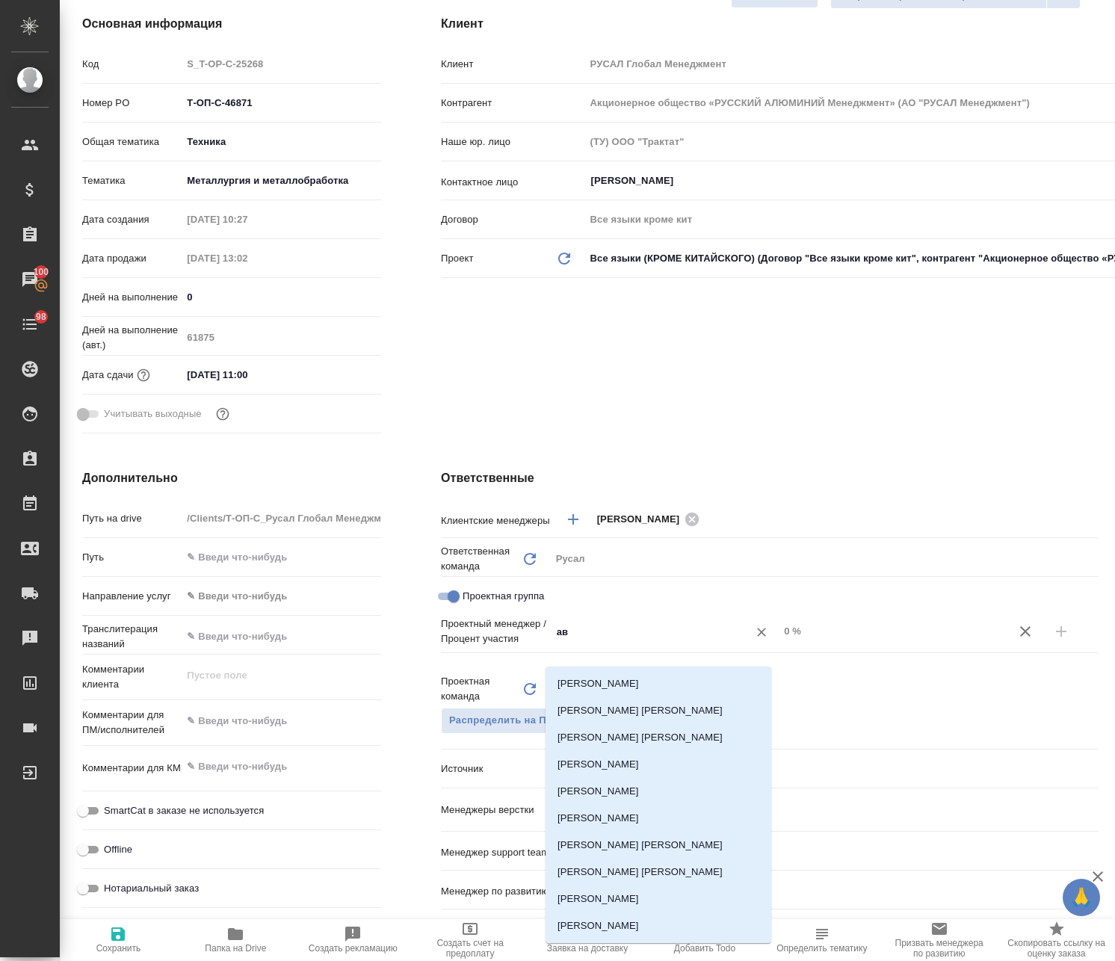
type input "авд"
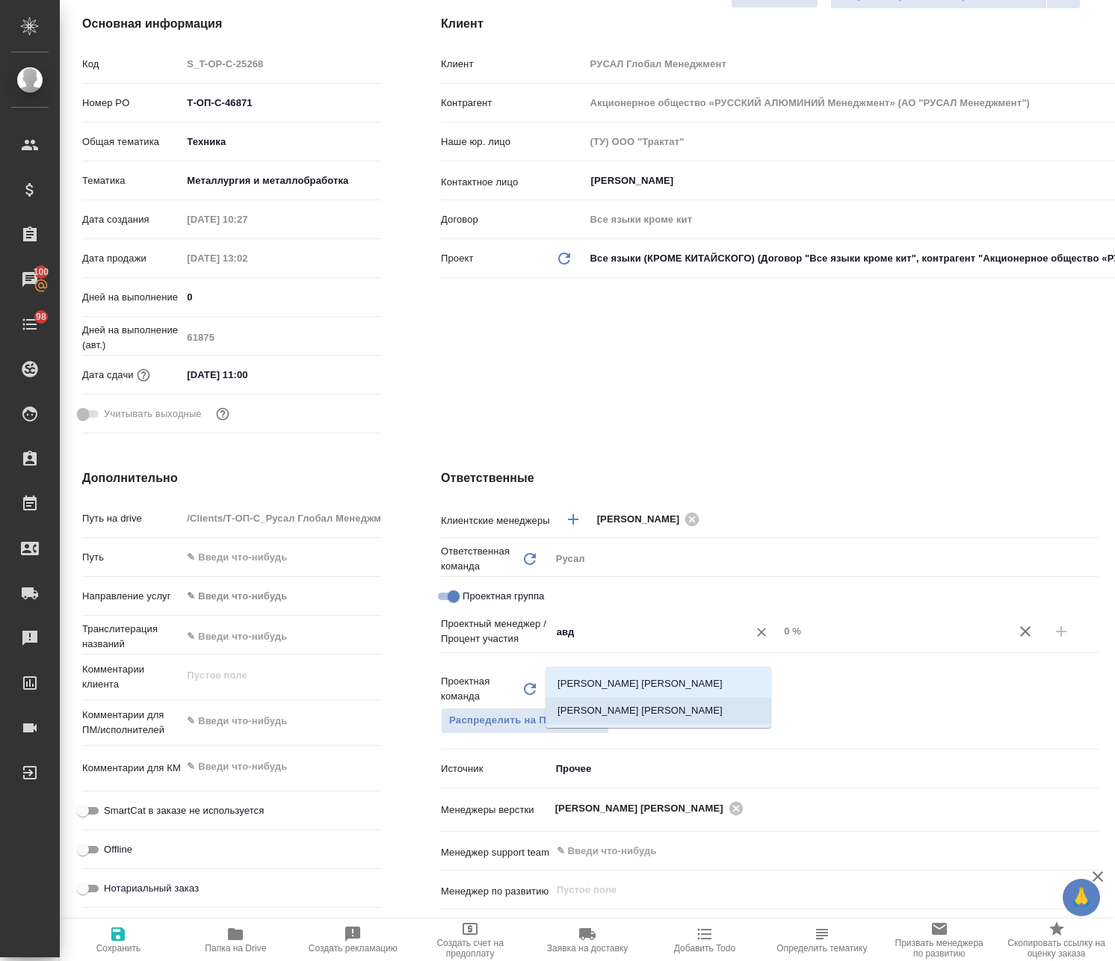
click at [637, 707] on li "[PERSON_NAME]" at bounding box center [658, 710] width 226 height 27
type textarea "x"
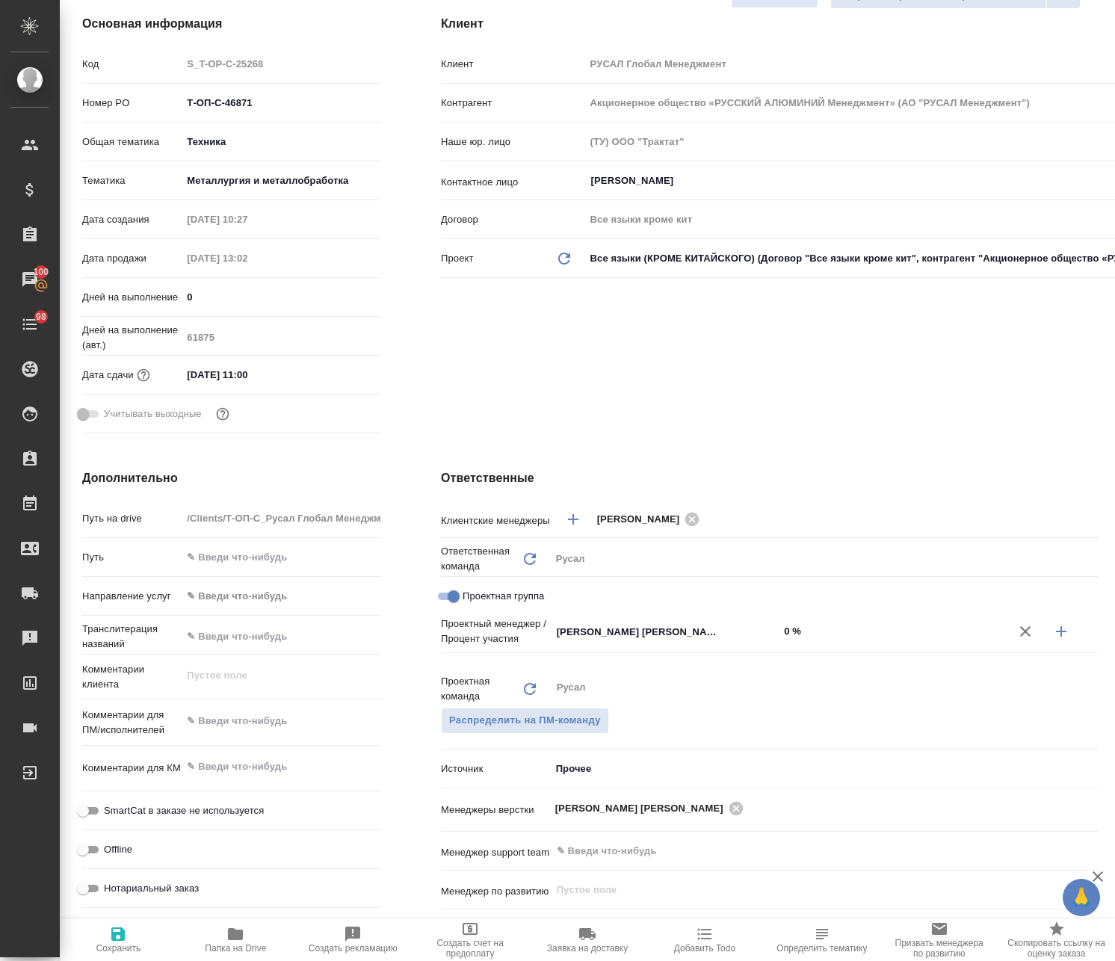
drag, startPoint x: 1053, startPoint y: 641, endPoint x: 1020, endPoint y: 656, distance: 36.8
click at [1053, 640] on icon "button" at bounding box center [1061, 631] width 18 height 18
type textarea "x"
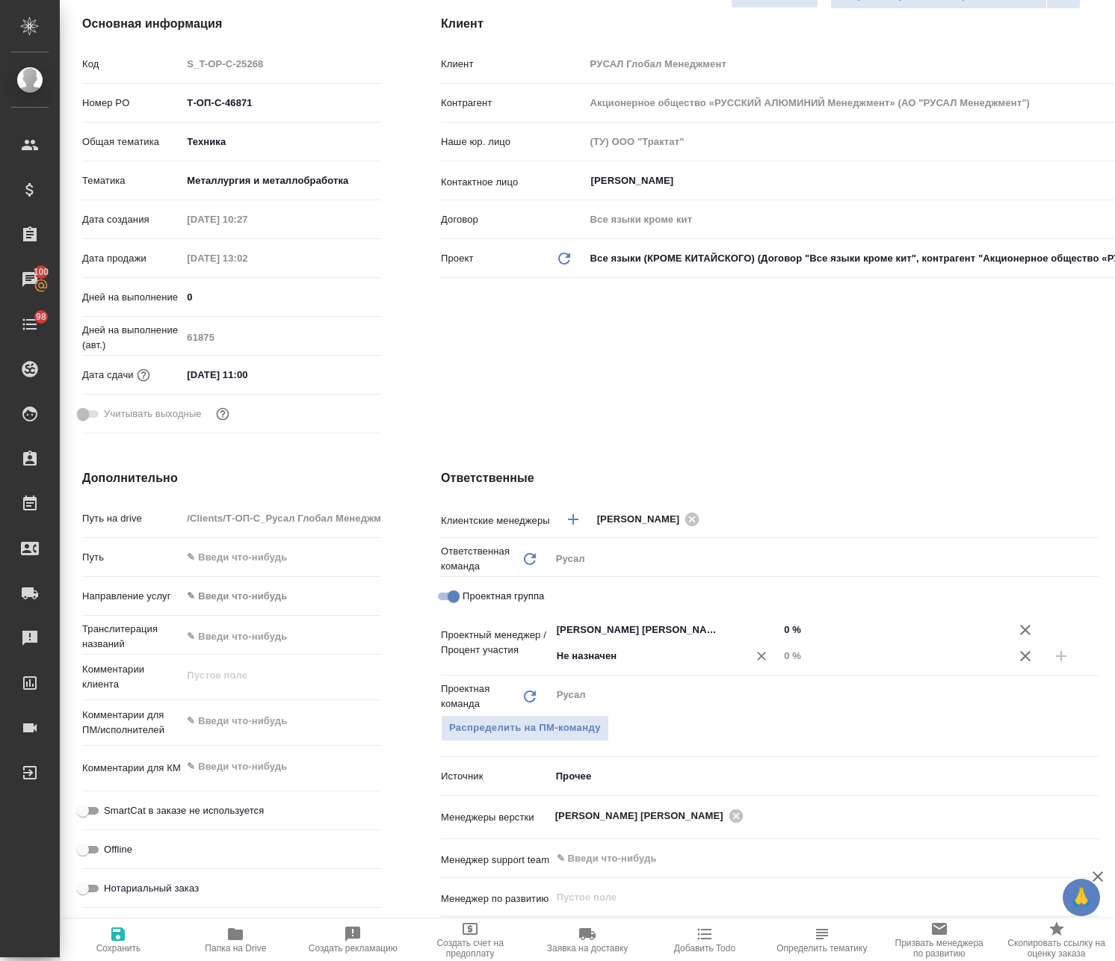
click at [696, 665] on input "Не назначен" at bounding box center [640, 656] width 170 height 18
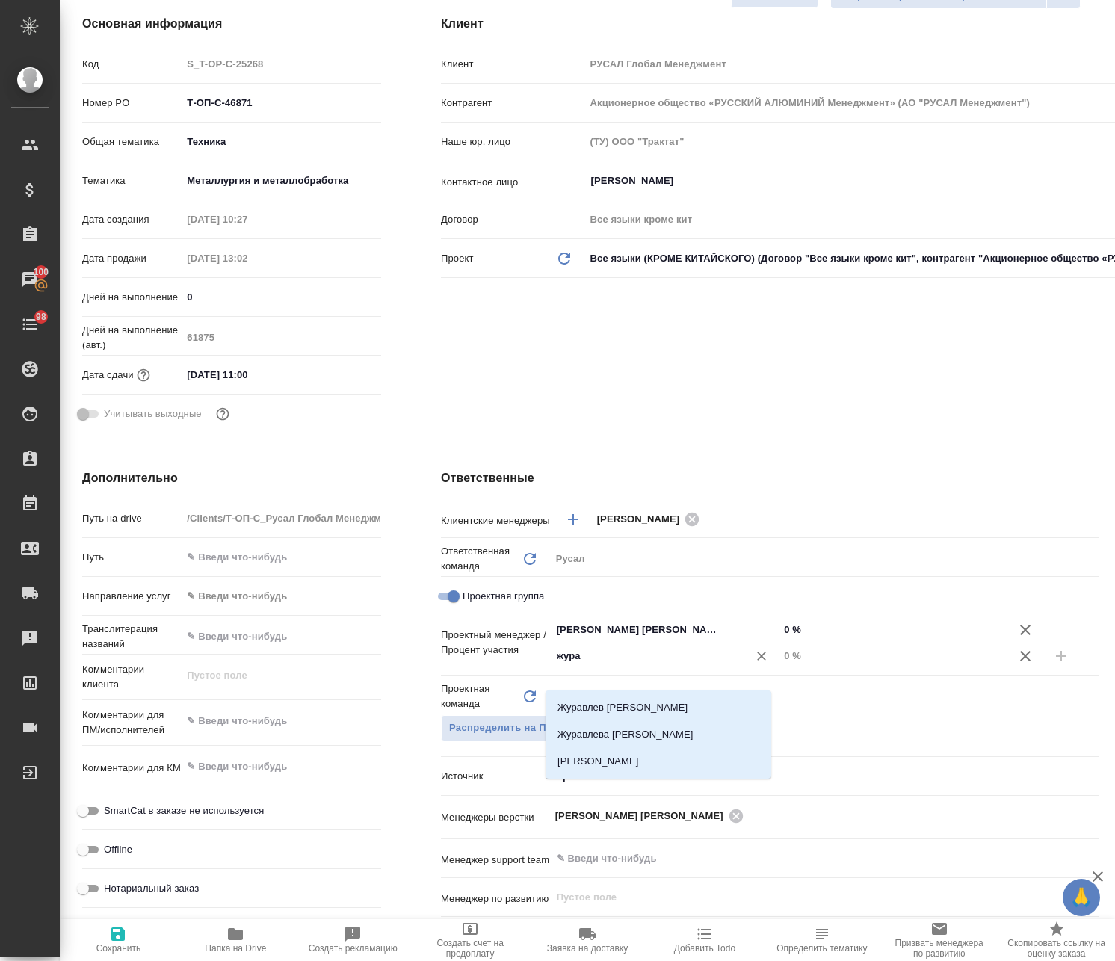
type input "журав"
click at [654, 740] on li "Журавлева Александра" at bounding box center [658, 734] width 226 height 27
type textarea "x"
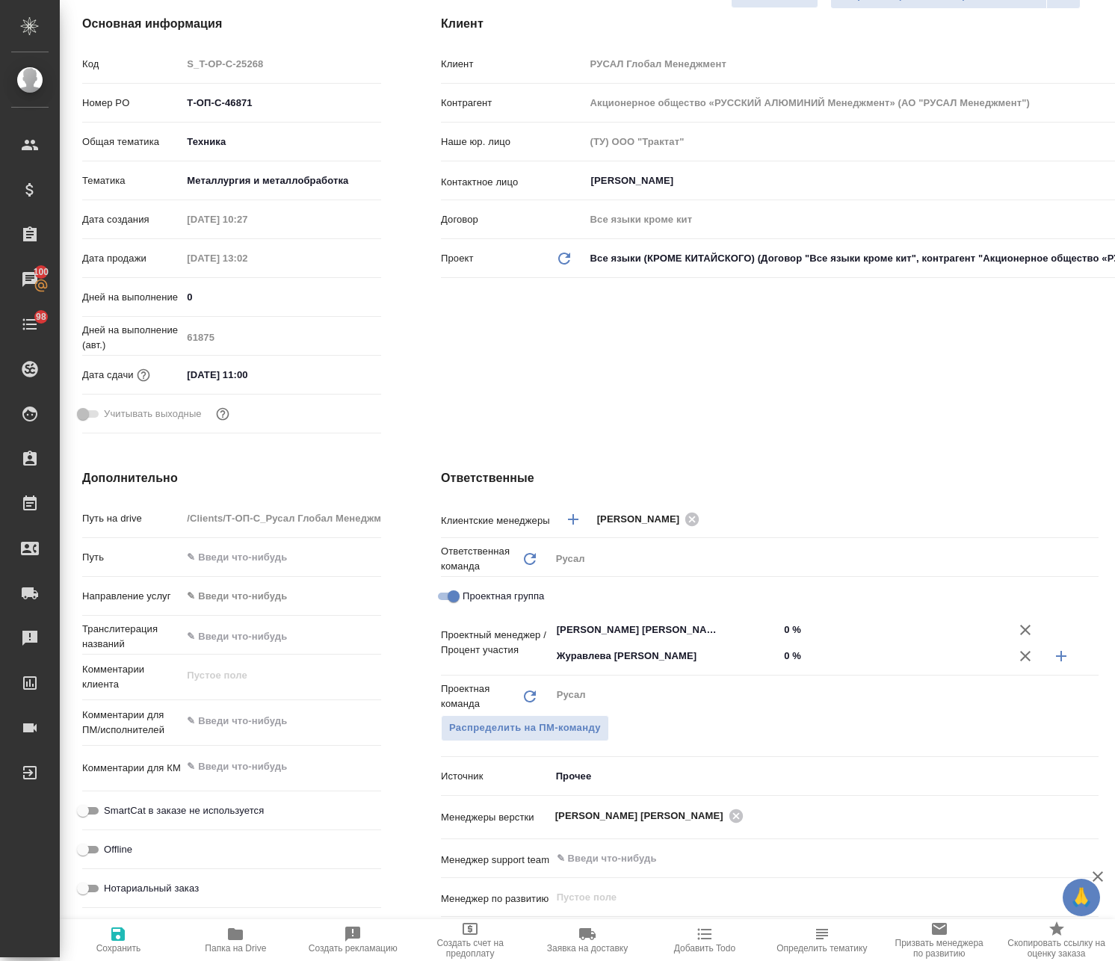
click at [122, 948] on span "Сохранить" at bounding box center [118, 948] width 45 height 10
type textarea "x"
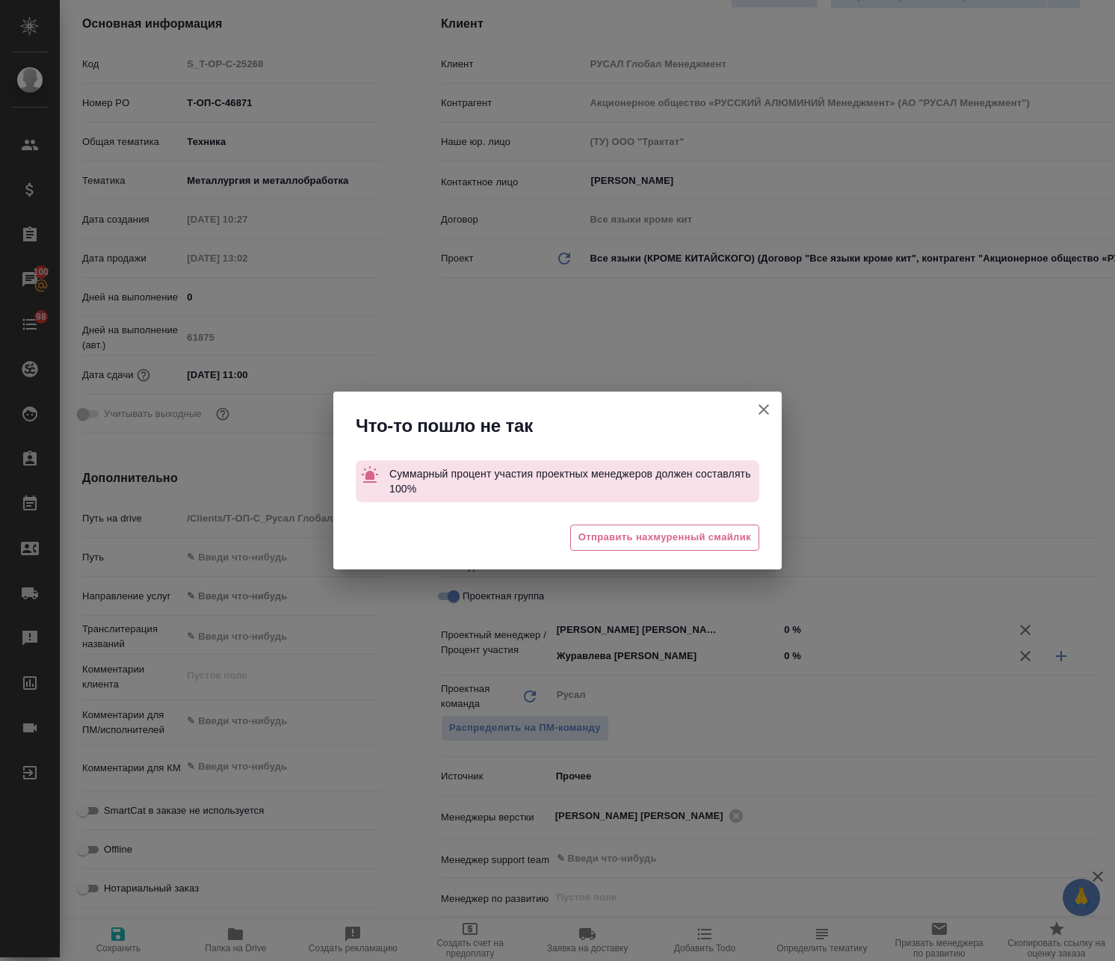
click at [759, 398] on button "Клиент не указал номер" at bounding box center [764, 409] width 36 height 36
type textarea "x"
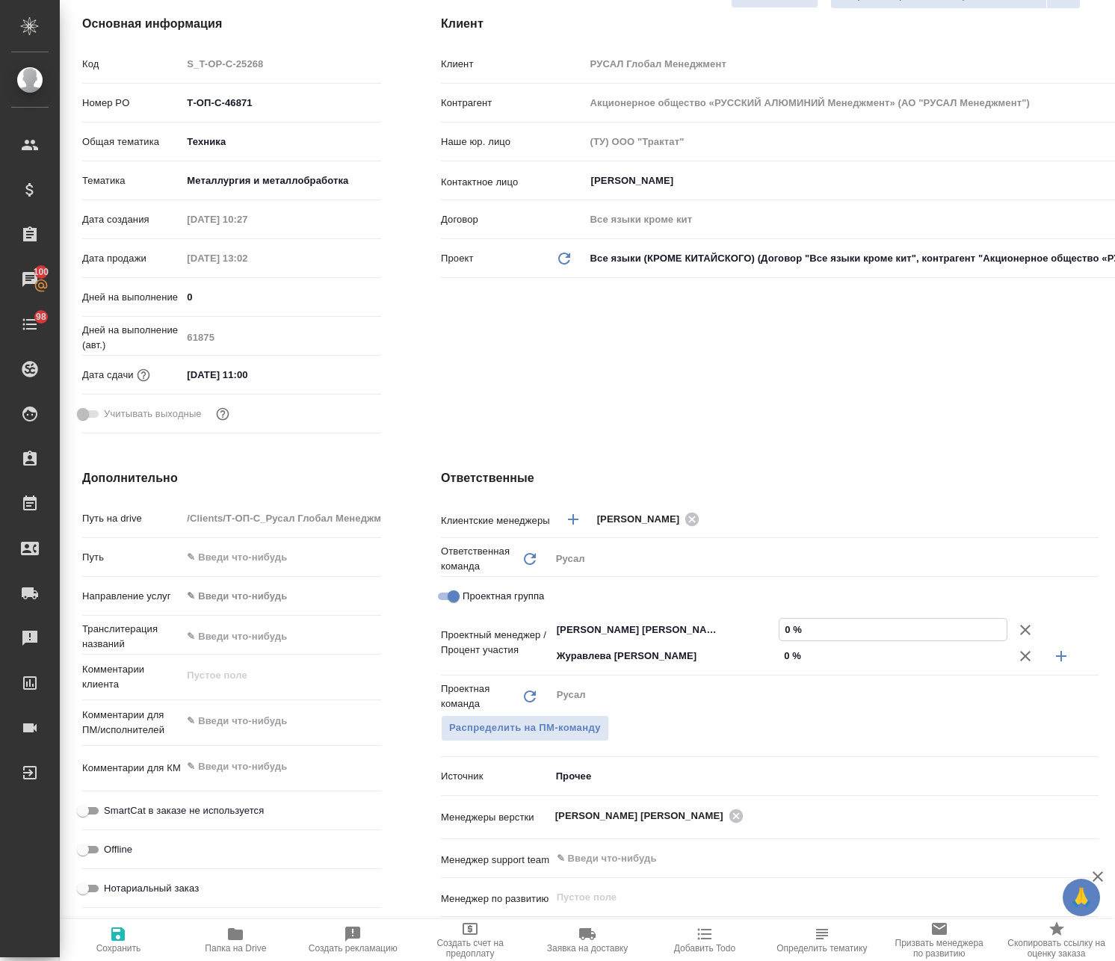
click at [779, 640] on input "0 %" at bounding box center [892, 630] width 227 height 22
type textarea "x"
type input "10 %"
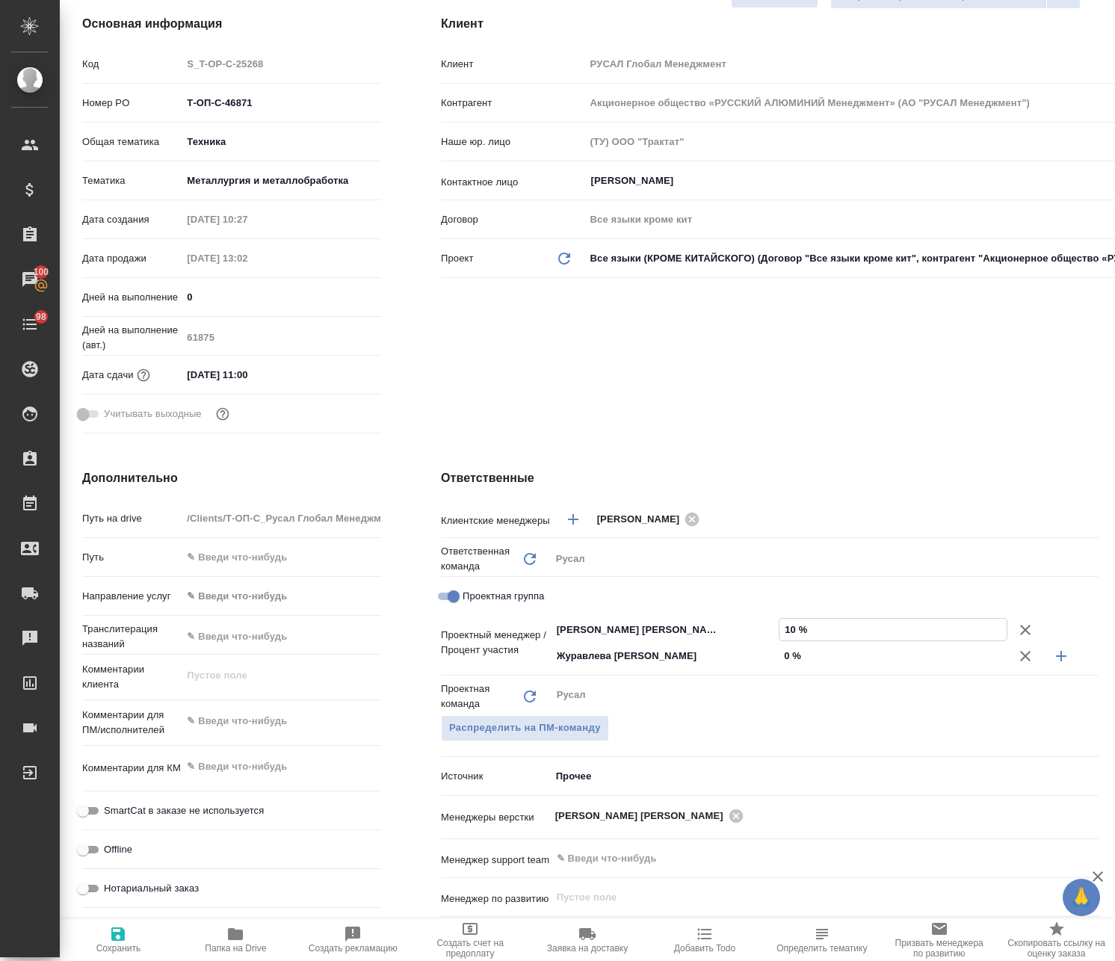
click at [778, 666] on input "0 %" at bounding box center [892, 656] width 229 height 22
type textarea "x"
type input "90 %"
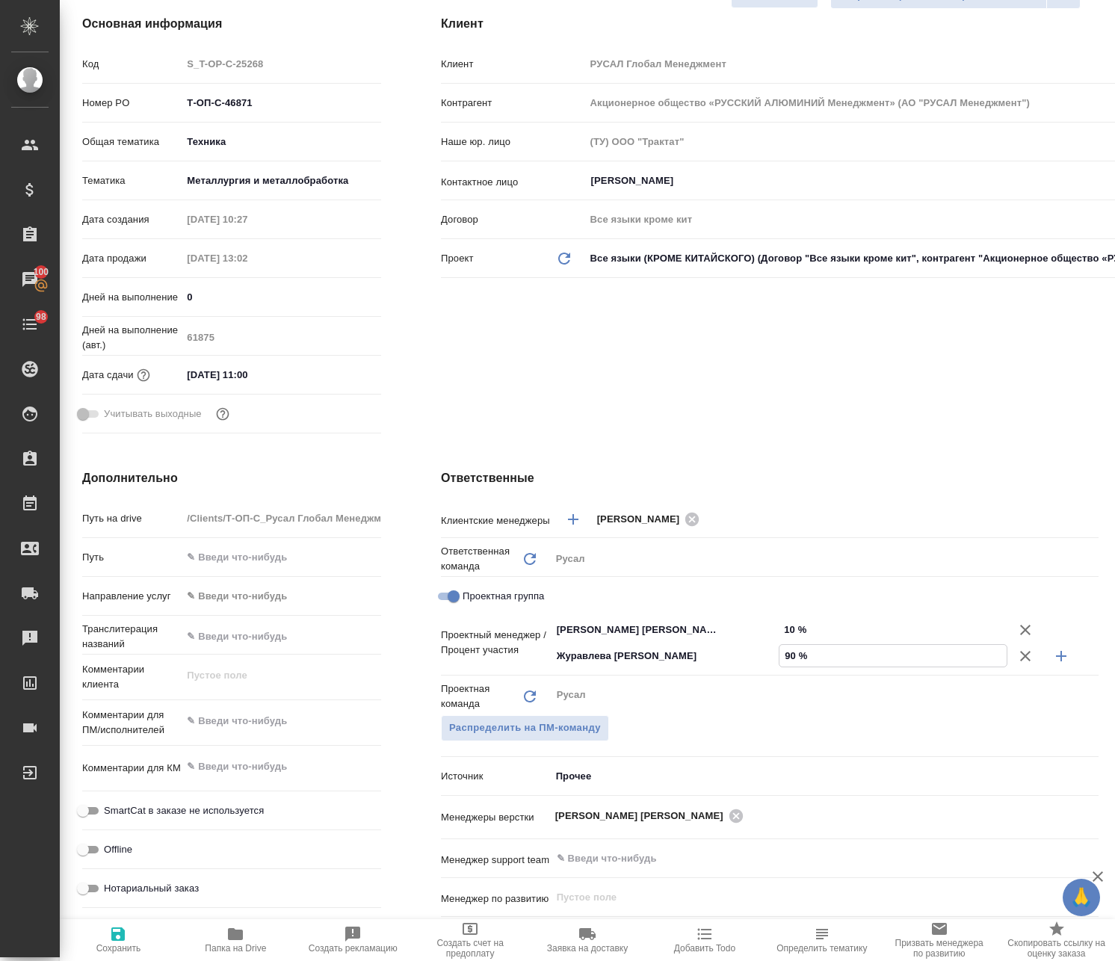
click at [120, 937] on icon "button" at bounding box center [118, 934] width 18 height 18
type textarea "x"
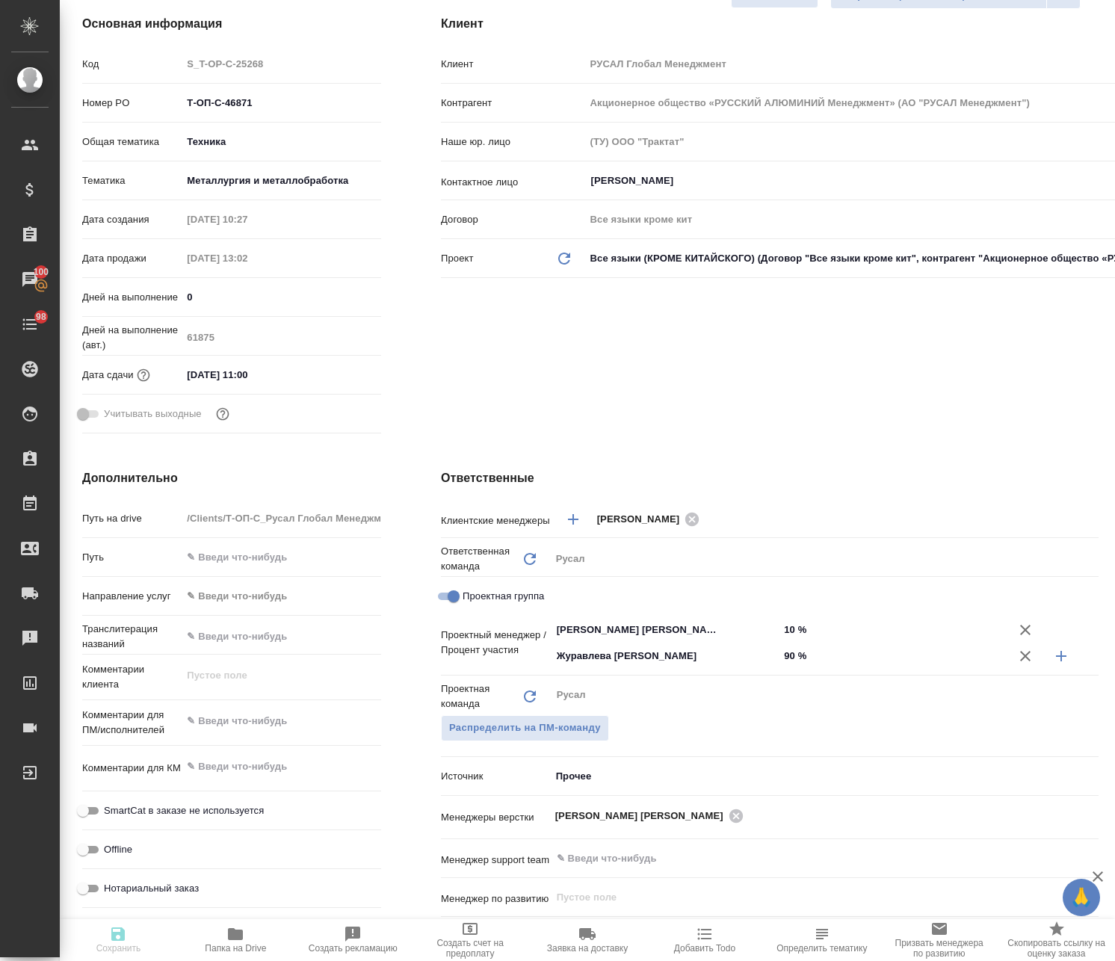
type textarea "x"
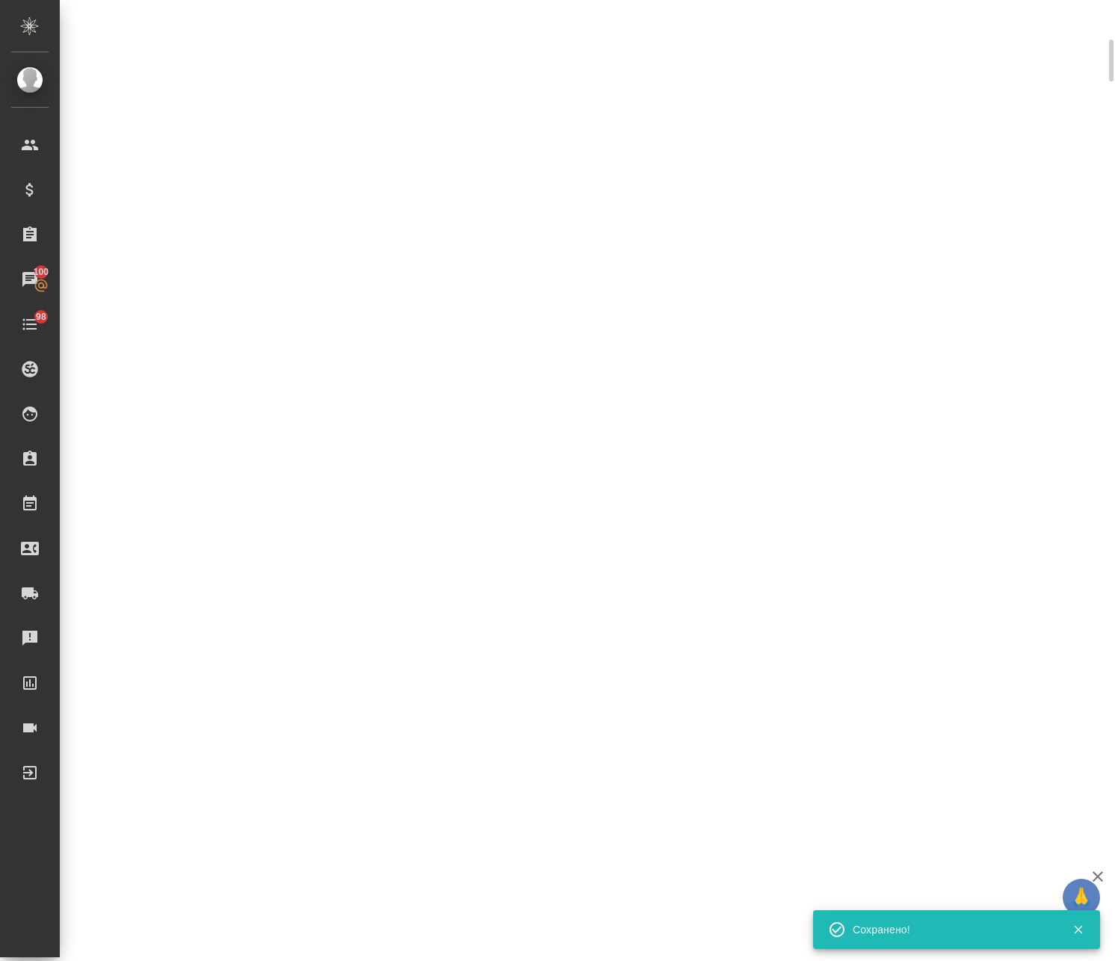
select select "RU"
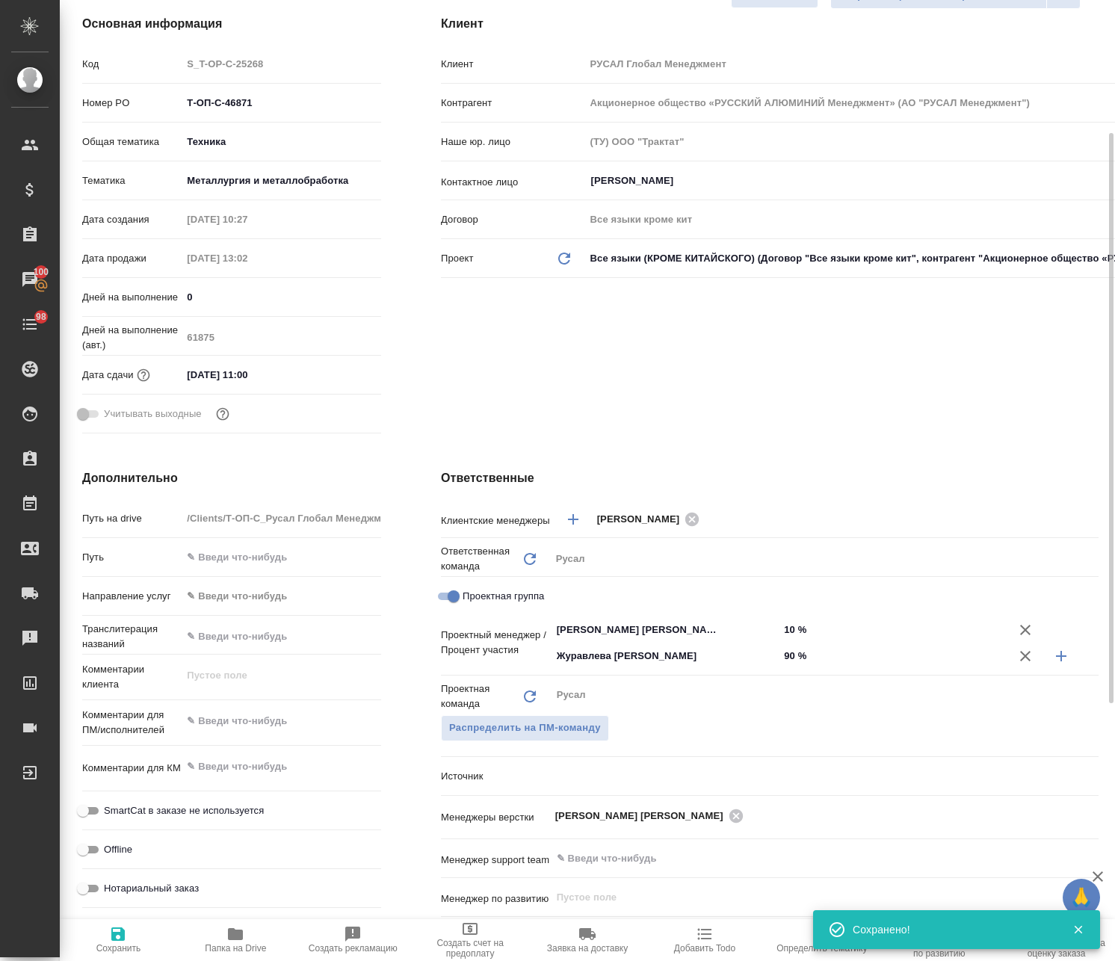
type textarea "x"
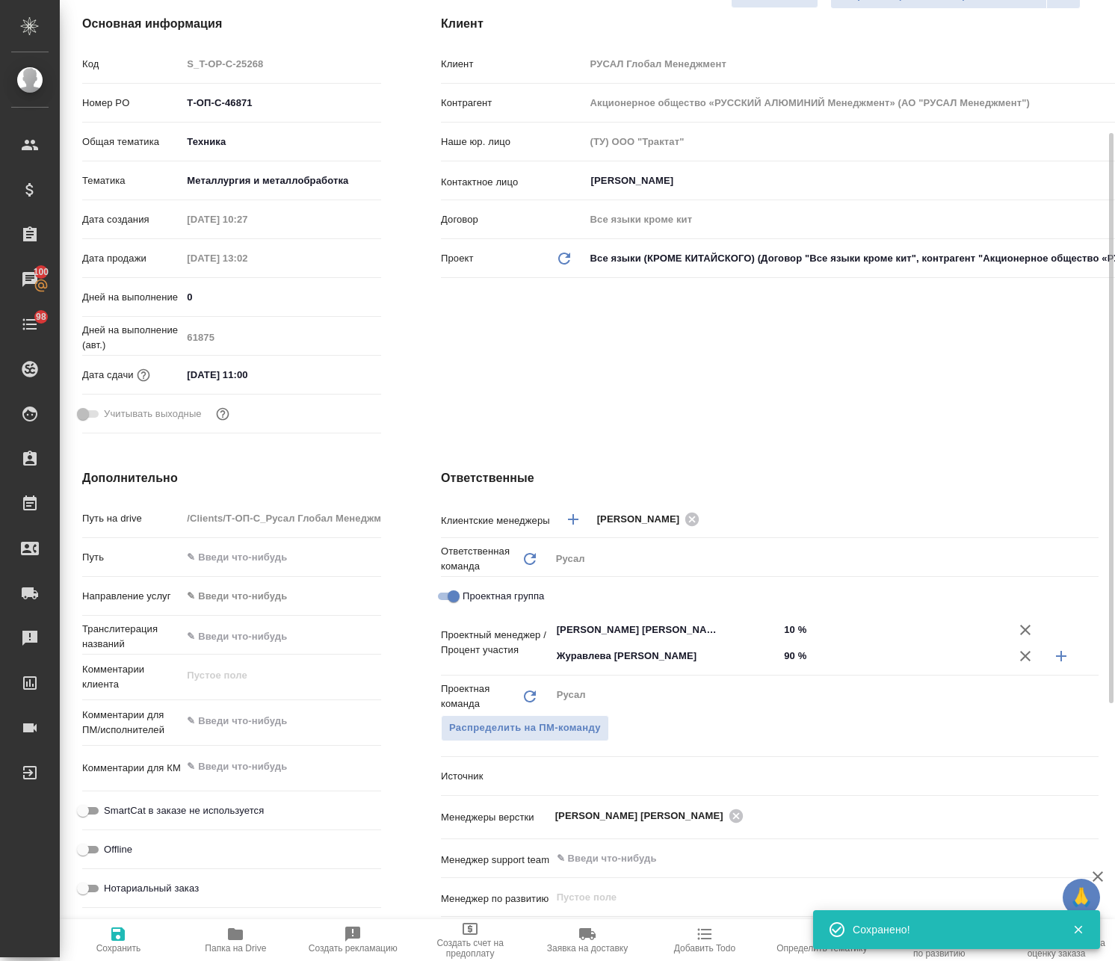
type textarea "x"
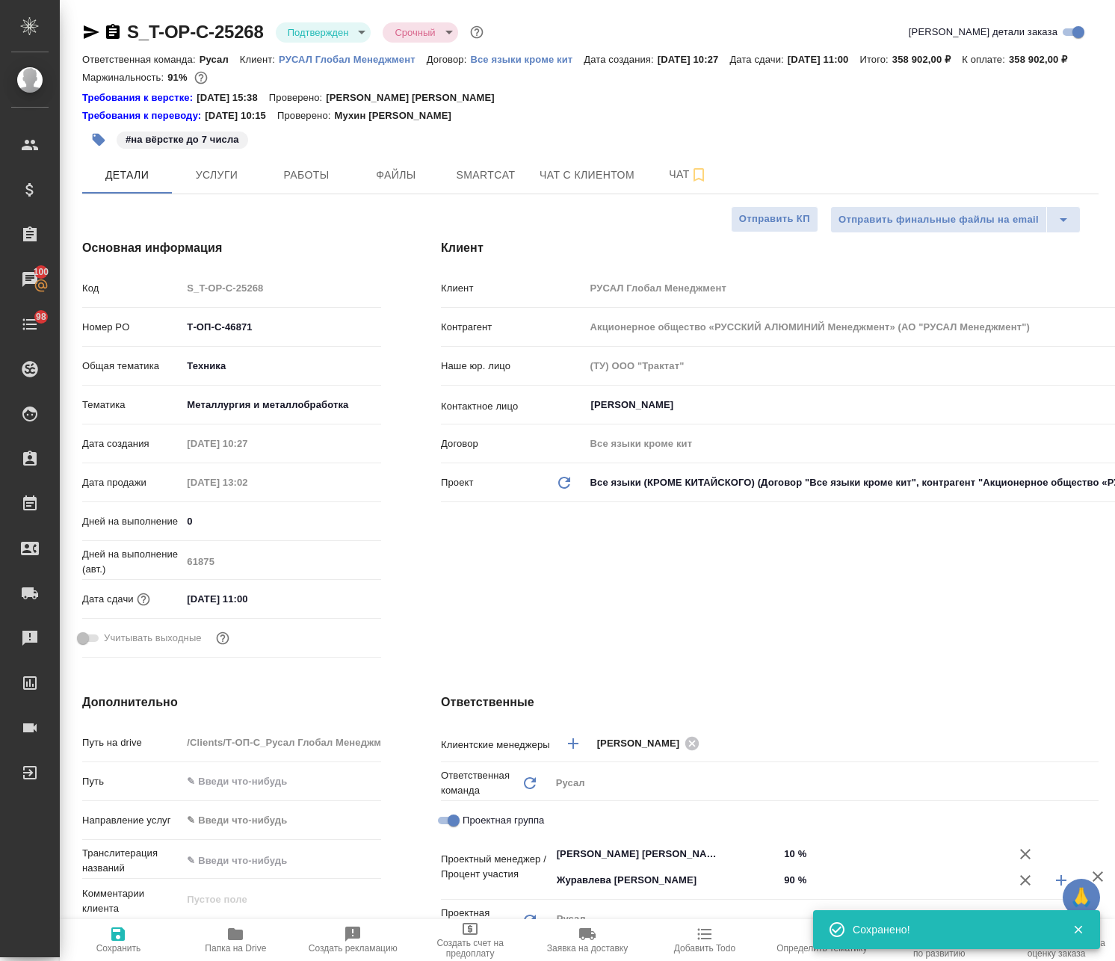
click at [101, 146] on icon "button" at bounding box center [99, 140] width 13 height 13
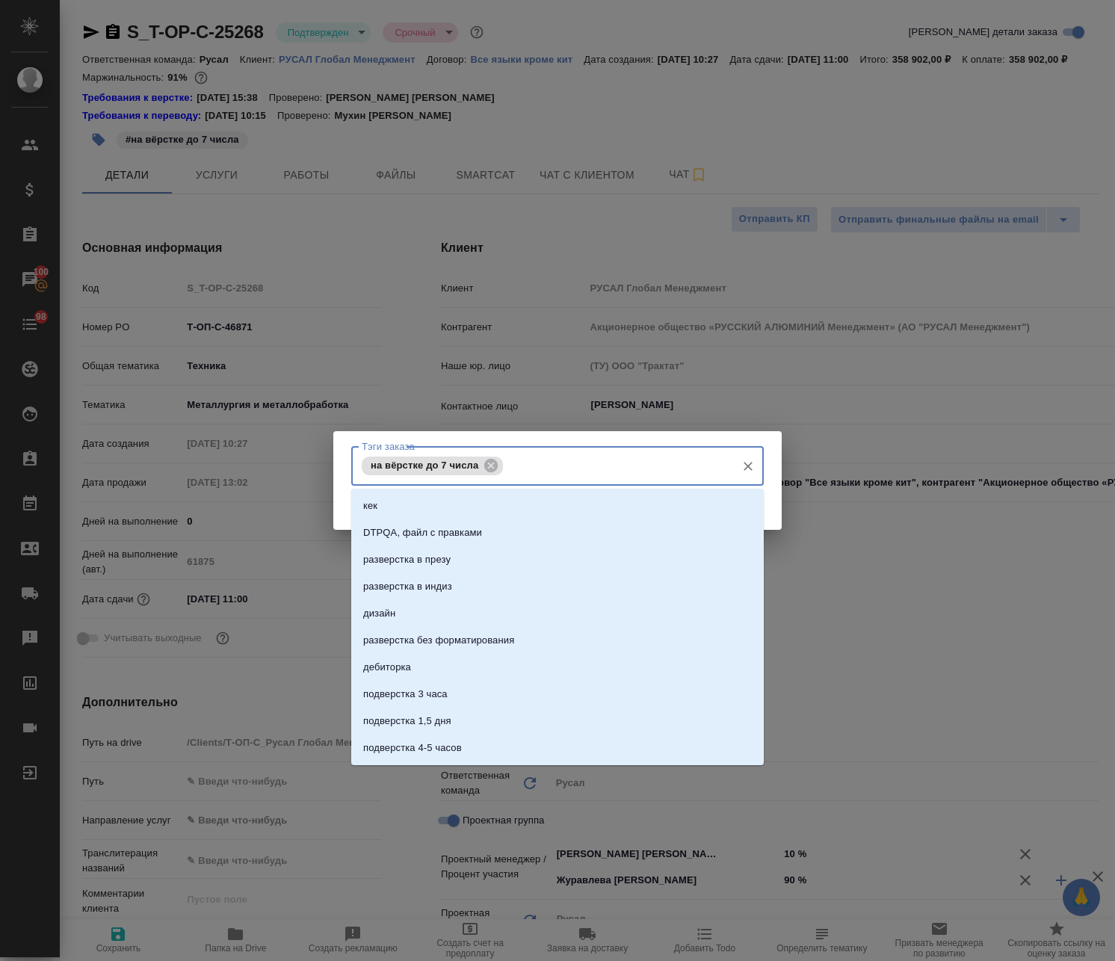
type input "🔄️"
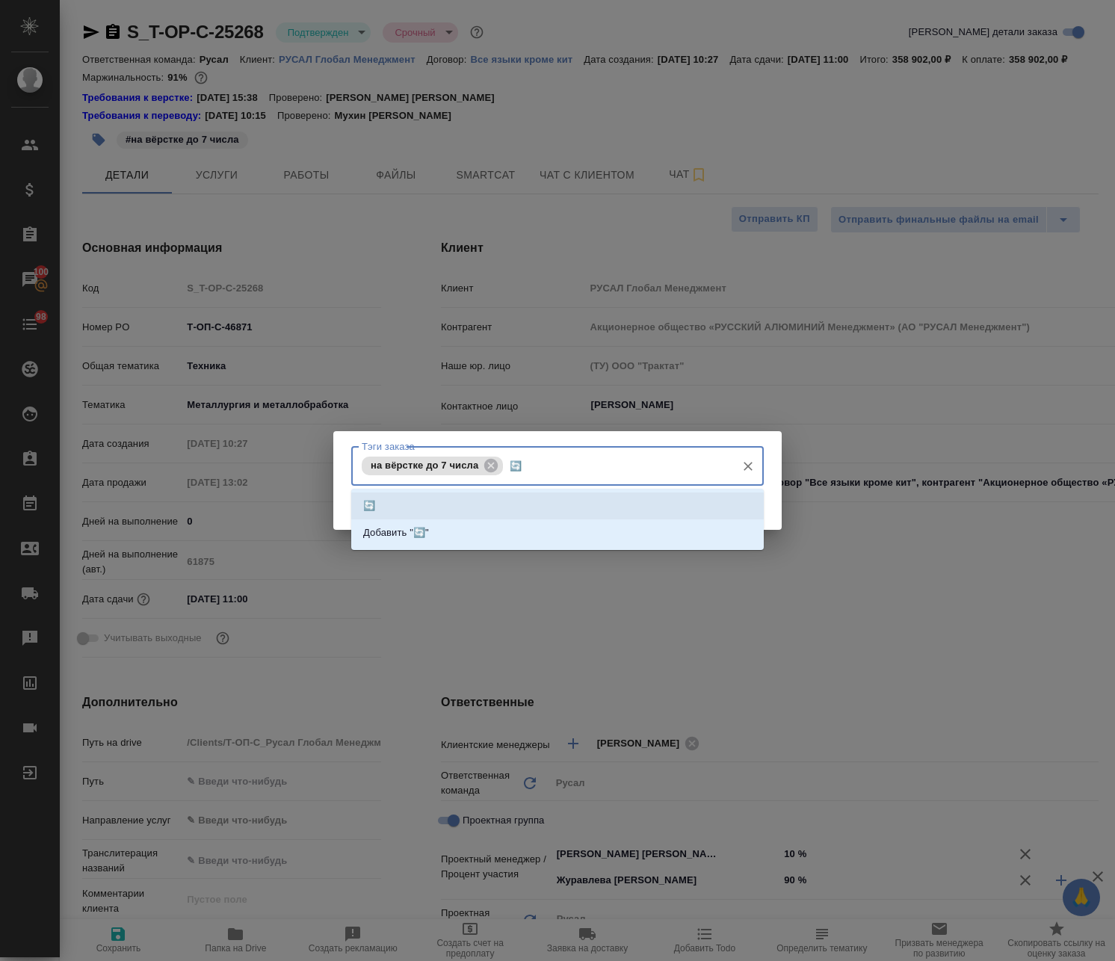
click at [397, 507] on li "🔄️" at bounding box center [557, 505] width 412 height 27
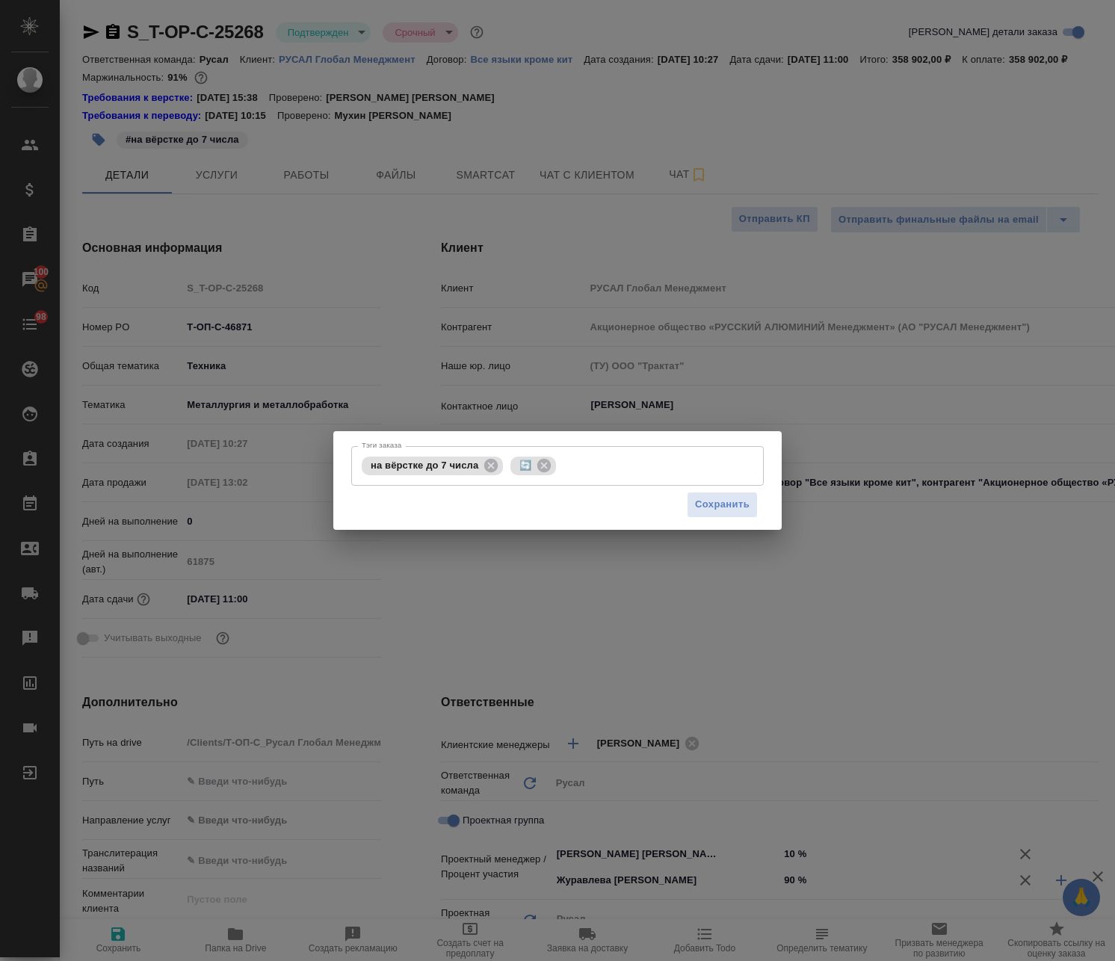
click at [736, 518] on div "Сохранить" at bounding box center [557, 505] width 412 height 38
click at [723, 509] on span "Сохранить" at bounding box center [722, 504] width 55 height 17
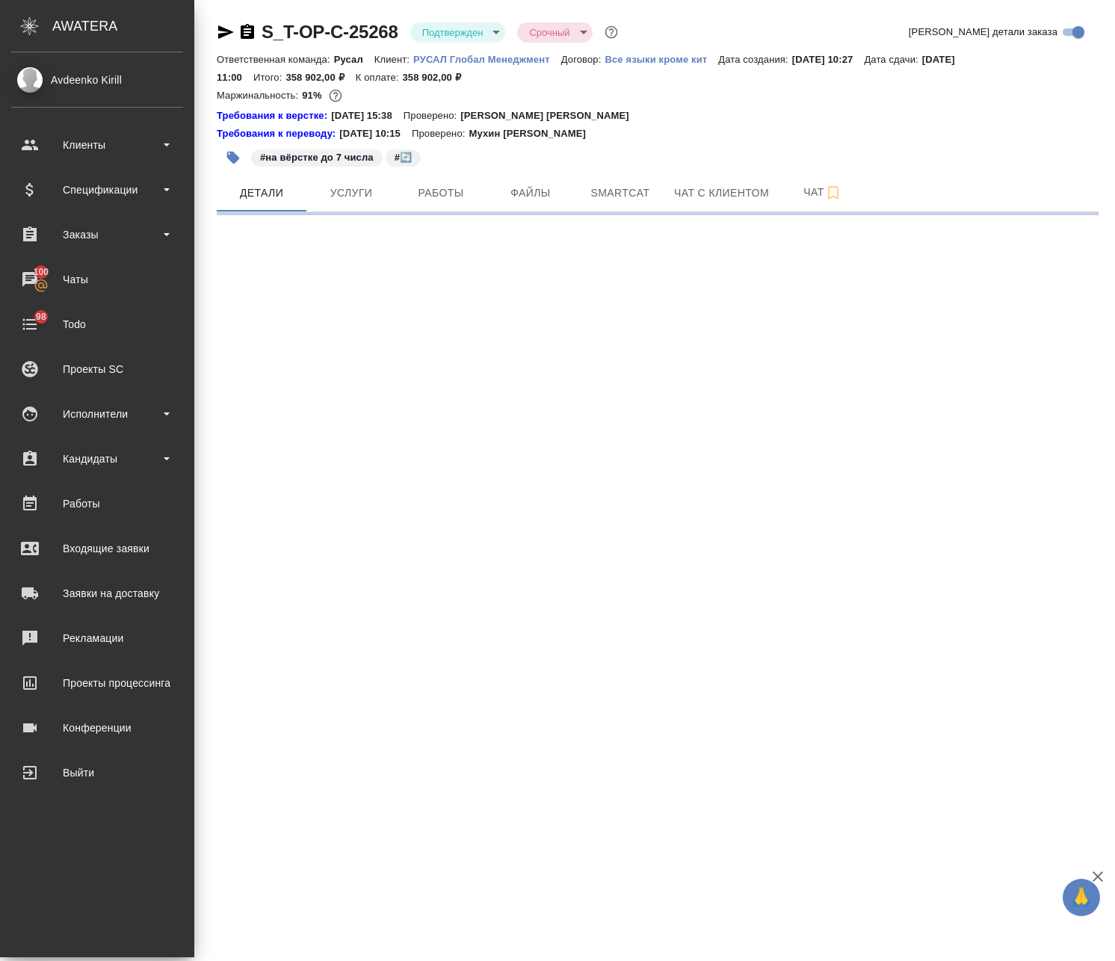
select select "RU"
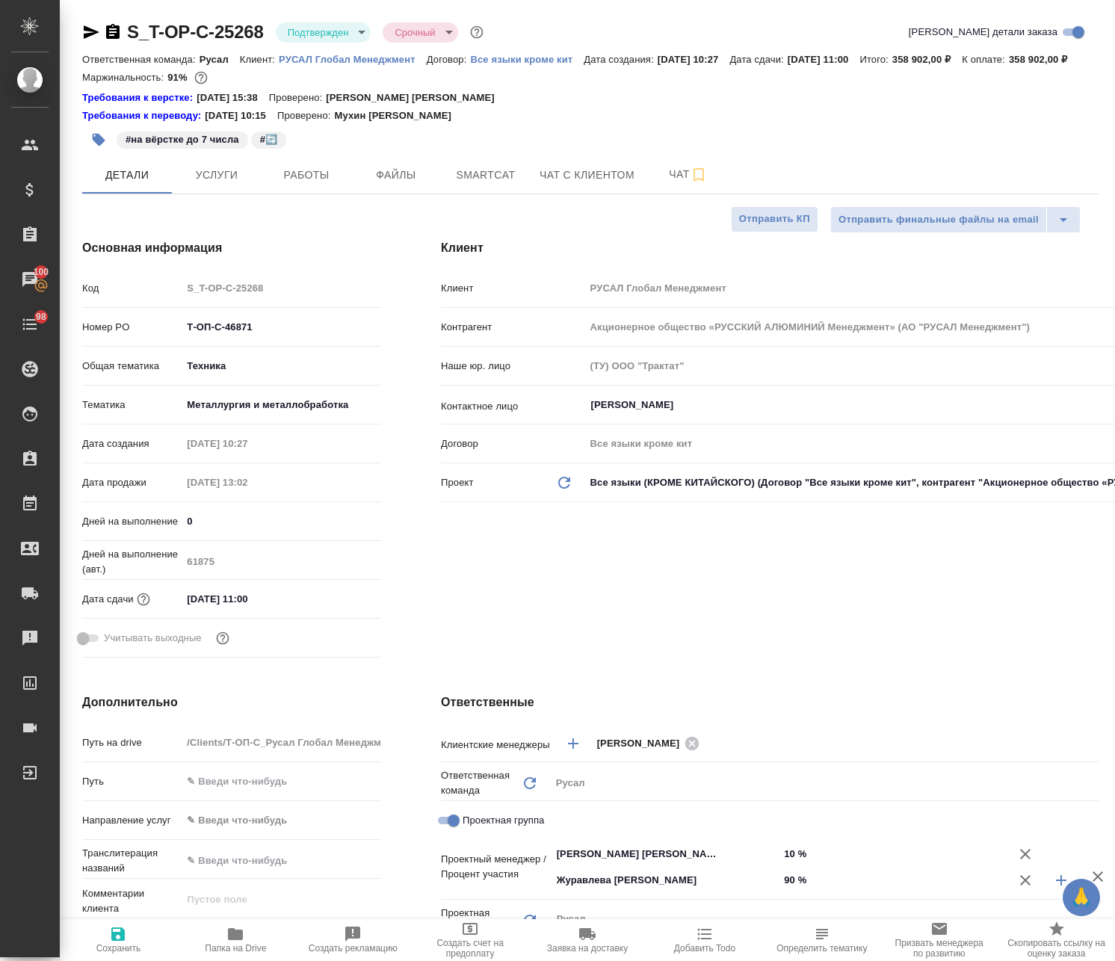
type textarea "x"
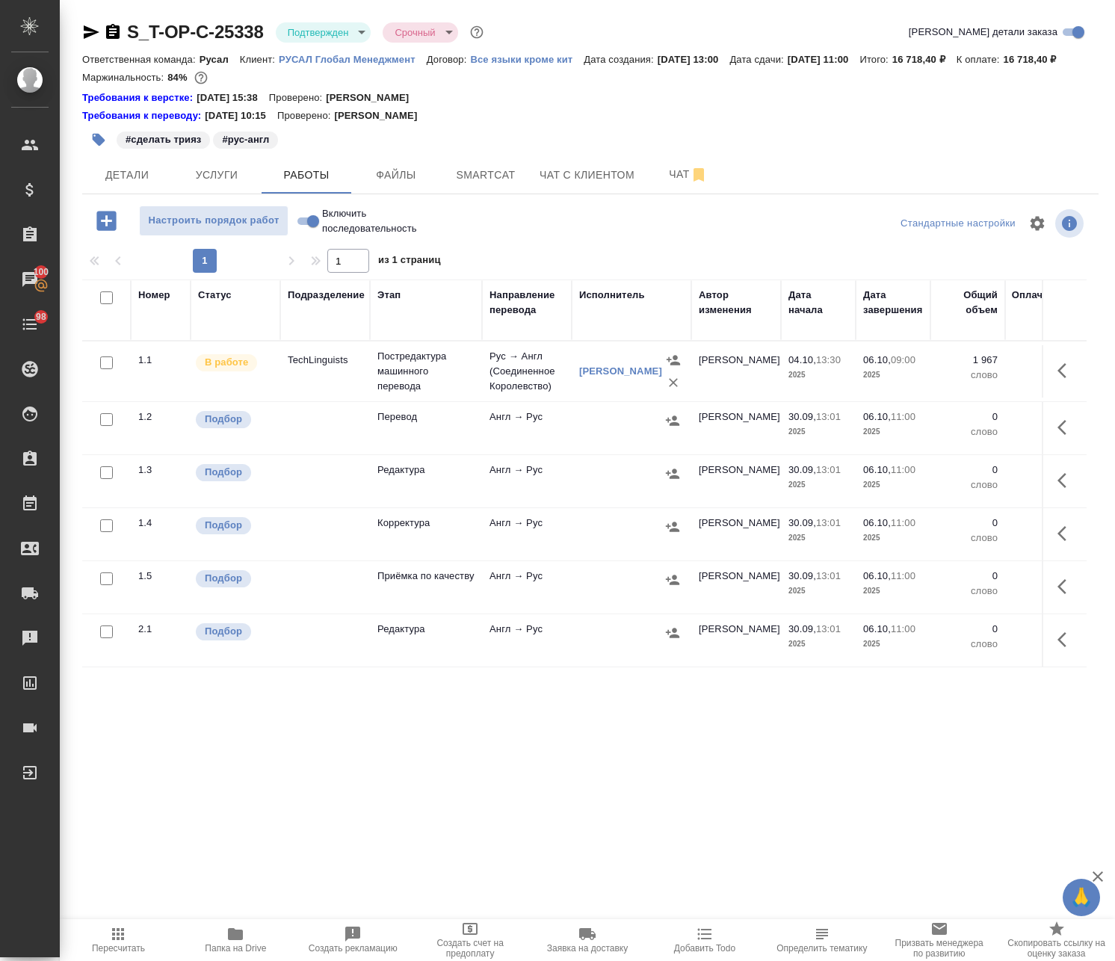
click at [441, 442] on td "Перевод" at bounding box center [426, 428] width 112 height 52
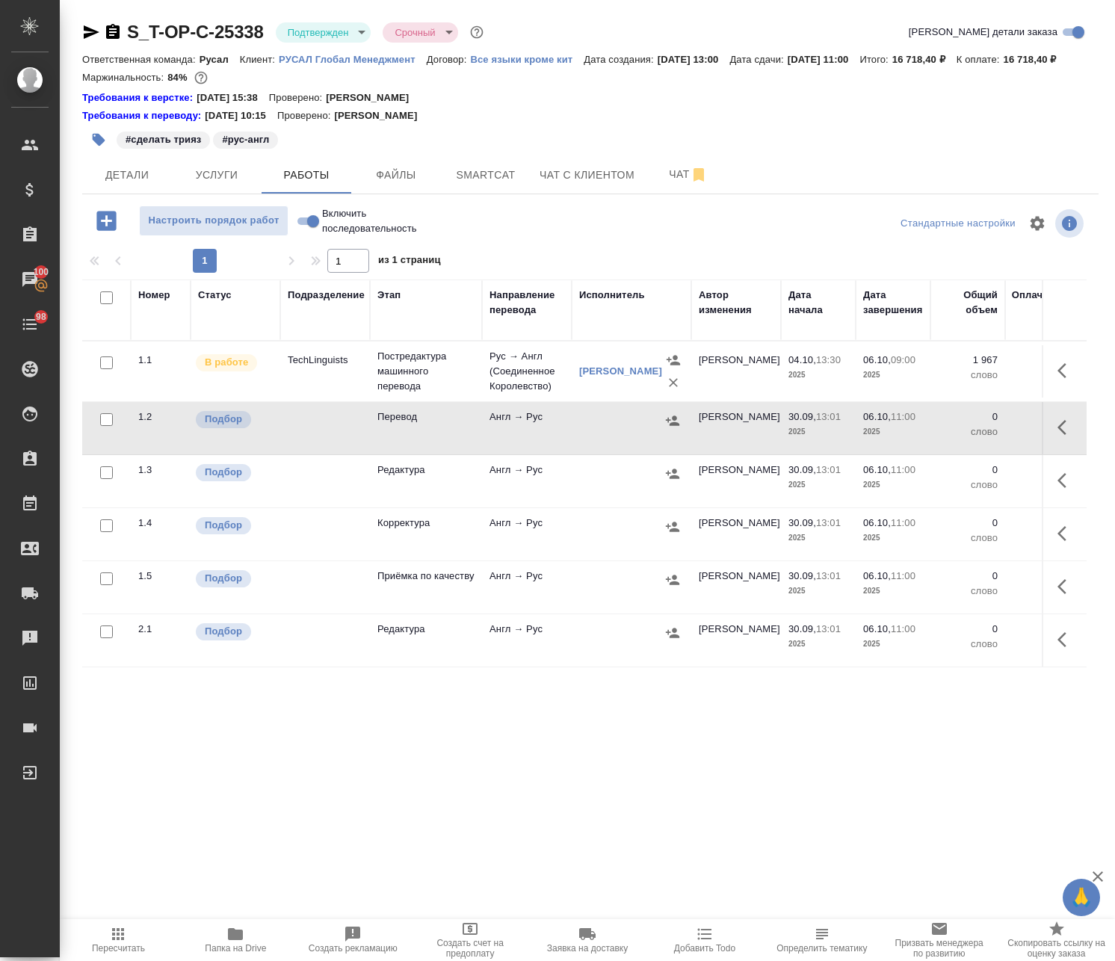
drag, startPoint x: 447, startPoint y: 495, endPoint x: 613, endPoint y: 499, distance: 165.9
click at [452, 477] on p "Редактура" at bounding box center [425, 469] width 97 height 15
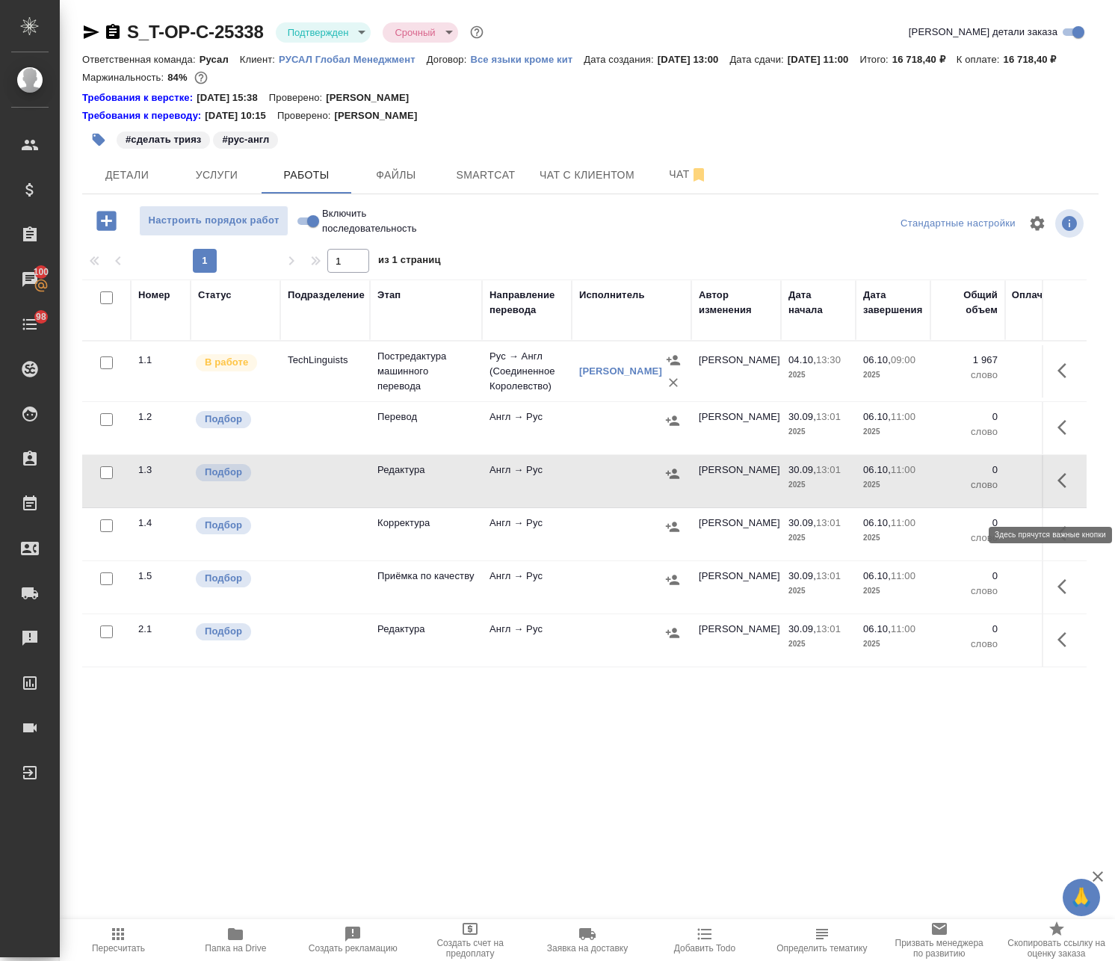
click at [1057, 489] on icon "button" at bounding box center [1066, 480] width 18 height 18
click at [950, 487] on icon "button" at bounding box center [956, 480] width 13 height 13
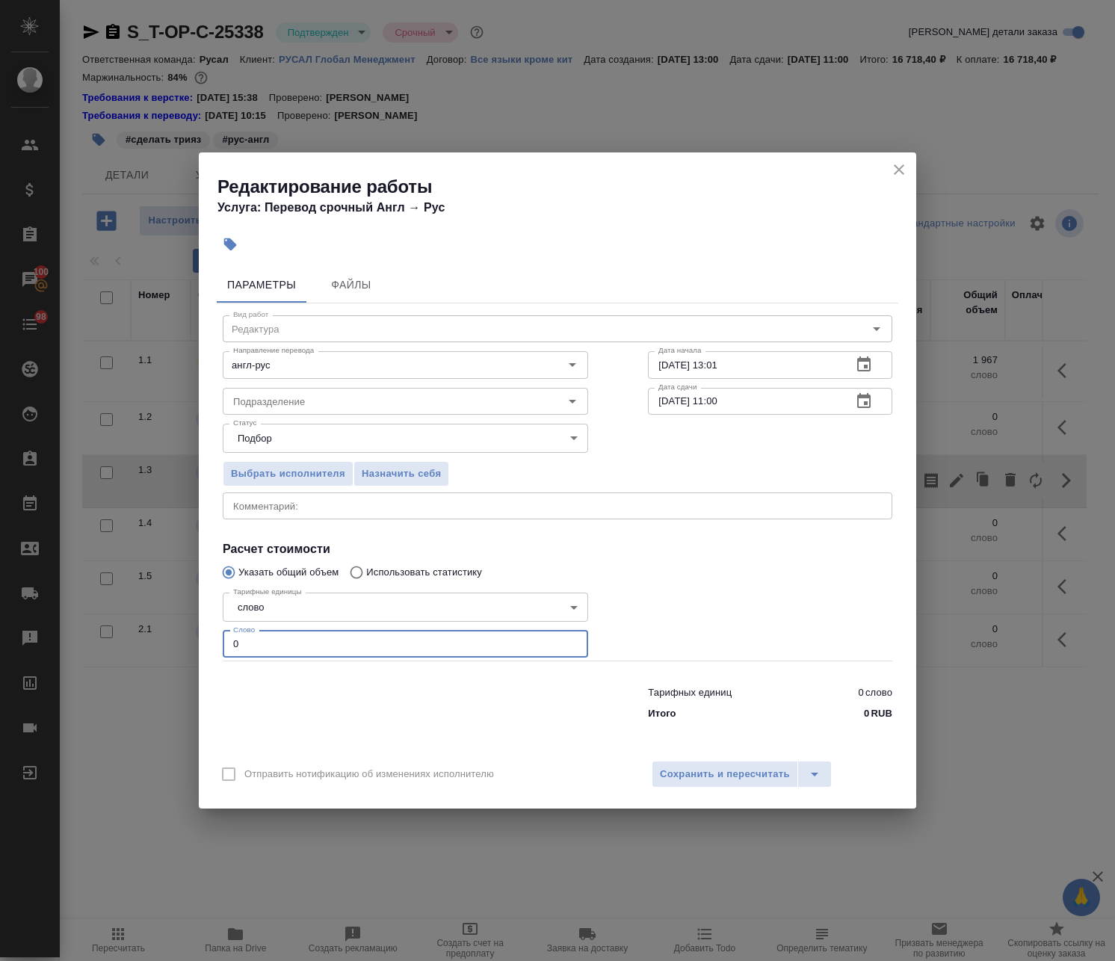
drag, startPoint x: 213, startPoint y: 638, endPoint x: 377, endPoint y: 586, distance: 171.5
click at [134, 625] on div "Редактирование работы Услуга: Перевод срочный Англ → Рус Параметры Файлы Вид ра…" at bounding box center [557, 480] width 1115 height 961
paste input "2091"
type input "2091"
drag, startPoint x: 750, startPoint y: 400, endPoint x: 592, endPoint y: 392, distance: 157.8
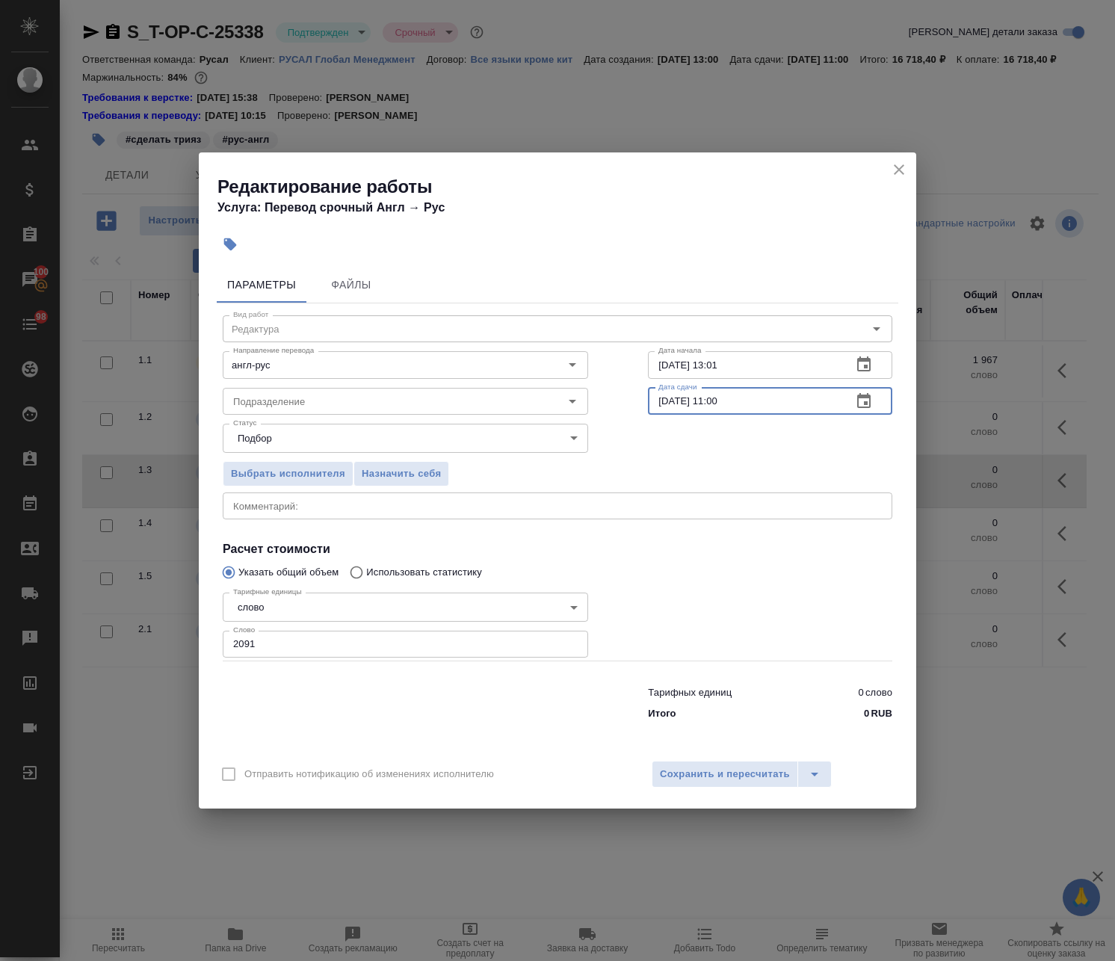
click at [589, 392] on div "Вид работ Редактура Вид работ Направление перевода англ-рус Направление перевод…" at bounding box center [557, 515] width 681 height 424
drag, startPoint x: 751, startPoint y: 361, endPoint x: 663, endPoint y: 377, distance: 88.9
click at [546, 368] on div "Направление перевода англ-рус Направление перевода Дата начала 30.09.2025 13:01…" at bounding box center [557, 363] width 729 height 96
paste input "06.10.2025 11:00"
drag, startPoint x: 720, startPoint y: 370, endPoint x: 711, endPoint y: 376, distance: 10.8
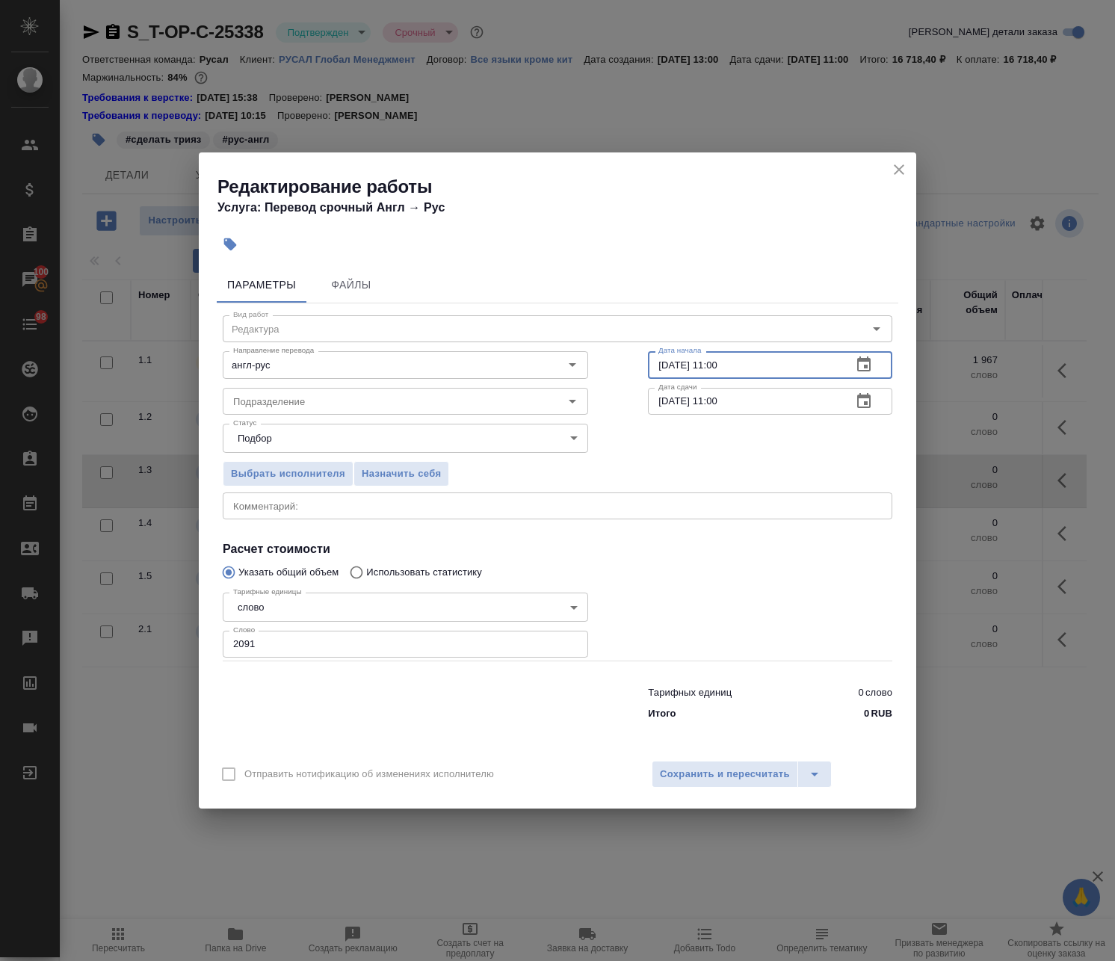
click at [711, 376] on input "06.10.2025 11:00" at bounding box center [744, 364] width 192 height 27
type input "06.10.2025 09:00"
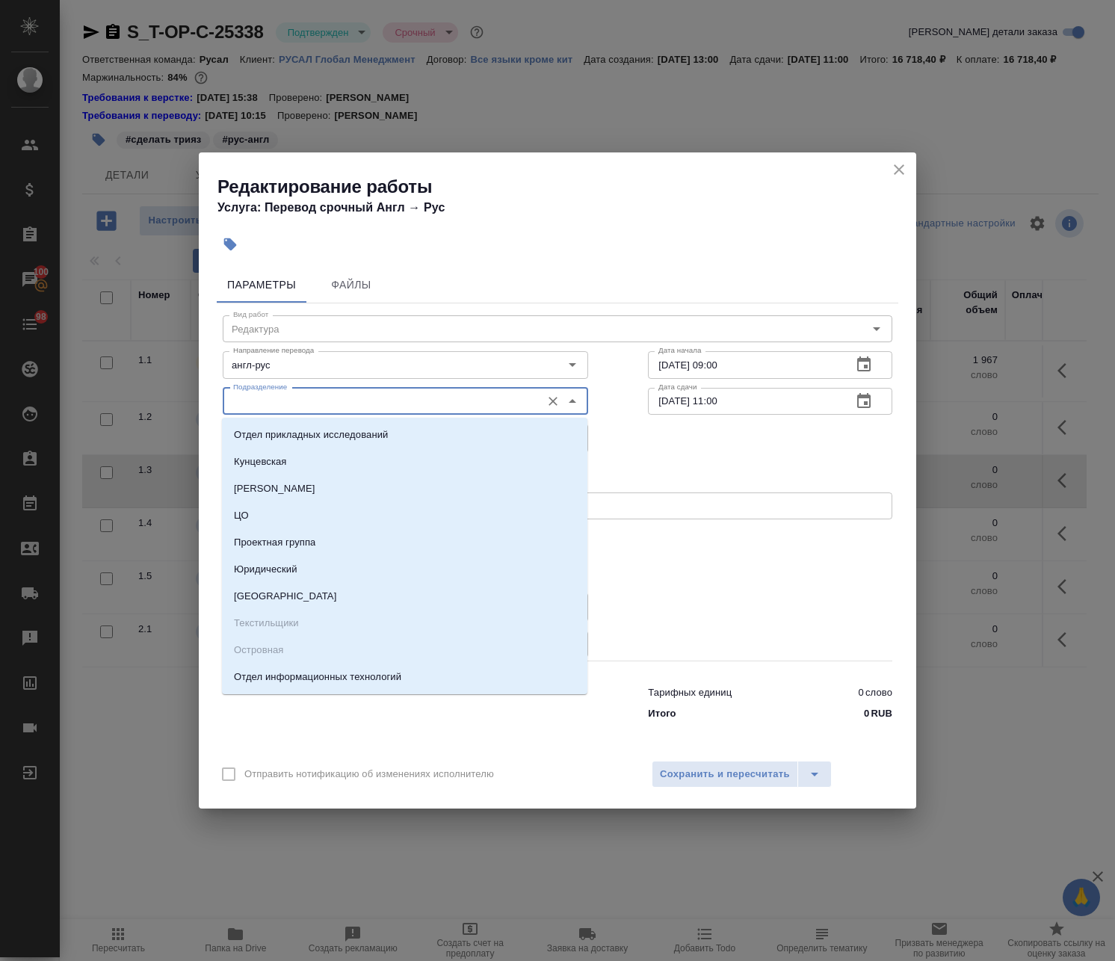
click at [335, 402] on input "Подразделение" at bounding box center [380, 401] width 306 height 18
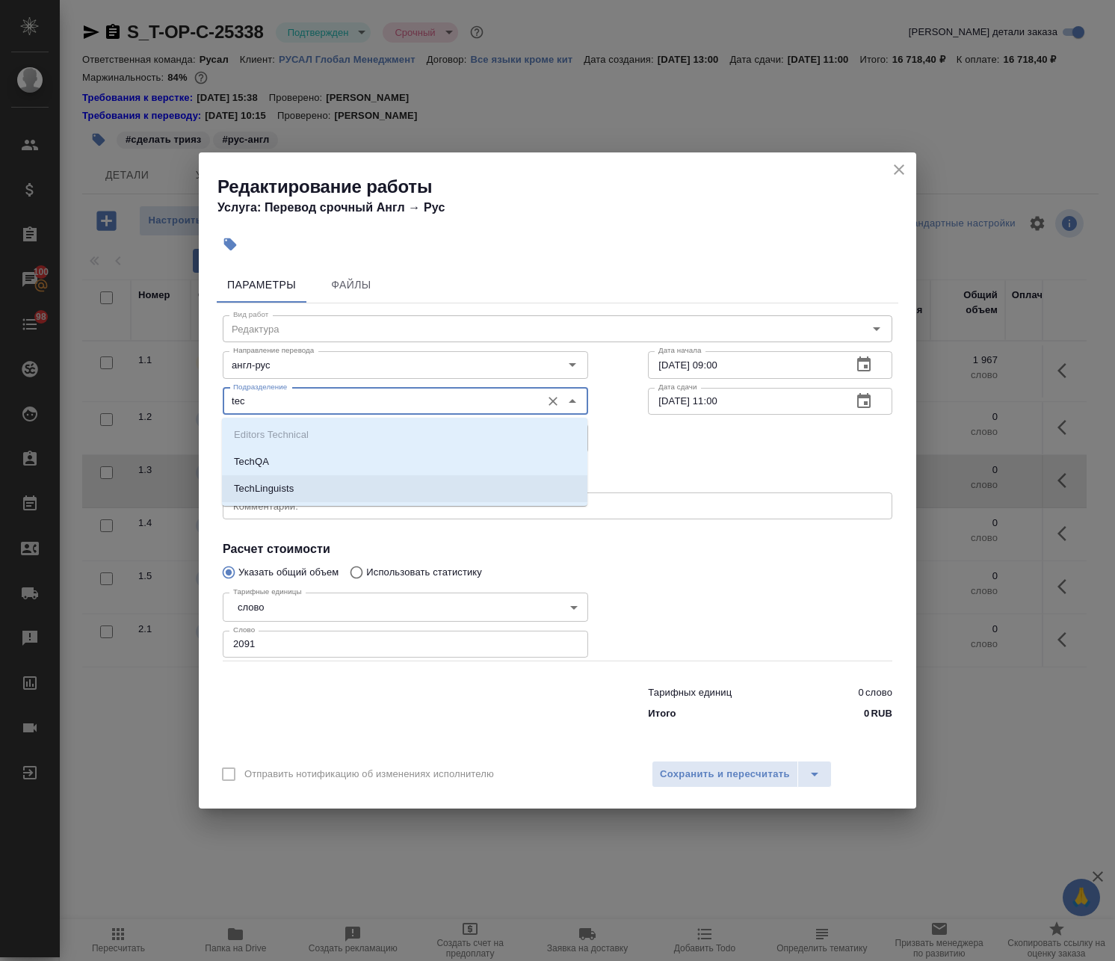
click at [323, 489] on li "TechLinguists" at bounding box center [404, 488] width 365 height 27
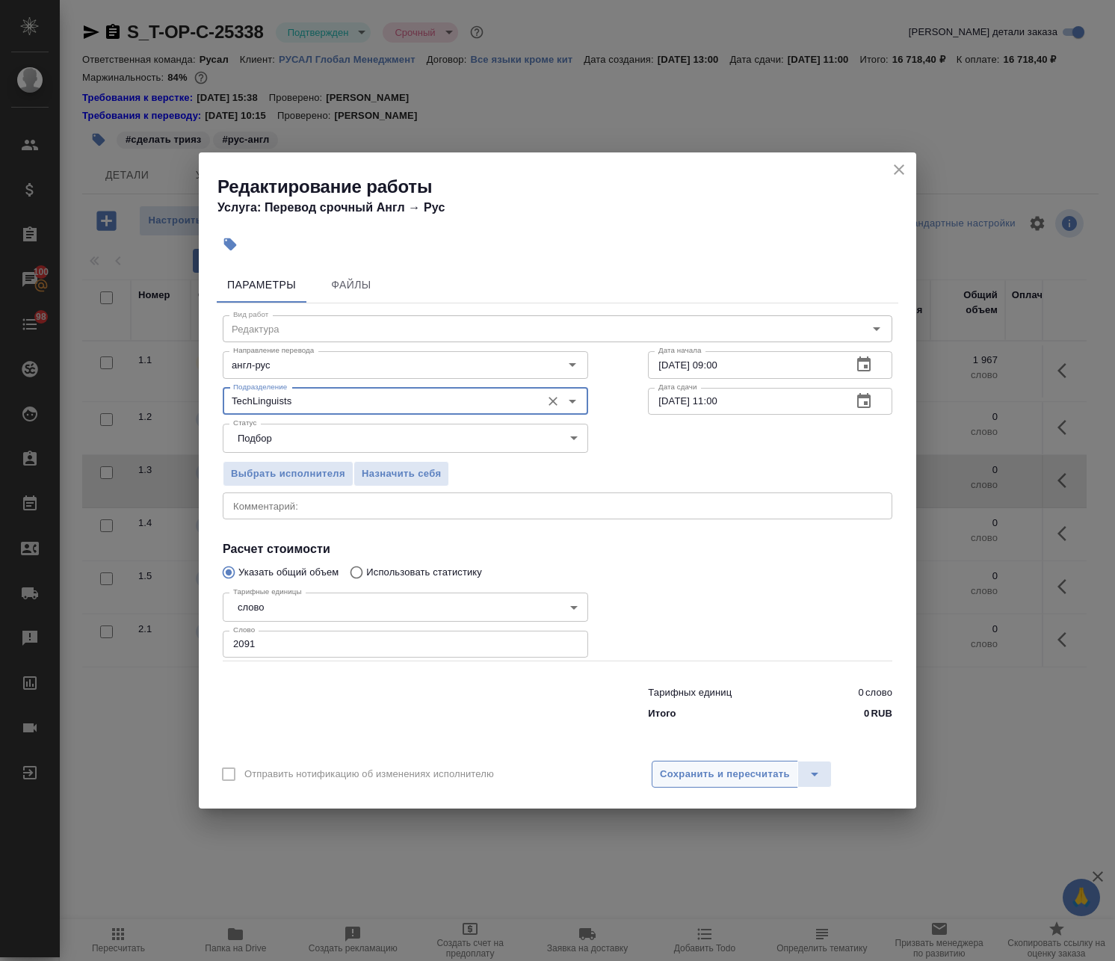
type input "TechLinguists"
click at [733, 781] on button "Сохранить и пересчитать" at bounding box center [724, 774] width 146 height 27
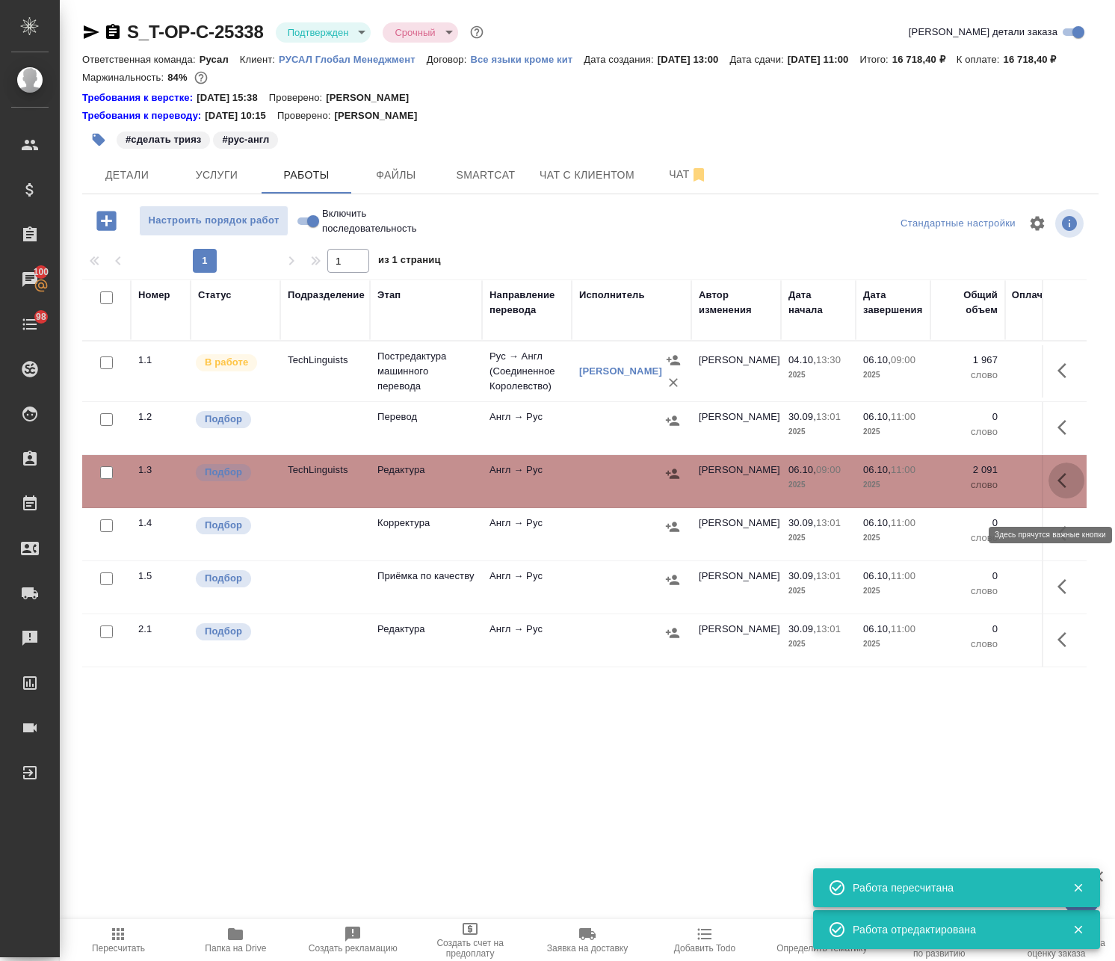
click at [1059, 489] on icon "button" at bounding box center [1066, 480] width 18 height 18
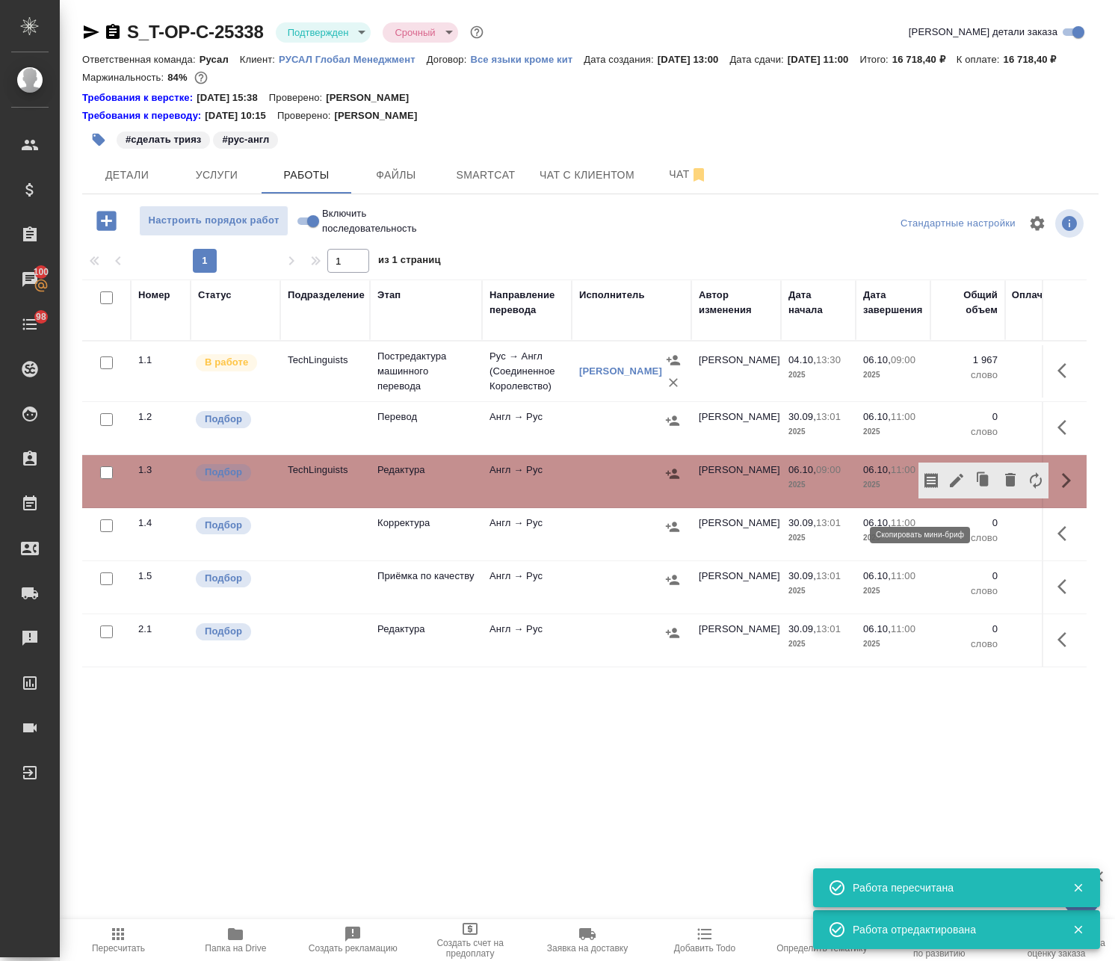
drag, startPoint x: 926, startPoint y: 498, endPoint x: 323, endPoint y: 276, distance: 643.1
click at [926, 488] on icon "button" at bounding box center [930, 480] width 13 height 15
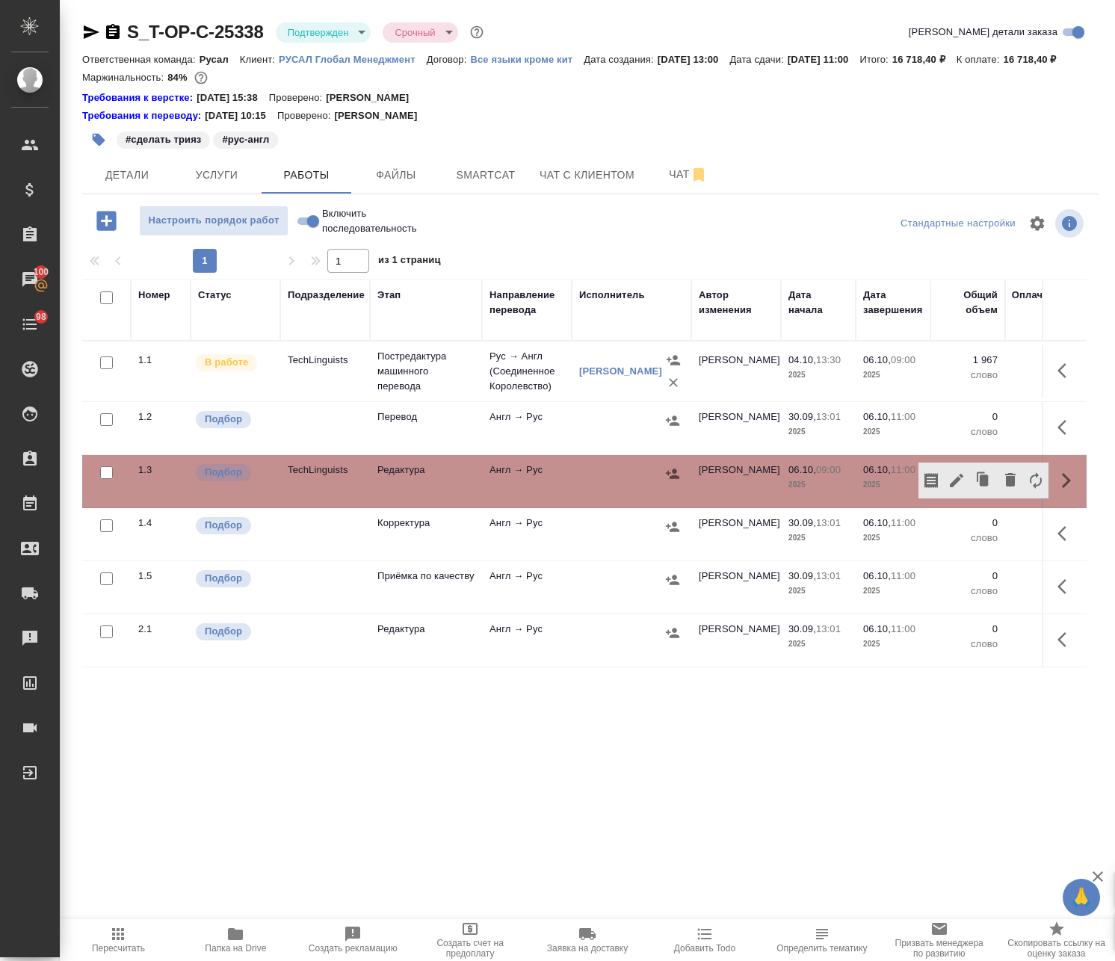
click at [97, 146] on icon "button" at bounding box center [99, 140] width 13 height 13
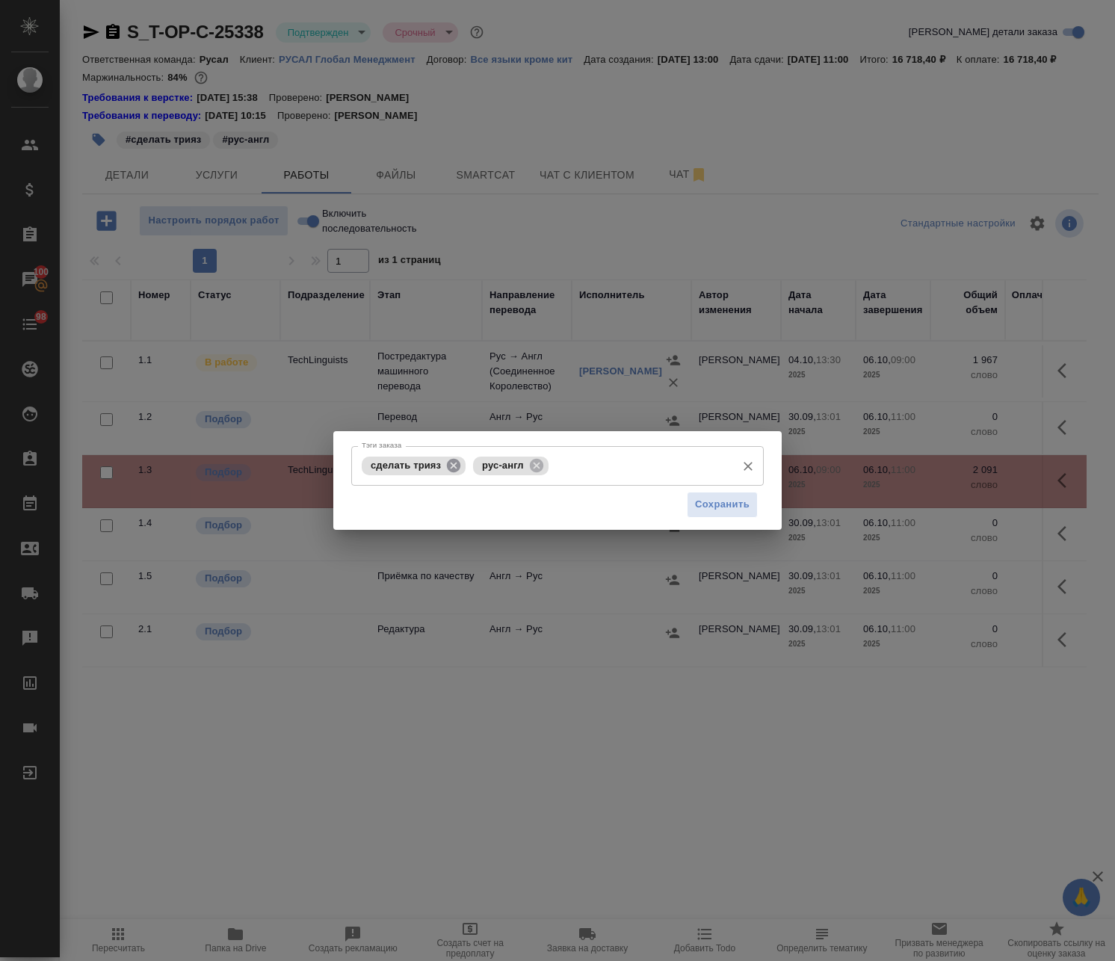
click at [450, 461] on icon at bounding box center [453, 464] width 13 height 13
click at [425, 465] on icon at bounding box center [425, 465] width 16 height 16
click at [431, 469] on input "Тэги заказа" at bounding box center [543, 465] width 371 height 25
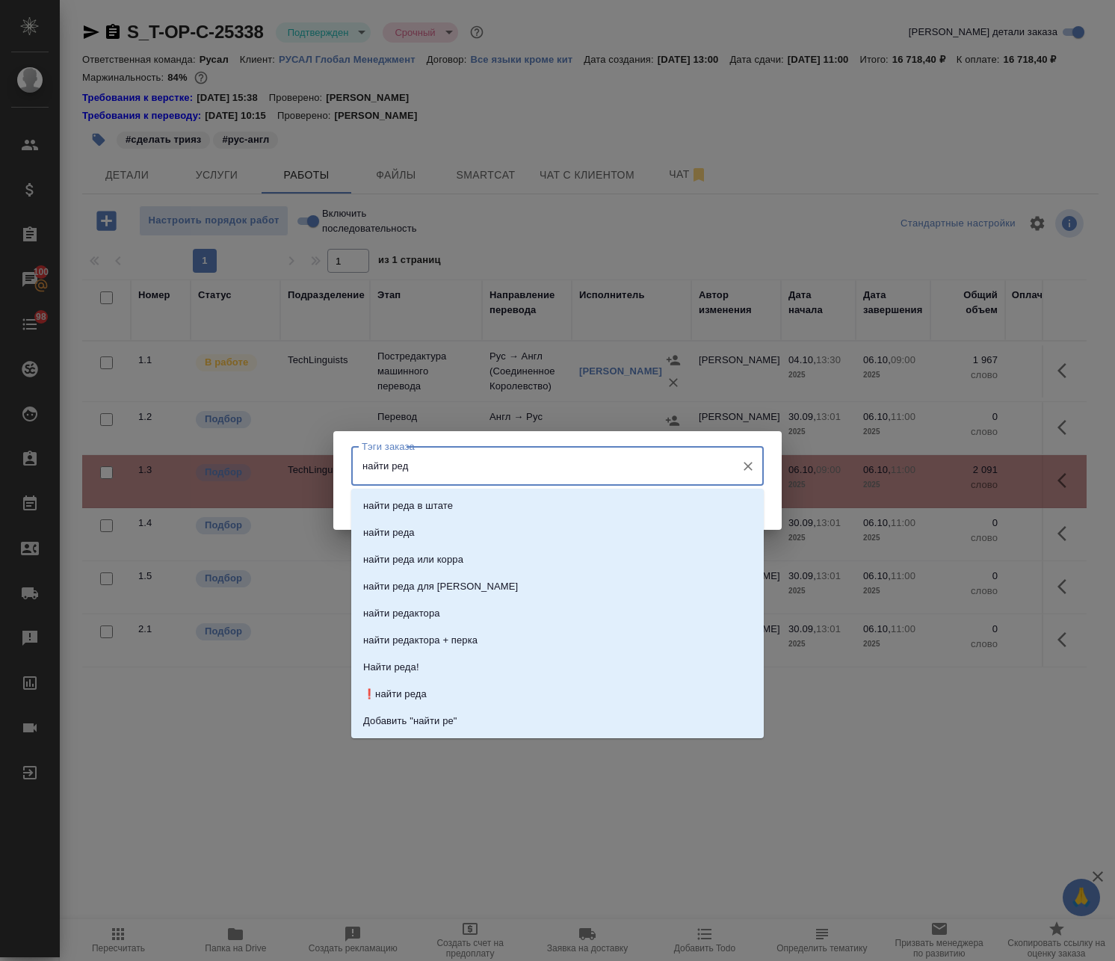
type input "найти реда"
click at [426, 690] on p "❗найти реда" at bounding box center [395, 694] width 64 height 15
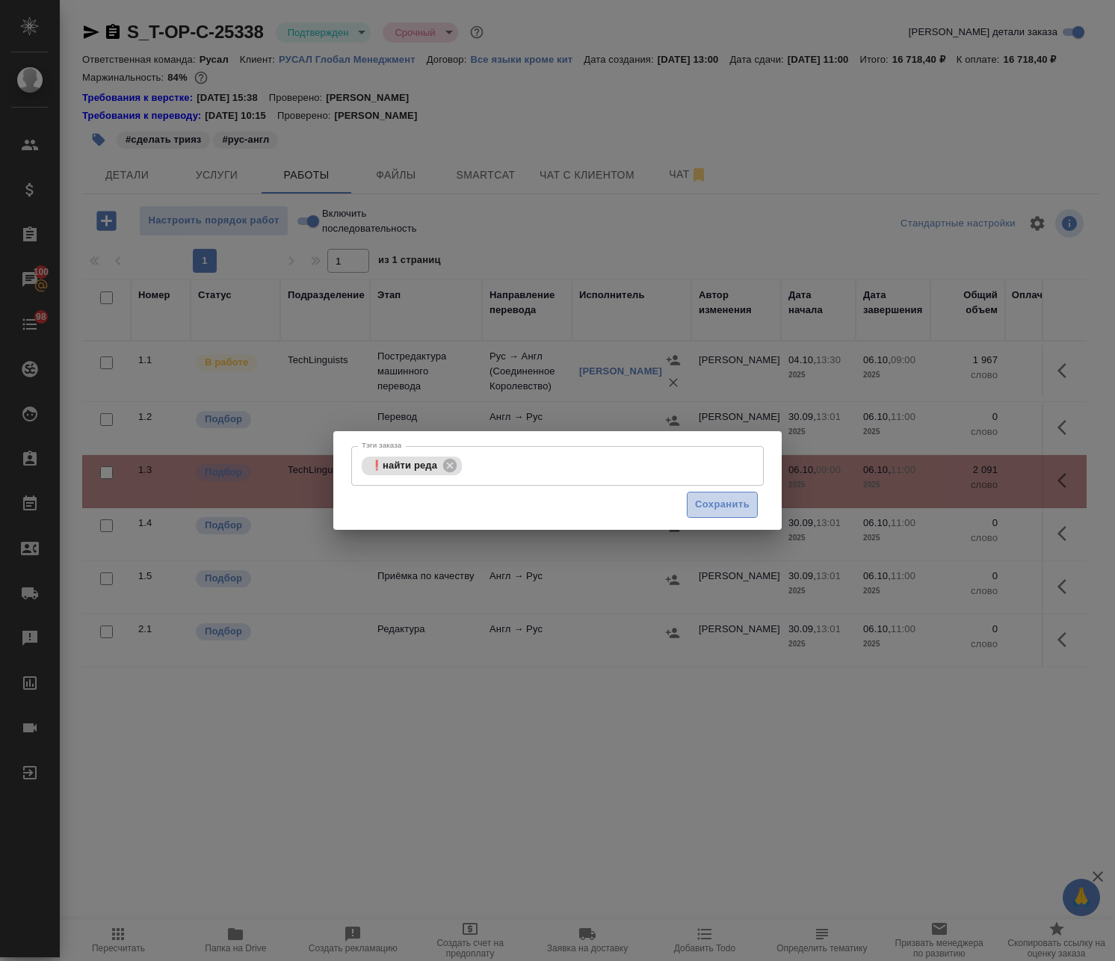
click at [743, 512] on span "Сохранить" at bounding box center [722, 504] width 55 height 17
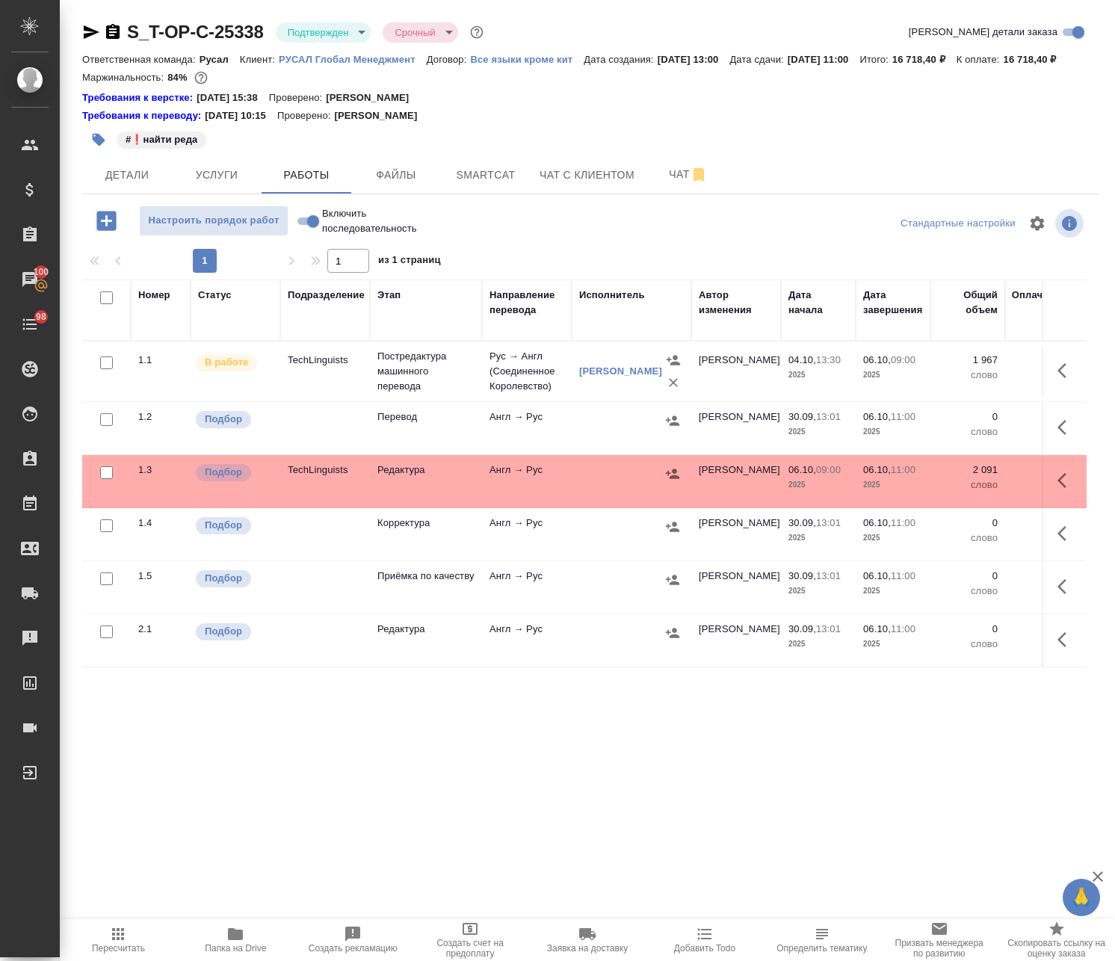
click at [108, 304] on input "checkbox" at bounding box center [106, 297] width 13 height 13
checkbox input "true"
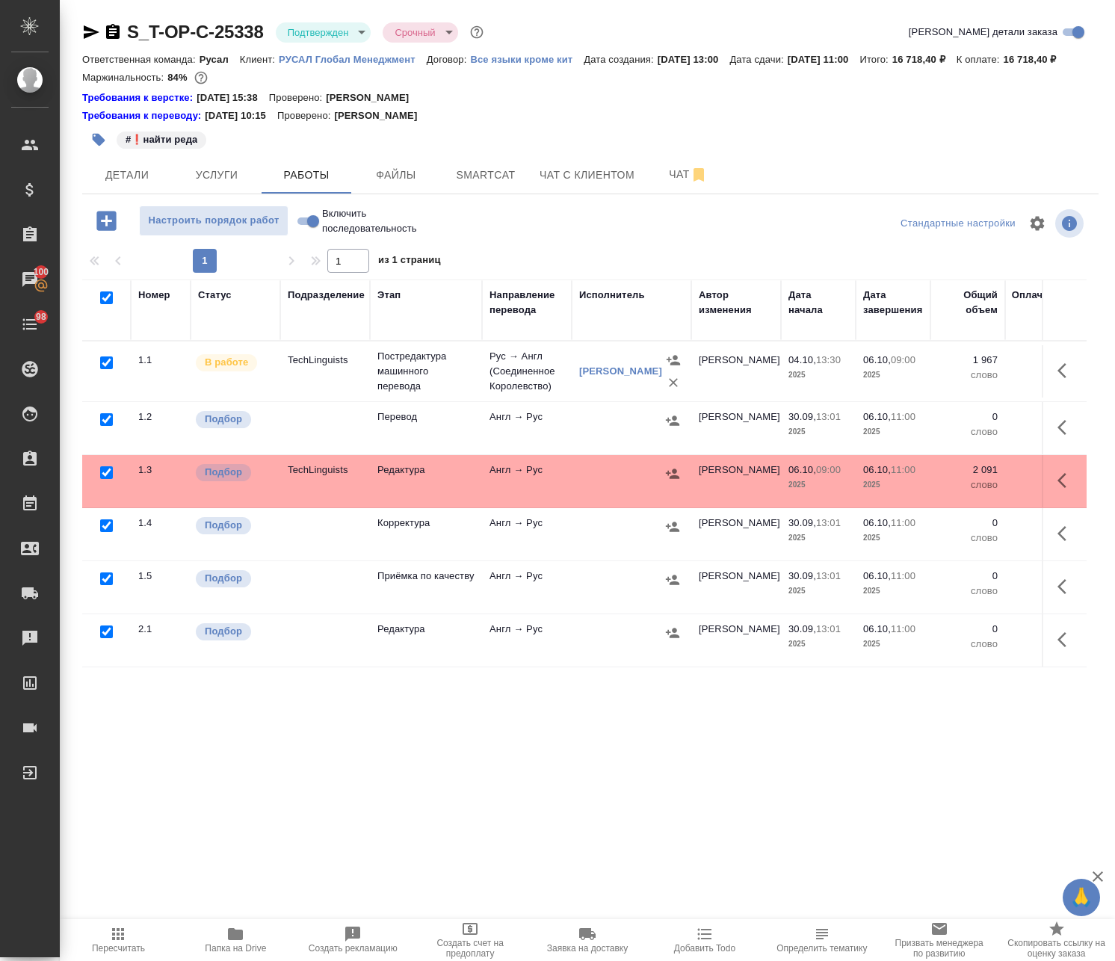
checkbox input "true"
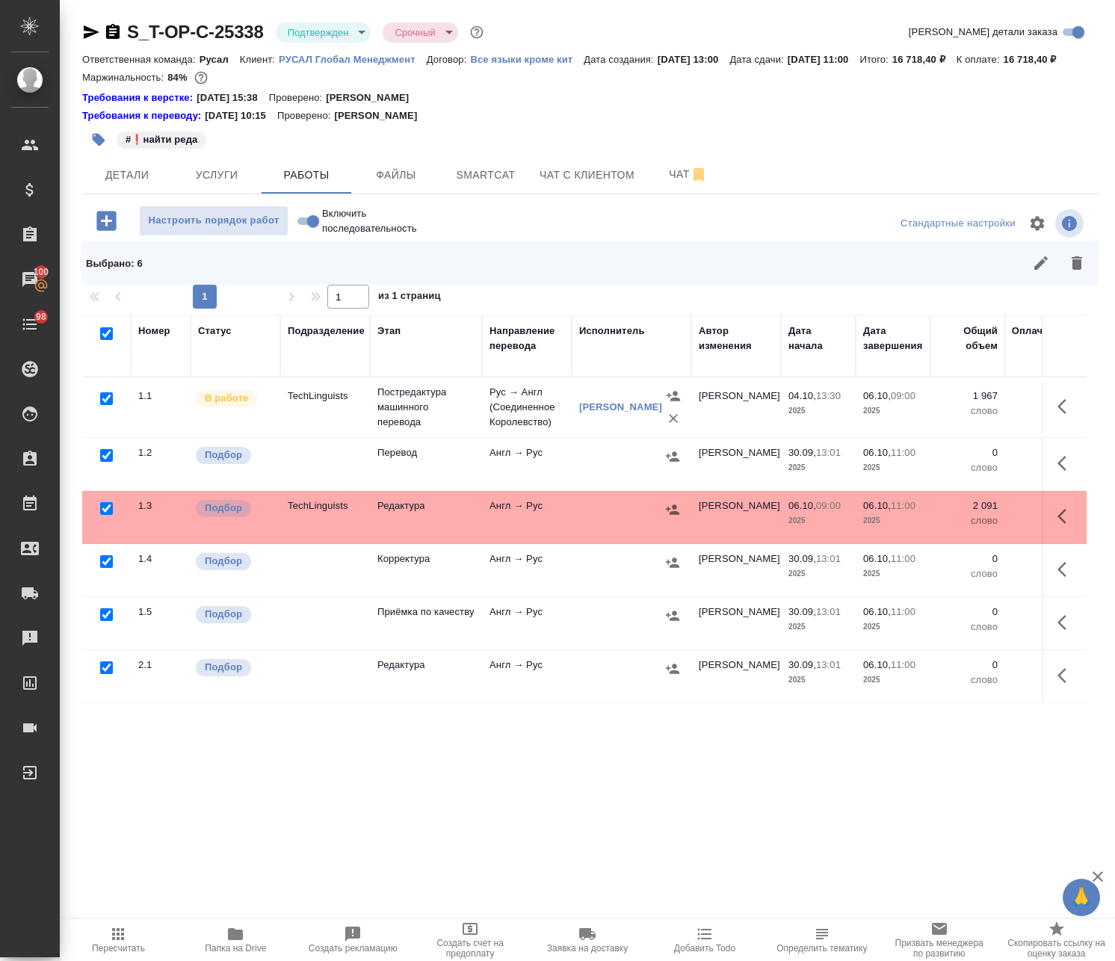
click at [109, 405] on input "checkbox" at bounding box center [106, 398] width 13 height 13
checkbox input "false"
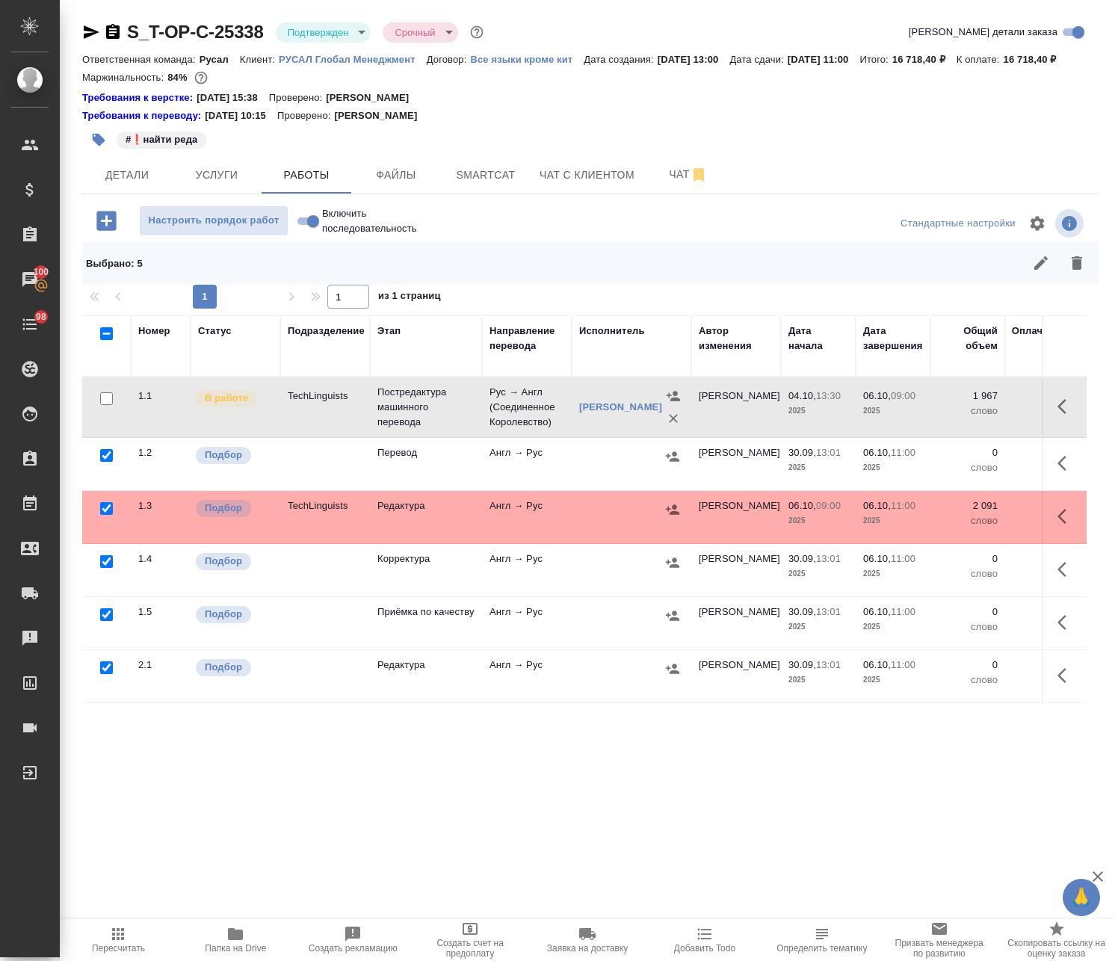
click at [104, 515] on input "checkbox" at bounding box center [106, 508] width 13 height 13
checkbox input "false"
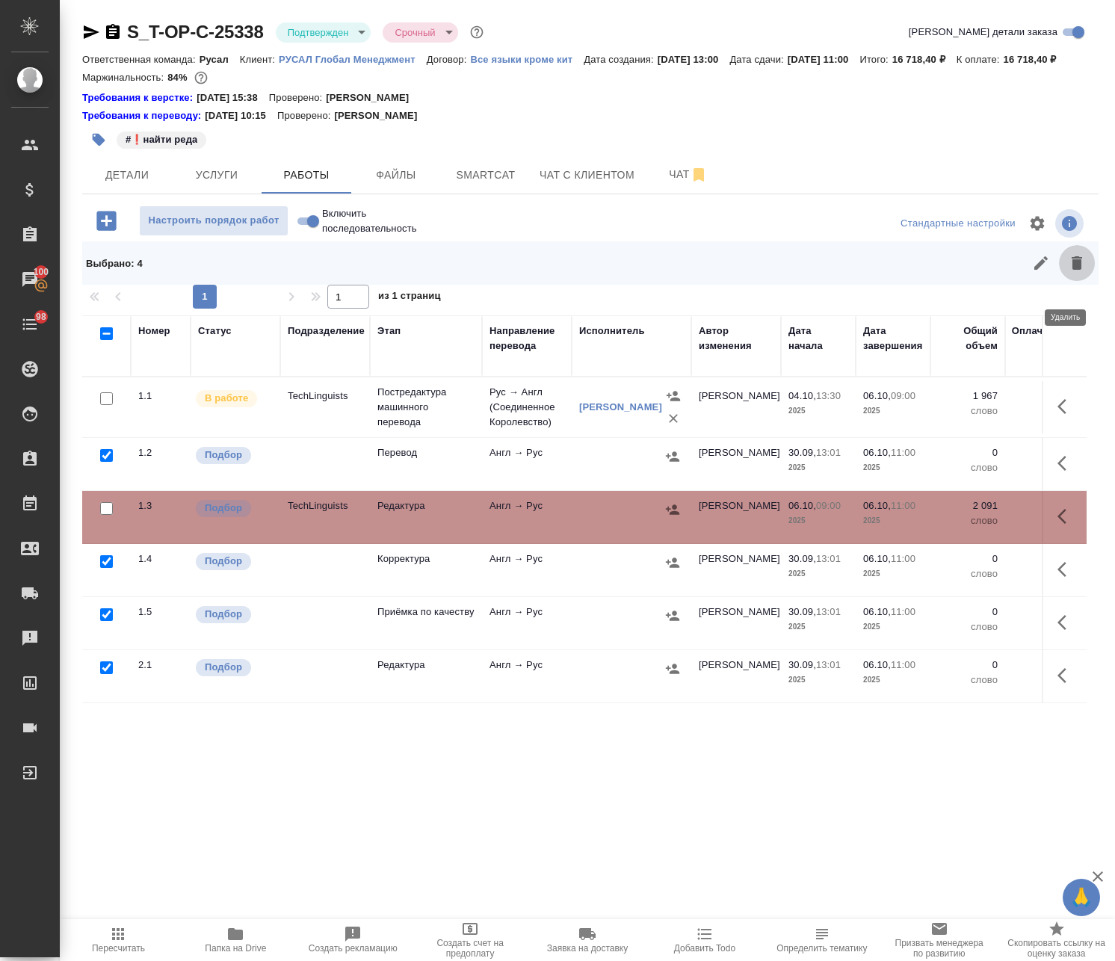
click at [1071, 270] on icon "button" at bounding box center [1076, 262] width 10 height 13
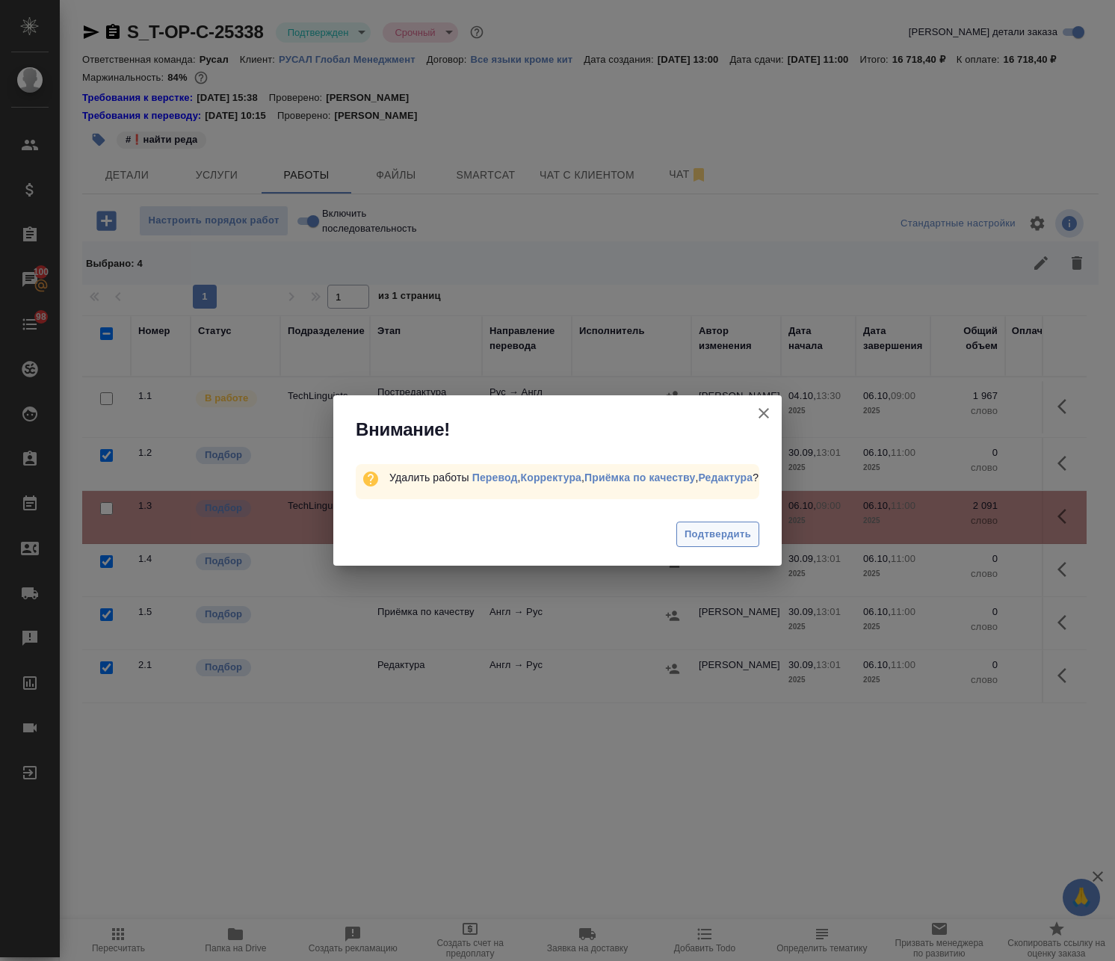
click at [701, 540] on span "Подтвердить" at bounding box center [717, 534] width 66 height 17
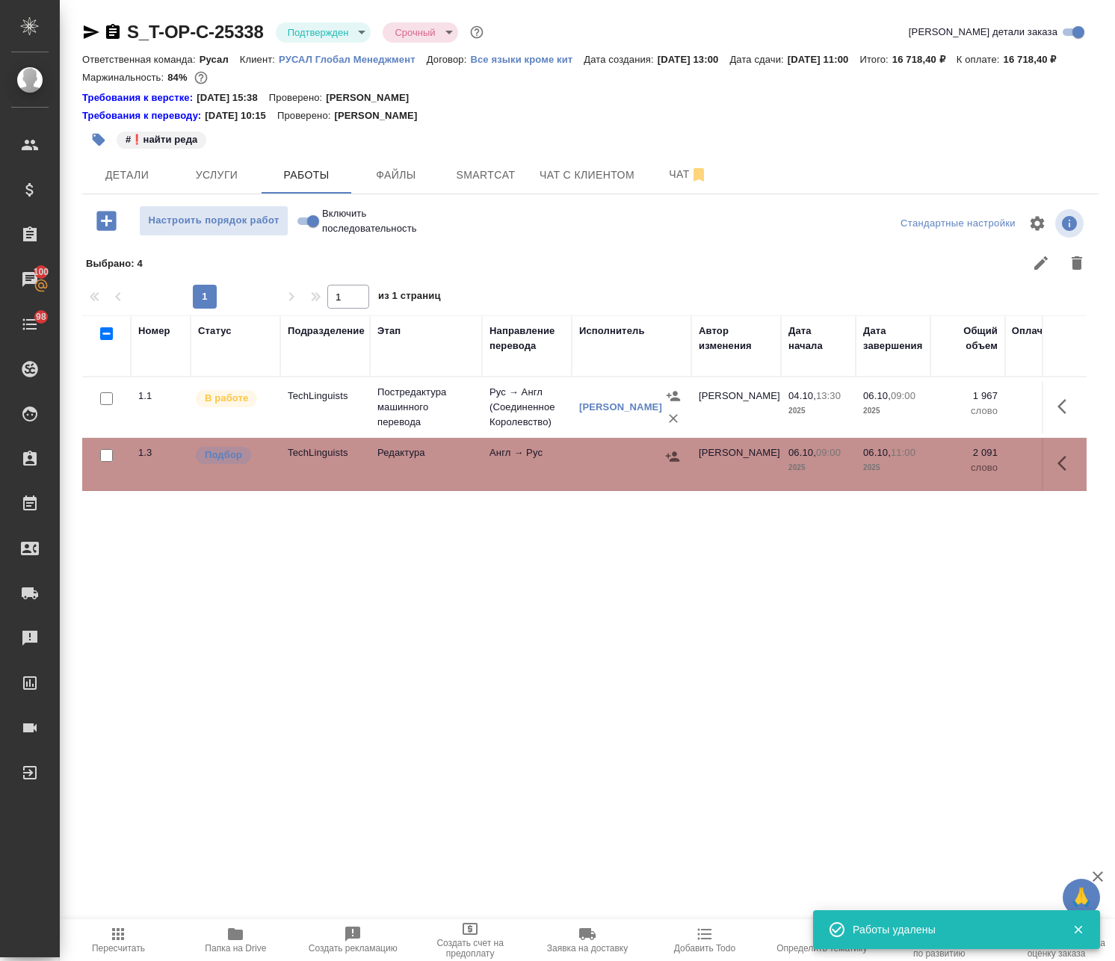
click at [98, 146] on icon "button" at bounding box center [99, 140] width 13 height 13
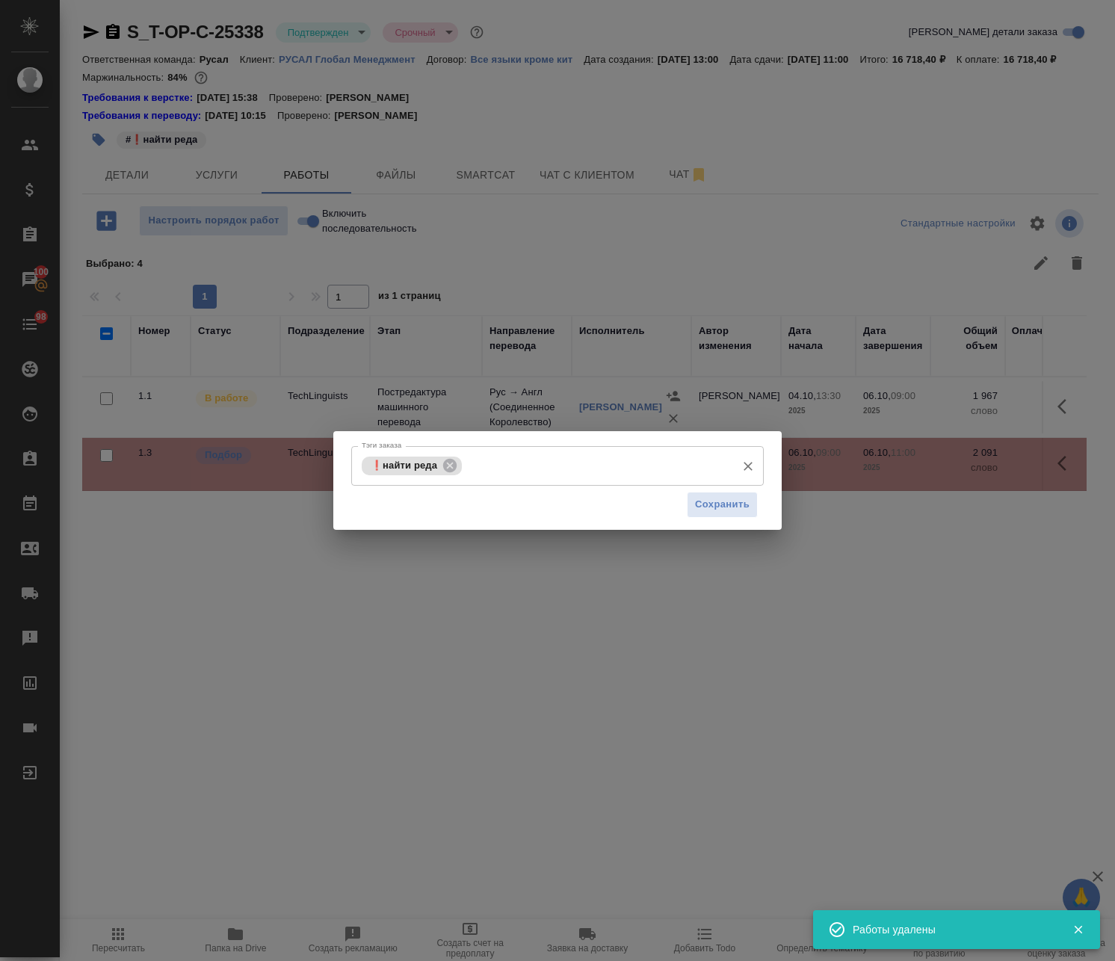
click at [513, 456] on input "Тэги заказа" at bounding box center [596, 465] width 263 height 25
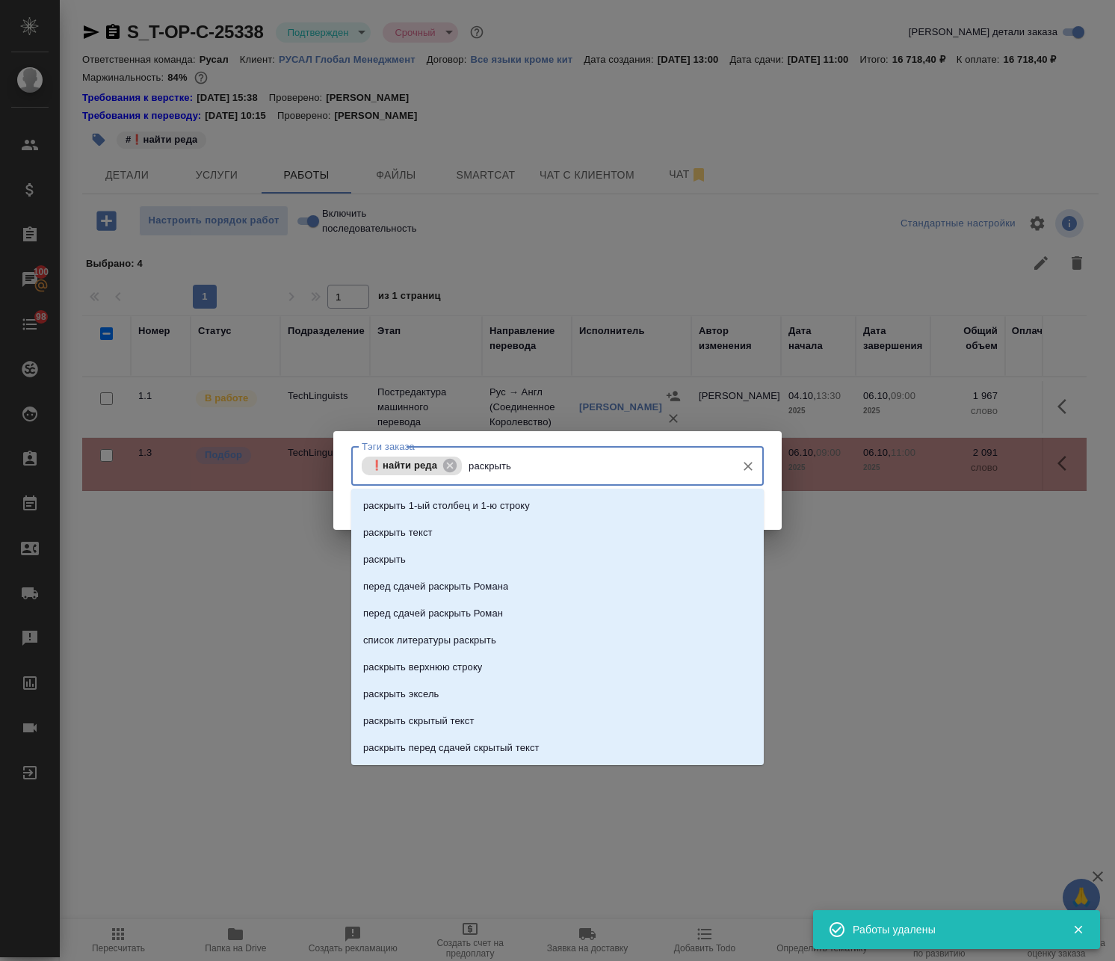
type input "раскрыть"
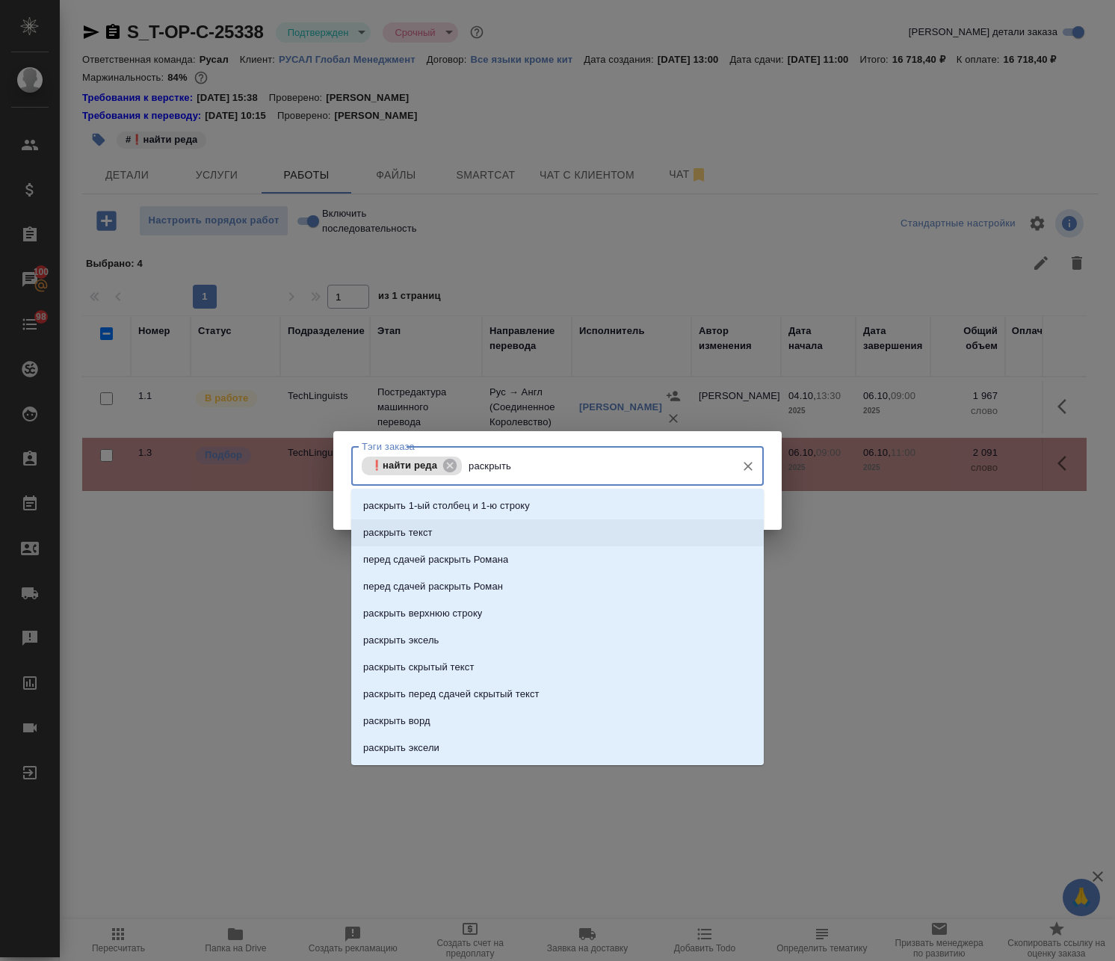
click at [454, 531] on li "раскрыть текст" at bounding box center [557, 532] width 412 height 27
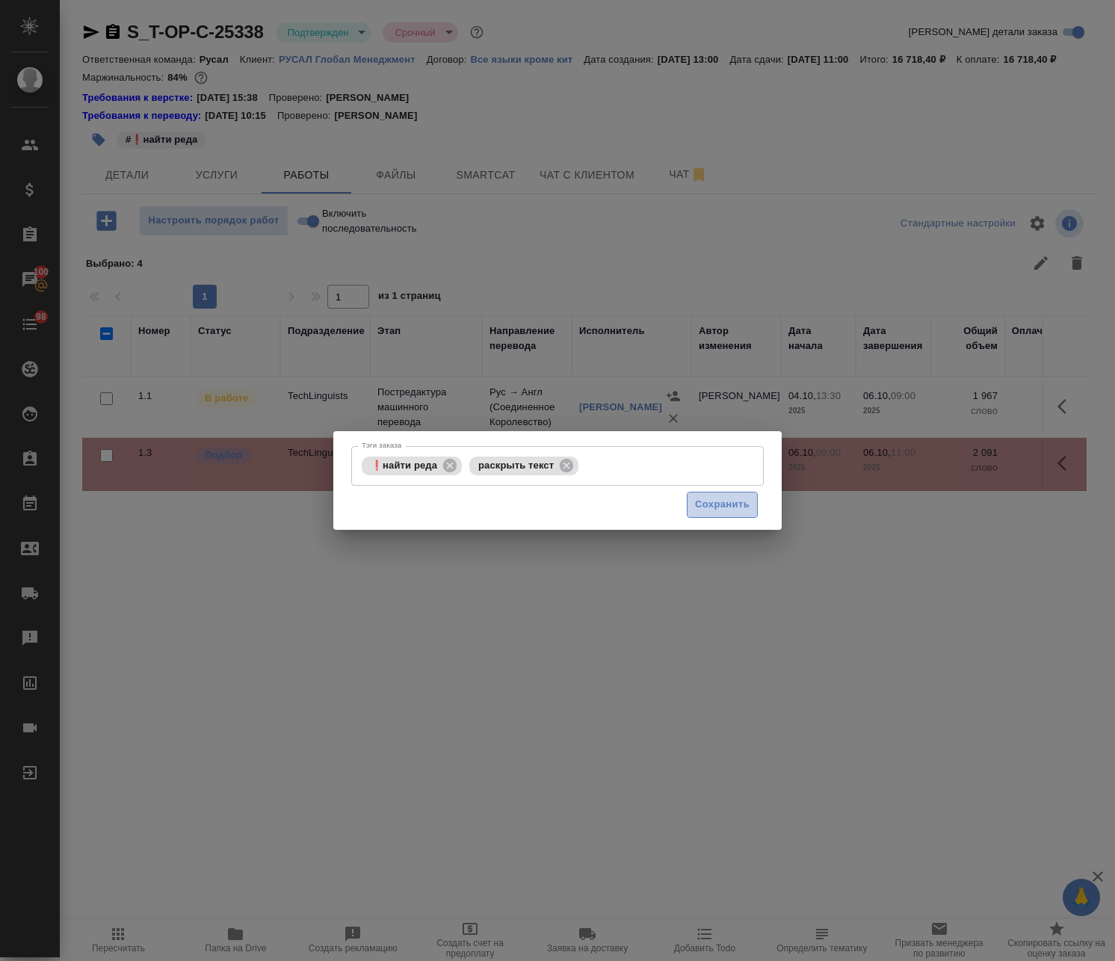
click at [734, 499] on span "Сохранить" at bounding box center [722, 504] width 55 height 17
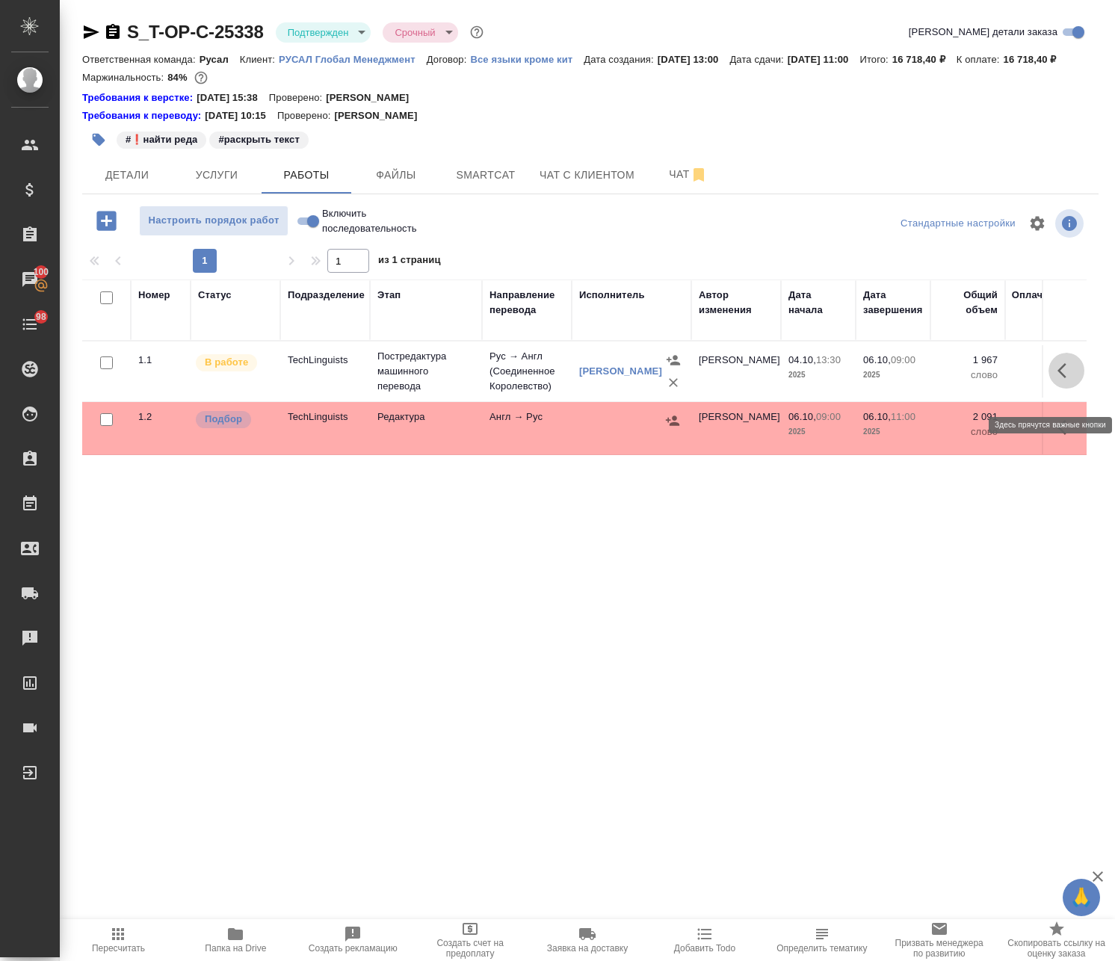
click at [1057, 380] on icon "button" at bounding box center [1066, 371] width 18 height 18
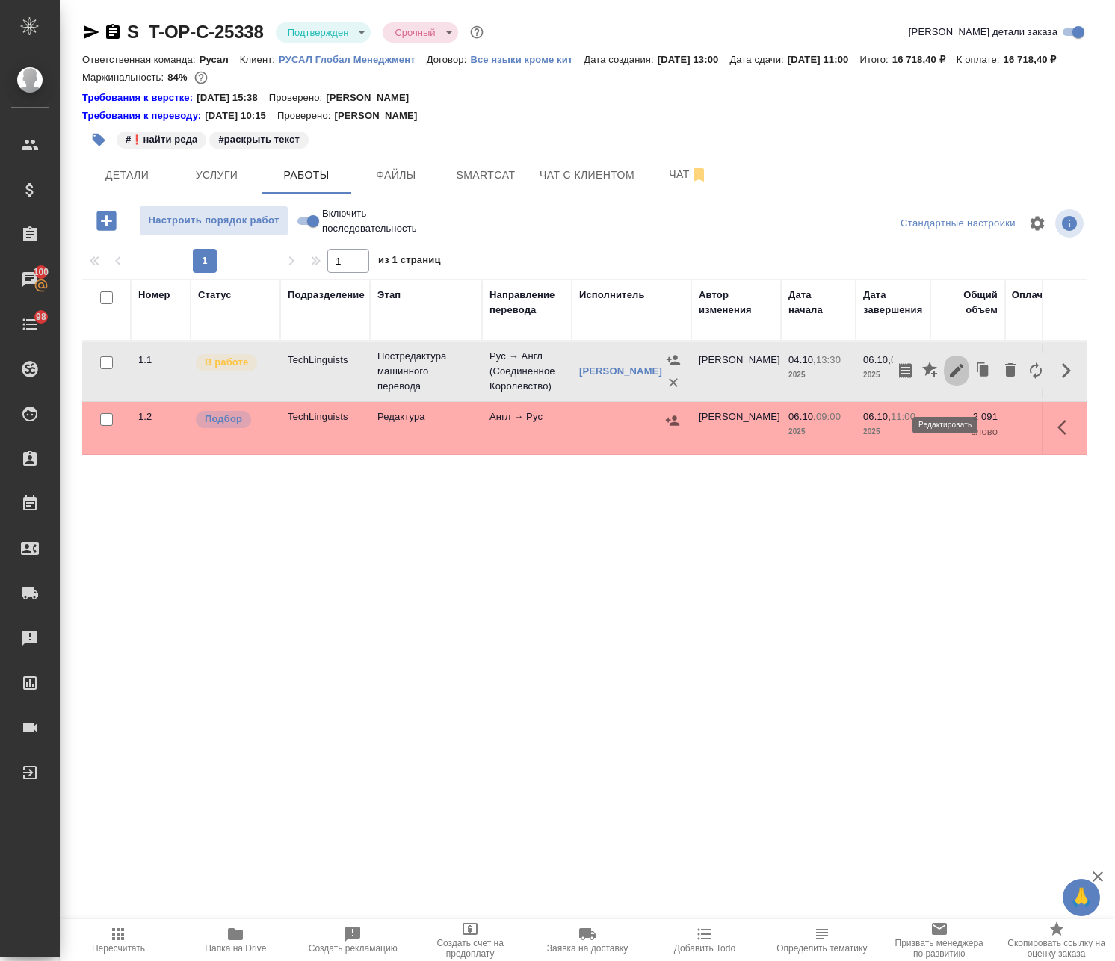
click at [948, 380] on icon "button" at bounding box center [956, 371] width 18 height 18
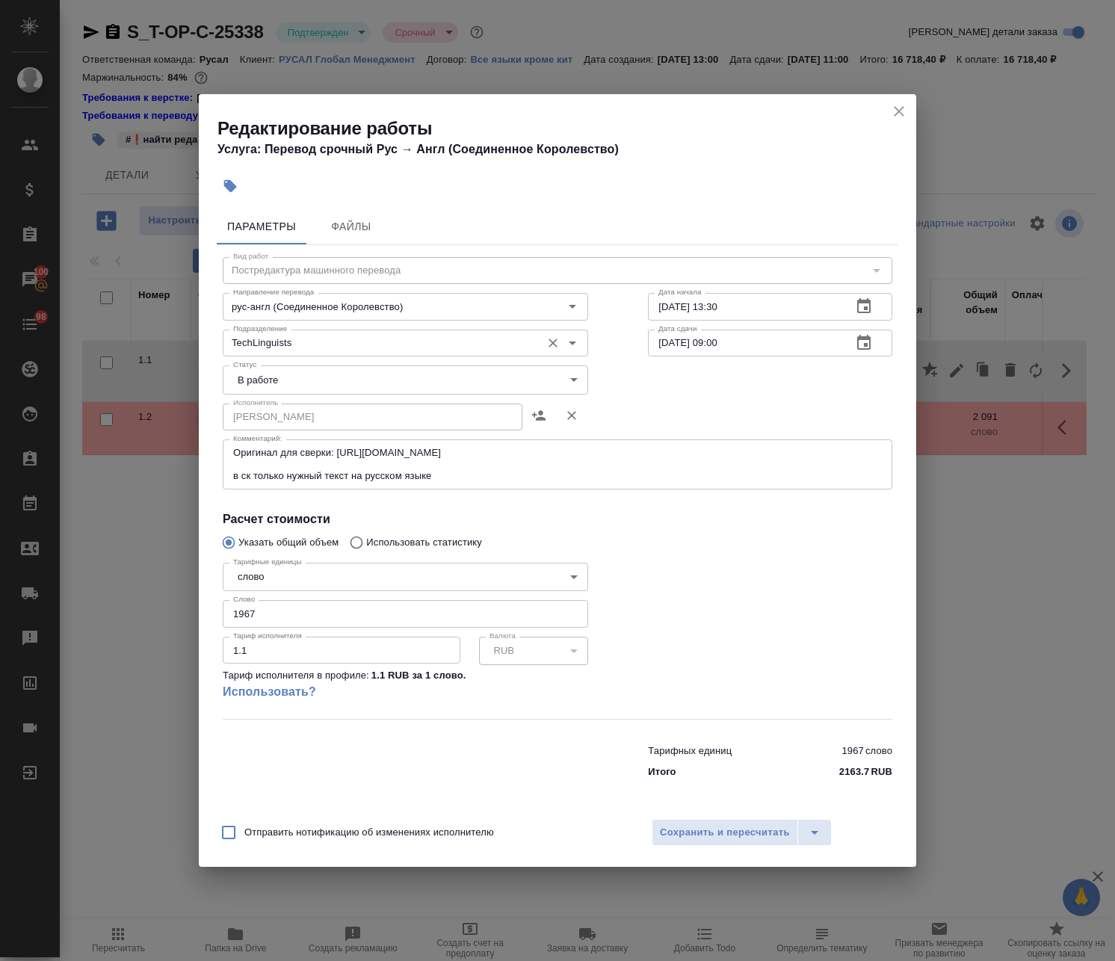
click at [554, 346] on icon "Очистить" at bounding box center [552, 342] width 15 height 15
click at [757, 824] on span "Сохранить и пересчитать" at bounding box center [725, 832] width 130 height 17
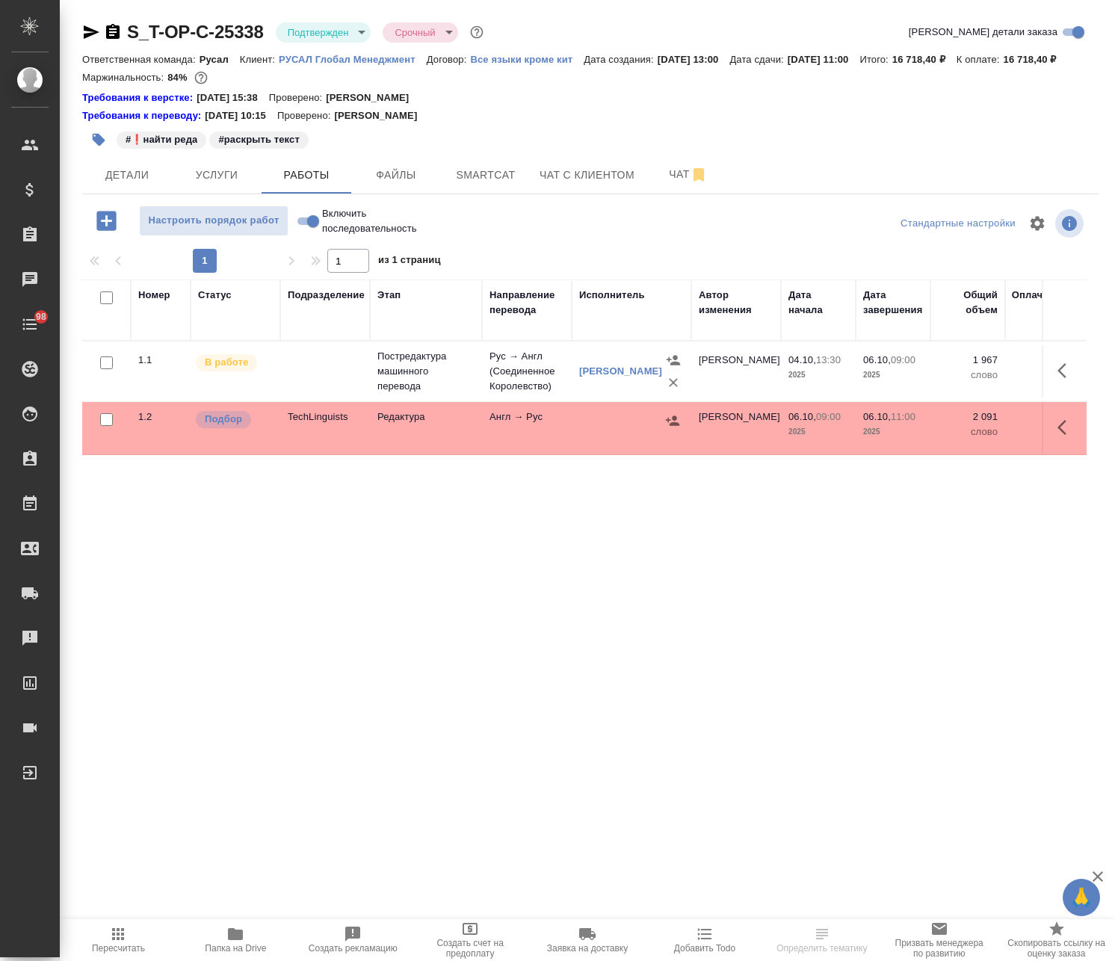
click at [87, 37] on icon "button" at bounding box center [92, 31] width 16 height 13
